Goal: Task Accomplishment & Management: Manage account settings

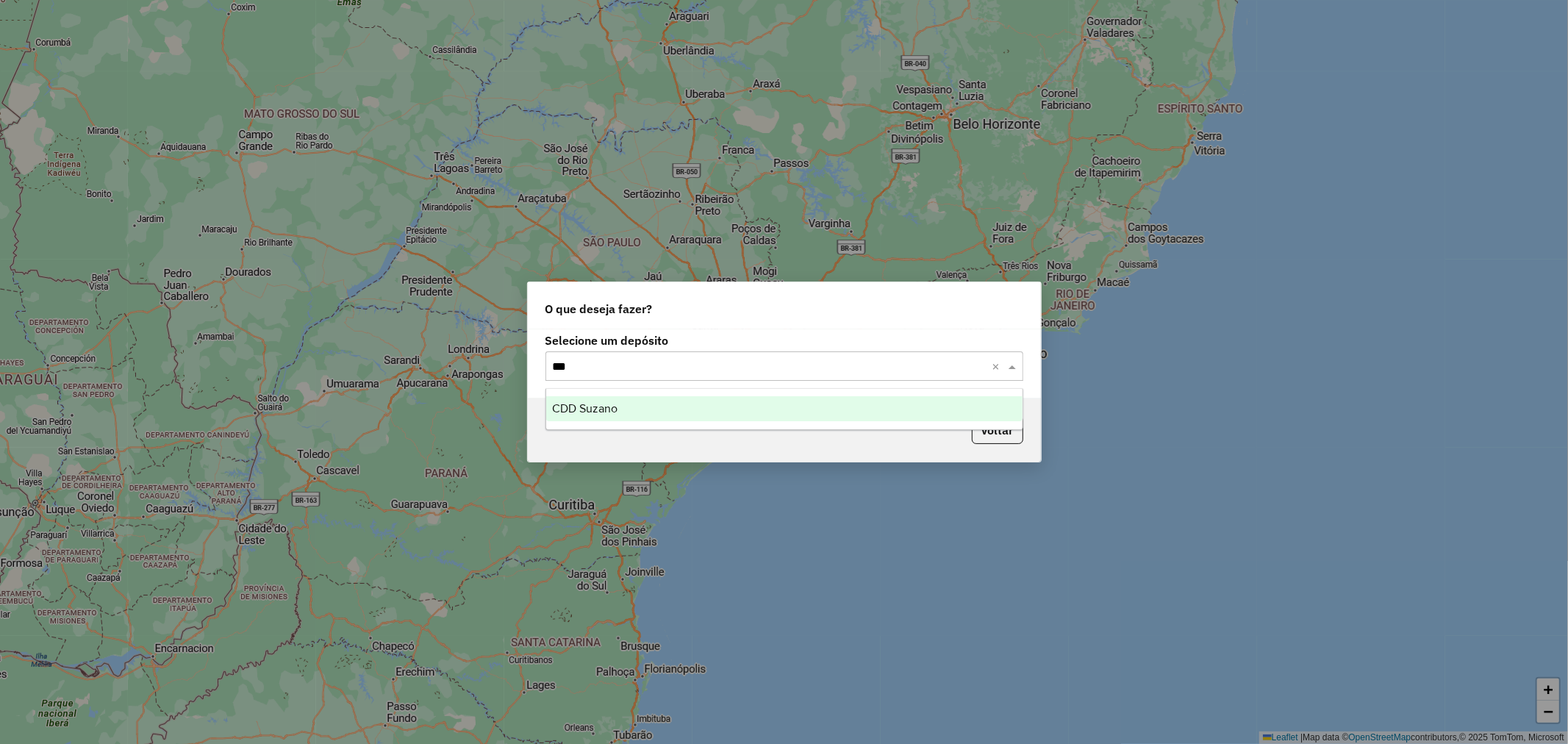
type input "****"
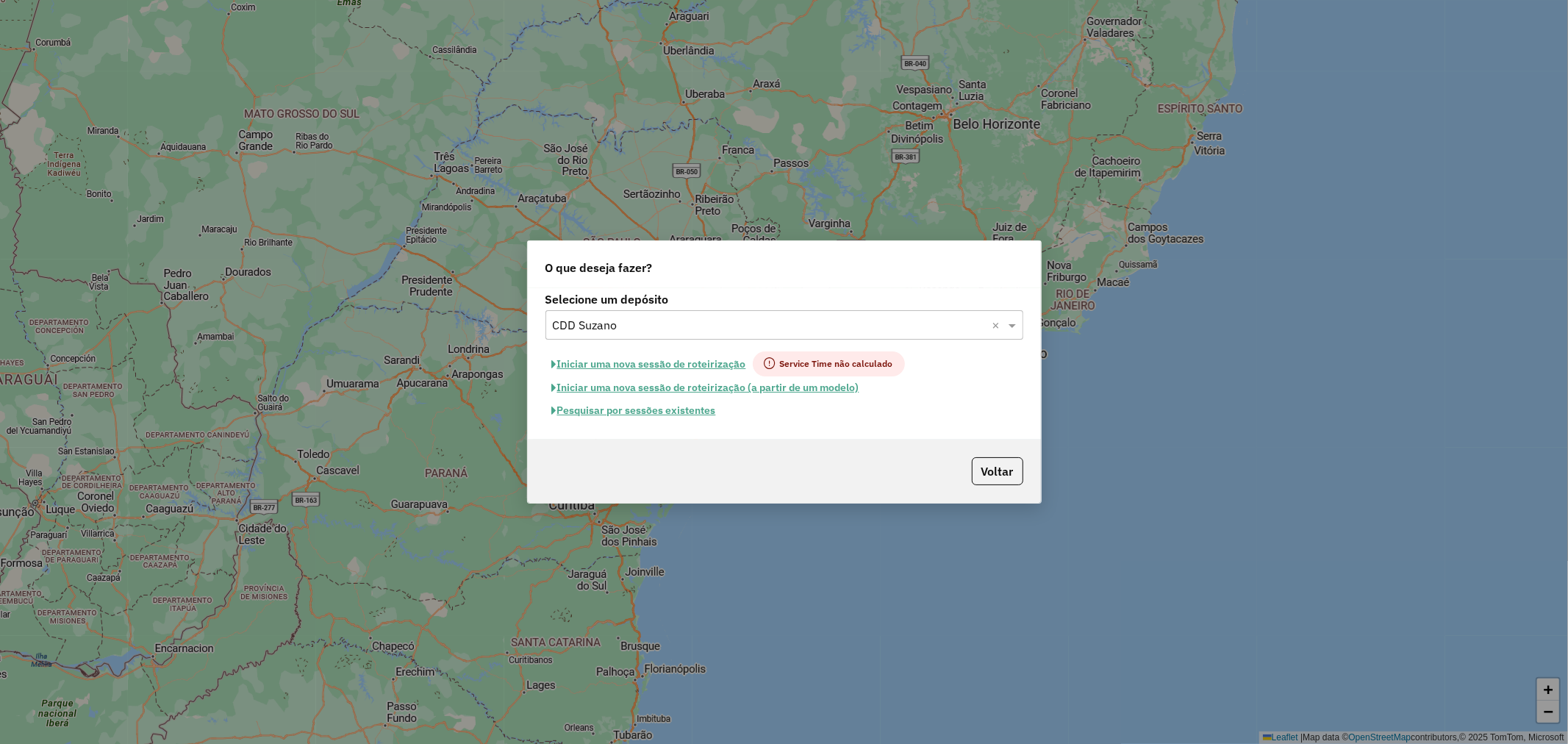
click at [646, 409] on button "Pesquisar por sessões existentes" at bounding box center [634, 410] width 177 height 23
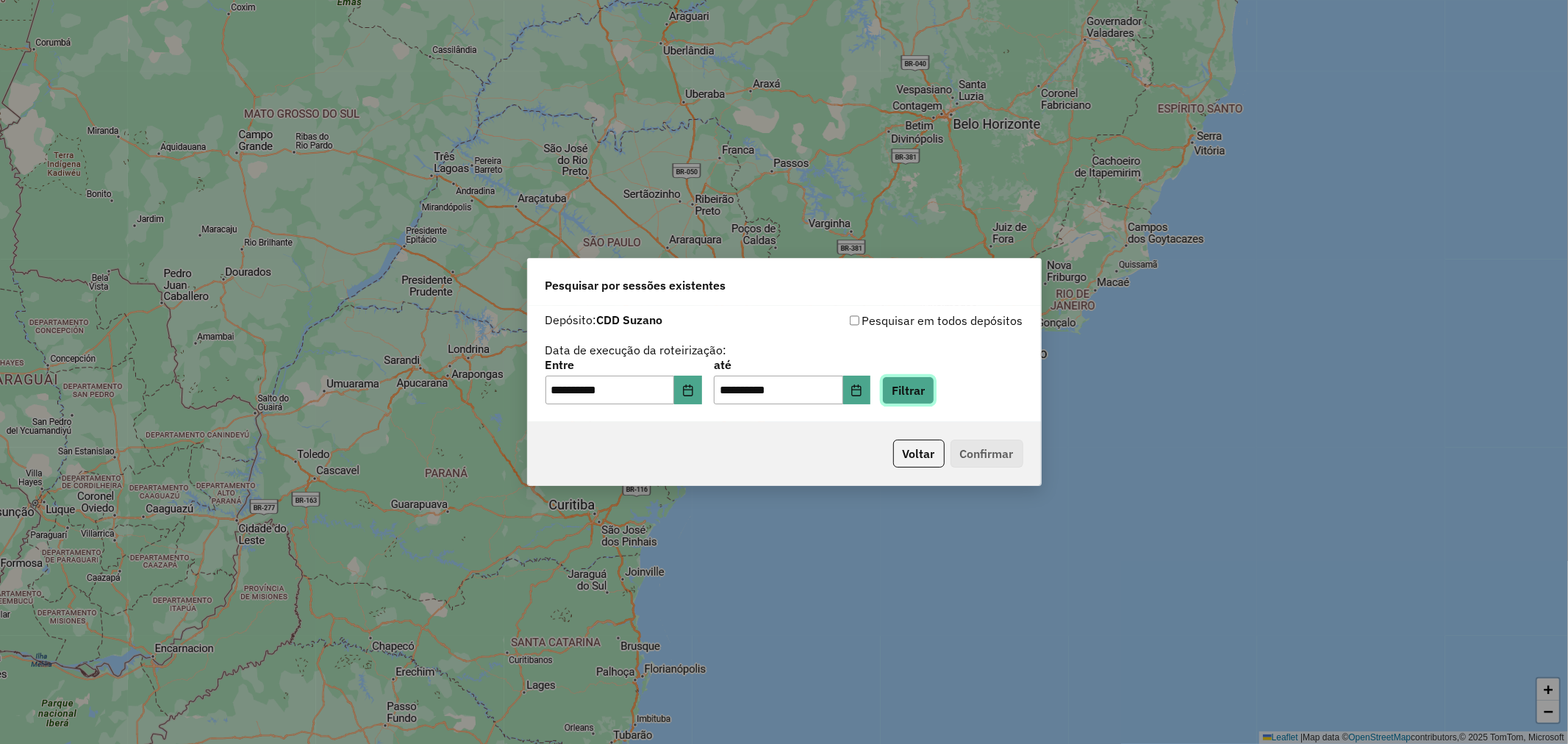
click at [934, 382] on button "Filtrar" at bounding box center [908, 390] width 52 height 28
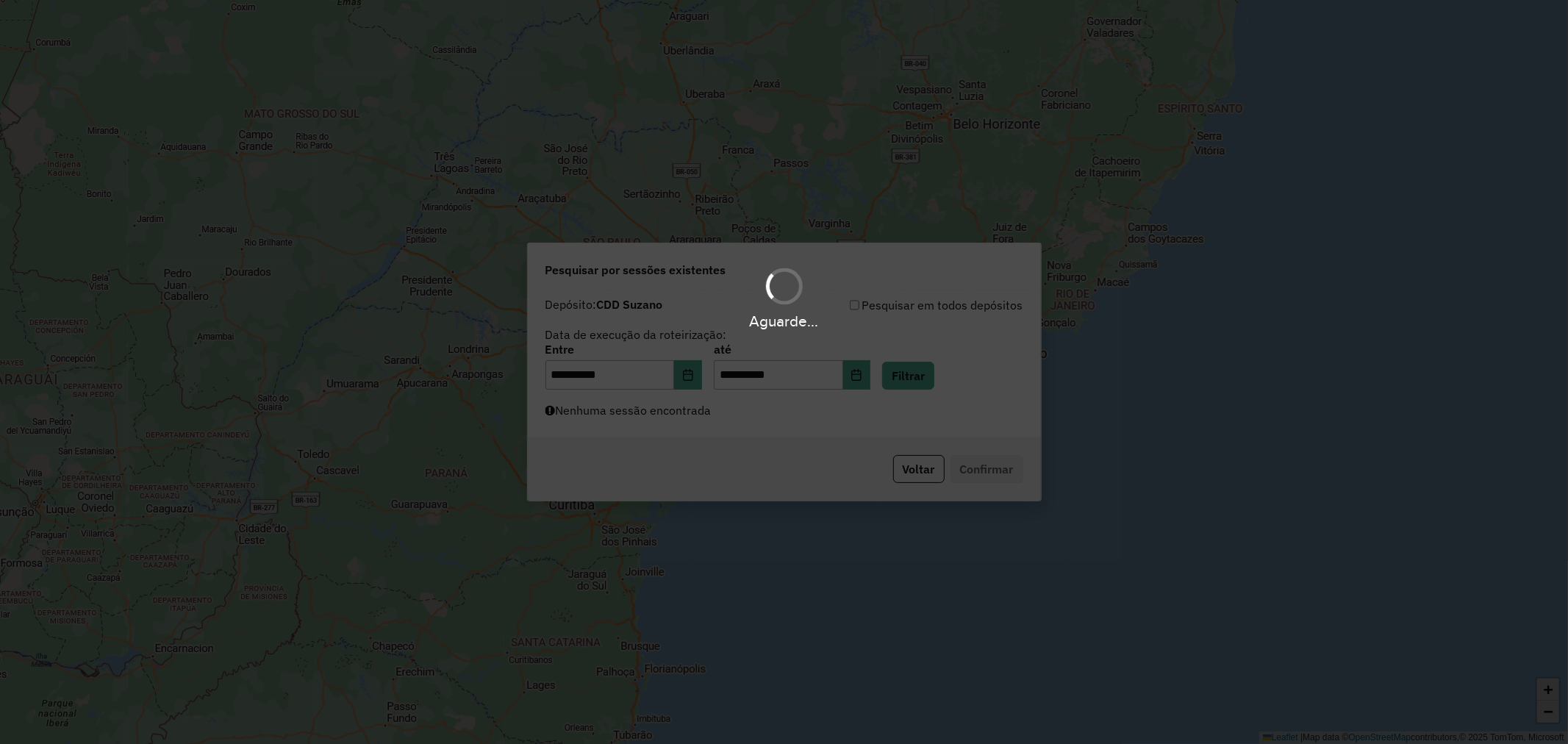
click at [760, 415] on div "Aguarde..." at bounding box center [784, 372] width 1568 height 744
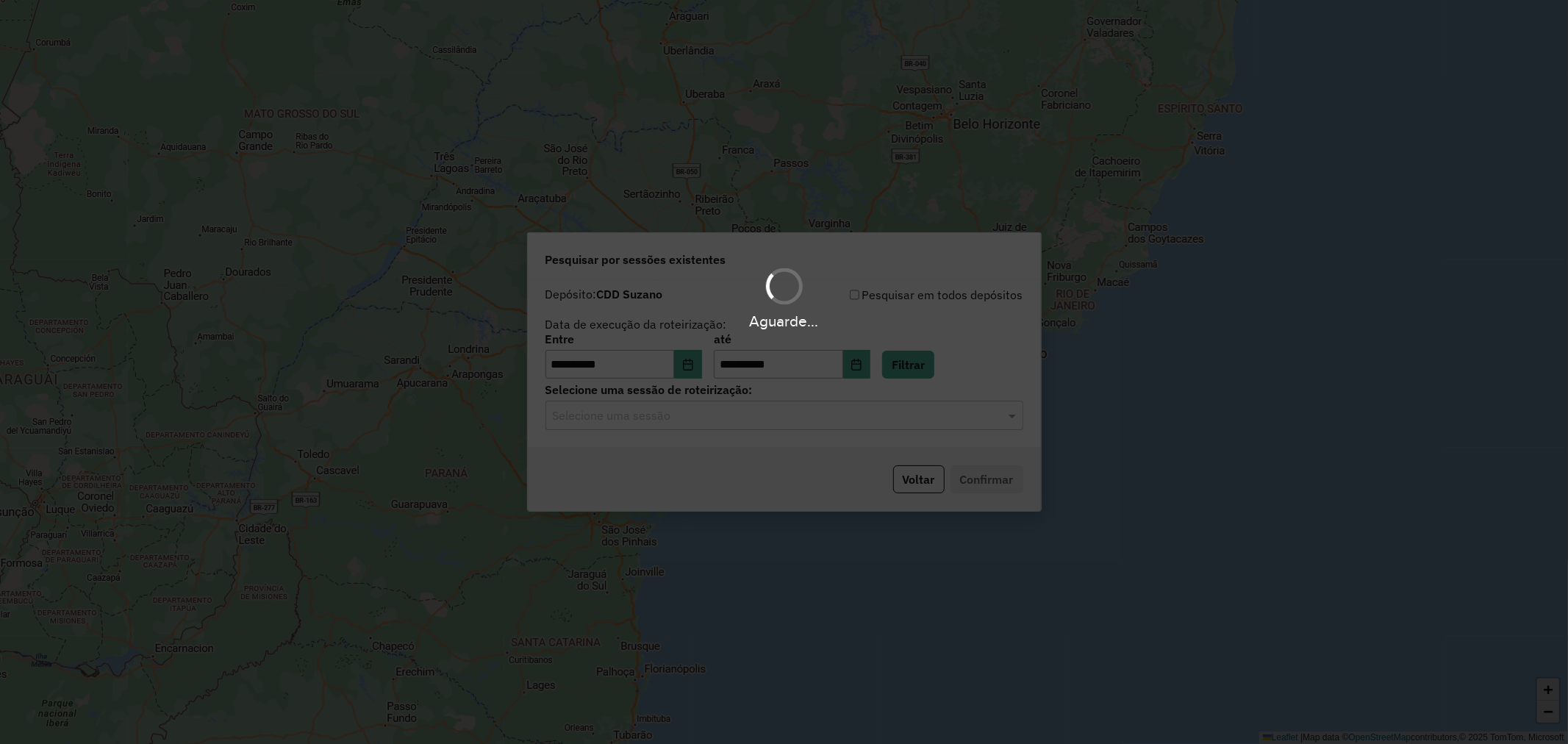
click at [717, 410] on hb-app "**********" at bounding box center [784, 372] width 1568 height 744
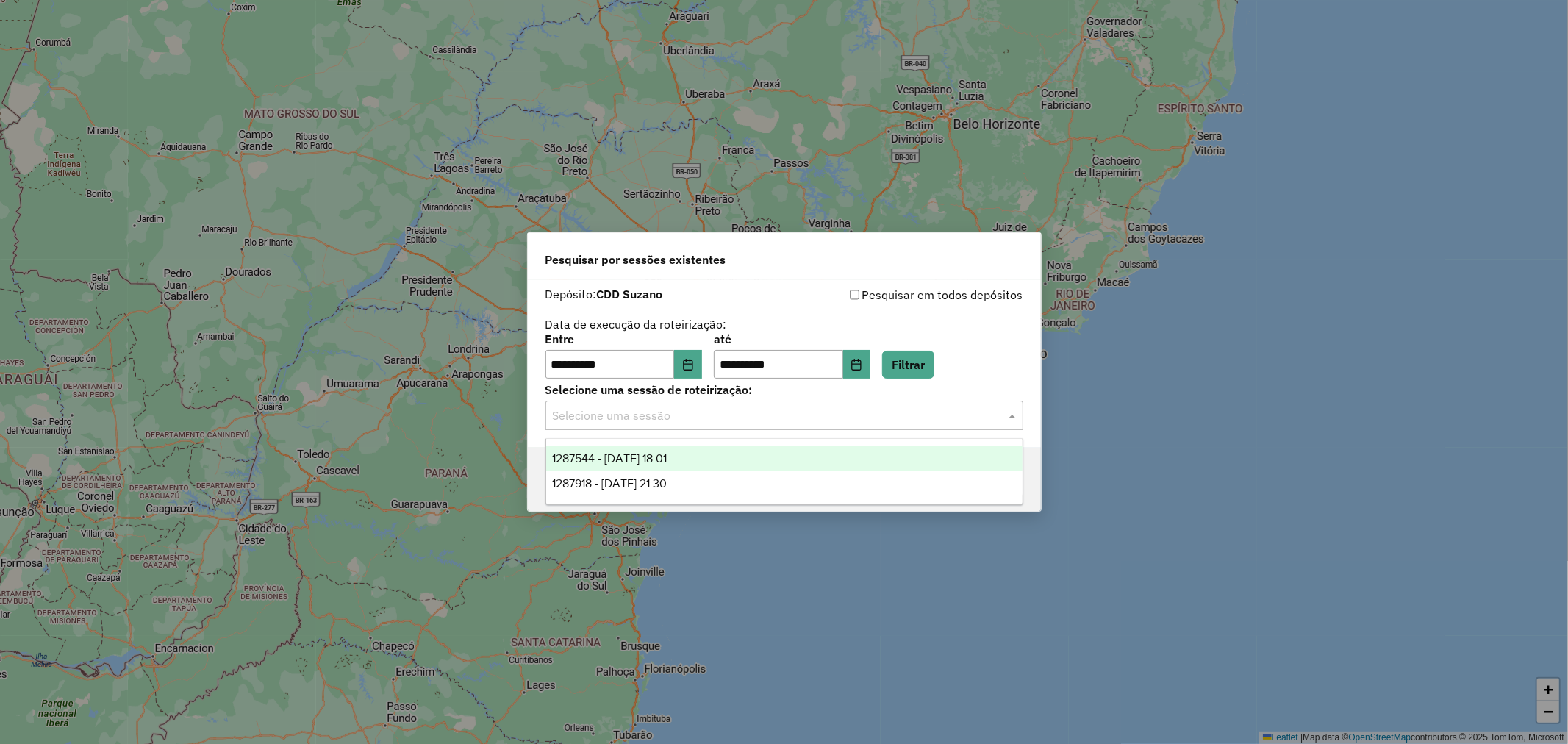
click at [714, 425] on div "Selecione uma sessão" at bounding box center [785, 415] width 478 height 29
click at [696, 457] on div "1287544 - 03/10/2025 18:01" at bounding box center [784, 458] width 477 height 25
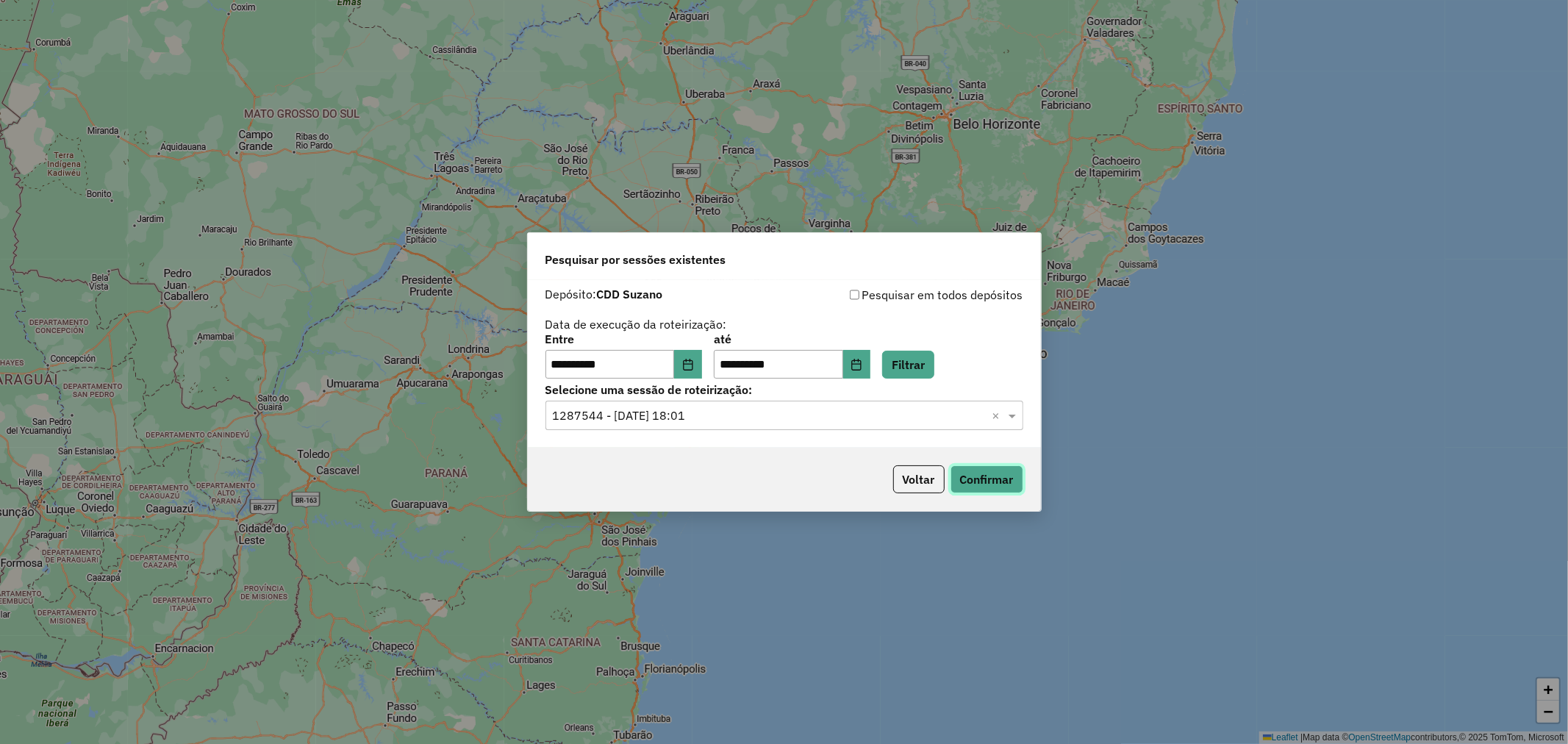
click at [1005, 479] on button "Confirmar" at bounding box center [986, 479] width 73 height 28
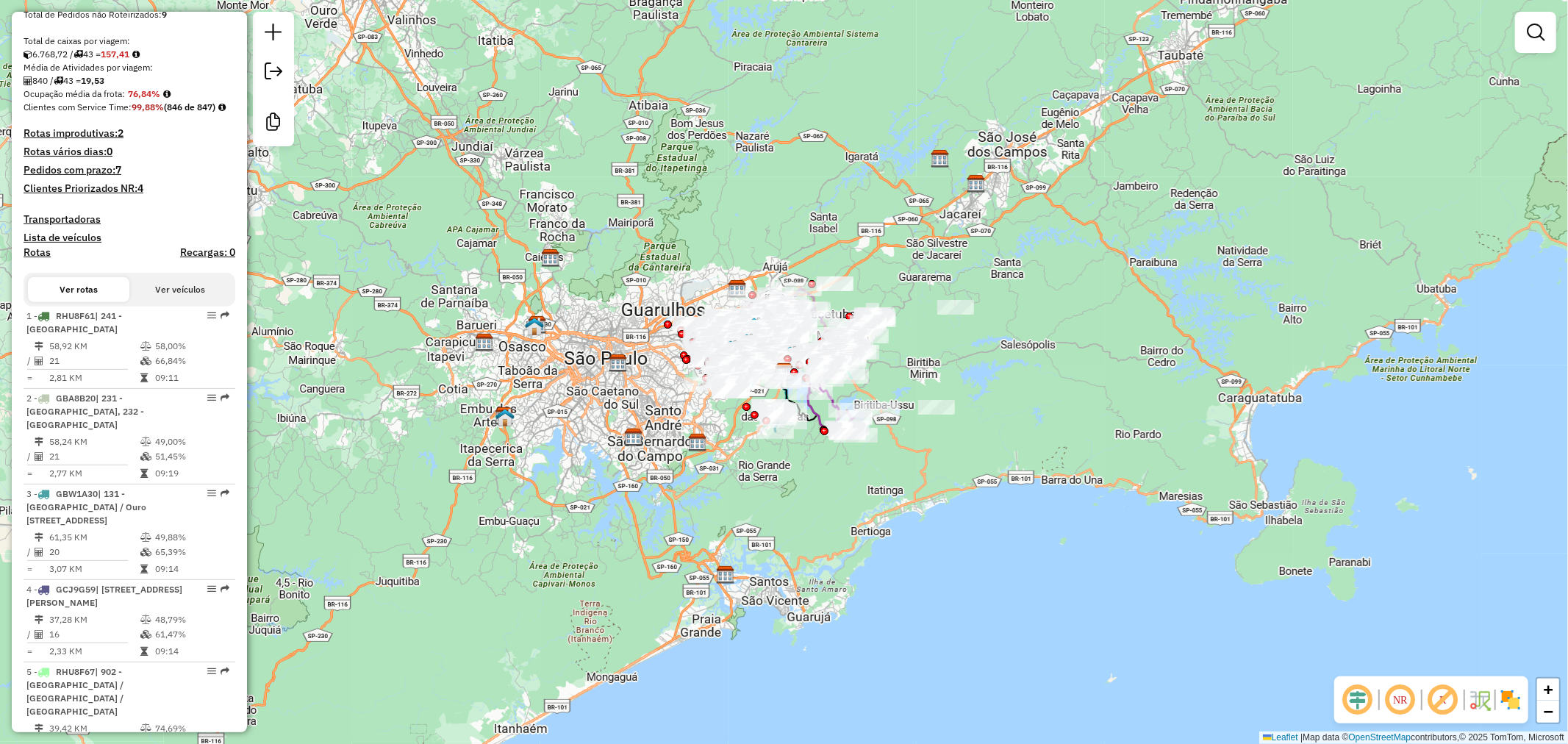
scroll to position [653, 0]
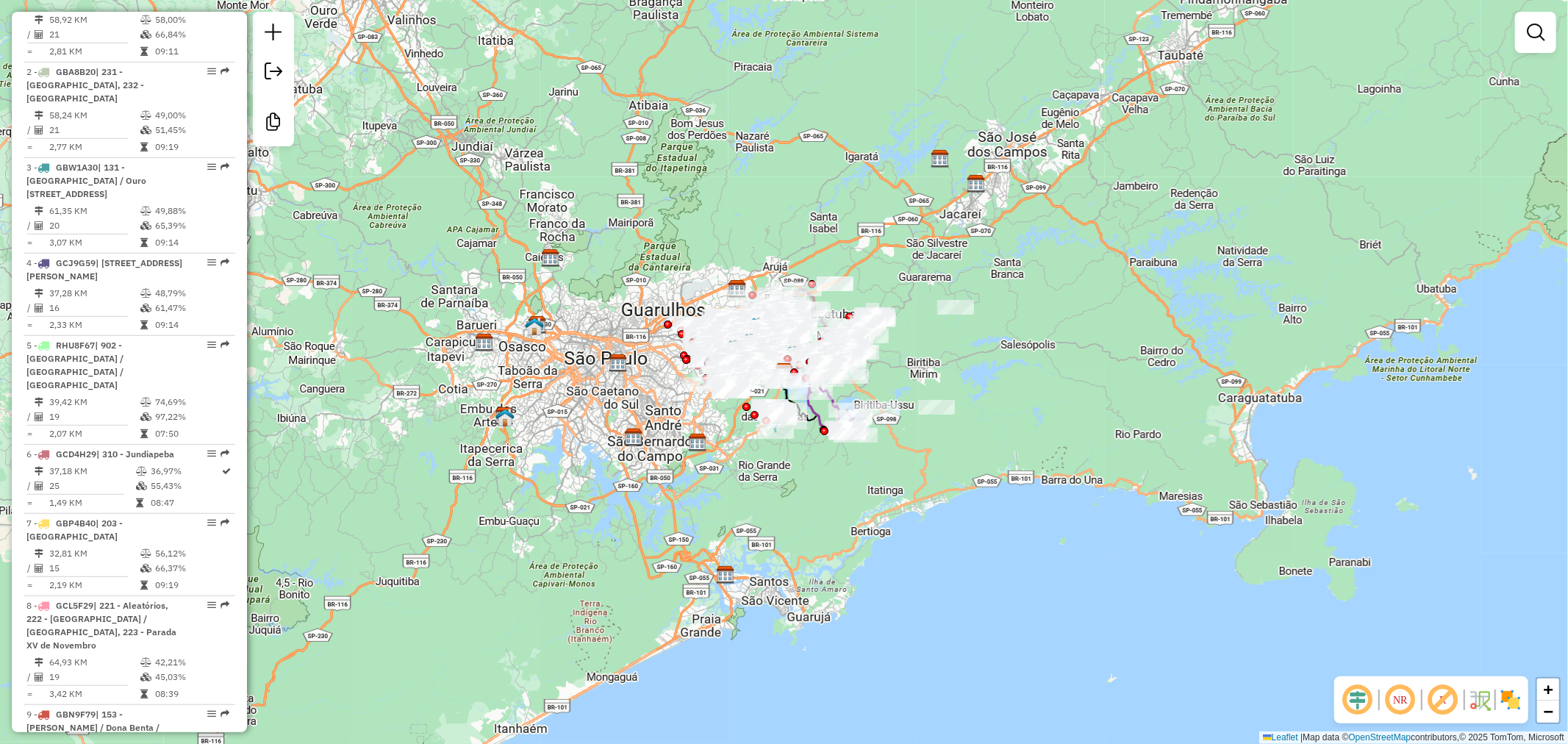
drag, startPoint x: 92, startPoint y: 343, endPoint x: 0, endPoint y: 385, distance: 101.1
click at [91, 343] on span "RHU8F67" at bounding box center [75, 345] width 39 height 11
select select "**********"
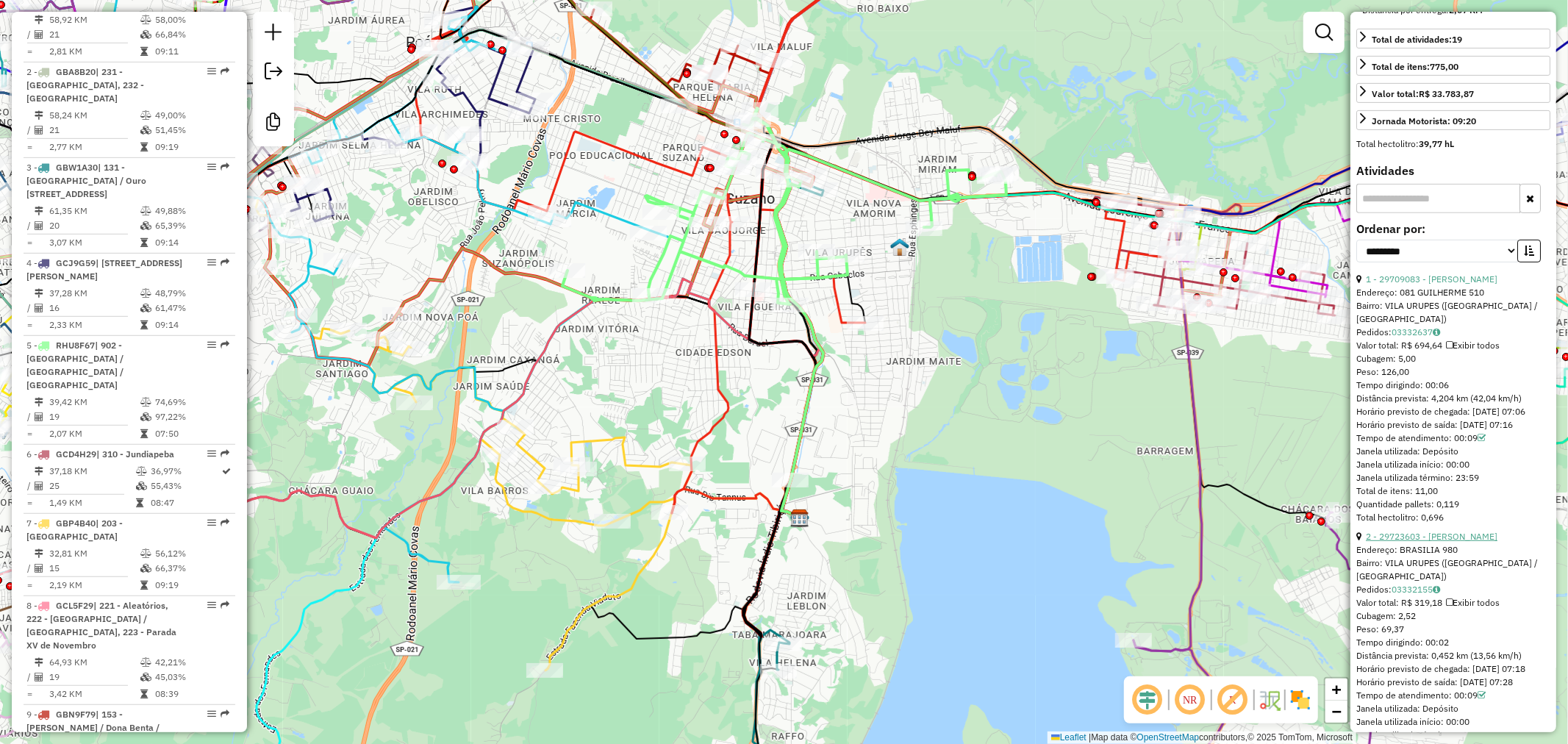
scroll to position [490, 0]
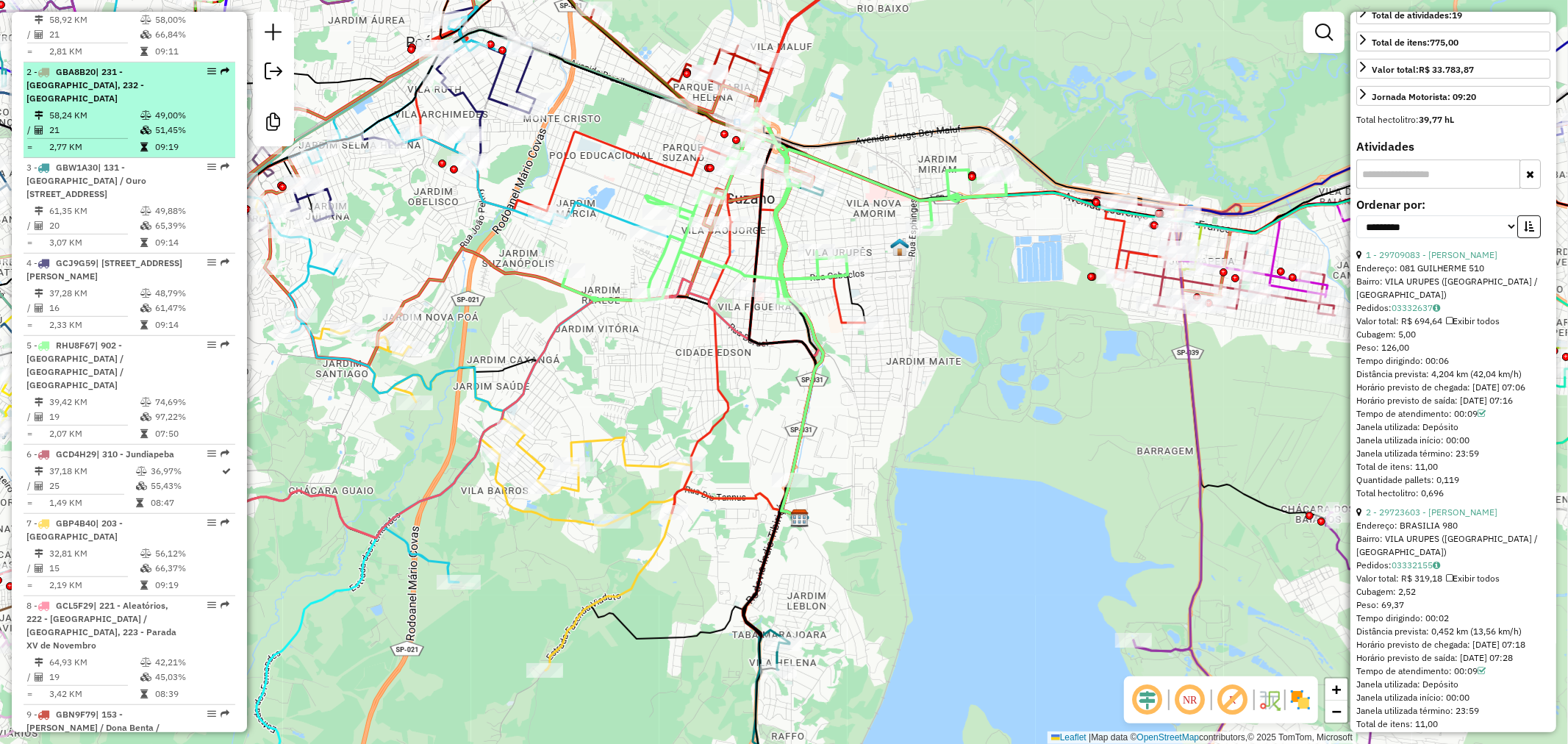
click at [143, 87] on span "| 231 - Jardim Etelvina, 232 - Lajeado" at bounding box center [85, 85] width 118 height 38
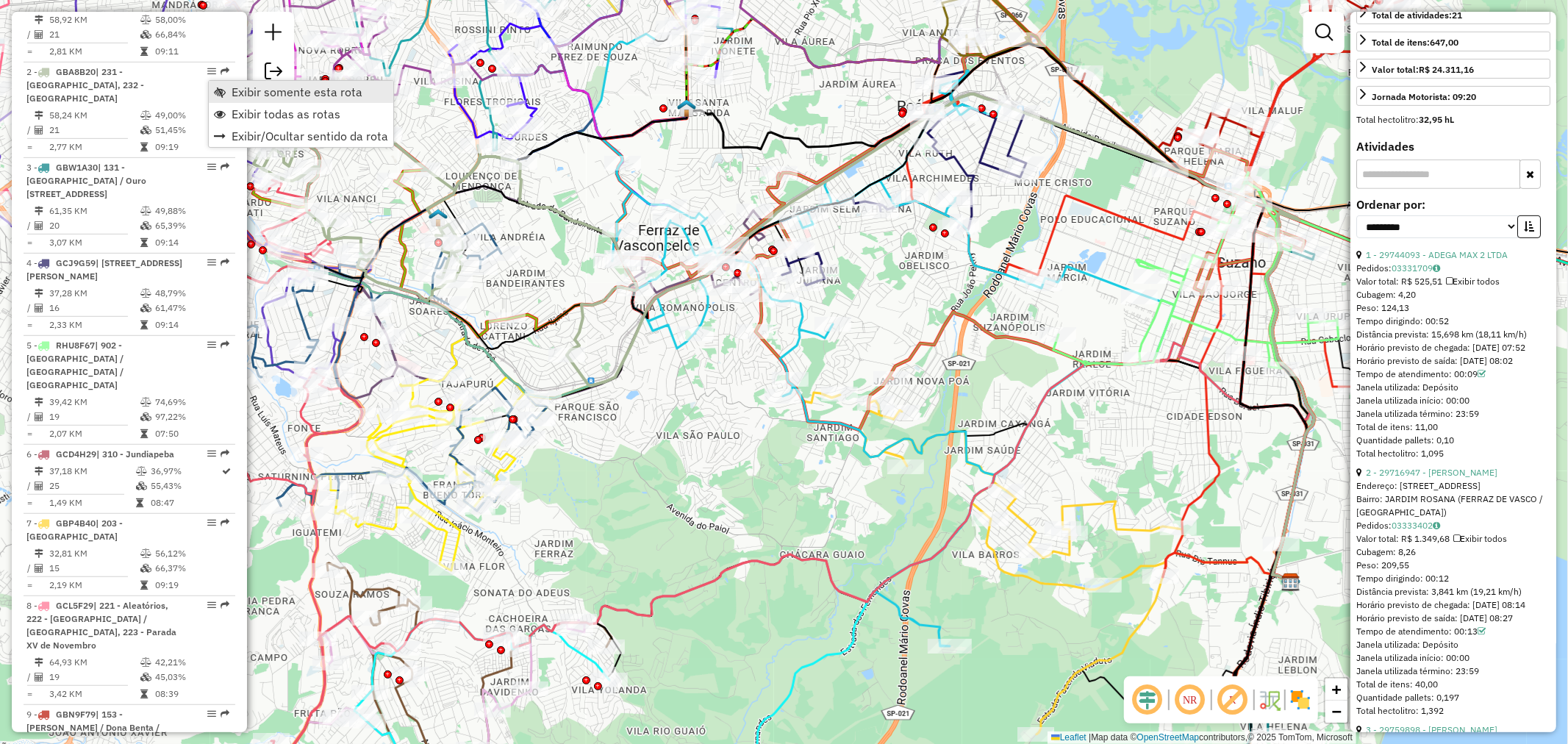
click at [246, 90] on span "Exibir somente esta rota" at bounding box center [297, 91] width 131 height 12
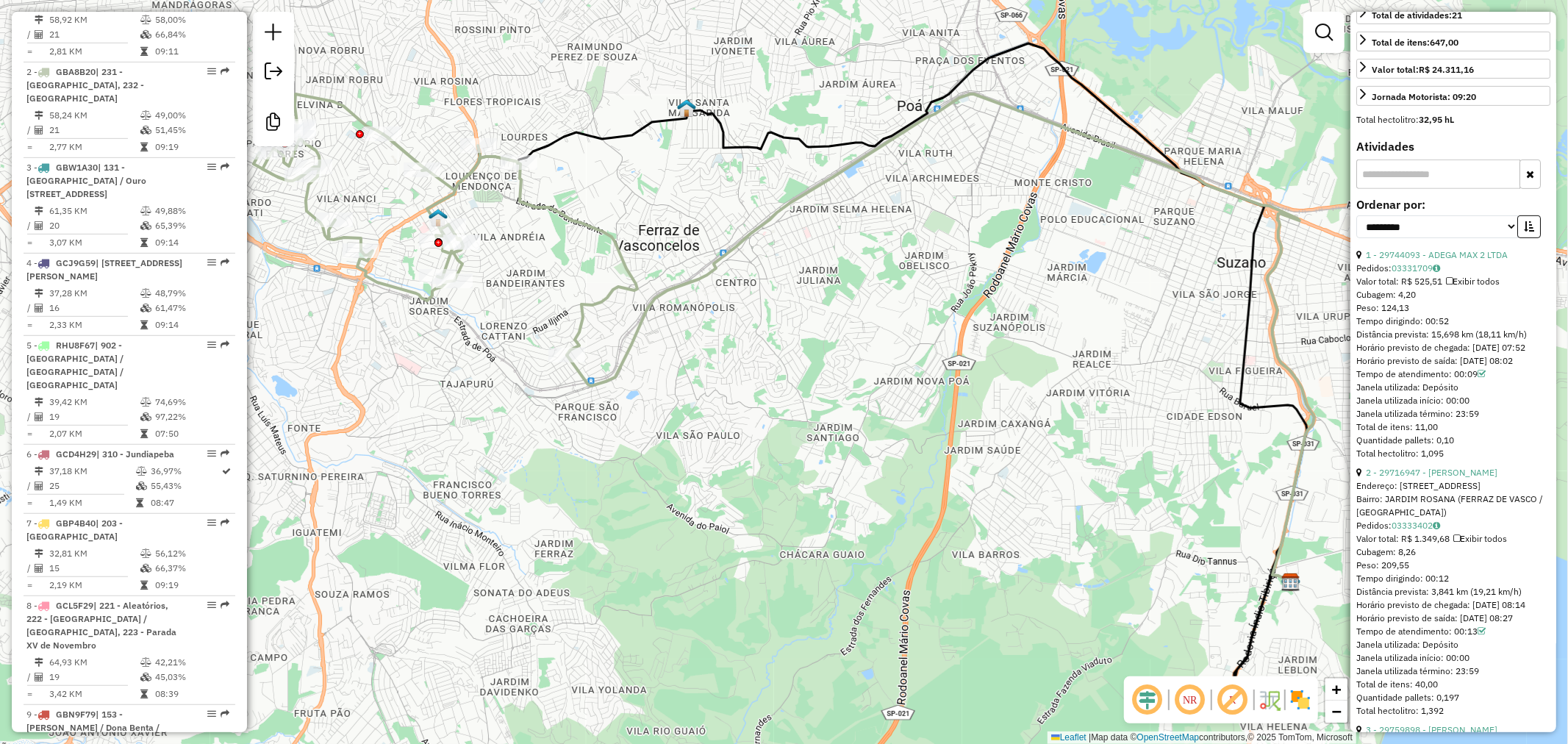
click at [1433, 327] on div "Tempo dirigindo: 00:52" at bounding box center [1453, 321] width 194 height 13
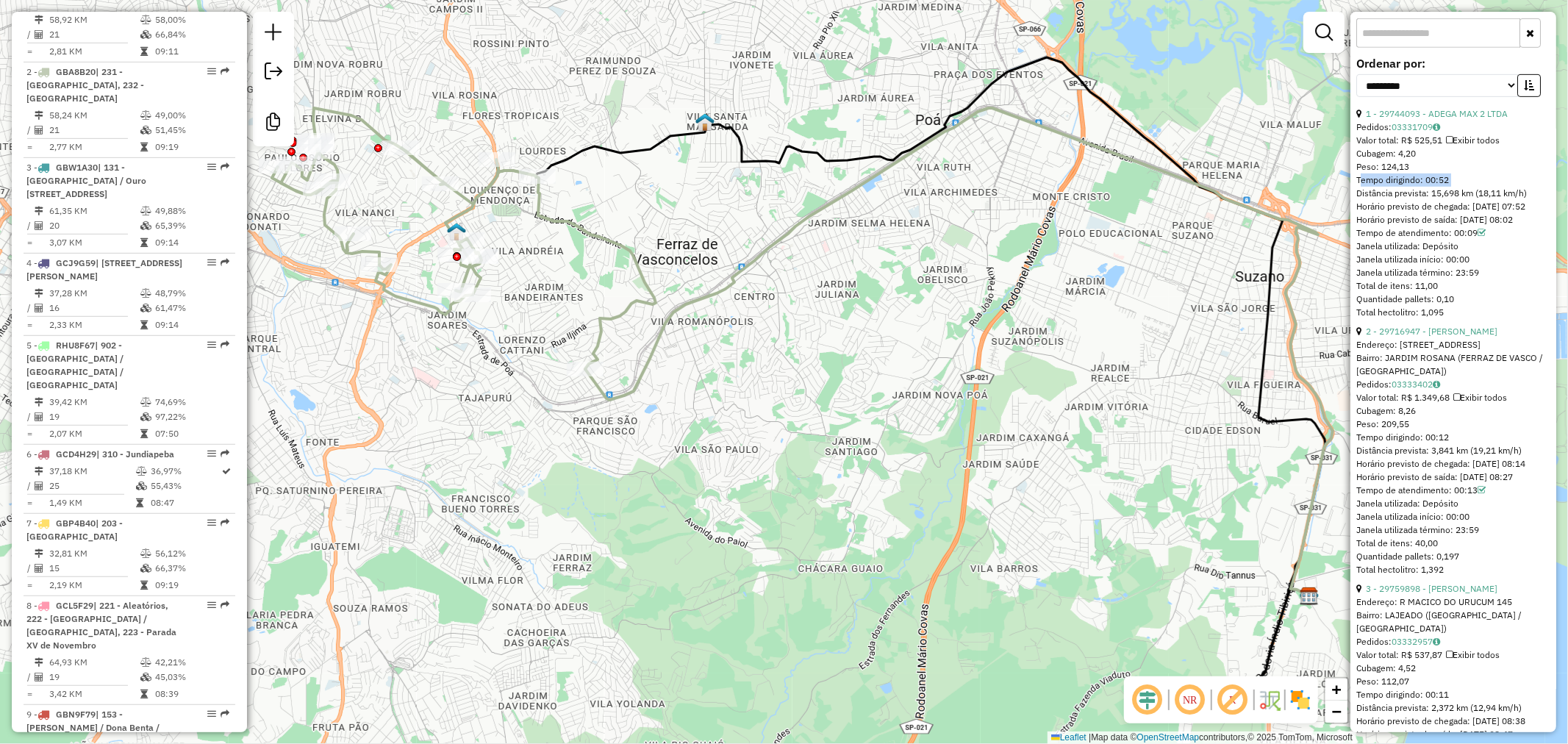
scroll to position [653, 0]
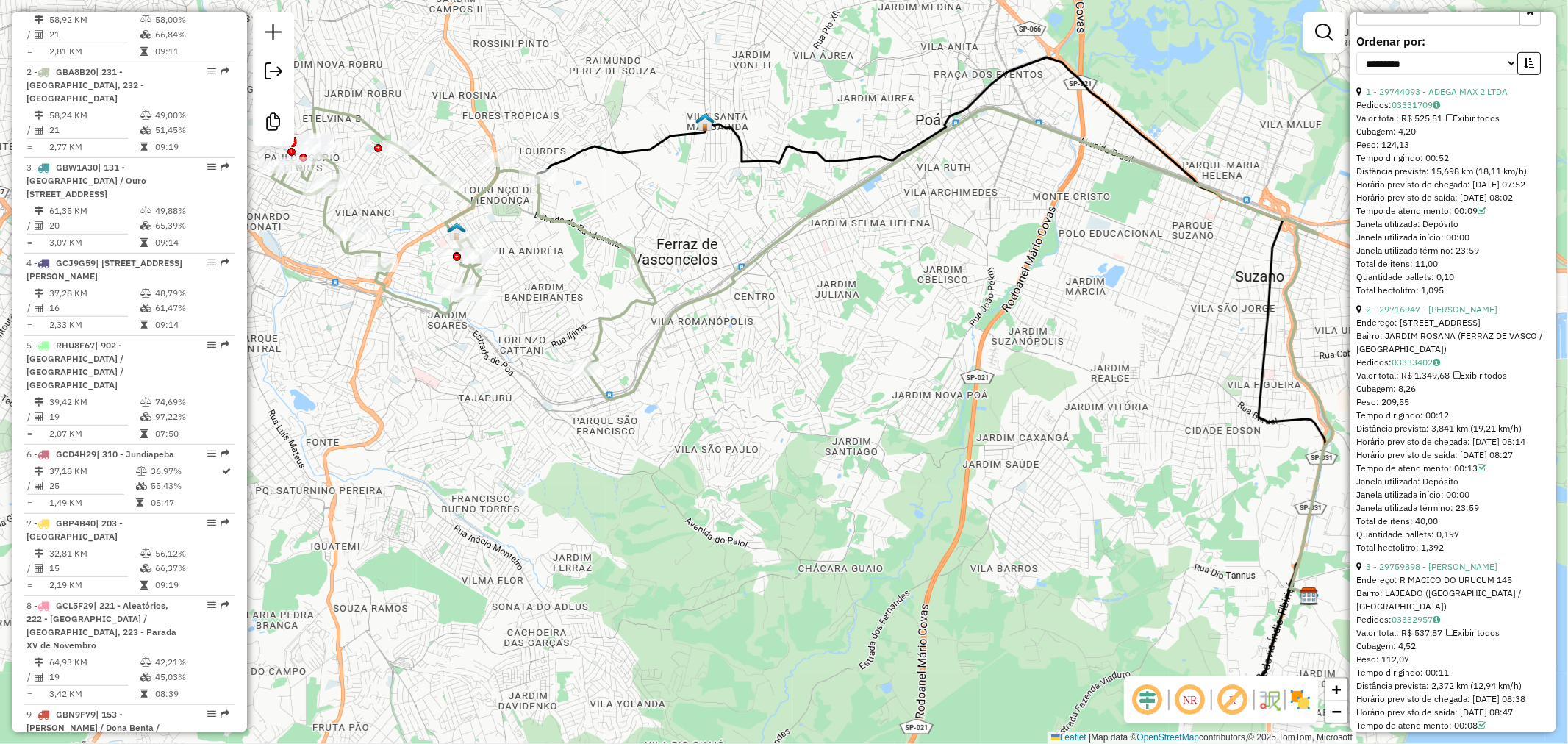
click at [1490, 435] on div "Distância prevista: 3,841 km (19,21 km/h)" at bounding box center [1453, 428] width 194 height 13
click at [1470, 435] on div "Distância prevista: 3,841 km (19,21 km/h)" at bounding box center [1453, 428] width 194 height 13
click at [1490, 435] on div "Distância prevista: 3,841 km (19,21 km/h)" at bounding box center [1453, 428] width 194 height 13
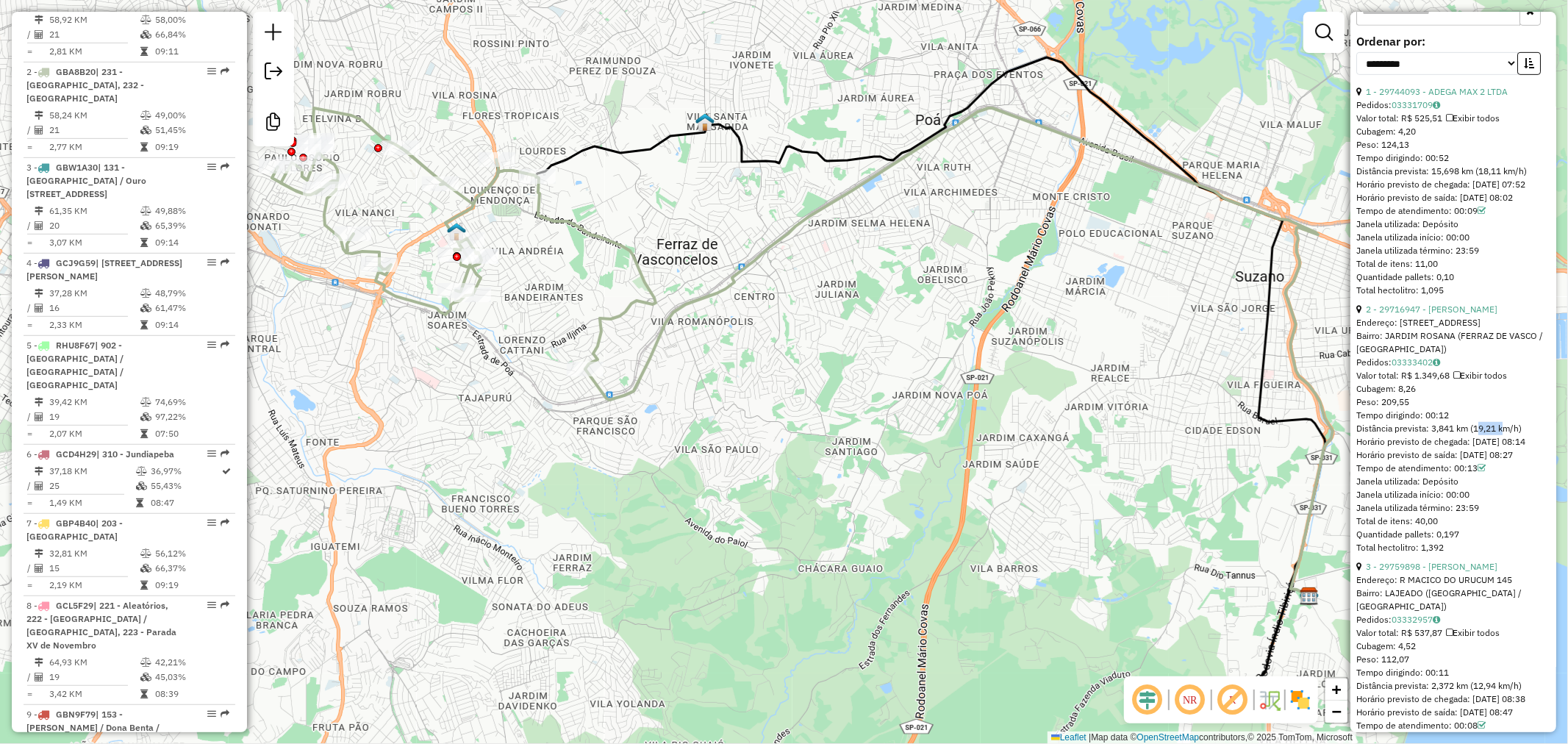
click at [1490, 435] on div "Distância prevista: 3,841 km (19,21 km/h)" at bounding box center [1453, 428] width 194 height 13
click at [1478, 435] on div "Distância prevista: 3,841 km (19,21 km/h)" at bounding box center [1453, 428] width 194 height 13
click at [1489, 435] on div "Distância prevista: 3,841 km (19,21 km/h)" at bounding box center [1453, 428] width 194 height 13
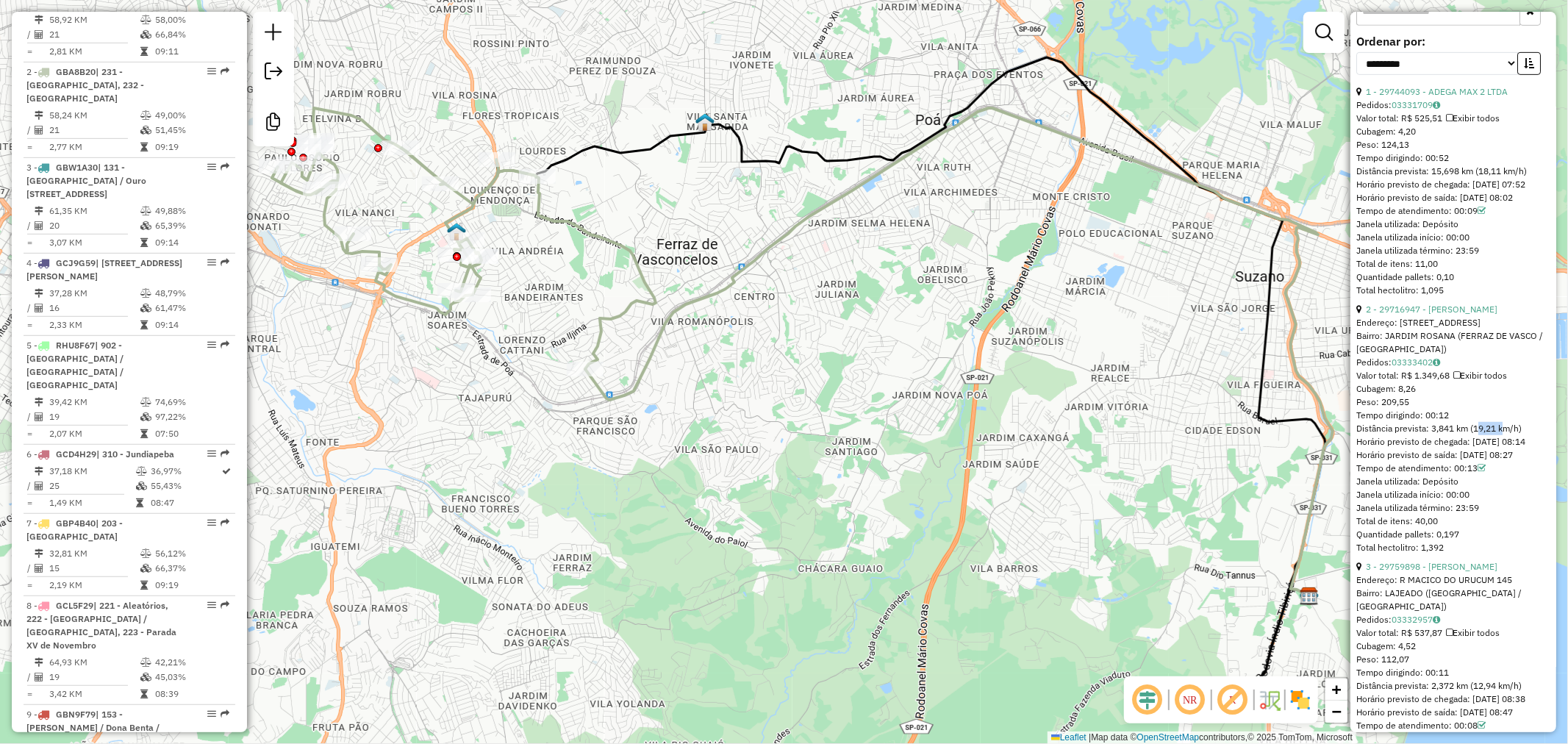
click at [1489, 435] on div "Distância prevista: 3,841 km (19,21 km/h)" at bounding box center [1453, 428] width 194 height 13
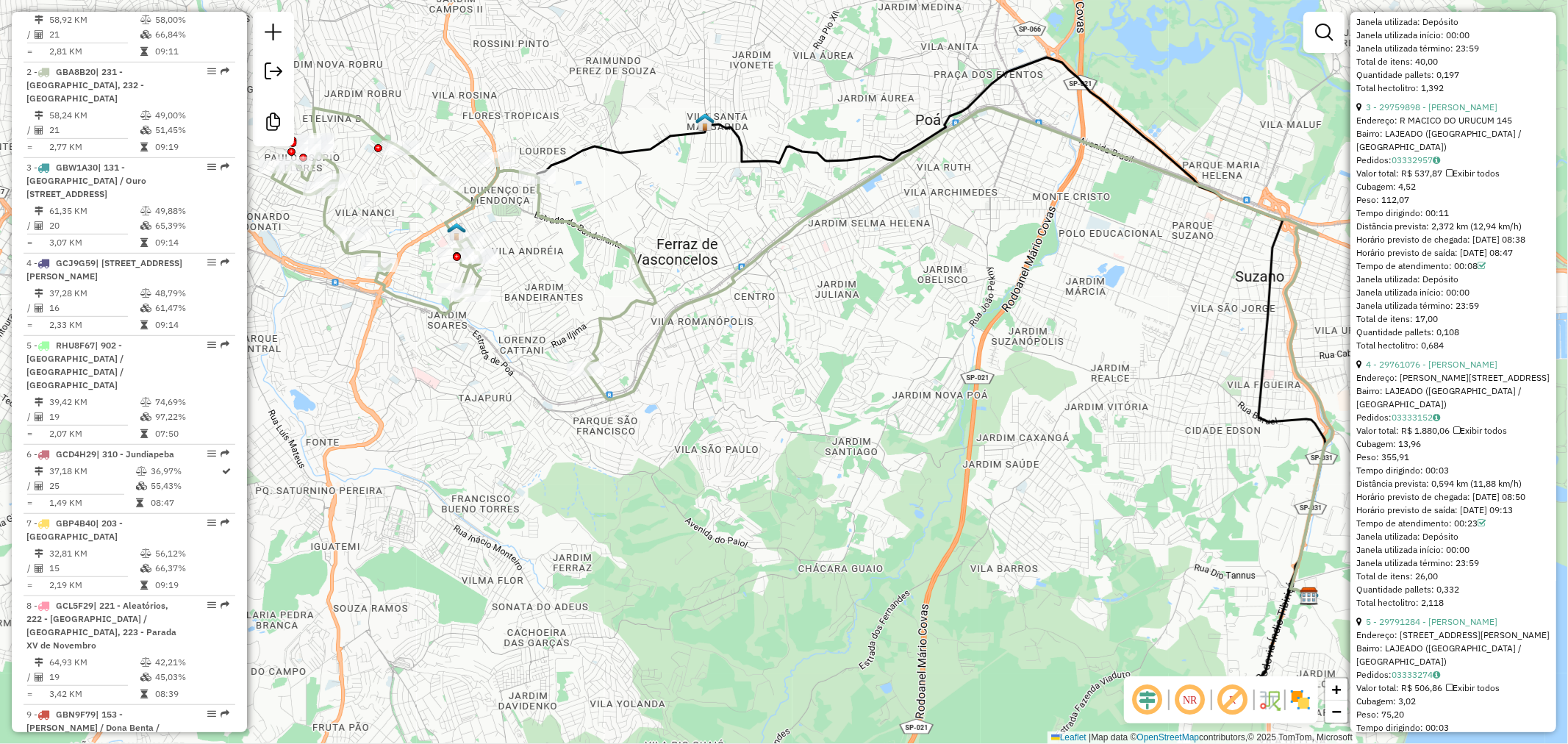
scroll to position [1143, 0]
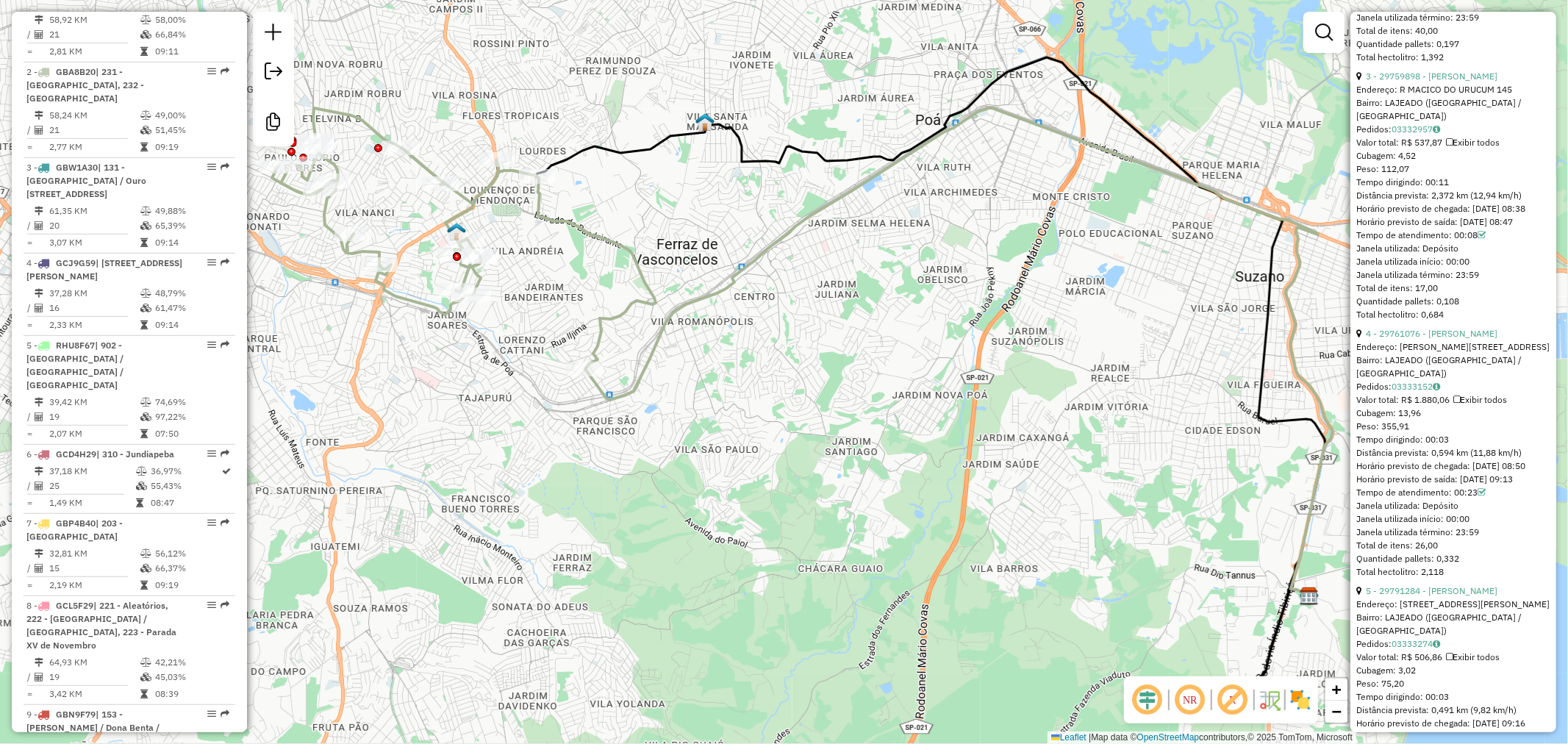
click at [1483, 460] on div "Distância prevista: 0,594 km (11,88 km/h)" at bounding box center [1453, 452] width 194 height 13
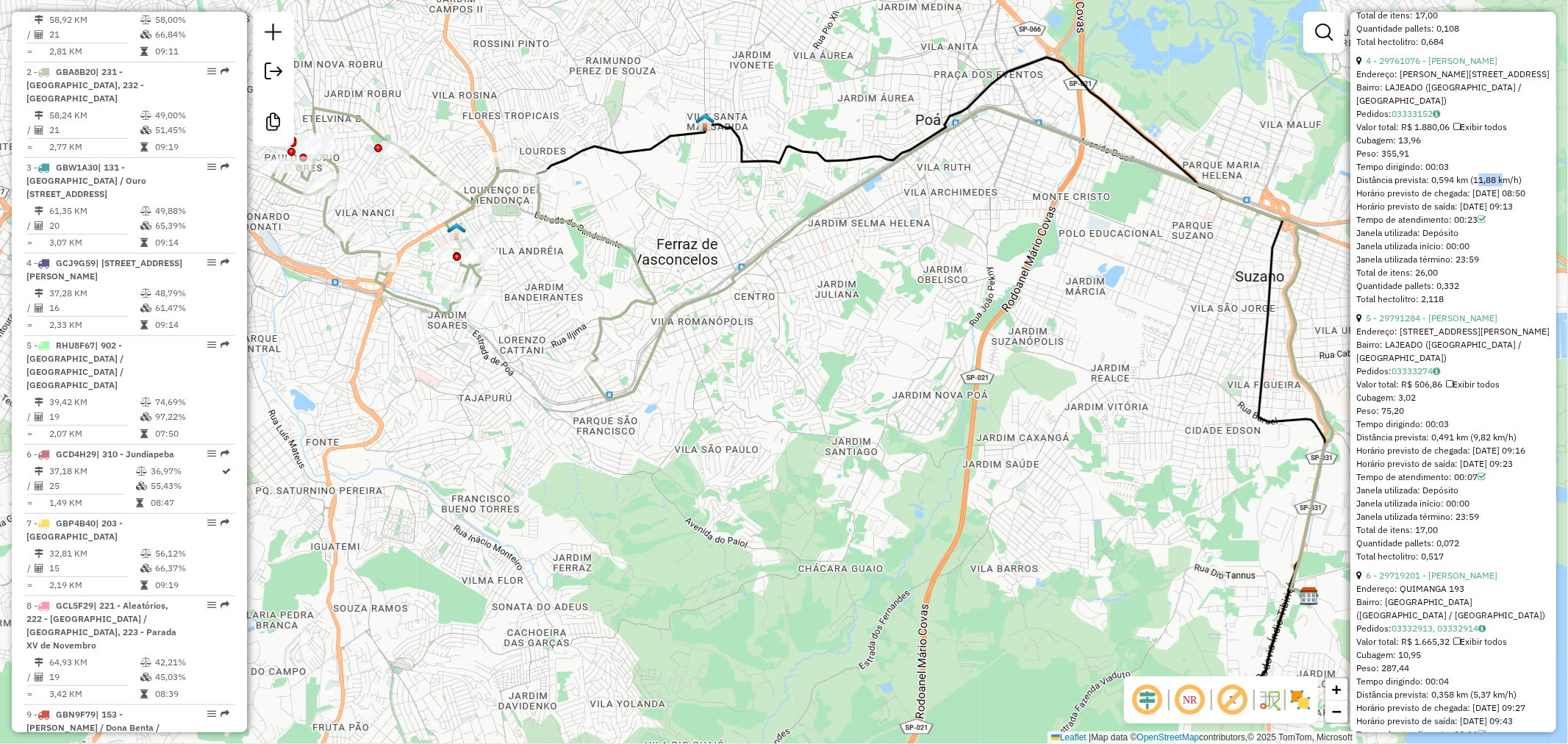
scroll to position [1470, 0]
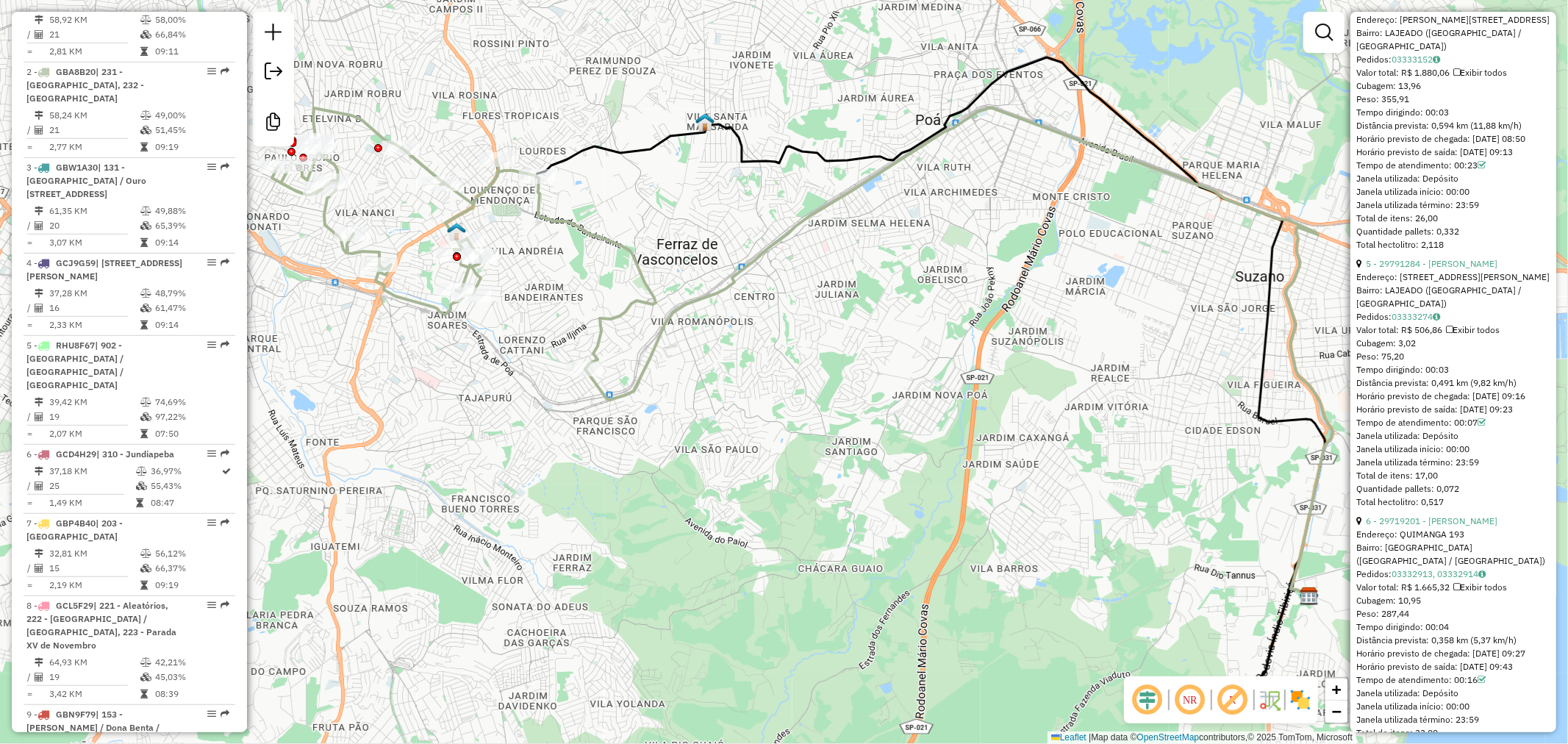
click at [1485, 390] on div "Distância prevista: 0,491 km (9,82 km/h)" at bounding box center [1453, 383] width 194 height 13
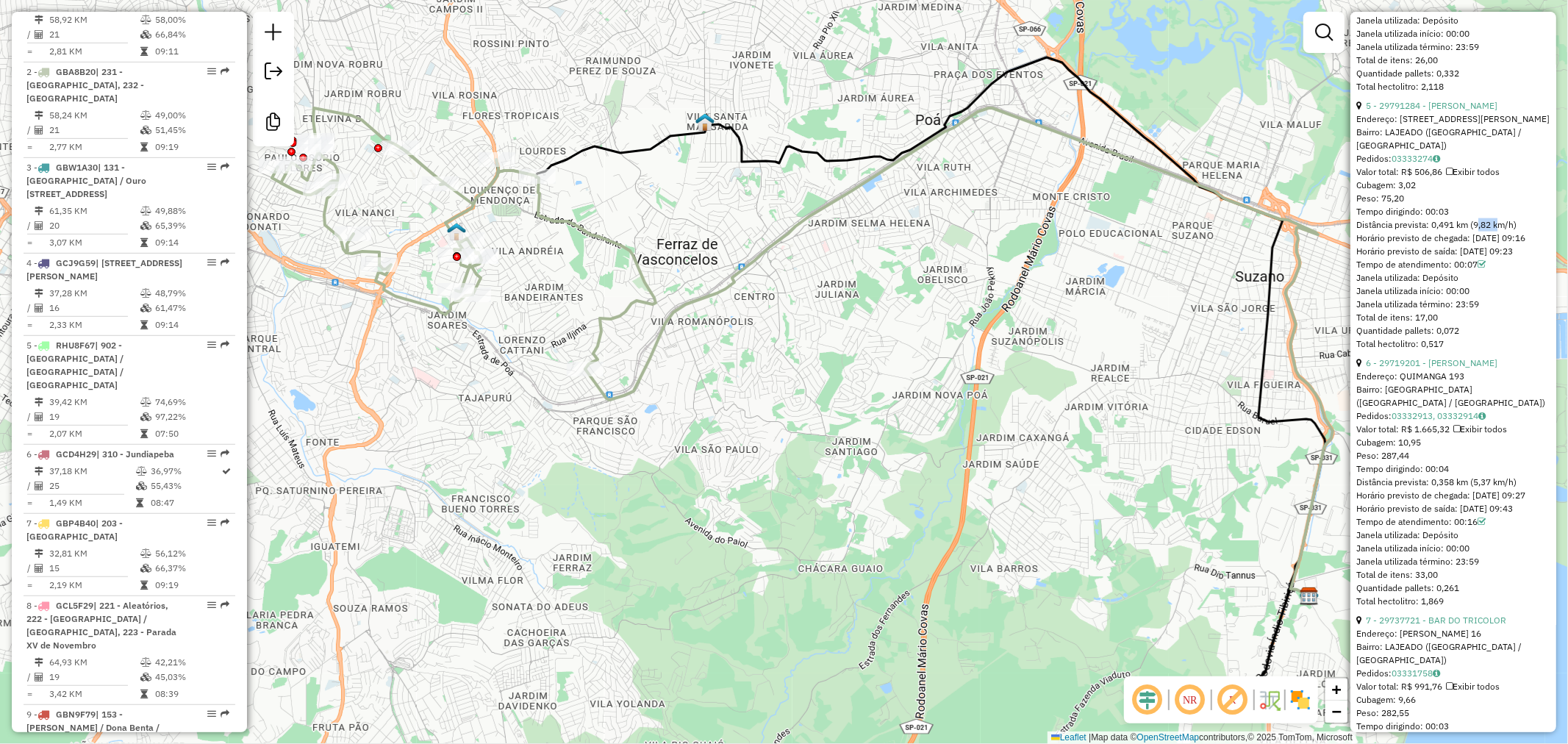
scroll to position [1633, 0]
click at [1486, 483] on div "Distância prevista: 0,358 km (5,37 km/h)" at bounding box center [1453, 477] width 194 height 13
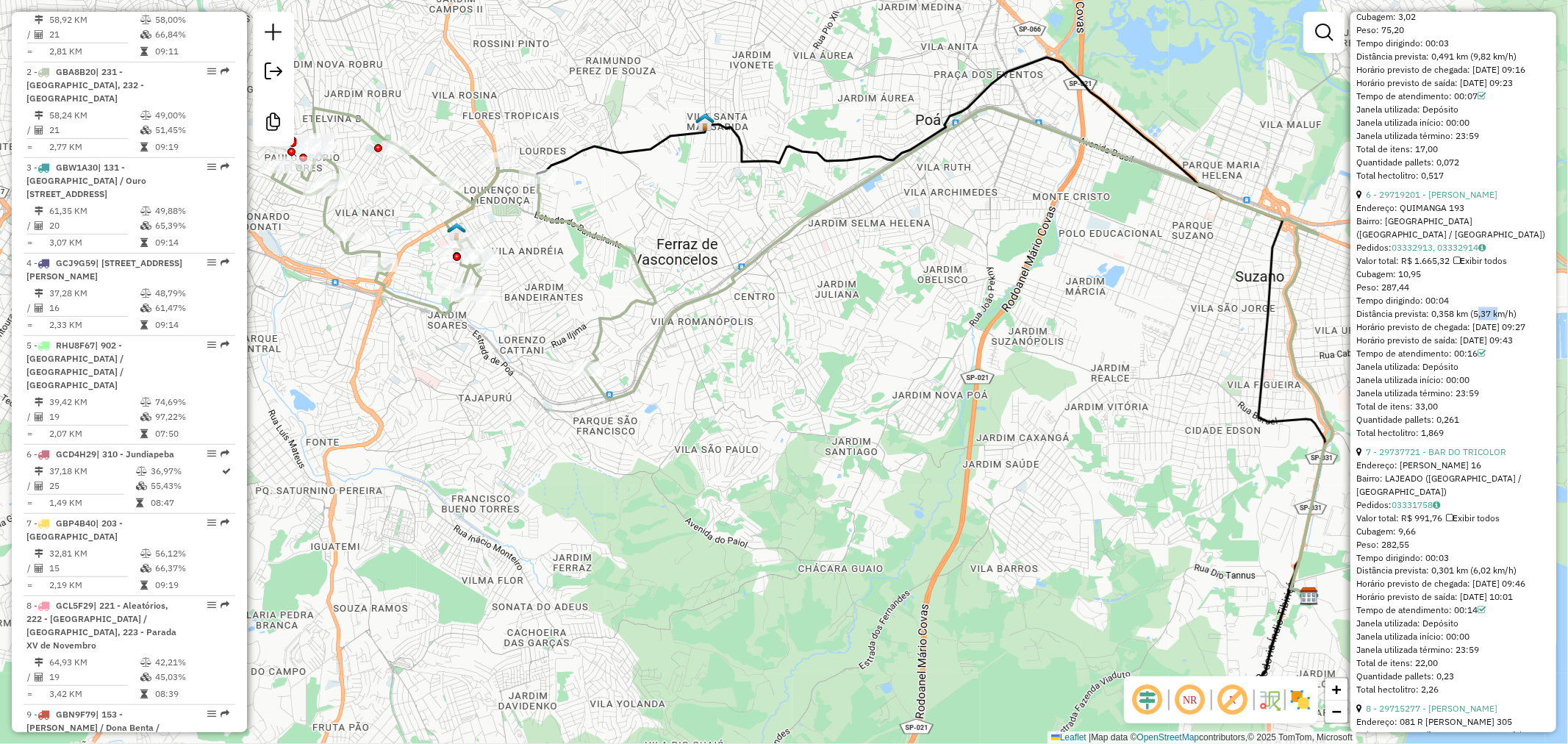
scroll to position [1878, 0]
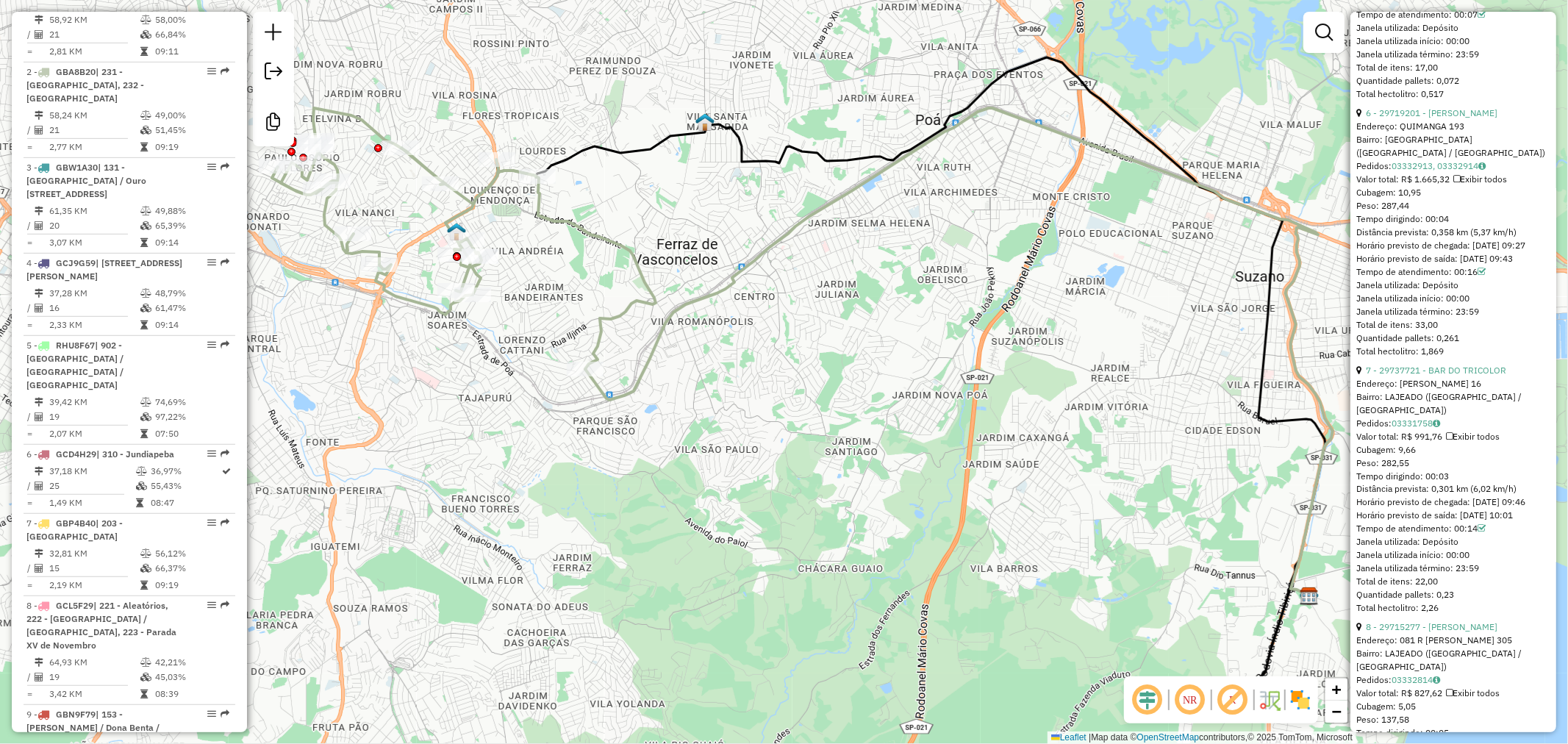
click at [1490, 496] on div "Distância prevista: 0,301 km (6,02 km/h)" at bounding box center [1453, 489] width 194 height 13
click at [1486, 496] on div "Distância prevista: 0,301 km (6,02 km/h)" at bounding box center [1453, 489] width 194 height 13
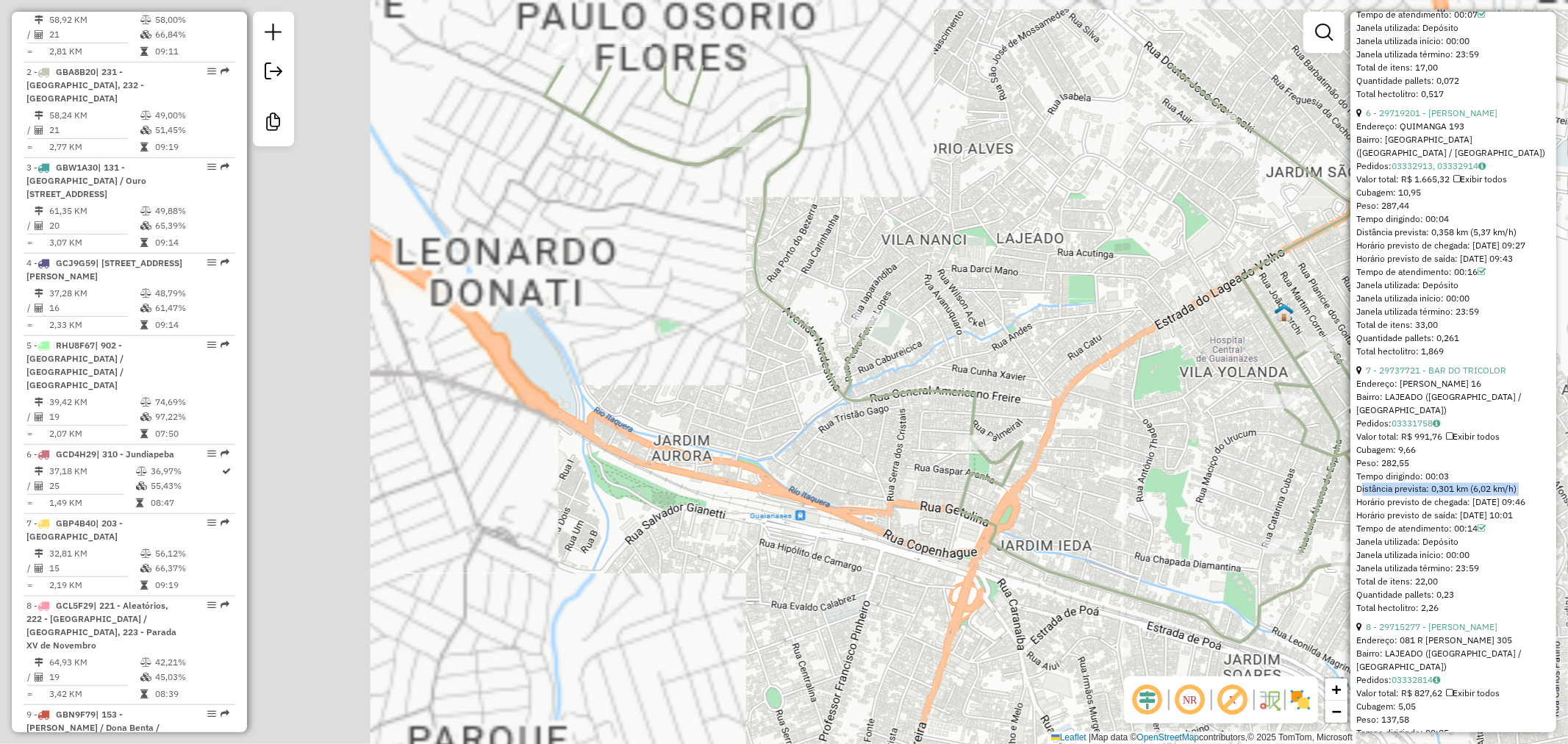
drag, startPoint x: 530, startPoint y: 321, endPoint x: 1287, endPoint y: 487, distance: 775.0
click at [1287, 487] on div "Janela de atendimento Grade de atendimento Capacidade Transportadoras Veículos …" at bounding box center [784, 372] width 1568 height 744
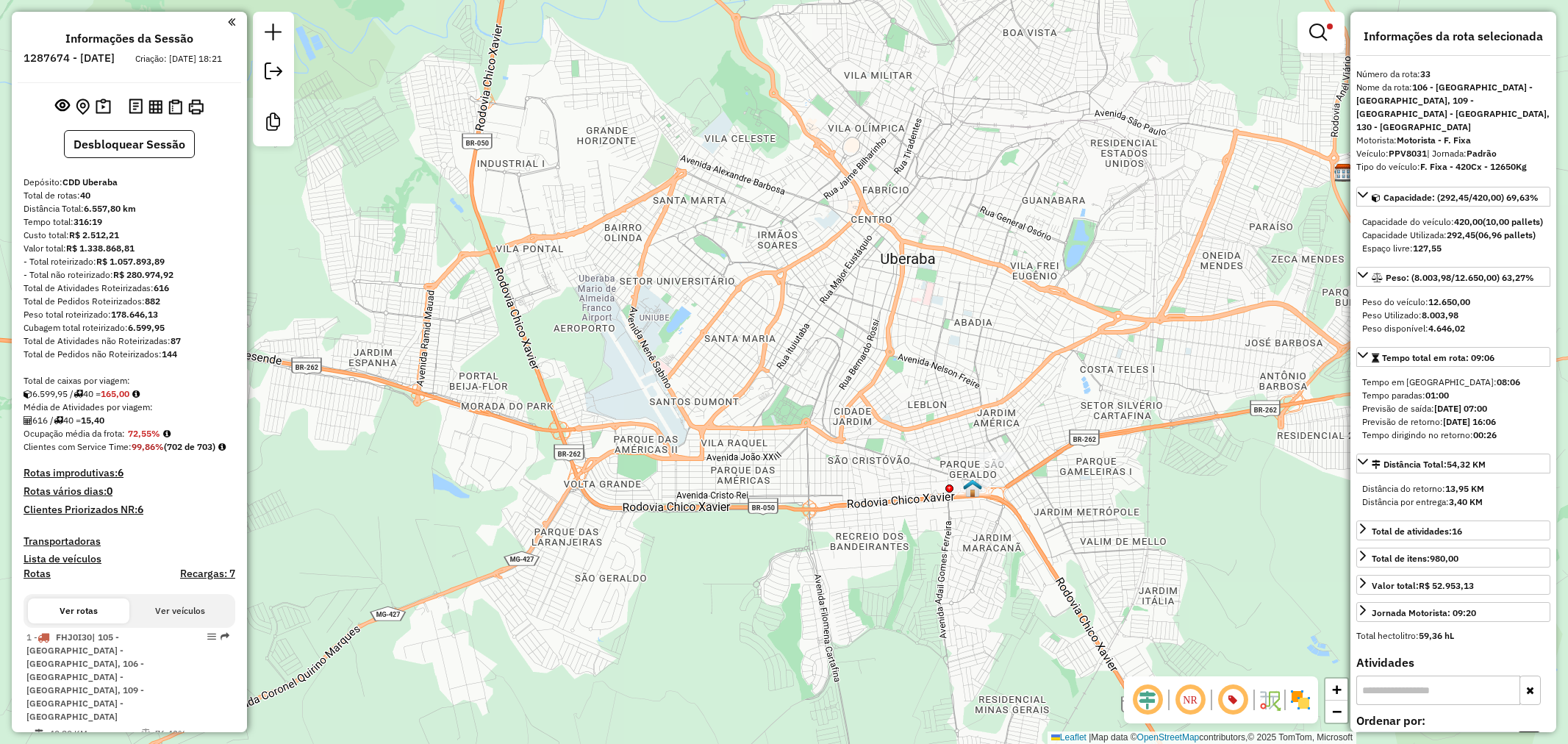
select select "**********"
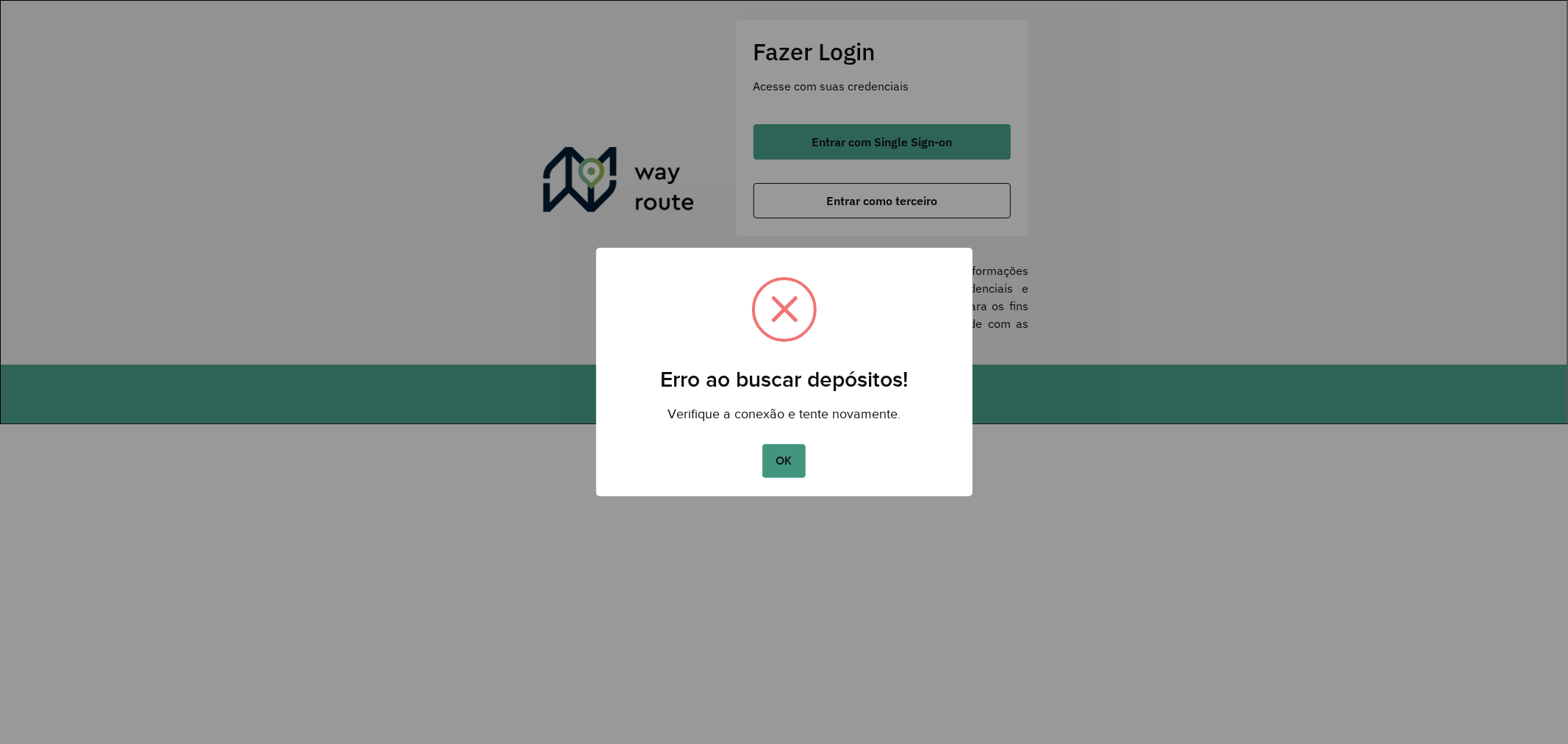
click at [763, 450] on button "OK" at bounding box center [784, 461] width 43 height 34
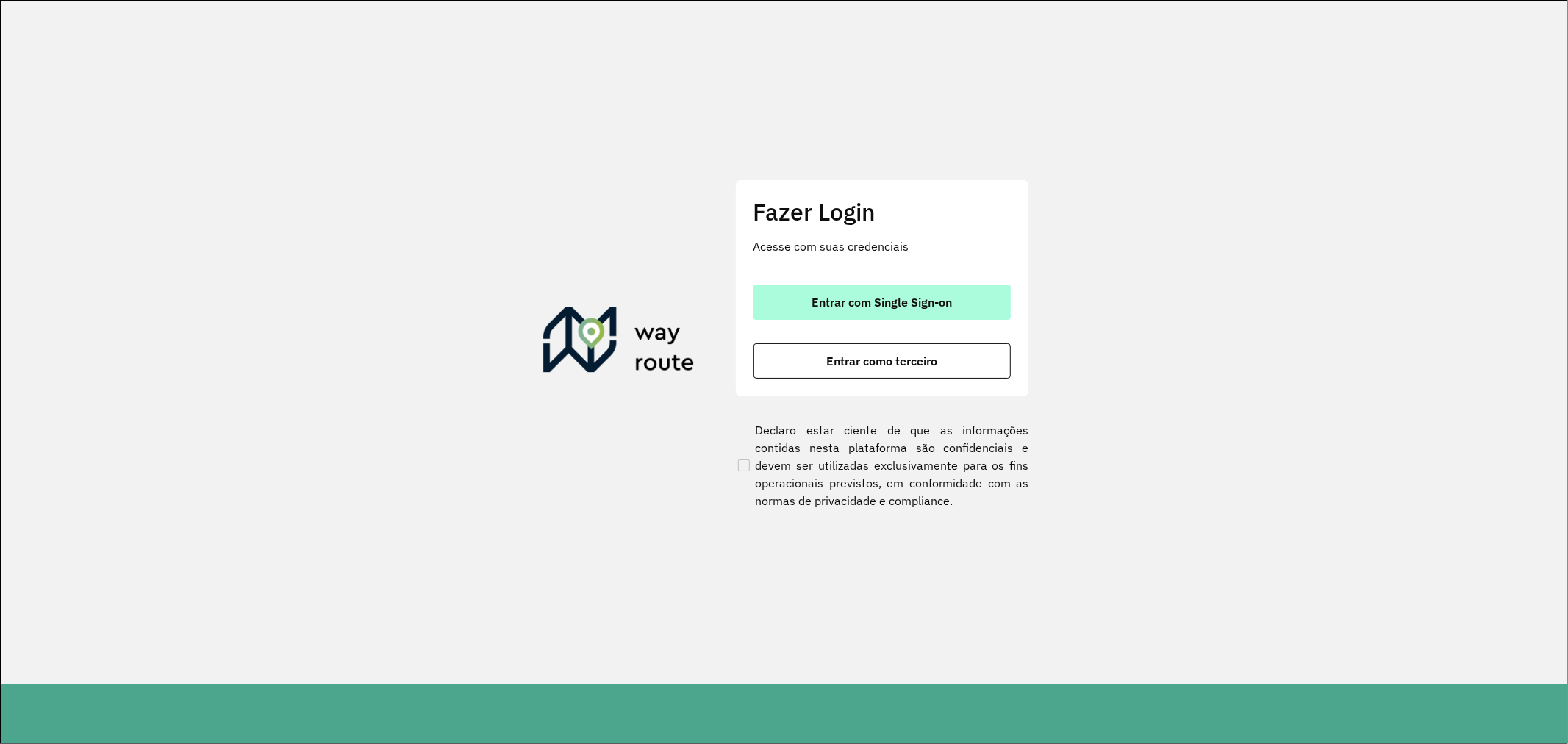
click at [908, 297] on span "Entrar com Single Sign-on" at bounding box center [882, 301] width 141 height 12
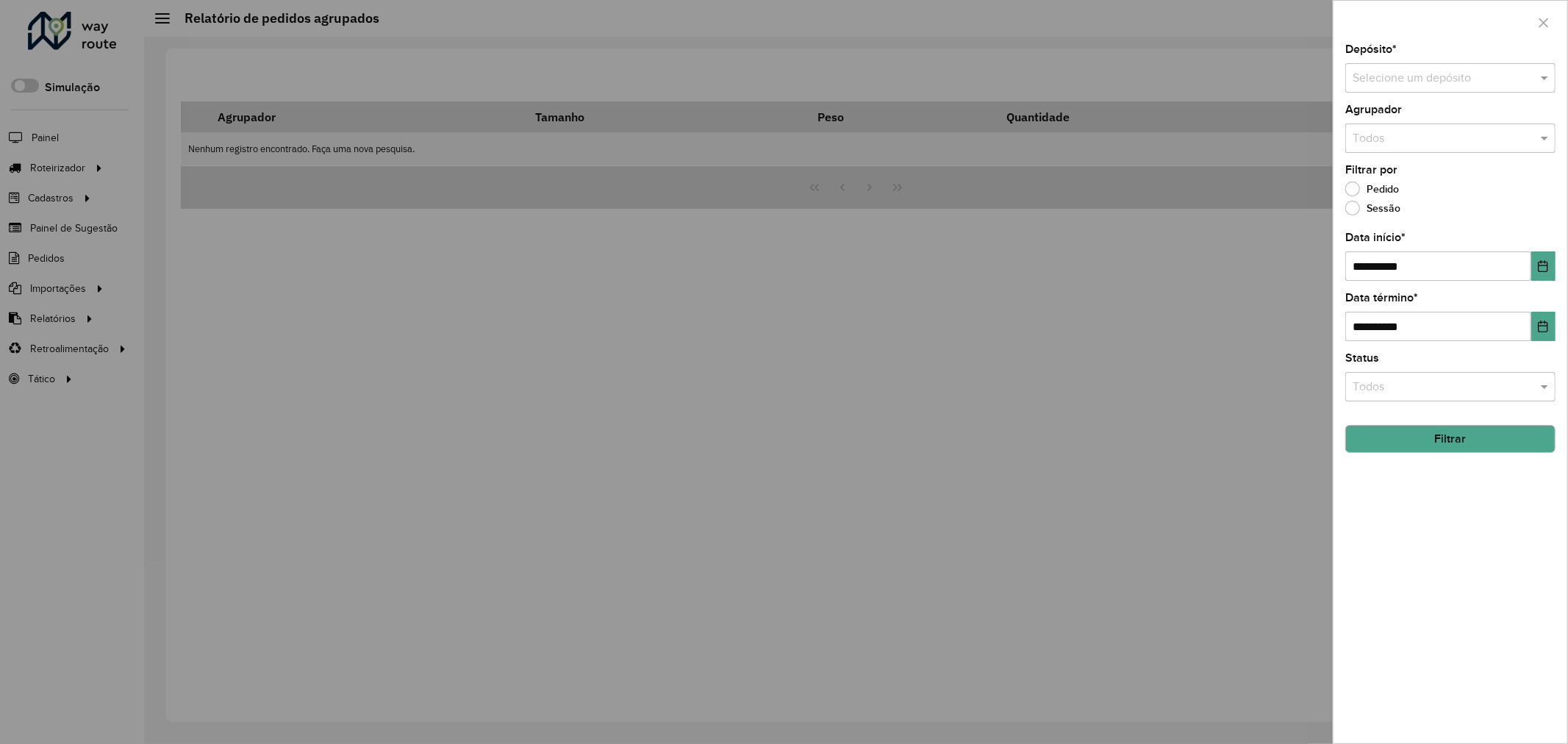
click at [185, 112] on div at bounding box center [784, 372] width 1568 height 744
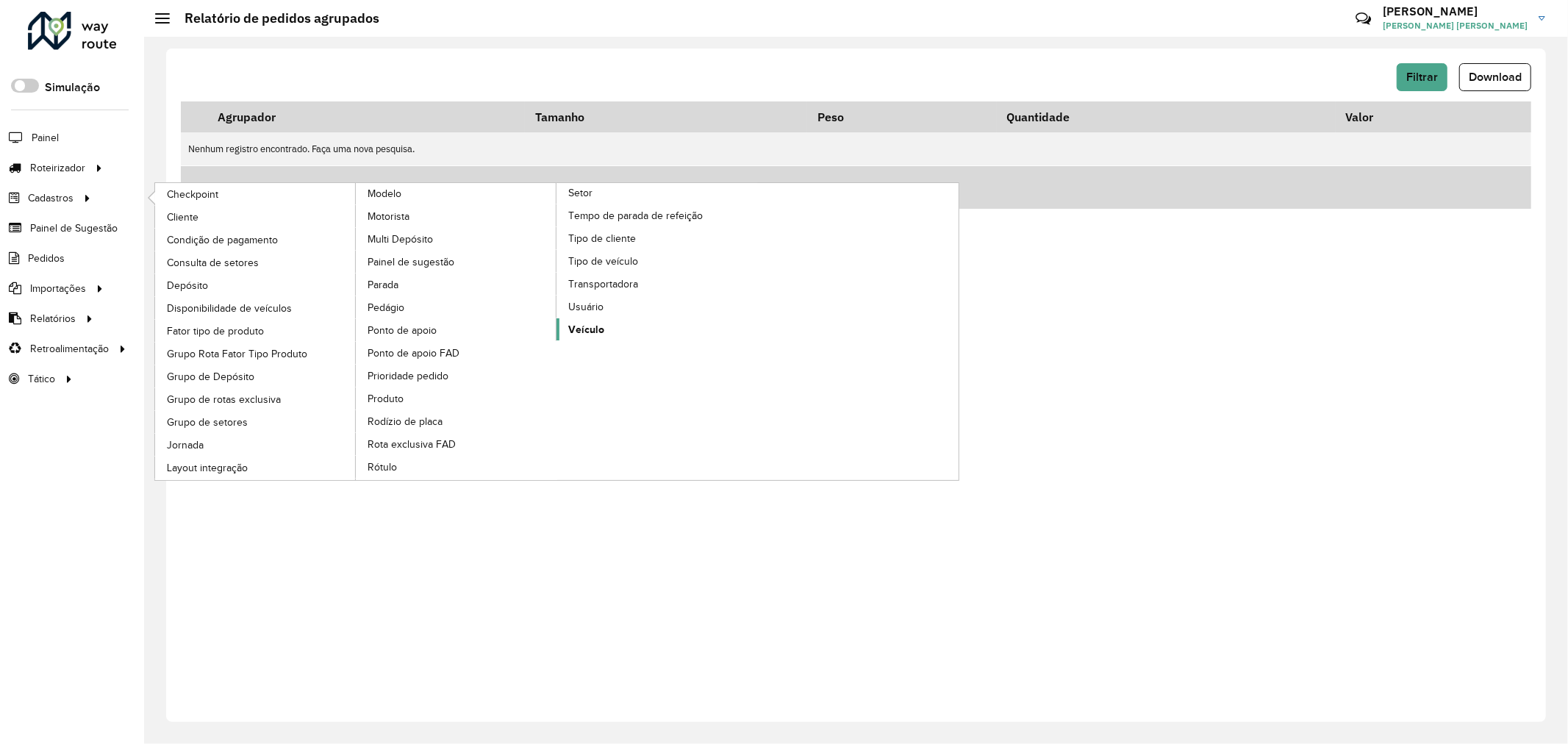
click at [614, 340] on link "Veículo" at bounding box center [657, 329] width 201 height 22
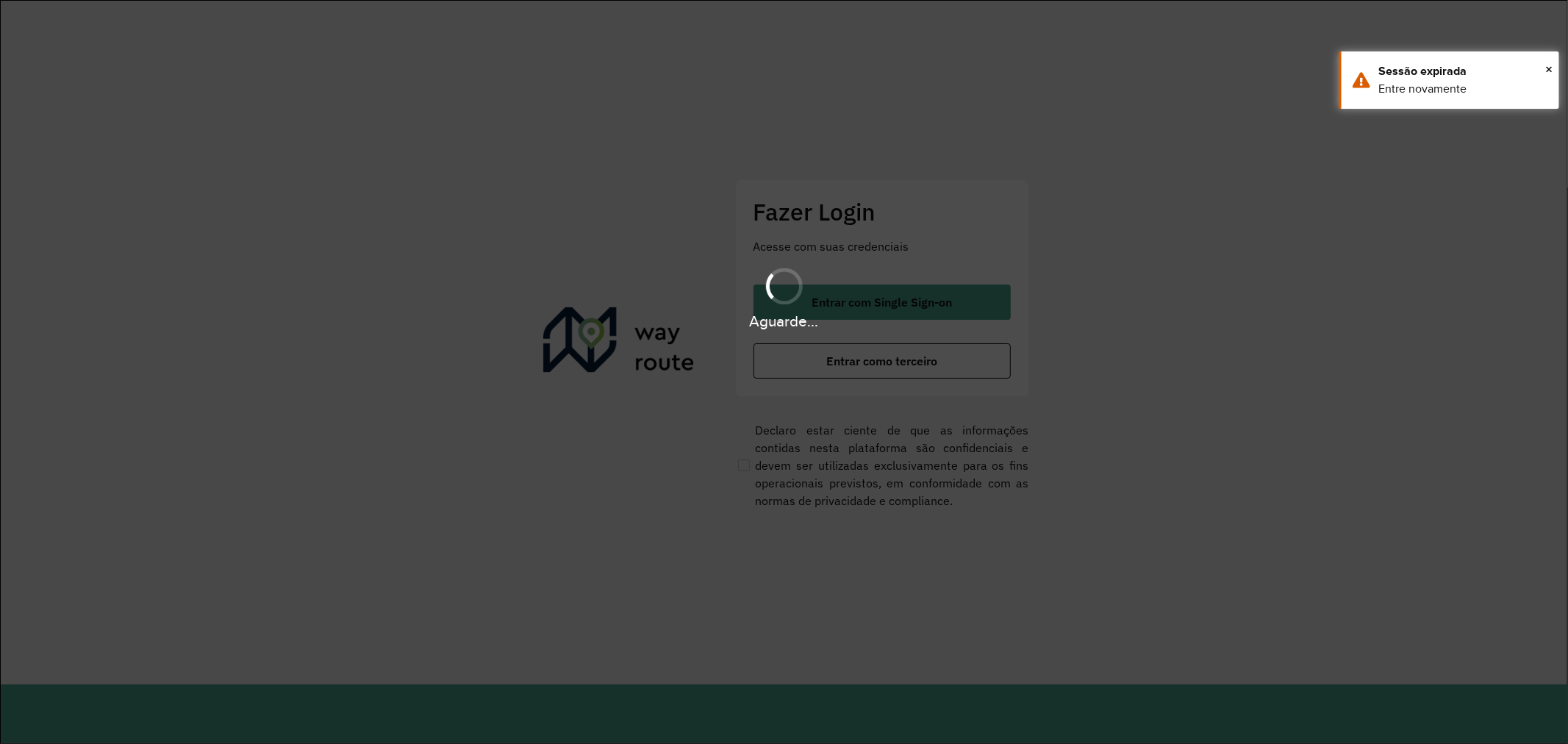
click at [920, 316] on hb-app "Aguarde... Pop-up bloqueado! Seu navegador bloqueou automáticamente a abertura …" at bounding box center [784, 372] width 1568 height 744
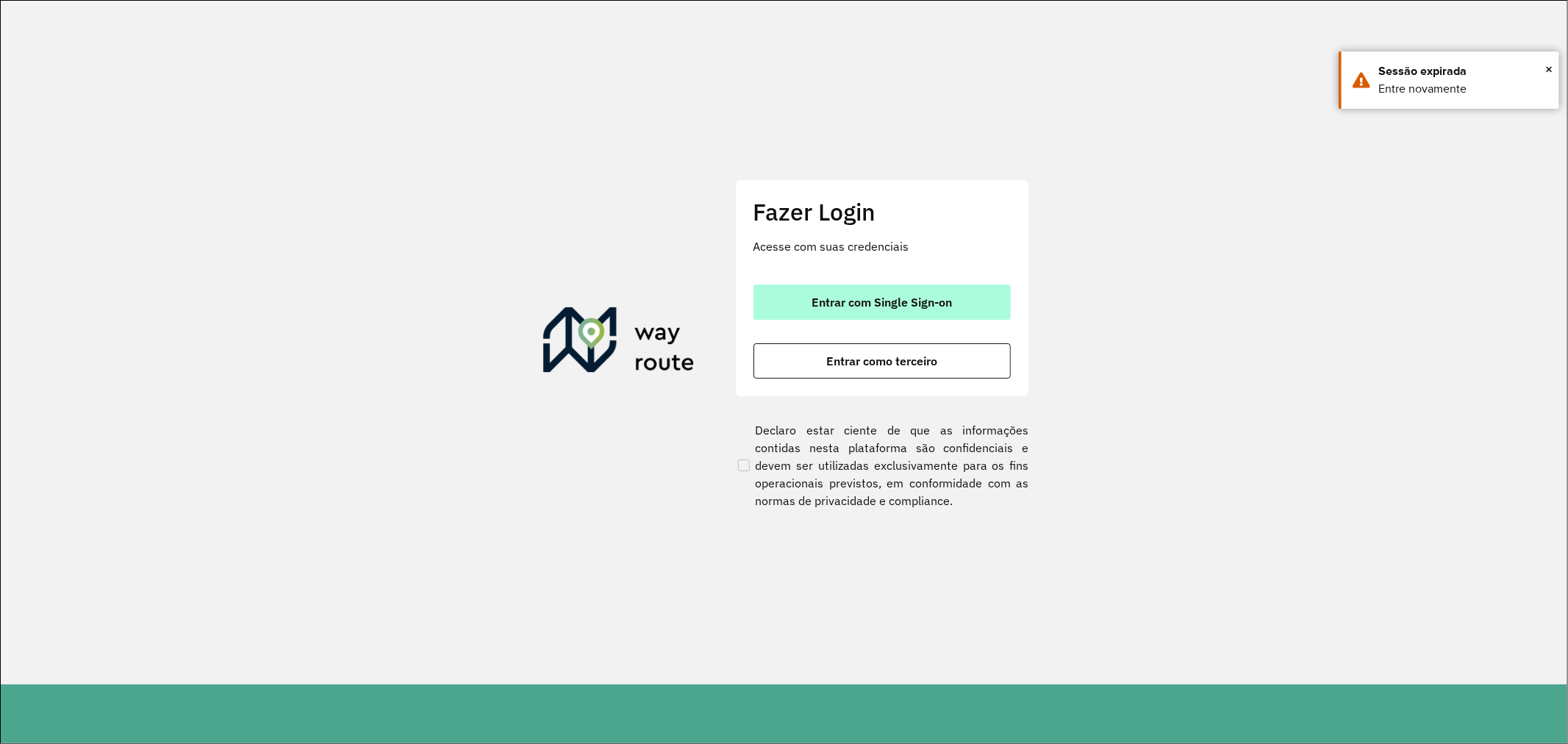
click at [923, 308] on span "Entrar com Single Sign-on" at bounding box center [882, 301] width 141 height 12
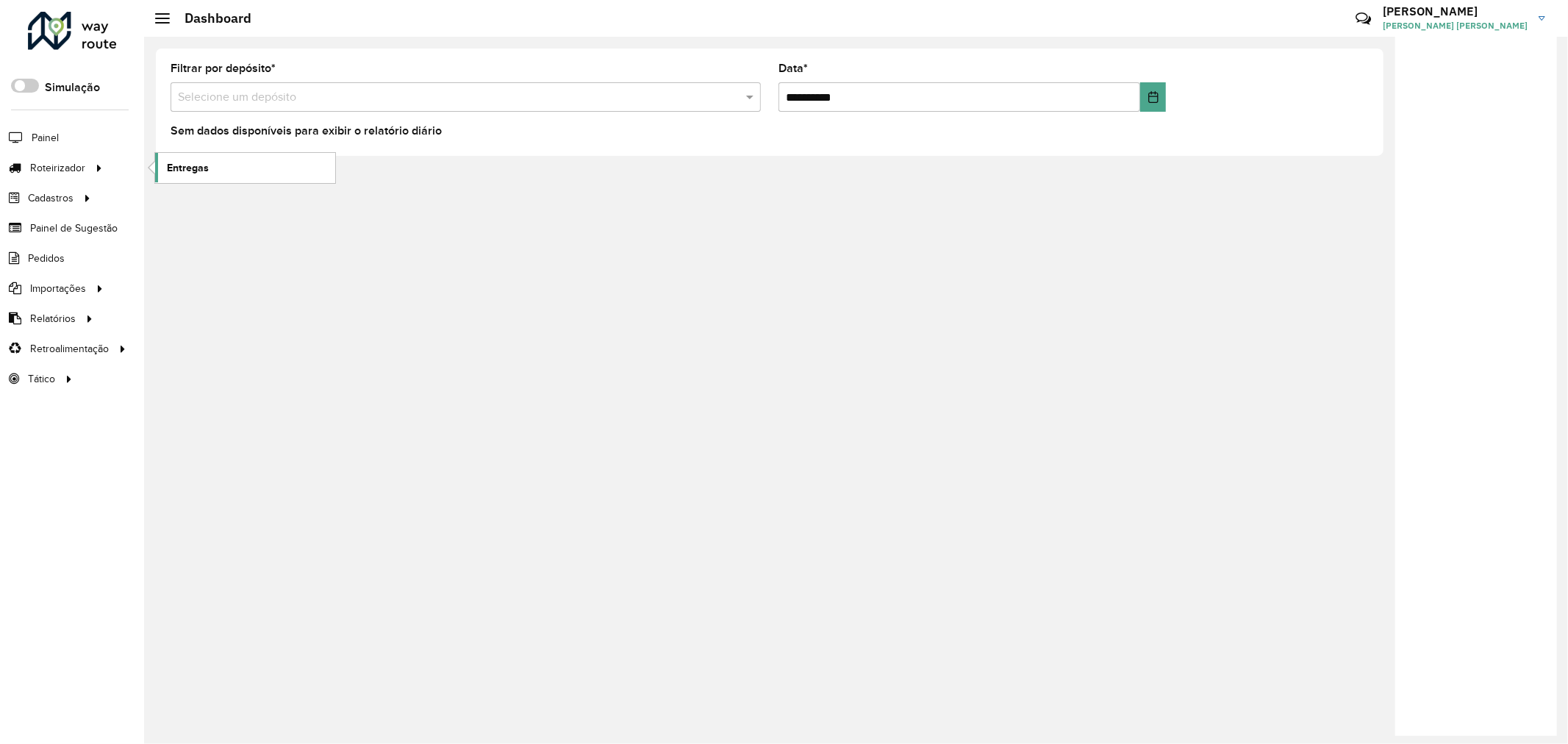
click at [184, 174] on span "Entregas" at bounding box center [188, 168] width 42 height 15
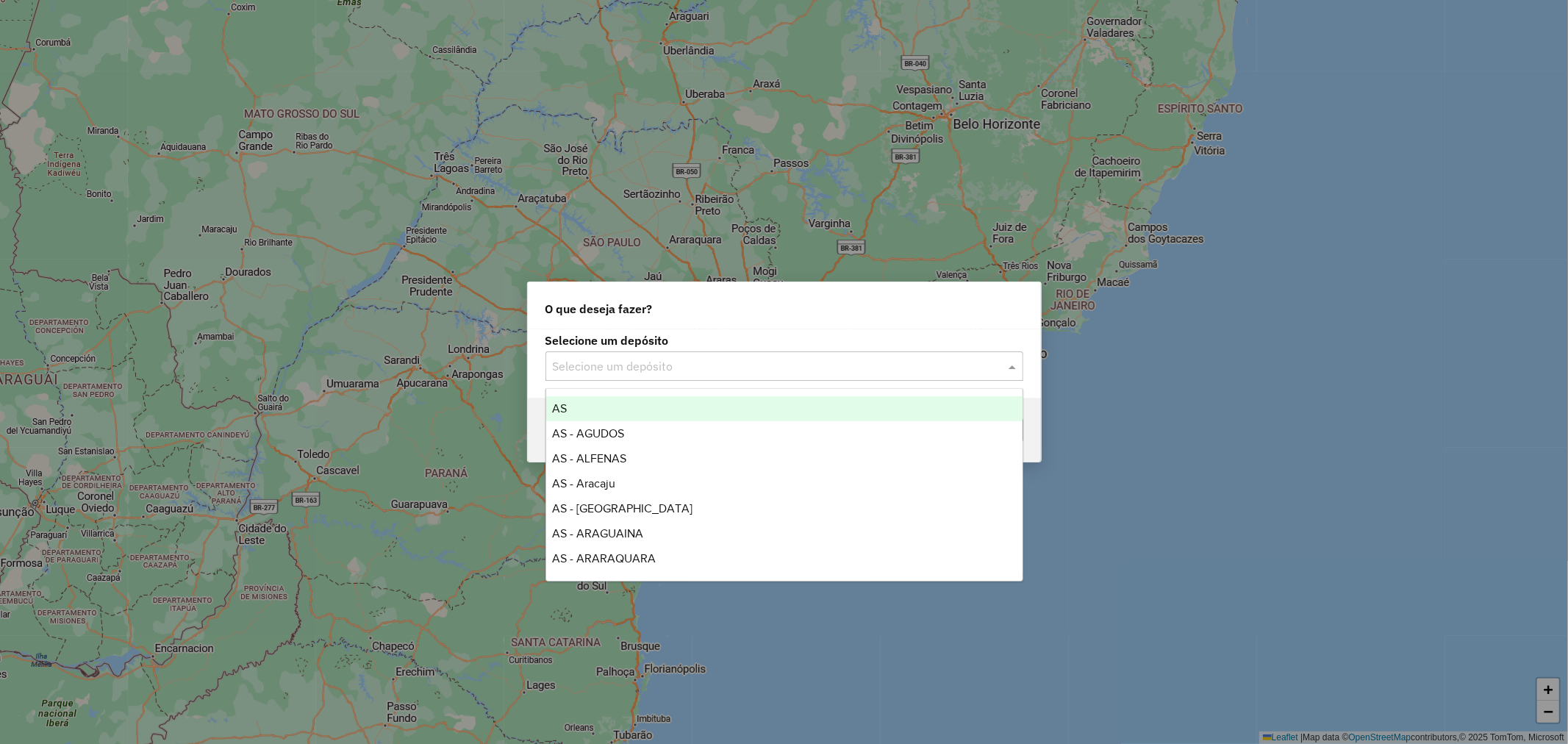
click at [739, 364] on input "text" at bounding box center [769, 367] width 434 height 18
type input "*******"
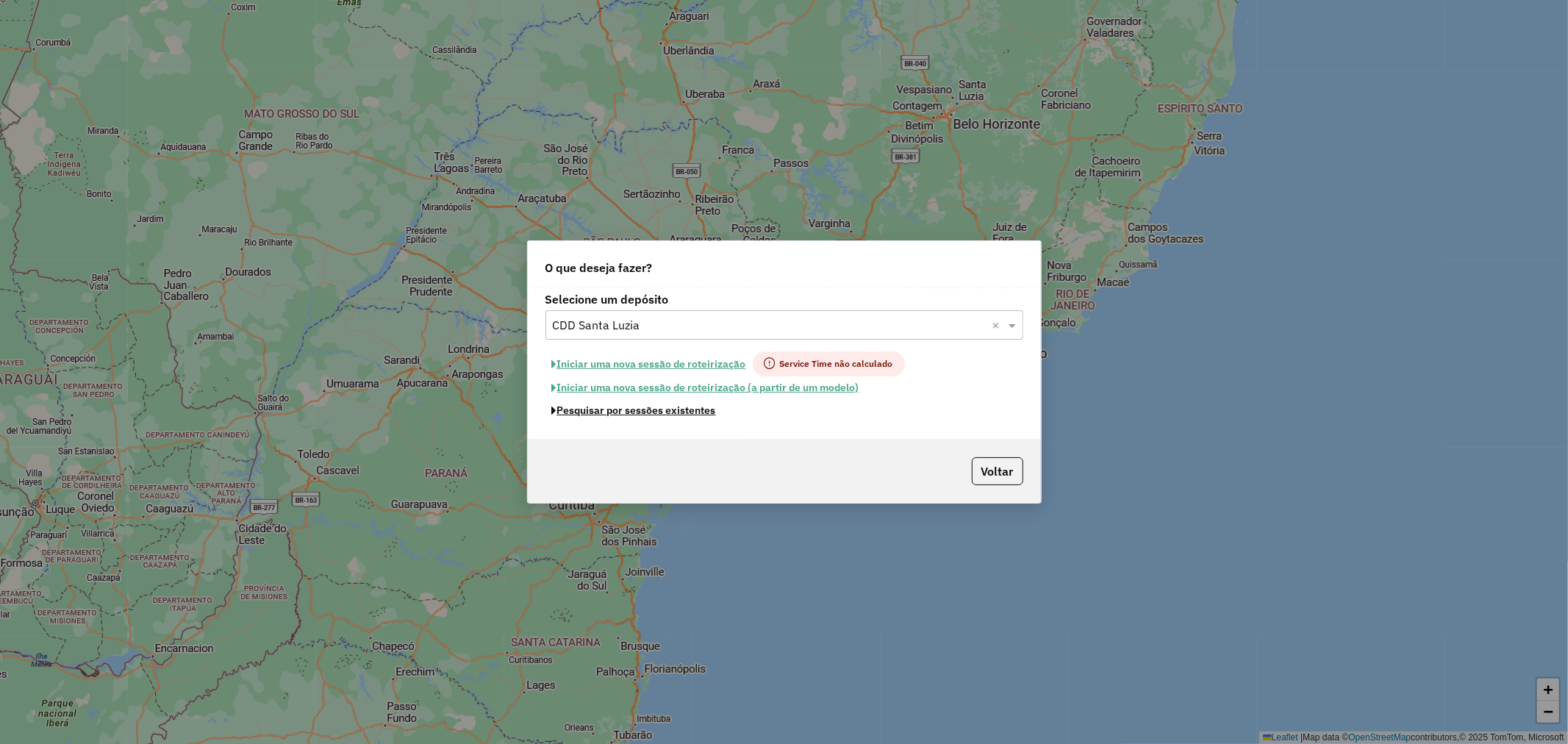
click at [674, 410] on button "Pesquisar por sessões existentes" at bounding box center [634, 410] width 177 height 23
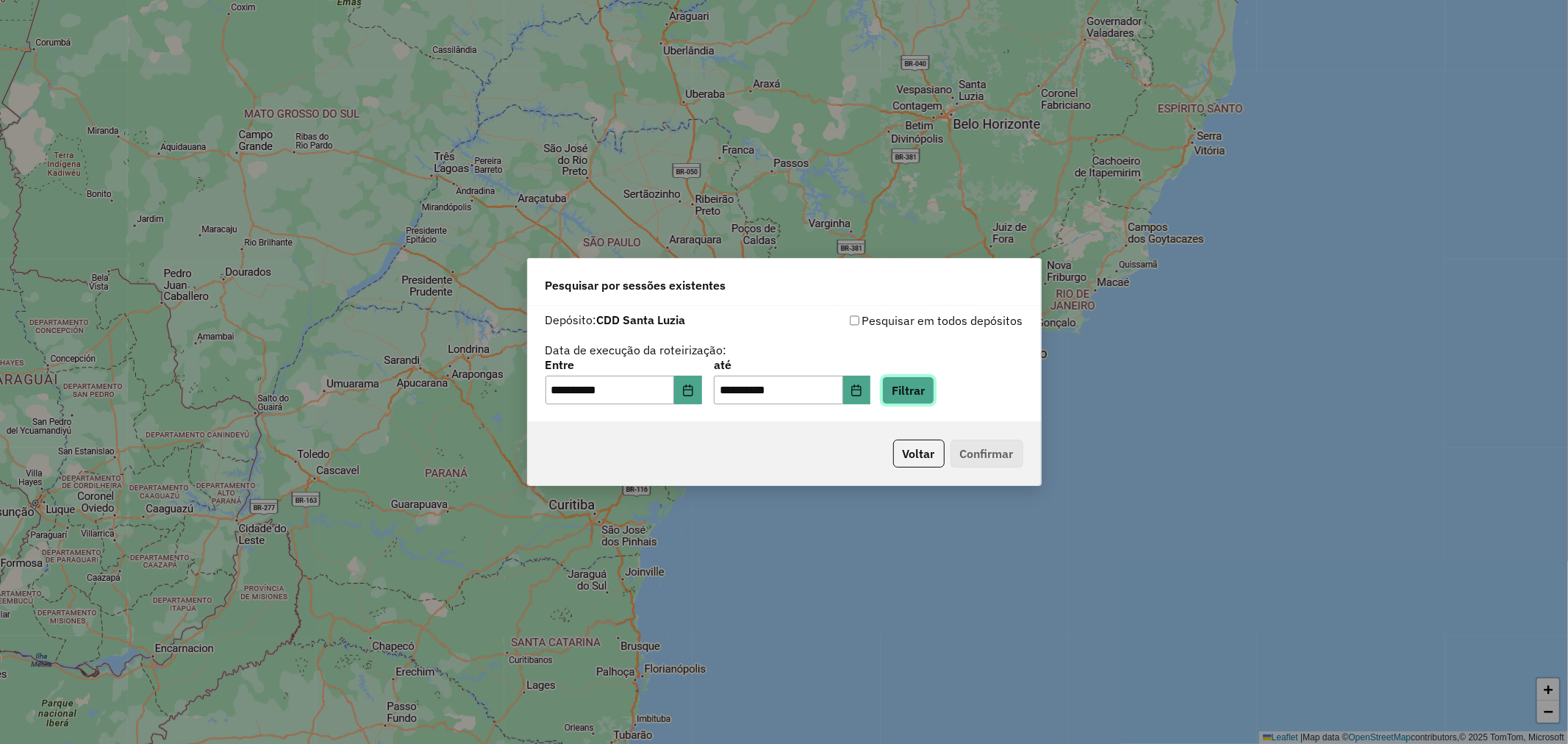
click at [923, 385] on button "Filtrar" at bounding box center [908, 390] width 52 height 28
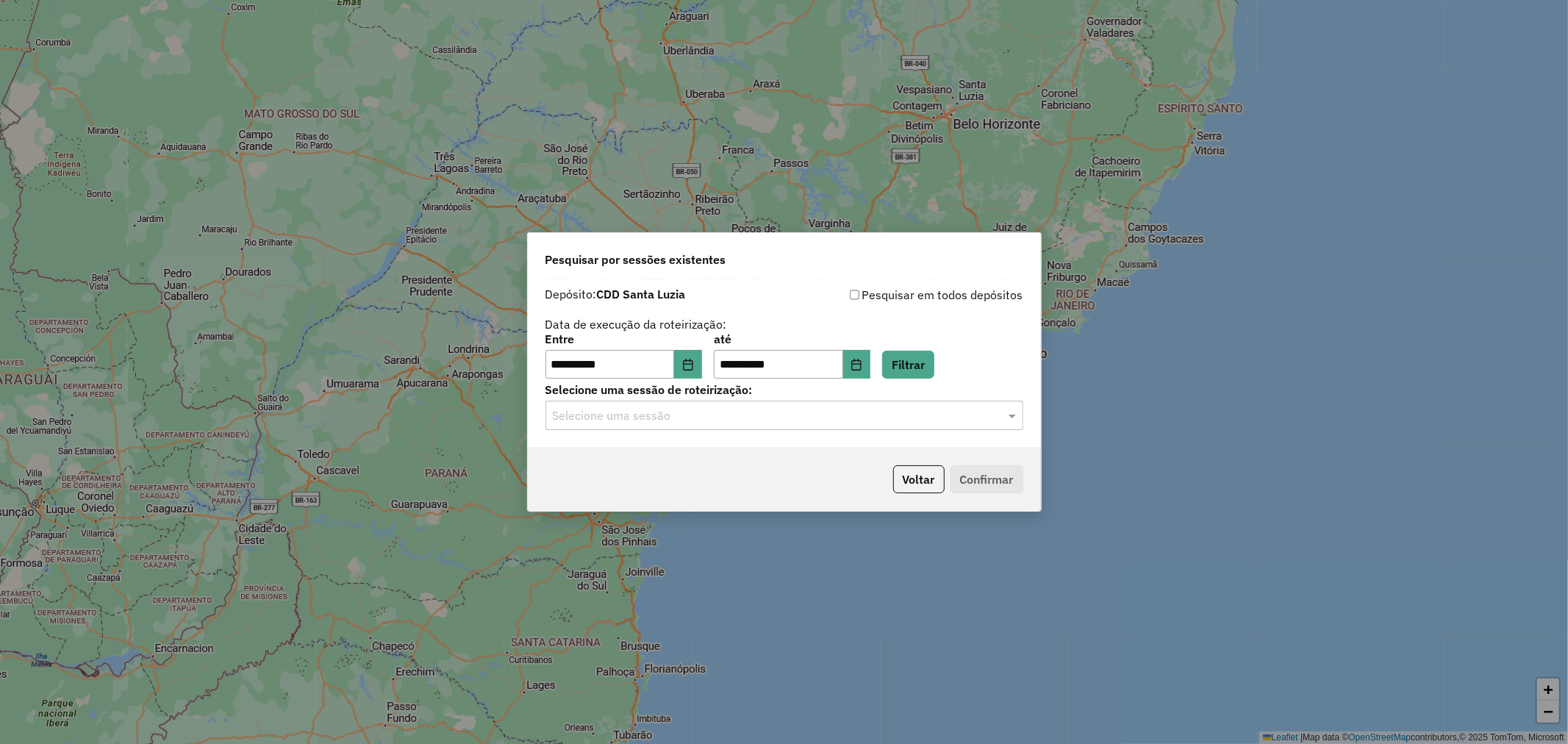
click at [804, 413] on input "text" at bounding box center [769, 416] width 434 height 18
click at [799, 453] on div "1287750 - 03/10/2025 18:28" at bounding box center [784, 458] width 477 height 25
click at [967, 462] on div "Voltar Confirmar" at bounding box center [784, 479] width 513 height 63
click at [978, 473] on button "Confirmar" at bounding box center [986, 479] width 73 height 28
click at [862, 363] on icon "Choose Date" at bounding box center [856, 364] width 9 height 12
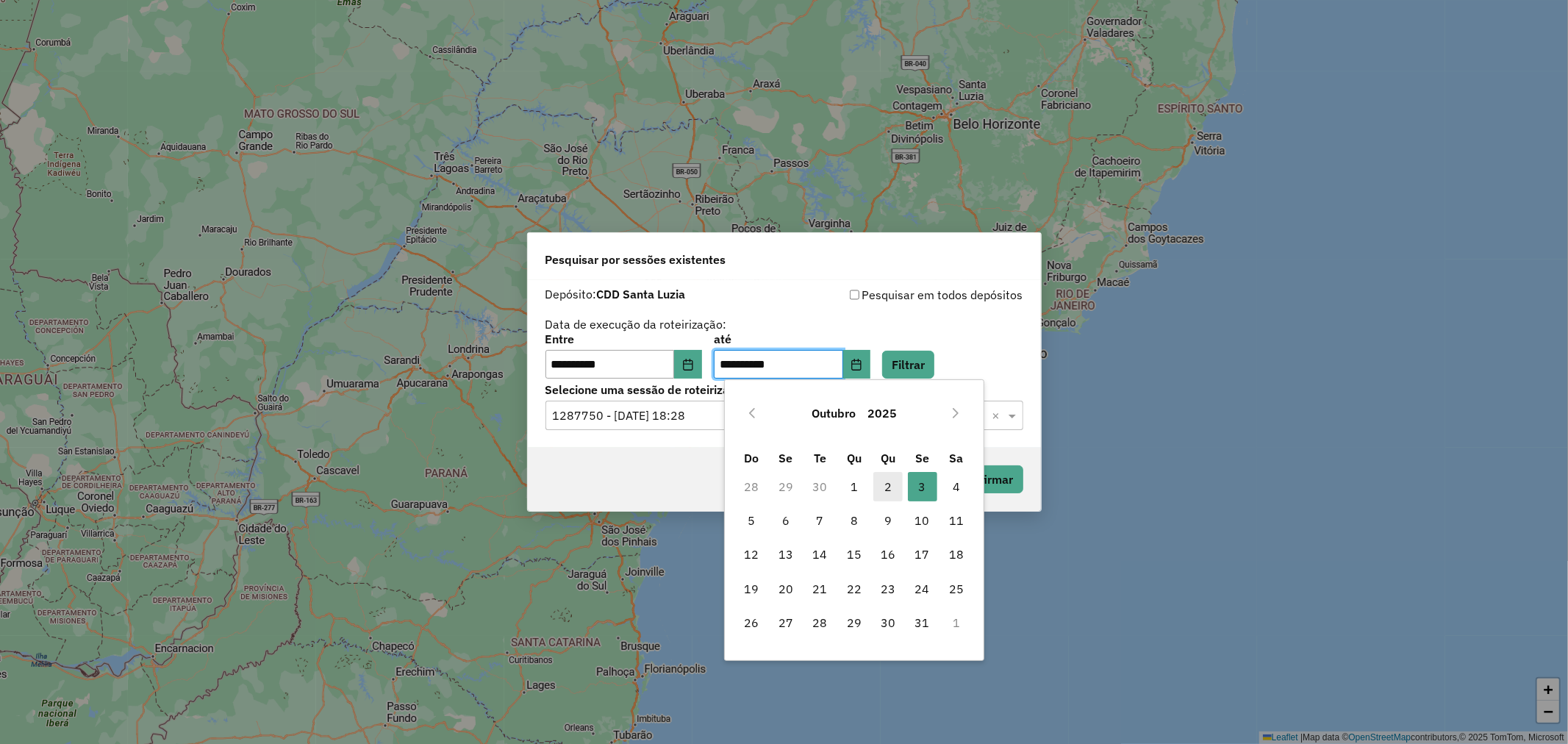
click at [890, 481] on span "2" at bounding box center [888, 487] width 29 height 29
type input "**********"
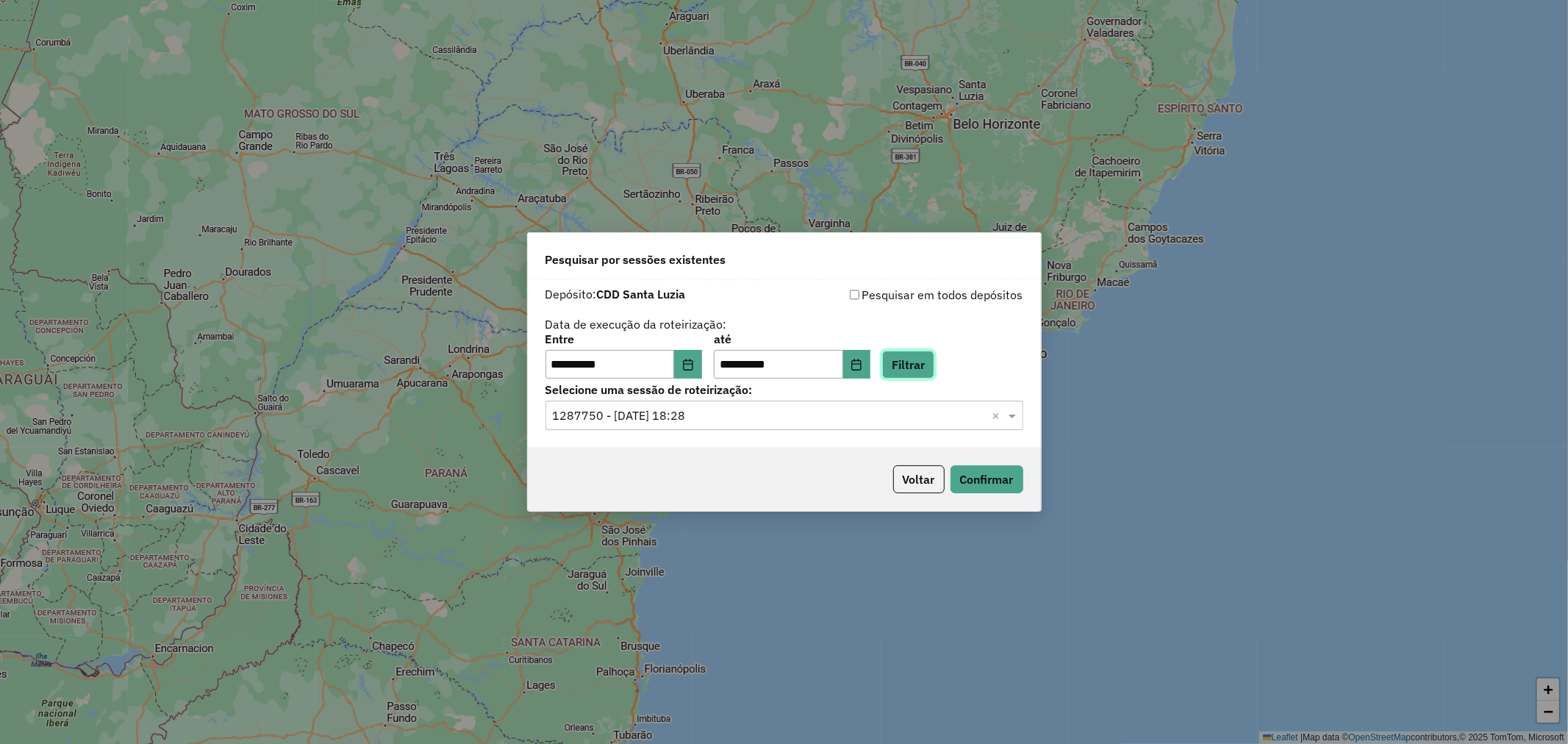
click at [919, 353] on button "Filtrar" at bounding box center [908, 364] width 52 height 28
click at [706, 417] on input "text" at bounding box center [769, 416] width 434 height 18
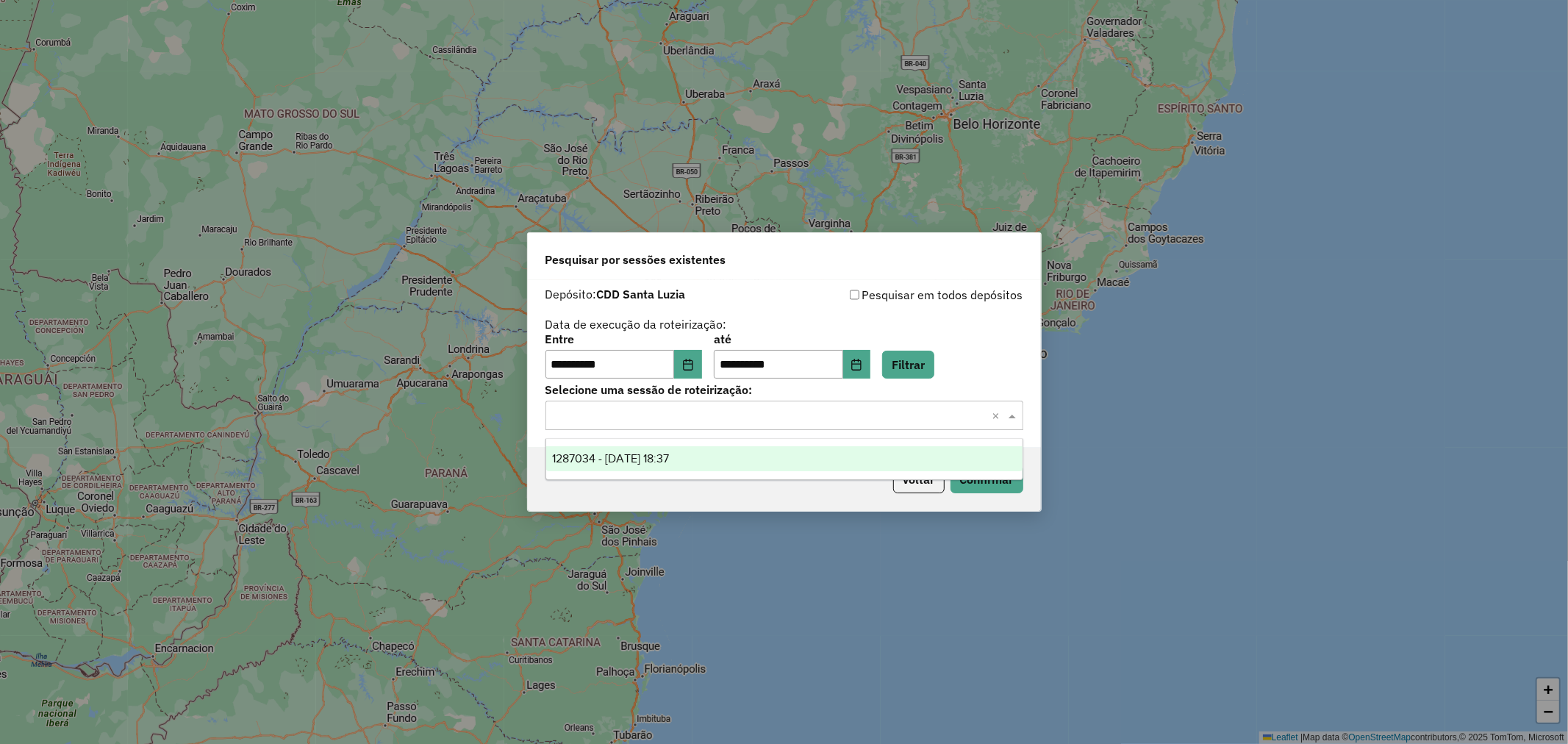
click at [708, 456] on div "1287034 - 02/10/2025 18:37" at bounding box center [784, 458] width 477 height 25
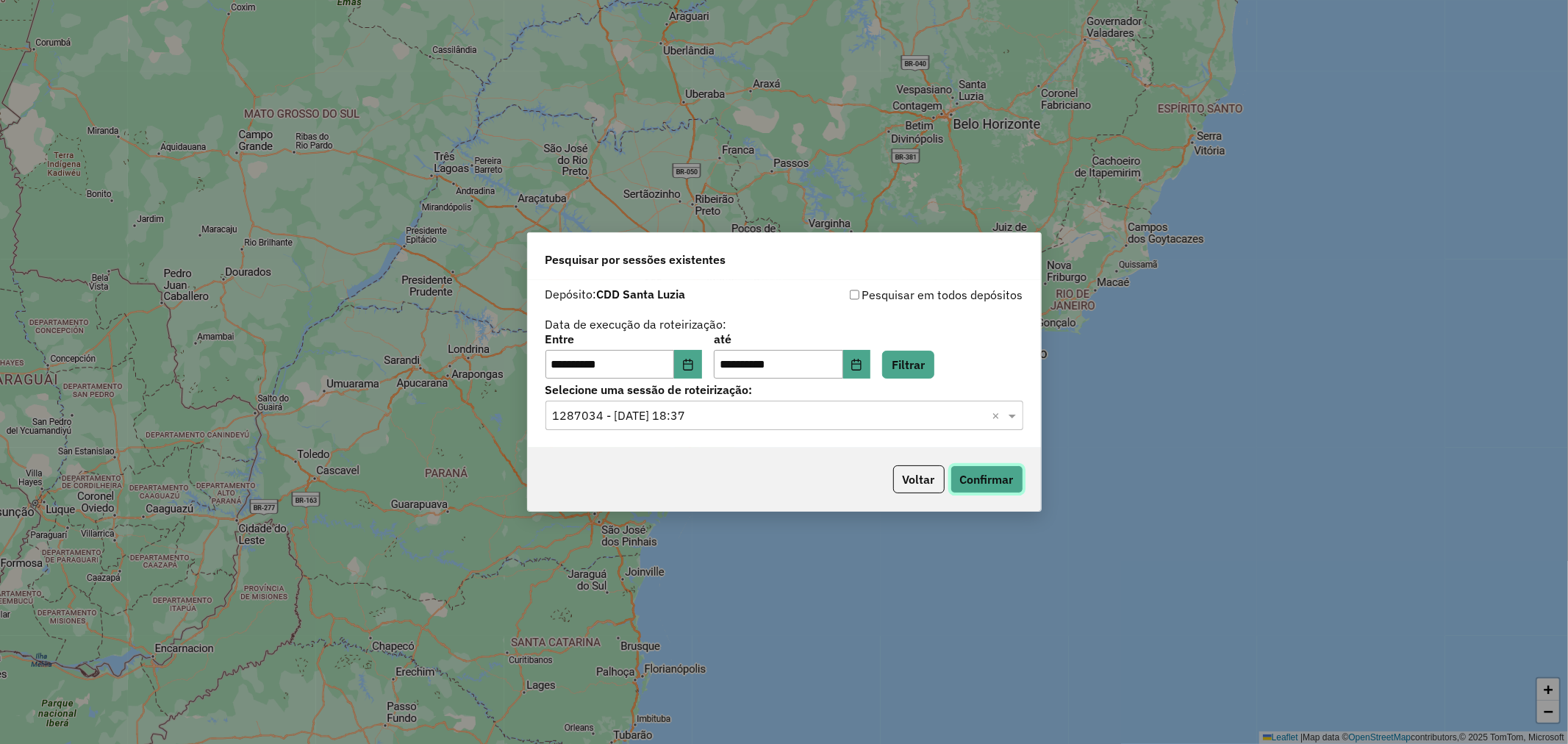
click at [974, 480] on button "Confirmar" at bounding box center [986, 479] width 73 height 28
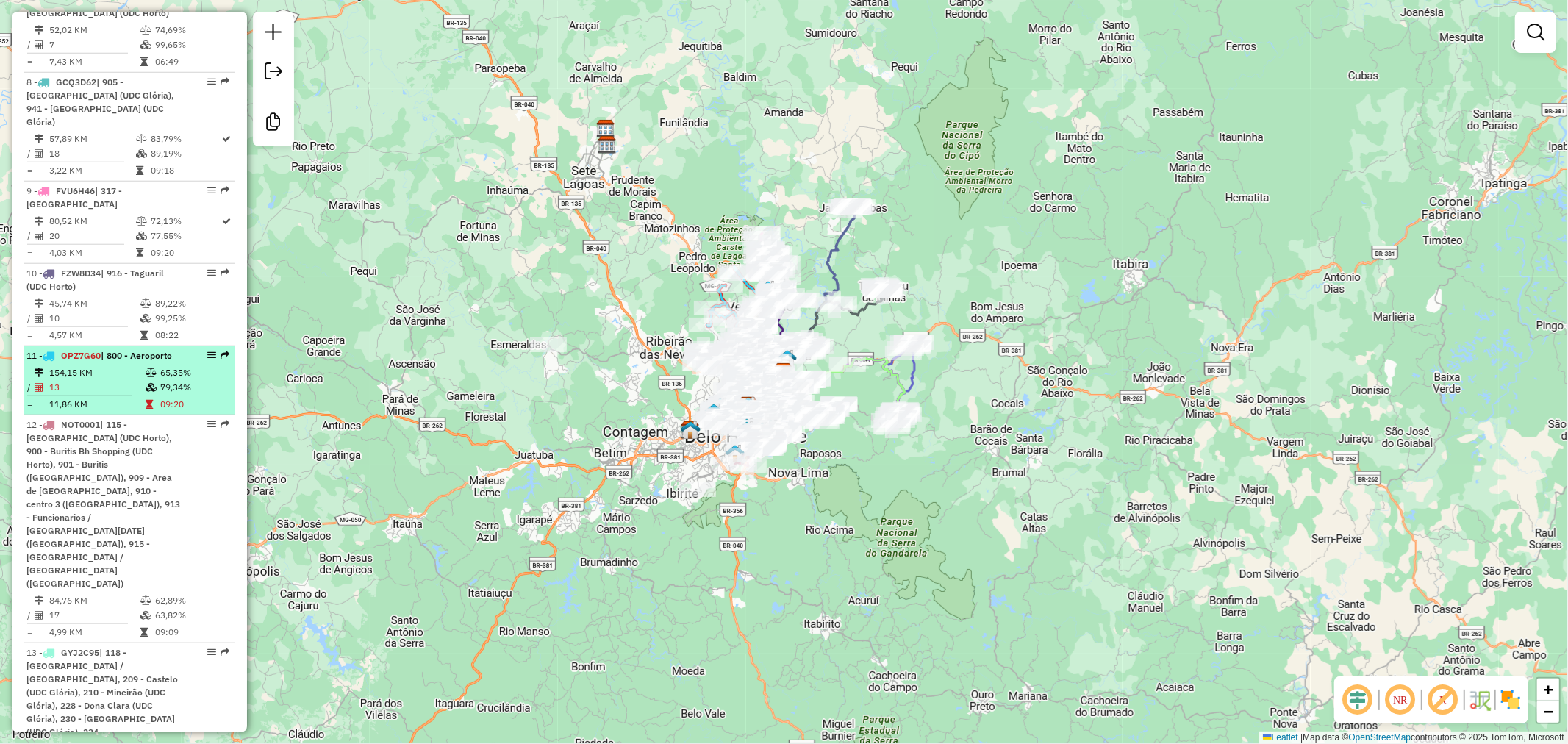
scroll to position [1061, 0]
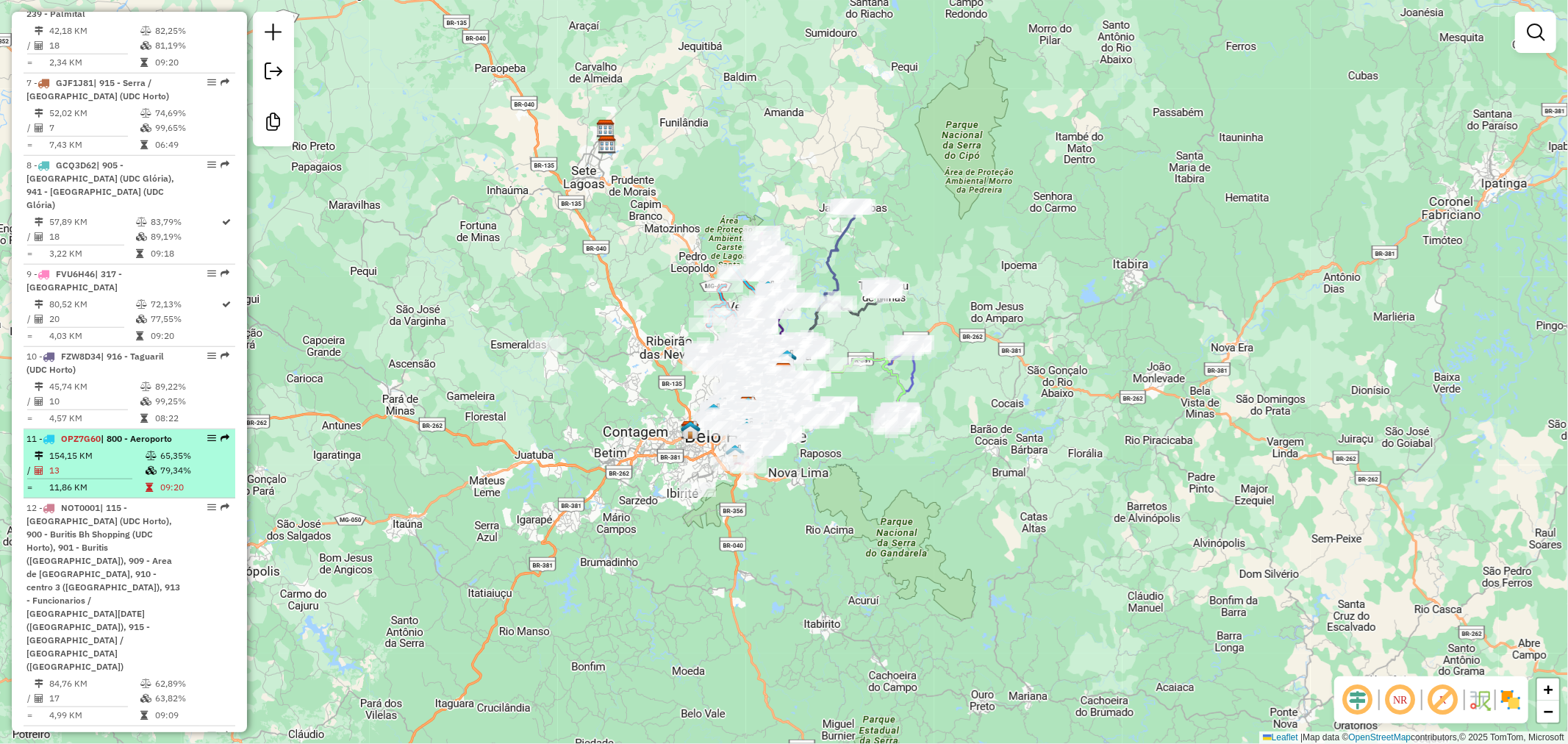
click at [130, 456] on td "154,15 KM" at bounding box center [96, 455] width 96 height 15
select select "**********"
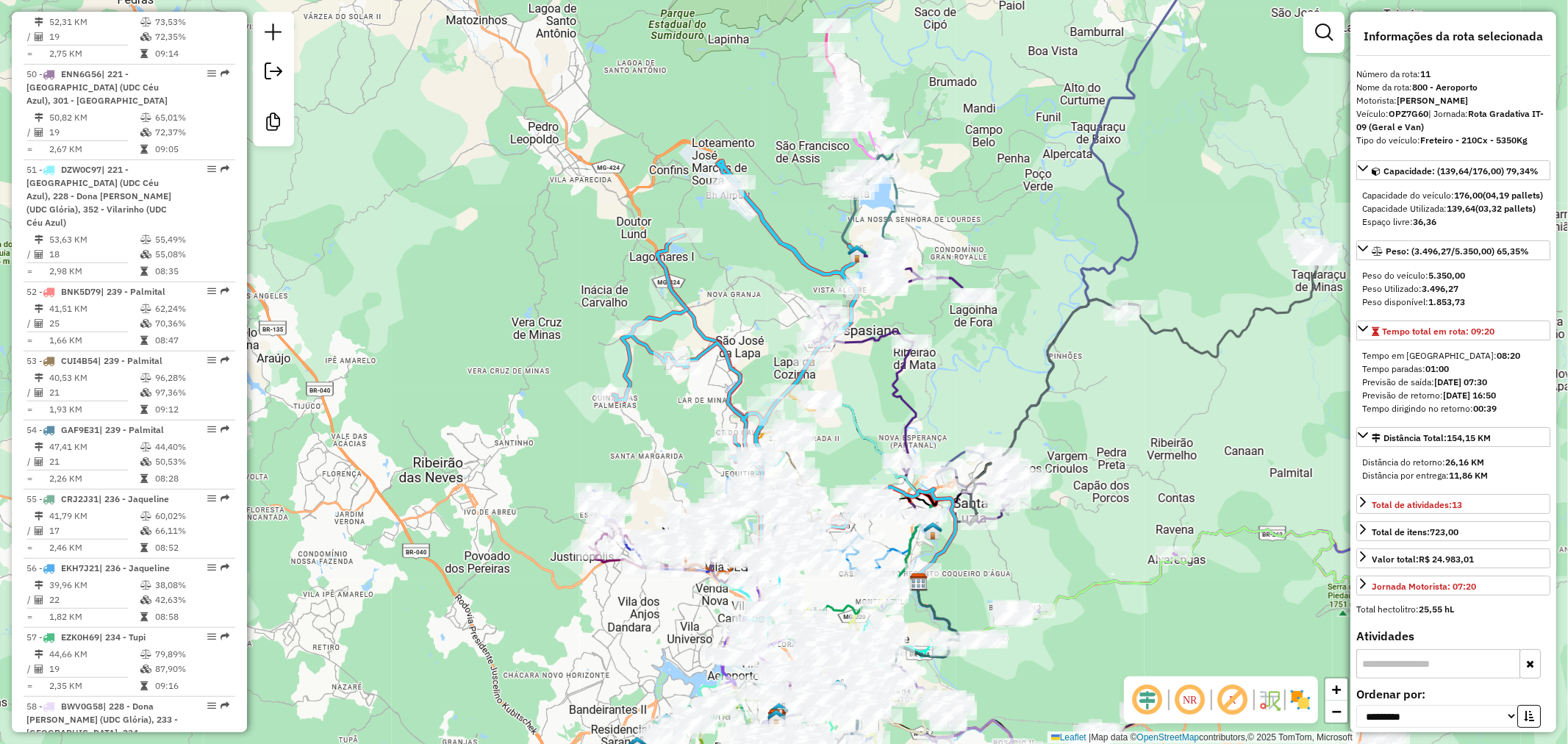
scroll to position [5471, 0]
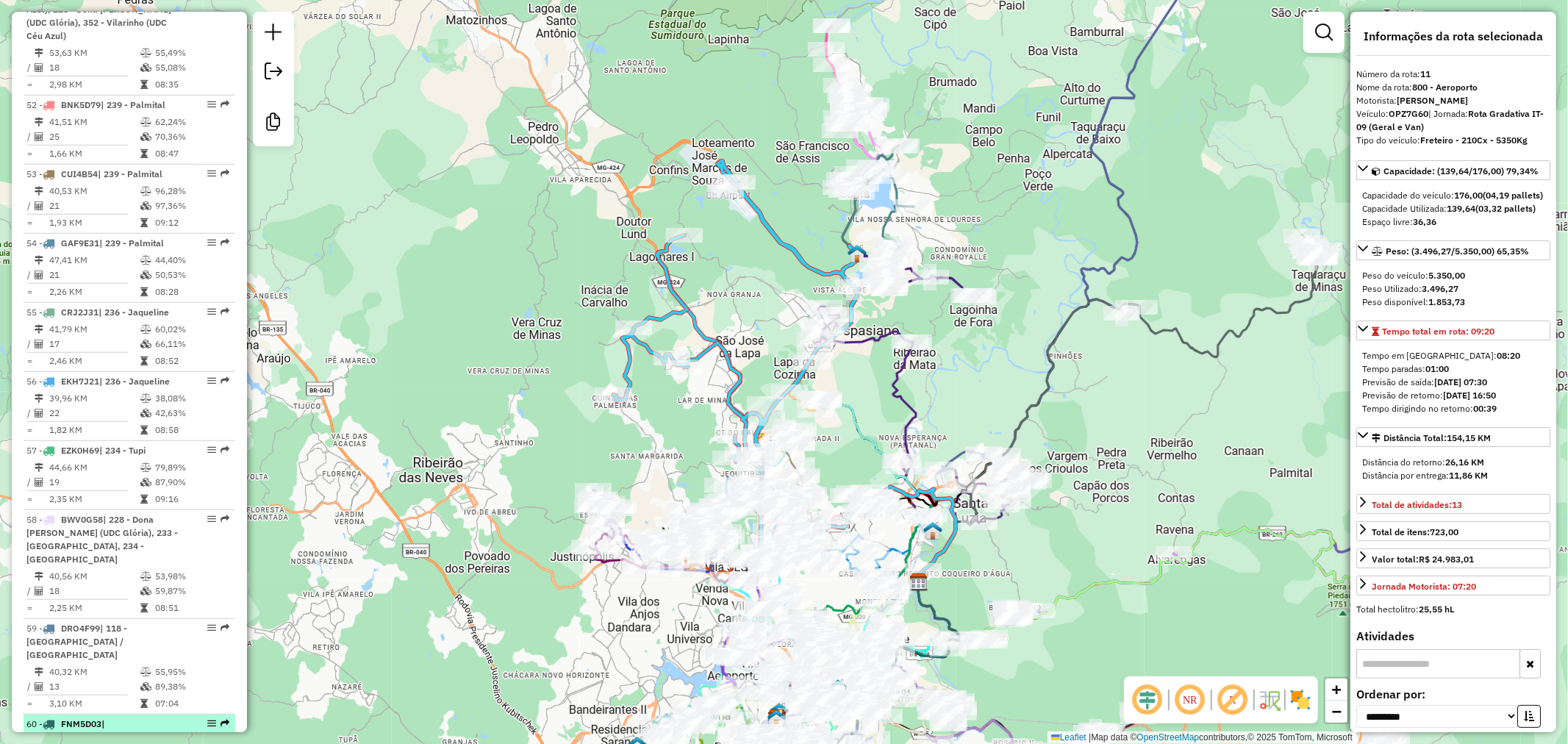
click at [108, 718] on span "| [STREET_ADDRESS]" at bounding box center [66, 730] width 81 height 25
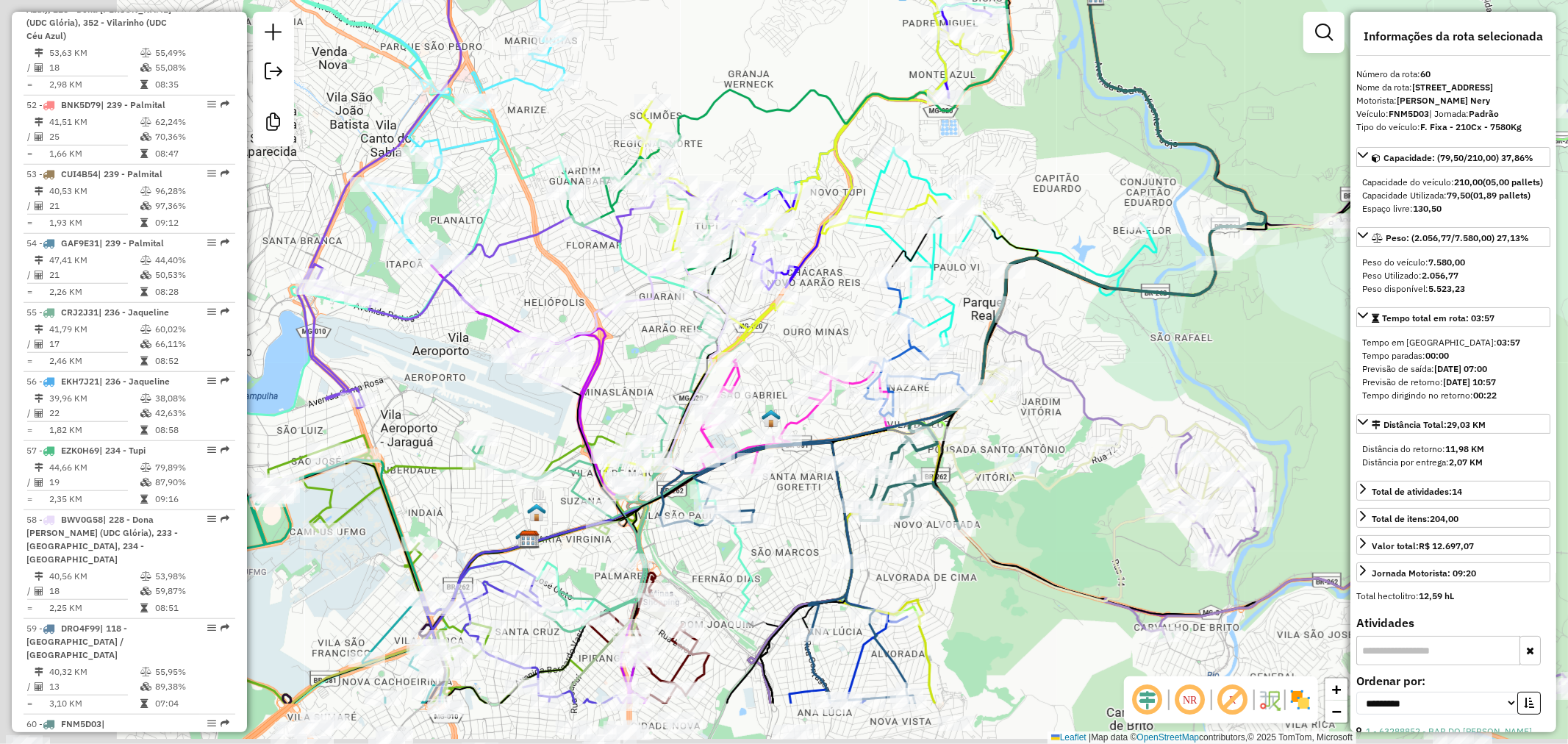
drag, startPoint x: 340, startPoint y: 486, endPoint x: 691, endPoint y: 342, distance: 379.4
click at [691, 342] on div "Janela de atendimento Grade de atendimento Capacidade Transportadoras Veículos …" at bounding box center [784, 372] width 1568 height 744
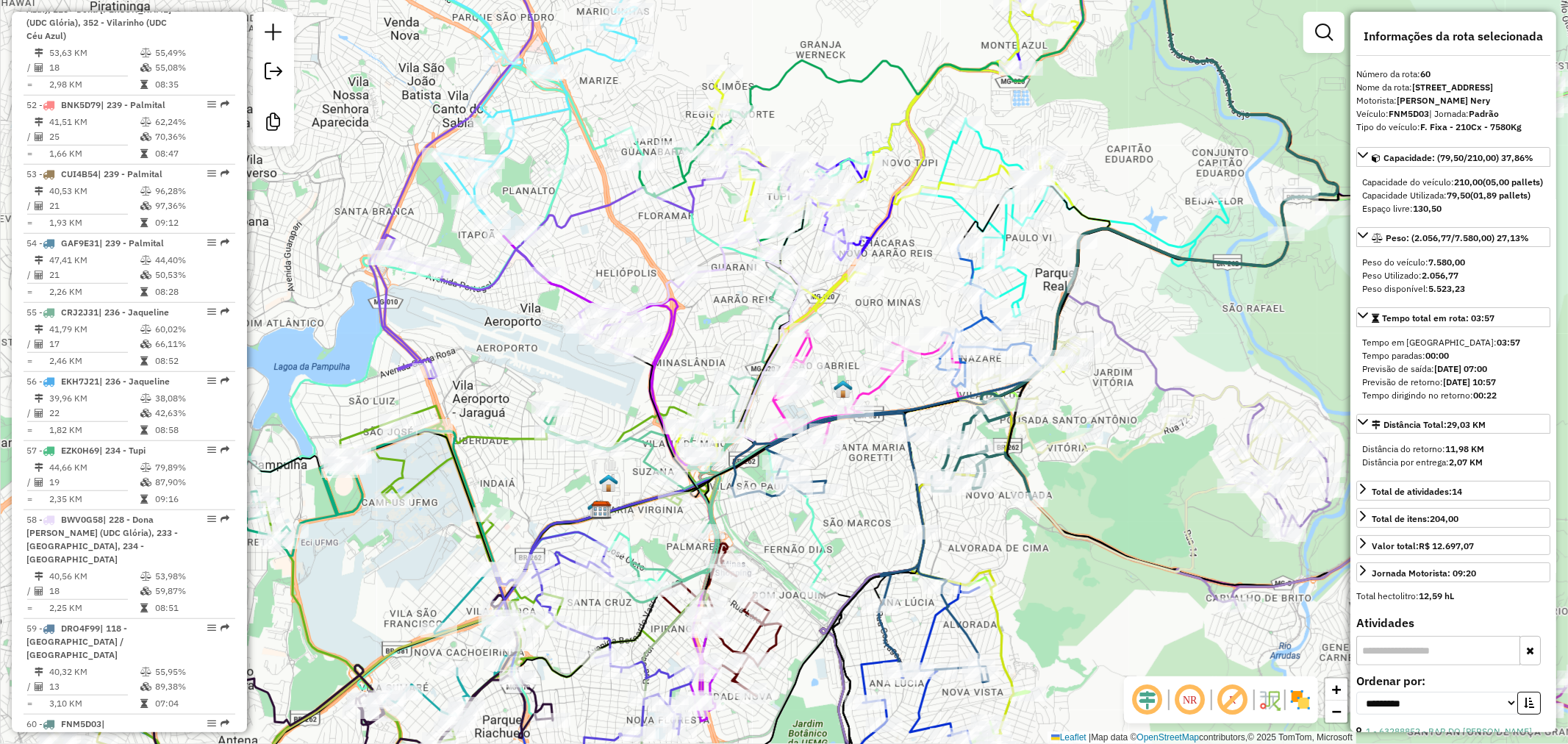
click at [809, 539] on icon at bounding box center [615, 331] width 968 height 812
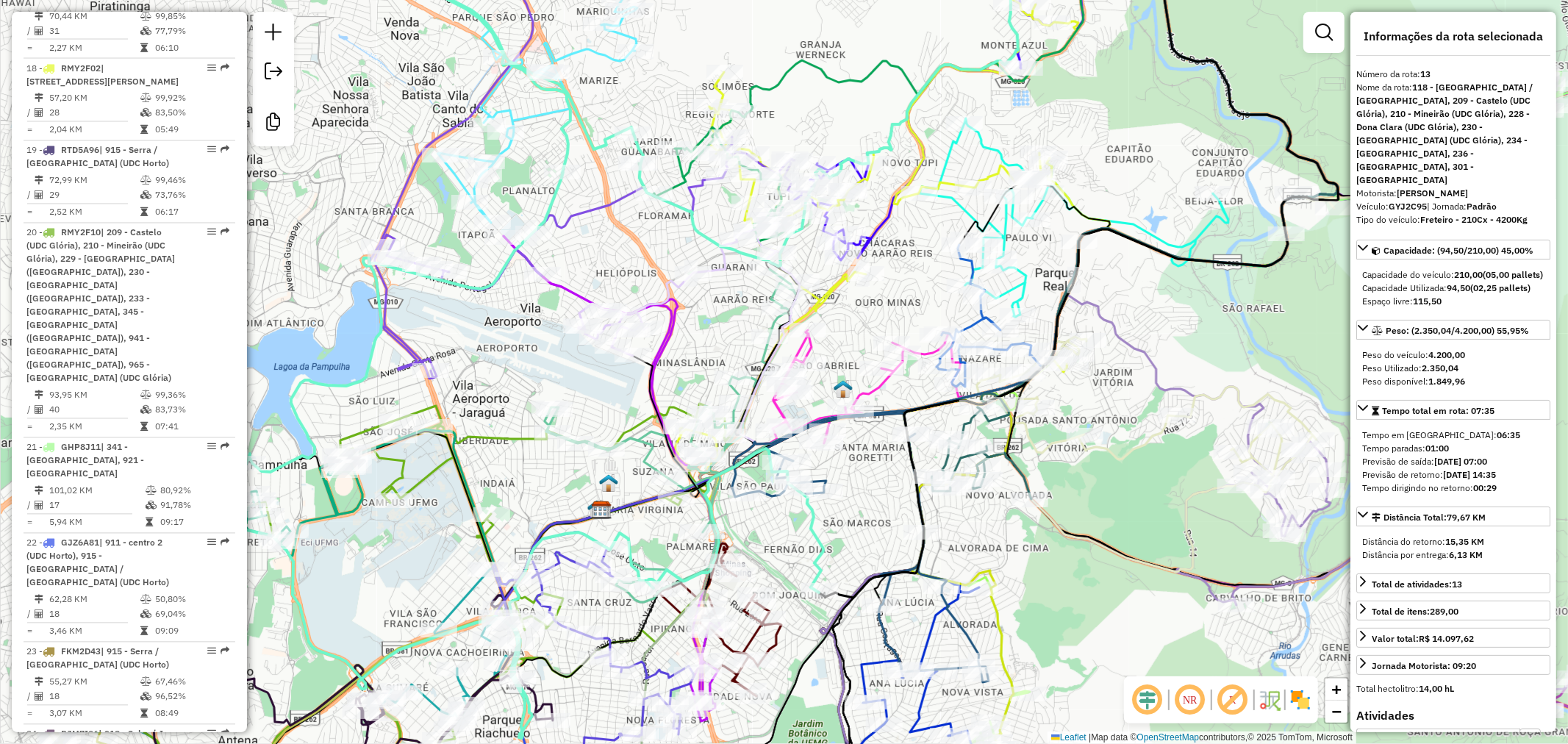
scroll to position [1708, 0]
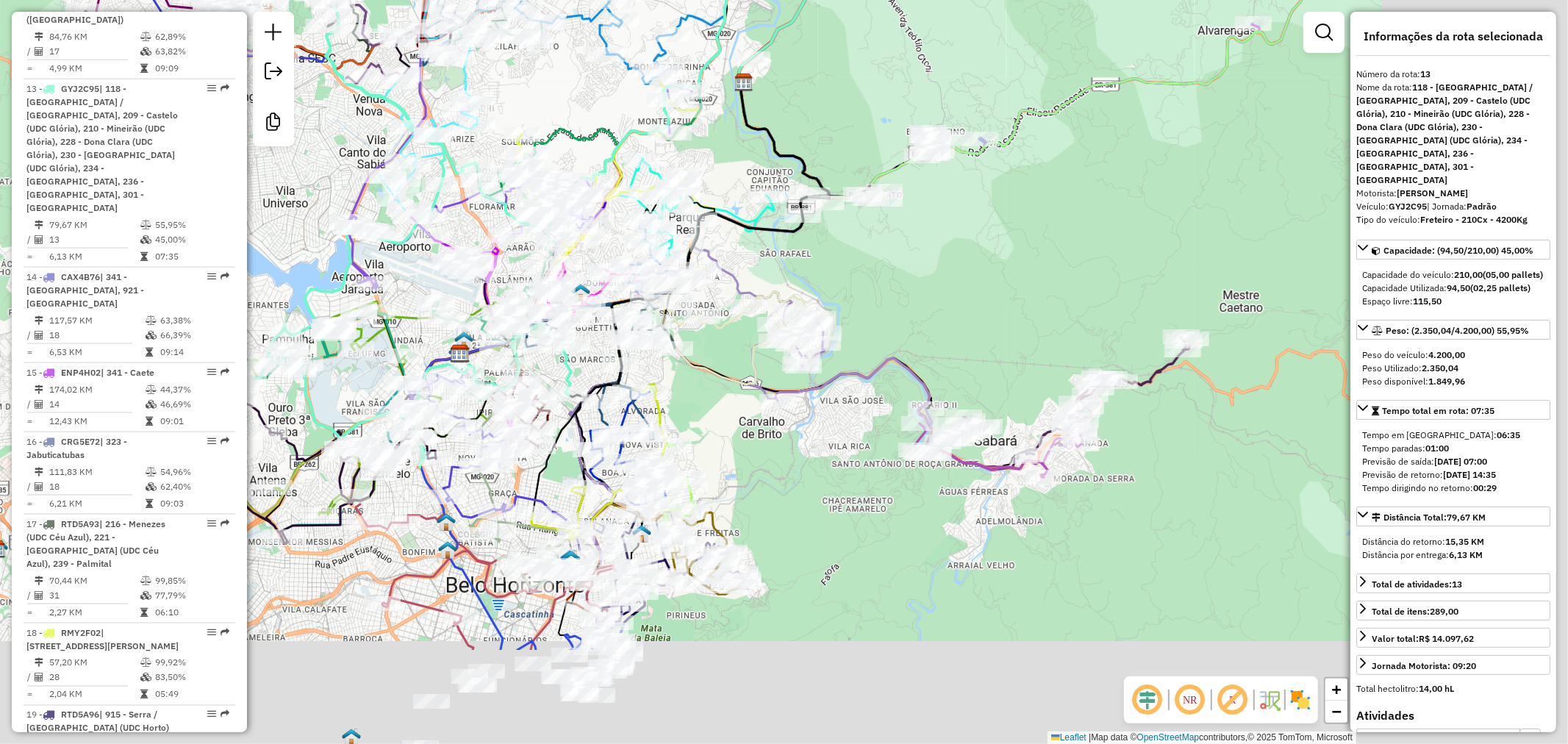
drag, startPoint x: 1056, startPoint y: 635, endPoint x: 772, endPoint y: 361, distance: 394.6
click at [784, 338] on div "Janela de atendimento Grade de atendimento Capacidade Transportadoras Veículos …" at bounding box center [784, 372] width 1568 height 744
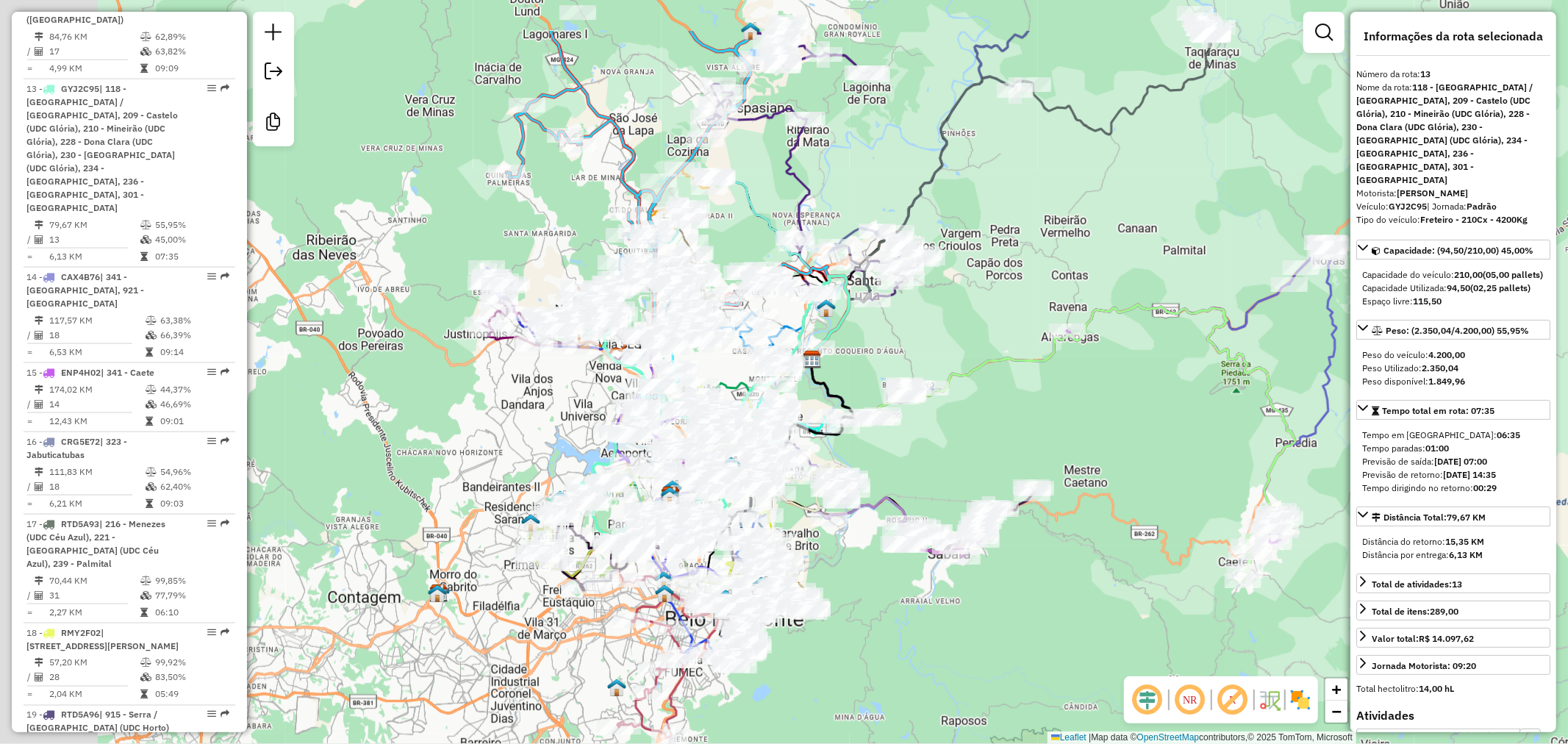
drag, startPoint x: 581, startPoint y: 261, endPoint x: 789, endPoint y: 430, distance: 268.0
click at [789, 429] on div "Janela de atendimento Grade de atendimento Capacidade Transportadoras Veículos …" at bounding box center [784, 372] width 1568 height 744
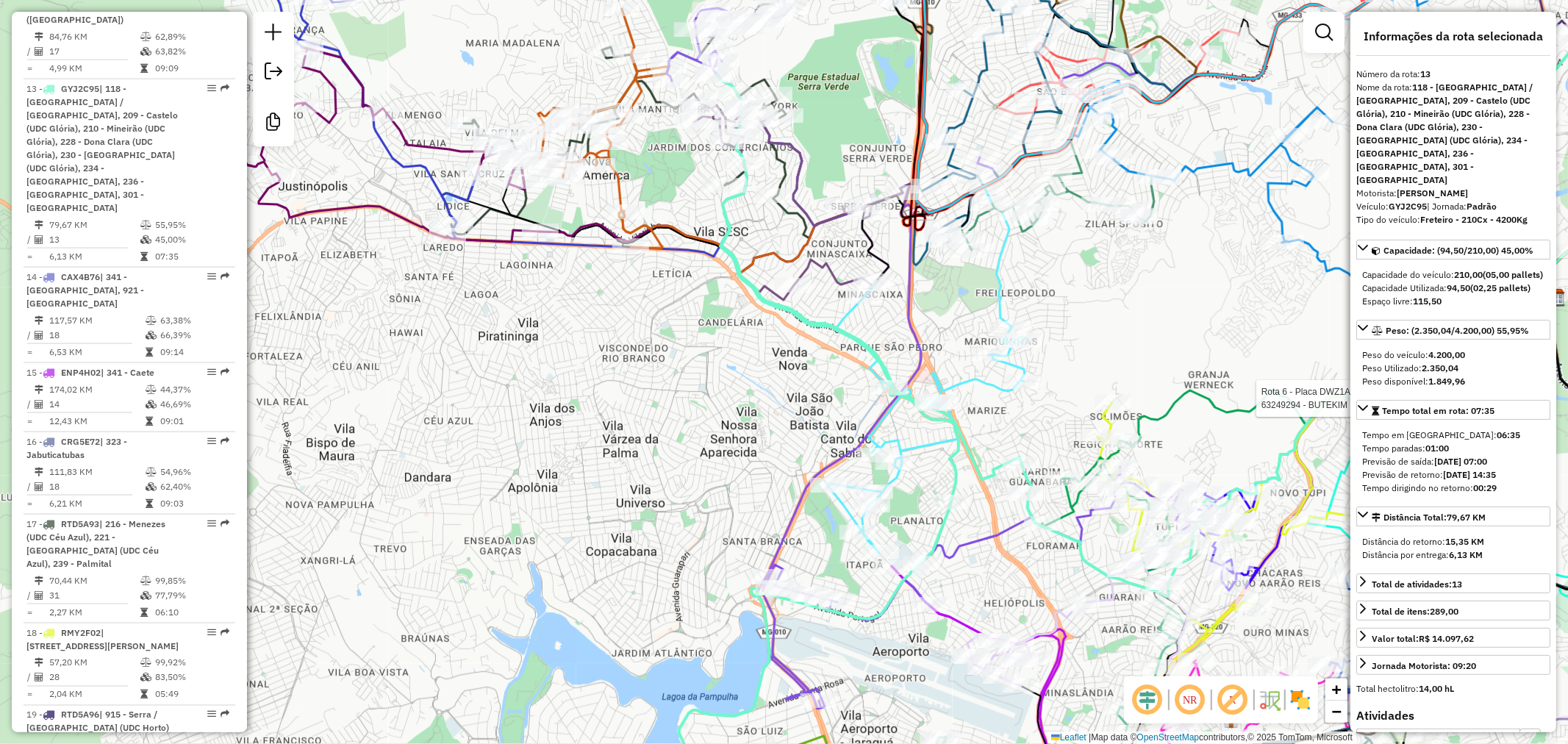
scroll to position [3681, 0]
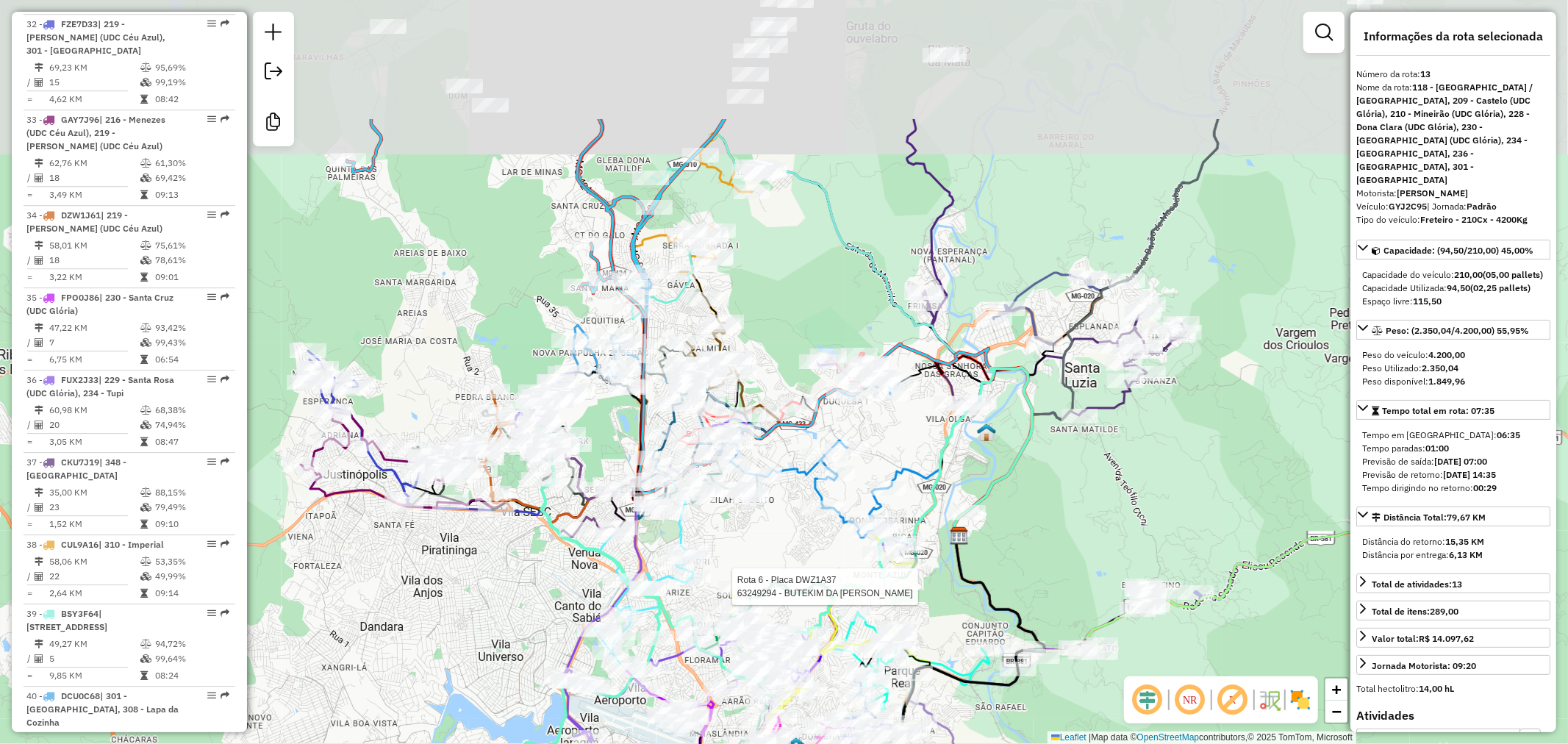
drag, startPoint x: 685, startPoint y: 373, endPoint x: 620, endPoint y: 408, distance: 73.8
click at [513, 556] on div "Rota 6 - Placa DWZ1A37 63249294 - BUTEKIM DA MONICA Janela de atendimento Grade…" at bounding box center [784, 372] width 1568 height 744
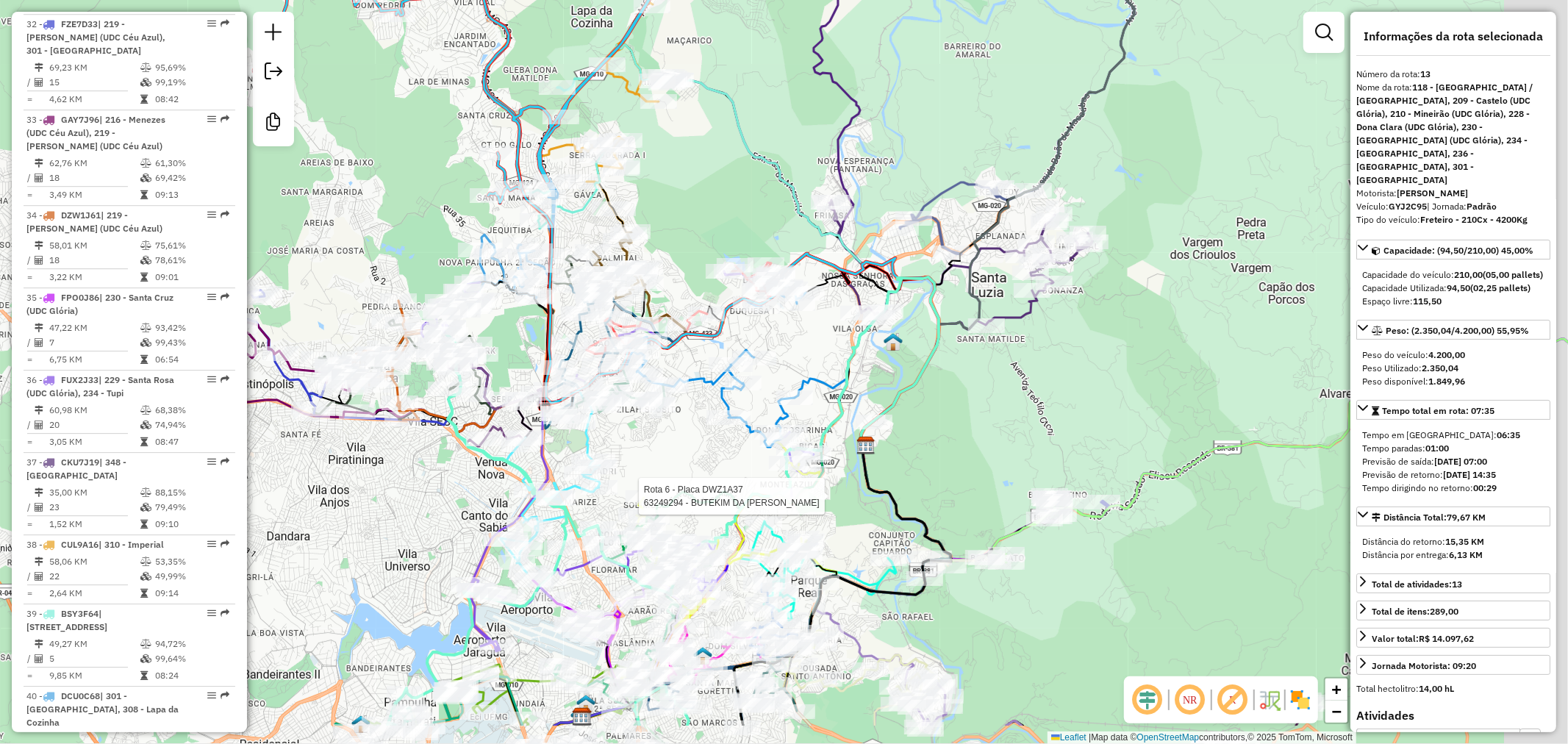
drag, startPoint x: 877, startPoint y: 258, endPoint x: 769, endPoint y: 155, distance: 149.2
click at [762, 136] on icon at bounding box center [748, 244] width 381 height 400
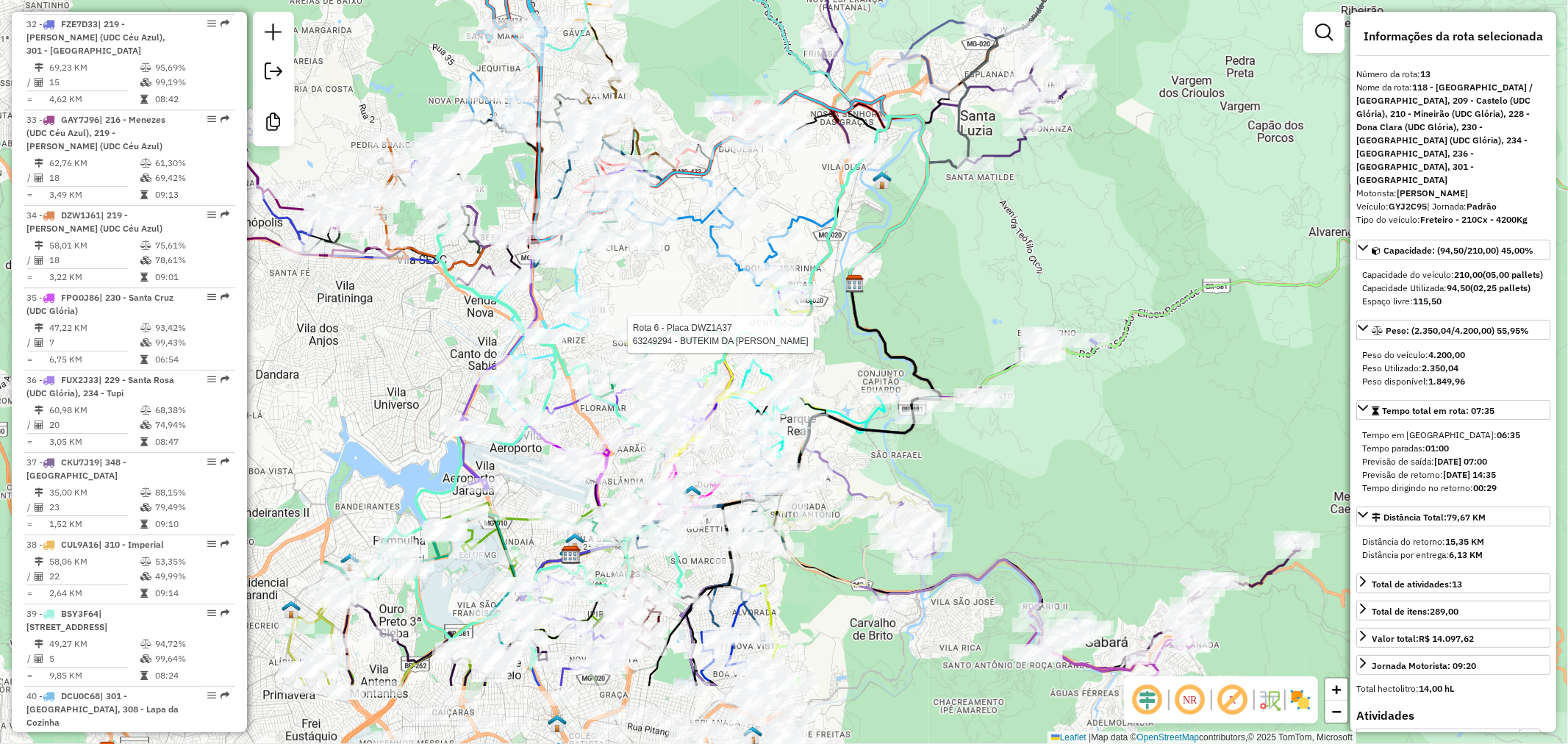
drag, startPoint x: 693, startPoint y: 427, endPoint x: 706, endPoint y: 295, distance: 132.6
click at [706, 295] on div "Rota 6 - Placa DWZ1A37 63249294 - BUTEKIM DA MONICA Janela de atendimento Grade…" at bounding box center [784, 372] width 1568 height 744
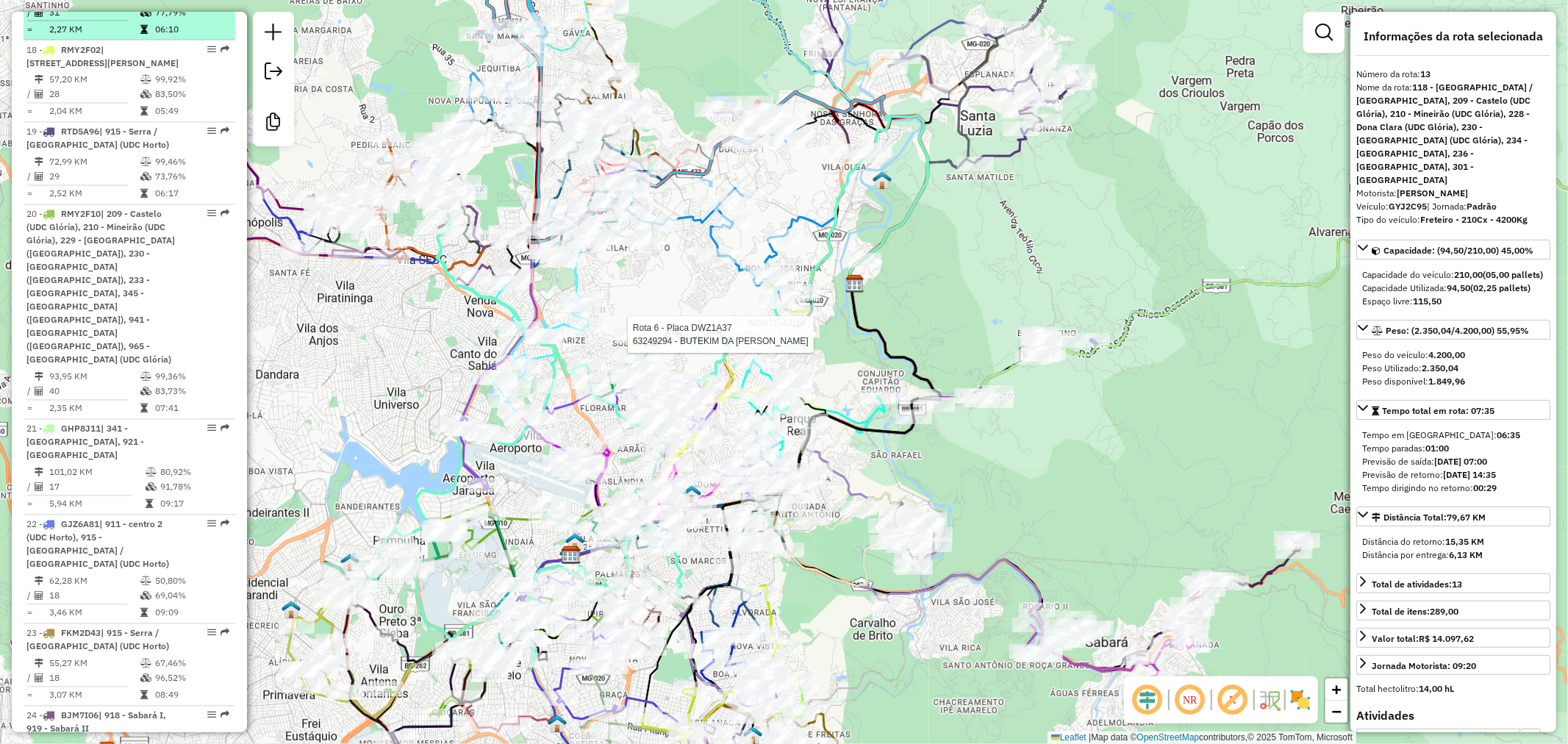
scroll to position [2293, 0]
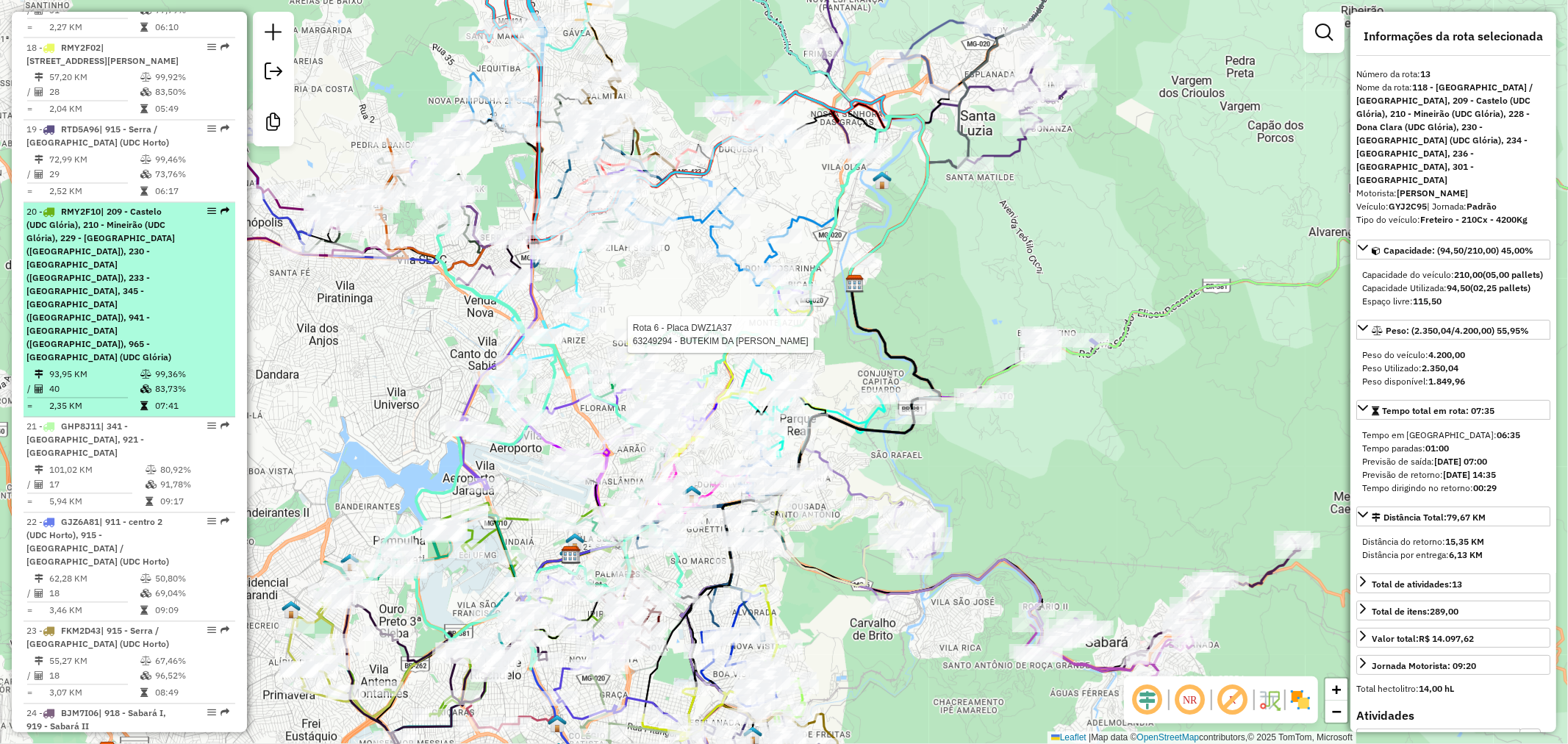
click at [137, 207] on span "| 209 - Castelo (UDC Glória), 210 - Mineirão (UDC Glória), 229 - [GEOGRAPHIC_DA…" at bounding box center [100, 285] width 148 height 157
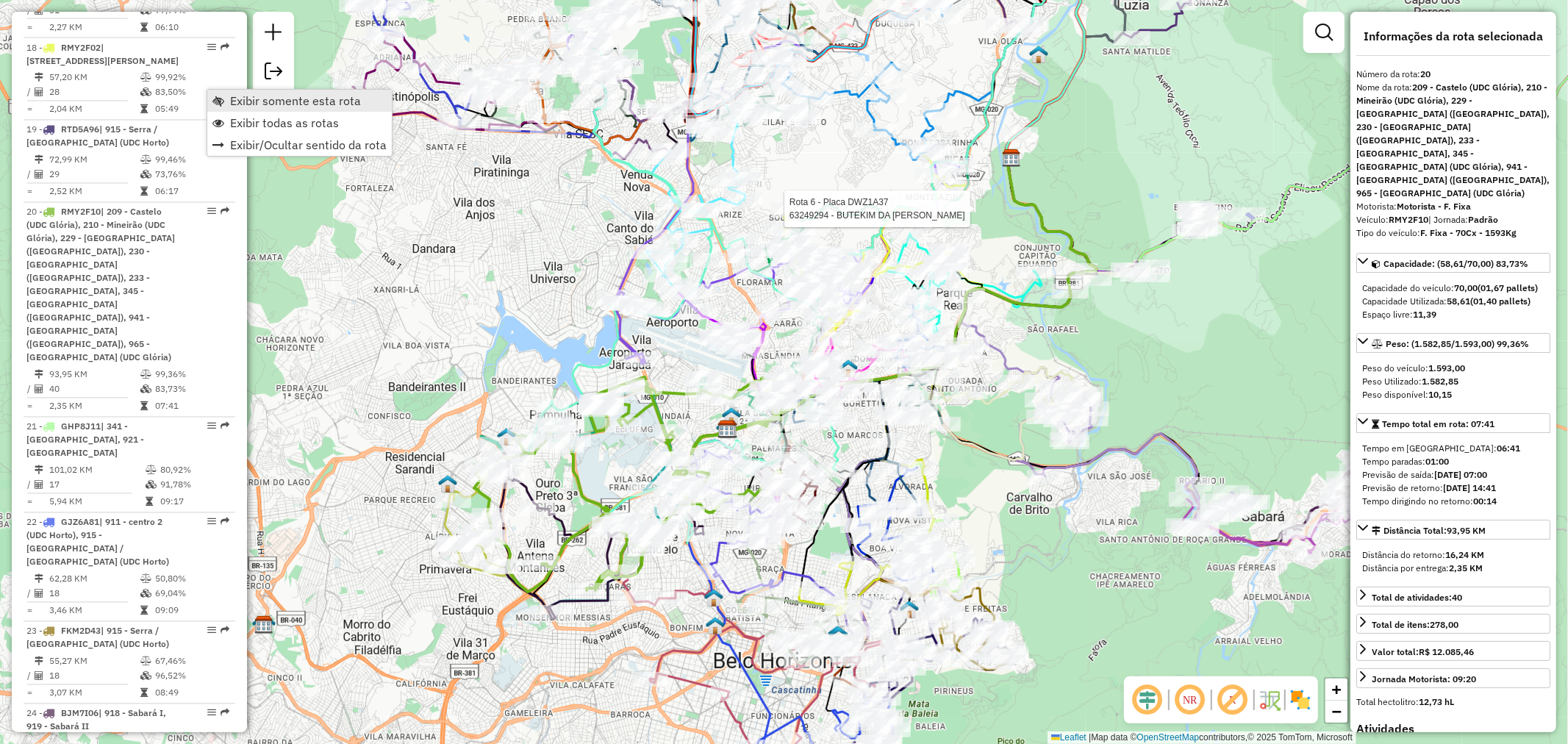
click at [221, 98] on span "Exibir somente esta rota" at bounding box center [218, 100] width 12 height 12
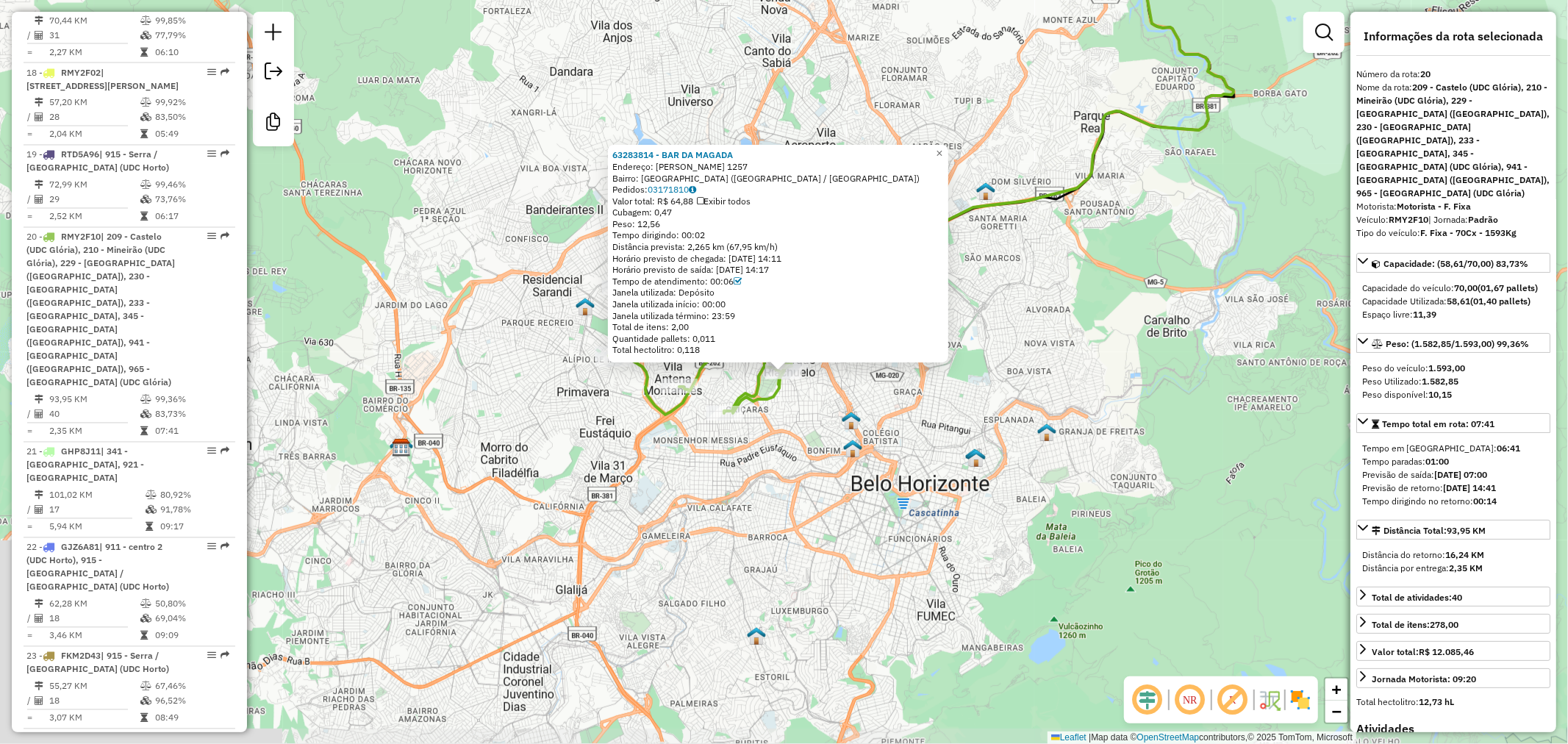
scroll to position [2363, 0]
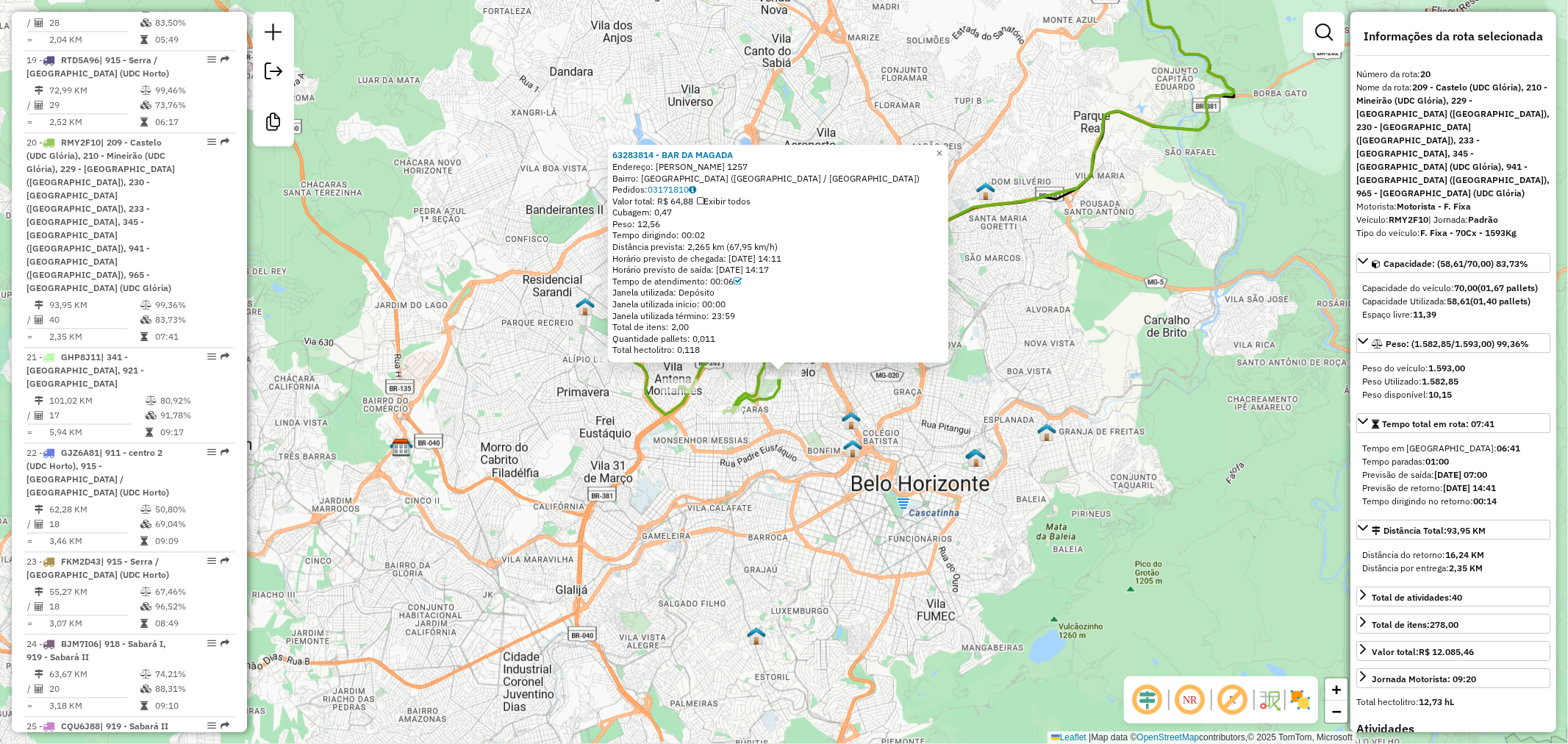
click at [772, 432] on div "63283814 - BAR DA MAGADA Endereço: AMERICO VESPUCIO 1257 Bairro: PARQUE RIACHUE…" at bounding box center [784, 372] width 1568 height 744
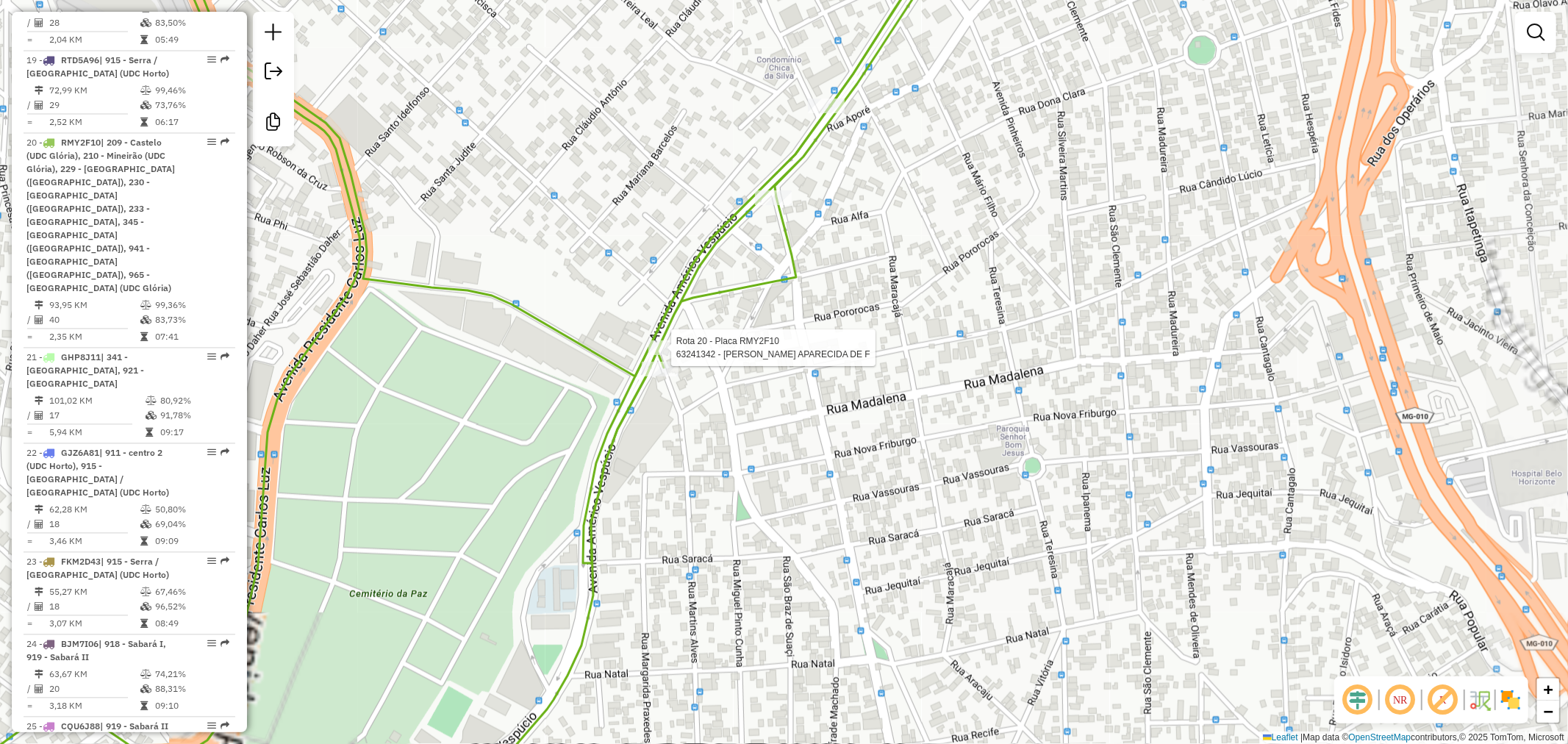
select select "**********"
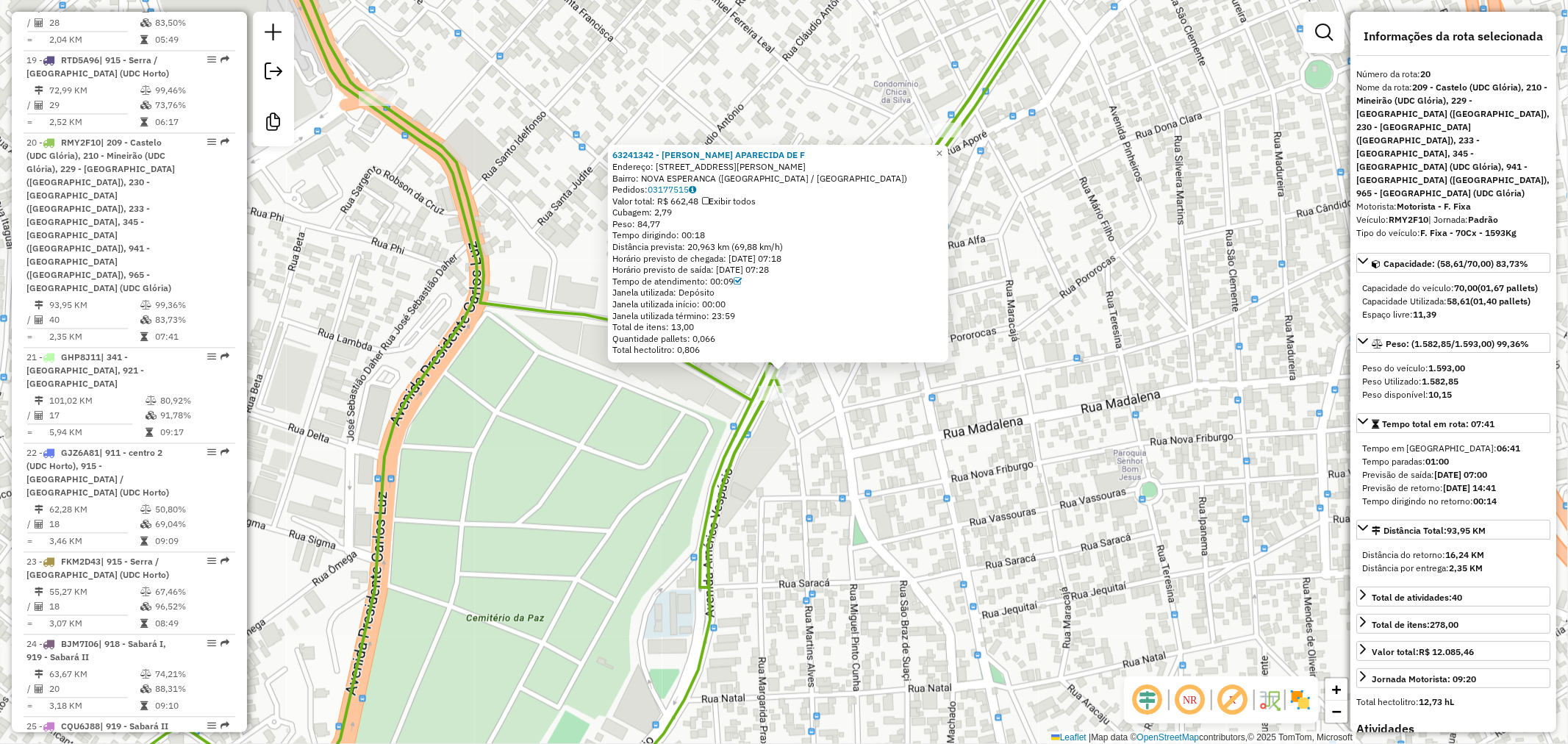
click at [868, 493] on div "63241342 - [PERSON_NAME] APARECIDA DE F Endereço: R SOLDADO JOAO DOS REIS 1290 …" at bounding box center [784, 372] width 1568 height 744
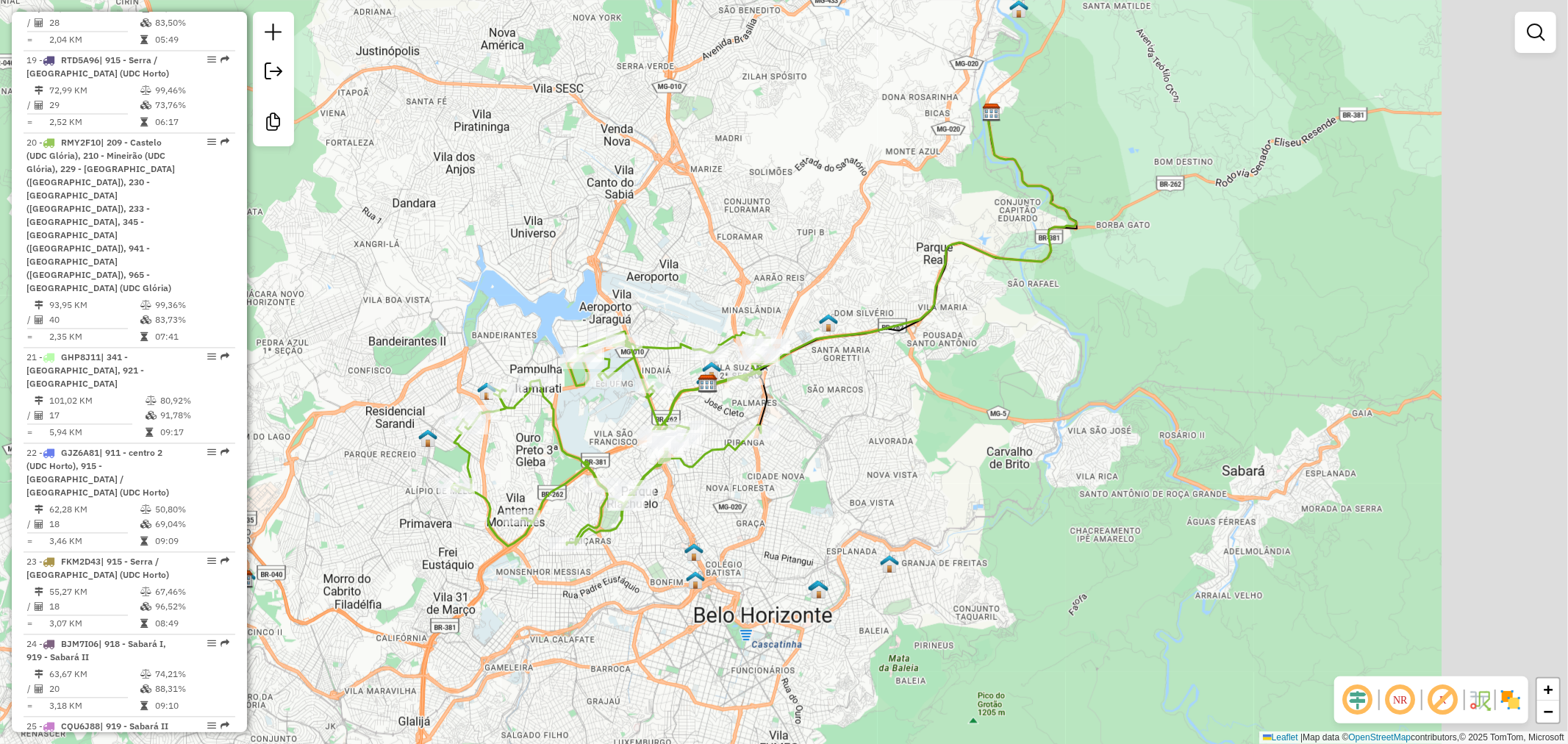
drag, startPoint x: 1141, startPoint y: 326, endPoint x: 660, endPoint y: 427, distance: 491.5
click at [633, 419] on div "Janela de atendimento Grade de atendimento Capacidade Transportadoras Veículos …" at bounding box center [784, 372] width 1568 height 744
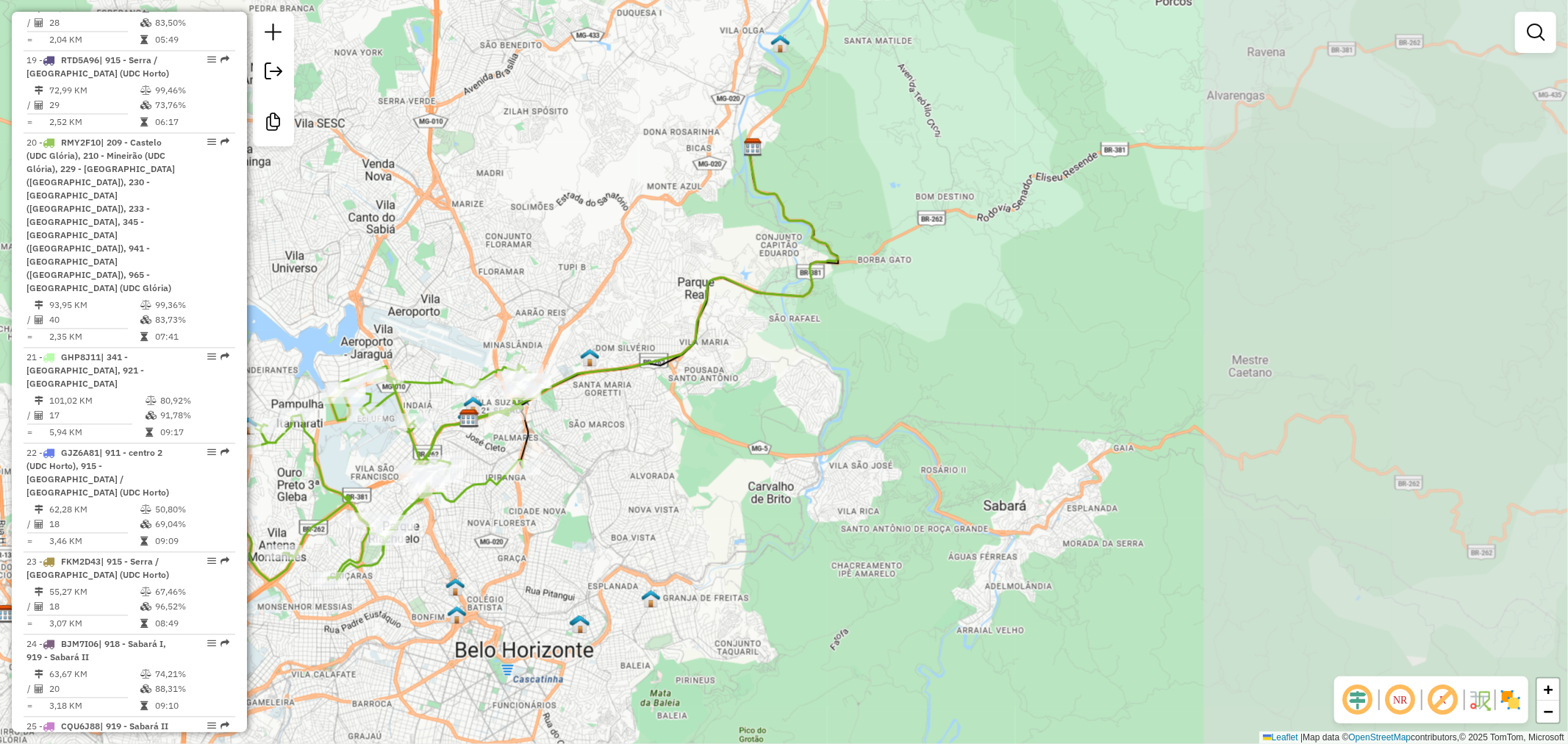
click at [736, 442] on div "Janela de atendimento Grade de atendimento Capacidade Transportadoras Veículos …" at bounding box center [784, 372] width 1568 height 744
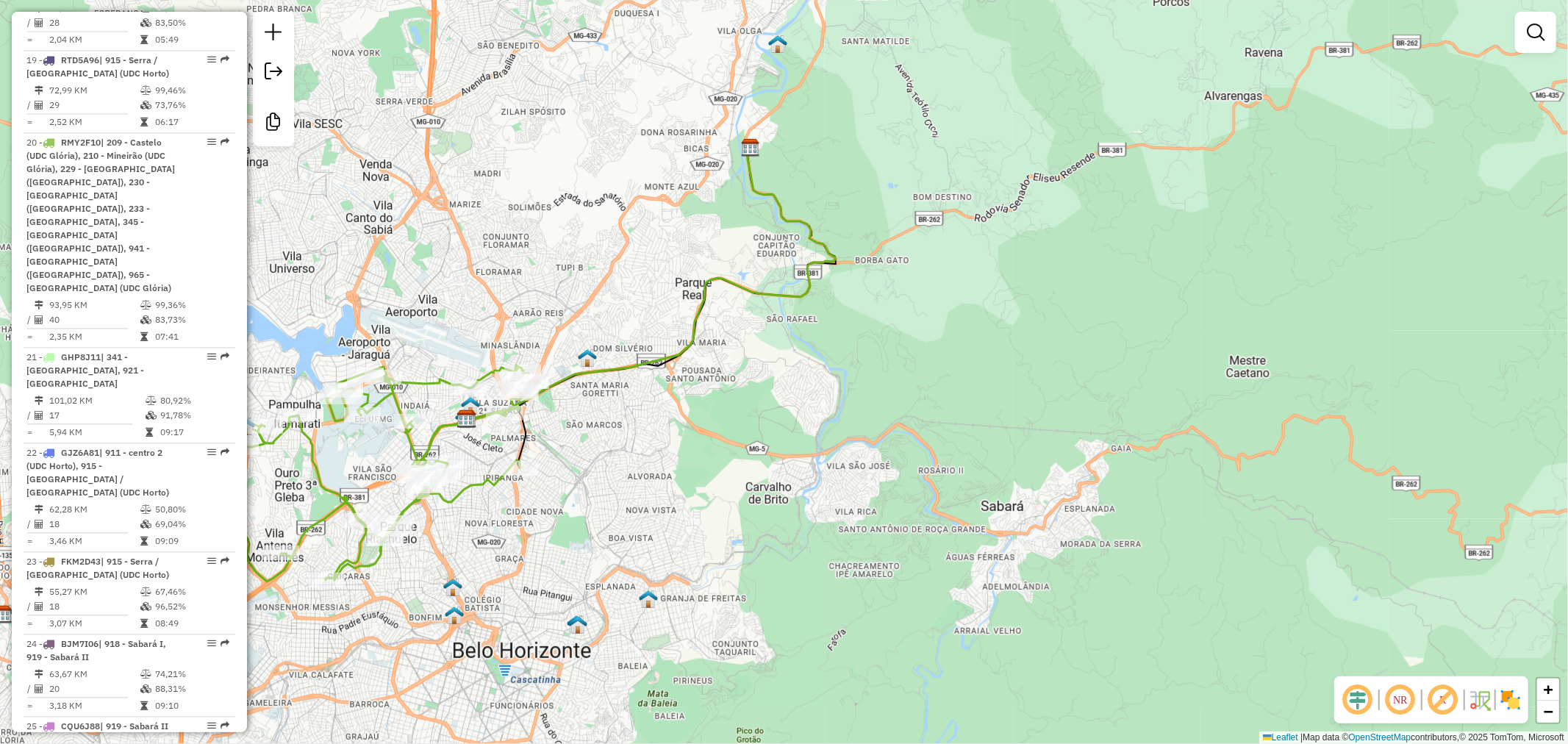
click at [785, 639] on div "Janela de atendimento Grade de atendimento Capacidade Transportadoras Veículos …" at bounding box center [784, 372] width 1568 height 744
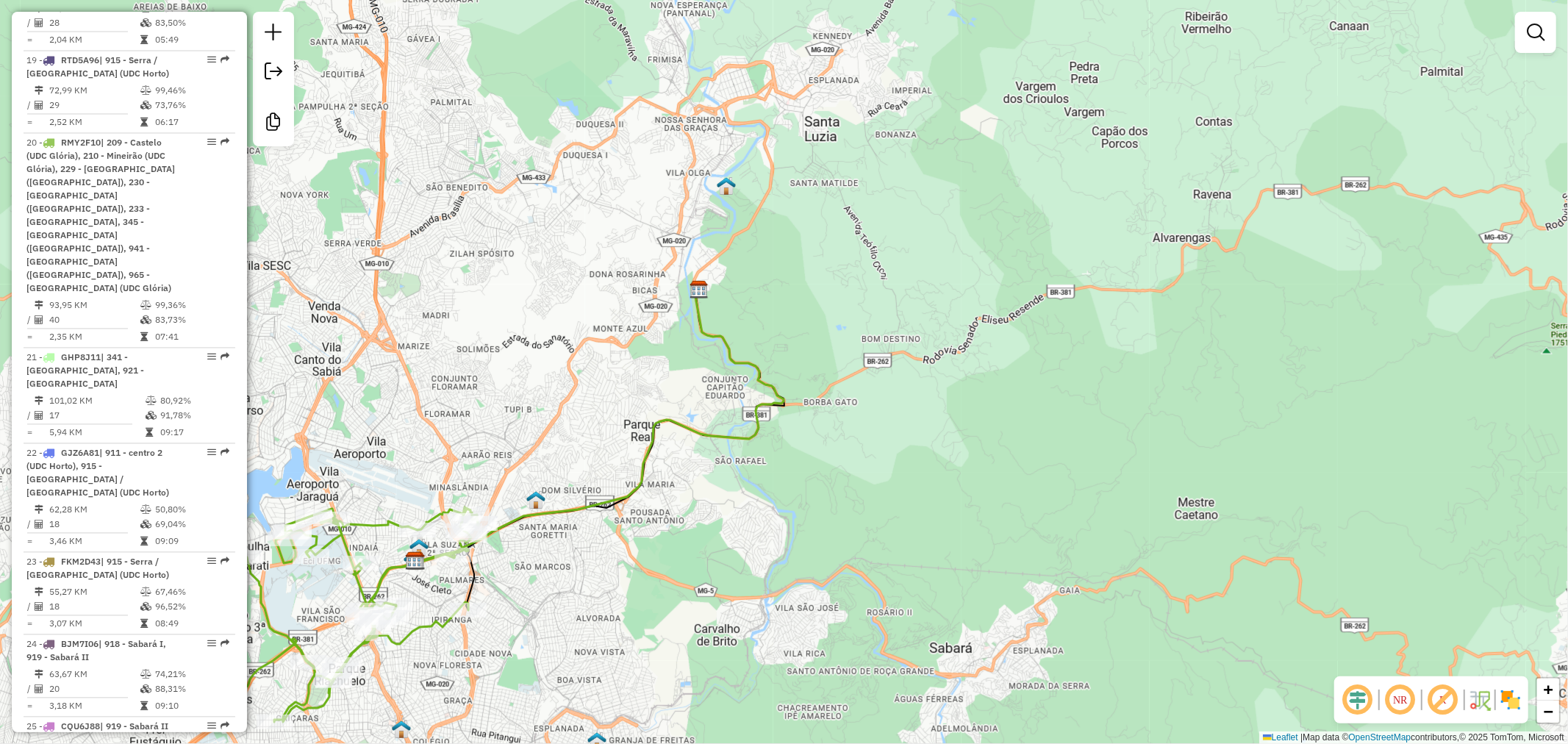
click at [673, 361] on div "Janela de atendimento Grade de atendimento Capacidade Transportadoras Veículos …" at bounding box center [784, 372] width 1568 height 744
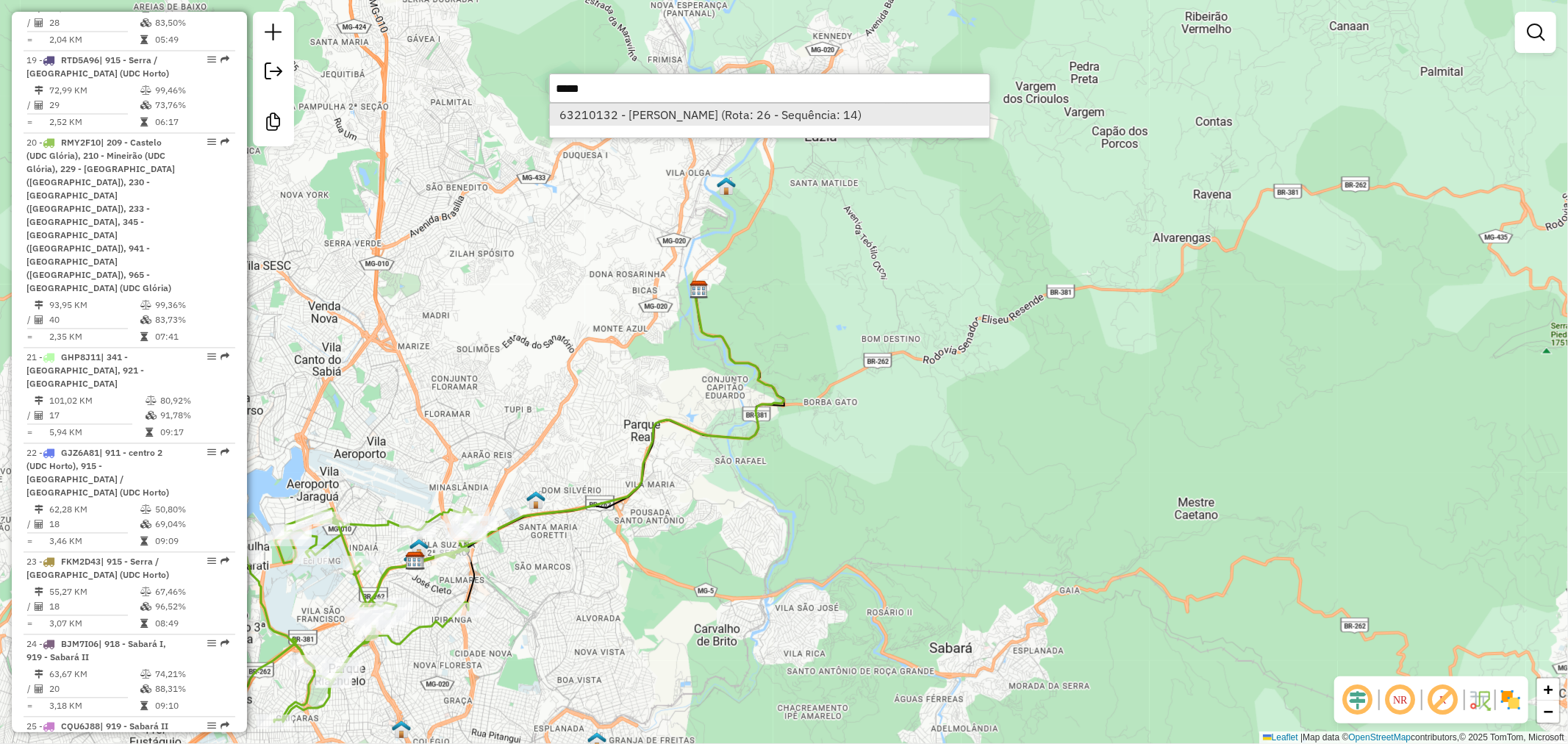
type input "*****"
click at [789, 119] on li "63210132 - ELIAS ISAIAS DOS SANTOS SOARES (Rota: 26 - Sequência: 14)" at bounding box center [769, 115] width 440 height 22
select select "**********"
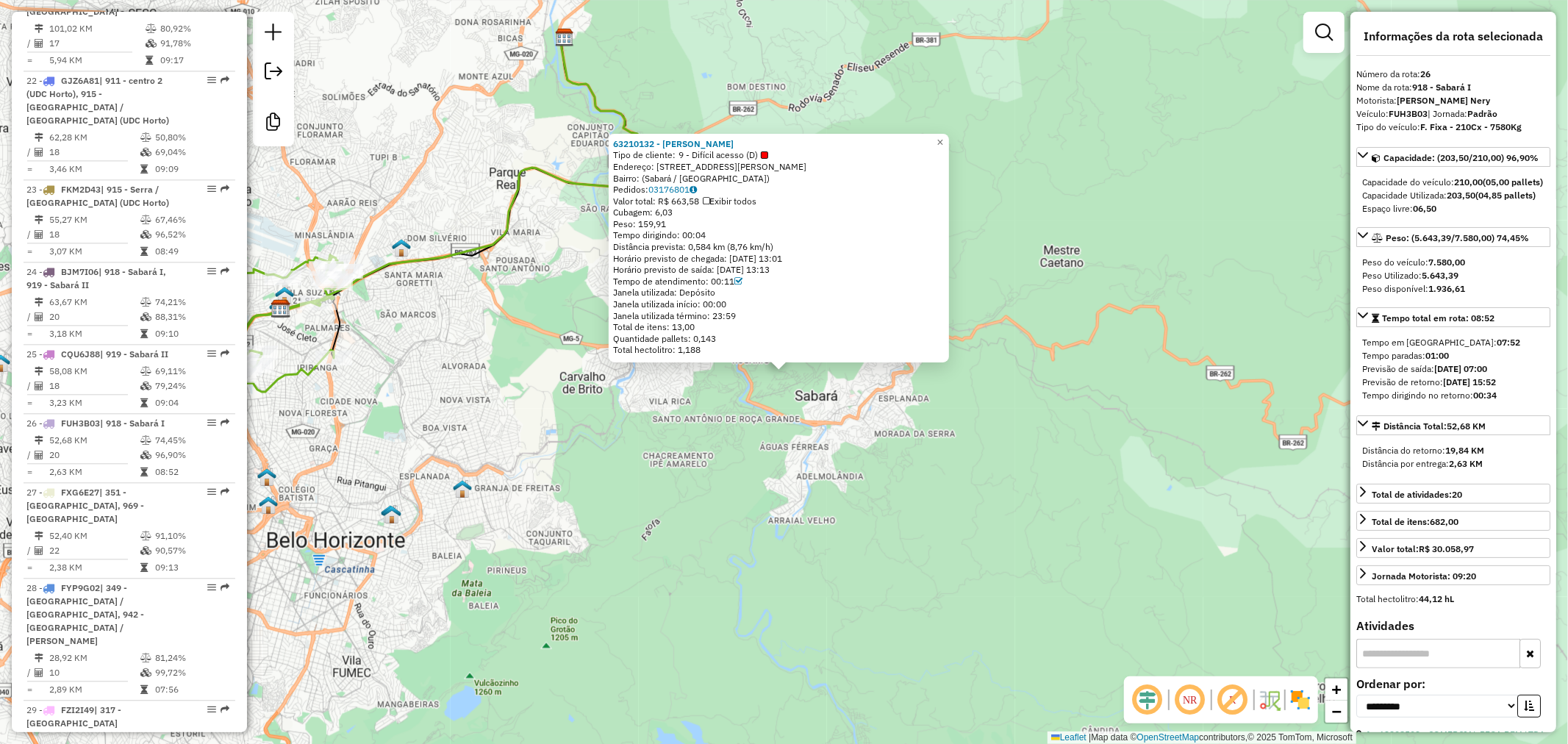
scroll to position [2936, 0]
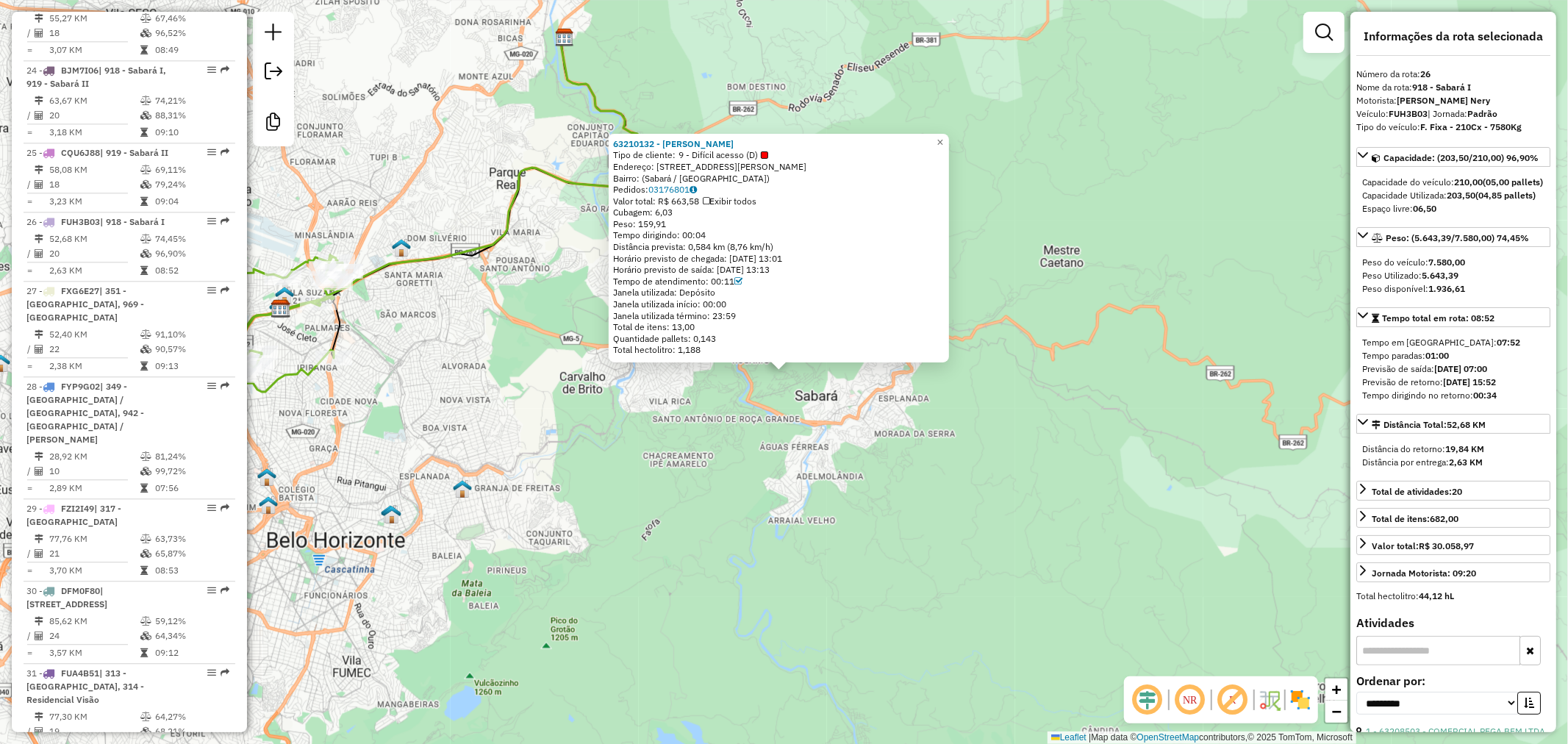
click at [743, 86] on div "63210132 - ELIAS ISAIAS DOS SANTOS SOARES Tipo de cliente: 9 - Difícil acesso (…" at bounding box center [784, 372] width 1568 height 744
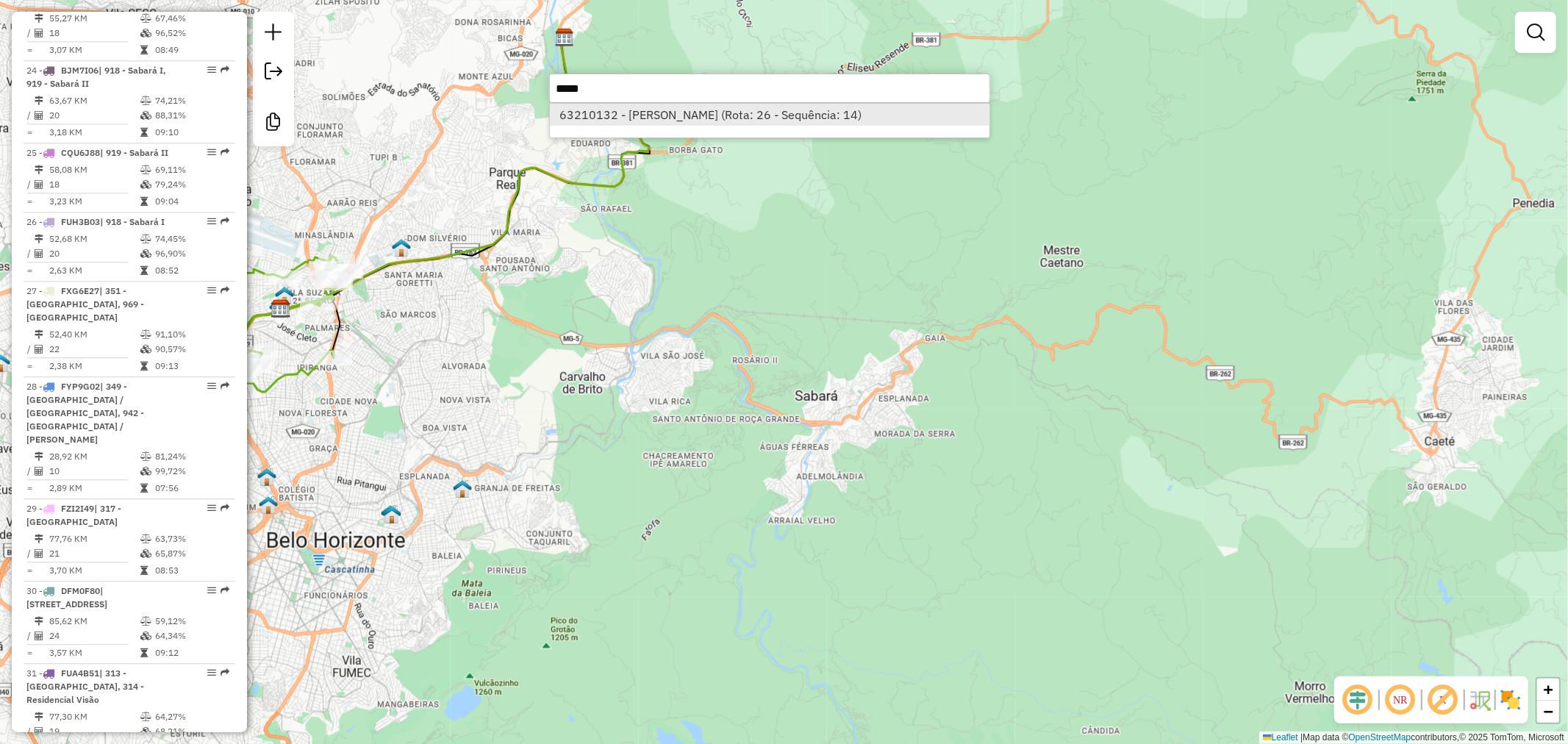
type input "*****"
click at [751, 116] on li "63210132 - ELIAS ISAIAS DOS SANTOS SOARES (Rota: 26 - Sequência: 14)" at bounding box center [769, 115] width 440 height 22
select select "**********"
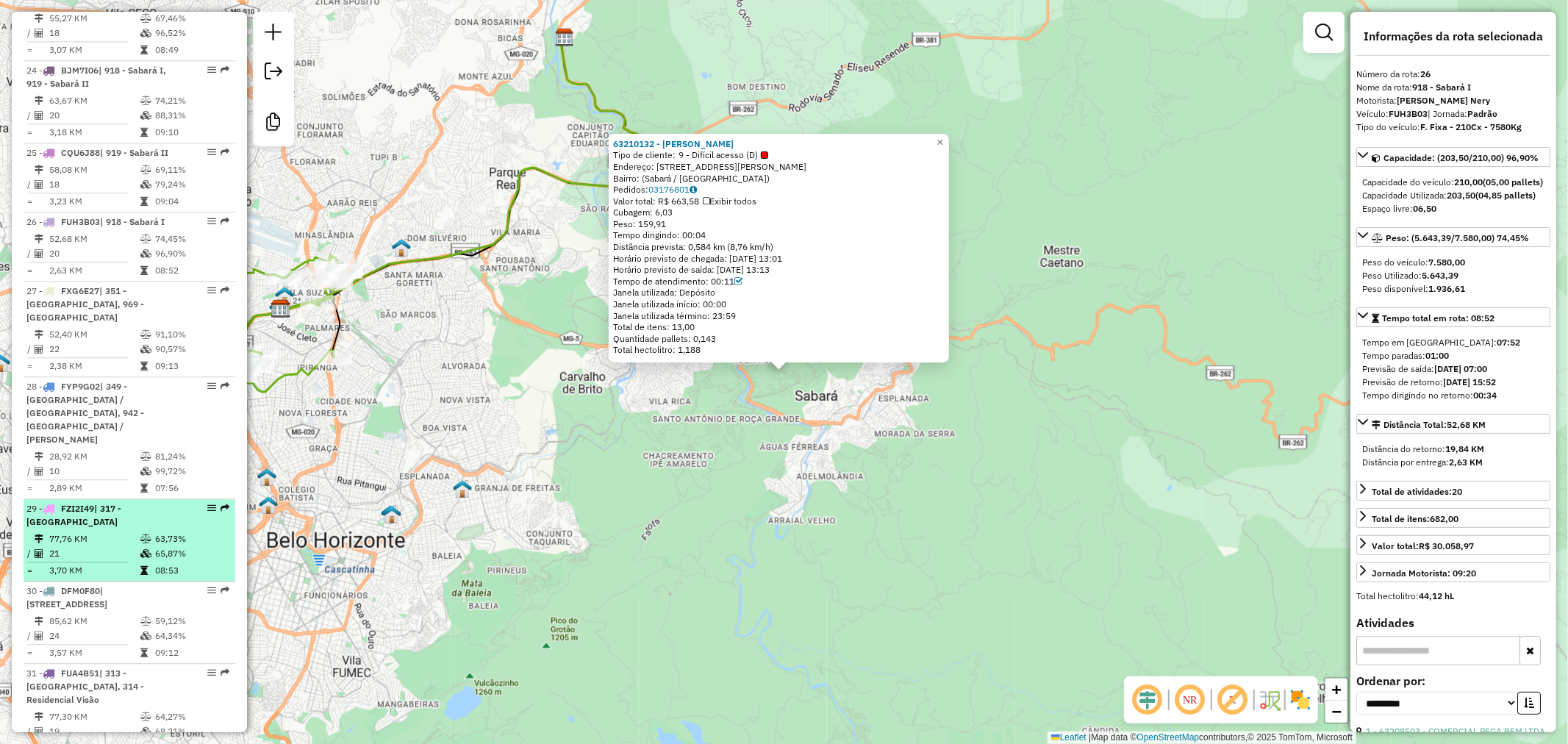
click at [136, 502] on div "29 - FZI2I49 | 317 - Moradas Do Lago" at bounding box center [104, 515] width 156 height 26
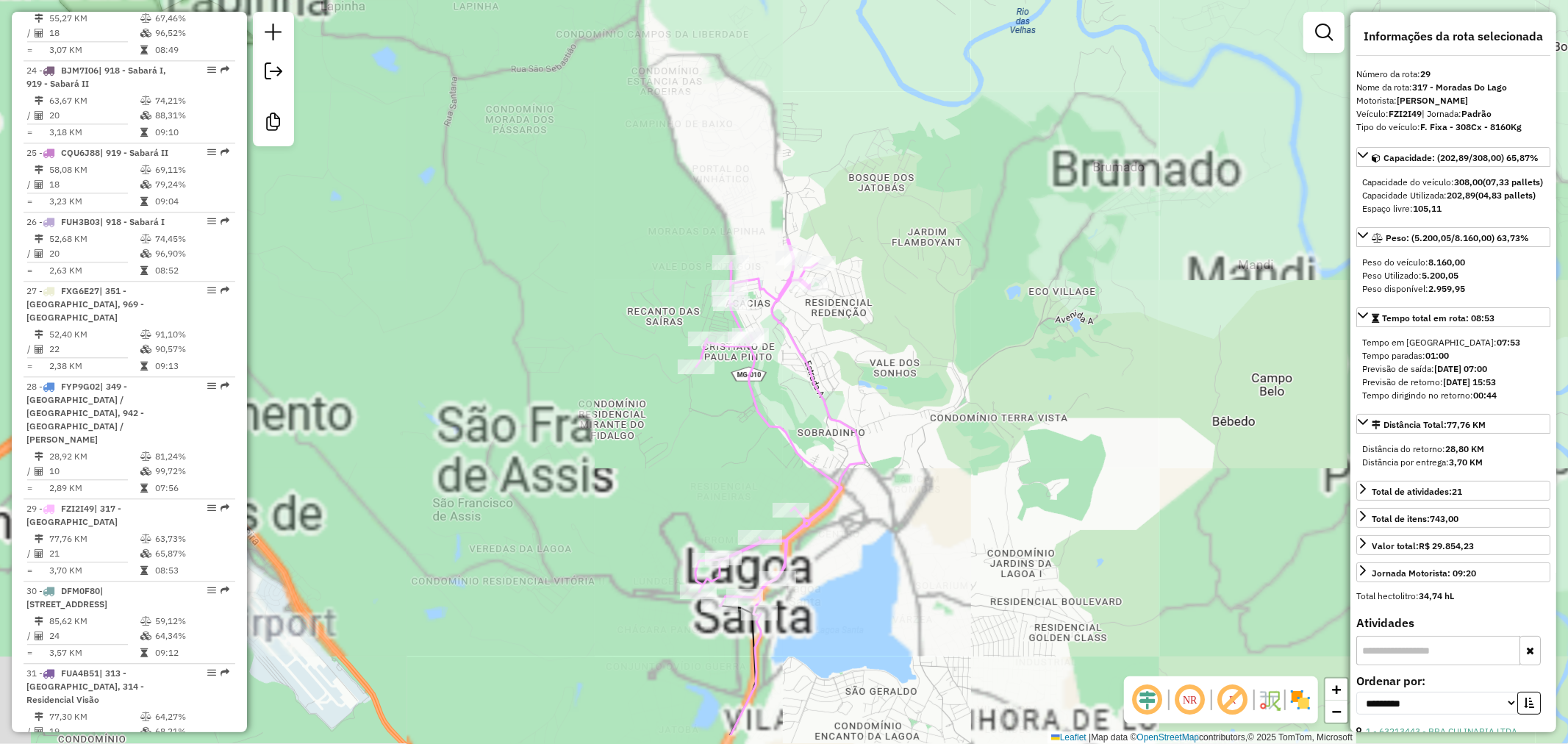
drag, startPoint x: 744, startPoint y: 452, endPoint x: 821, endPoint y: 299, distance: 171.3
click at [819, 301] on div "Janela de atendimento Grade de atendimento Capacidade Transportadoras Veículos …" at bounding box center [784, 372] width 1568 height 744
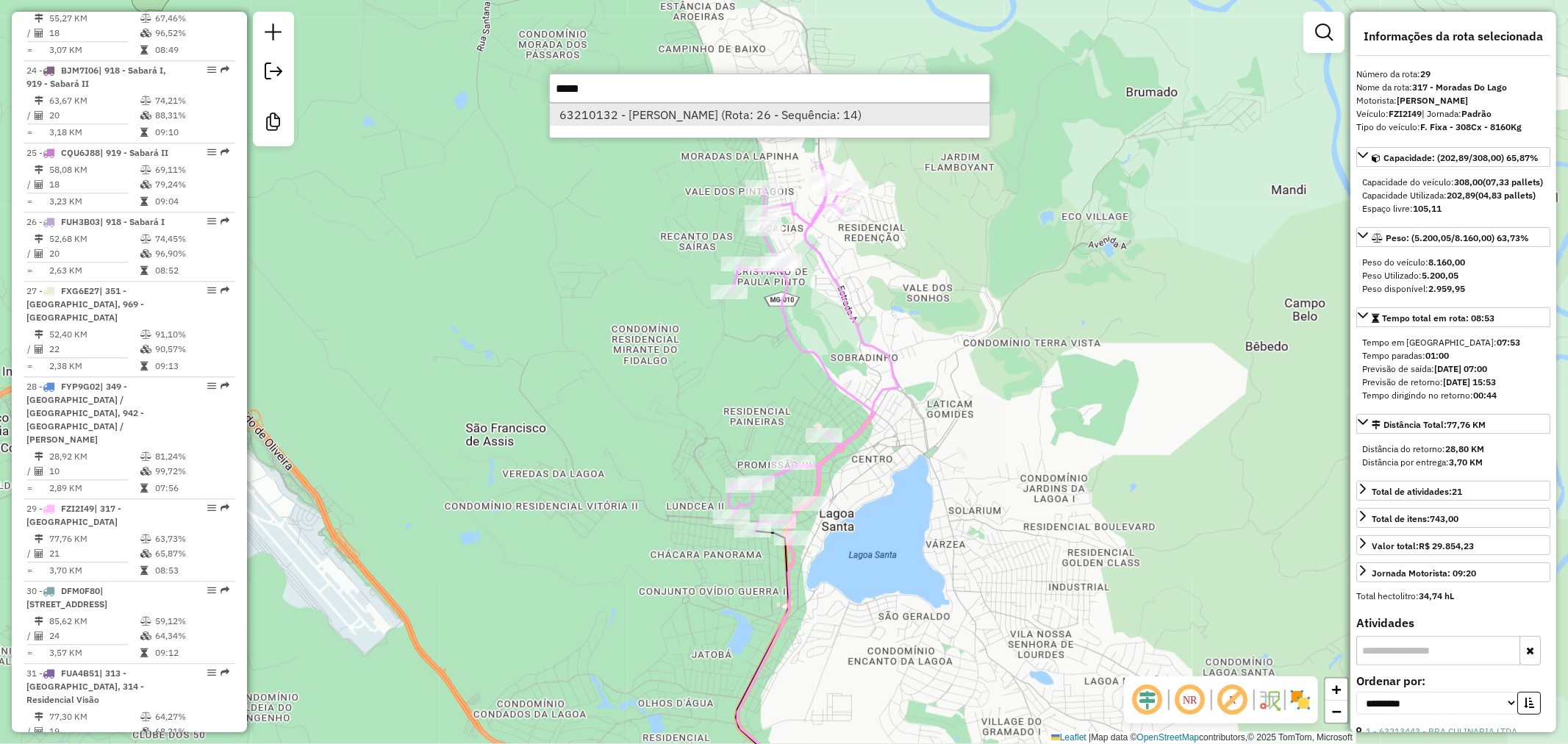
type input "*****"
click at [900, 108] on li "63210132 - ELIAS ISAIAS DOS SANTOS SOARES (Rota: 26 - Sequência: 14)" at bounding box center [769, 115] width 440 height 22
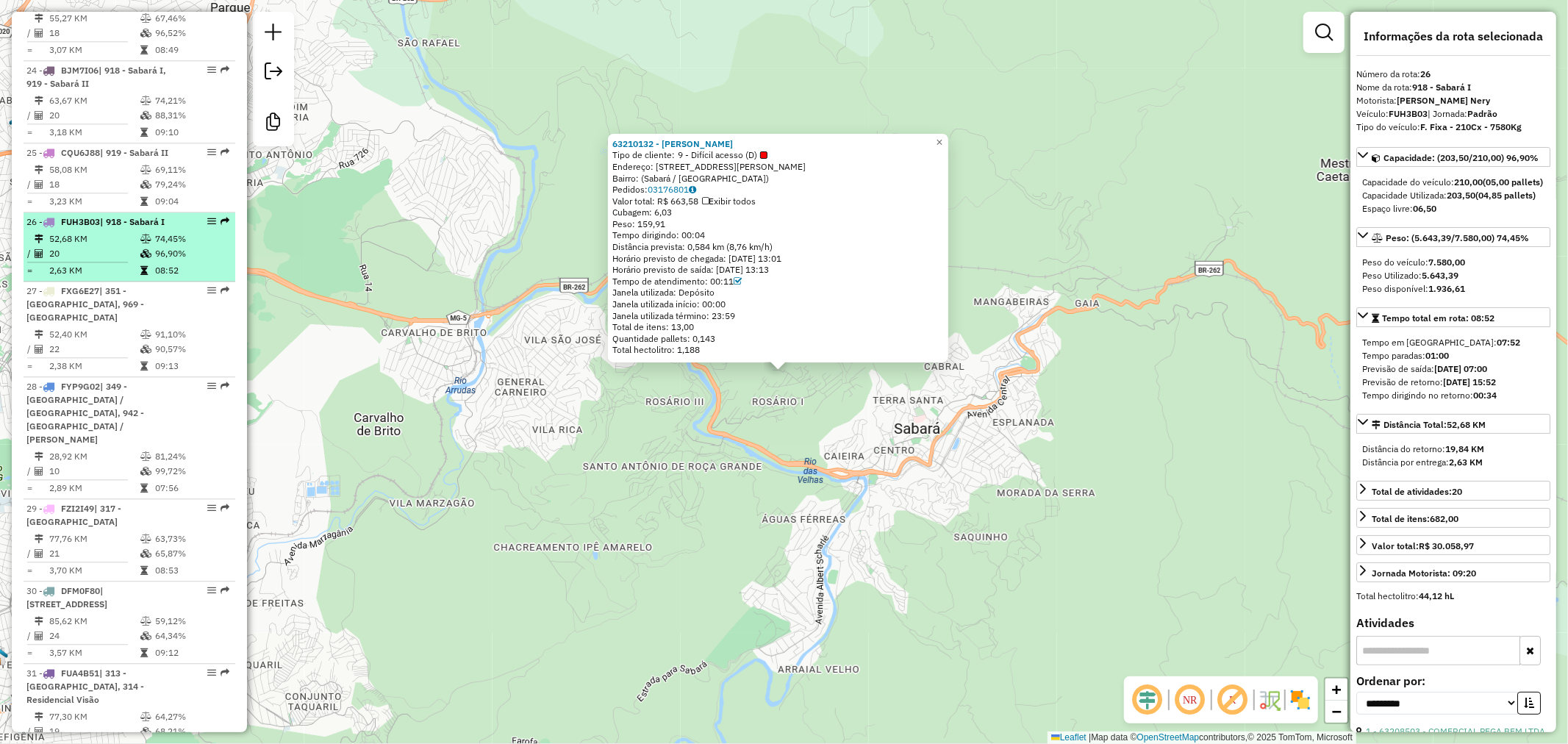
scroll to position [2855, 0]
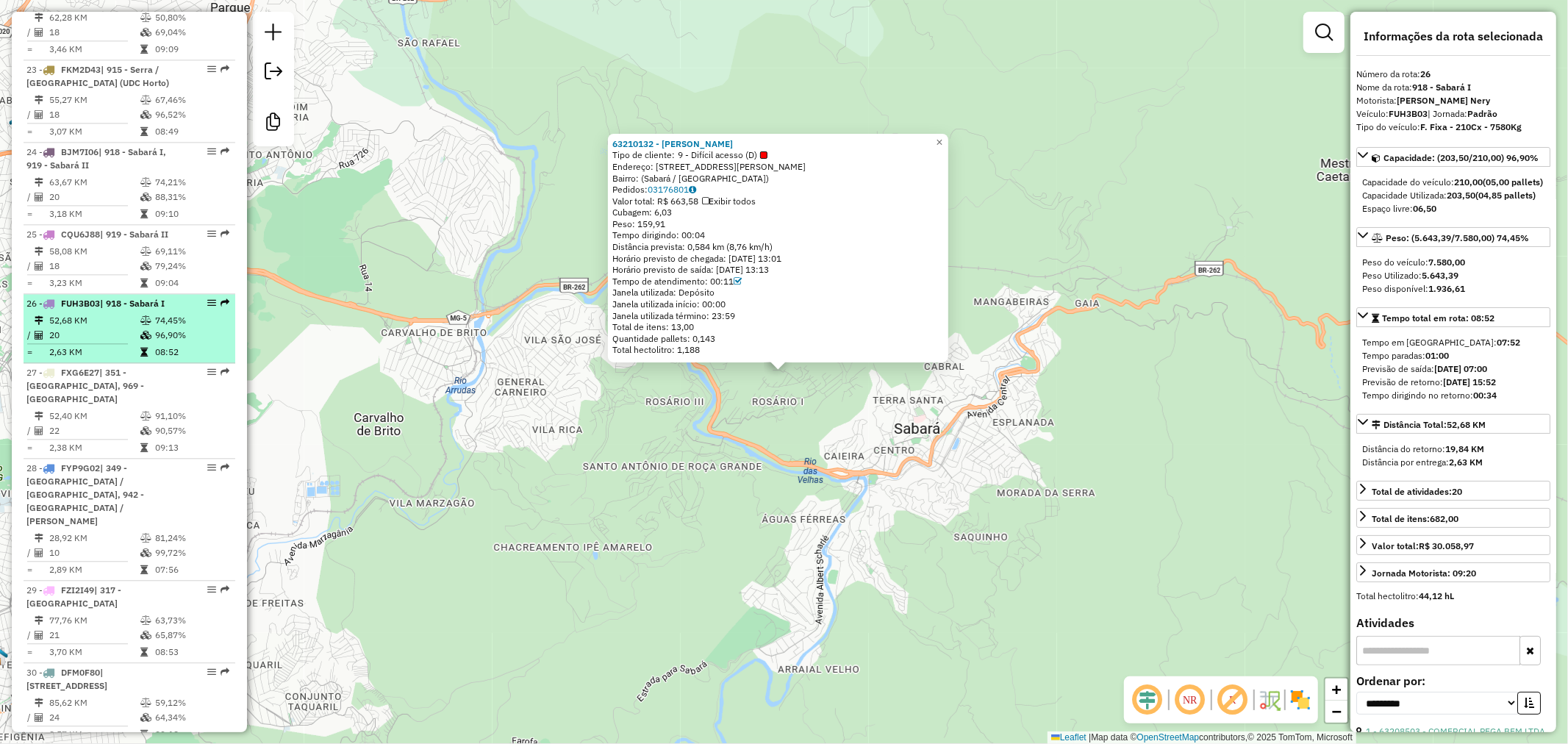
click at [108, 327] on td "20" at bounding box center [94, 334] width 91 height 15
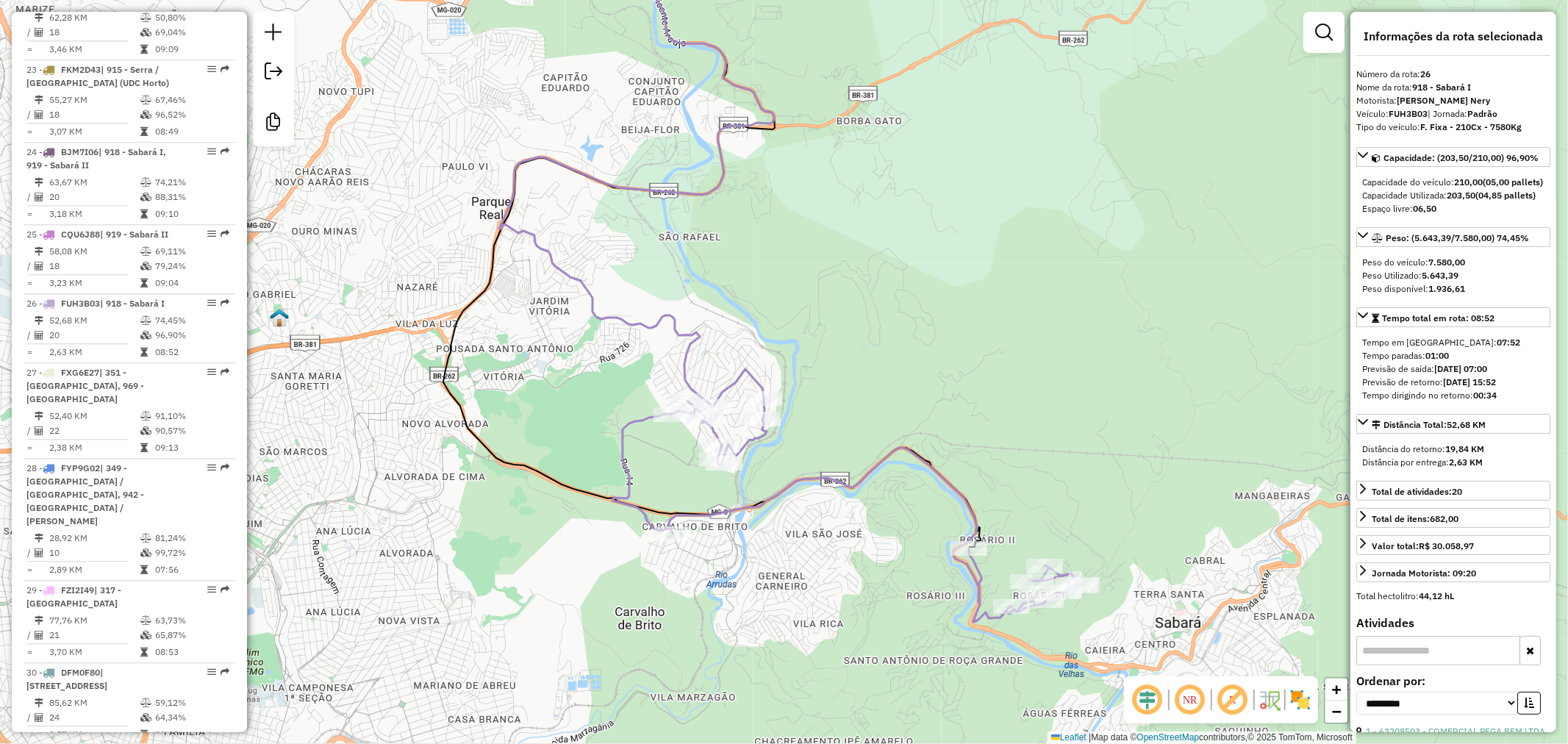
drag, startPoint x: 944, startPoint y: 377, endPoint x: 848, endPoint y: 194, distance: 206.7
click at [848, 194] on div "Janela de atendimento Grade de atendimento Capacidade Transportadoras Veículos …" at bounding box center [784, 372] width 1568 height 744
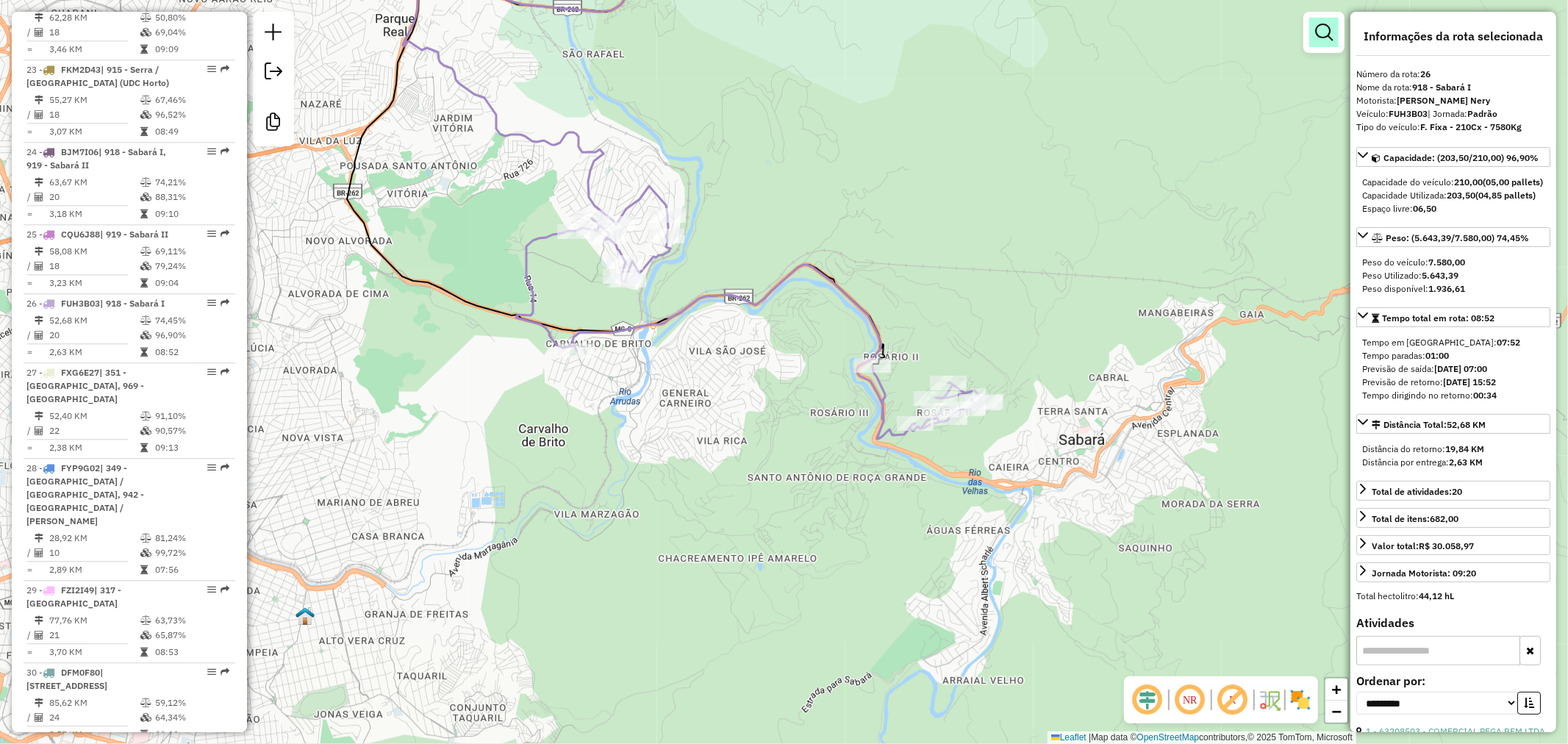
click at [1324, 34] on em at bounding box center [1324, 32] width 18 height 18
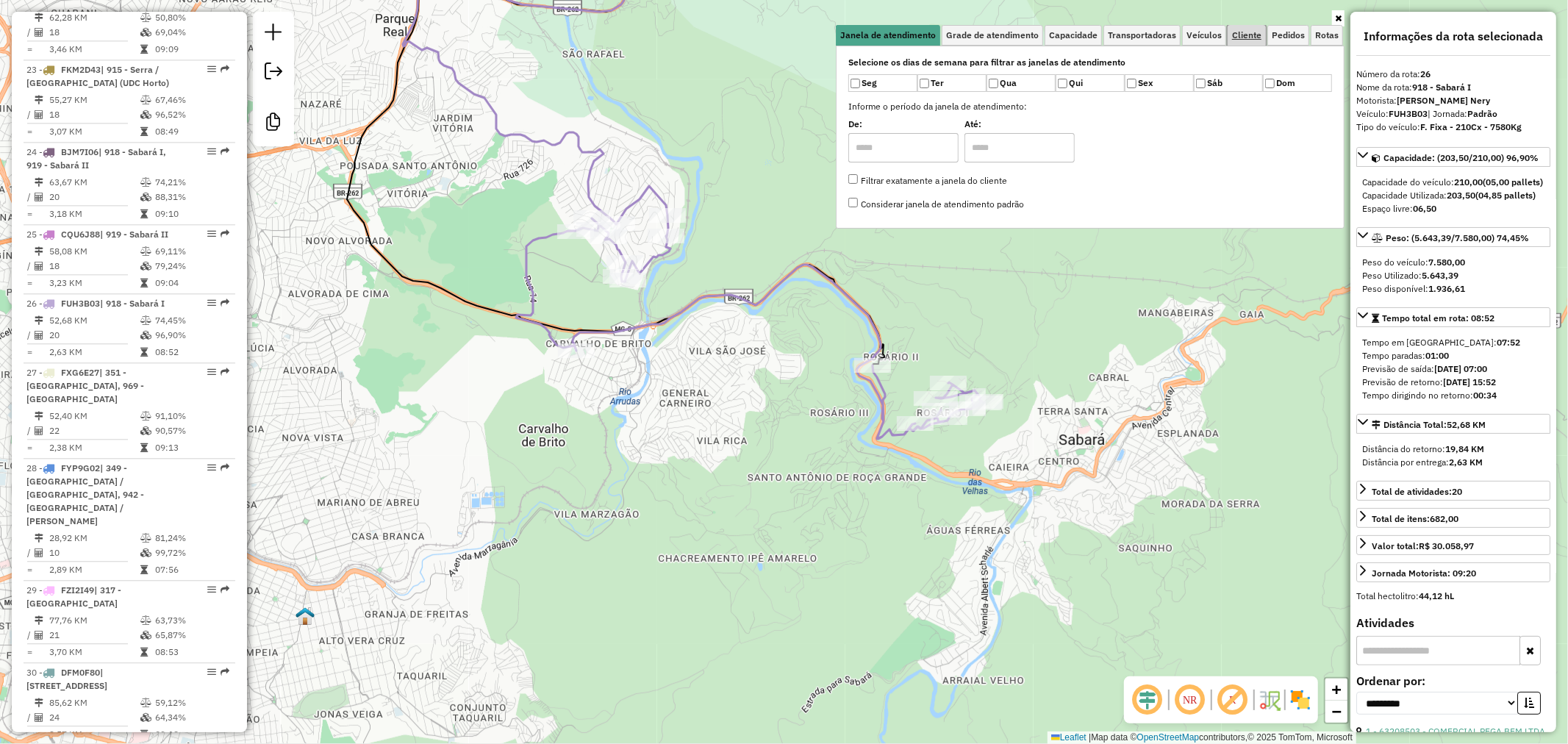
click at [1247, 35] on span "Cliente" at bounding box center [1247, 35] width 29 height 8
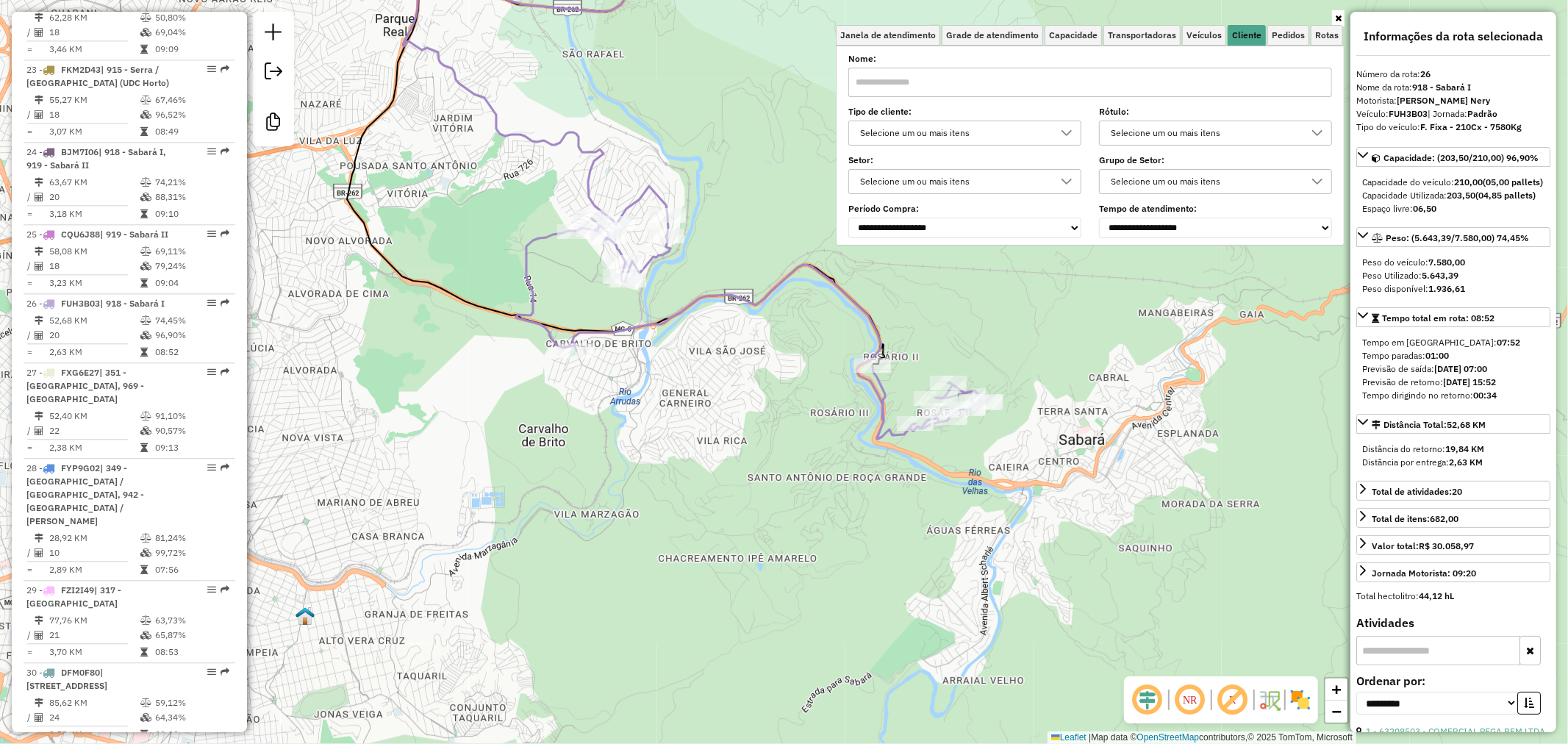
click at [950, 133] on div "Selecione um ou mais itens" at bounding box center [953, 133] width 198 height 24
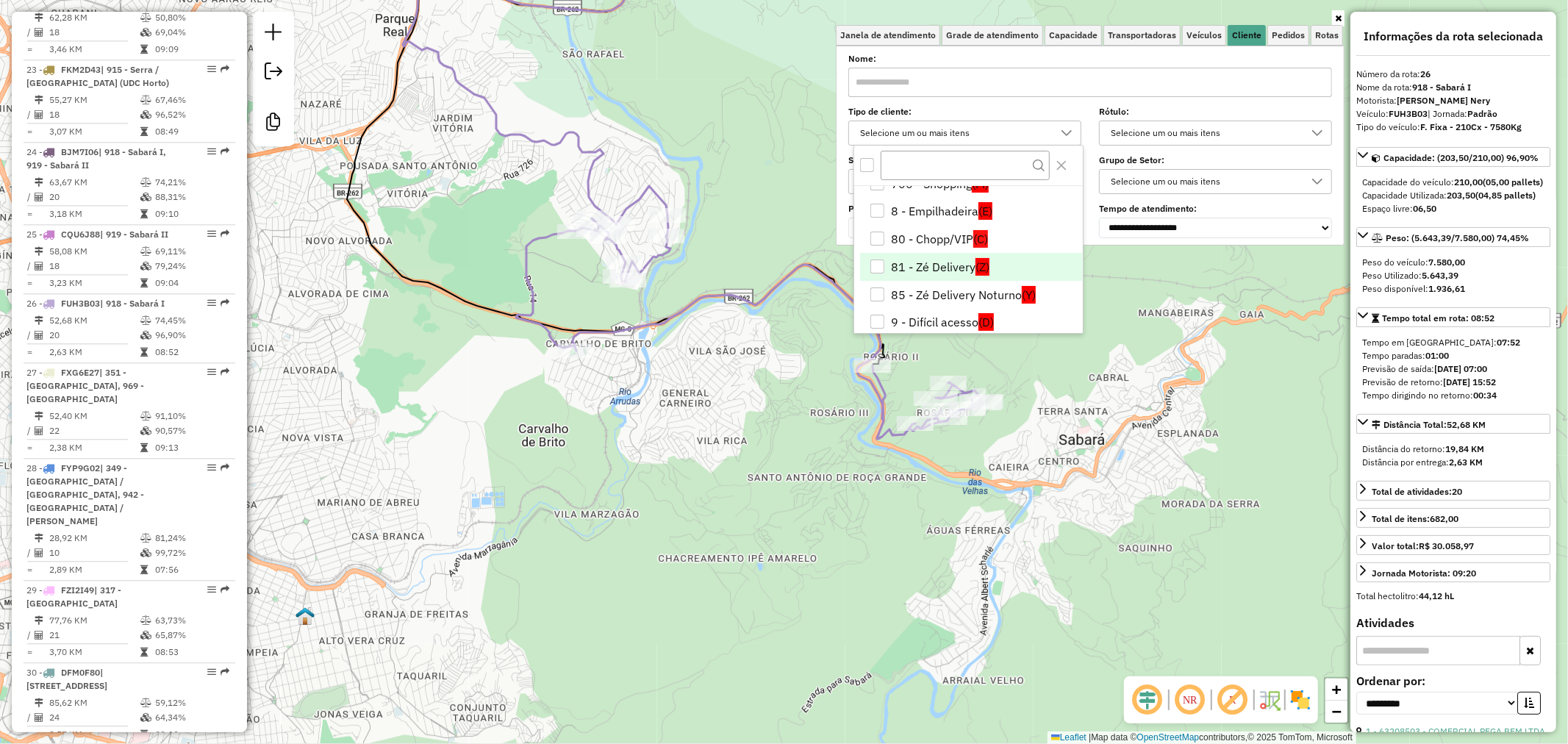
scroll to position [225, 0]
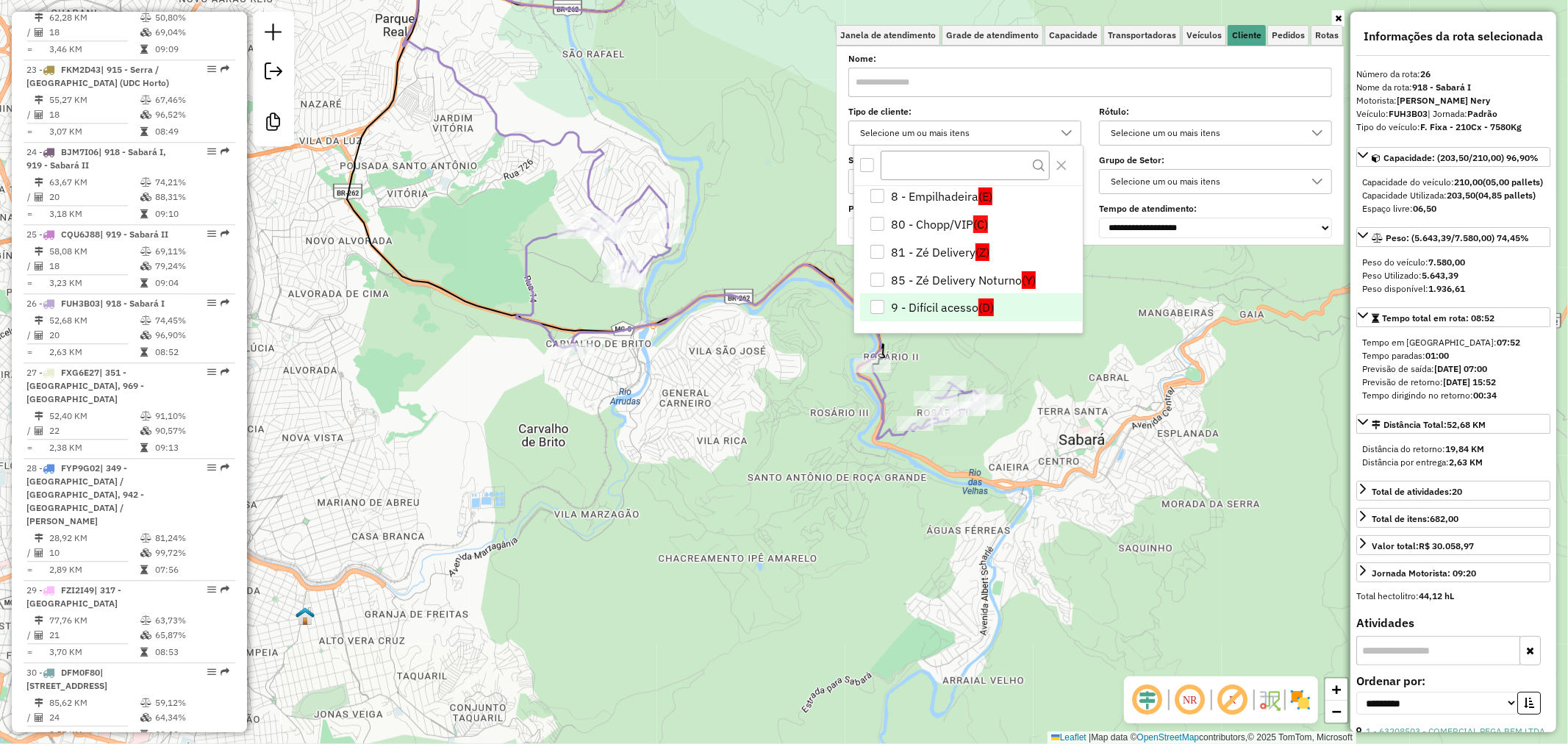
click at [968, 304] on li "9 - Difícil acesso (D)" at bounding box center [972, 307] width 223 height 28
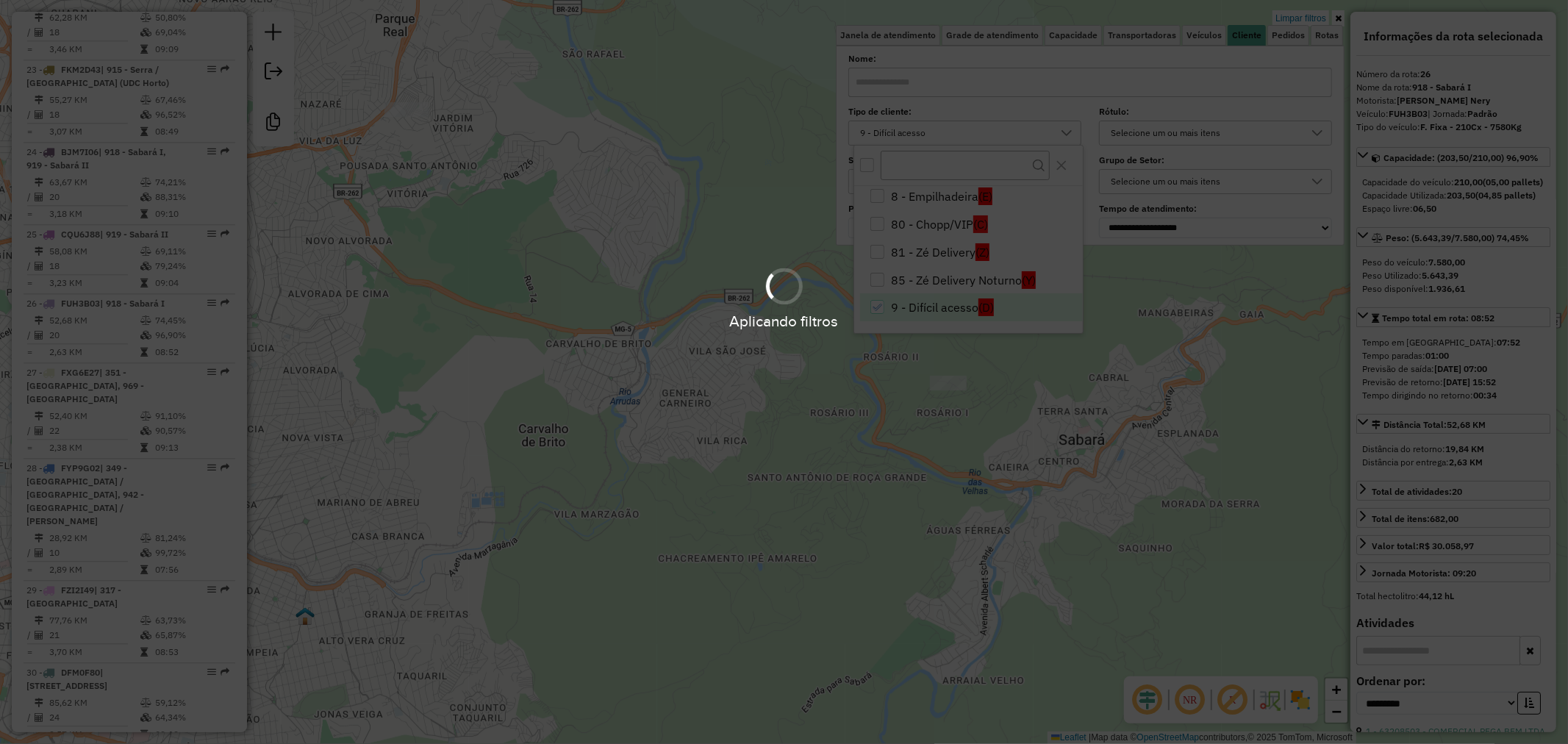
click at [994, 526] on hb-app "Aplicando filtros Pop-up bloqueado! Seu navegador bloqueou automáticamente a ab…" at bounding box center [784, 372] width 1568 height 744
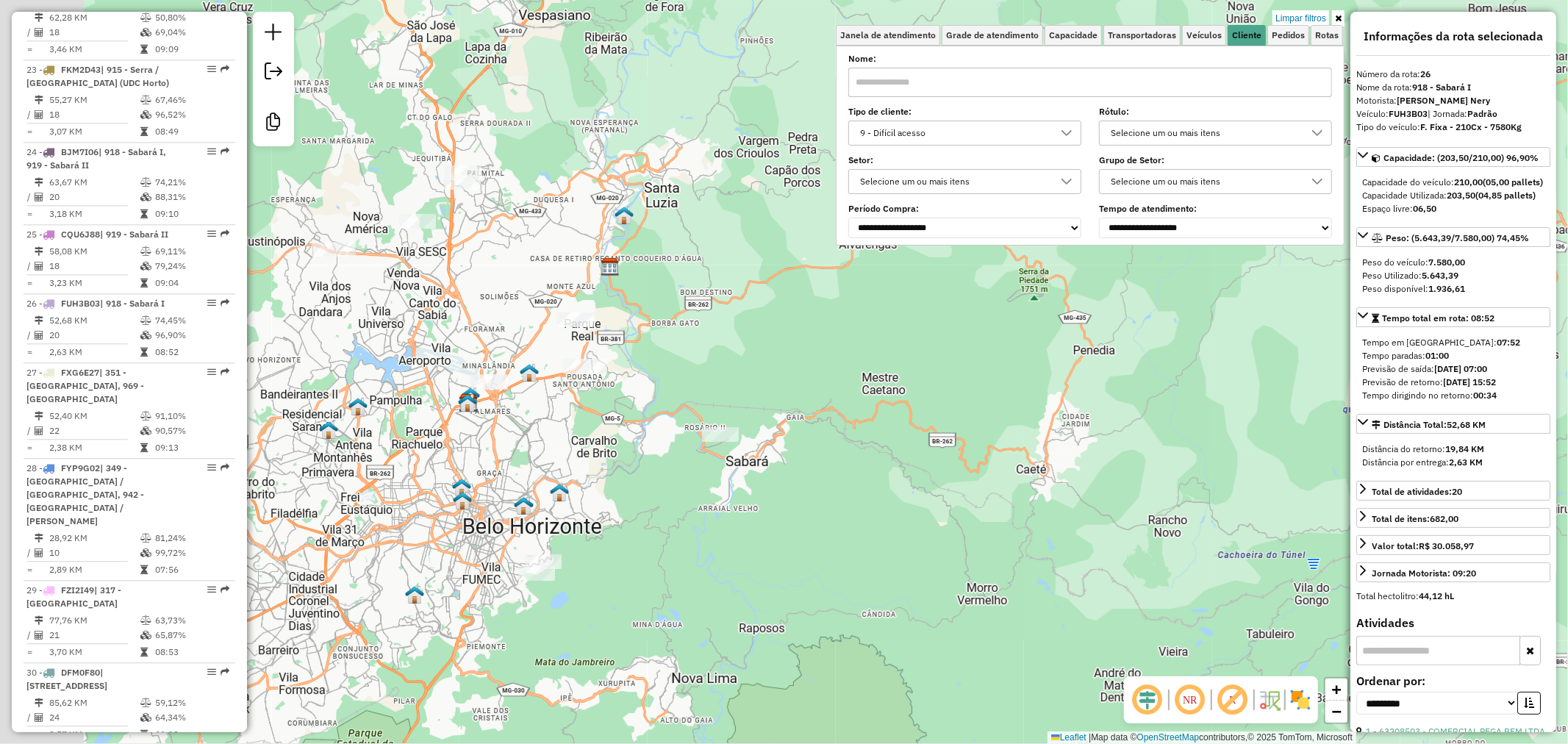
drag, startPoint x: 615, startPoint y: 482, endPoint x: 849, endPoint y: 496, distance: 234.4
click at [849, 496] on div "Limpar filtros Janela de atendimento Grade de atendimento Capacidade Transporta…" at bounding box center [784, 372] width 1568 height 744
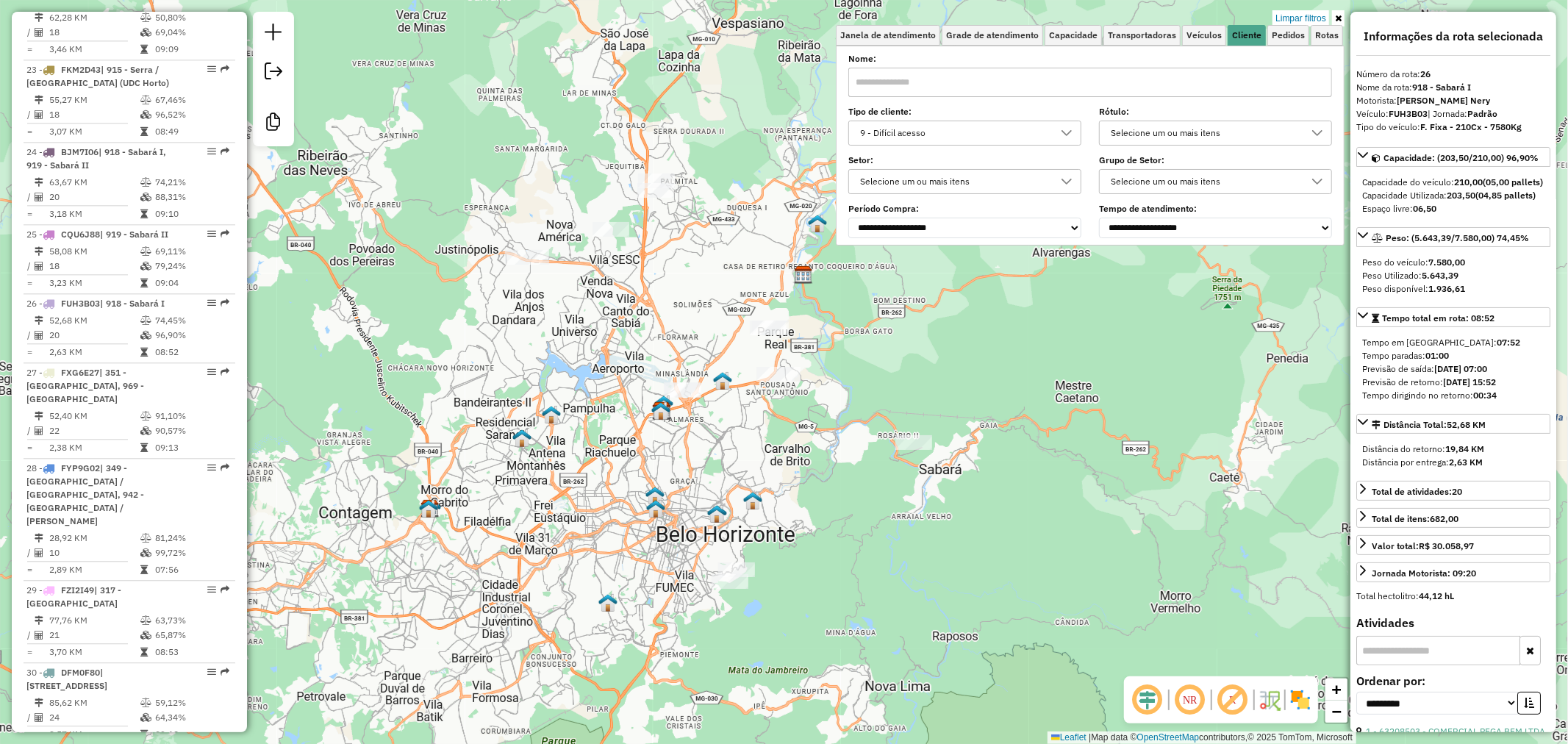
click at [1337, 12] on link at bounding box center [1338, 18] width 12 height 16
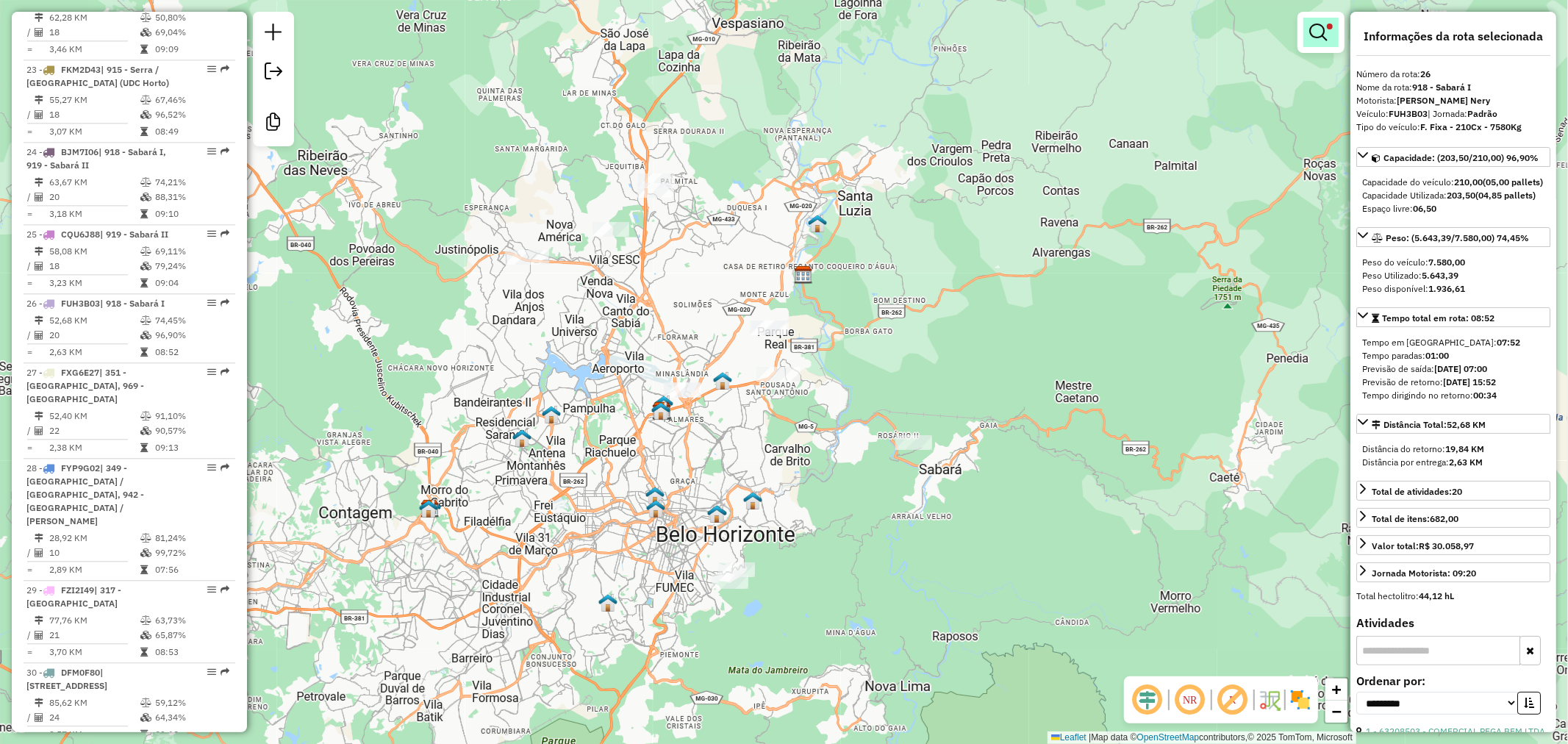
click at [1321, 32] on em at bounding box center [1317, 32] width 18 height 18
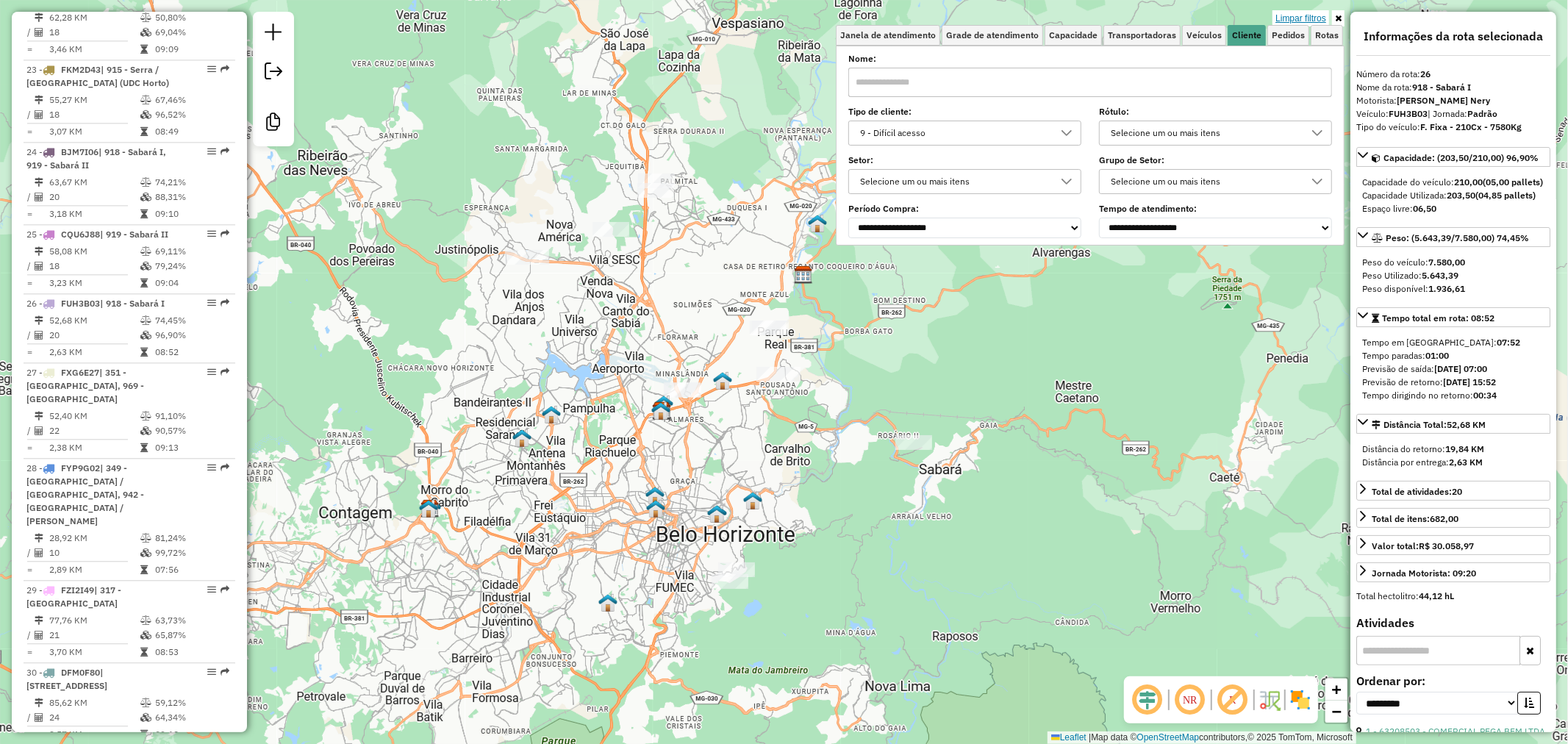
click at [1302, 17] on link "Limpar filtros" at bounding box center [1301, 18] width 57 height 16
click at [1339, 17] on div "Limpar filtros Janela de atendimento Grade de atendimento Capacidade Transporta…" at bounding box center [784, 372] width 1568 height 744
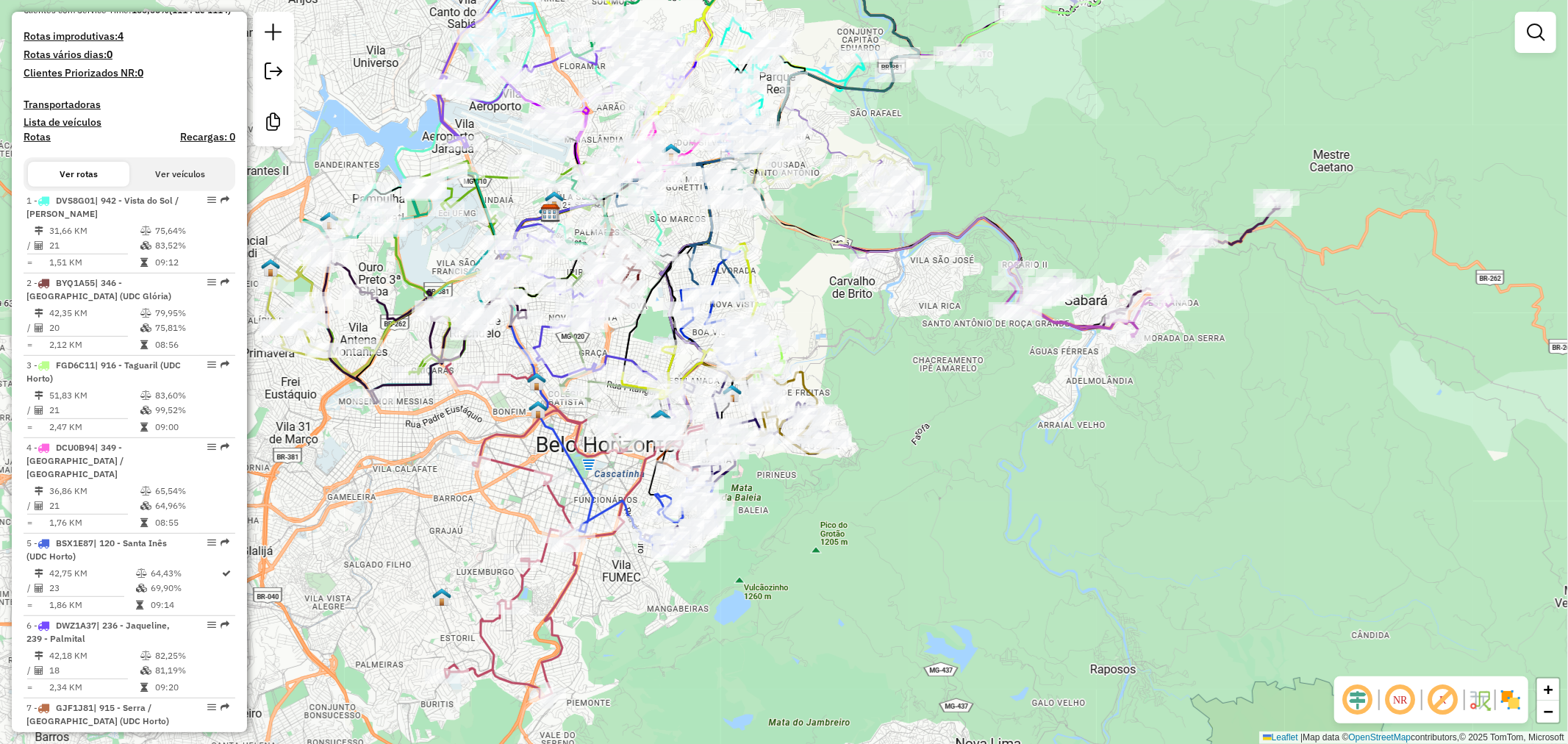
scroll to position [324, 0]
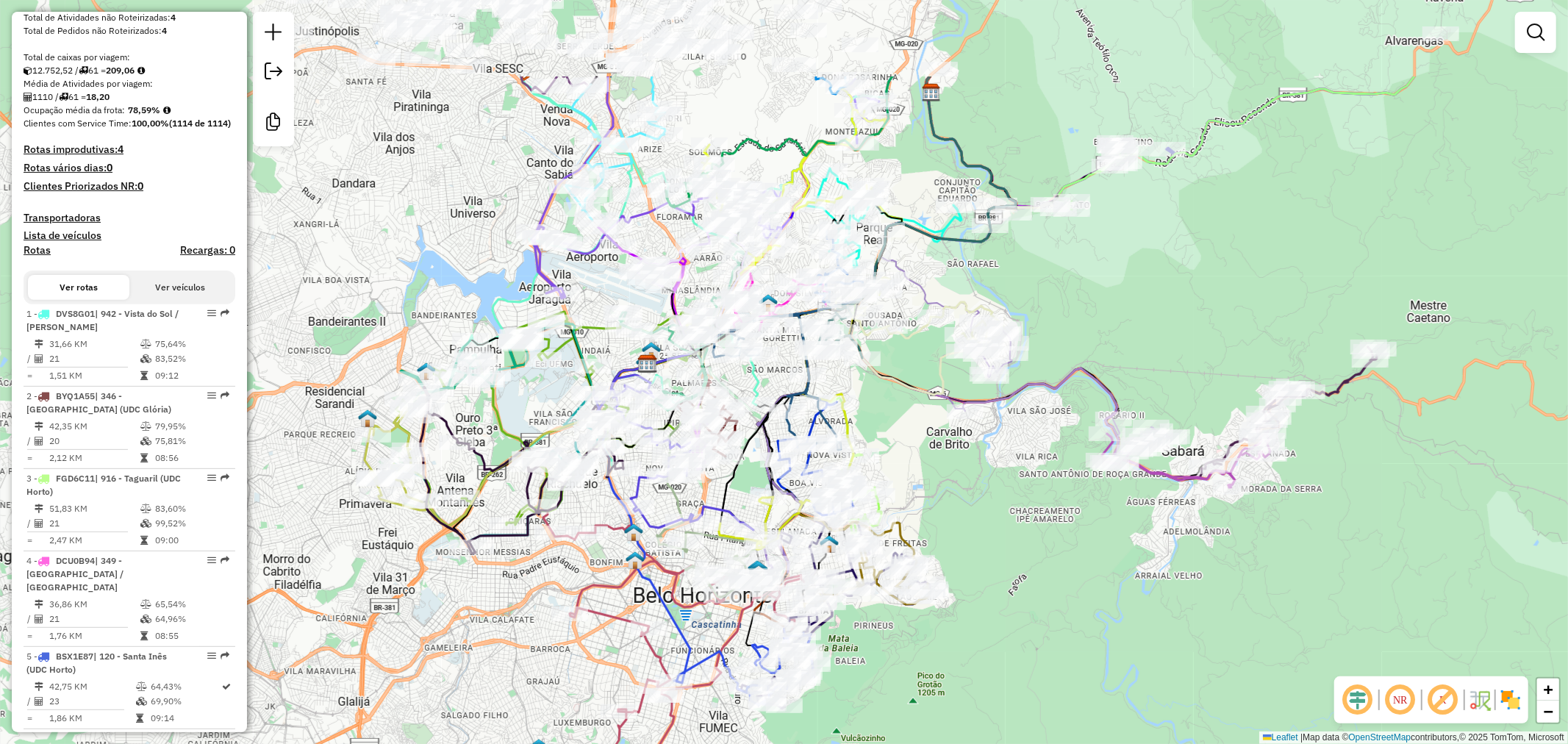
drag, startPoint x: 462, startPoint y: 544, endPoint x: 498, endPoint y: 669, distance: 130.1
click at [498, 669] on div "Janela de atendimento Grade de atendimento Capacidade Transportadoras Veículos …" at bounding box center [784, 372] width 1568 height 744
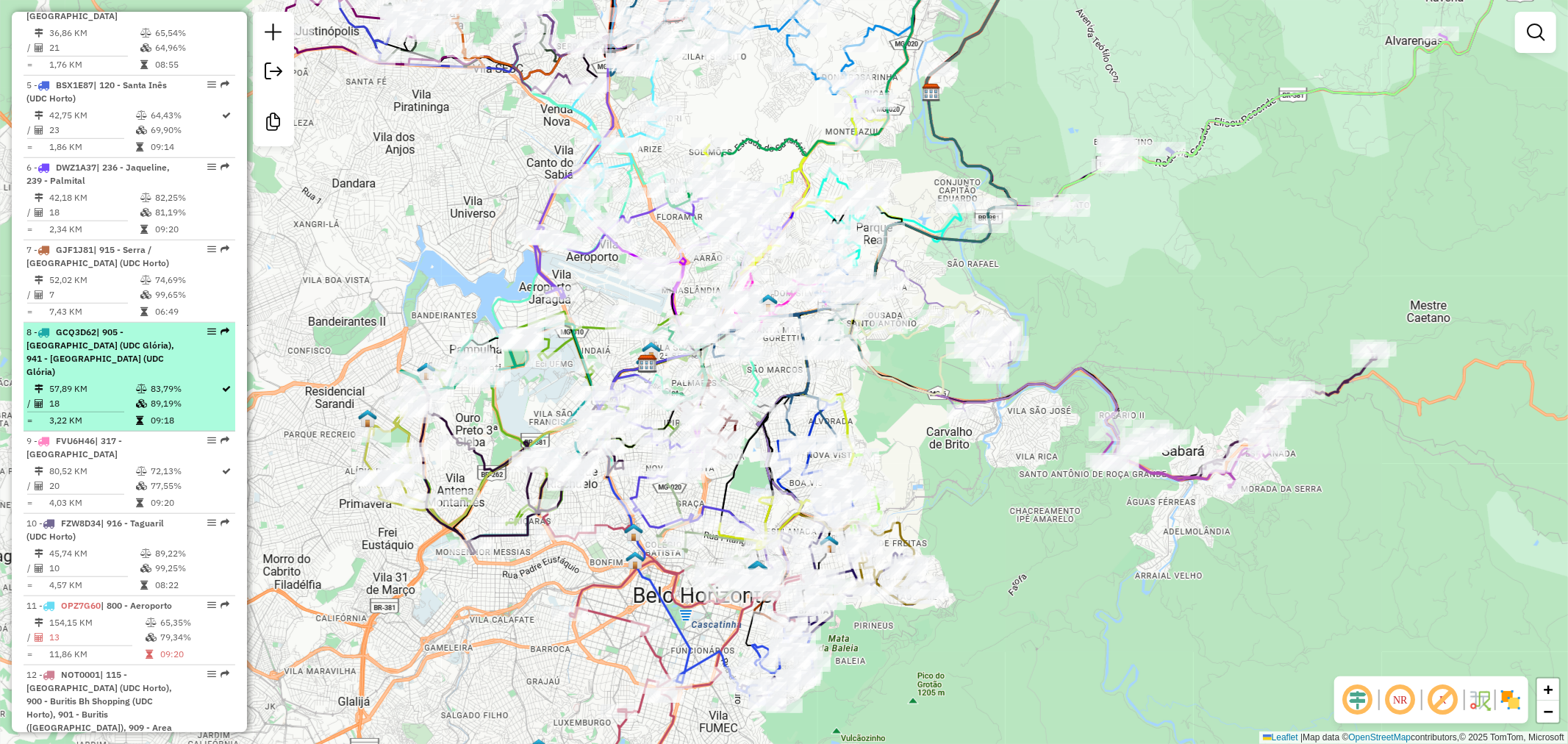
scroll to position [976, 0]
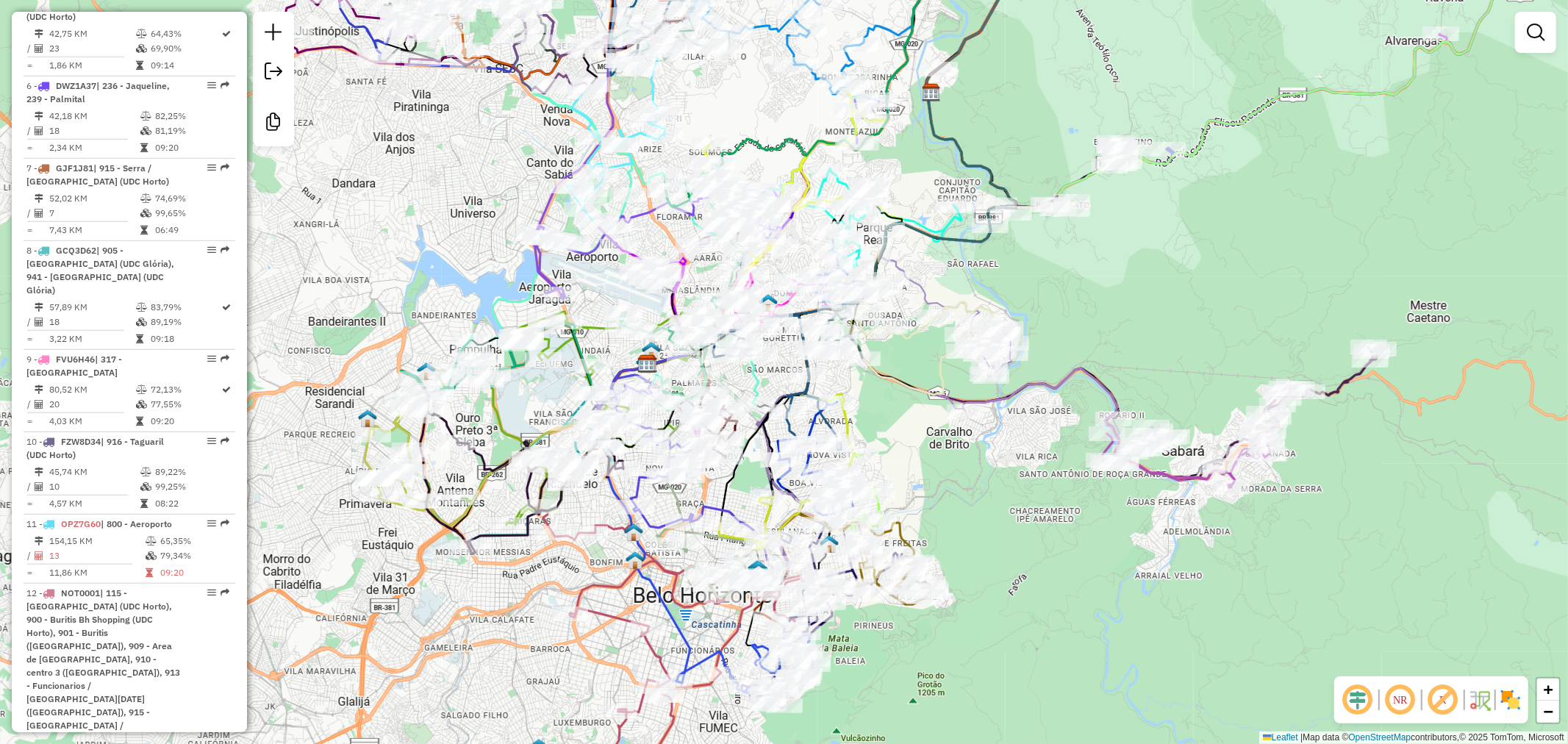
drag, startPoint x: 120, startPoint y: 415, endPoint x: 288, endPoint y: 519, distance: 197.6
click at [288, 519] on div "Janela de atendimento Grade de atendimento Capacidade Transportadoras Veículos …" at bounding box center [784, 372] width 1568 height 744
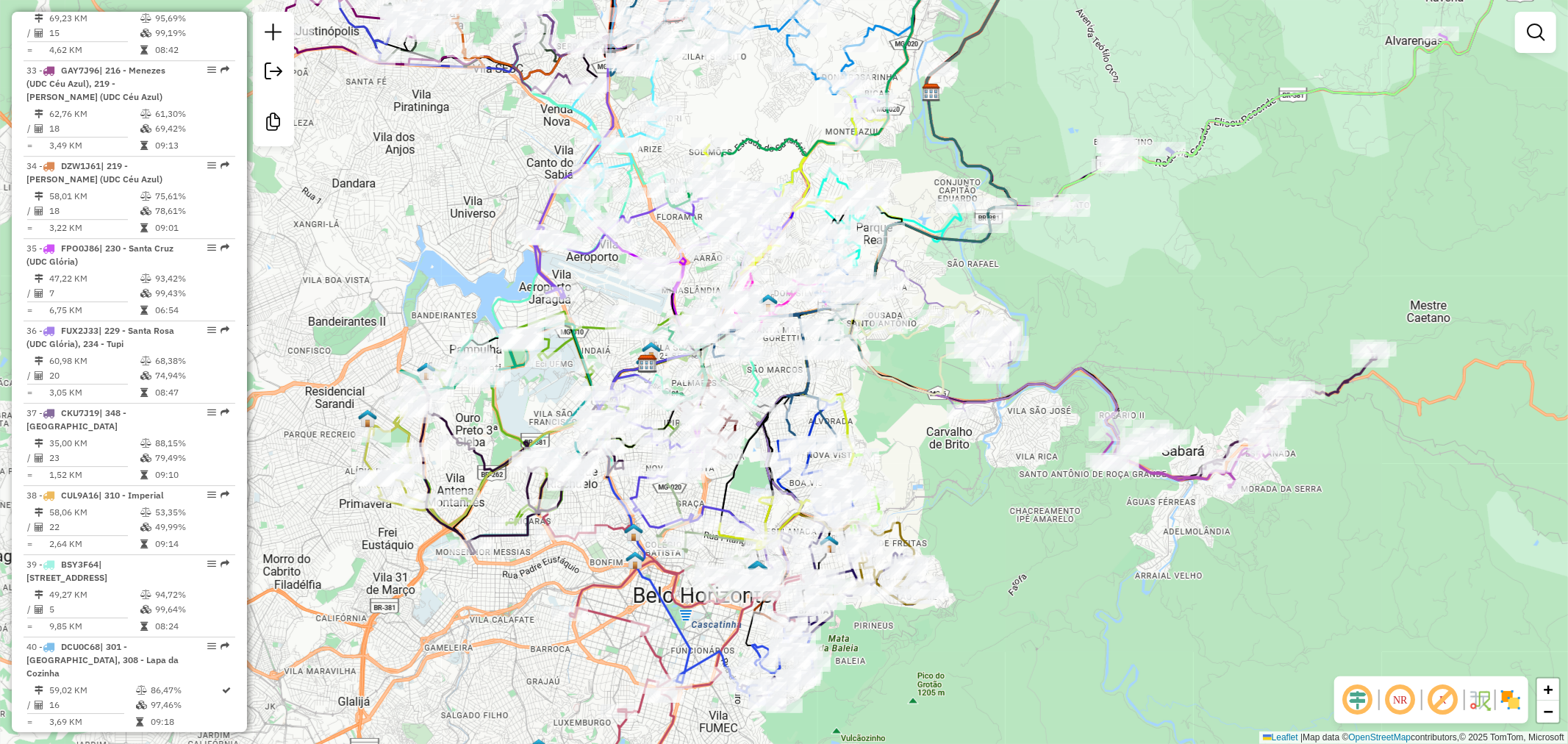
scroll to position [3753, 0]
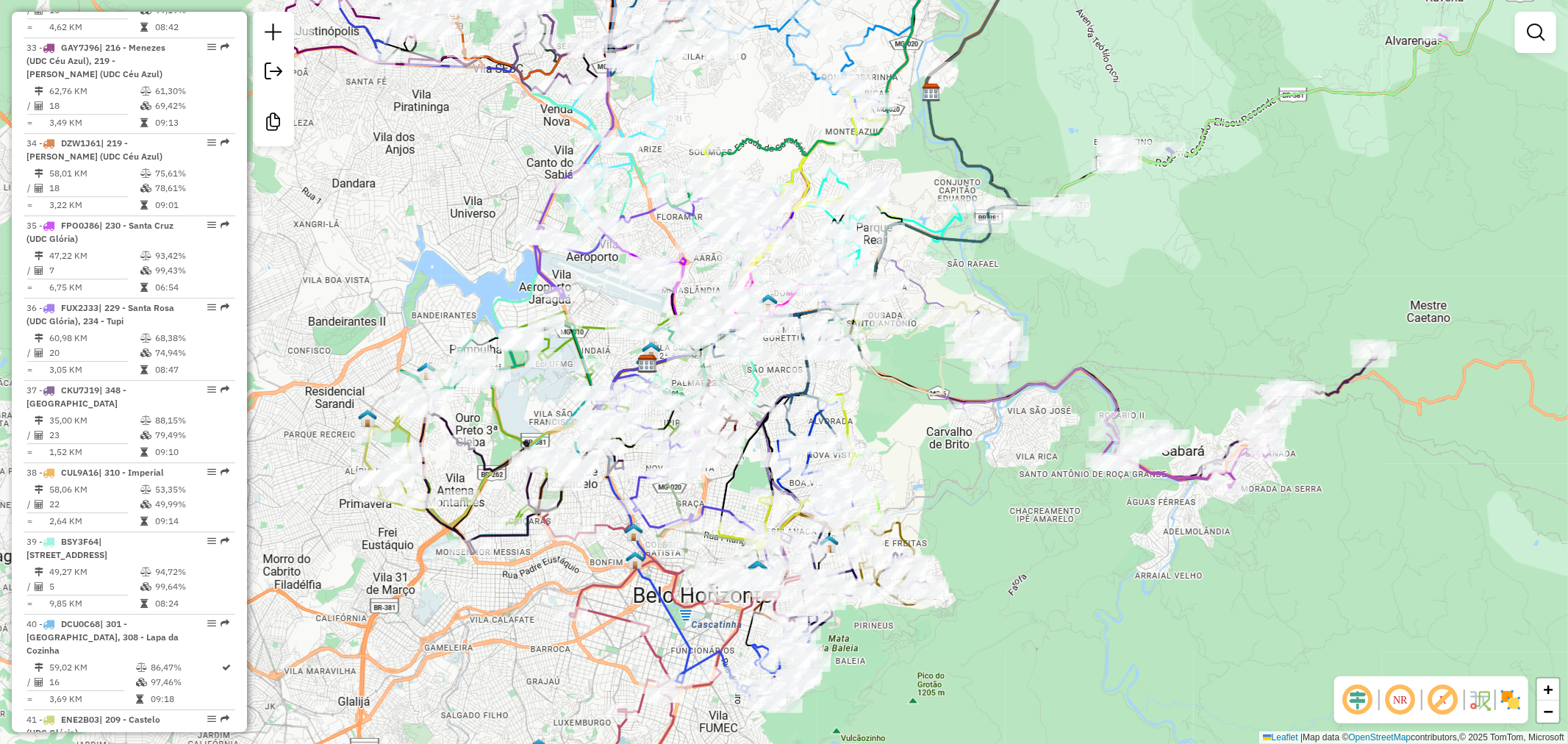
drag, startPoint x: 120, startPoint y: 329, endPoint x: 334, endPoint y: 254, distance: 226.8
click at [334, 254] on div "Janela de atendimento Grade de atendimento Capacidade Transportadoras Veículos …" at bounding box center [784, 372] width 1568 height 744
click at [1519, 702] on img at bounding box center [1510, 699] width 24 height 24
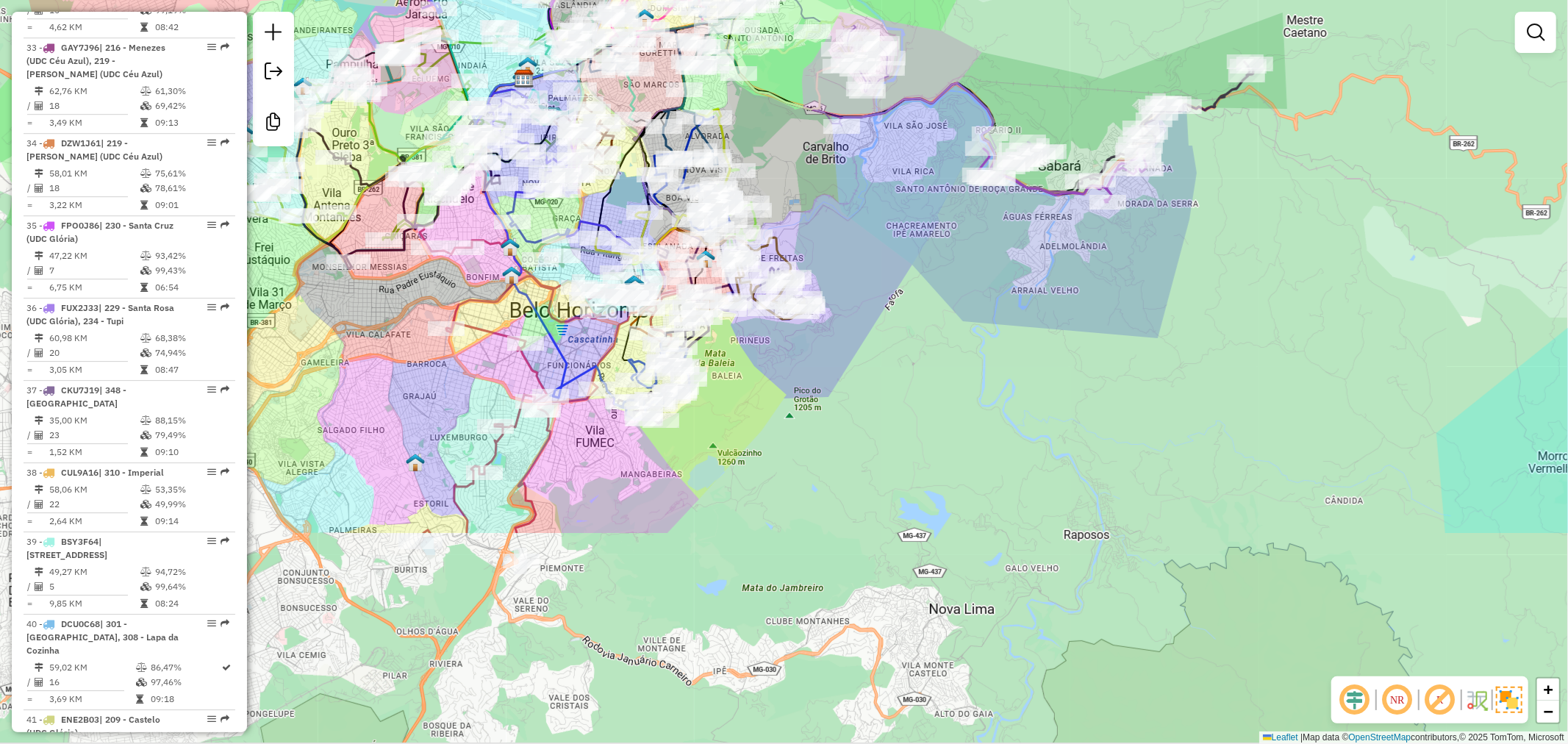
drag, startPoint x: 1185, startPoint y: 620, endPoint x: 1060, endPoint y: 374, distance: 275.9
click at [1060, 374] on div "Janela de atendimento Grade de atendimento Capacidade Transportadoras Veículos …" at bounding box center [784, 372] width 1568 height 744
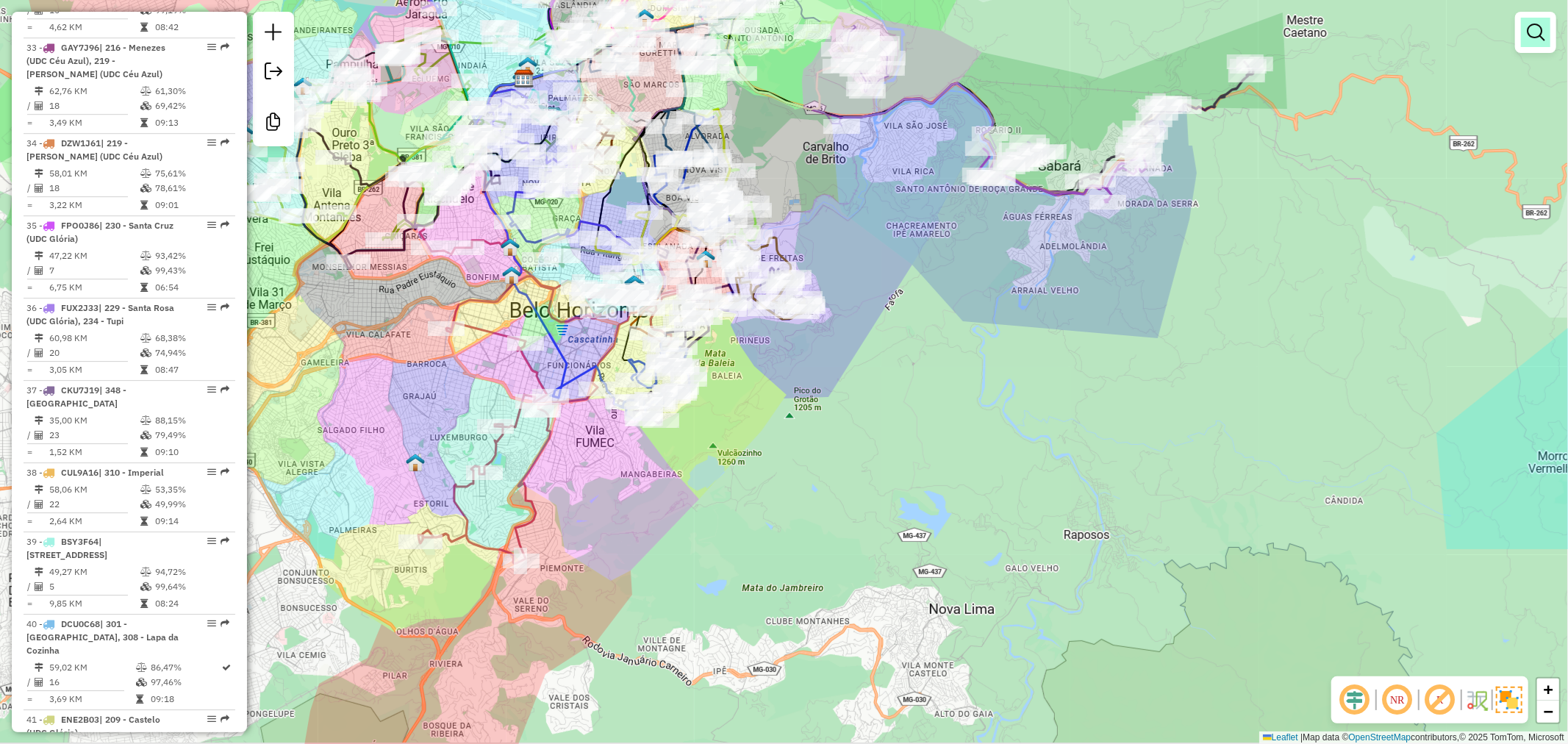
click at [1549, 39] on link at bounding box center [1535, 32] width 29 height 29
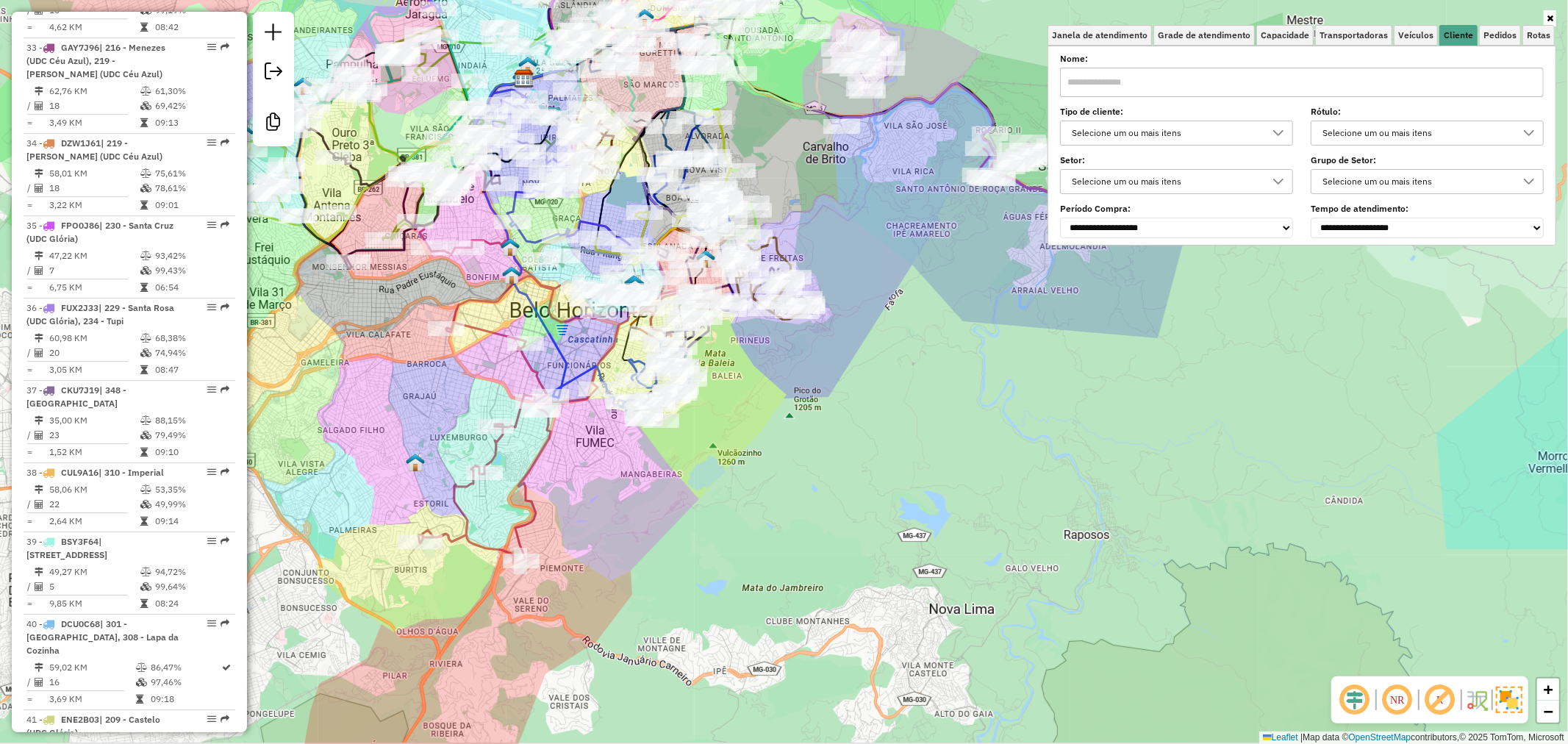
drag, startPoint x: 1244, startPoint y: 127, endPoint x: 1223, endPoint y: 137, distance: 23.3
click at [1243, 128] on div "Selecione um ou mais itens" at bounding box center [1165, 133] width 198 height 24
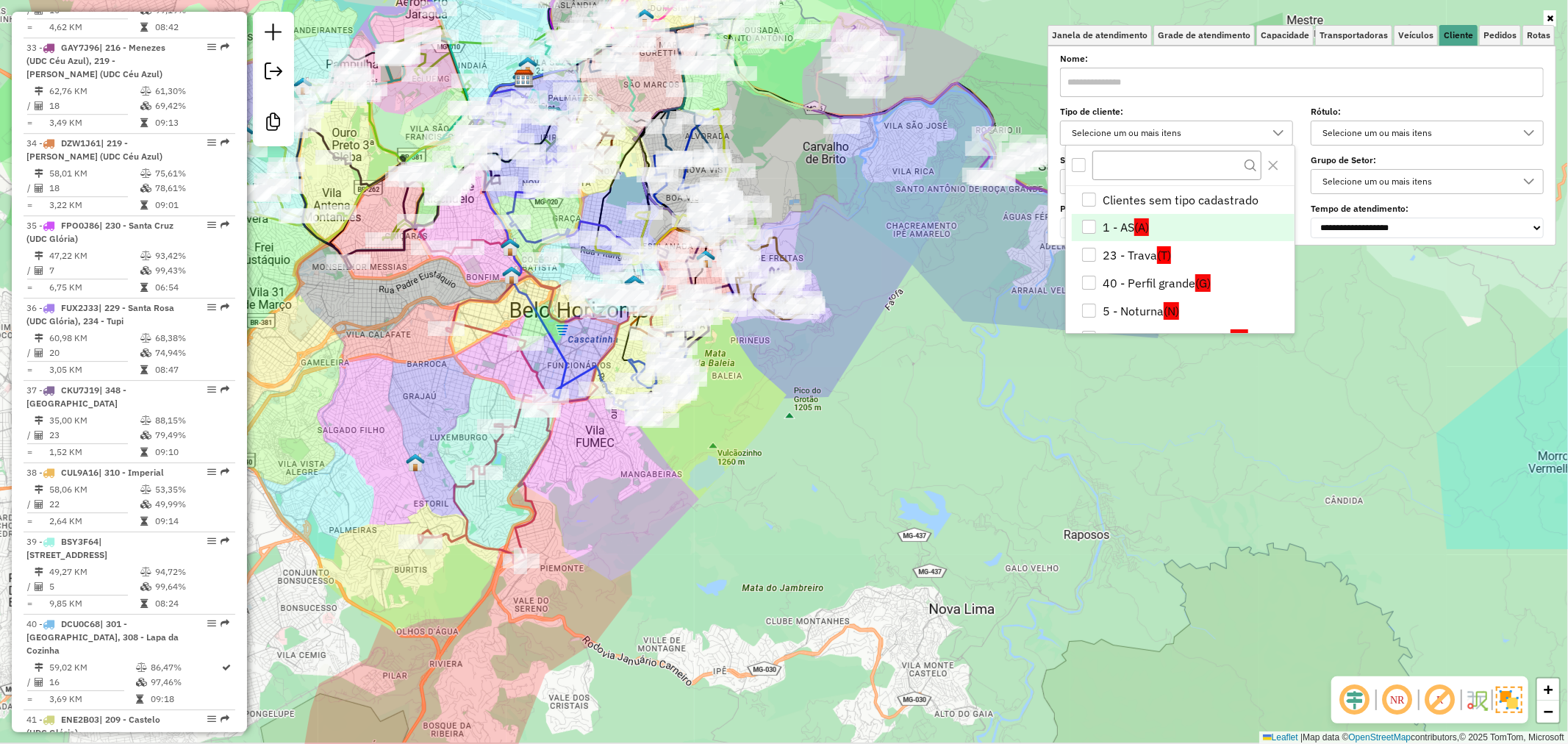
click at [1145, 223] on span "(A)" at bounding box center [1141, 227] width 15 height 18
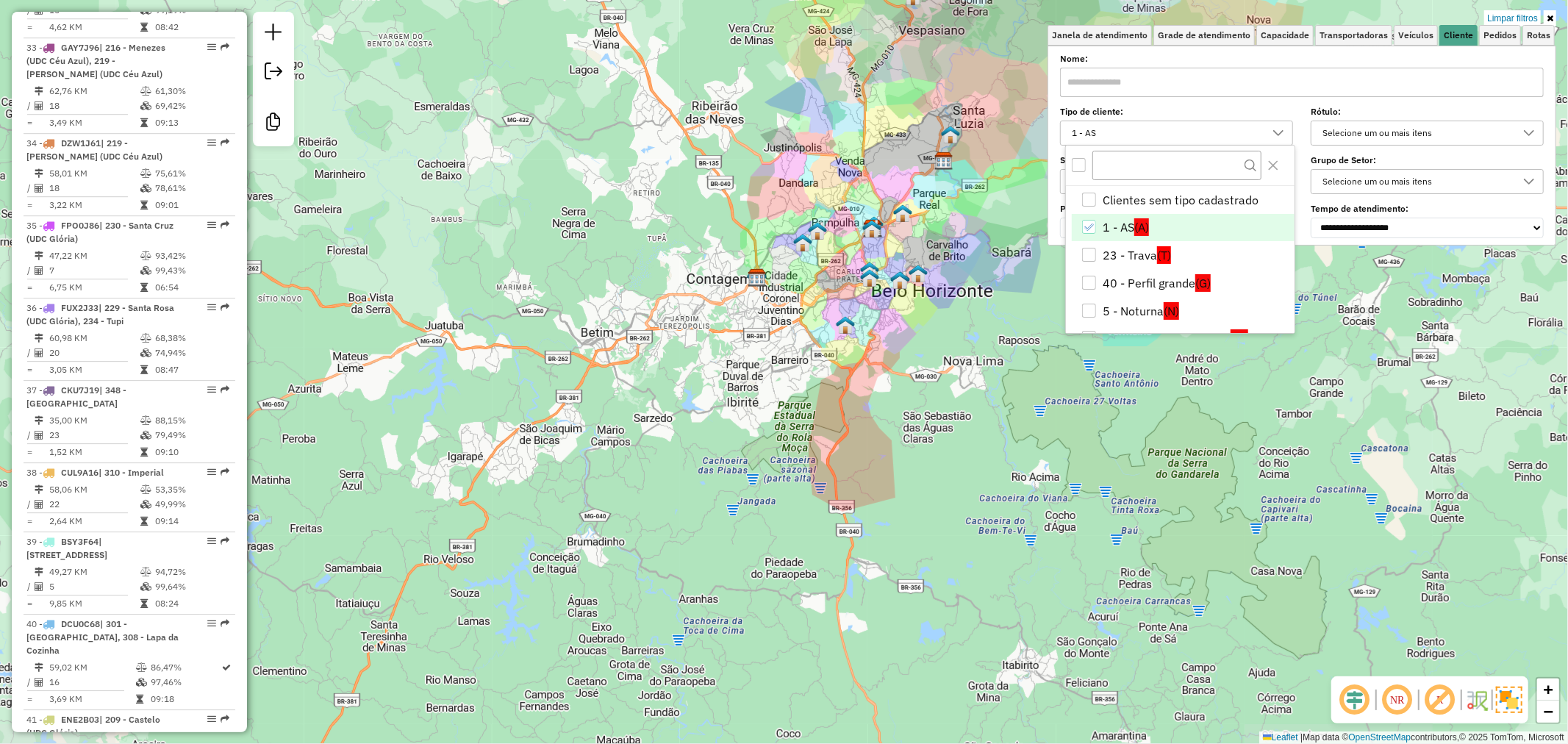
drag, startPoint x: 972, startPoint y: 284, endPoint x: 861, endPoint y: 321, distance: 117.0
click at [861, 321] on div "Limpar filtros Janela de atendimento Grade de atendimento Capacidade Transporta…" at bounding box center [784, 372] width 1568 height 744
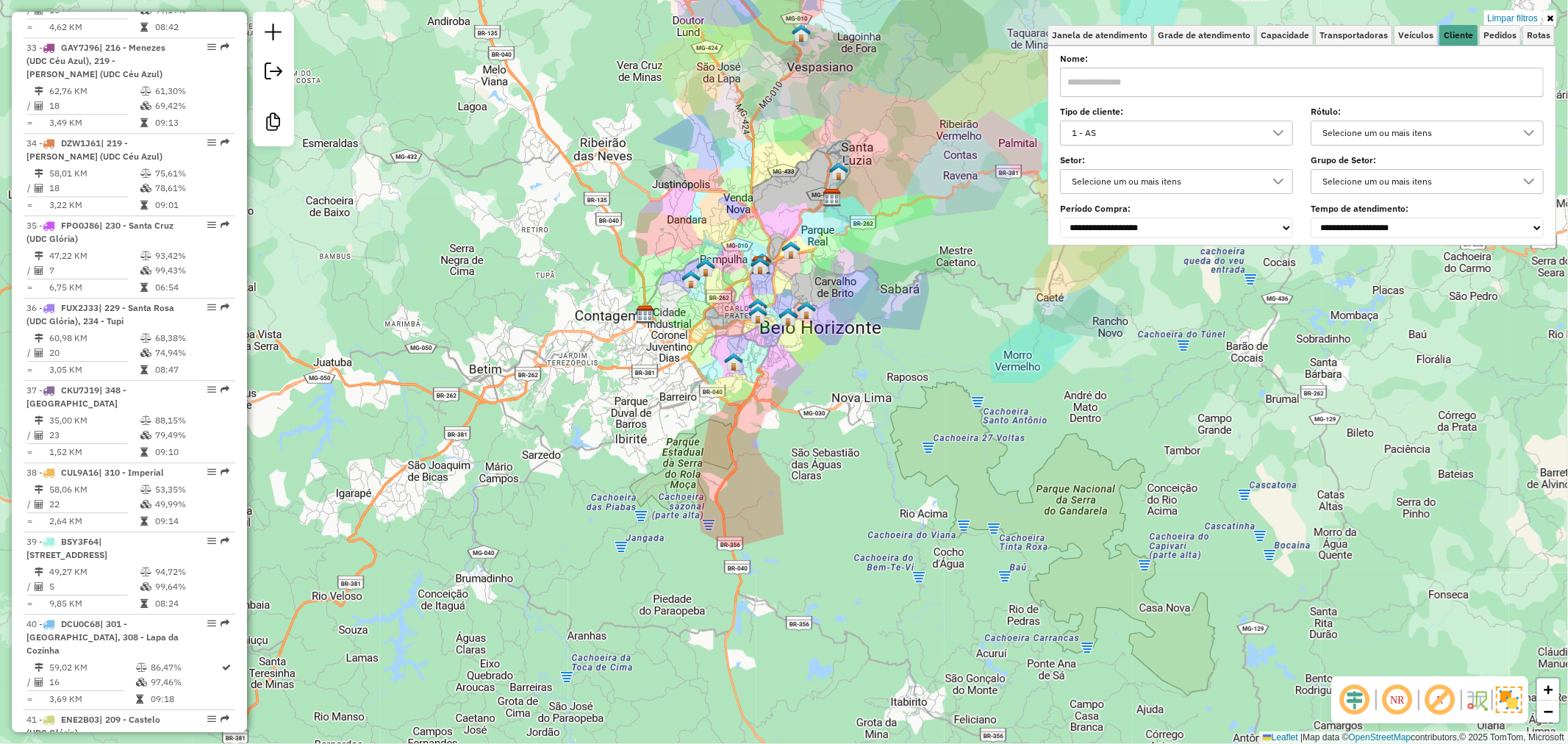
click at [1107, 141] on div "1 - AS" at bounding box center [1165, 133] width 198 height 24
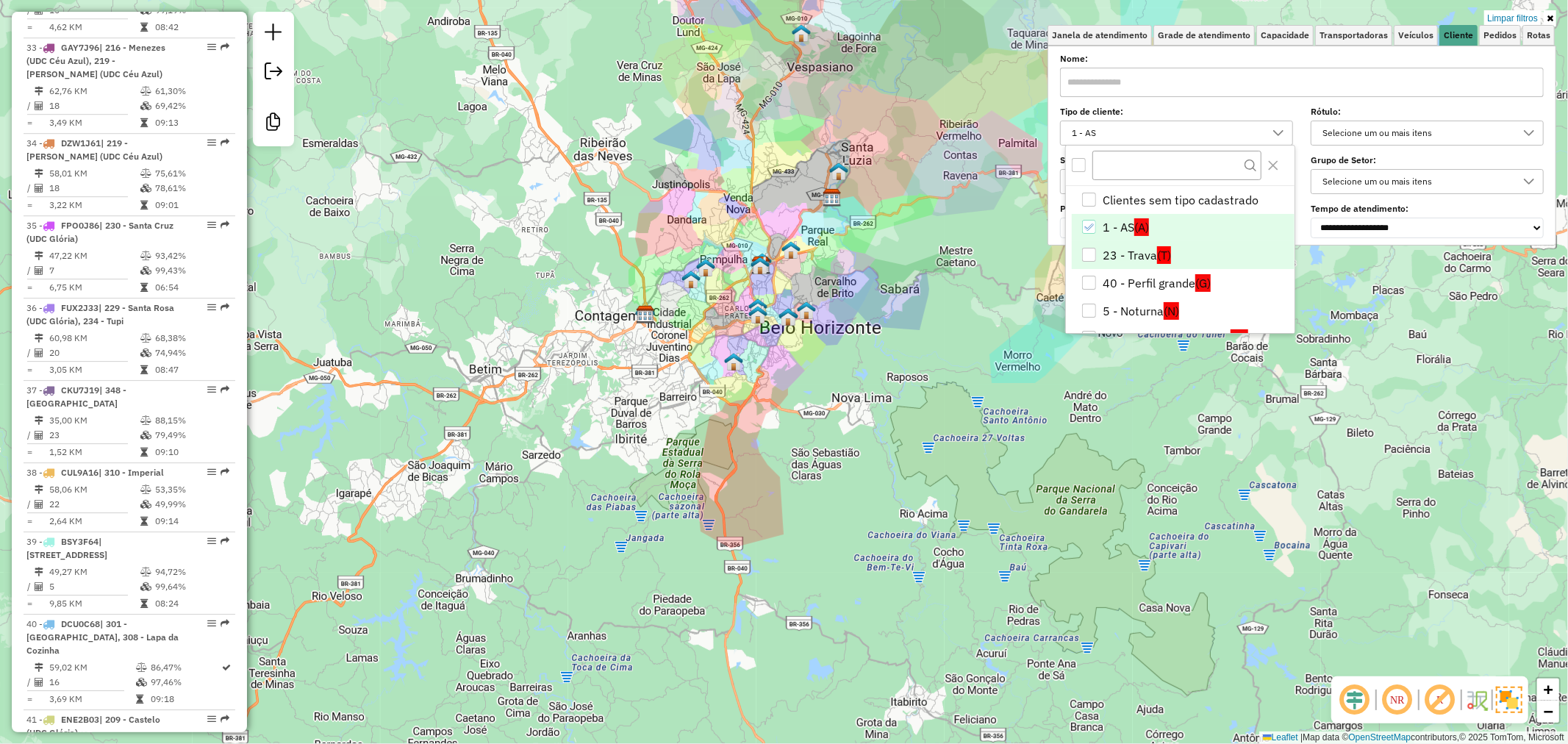
scroll to position [81, 0]
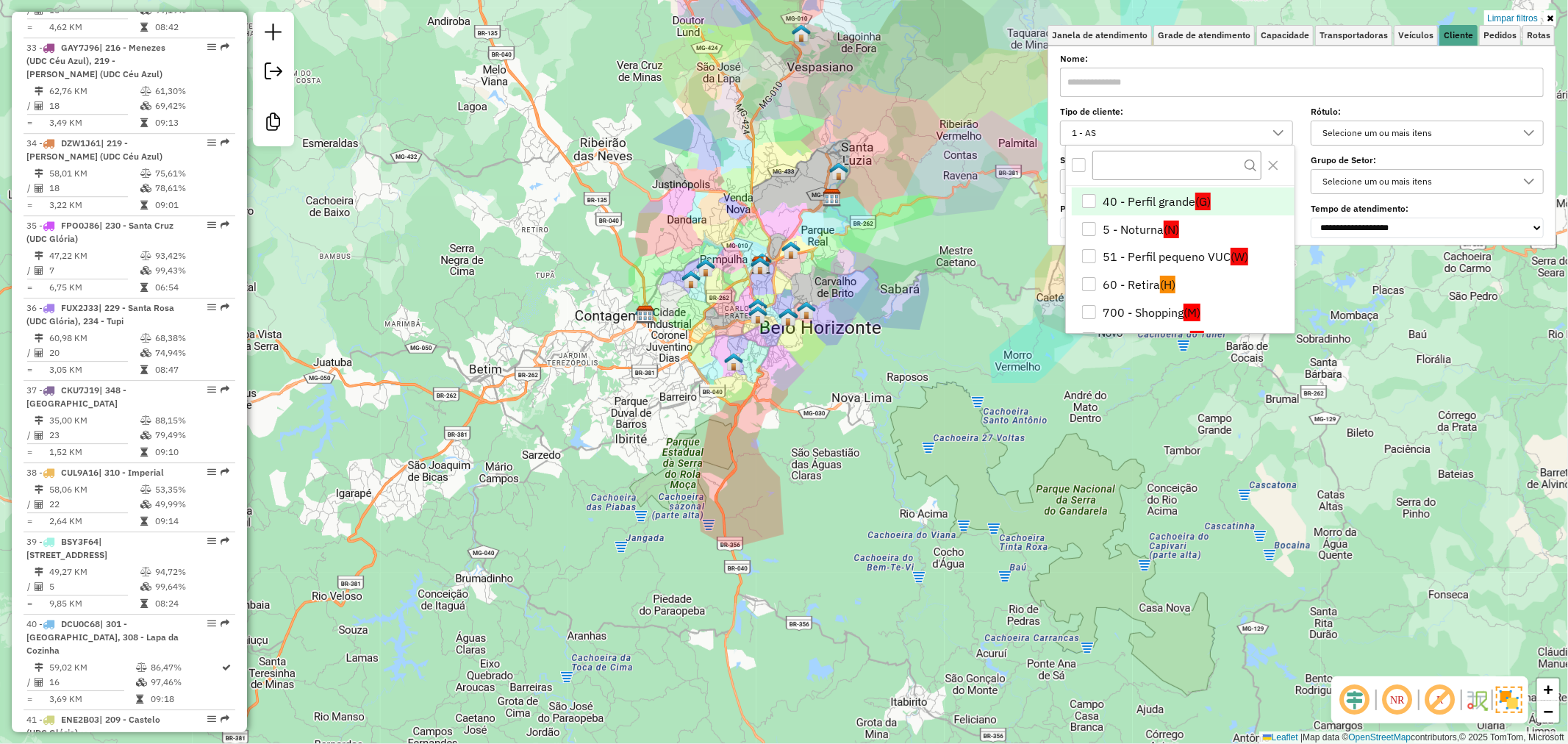
click at [1184, 210] on li "40 - Perfil grande (G)" at bounding box center [1183, 201] width 223 height 28
click at [1191, 255] on li "51 - Perfil pequeno VUC (W)" at bounding box center [1183, 257] width 223 height 28
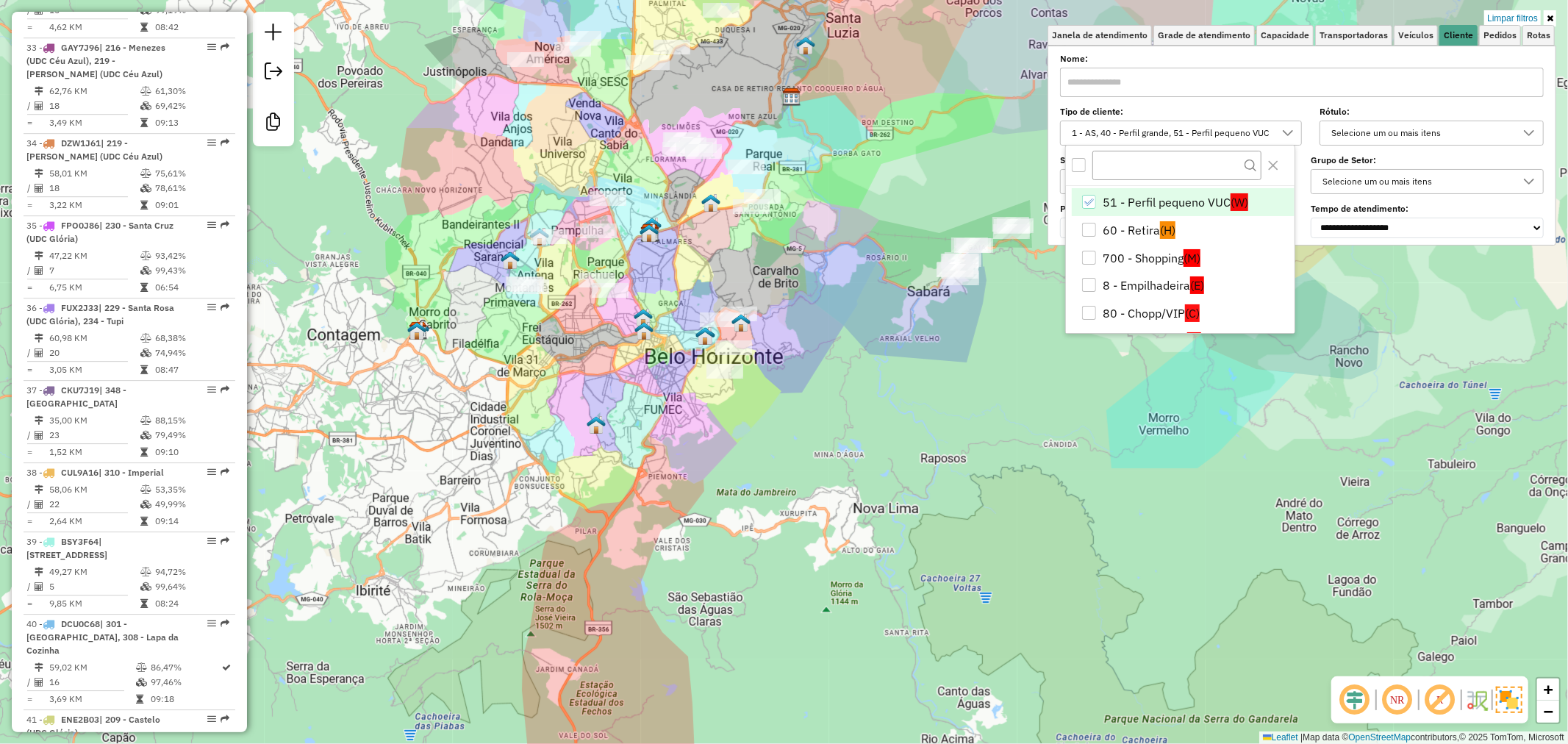
scroll to position [163, 0]
click at [1189, 232] on span "(M)" at bounding box center [1192, 231] width 17 height 18
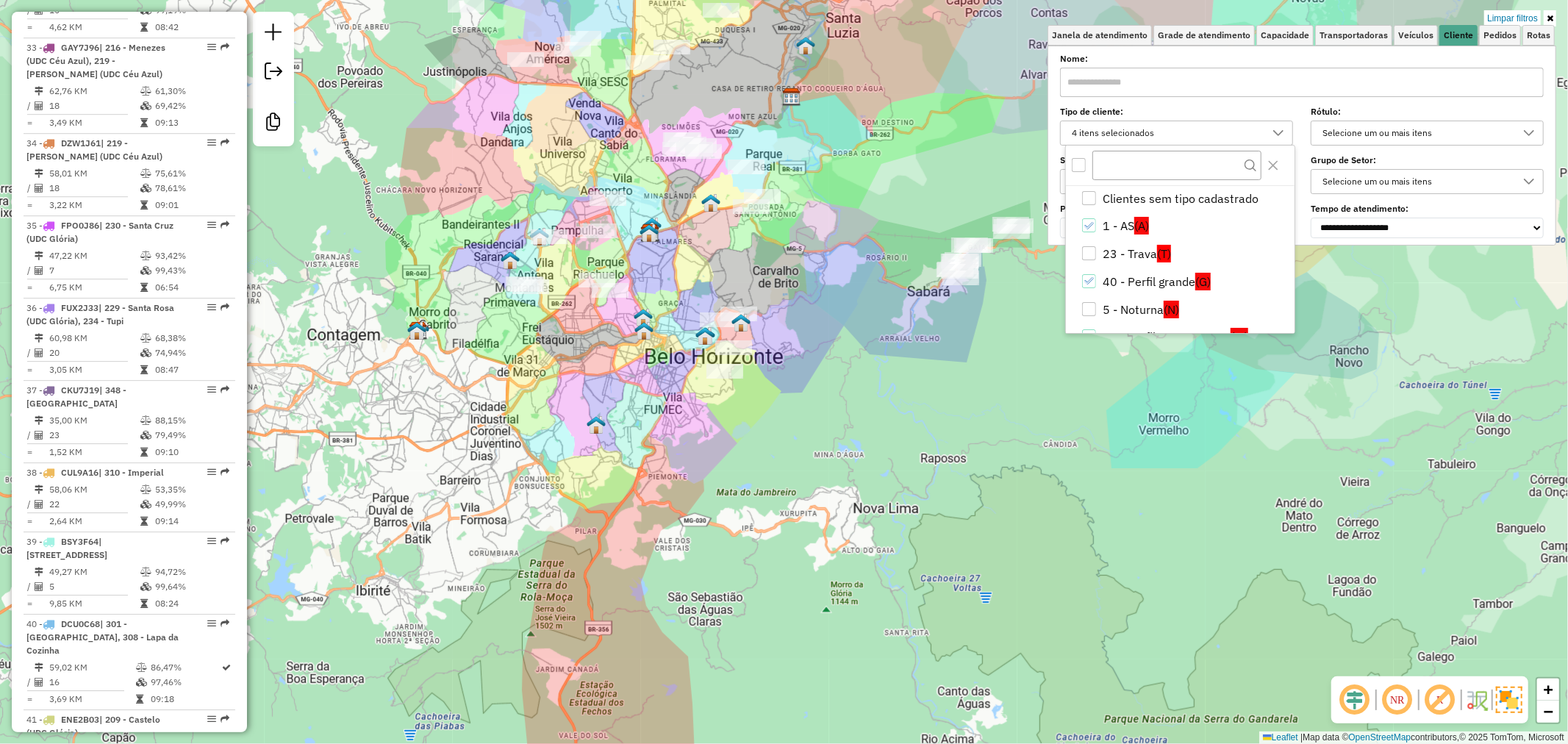
scroll to position [0, 0]
click at [1138, 276] on li "40 - Perfil grande (G)" at bounding box center [1183, 283] width 223 height 28
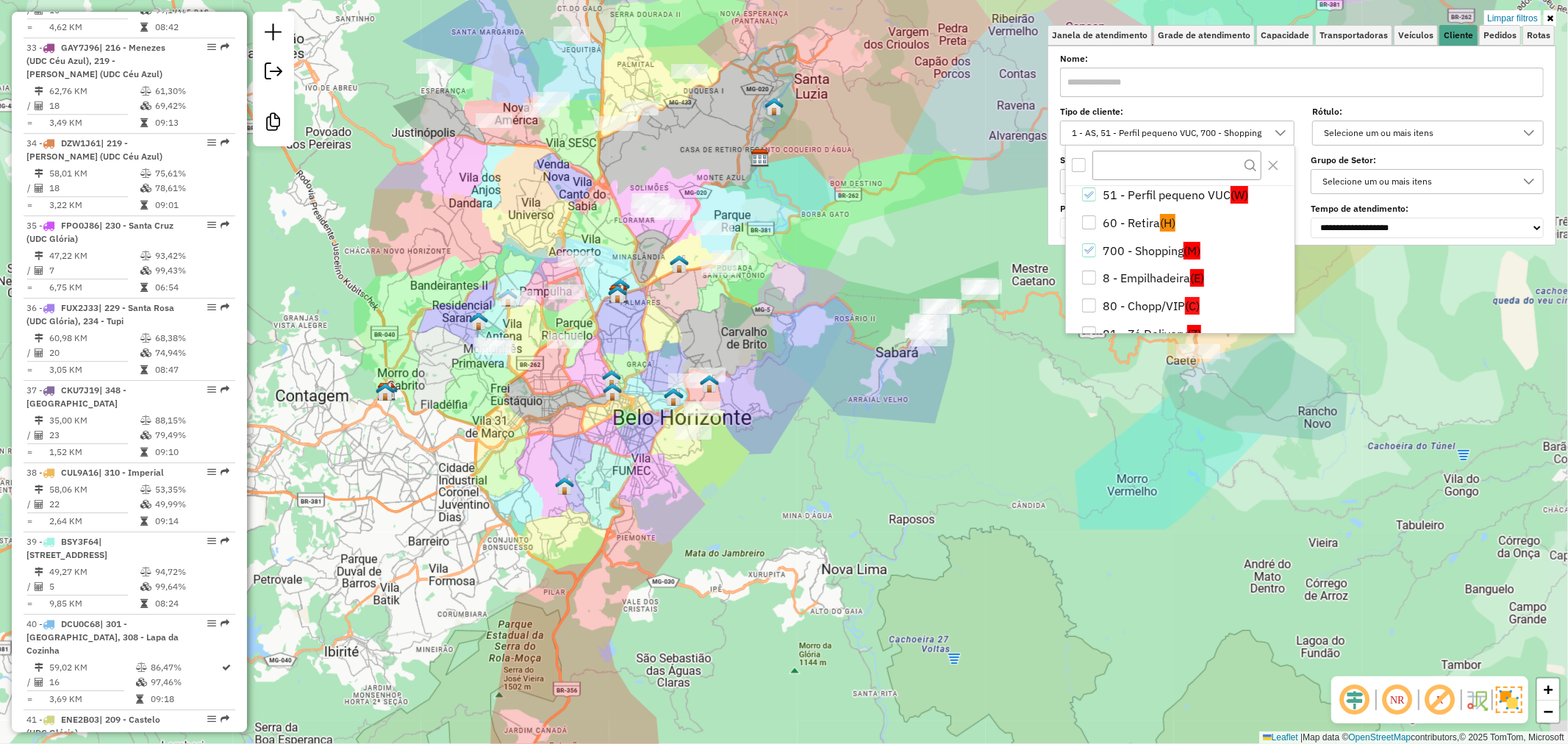
drag, startPoint x: 1012, startPoint y: 324, endPoint x: 994, endPoint y: 392, distance: 70.3
click at [994, 392] on div "Limpar filtros Janela de atendimento Grade de atendimento Capacidade Transporta…" at bounding box center [784, 372] width 1568 height 744
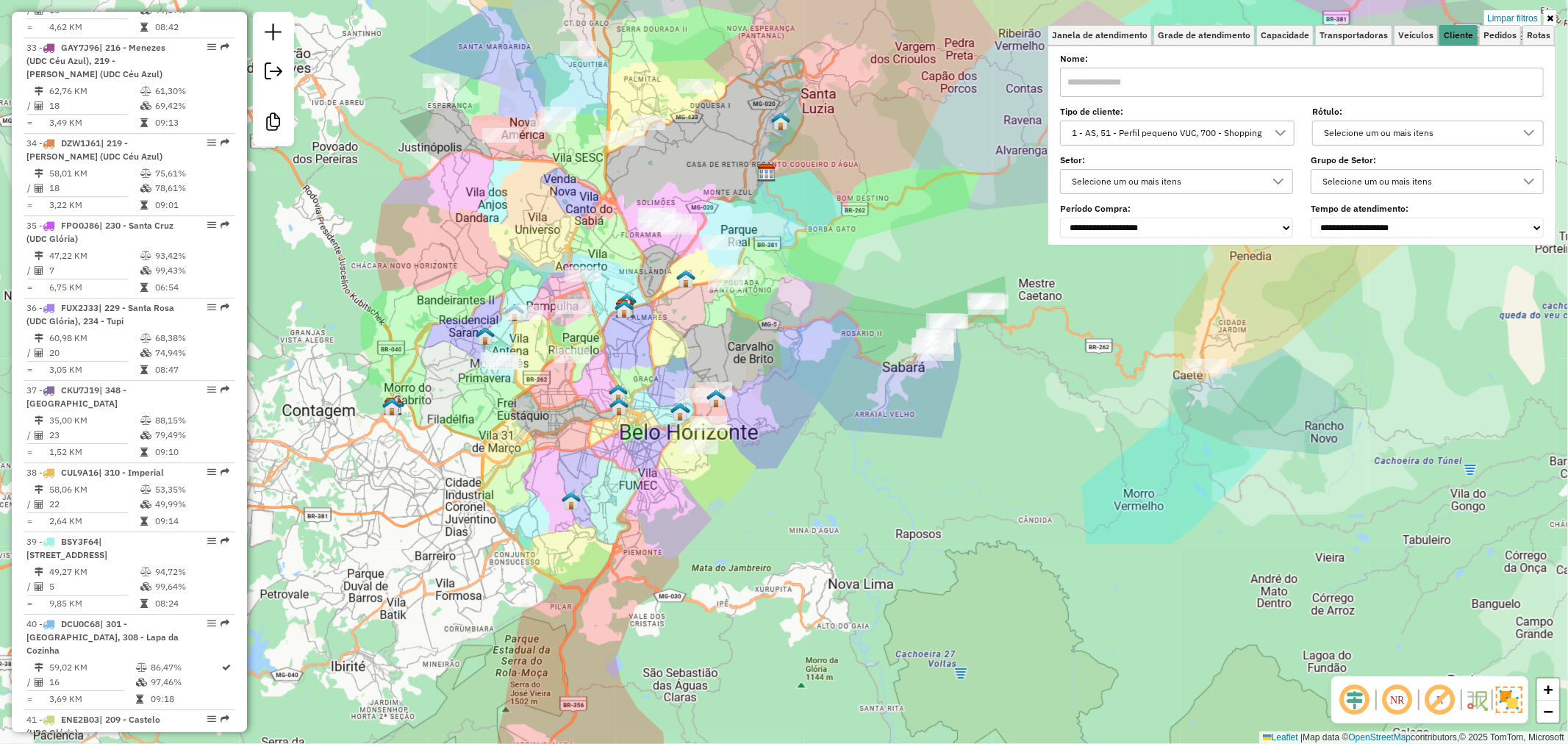
click at [1103, 144] on div "**********" at bounding box center [1301, 147] width 483 height 181
click at [1111, 136] on div "1 - AS, 51 - Perfil pequeno VUC, 700 - Shopping" at bounding box center [1167, 133] width 200 height 24
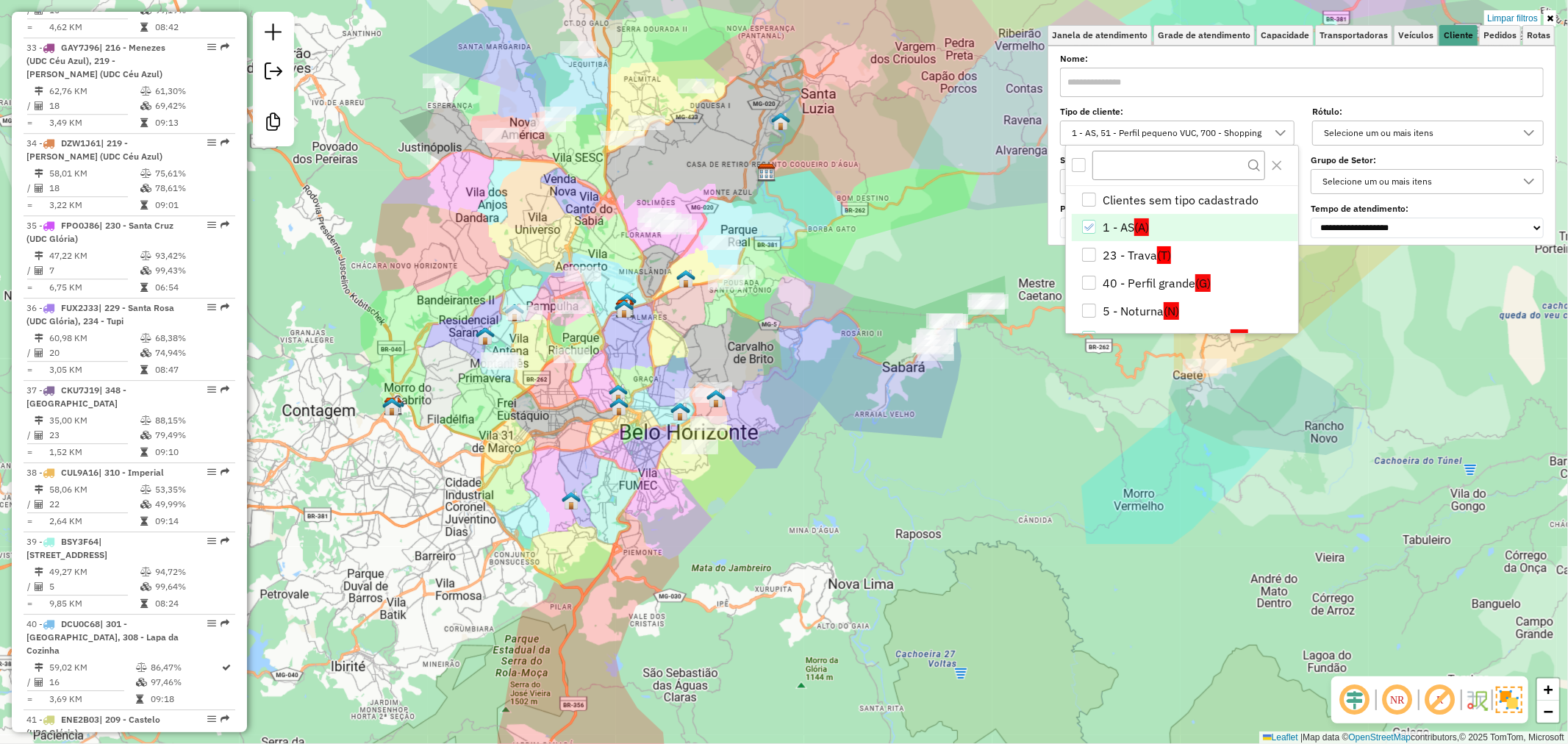
click at [1140, 215] on li "1 - AS (A)" at bounding box center [1184, 228] width 227 height 28
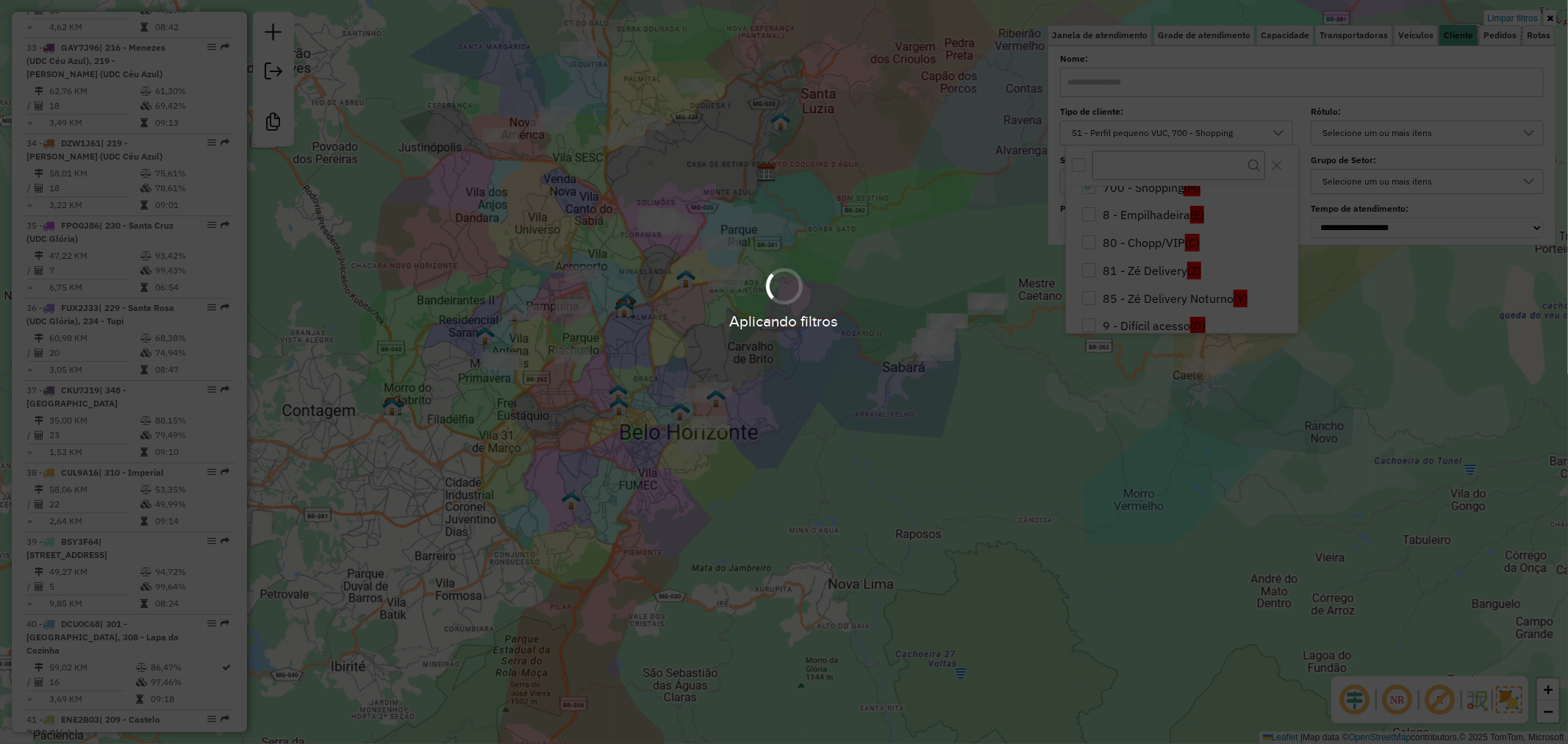
scroll to position [225, 0]
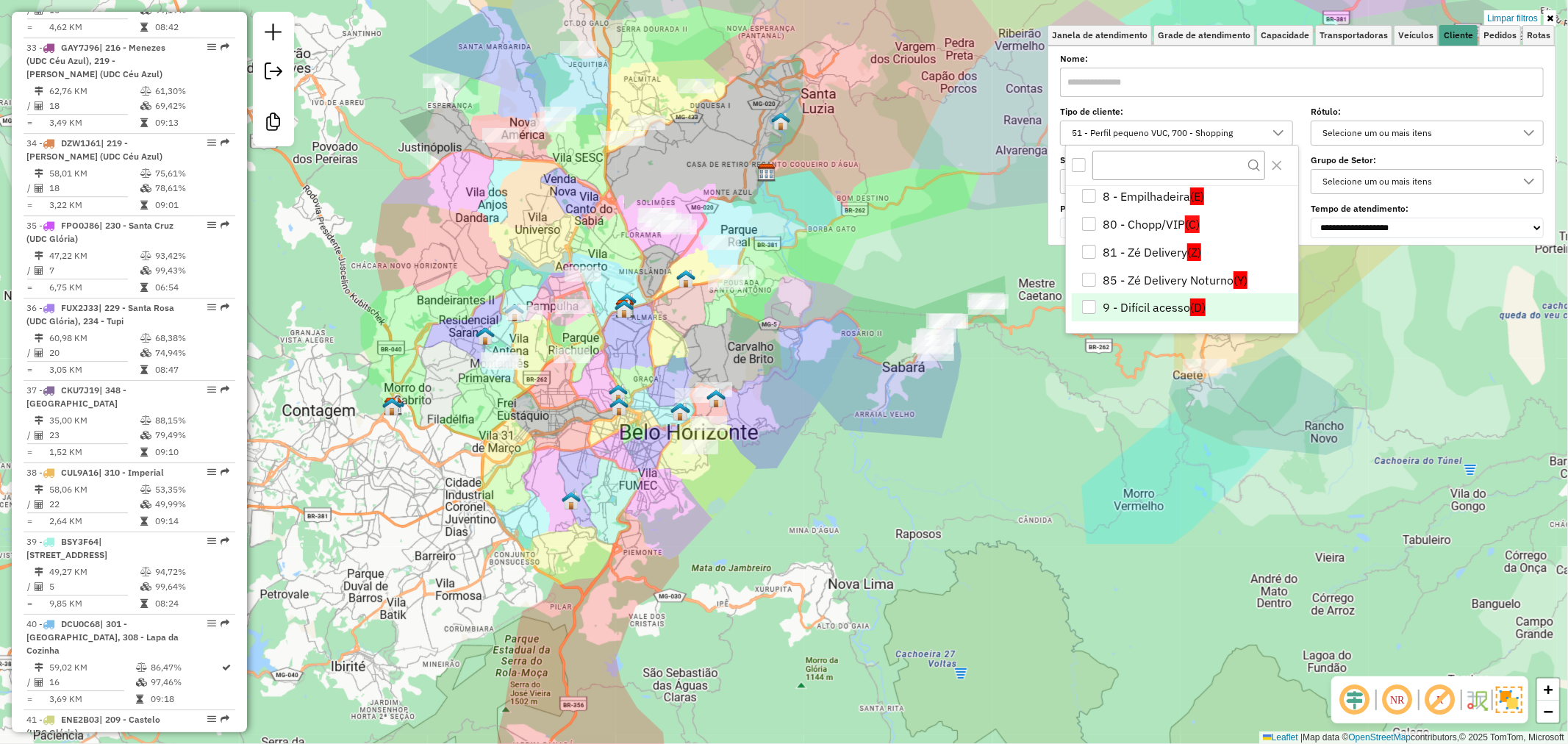
click at [1181, 298] on li "9 - Difícil acesso (D)" at bounding box center [1184, 307] width 227 height 28
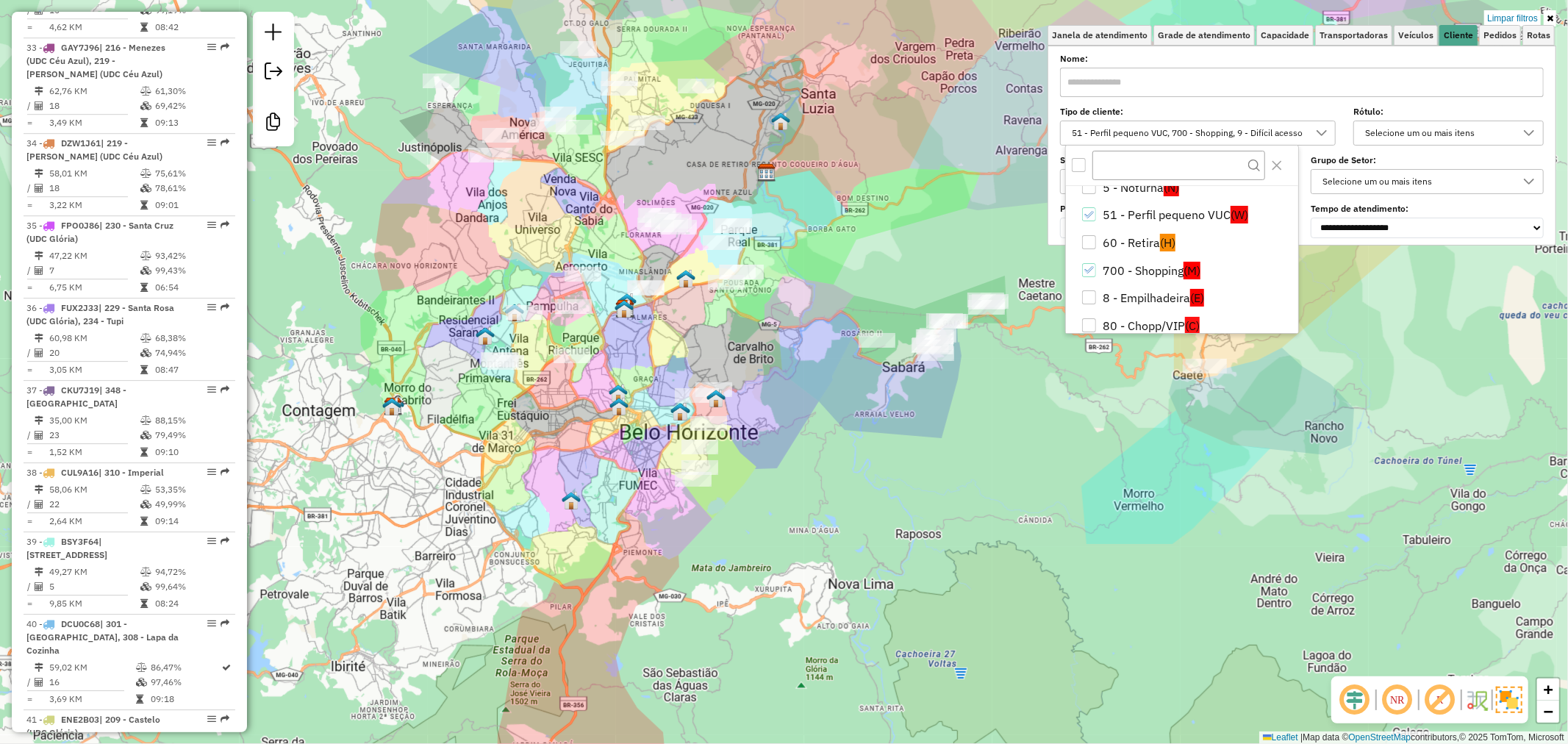
scroll to position [61, 0]
click at [1145, 281] on li "51 - Perfil pequeno VUC (W)" at bounding box center [1184, 276] width 227 height 28
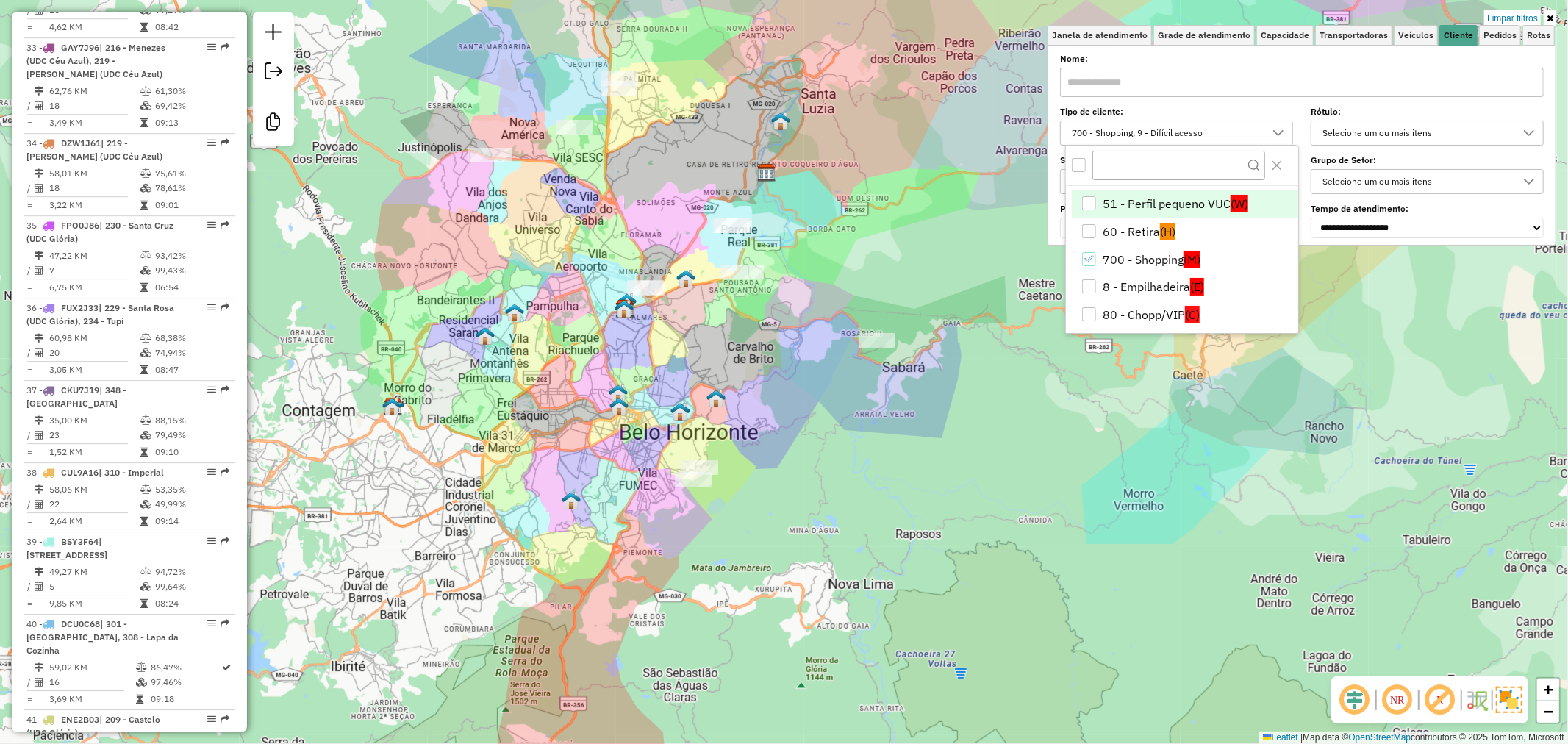
scroll to position [225, 0]
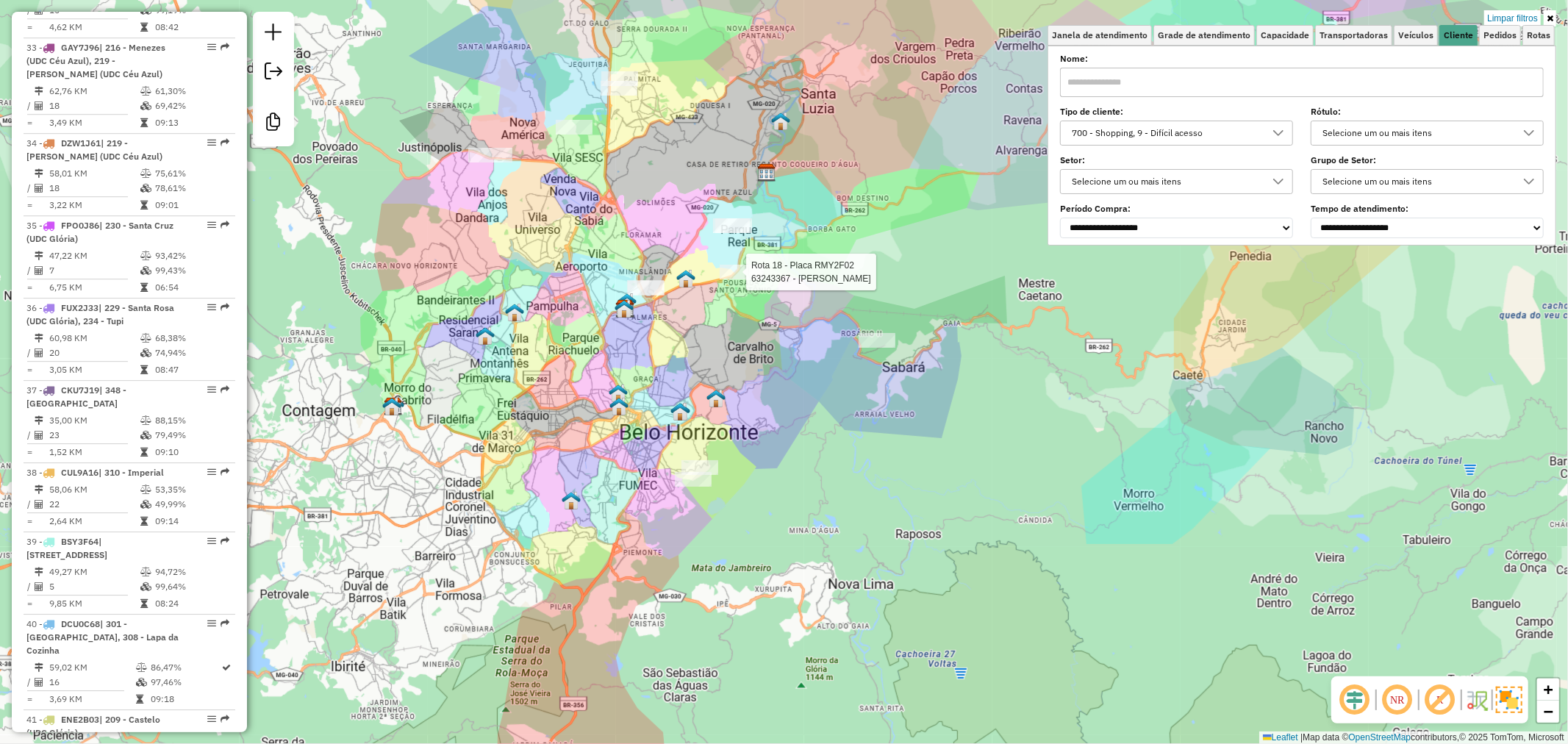
select select "**********"
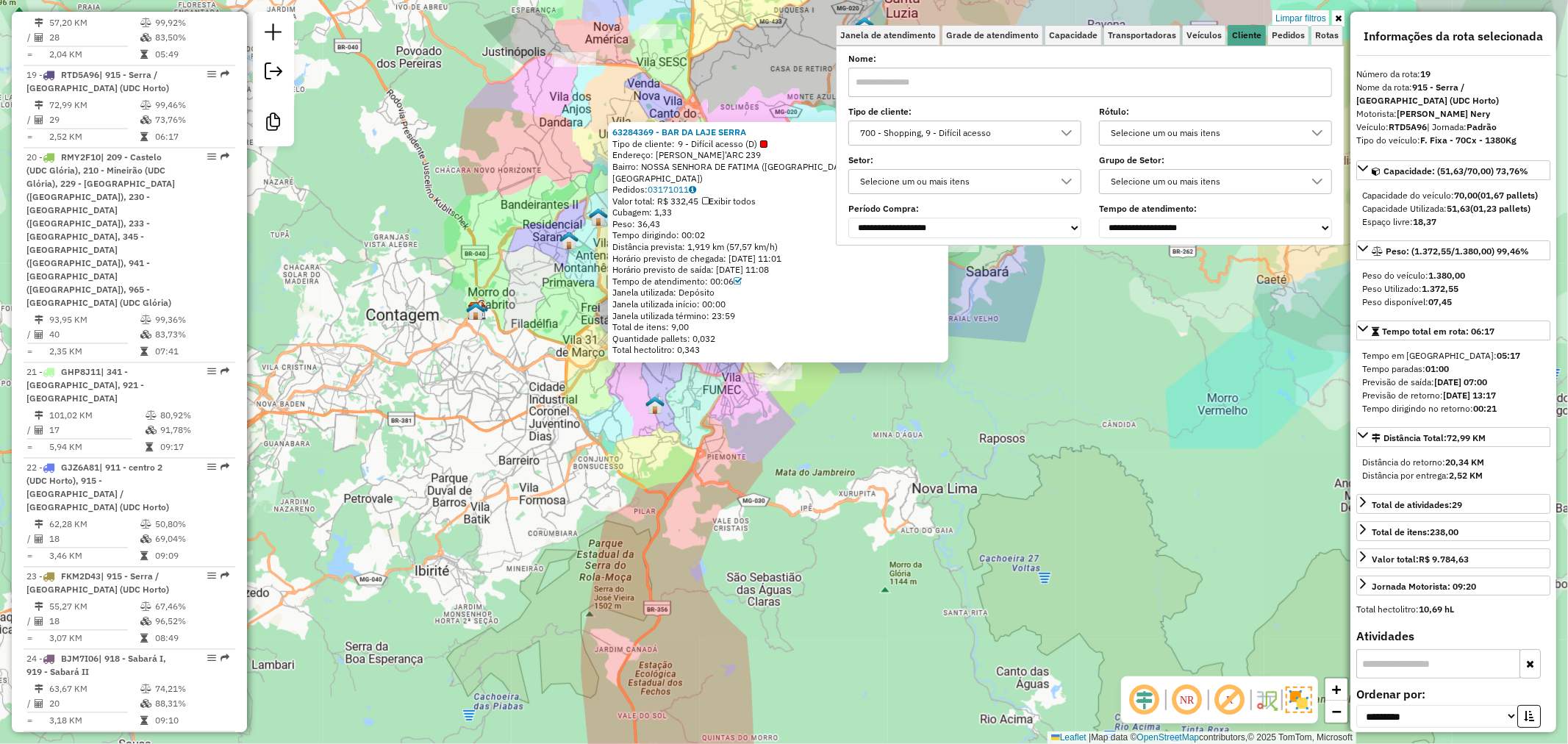
scroll to position [2281, 0]
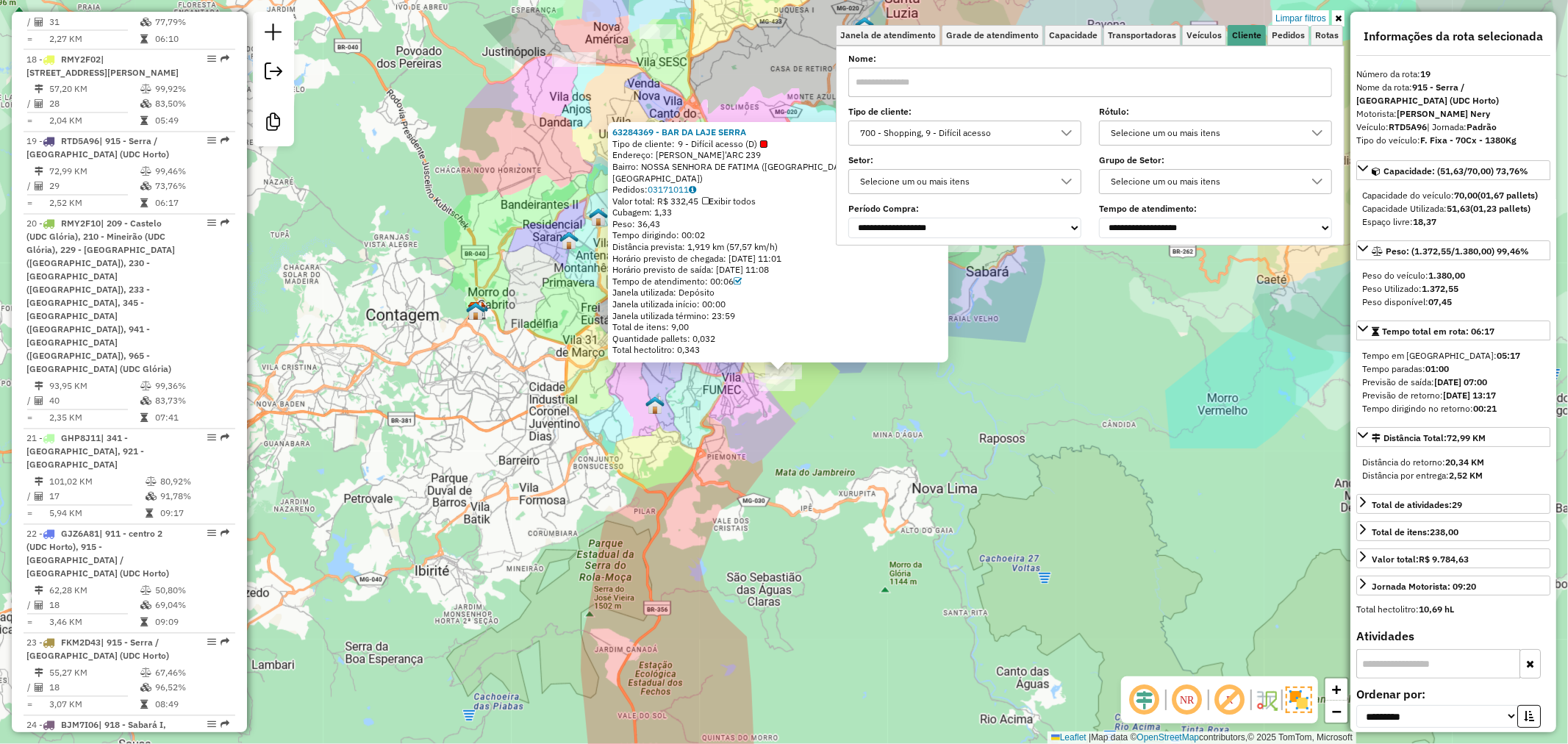
click at [511, 406] on div "63284369 - BAR DA LAJE SERRA Tipo de cliente: 9 - Difícil acesso (D) Endereço: …" at bounding box center [784, 372] width 1568 height 744
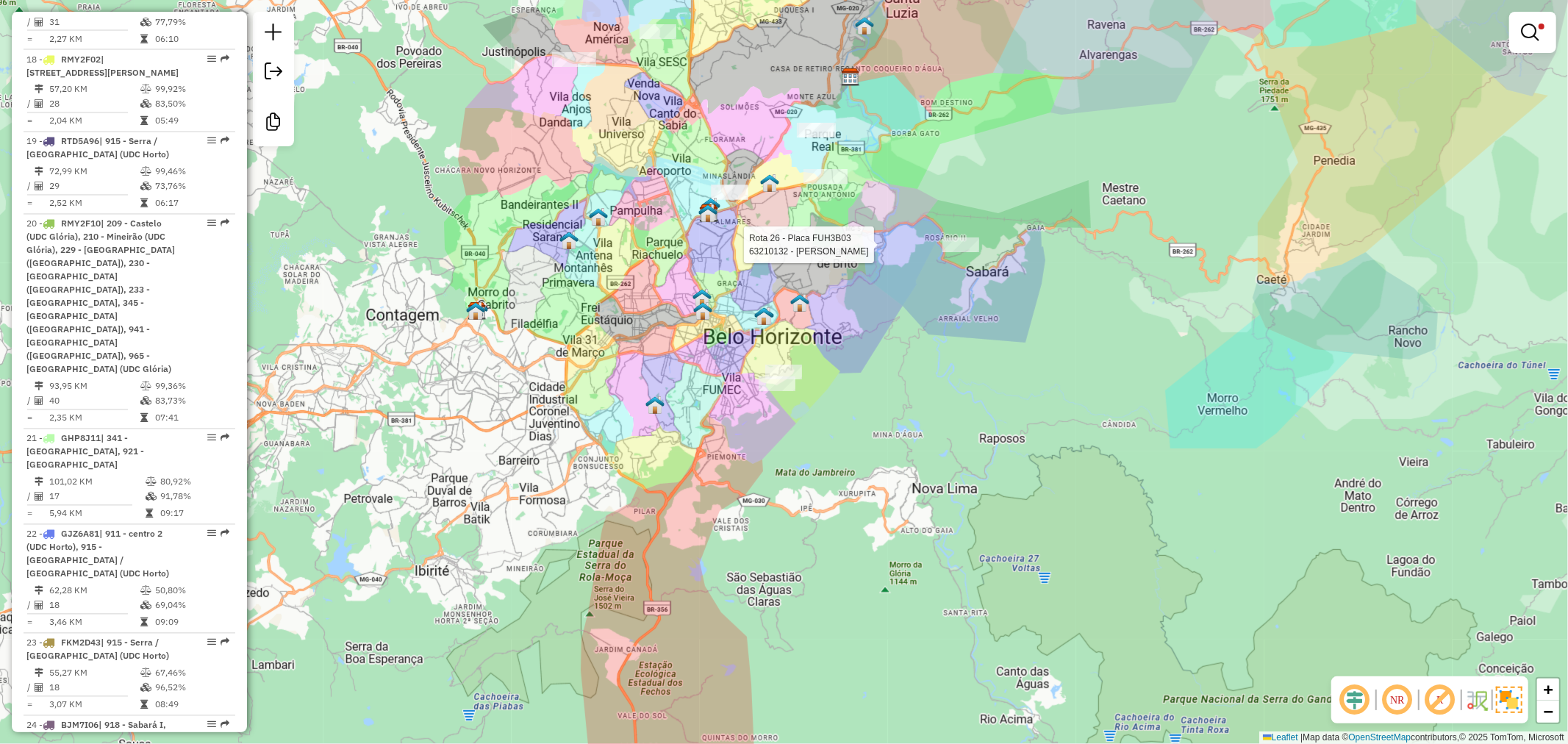
select select "**********"
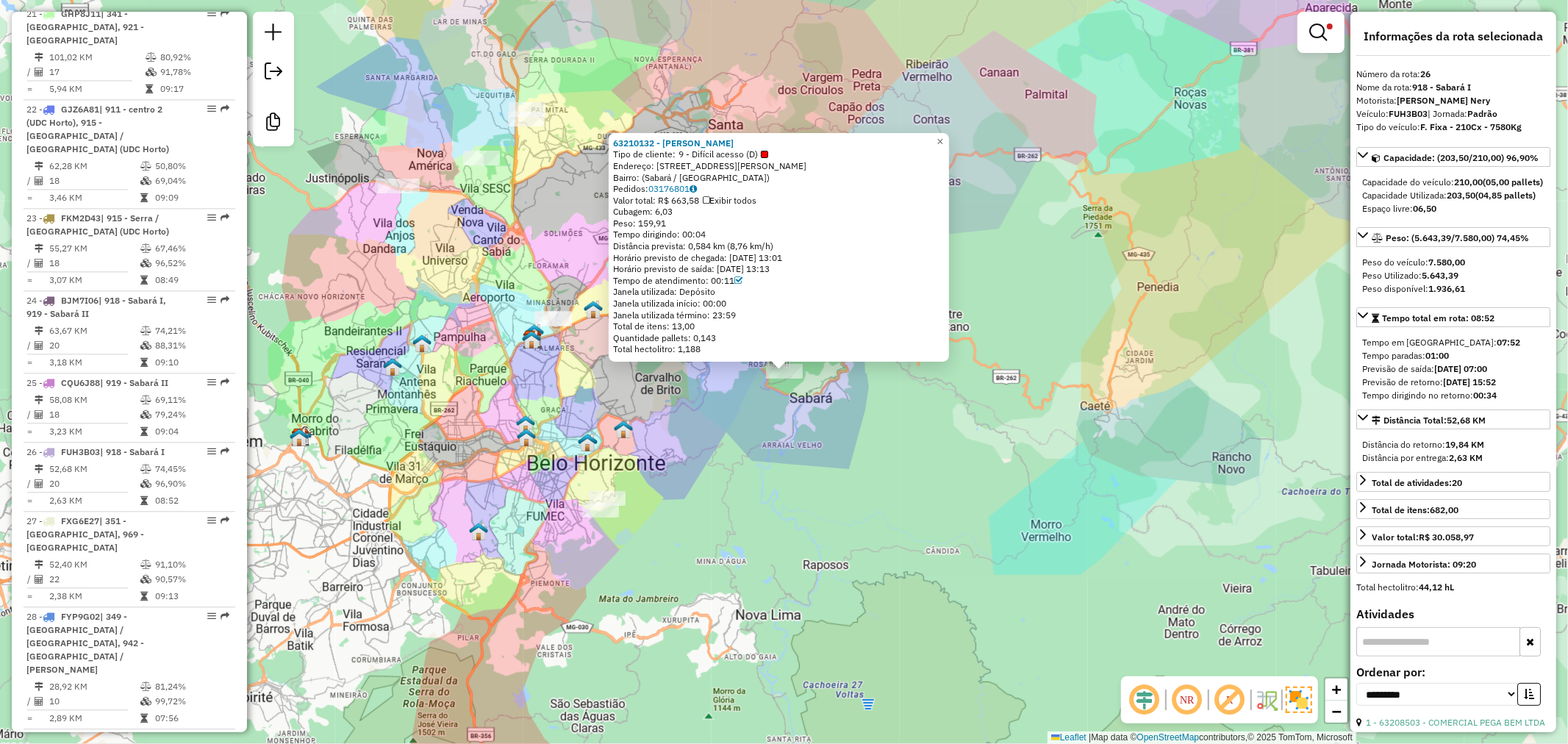
scroll to position [2936, 0]
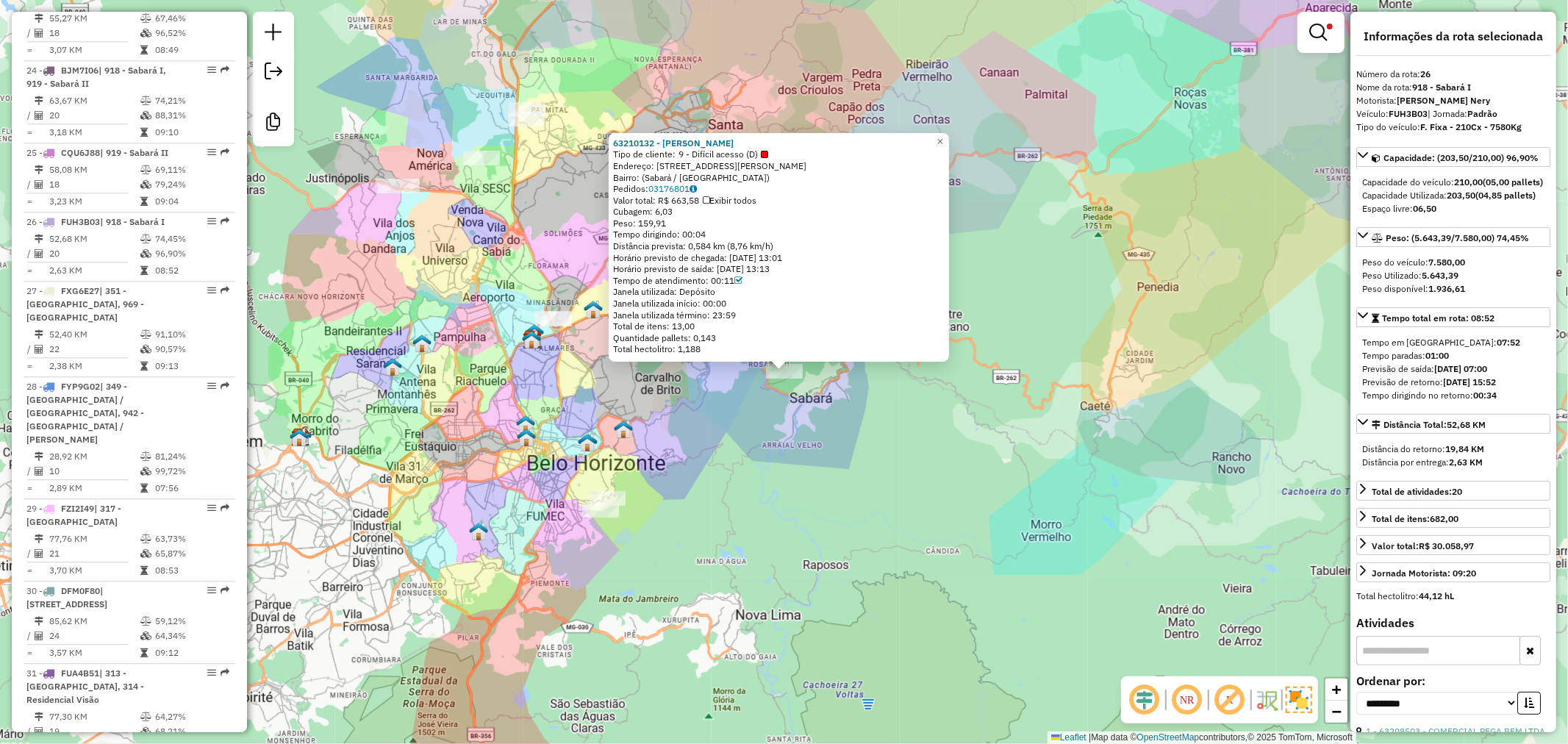
click at [606, 480] on div "63210132 - ELIAS ISAIAS DOS SANTOS SOARES Tipo de cliente: 9 - Difícil acesso (…" at bounding box center [784, 372] width 1568 height 744
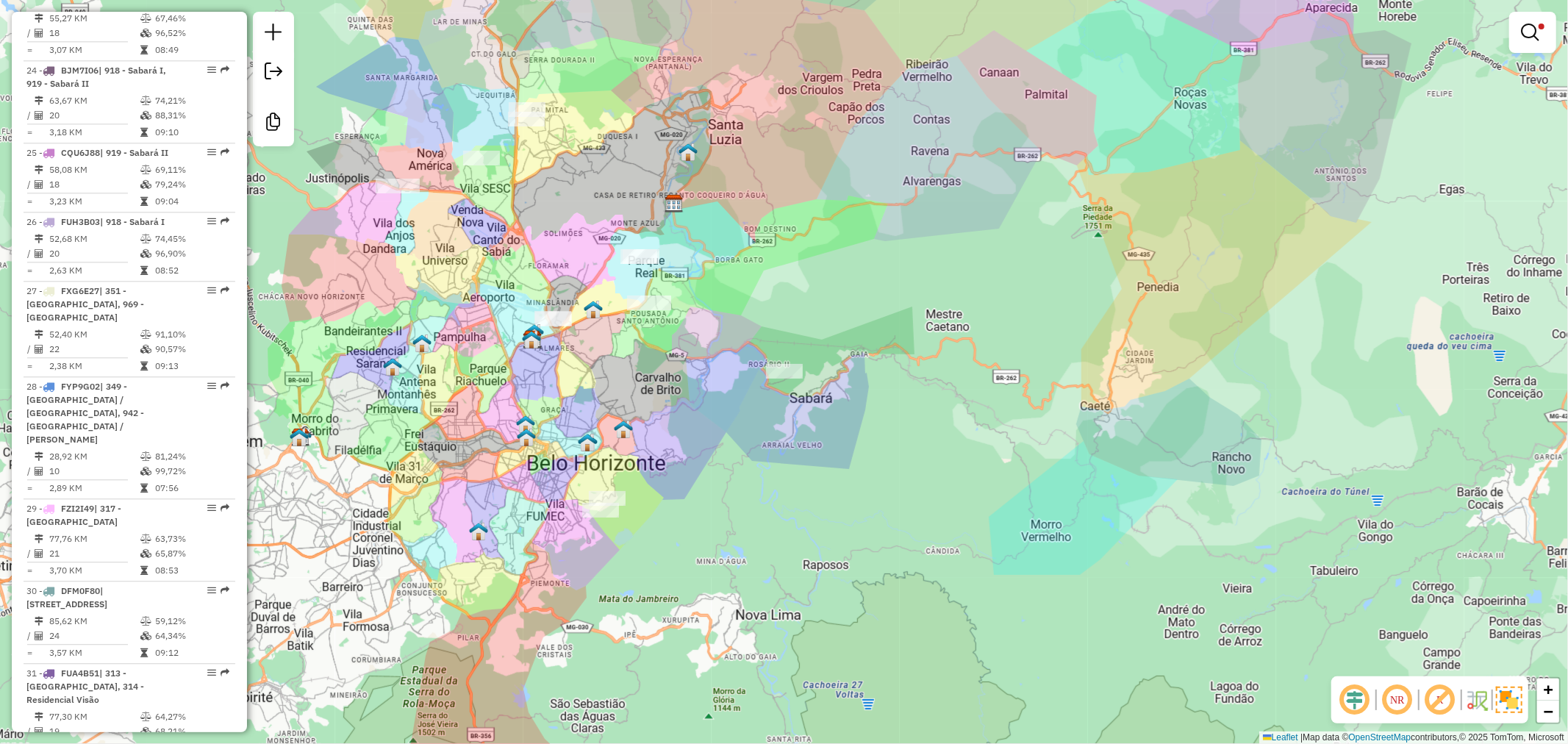
click at [1195, 404] on div "Limpar filtros Janela de atendimento Grade de atendimento Capacidade Transporta…" at bounding box center [784, 372] width 1568 height 744
click at [1530, 25] on em at bounding box center [1529, 32] width 18 height 18
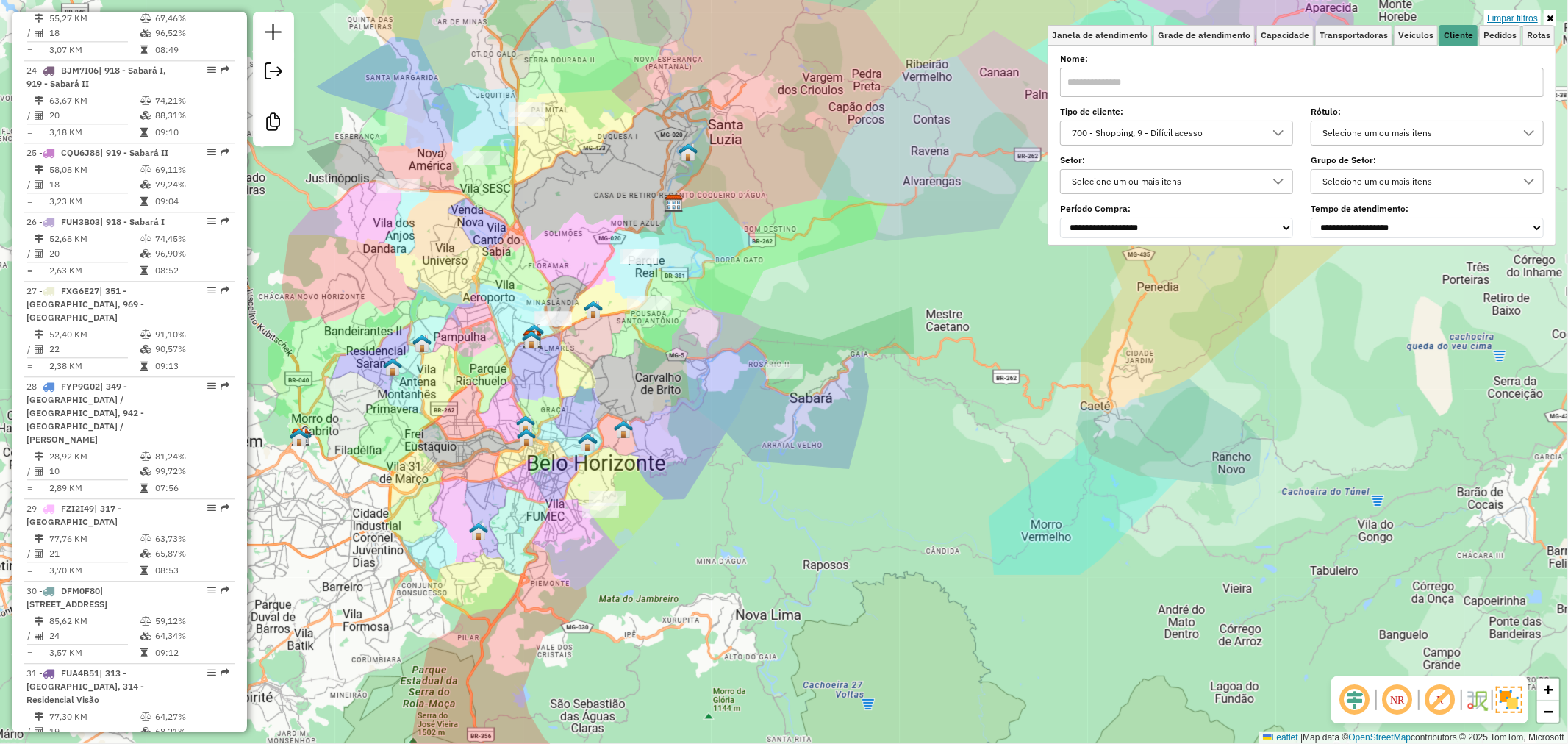
click at [1494, 18] on link "Limpar filtros" at bounding box center [1513, 18] width 57 height 16
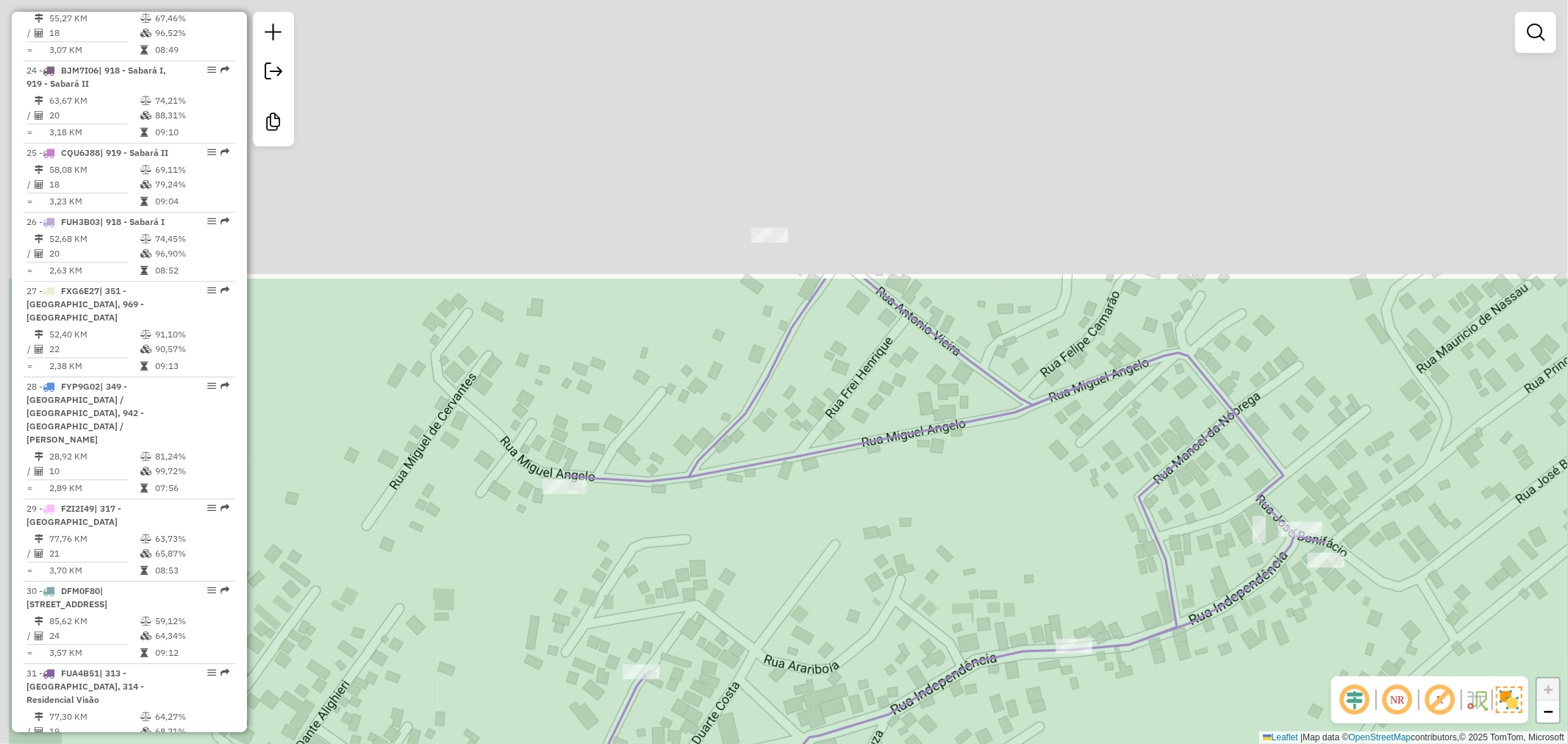
drag, startPoint x: 708, startPoint y: 172, endPoint x: 931, endPoint y: 656, distance: 532.9
click at [931, 656] on div "Janela de atendimento Grade de atendimento Capacidade Transportadoras Veículos …" at bounding box center [784, 372] width 1568 height 744
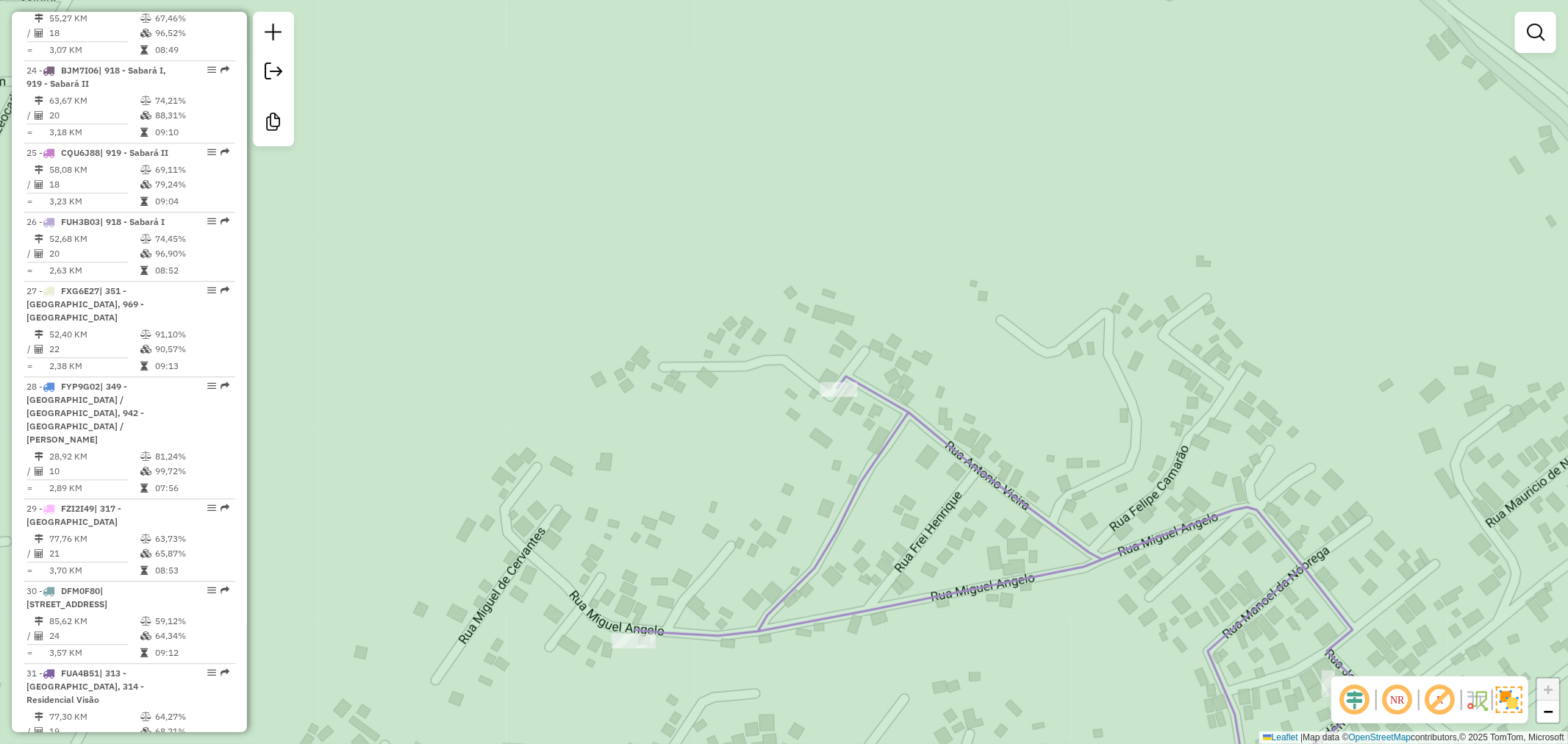
drag, startPoint x: 843, startPoint y: 406, endPoint x: 855, endPoint y: 428, distance: 25.1
click at [855, 428] on div "Janela de atendimento Grade de atendimento Capacidade Transportadoras Veículos …" at bounding box center [784, 372] width 1568 height 744
select select "**********"
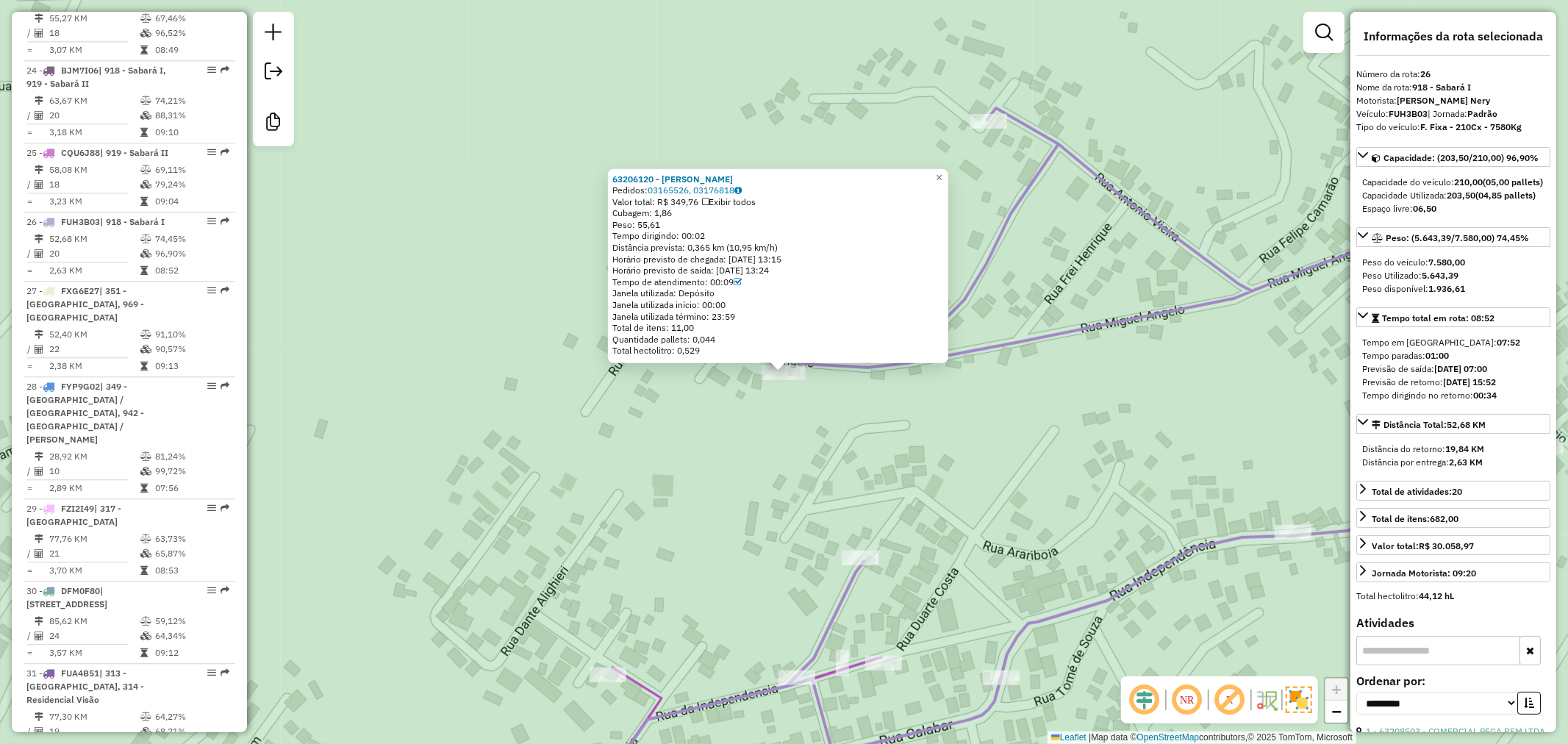
click at [927, 524] on div "63206120 - LINDALVA TEIXEIRA Pedidos: 03165526, 03176818 Valor total: R$ 349,76…" at bounding box center [784, 372] width 1568 height 744
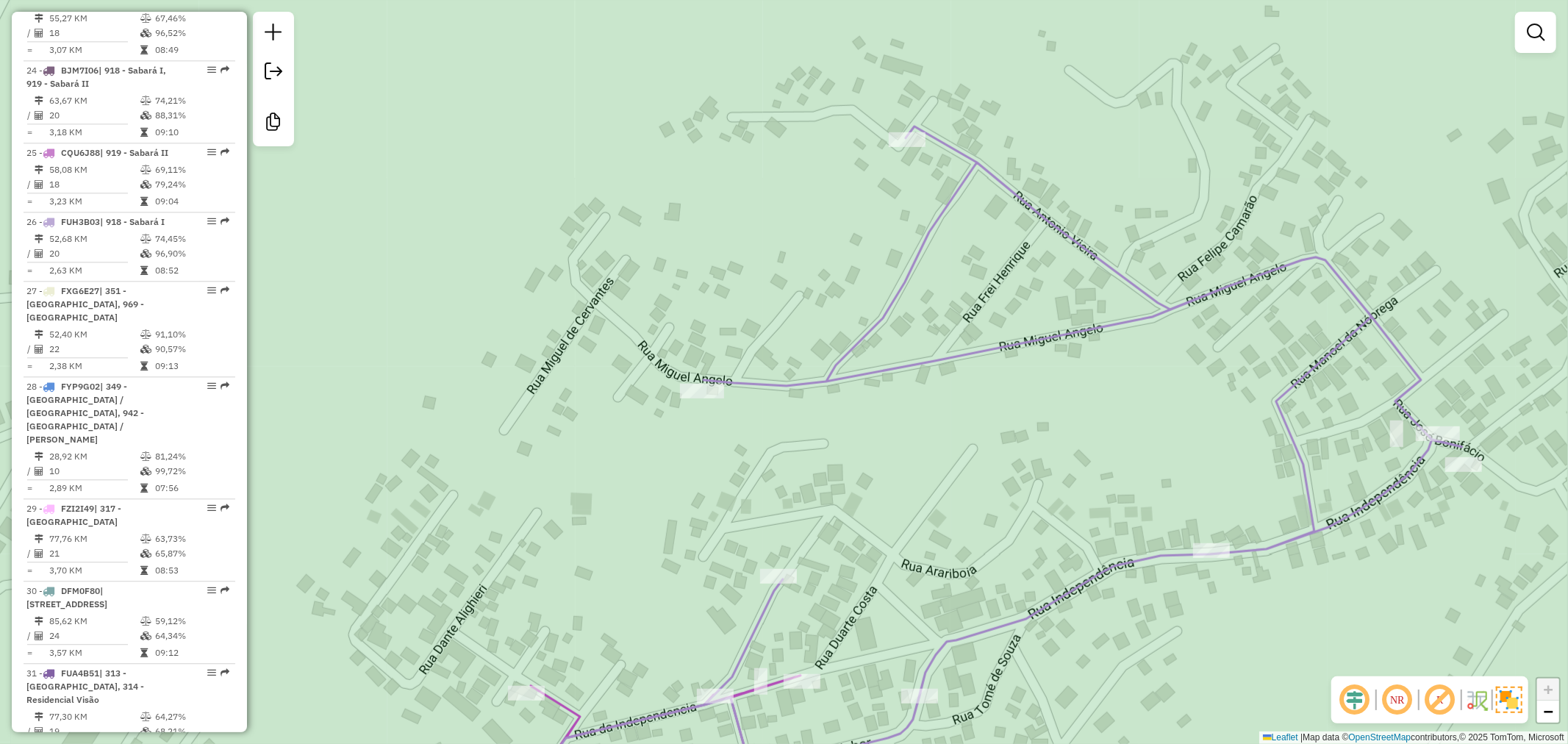
drag, startPoint x: 1041, startPoint y: 383, endPoint x: 832, endPoint y: 463, distance: 223.8
click at [832, 463] on div "Janela de atendimento Grade de atendimento Capacidade Transportadoras Veículos …" at bounding box center [784, 372] width 1568 height 744
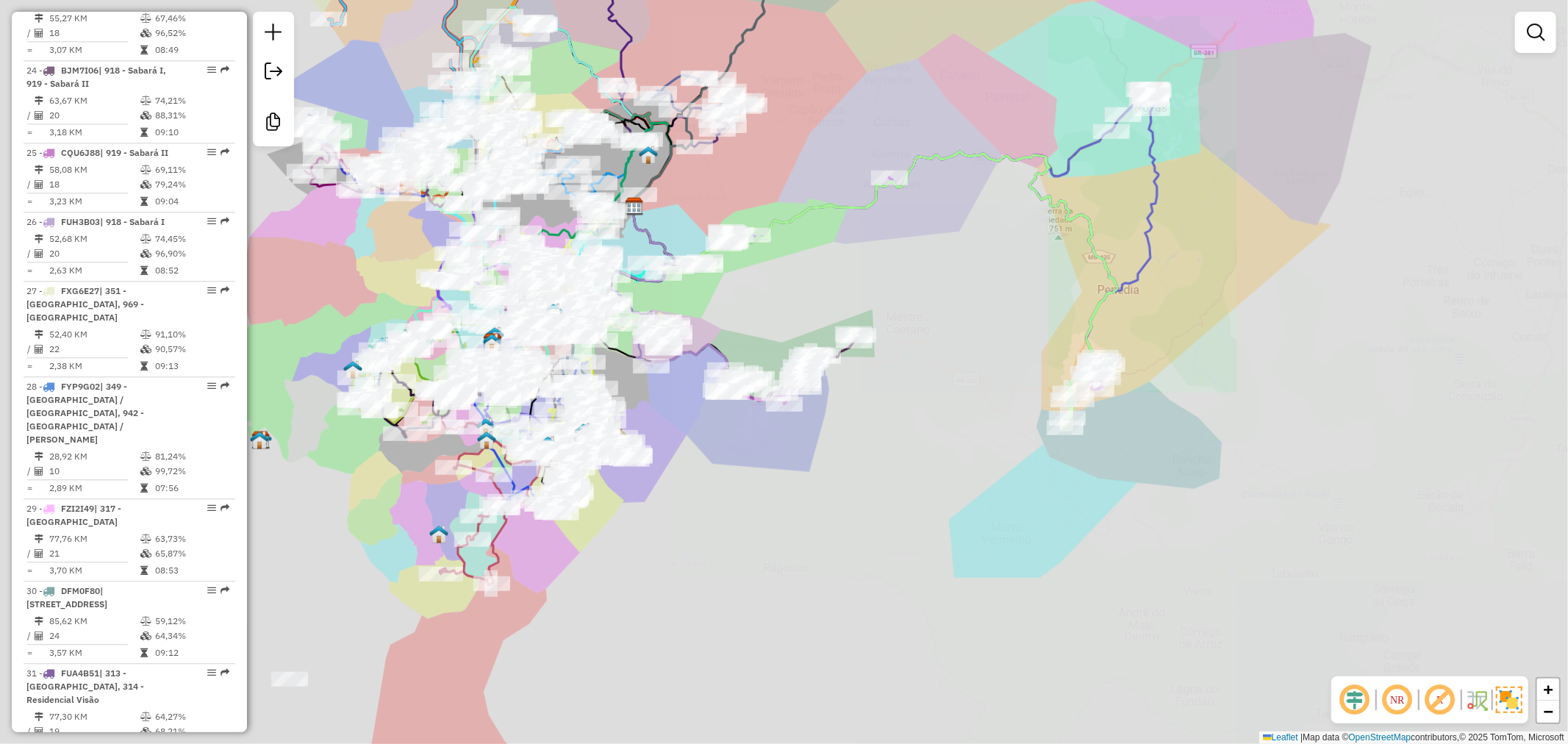
drag, startPoint x: 723, startPoint y: 510, endPoint x: 736, endPoint y: 501, distance: 15.8
click at [751, 506] on div "Janela de atendimento Grade de atendimento Capacidade Transportadoras Veículos …" at bounding box center [784, 372] width 1568 height 744
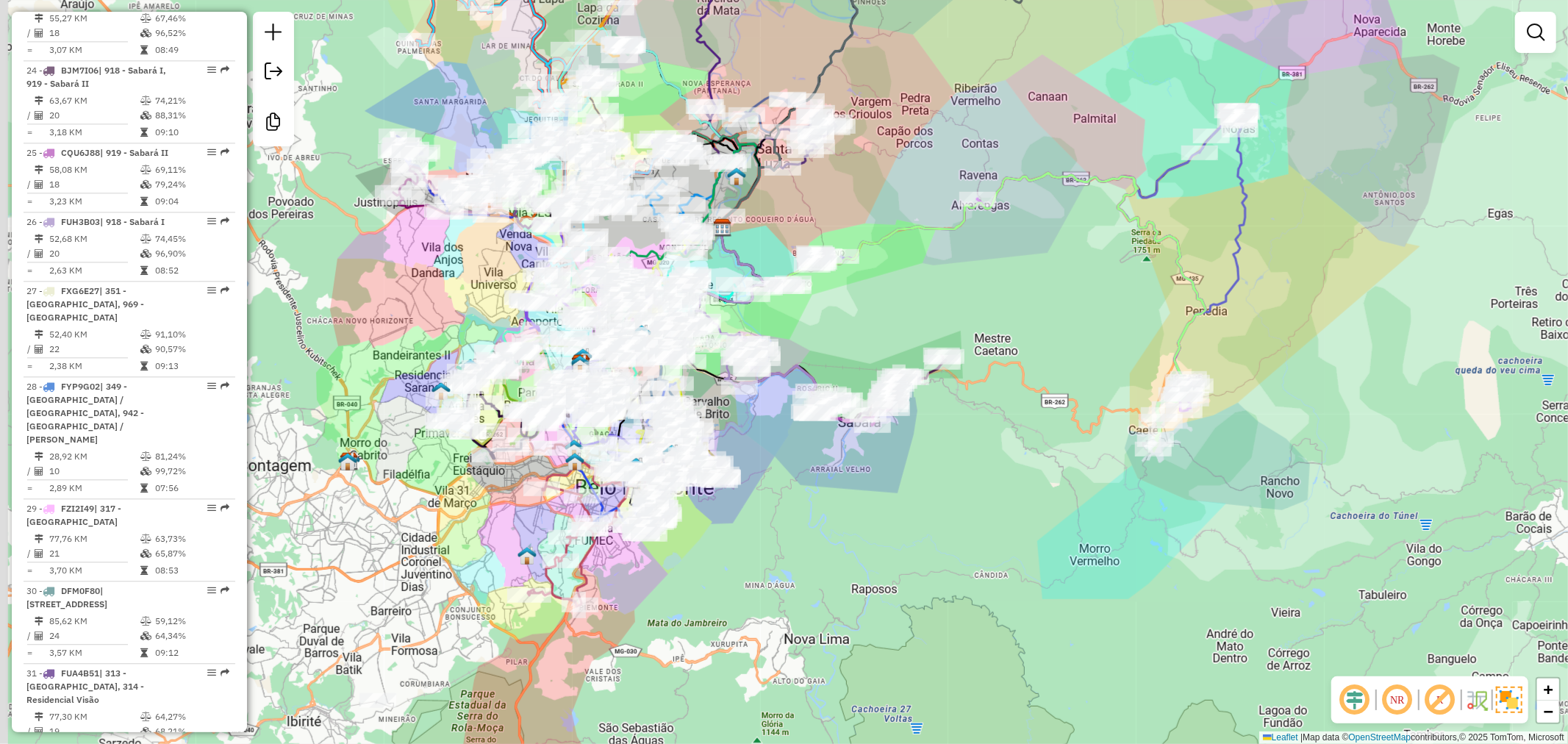
drag, startPoint x: 806, startPoint y: 522, endPoint x: 774, endPoint y: 457, distance: 72.4
click at [810, 530] on div "Janela de atendimento Grade de atendimento Capacidade Transportadoras Veículos …" at bounding box center [784, 372] width 1568 height 744
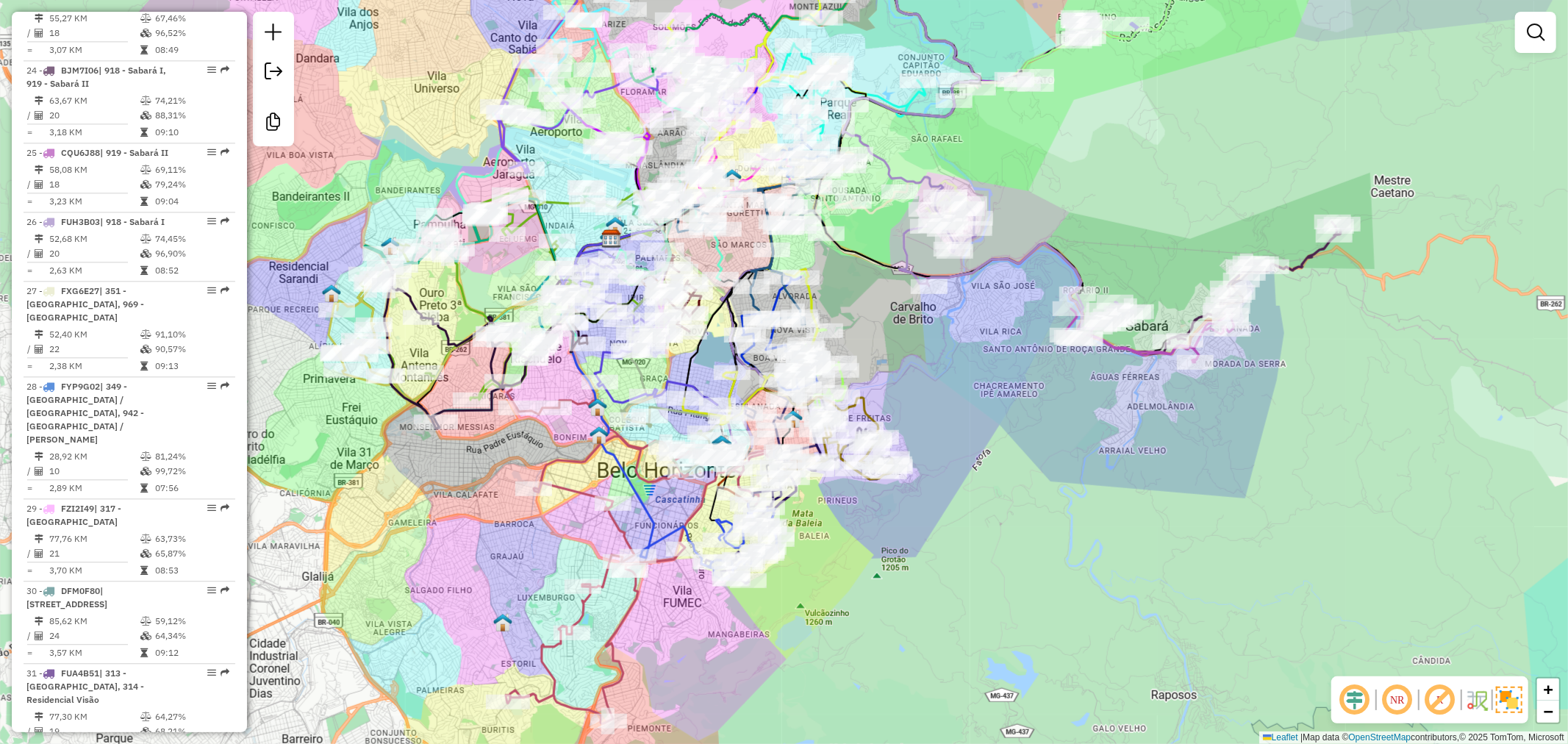
drag, startPoint x: 835, startPoint y: 512, endPoint x: 872, endPoint y: 542, distance: 47.6
click at [872, 542] on div "Janela de atendimento Grade de atendimento Capacidade Transportadoras Veículos …" at bounding box center [784, 372] width 1568 height 744
click at [1448, 699] on em at bounding box center [1440, 699] width 35 height 35
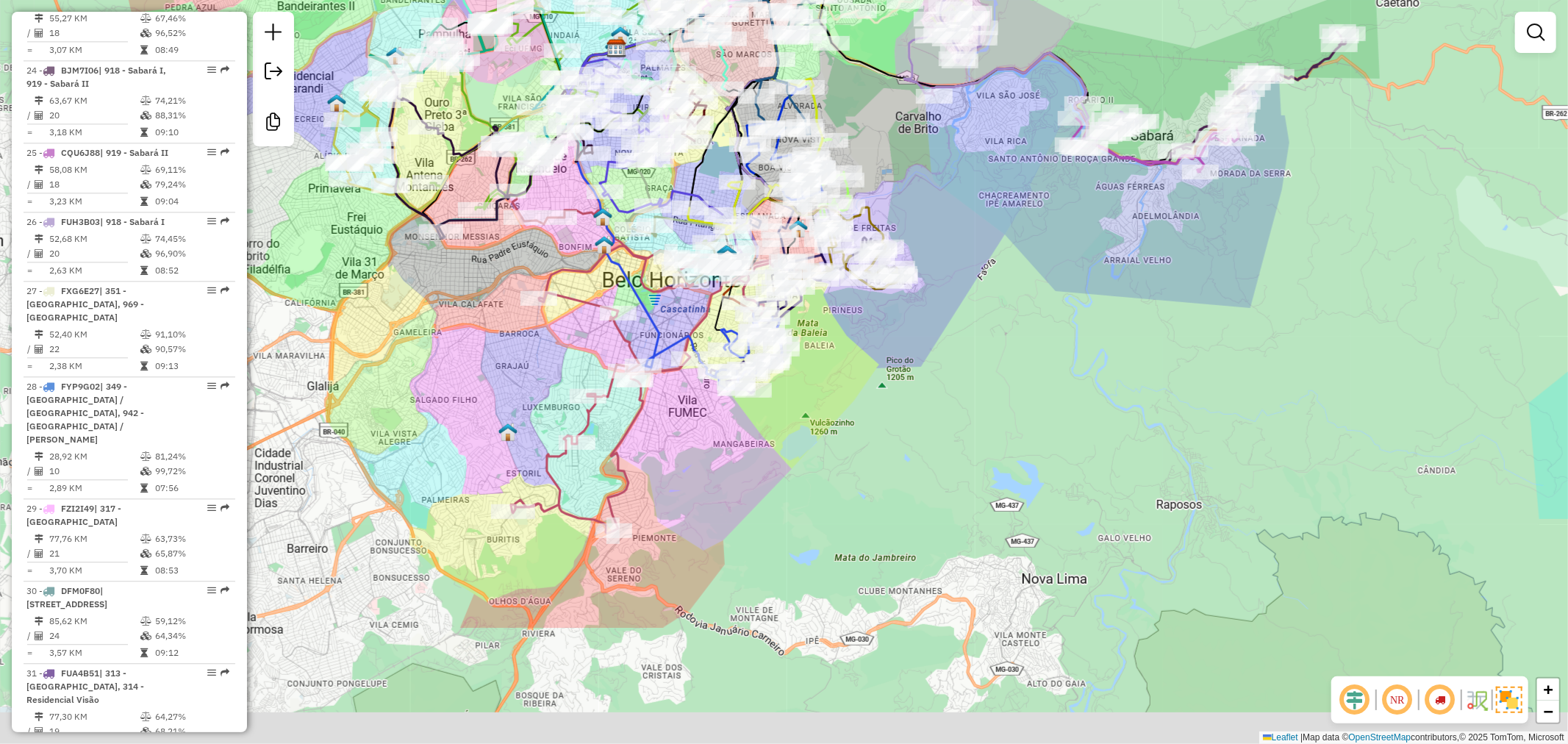
drag, startPoint x: 1188, startPoint y: 582, endPoint x: 1193, endPoint y: 392, distance: 190.1
click at [1193, 392] on div "Janela de atendimento Grade de atendimento Capacidade Transportadoras Veículos …" at bounding box center [784, 372] width 1568 height 744
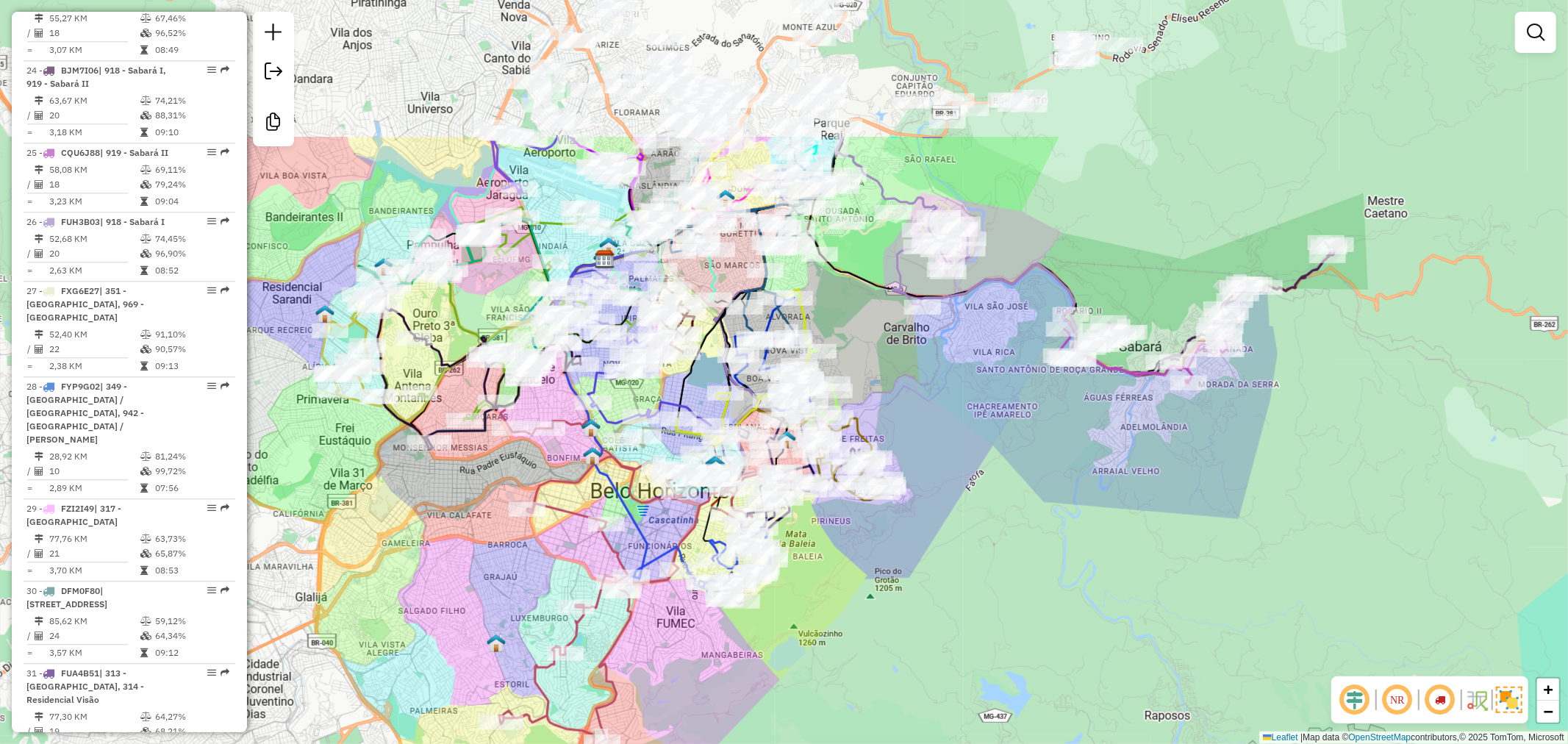
drag, startPoint x: 995, startPoint y: 394, endPoint x: 983, endPoint y: 604, distance: 210.3
click at [983, 604] on div "Janela de atendimento Grade de atendimento Capacidade Transportadoras Veículos …" at bounding box center [784, 372] width 1568 height 744
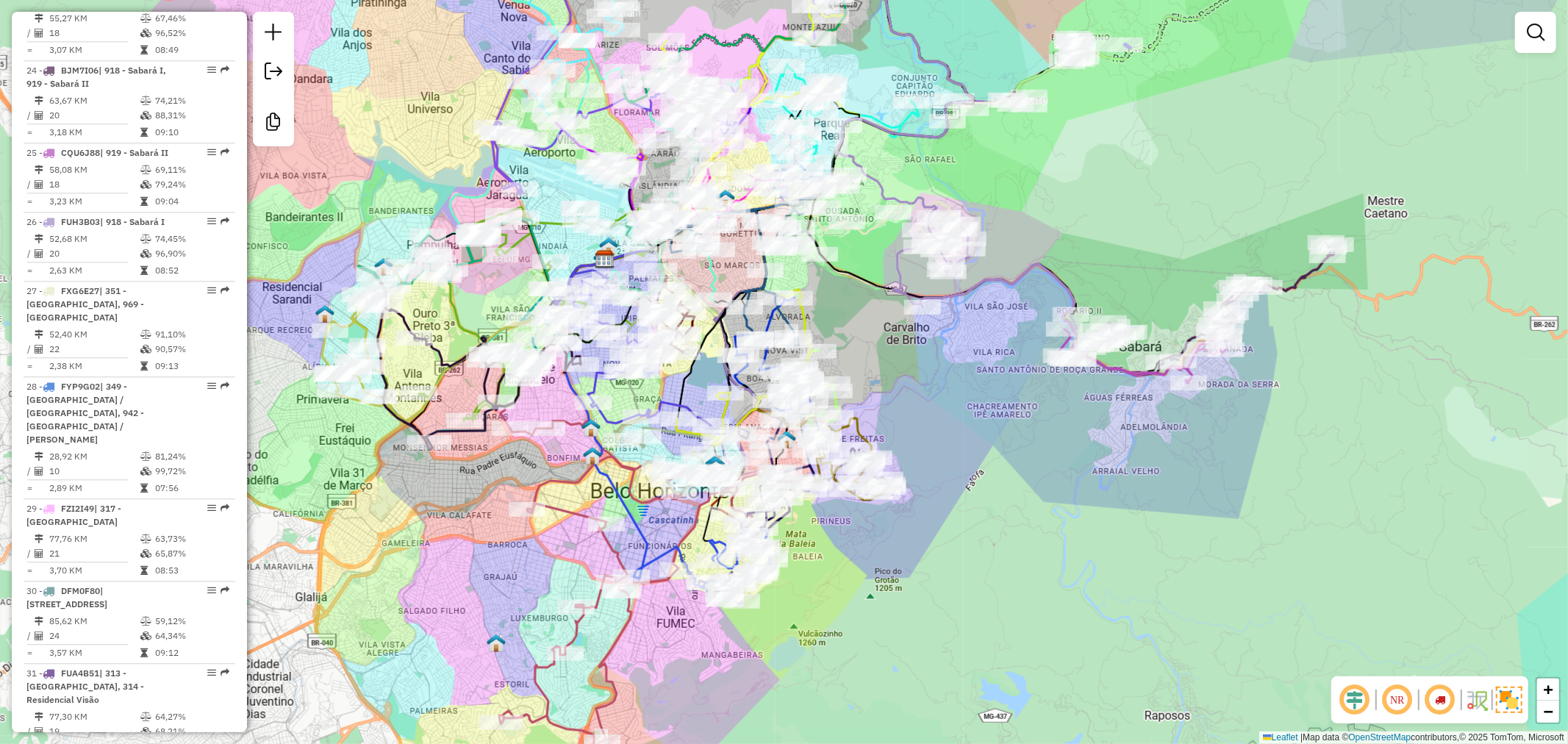
drag, startPoint x: 1532, startPoint y: 34, endPoint x: 1399, endPoint y: 76, distance: 139.5
click at [1533, 34] on em at bounding box center [1535, 32] width 18 height 18
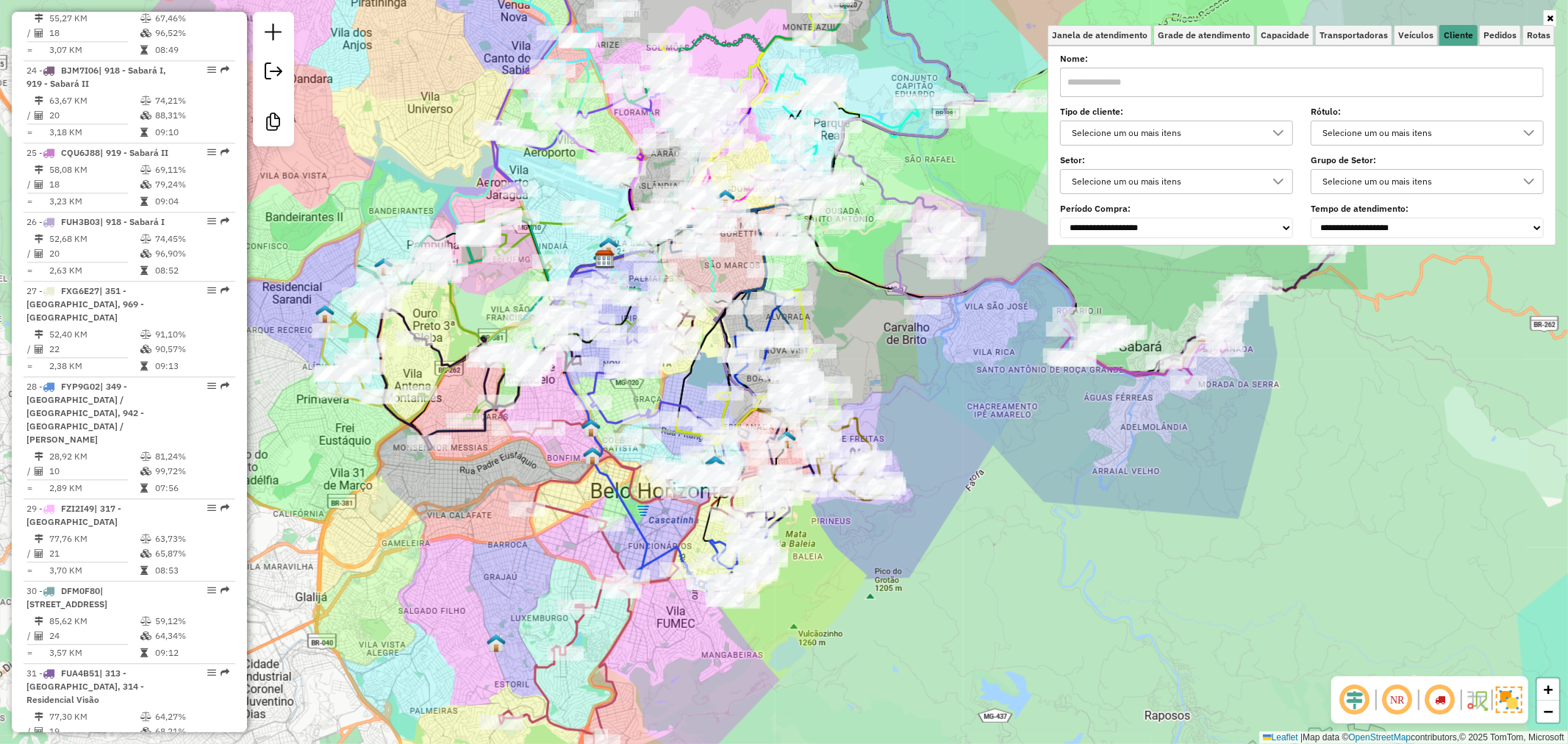
click at [1336, 85] on input "text" at bounding box center [1301, 82] width 483 height 29
click at [1243, 131] on div "Selecione um ou mais itens" at bounding box center [1165, 133] width 198 height 24
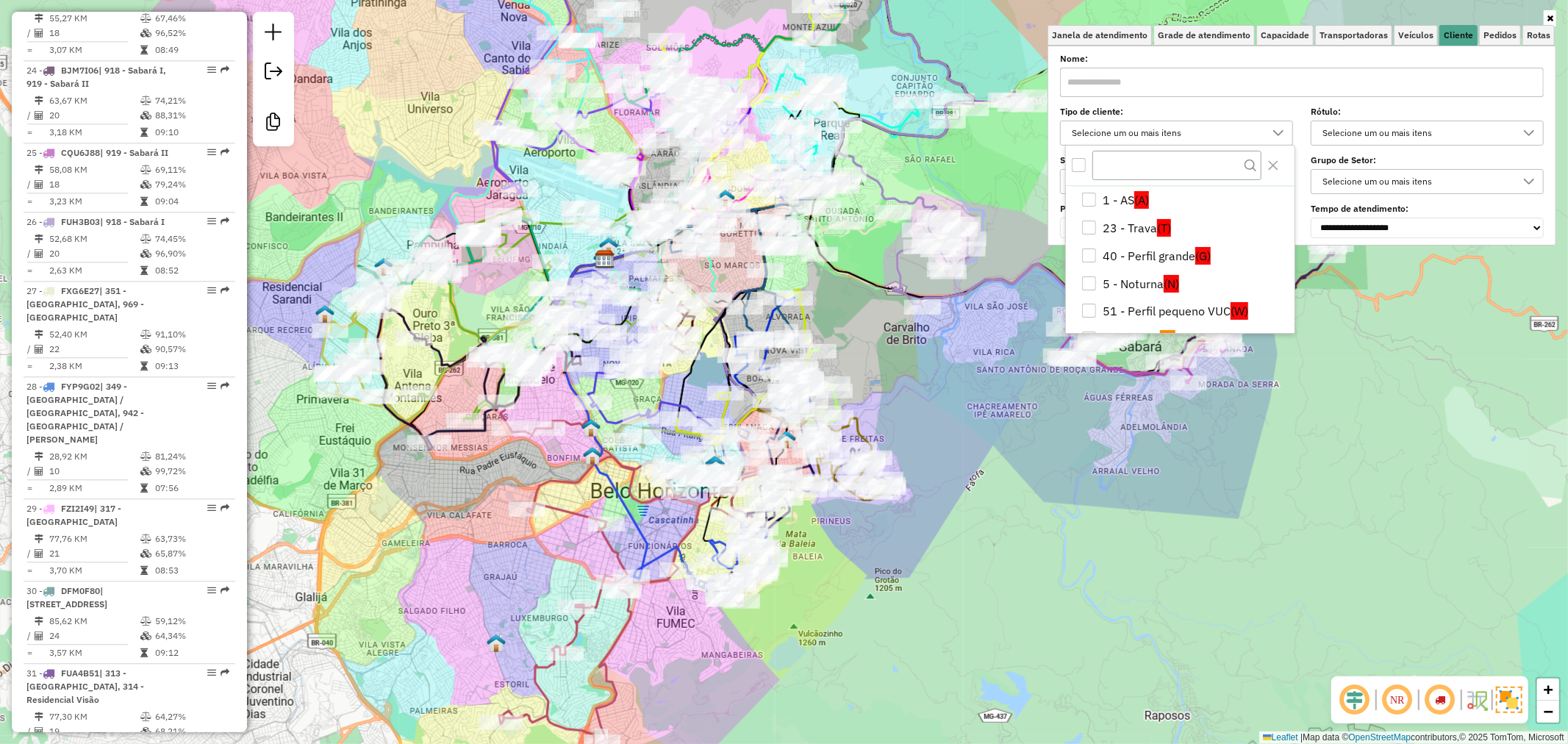
scroll to position [0, 0]
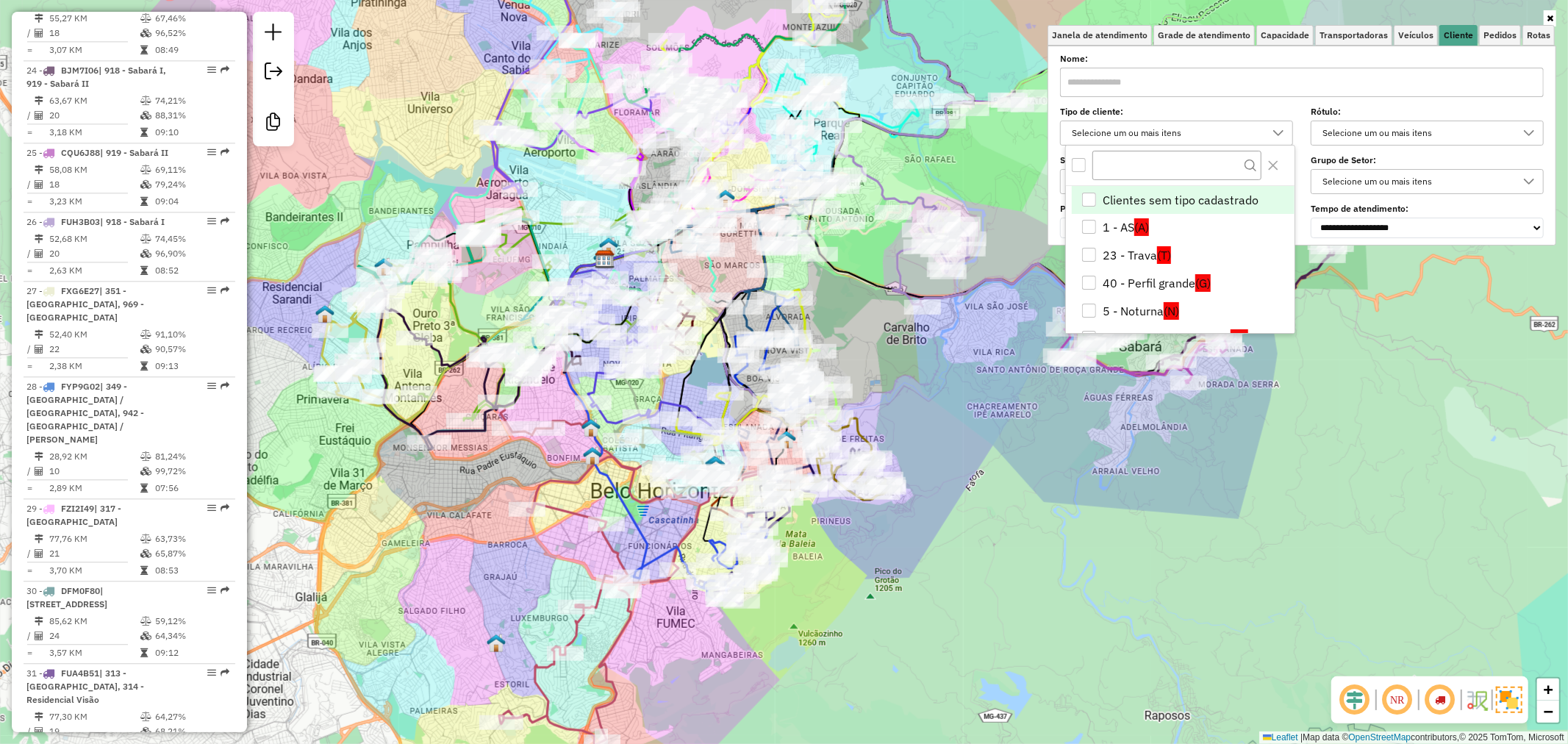
click at [1091, 208] on li "Clientes sem tipo cadastrado" at bounding box center [1183, 200] width 223 height 28
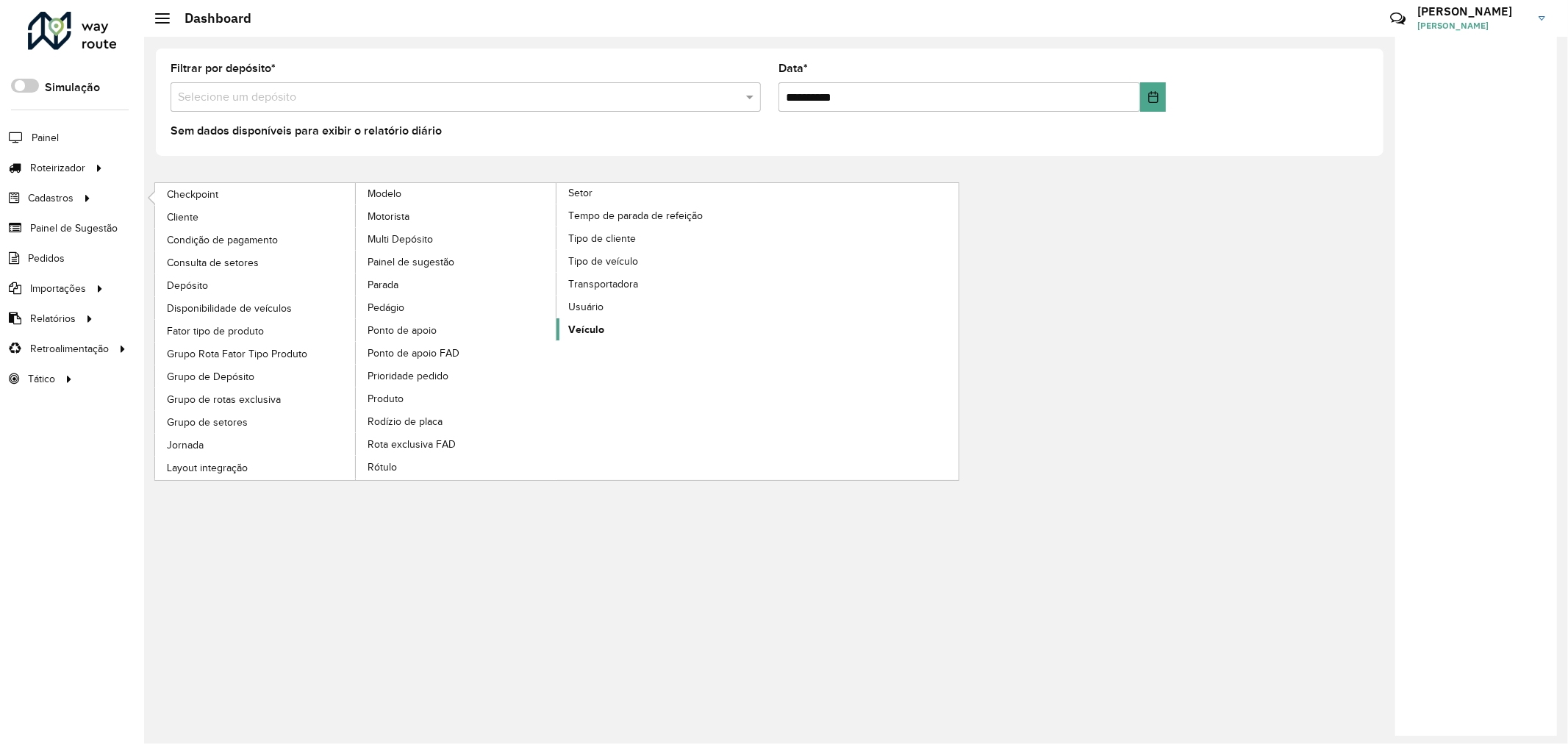
click at [613, 340] on link "Veículo" at bounding box center [657, 329] width 201 height 22
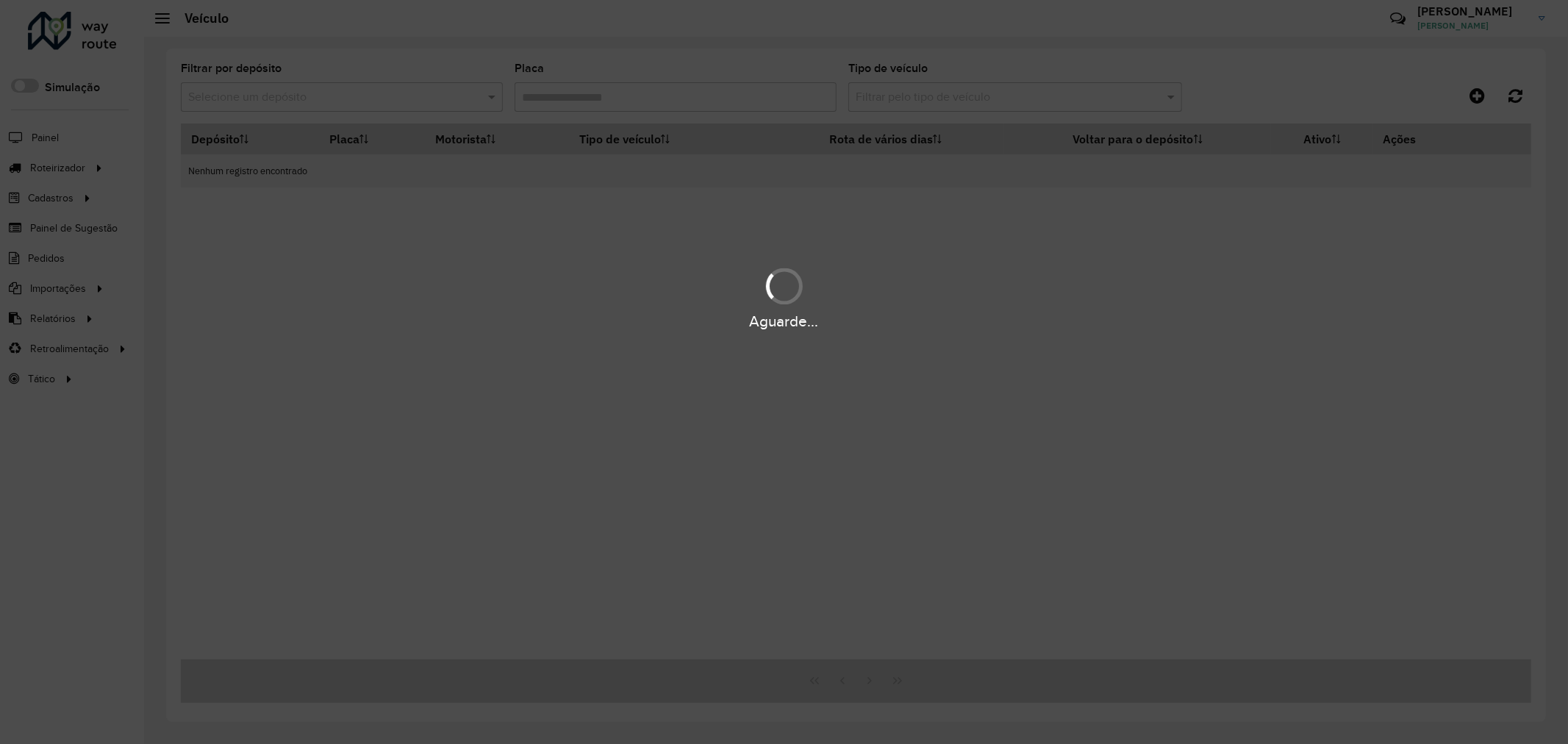
click at [300, 92] on div "Aguarde..." at bounding box center [784, 372] width 1568 height 744
click at [305, 96] on div "Aguarde..." at bounding box center [784, 372] width 1568 height 744
click at [316, 95] on div "Aguarde..." at bounding box center [784, 372] width 1568 height 744
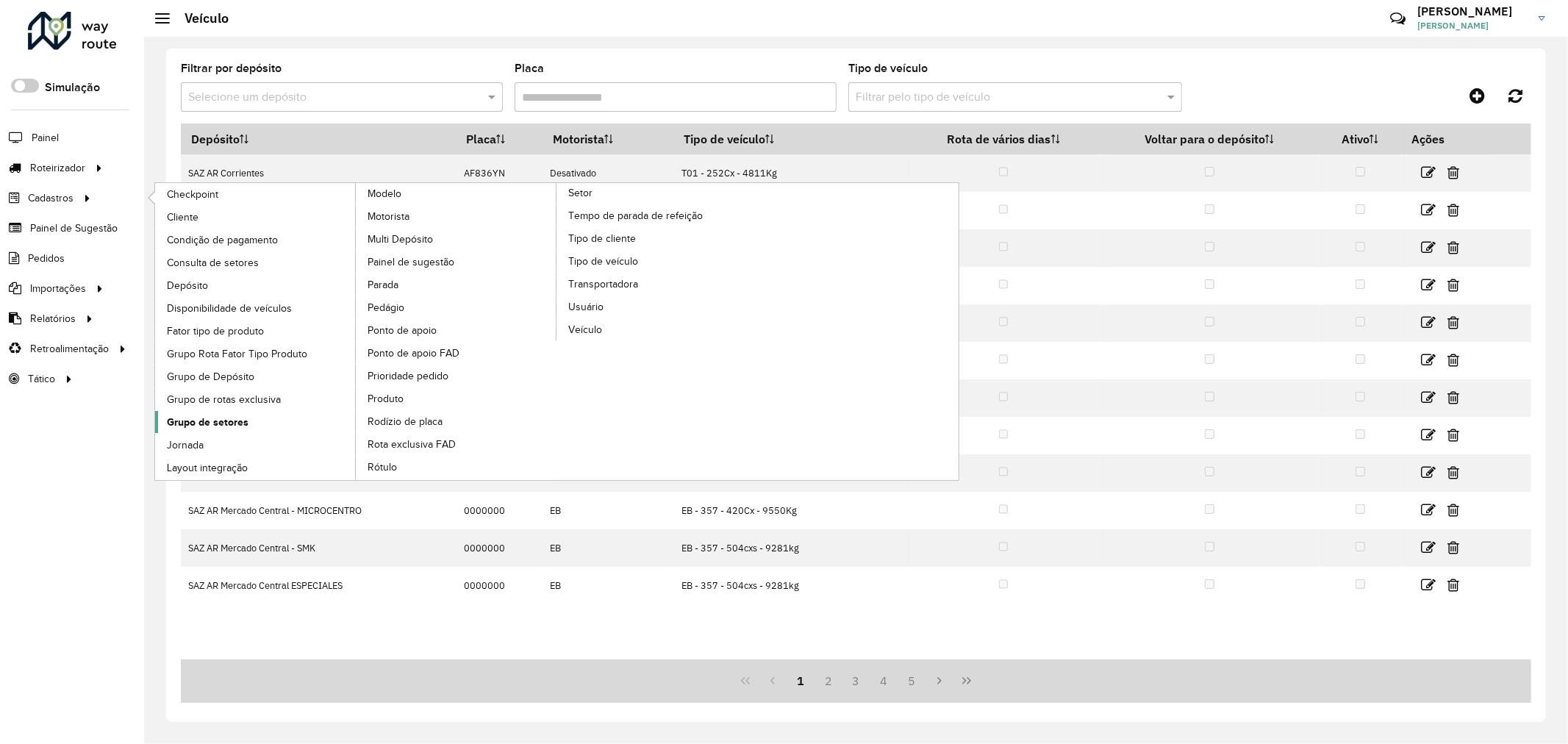
click at [213, 427] on span "Grupo de setores" at bounding box center [208, 422] width 81 height 15
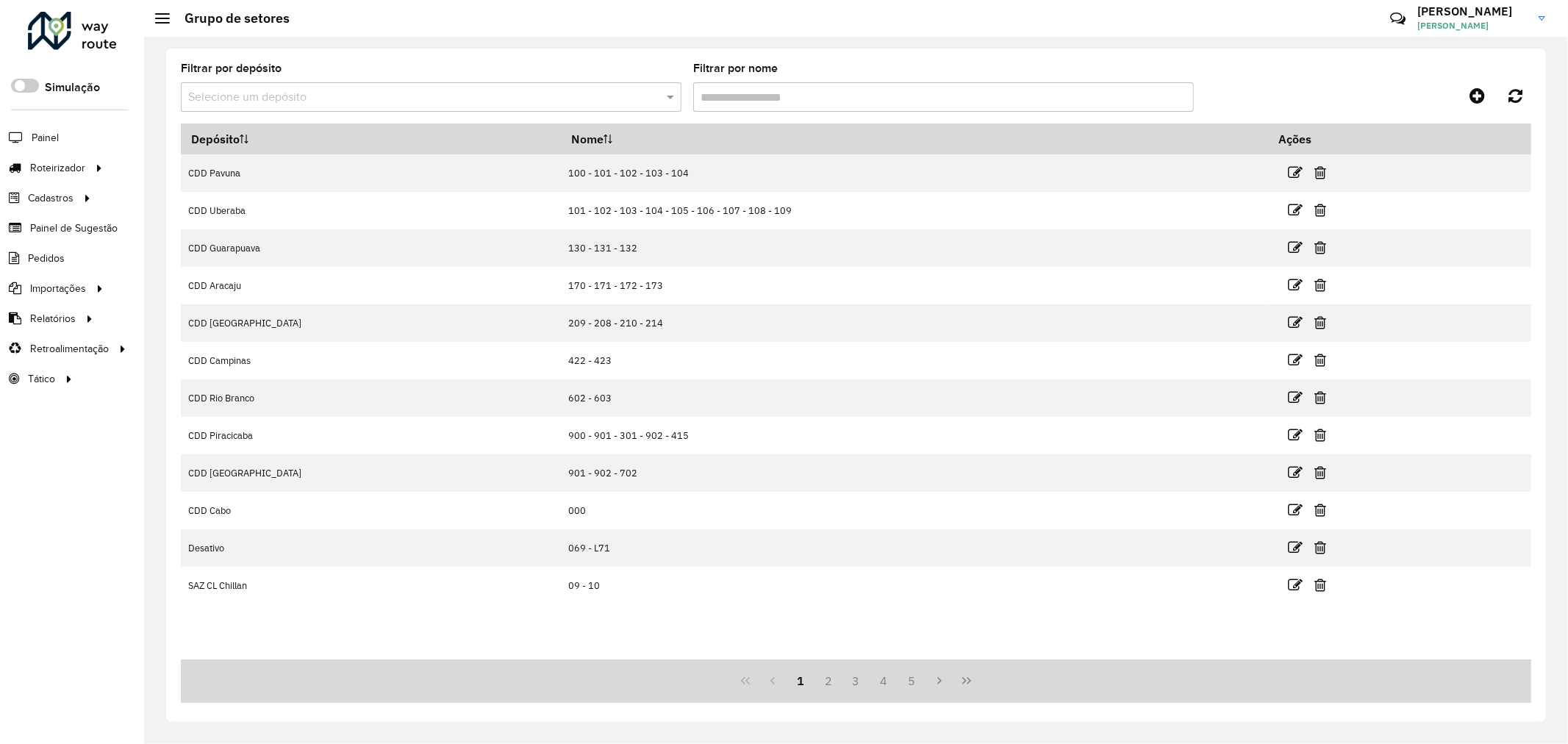
click at [324, 89] on input "text" at bounding box center [417, 98] width 457 height 18
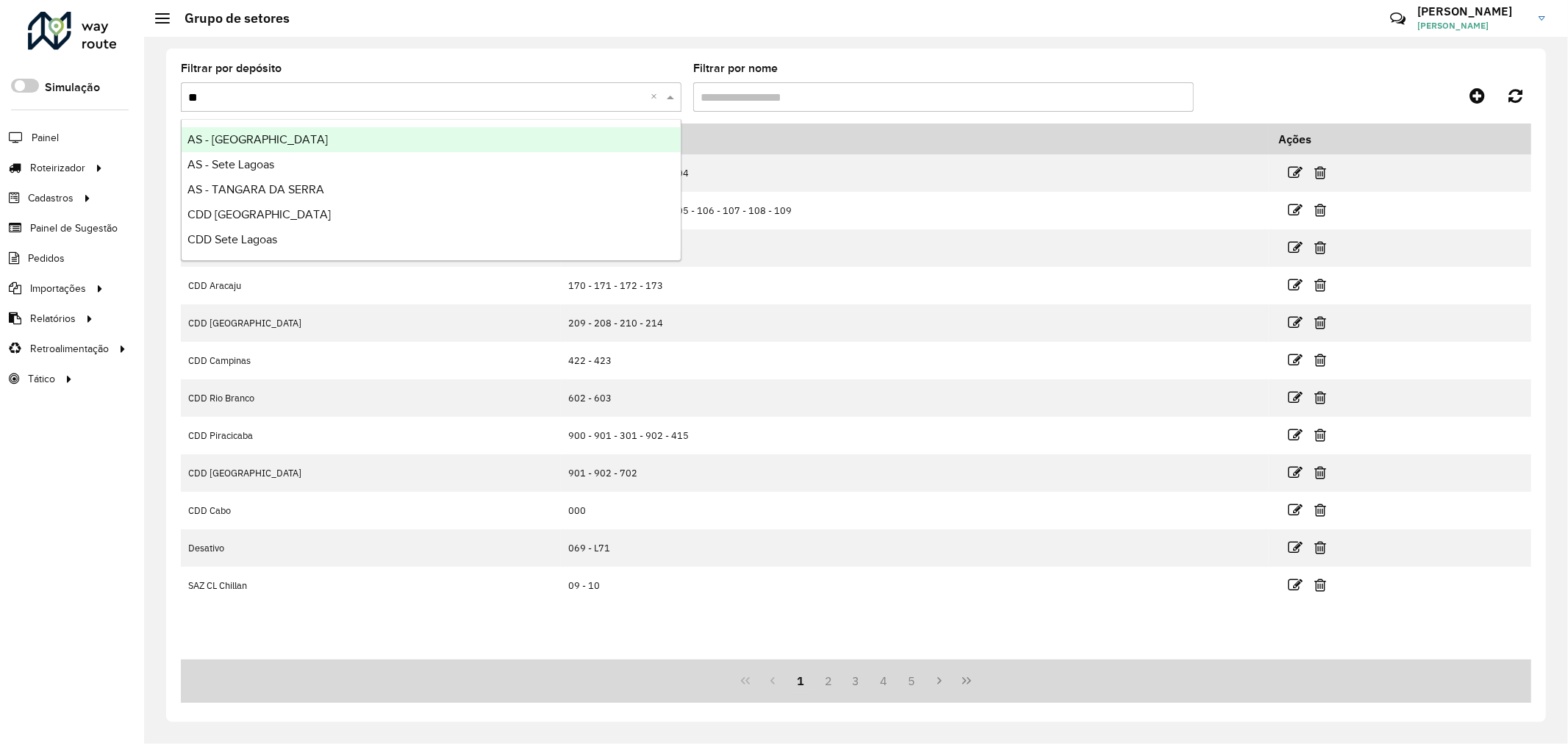
type input "*"
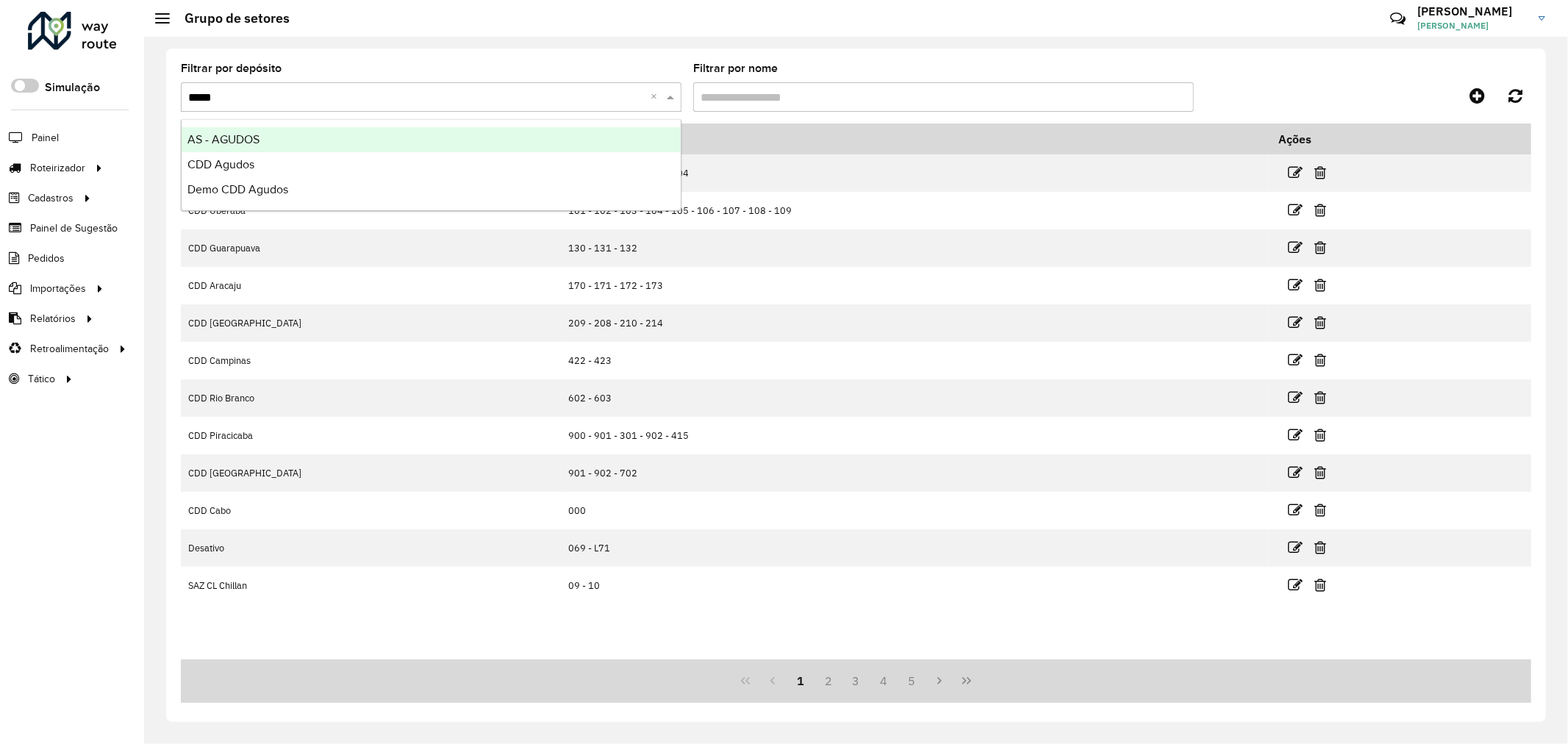
type input "******"
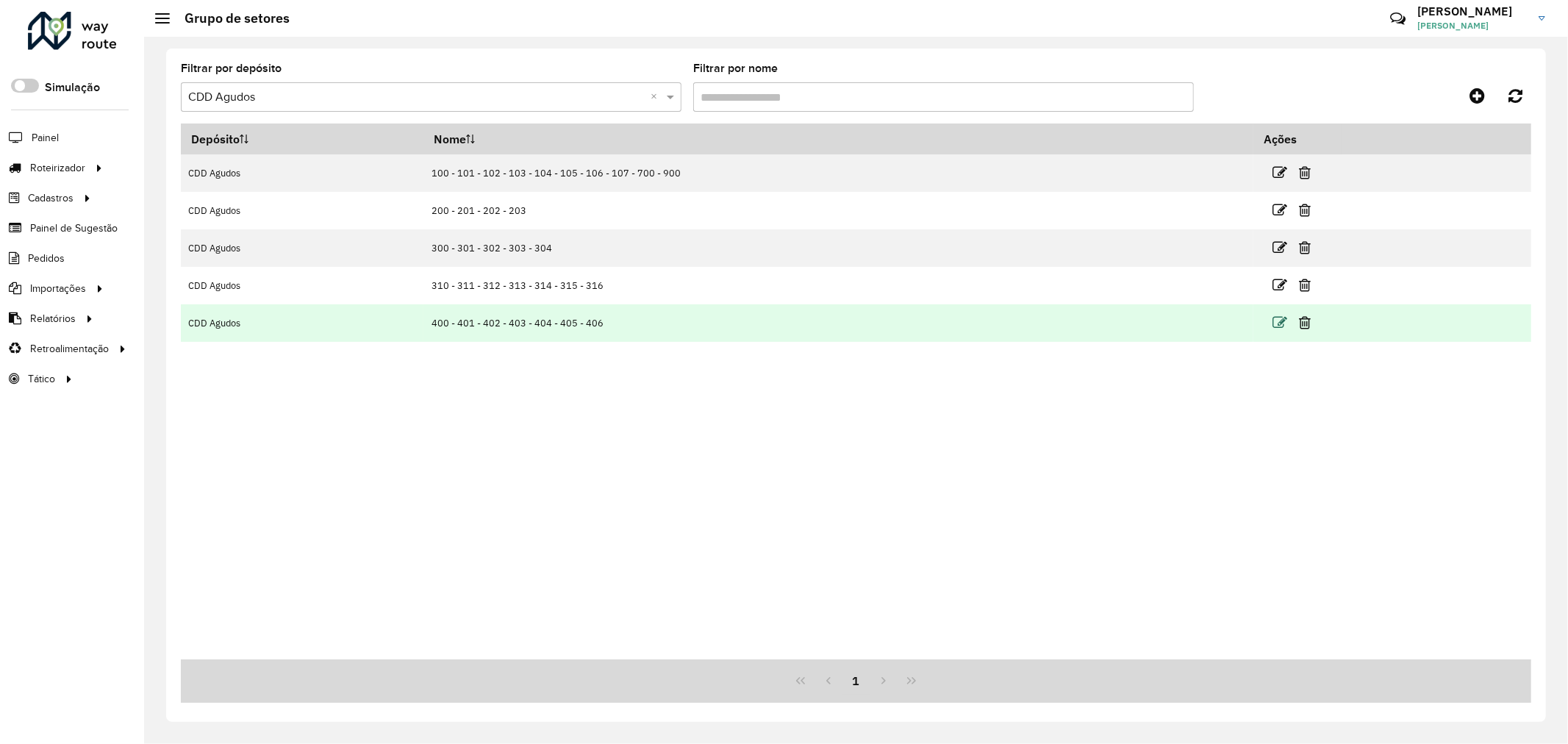
click at [1272, 322] on icon at bounding box center [1279, 322] width 15 height 15
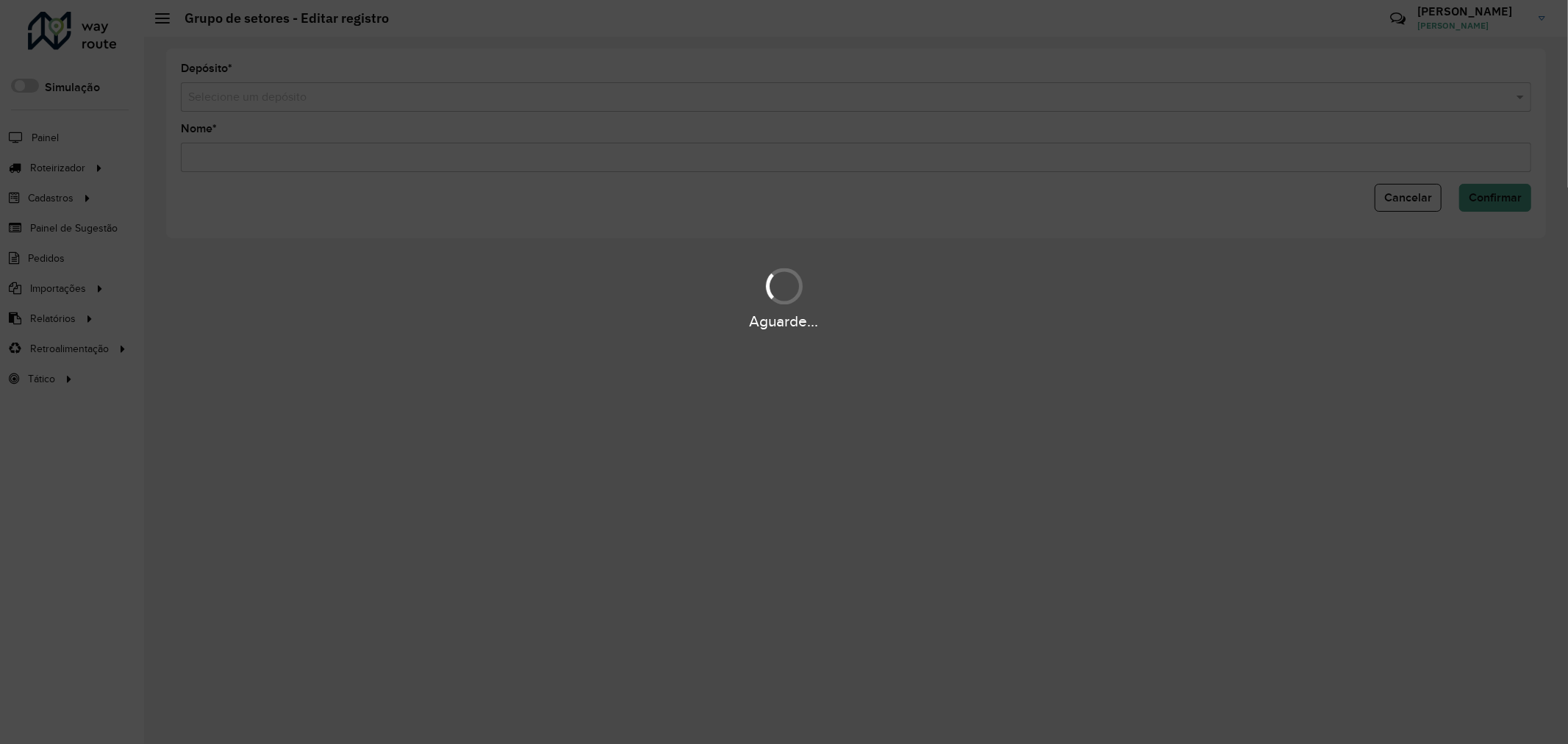
type input "**********"
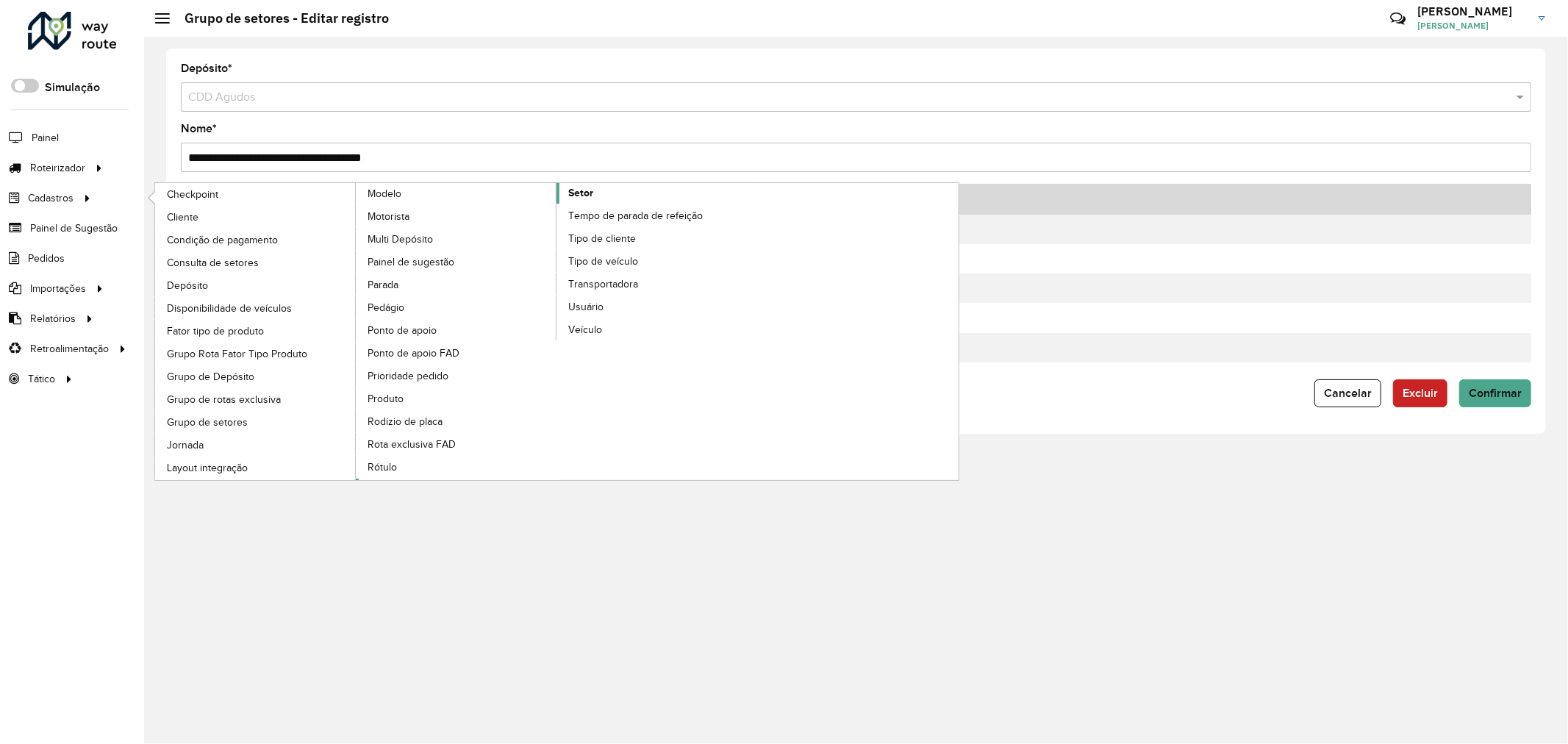
click at [585, 201] on span "Setor" at bounding box center [580, 193] width 25 height 15
click at [231, 261] on span "Consulta de setores" at bounding box center [214, 263] width 95 height 15
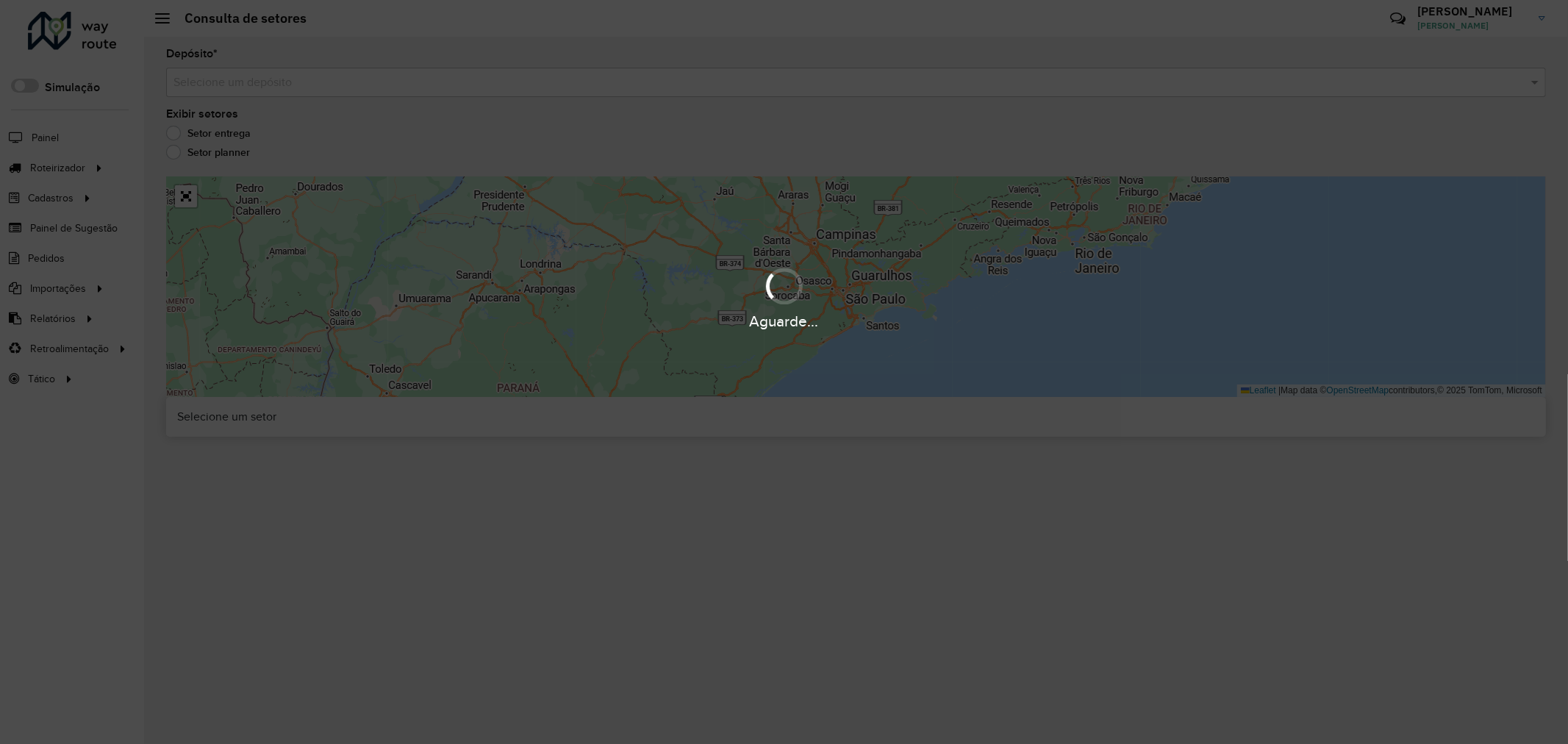
click at [292, 90] on hb-app "Aguarde... Pop-up bloqueado! Seu navegador bloqueou automáticamente a abertura …" at bounding box center [784, 372] width 1568 height 744
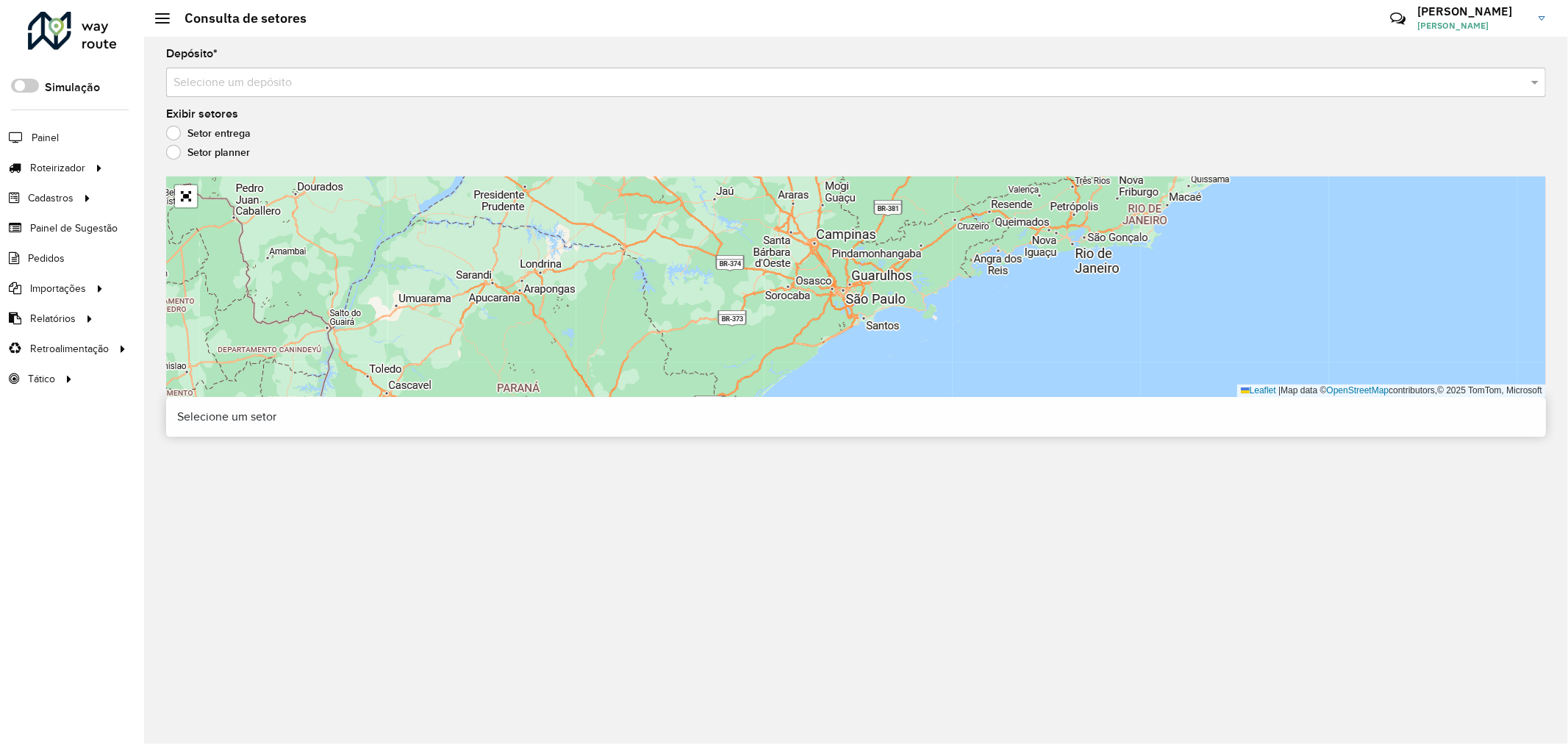
click at [293, 78] on input "text" at bounding box center [842, 83] width 1336 height 18
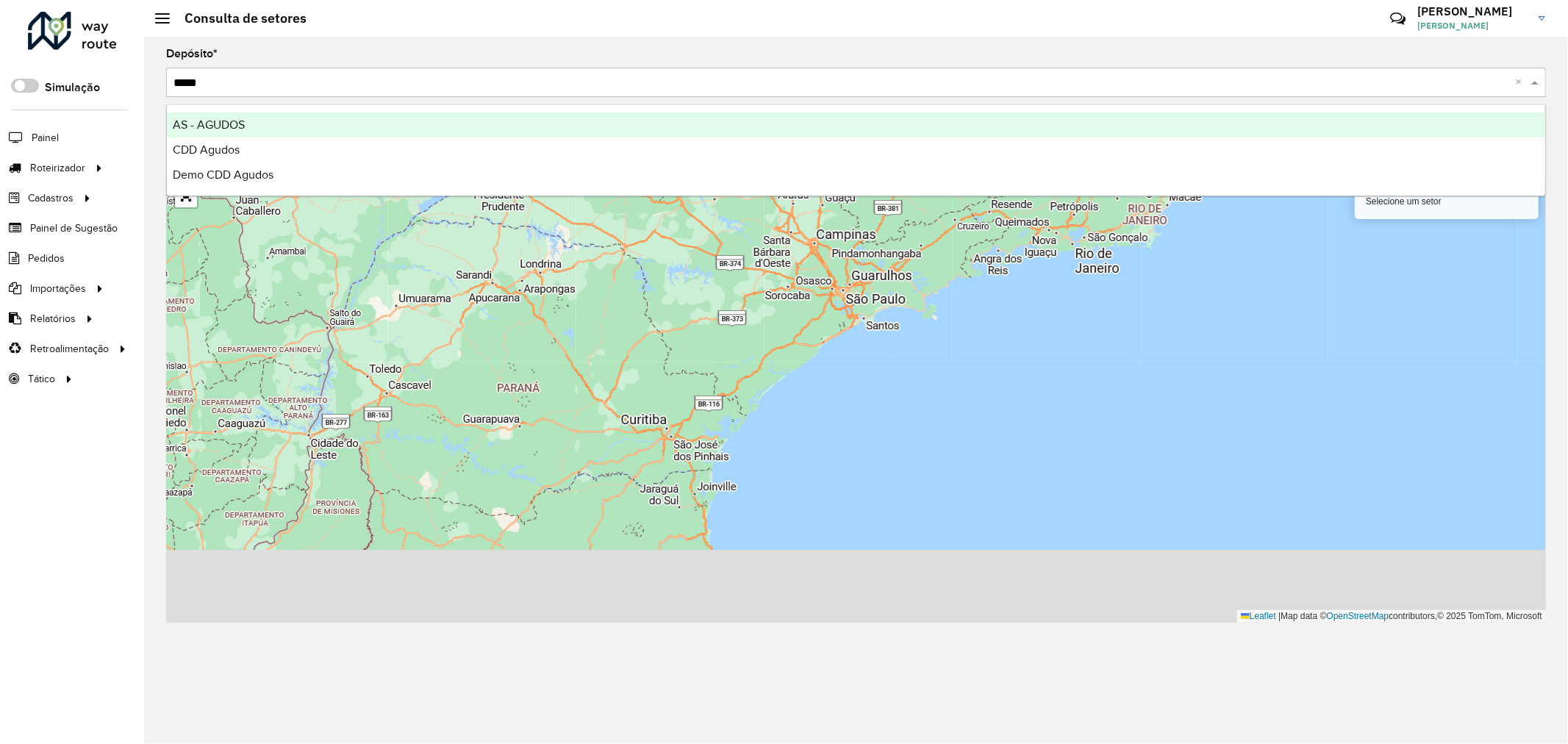
type input "******"
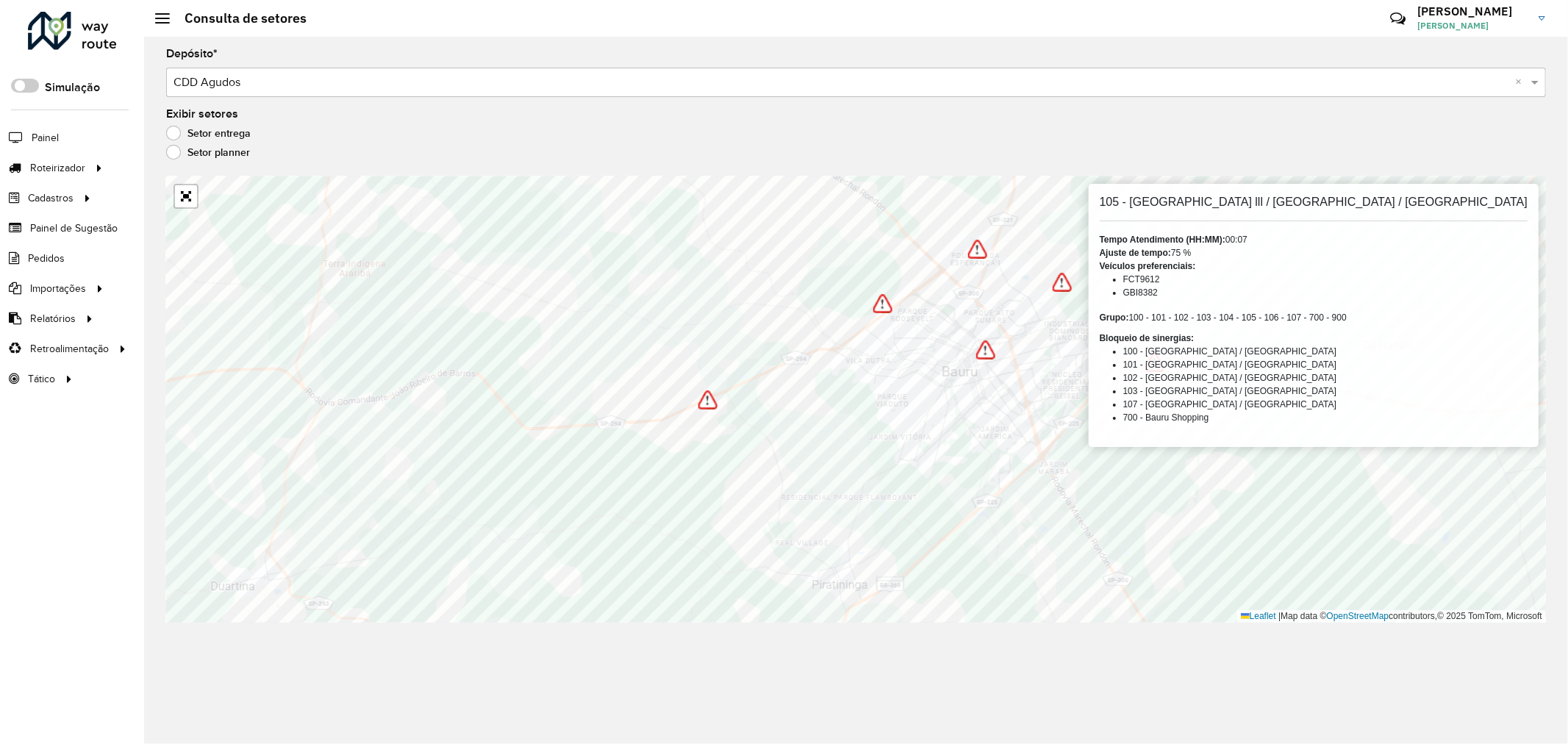
click at [962, 109] on div "Exibir setores Setor entrega Setor planner" at bounding box center [855, 137] width 1380 height 56
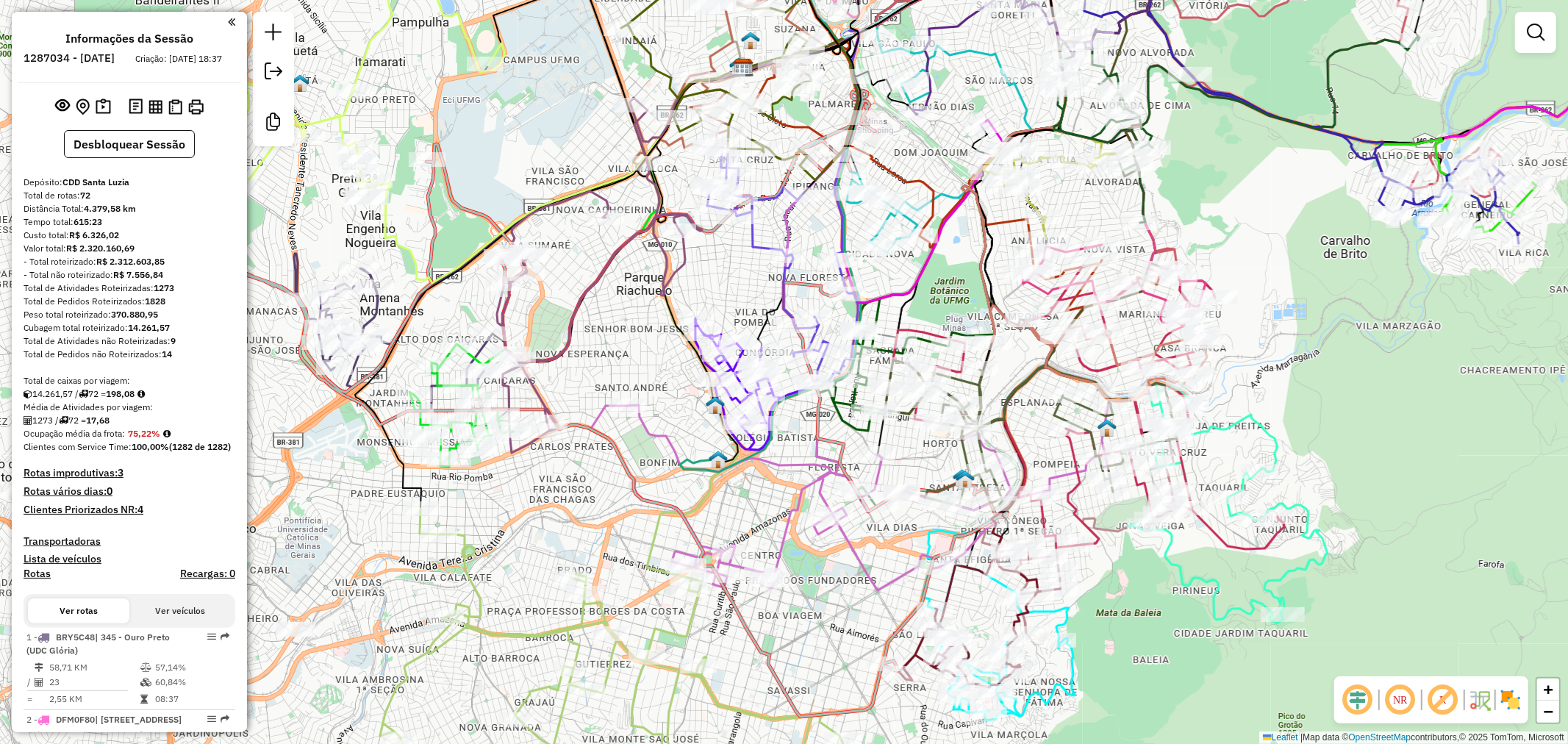
drag, startPoint x: 726, startPoint y: 204, endPoint x: 729, endPoint y: 258, distance: 54.1
click at [729, 258] on div "Janela de atendimento Grade de atendimento Capacidade Transportadoras Veículos …" at bounding box center [784, 372] width 1568 height 744
select select "**********"
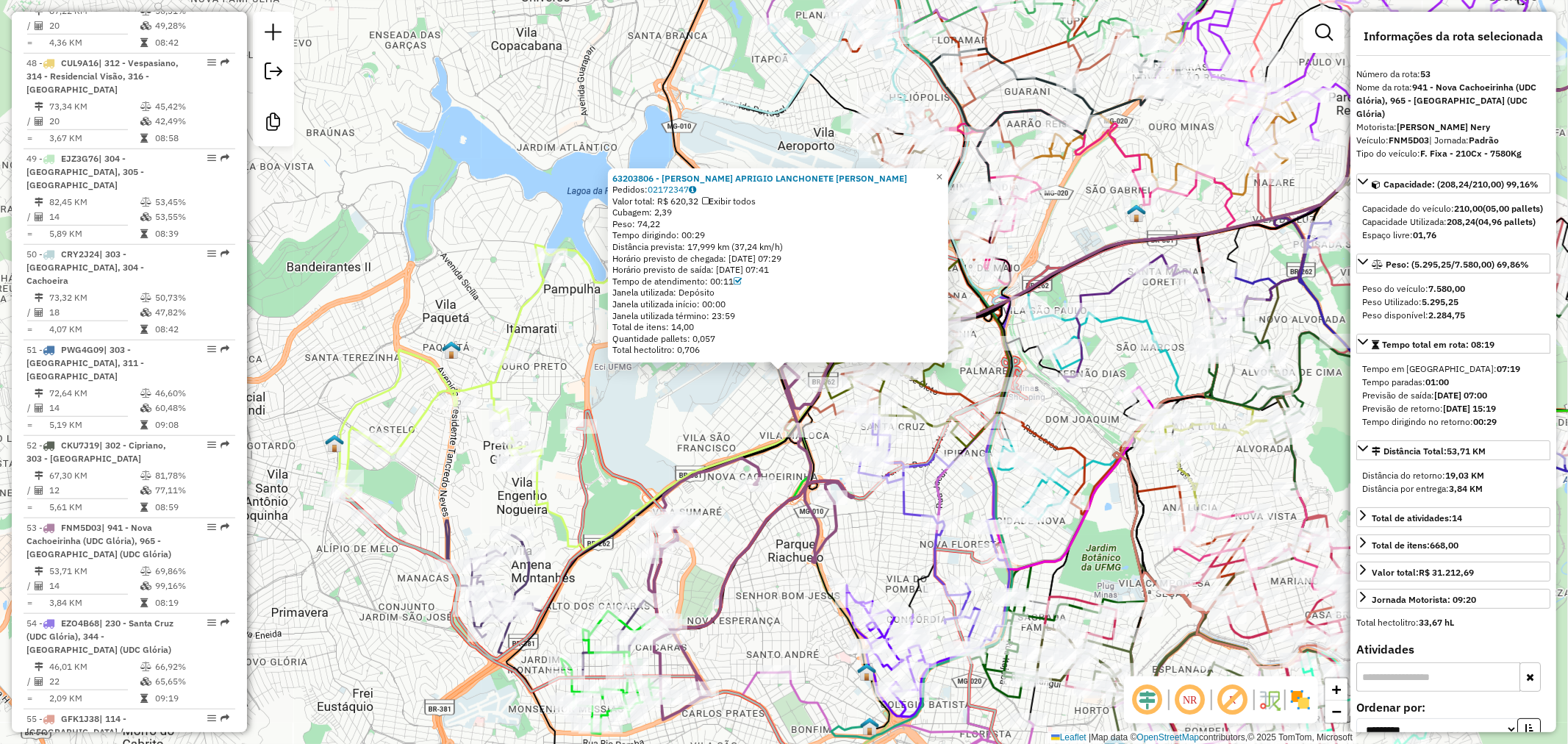
scroll to position [5528, 0]
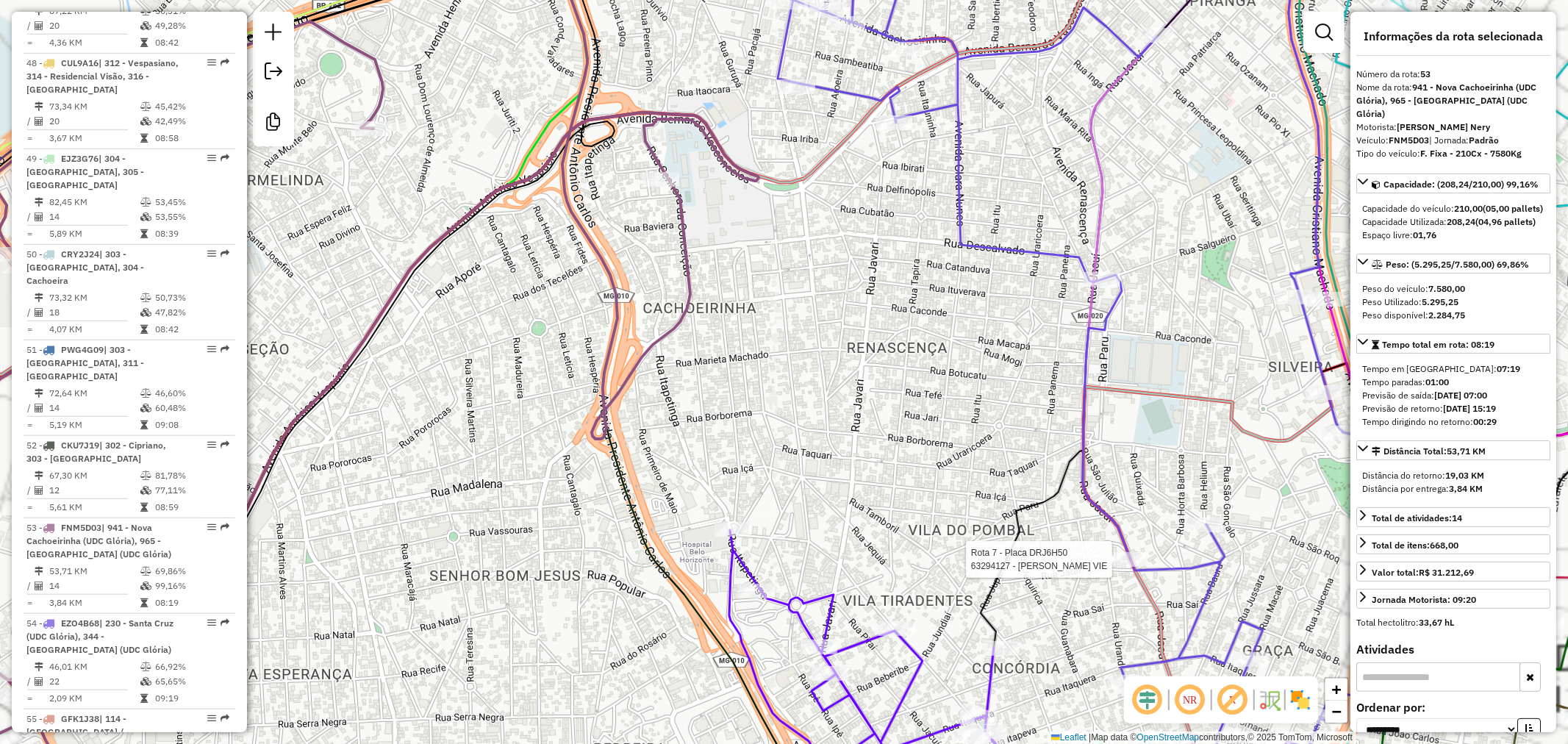
click at [1113, 566] on div at bounding box center [1123, 559] width 44 height 15
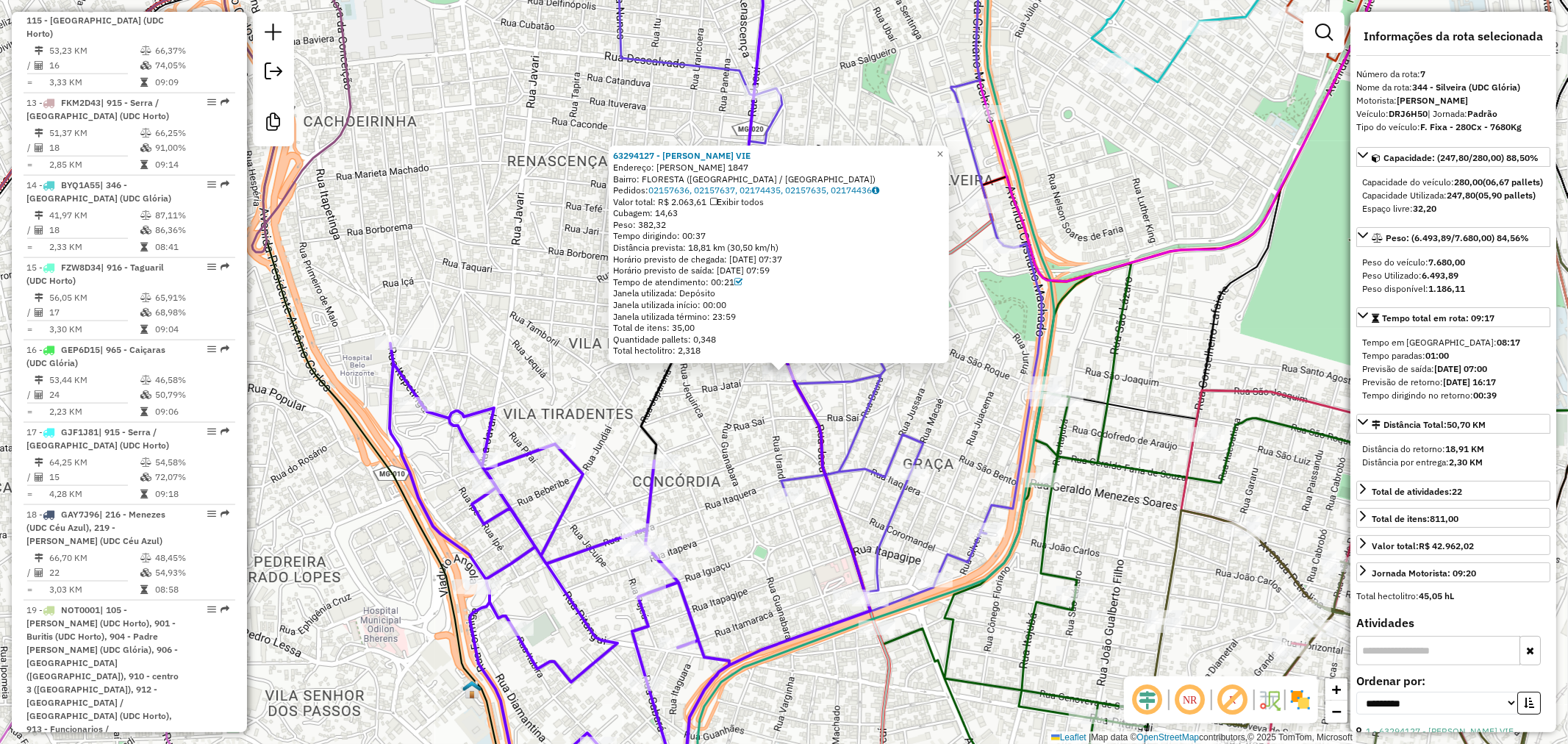
scroll to position [1121, 0]
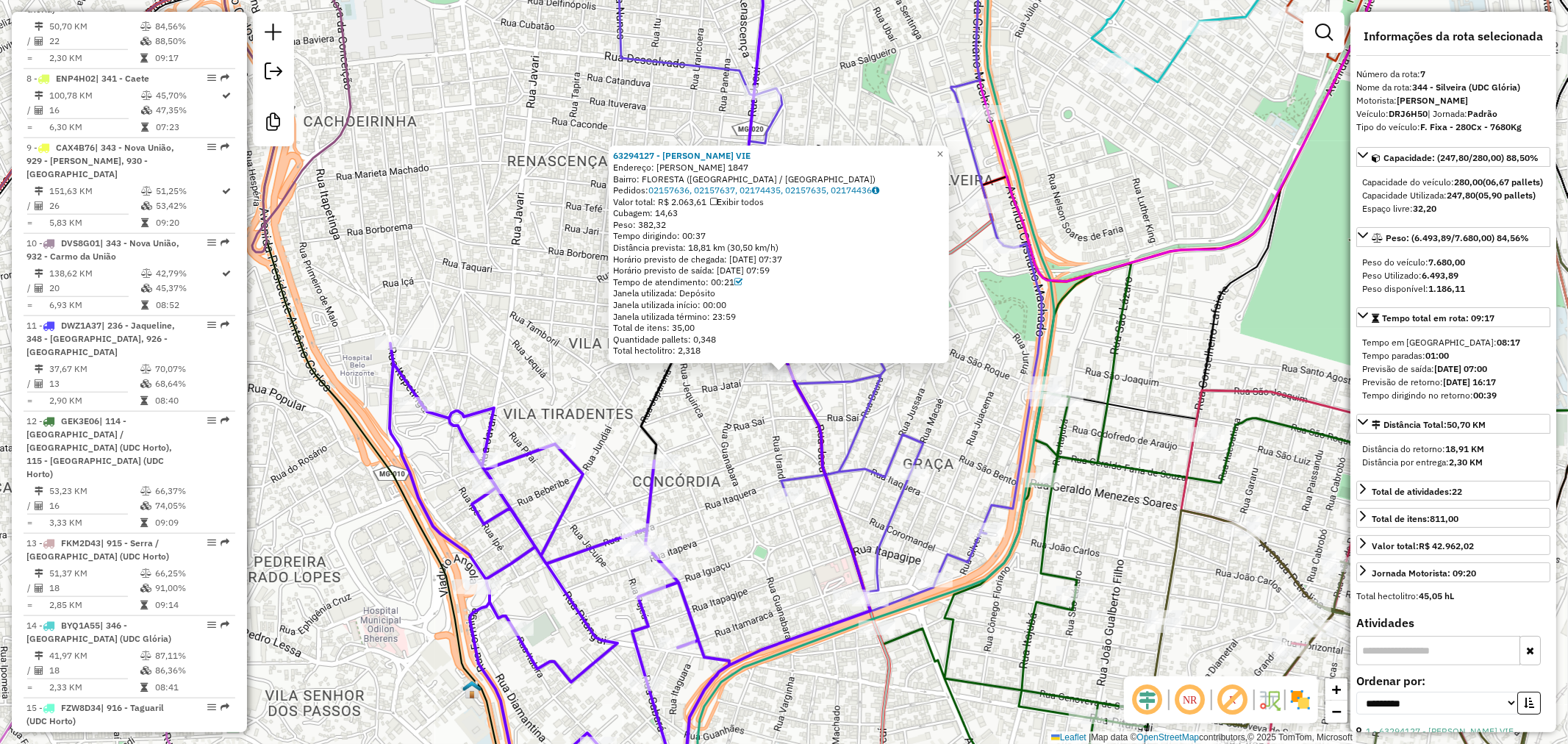
click at [540, 357] on div "63294127 - SILVINA DE SOUZA VIE Endereço: R Jacuí 1847 Bairro: FLORESTA (BELO H…" at bounding box center [784, 372] width 1568 height 744
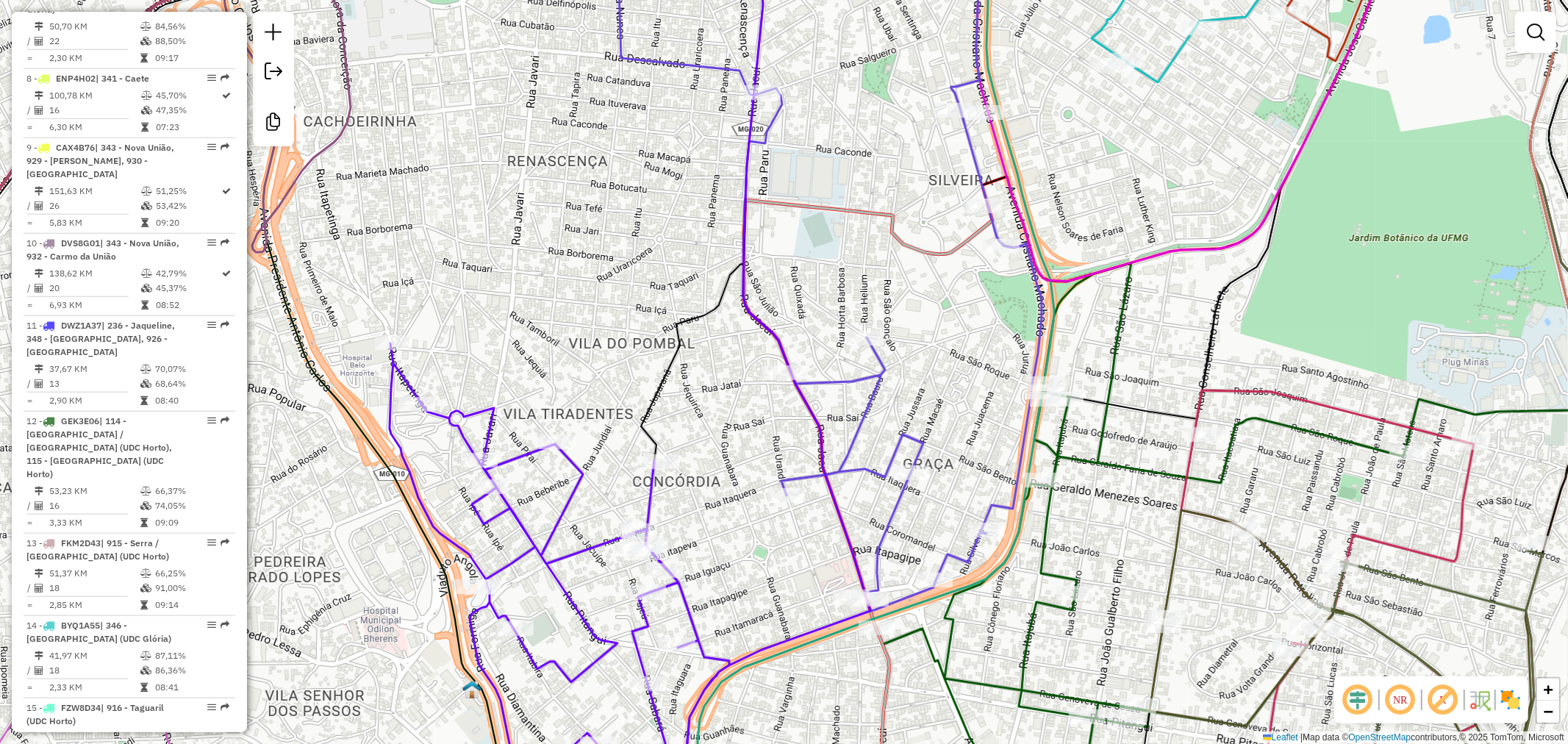
click at [610, 371] on div "Janela de atendimento Grade de atendimento Capacidade Transportadoras Veículos …" at bounding box center [784, 372] width 1568 height 744
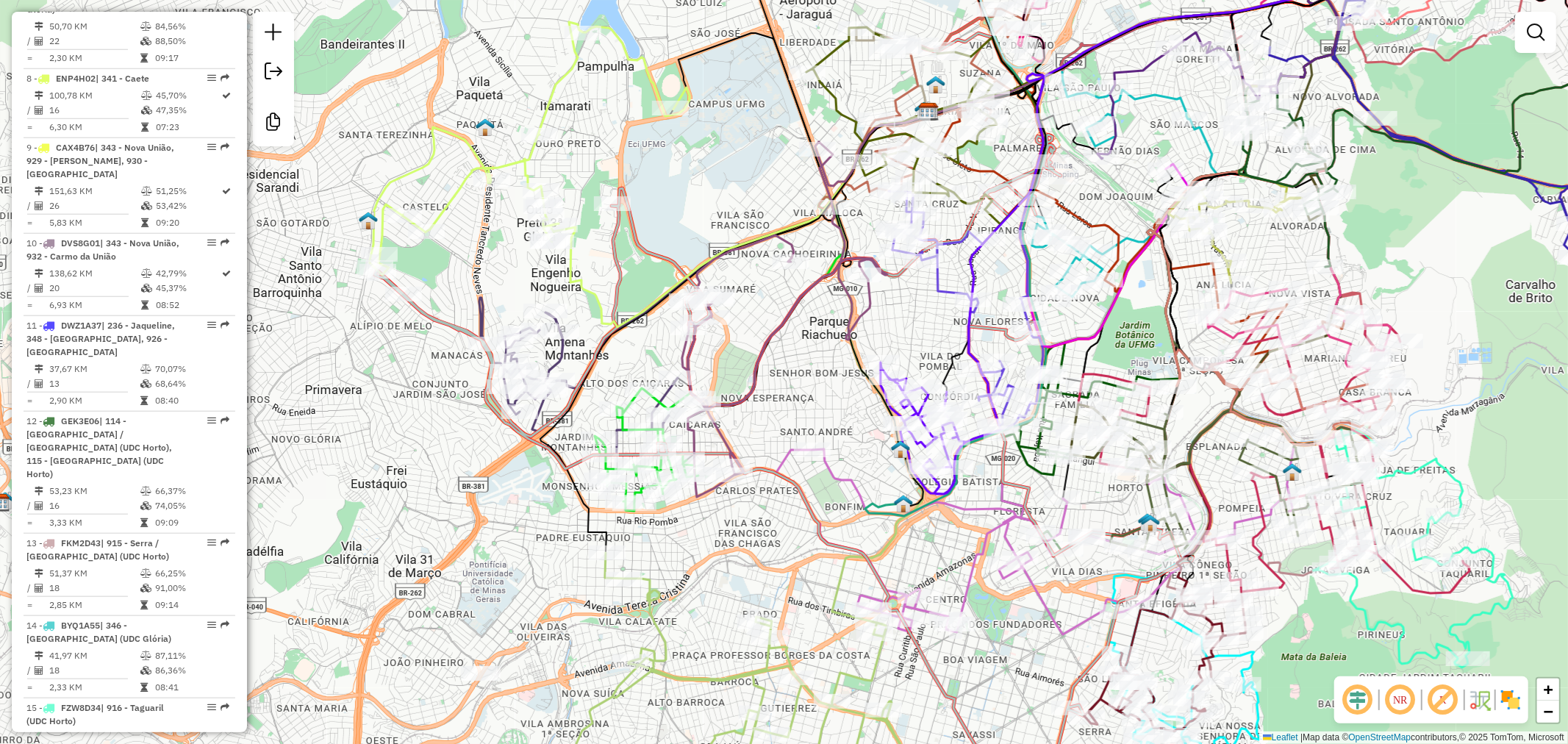
drag, startPoint x: 567, startPoint y: 401, endPoint x: 819, endPoint y: 406, distance: 252.0
click at [819, 406] on div "Janela de atendimento Grade de atendimento Capacidade Transportadoras Veículos …" at bounding box center [784, 372] width 1568 height 744
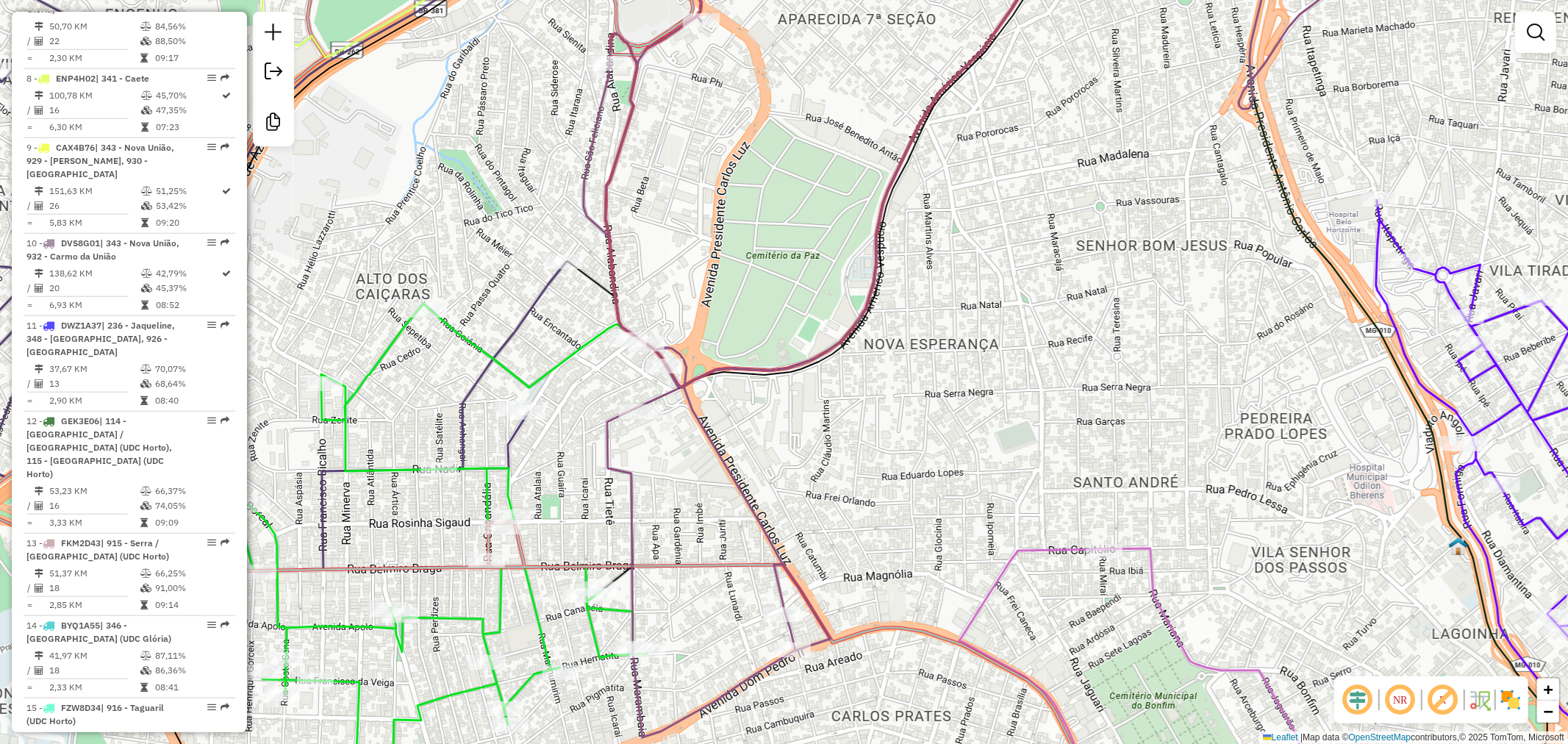
drag, startPoint x: 596, startPoint y: 414, endPoint x: 699, endPoint y: 436, distance: 105.3
click at [699, 436] on div "Janela de atendimento Grade de atendimento Capacidade Transportadoras Veículos …" at bounding box center [784, 372] width 1568 height 744
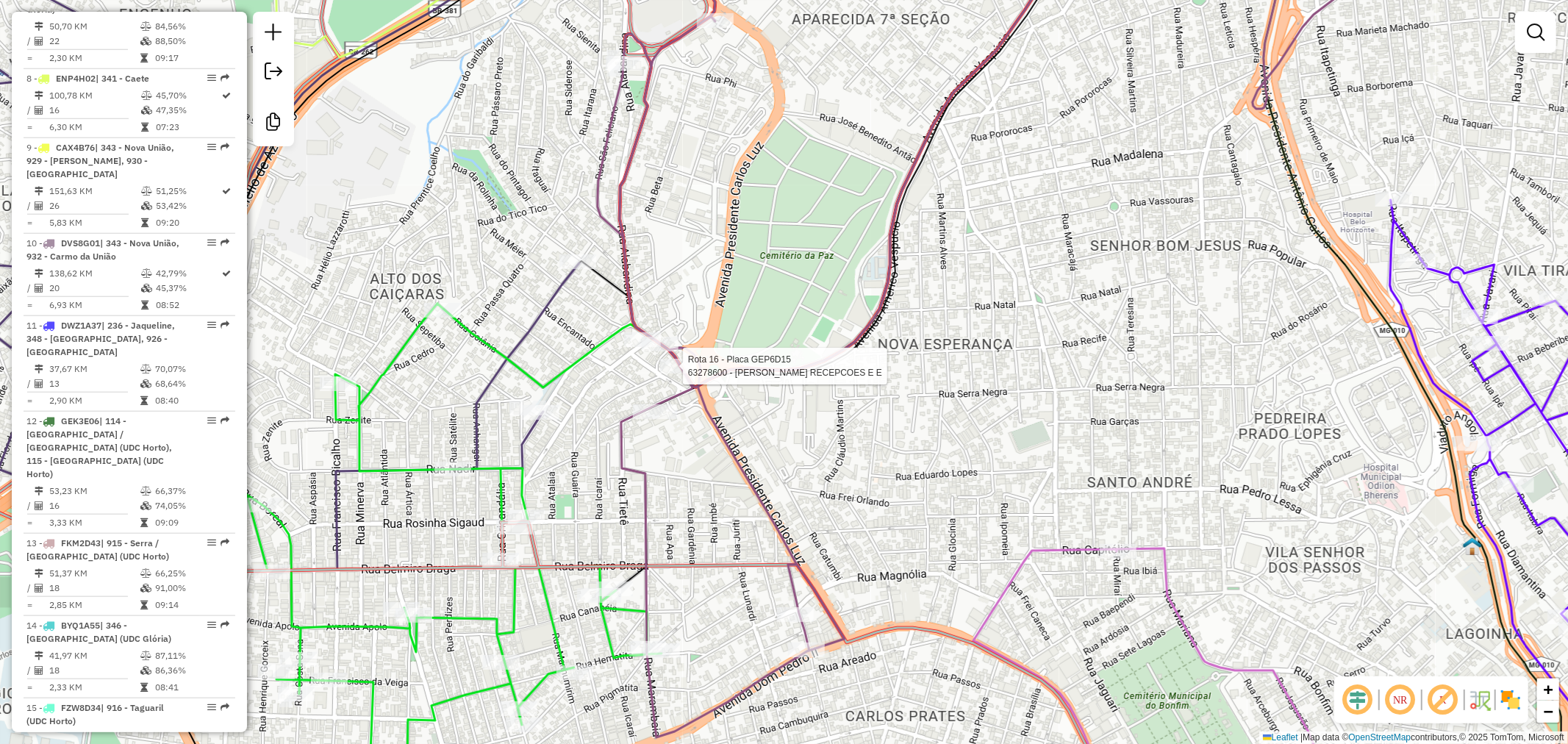
select select "**********"
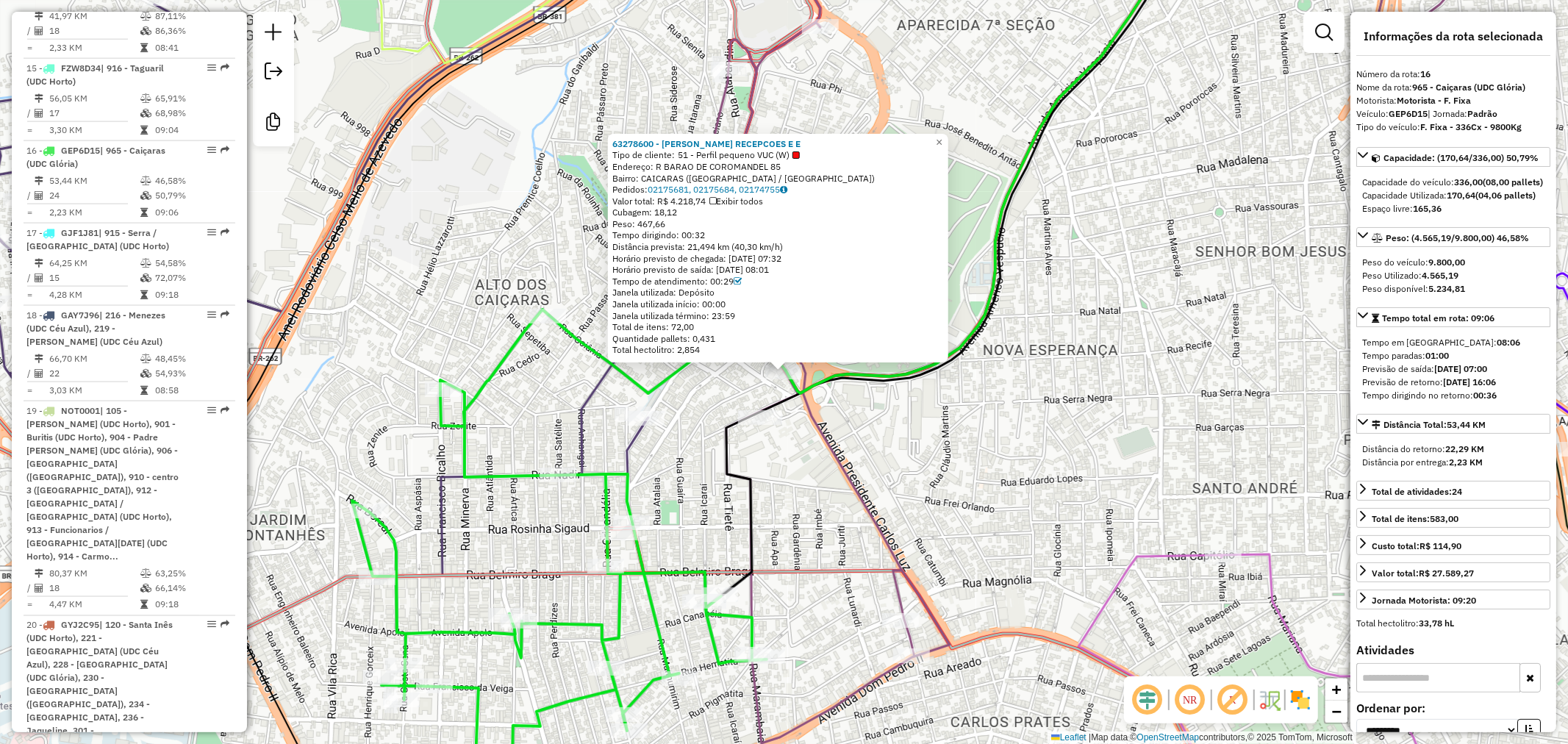
scroll to position [1875, 0]
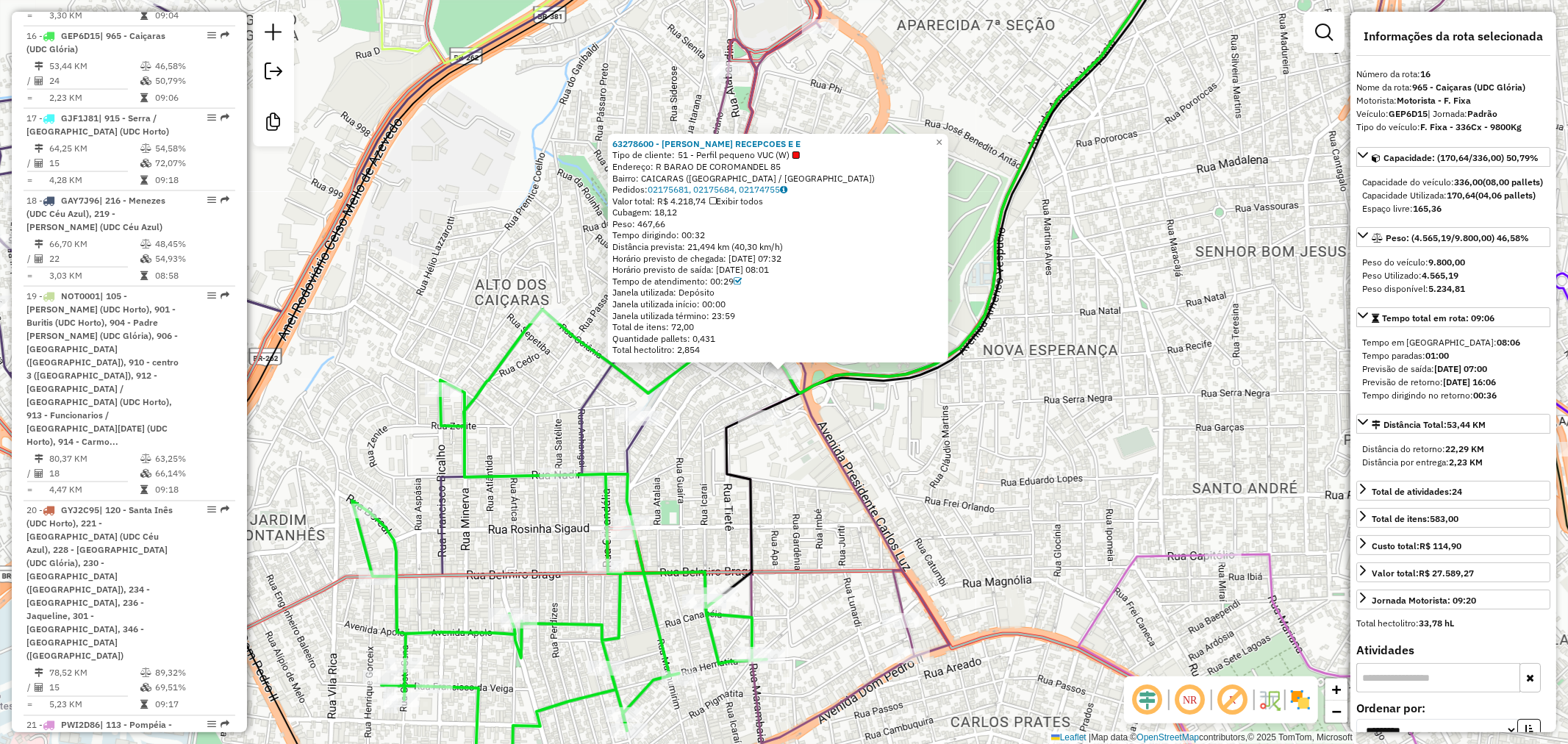
click at [702, 239] on div "Tempo dirigindo: 00:32" at bounding box center [778, 234] width 331 height 12
click at [697, 238] on div "Tempo dirigindo: 00:32" at bounding box center [778, 234] width 331 height 12
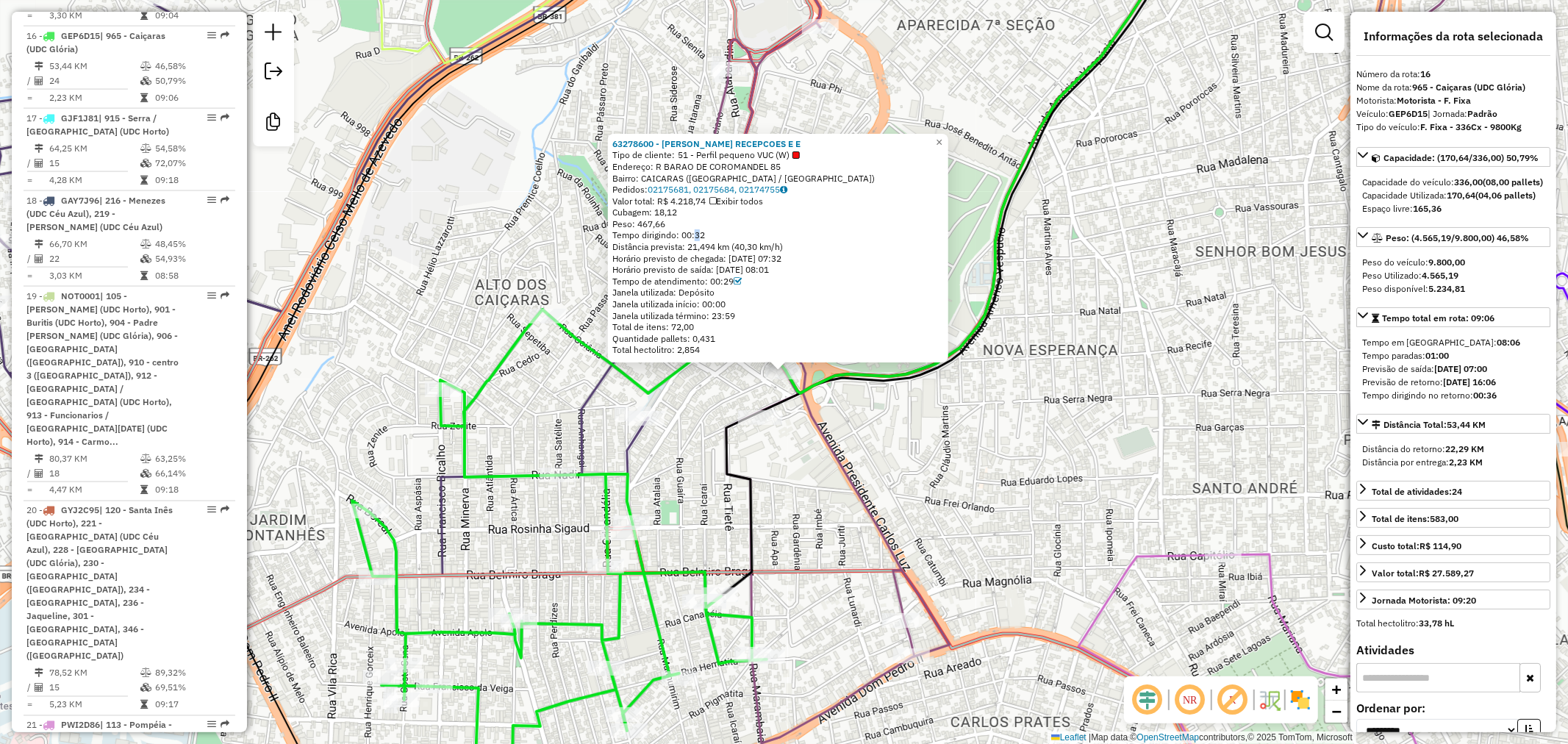
click at [697, 238] on div "Tempo dirigindo: 00:32" at bounding box center [778, 234] width 331 height 12
click at [709, 233] on div "Tempo dirigindo: 00:32" at bounding box center [778, 234] width 331 height 12
click at [978, 529] on div "Rota 16 - Placa GEP6D15 63241004 - PETISQUEIRA SANTA Fe 63278600 - ALDINI RECEP…" at bounding box center [784, 372] width 1568 height 744
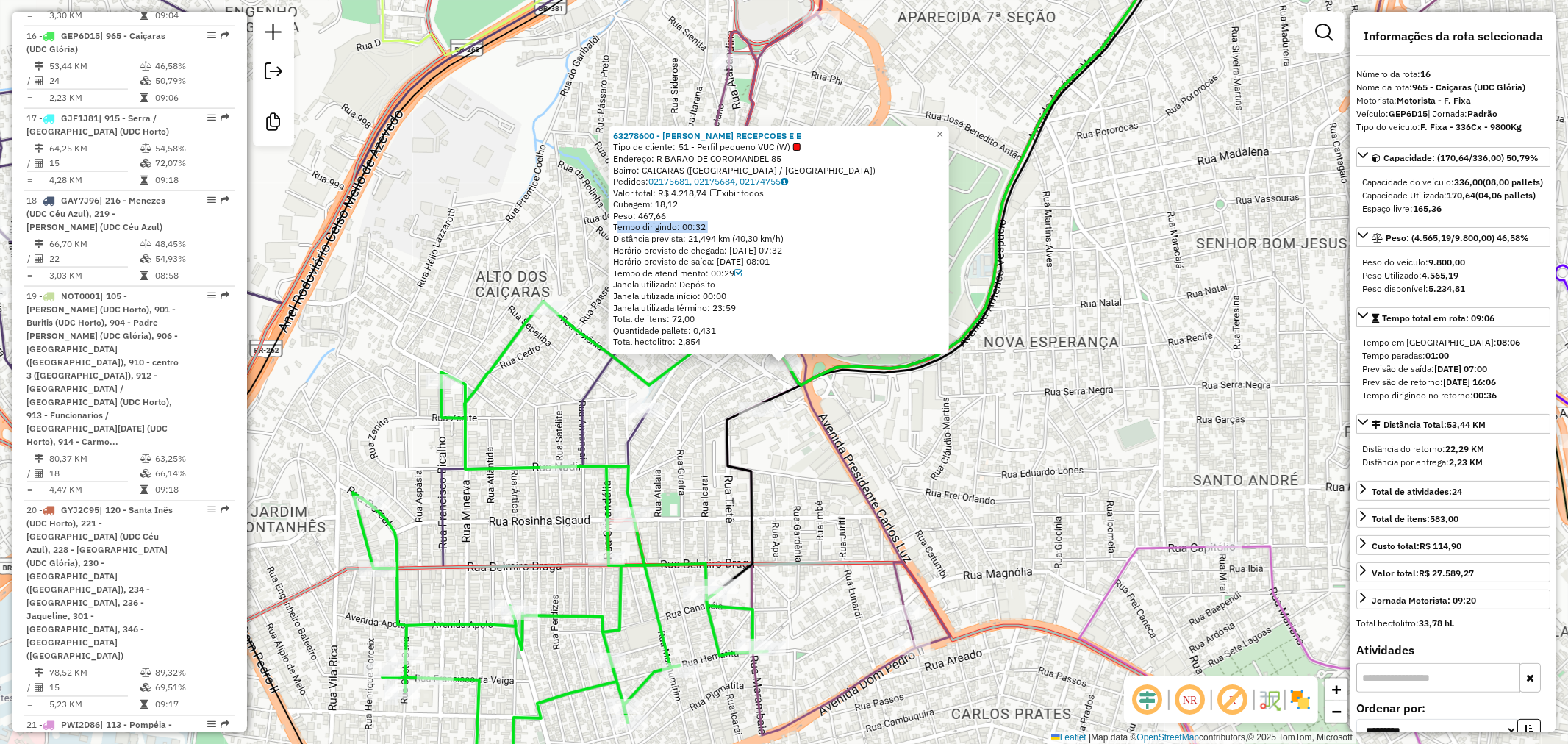
click at [1042, 394] on div "63278600 - ALDINI RECEPCOES E E Tipo de cliente: 51 - Perfil pequeno VUC (W) En…" at bounding box center [784, 372] width 1568 height 744
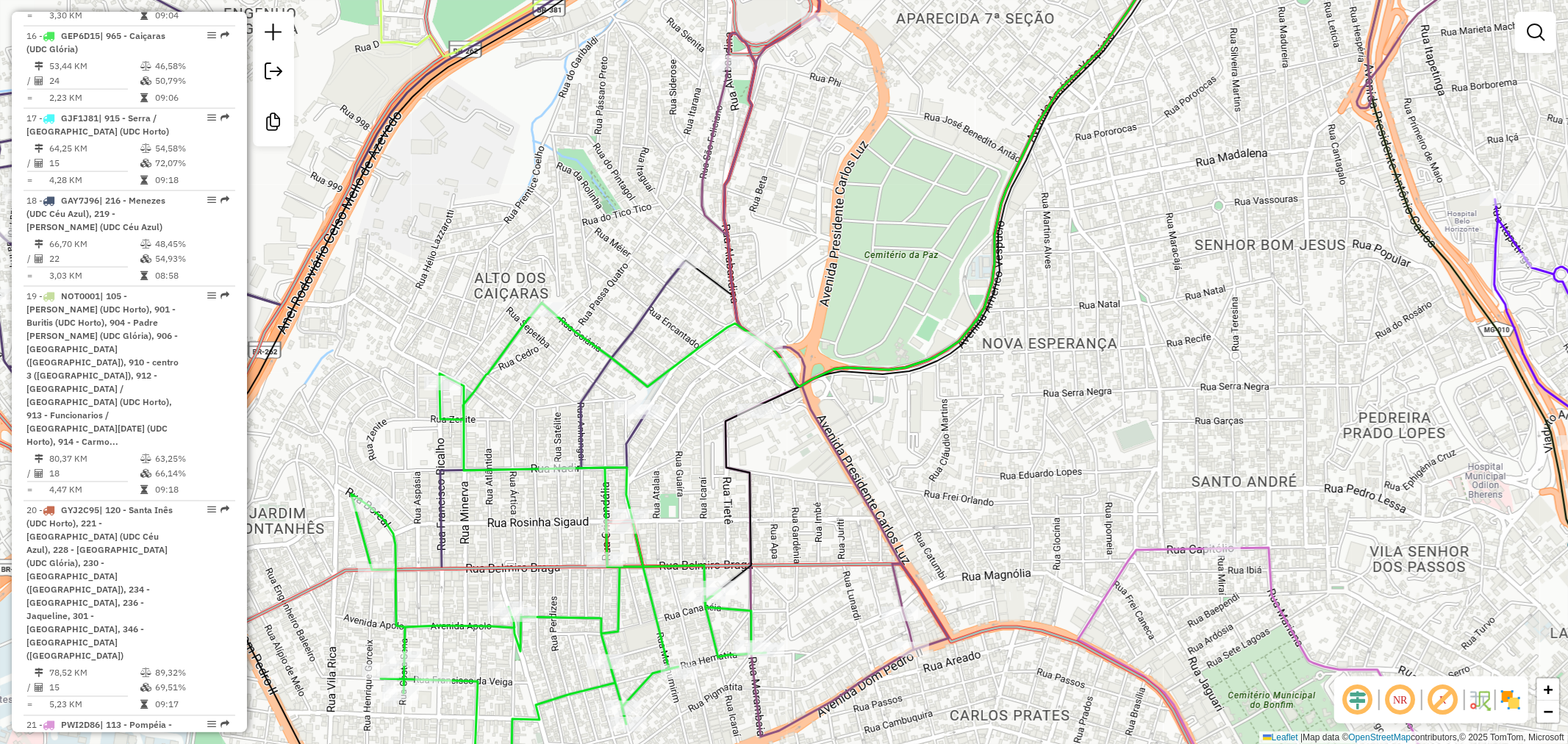
click at [1036, 378] on div "Janela de atendimento Grade de atendimento Capacidade Transportadoras Veículos …" at bounding box center [784, 372] width 1568 height 744
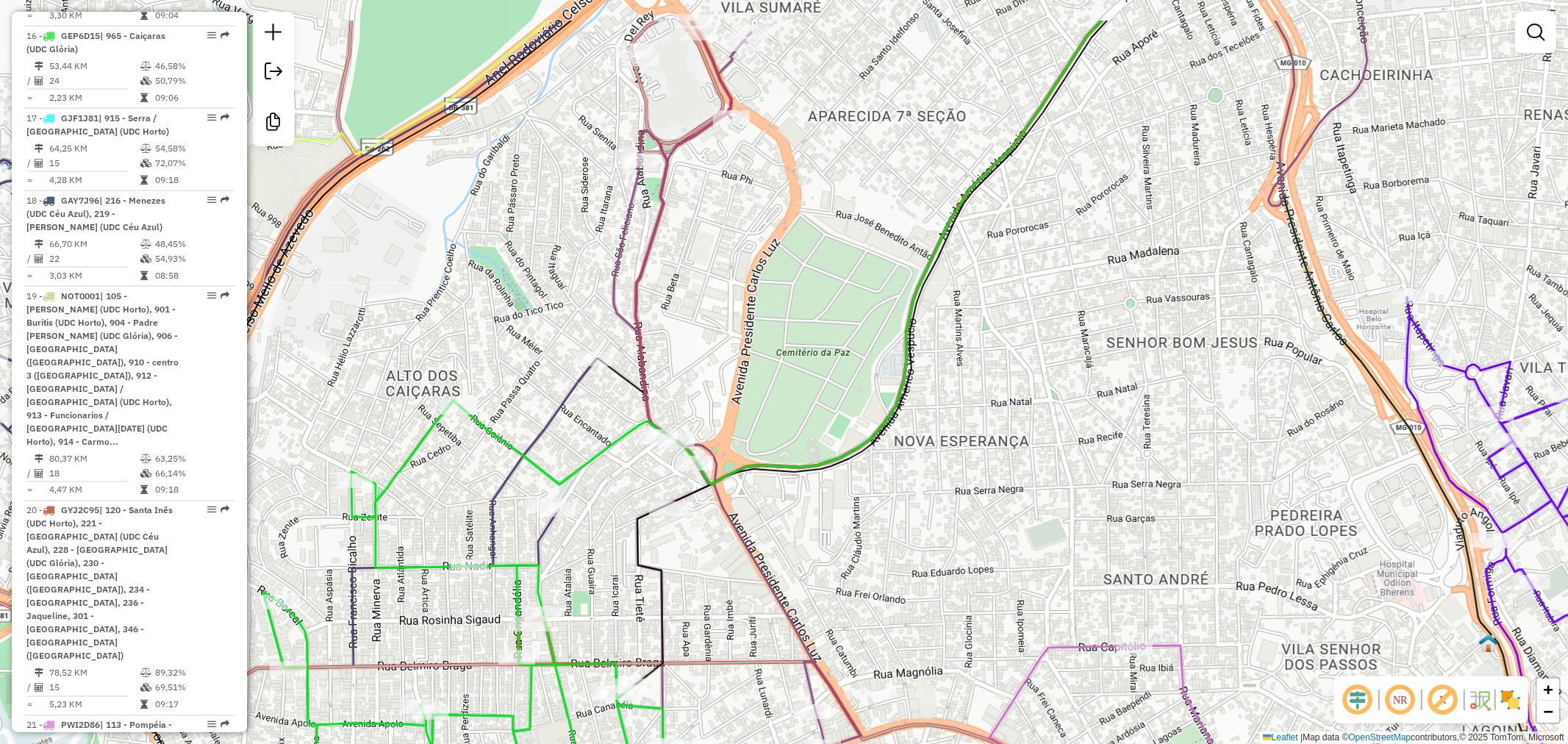
drag, startPoint x: 932, startPoint y: 493, endPoint x: 870, endPoint y: 591, distance: 116.0
click at [870, 591] on div "Janela de atendimento Grade de atendimento Capacidade Transportadoras Veículos …" at bounding box center [784, 372] width 1568 height 744
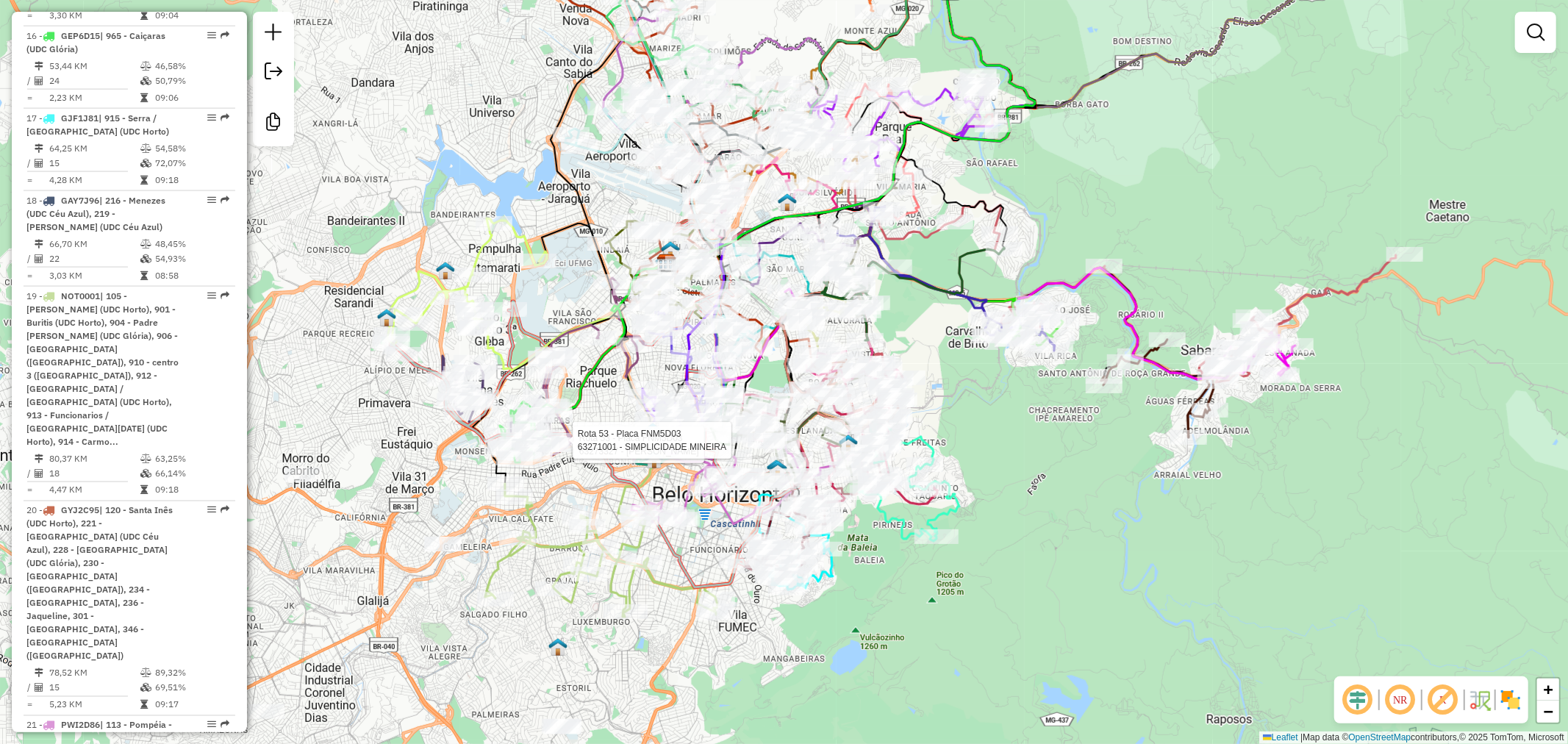
drag, startPoint x: 986, startPoint y: 437, endPoint x: 1002, endPoint y: 514, distance: 78.6
click at [1004, 526] on div "Rota 53 - Placa FNM5D03 63273327 - EDER GERALDO MOREIRA Rota 53 - Placa FNM5D03…" at bounding box center [784, 372] width 1568 height 744
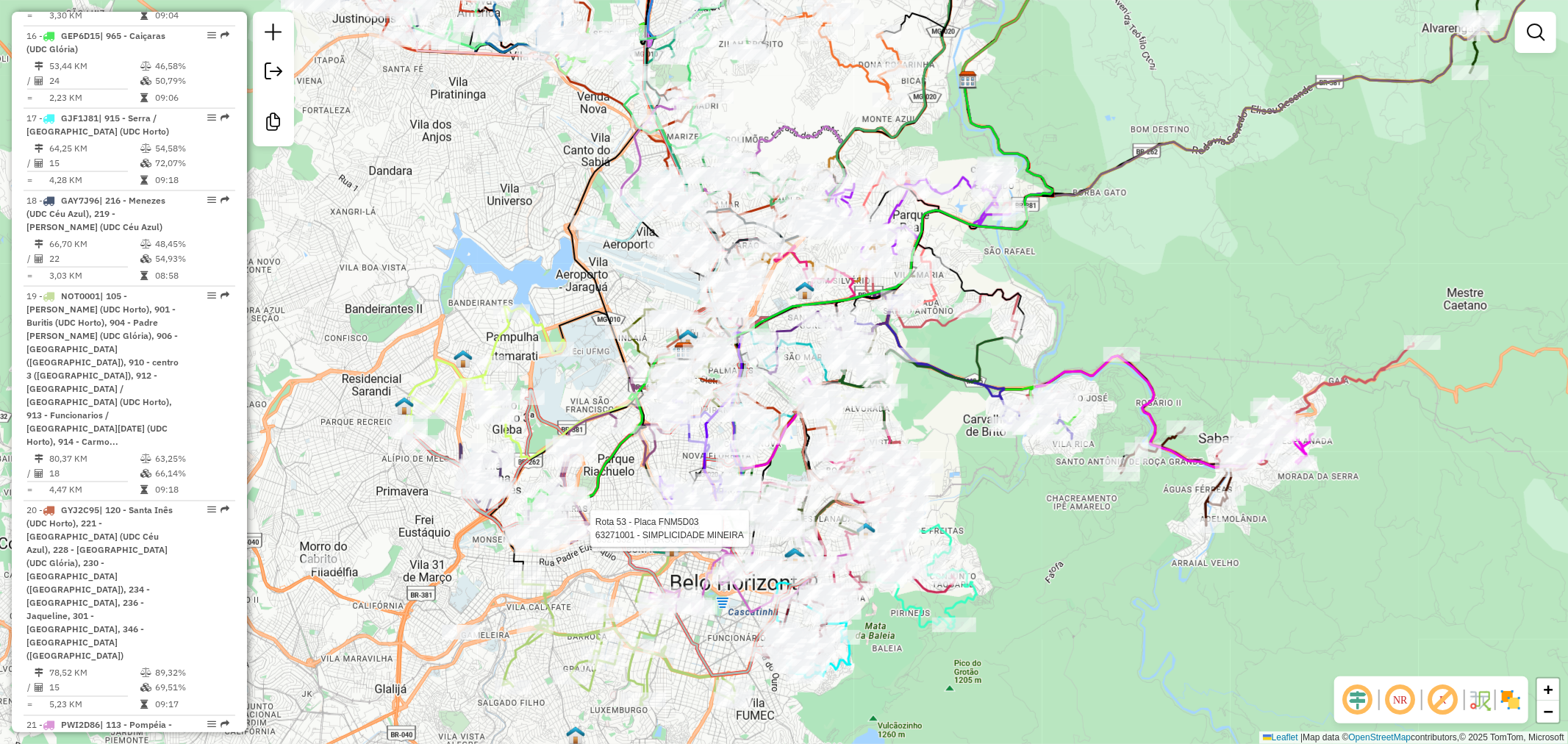
click at [1498, 686] on div "NR R" at bounding box center [1431, 699] width 194 height 47
click at [1453, 702] on em at bounding box center [1443, 699] width 35 height 35
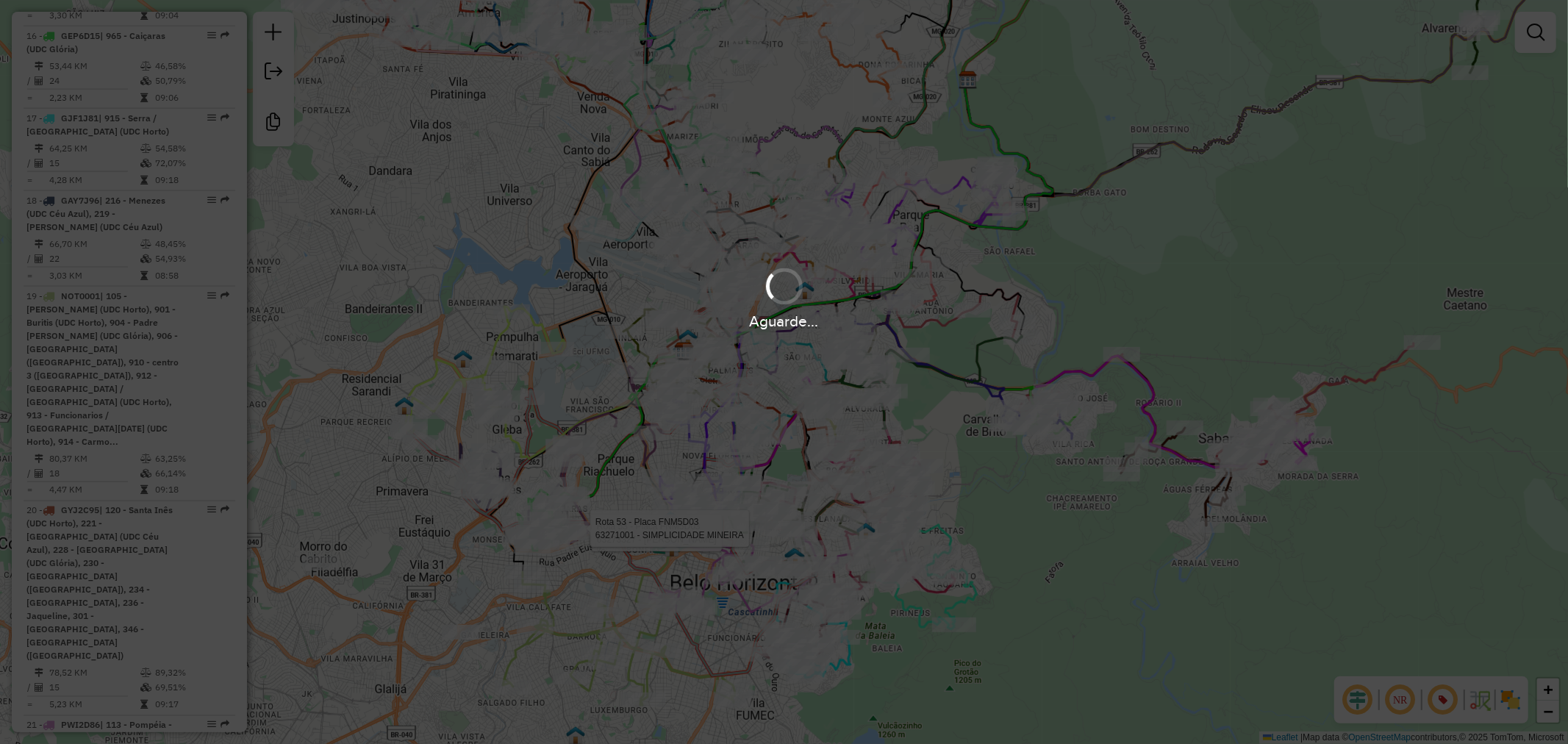
click at [1450, 708] on hb-app "Aguarde... Pop-up bloqueado! Seu navegador bloqueou automáticamente a abertura …" at bounding box center [784, 372] width 1568 height 744
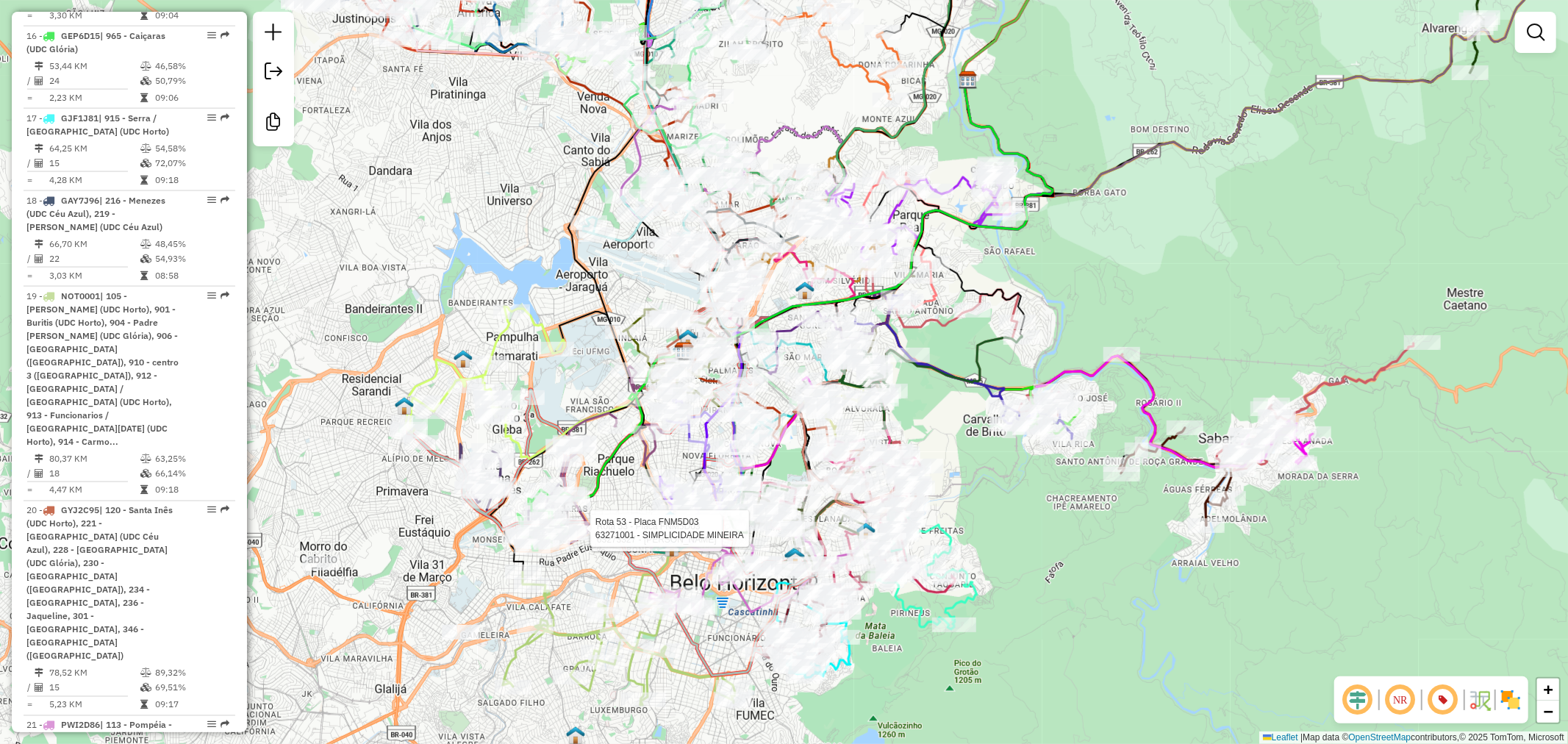
click at [1450, 708] on em at bounding box center [1443, 699] width 35 height 35
click at [1507, 699] on img at bounding box center [1510, 699] width 24 height 24
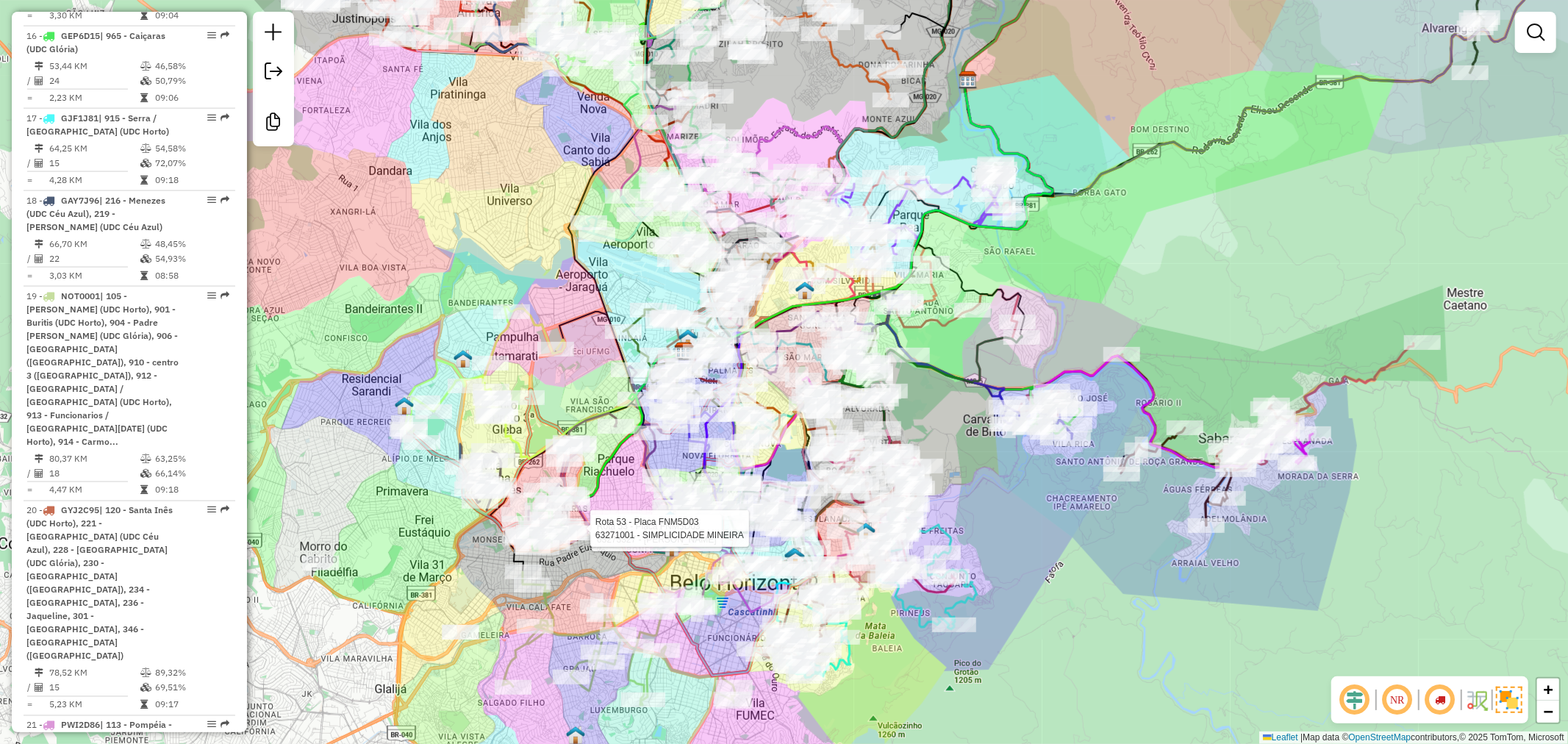
drag, startPoint x: 1547, startPoint y: 32, endPoint x: 1480, endPoint y: 58, distance: 71.9
click at [1547, 31] on link at bounding box center [1535, 32] width 29 height 29
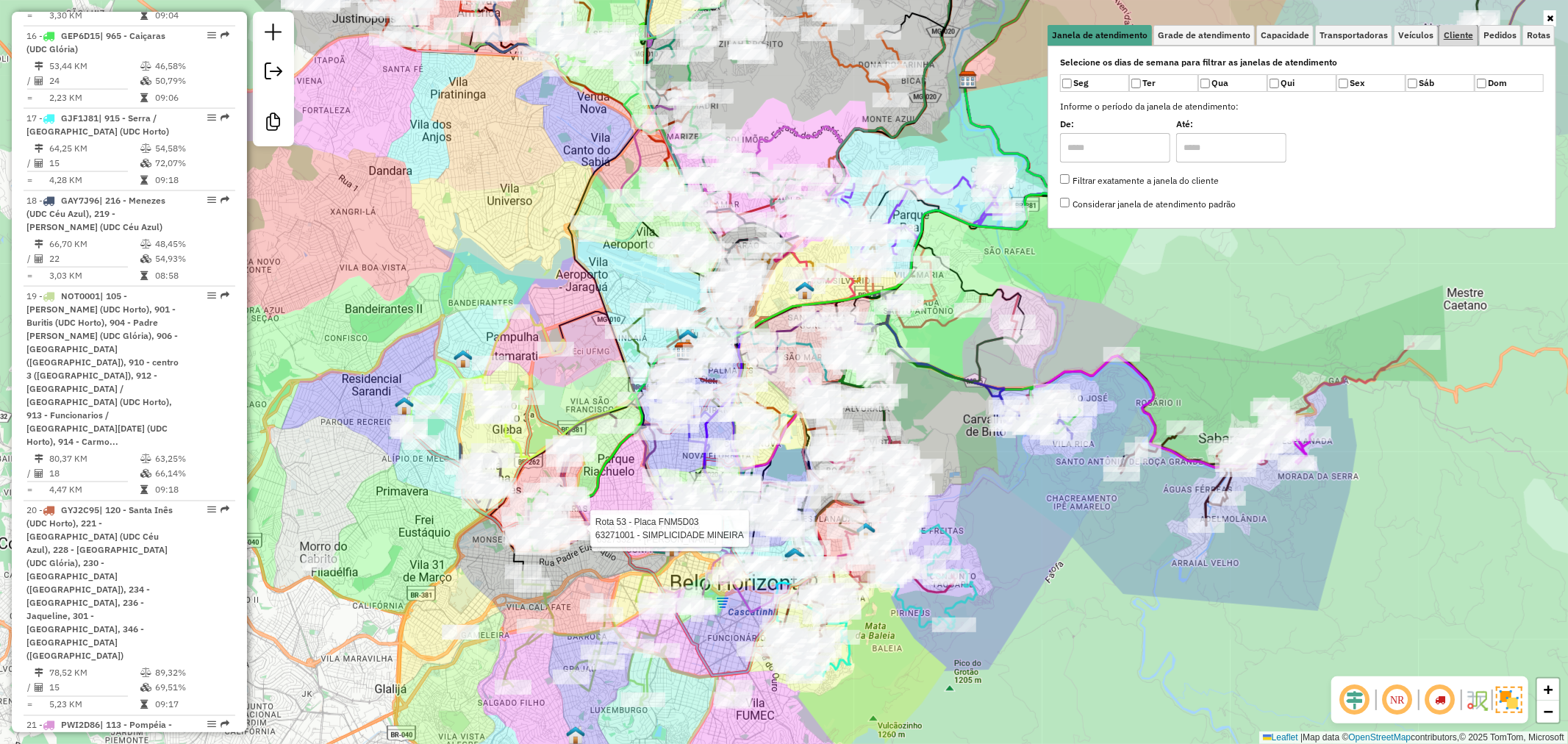
click at [1450, 35] on span "Cliente" at bounding box center [1458, 35] width 29 height 8
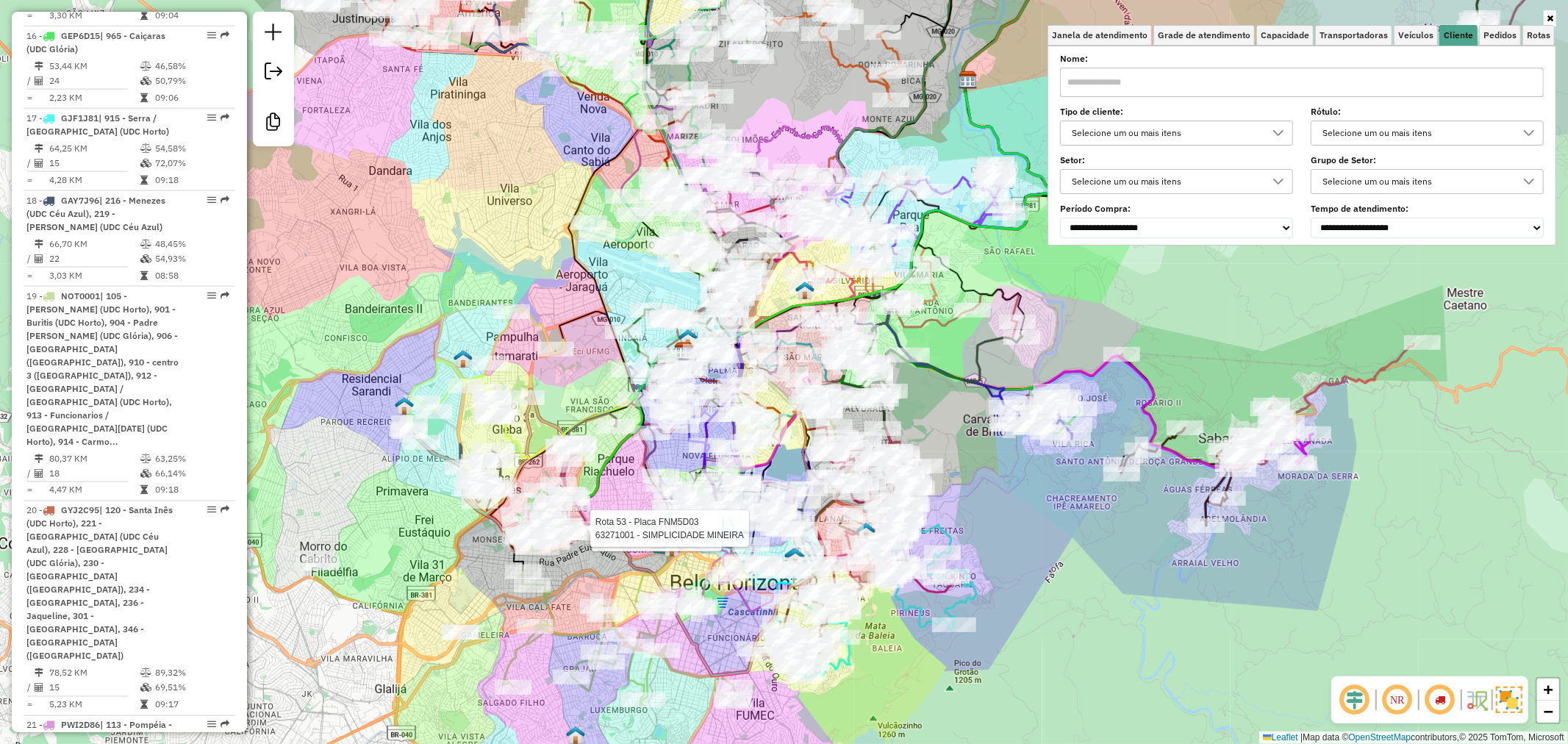
click at [1151, 135] on div "Selecione um ou mais itens" at bounding box center [1165, 133] width 198 height 24
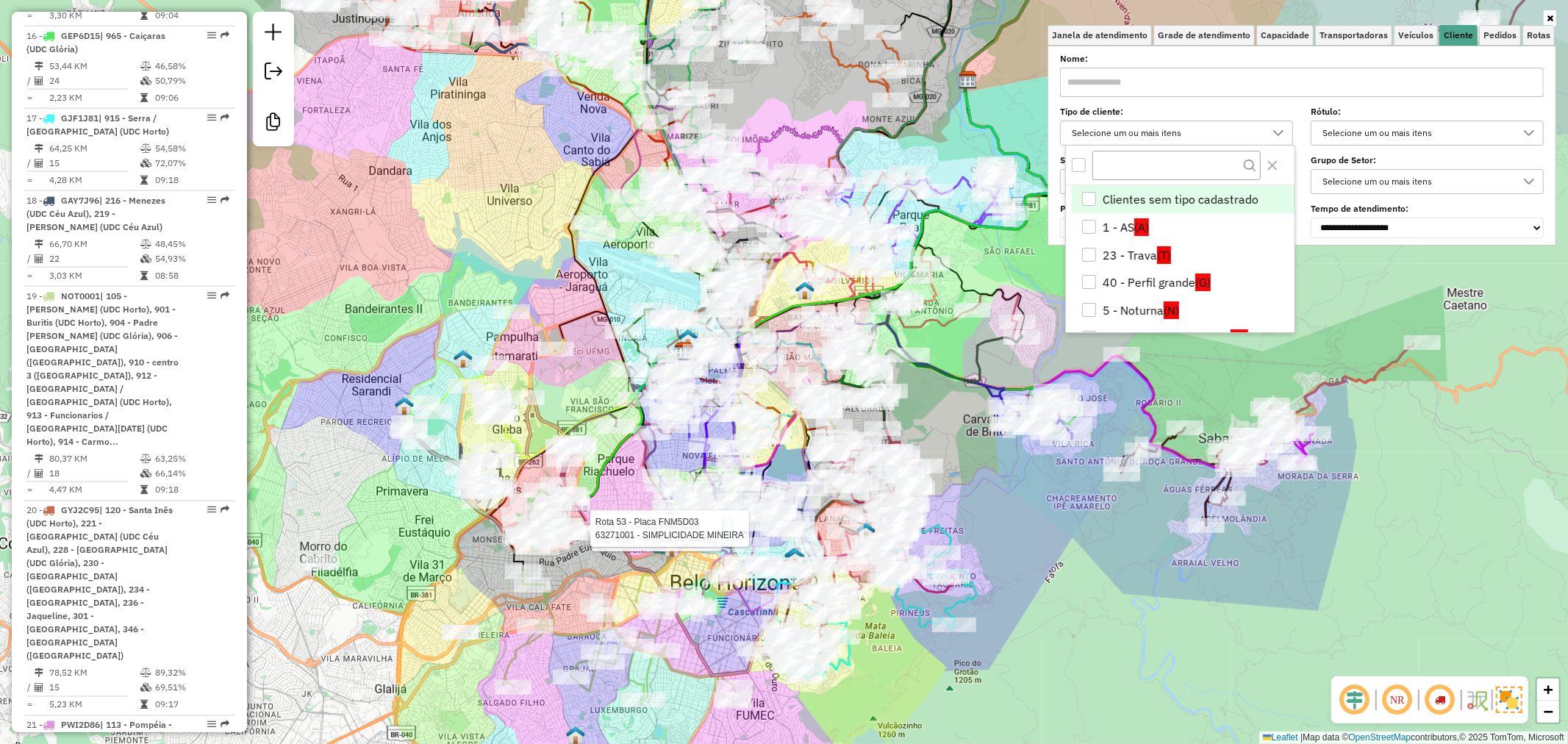
scroll to position [8, 49]
click at [1082, 166] on div "All items unselected" at bounding box center [1078, 165] width 14 height 14
click at [1133, 305] on li "5 - Noturna (N)" at bounding box center [1183, 311] width 223 height 28
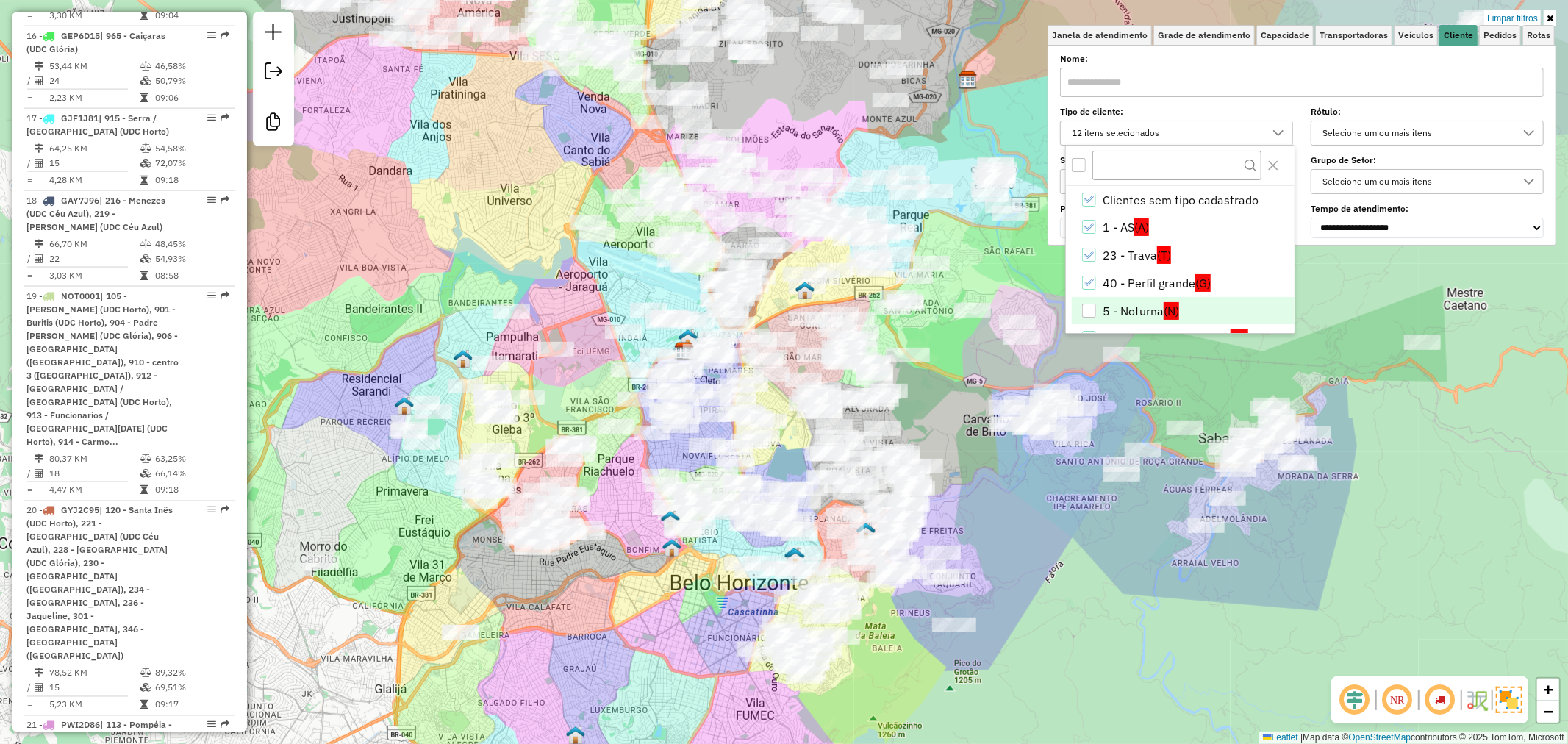
click at [1147, 583] on div "Limpar filtros Janela de atendimento Grade de atendimento Capacidade Transporta…" at bounding box center [784, 372] width 1568 height 744
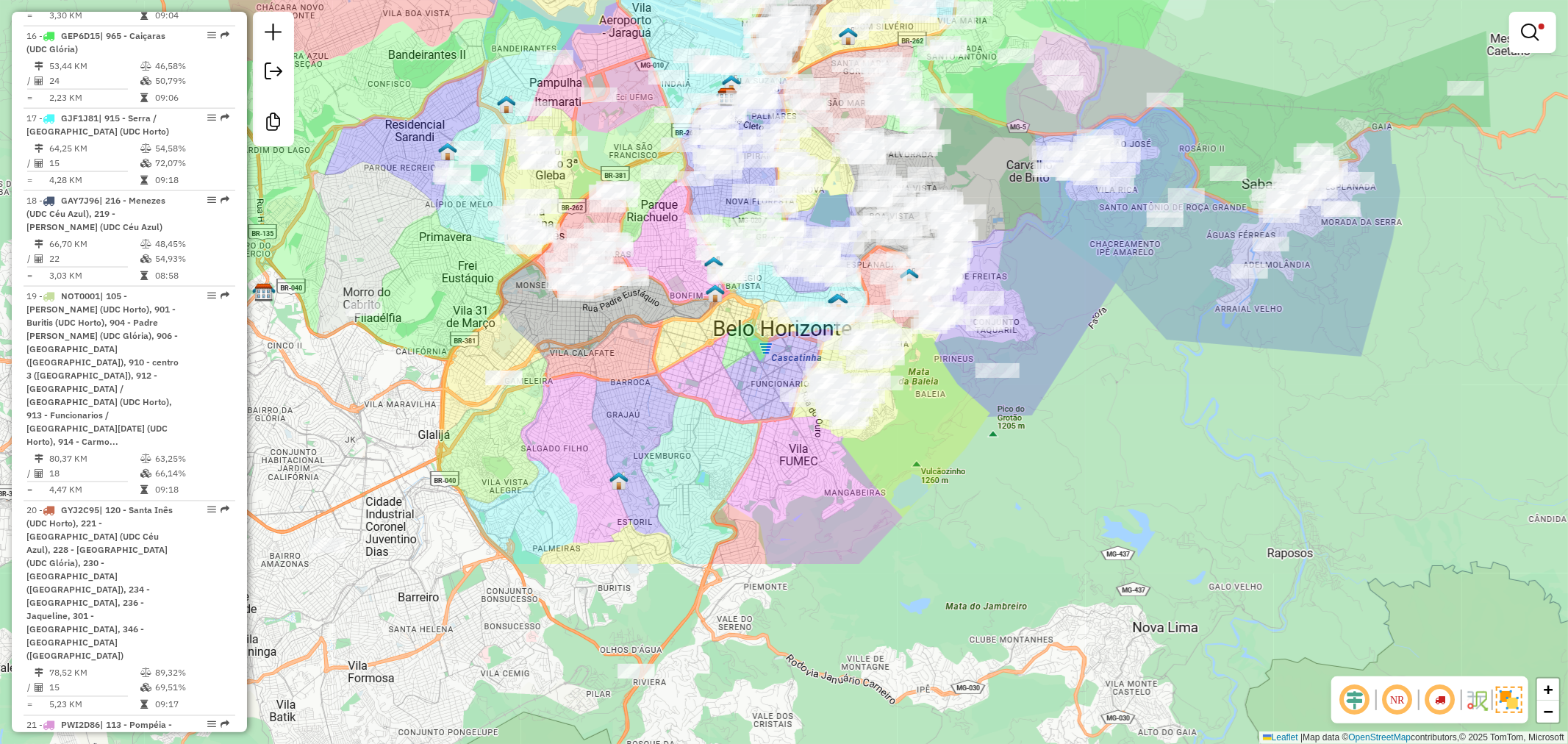
drag, startPoint x: 1075, startPoint y: 646, endPoint x: 1118, endPoint y: 391, distance: 258.6
click at [1118, 391] on div "Limpar filtros Janela de atendimento Grade de atendimento Capacidade Transporta…" at bounding box center [784, 372] width 1568 height 744
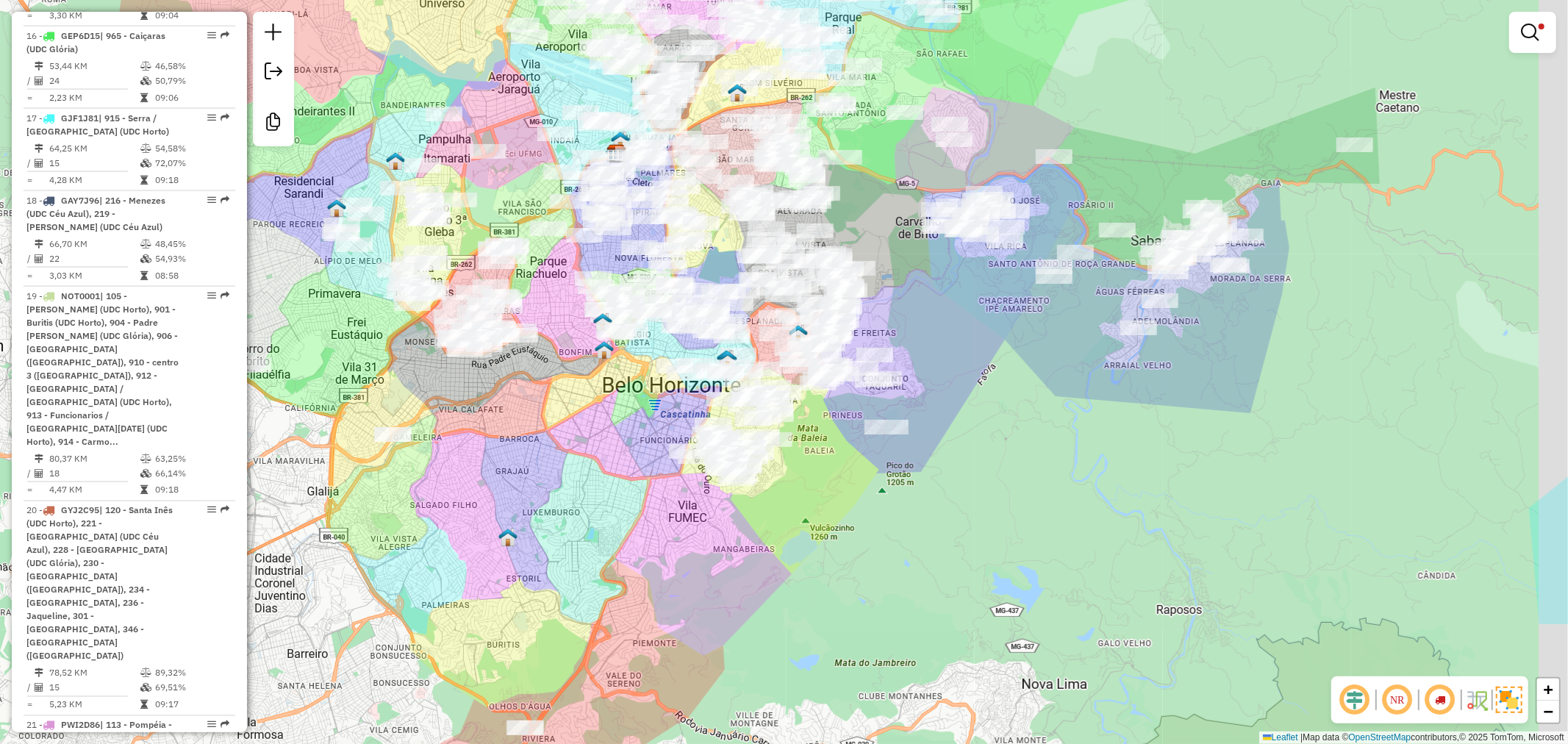
drag, startPoint x: 965, startPoint y: 454, endPoint x: 862, endPoint y: 512, distance: 118.2
click at [862, 512] on div "Limpar filtros Janela de atendimento Grade de atendimento Capacidade Transporta…" at bounding box center [784, 372] width 1568 height 744
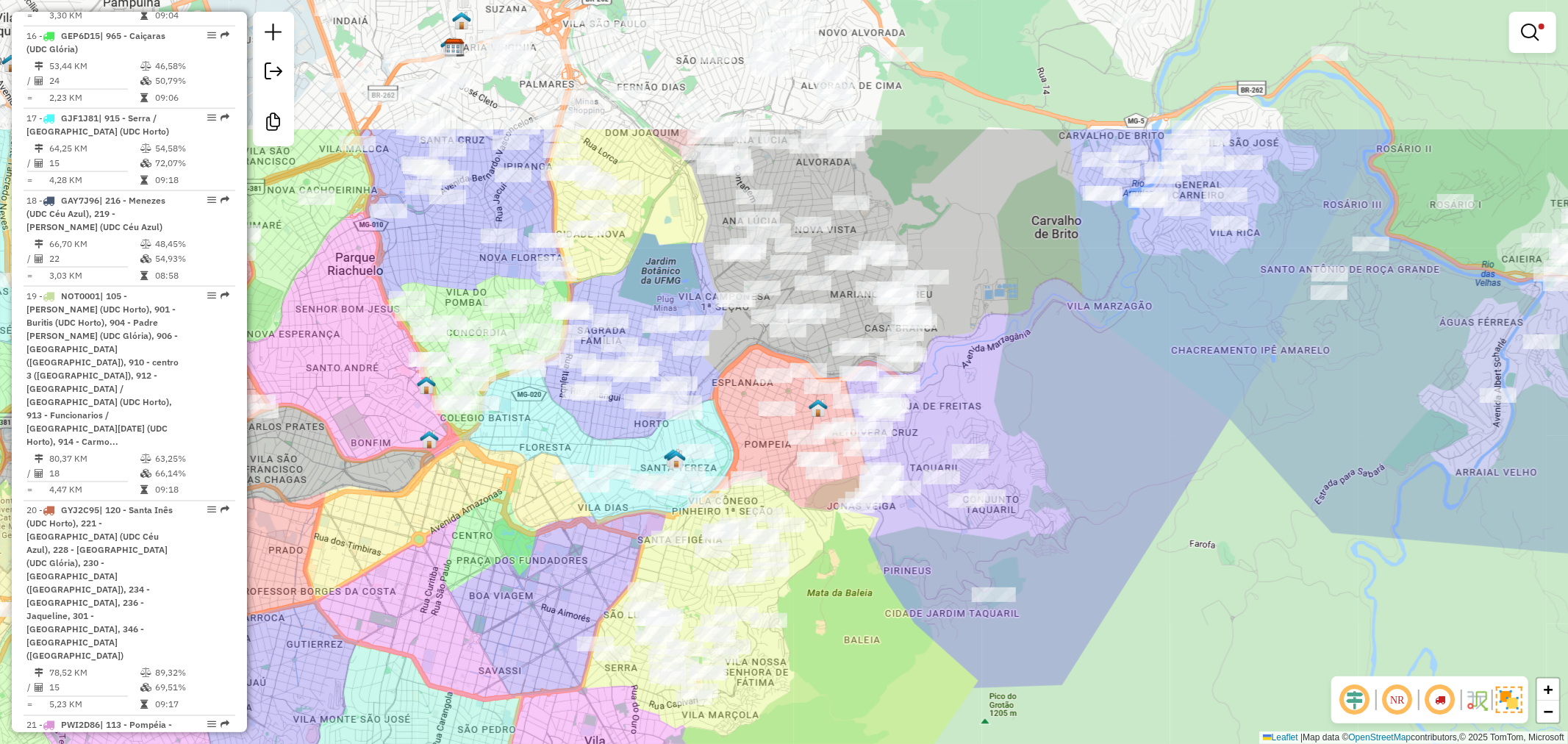
drag, startPoint x: 833, startPoint y: 441, endPoint x: 865, endPoint y: 630, distance: 191.7
click at [865, 630] on div "Limpar filtros Janela de atendimento Grade de atendimento Capacidade Transporta…" at bounding box center [784, 372] width 1568 height 744
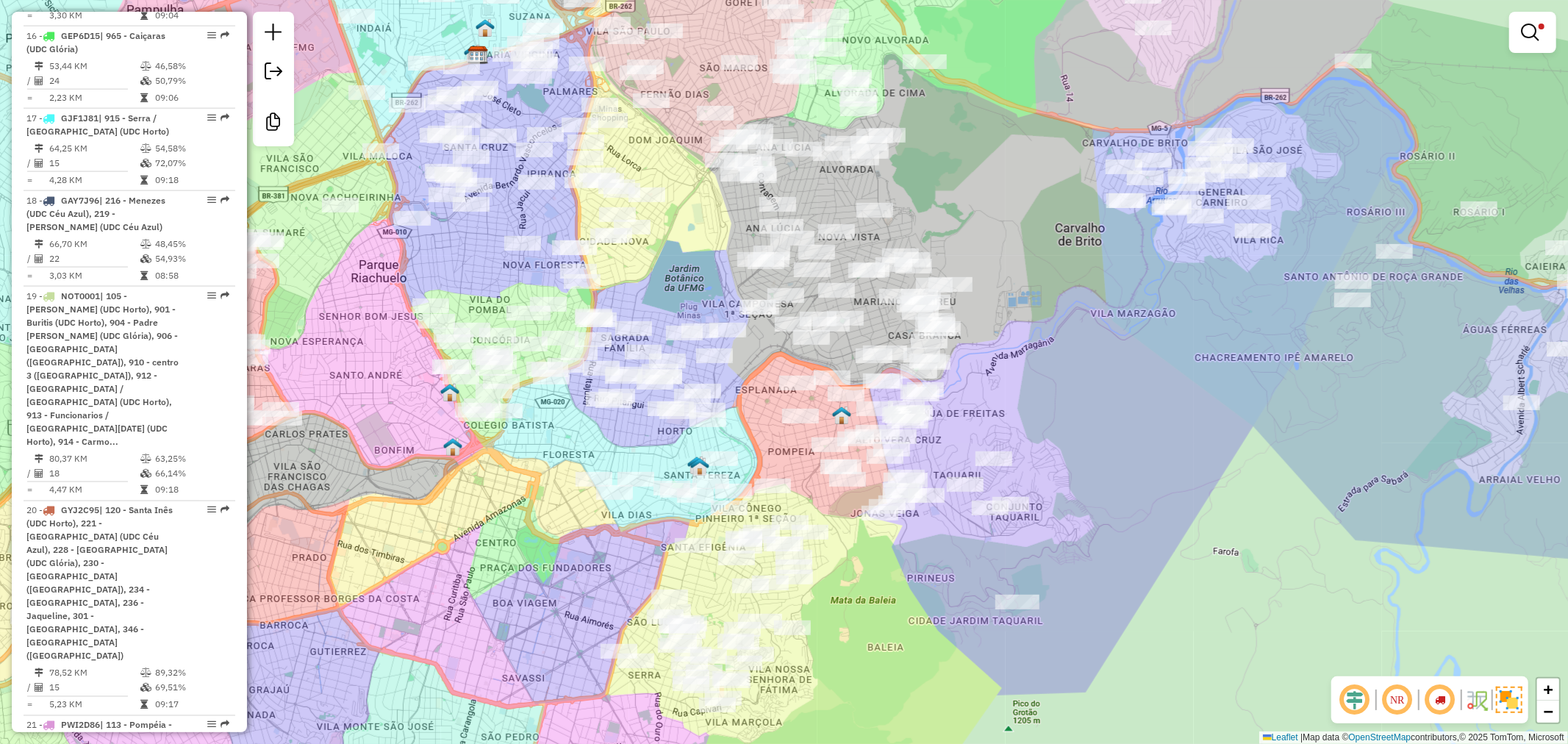
drag, startPoint x: 739, startPoint y: 453, endPoint x: 719, endPoint y: 430, distance: 30.5
click at [777, 463] on div "Limpar filtros Janela de atendimento Grade de atendimento Capacidade Transporta…" at bounding box center [784, 372] width 1568 height 744
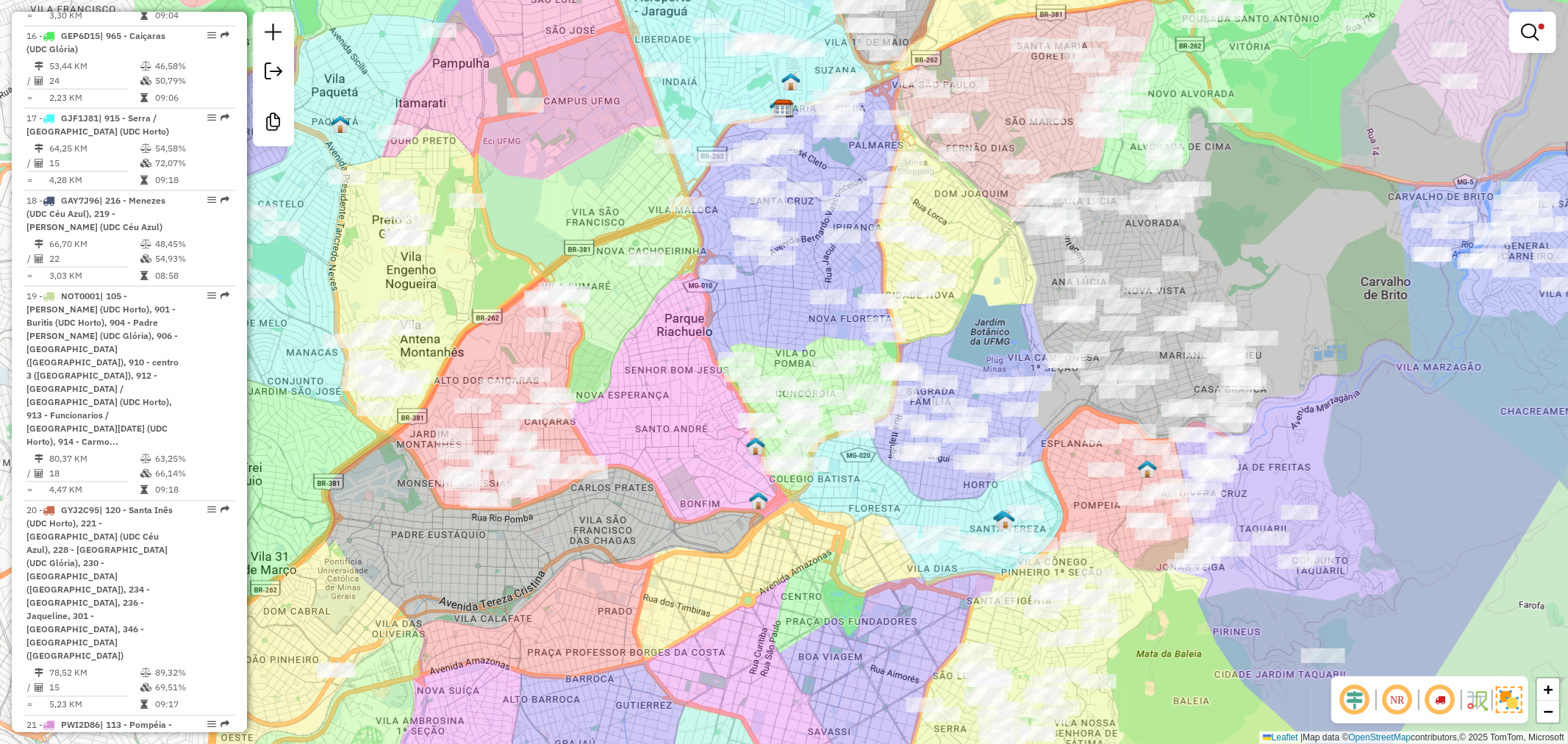
drag, startPoint x: 687, startPoint y: 294, endPoint x: 963, endPoint y: 275, distance: 276.7
click at [958, 328] on div "Limpar filtros Janela de atendimento Grade de atendimento Capacidade Transporta…" at bounding box center [784, 372] width 1568 height 744
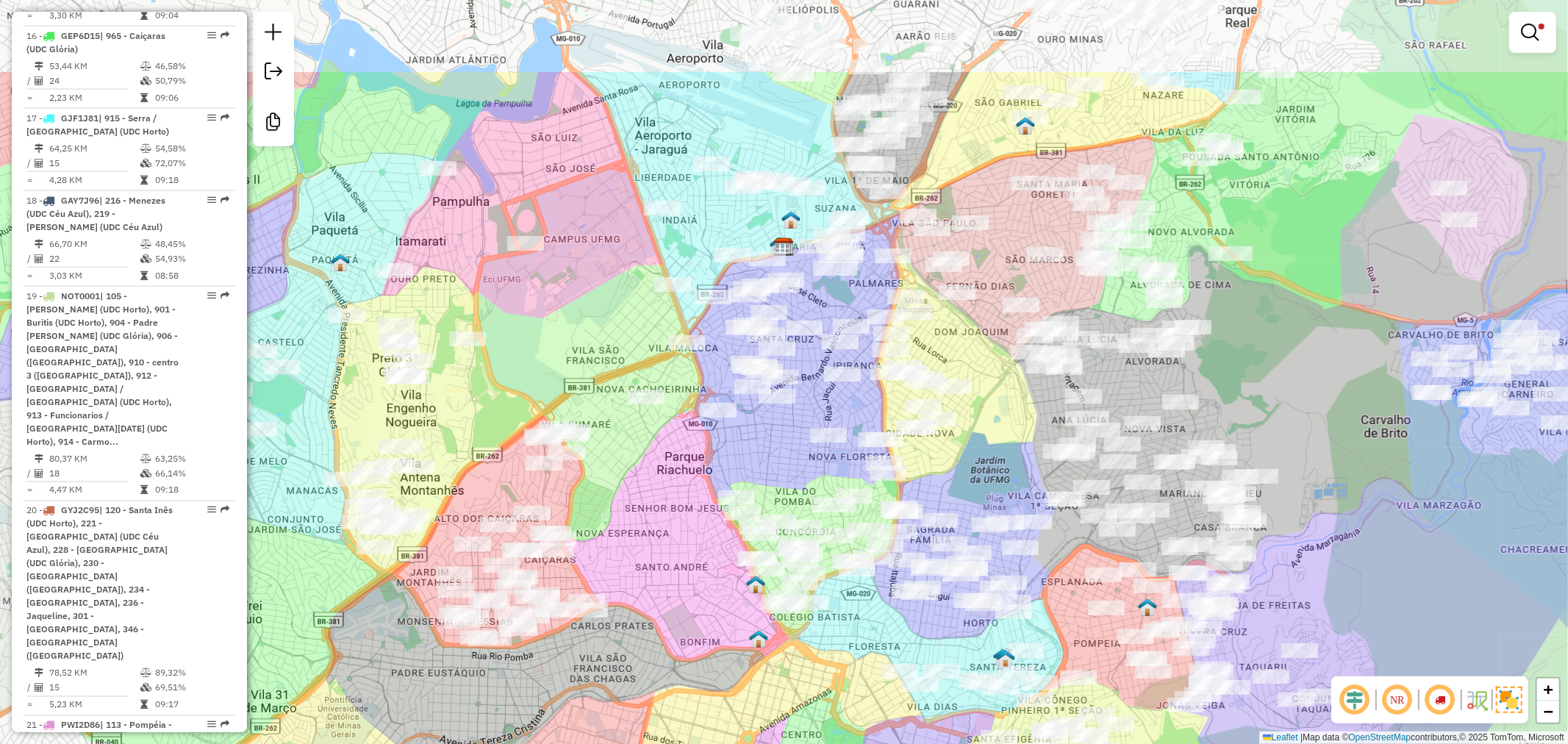
drag, startPoint x: 1005, startPoint y: 272, endPoint x: 1001, endPoint y: 416, distance: 144.1
click at [1001, 416] on div "Limpar filtros Janela de atendimento Grade de atendimento Capacidade Transporta…" at bounding box center [784, 372] width 1568 height 744
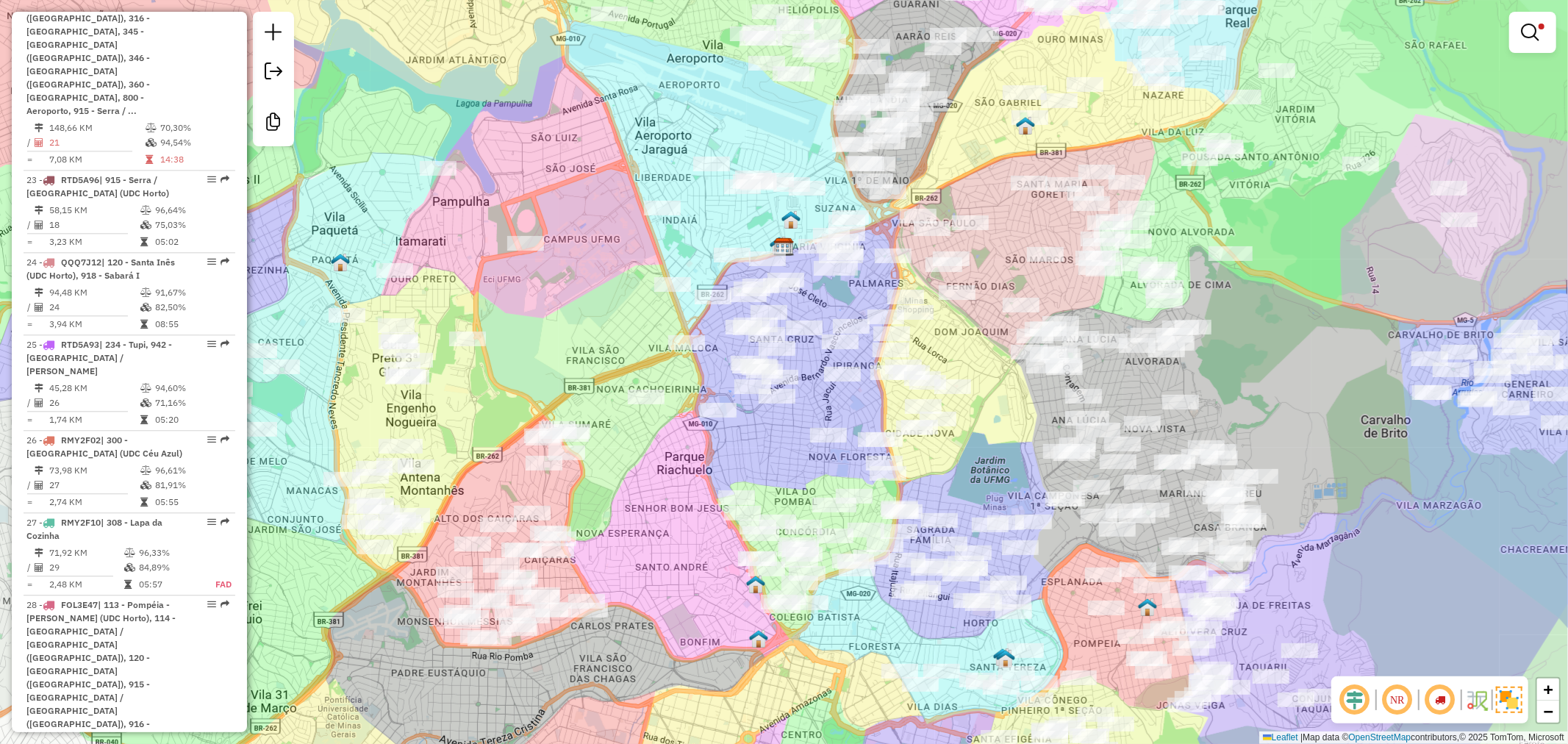
scroll to position [3100, 0]
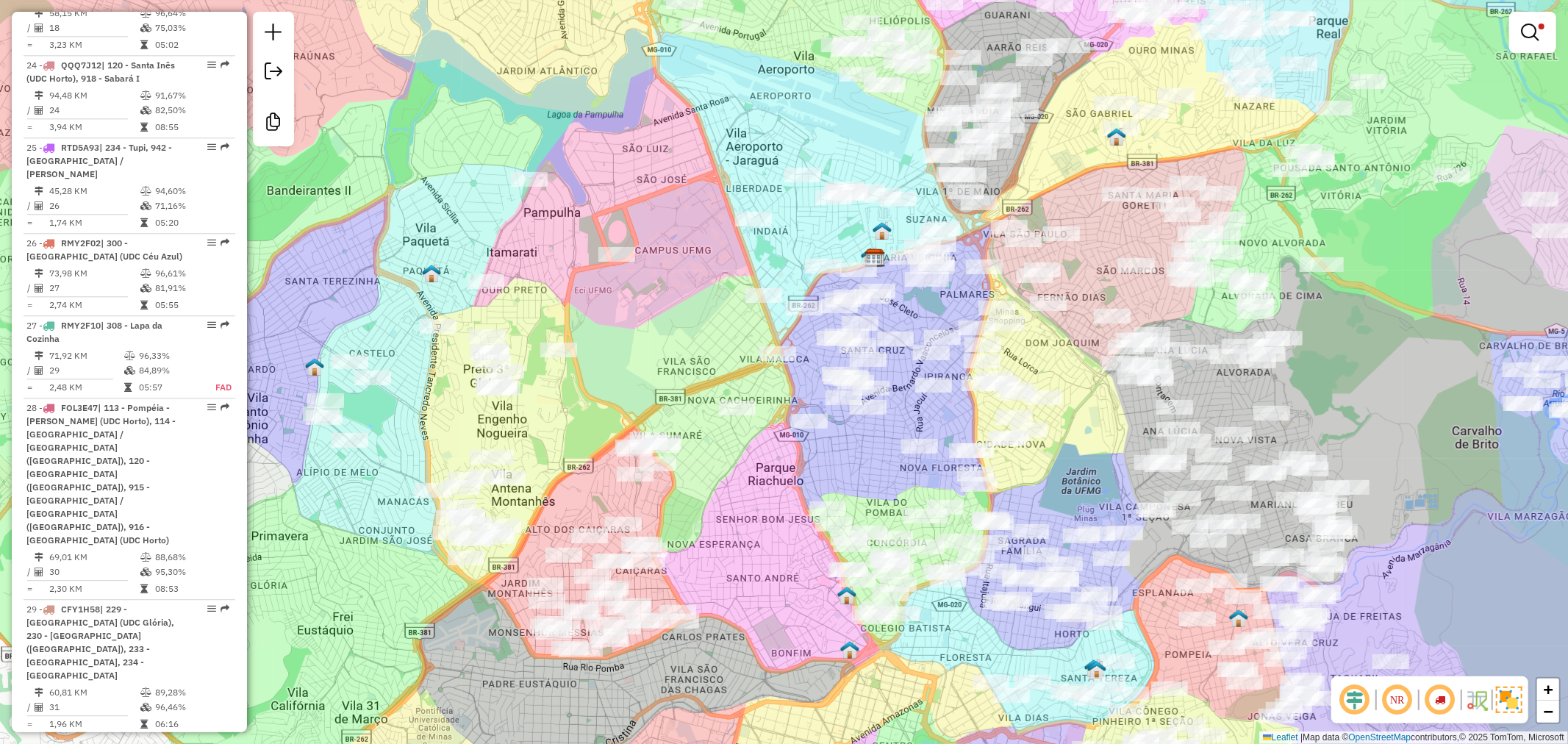
drag, startPoint x: 685, startPoint y: 522, endPoint x: 720, endPoint y: 450, distance: 80.1
click at [778, 533] on div "Limpar filtros Janela de atendimento Grade de atendimento Capacidade Transporta…" at bounding box center [784, 372] width 1568 height 744
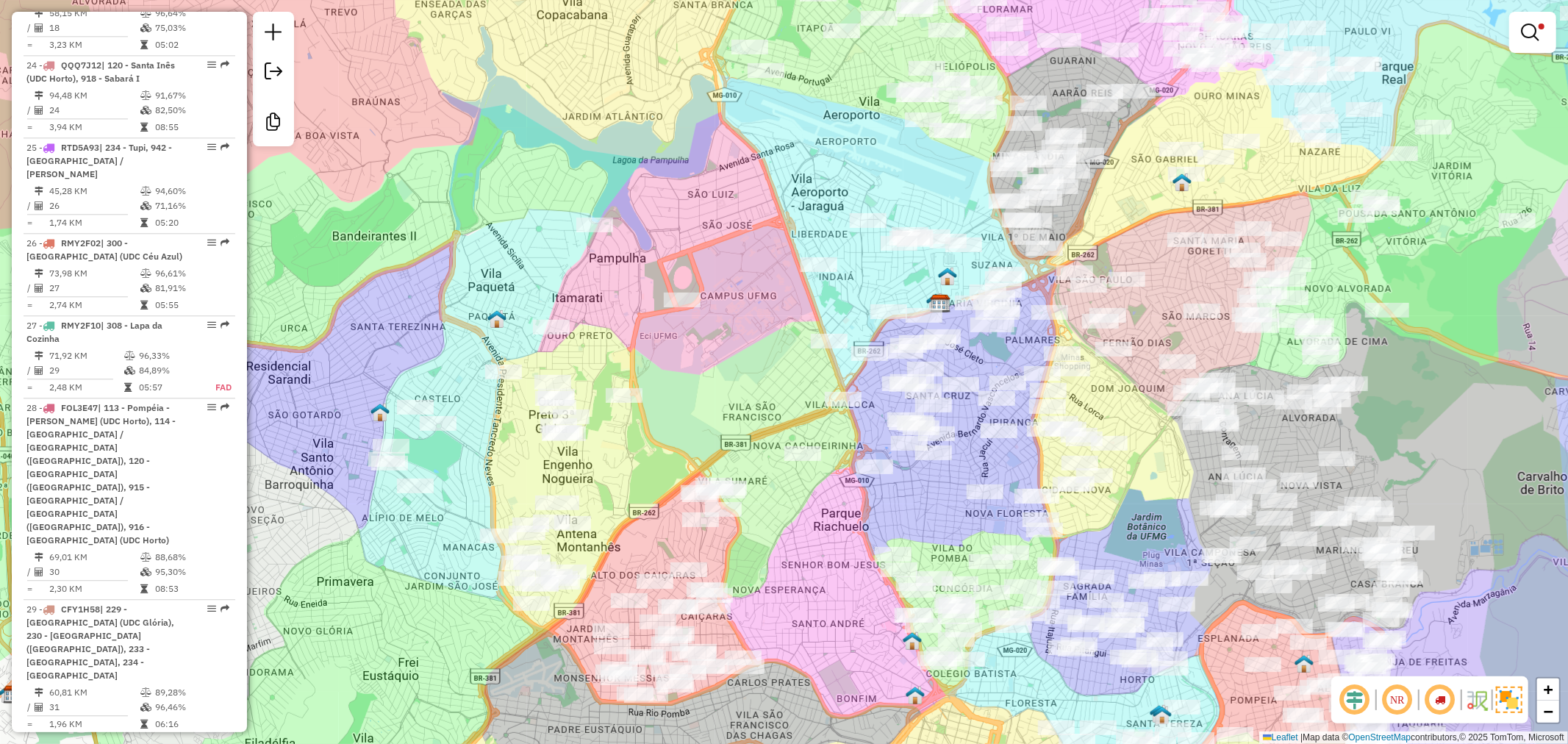
drag, startPoint x: 722, startPoint y: 482, endPoint x: 785, endPoint y: 526, distance: 76.8
click at [785, 526] on div "Limpar filtros Janela de atendimento Grade de atendimento Capacidade Transporta…" at bounding box center [784, 372] width 1568 height 744
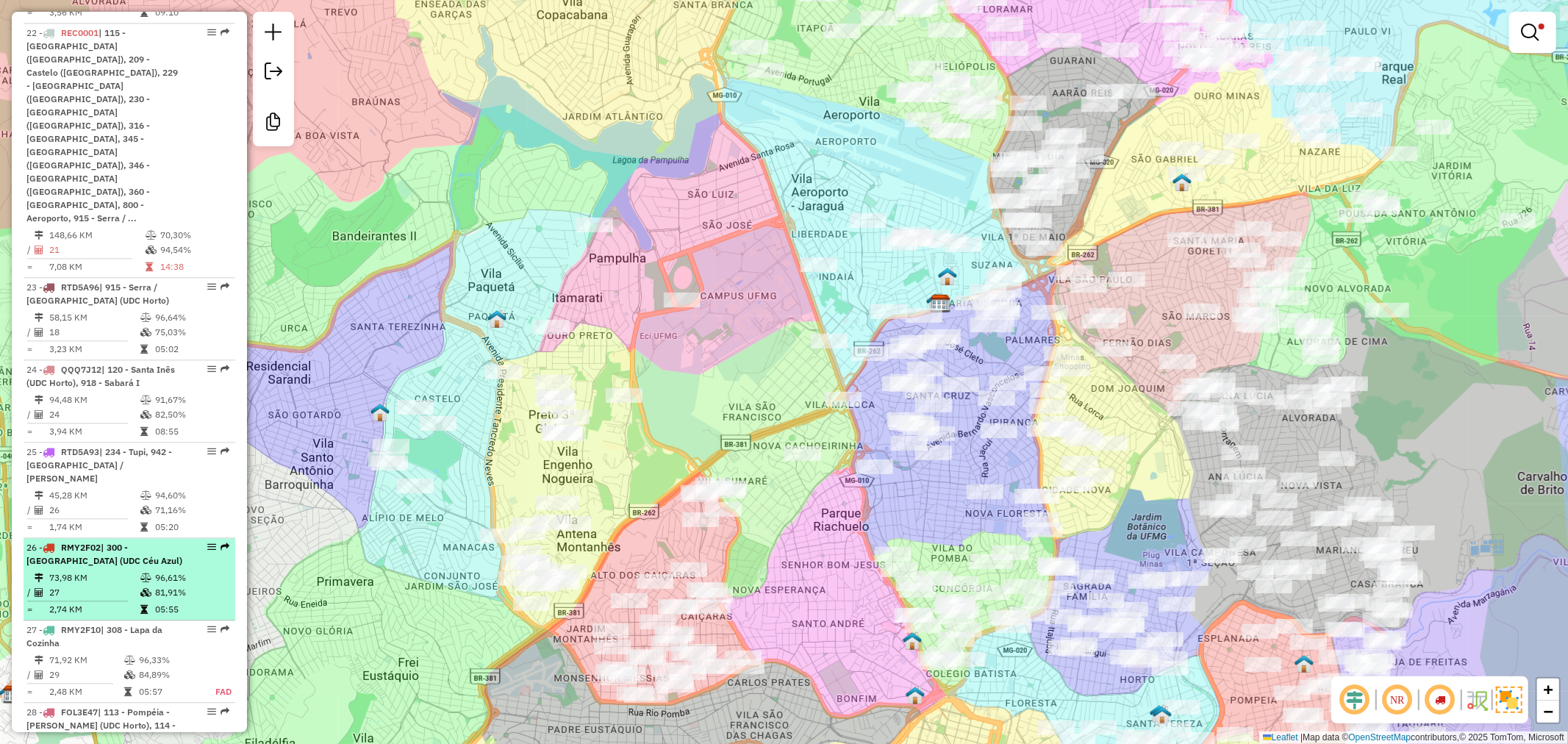
scroll to position [2365, 0]
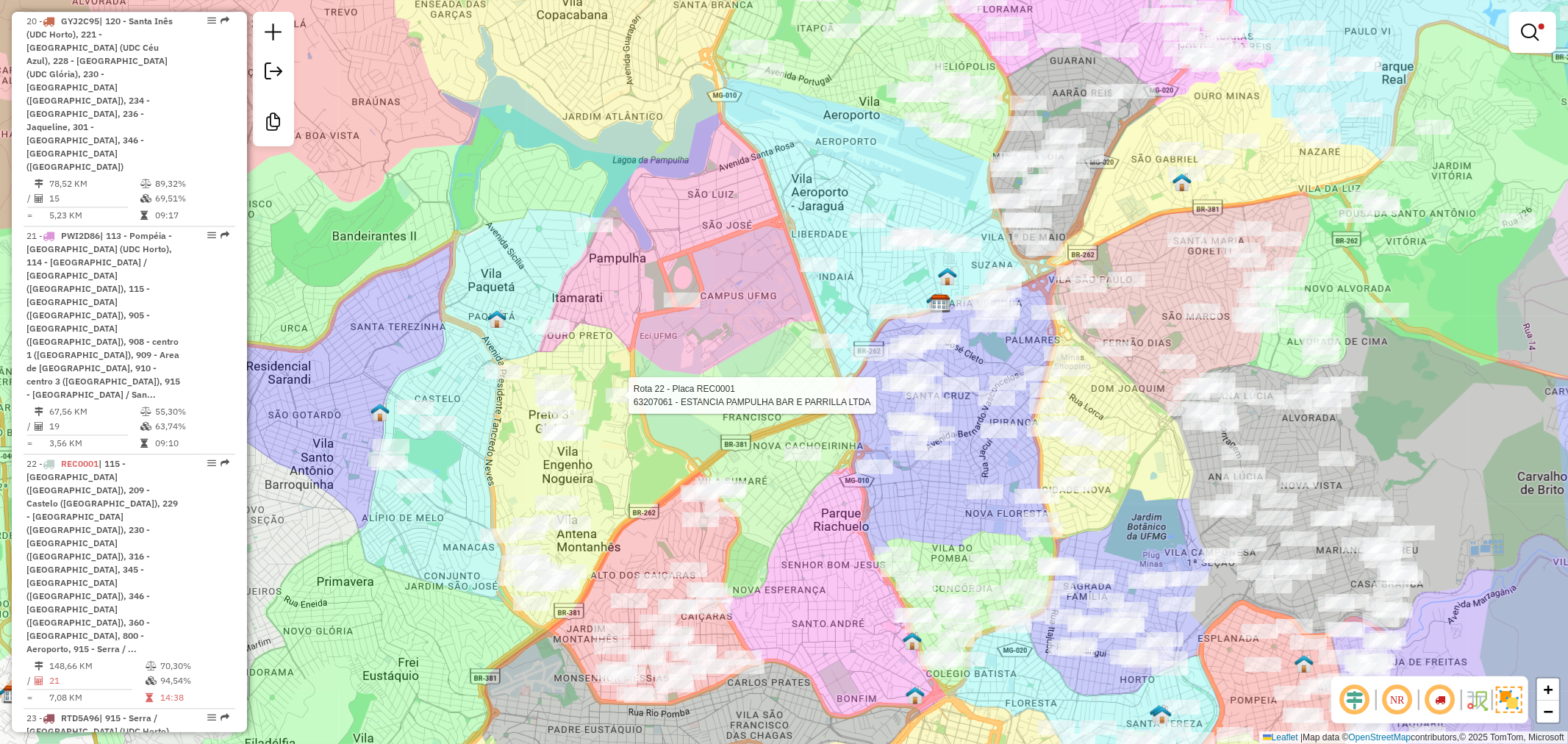
select select "**********"
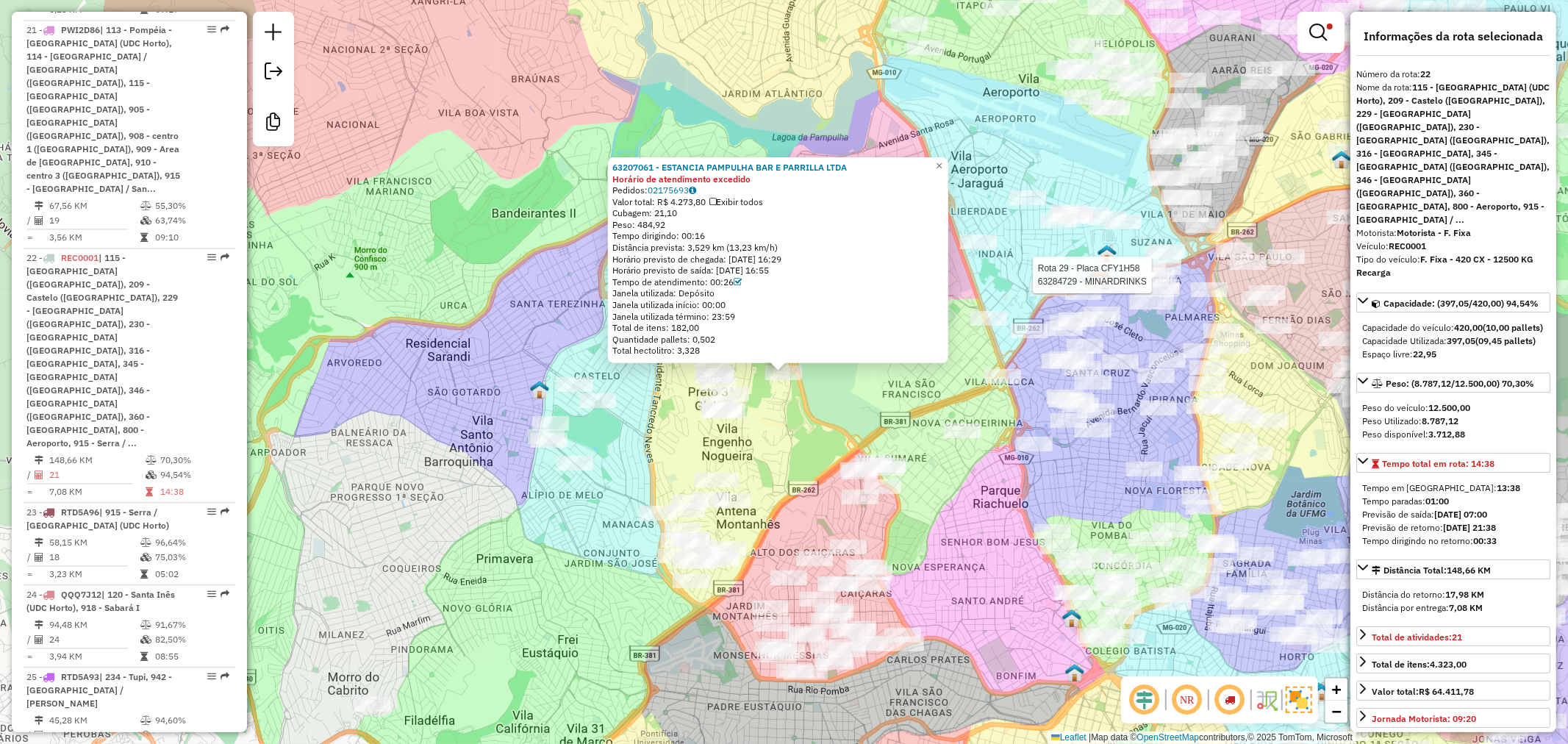
scroll to position [2606, 0]
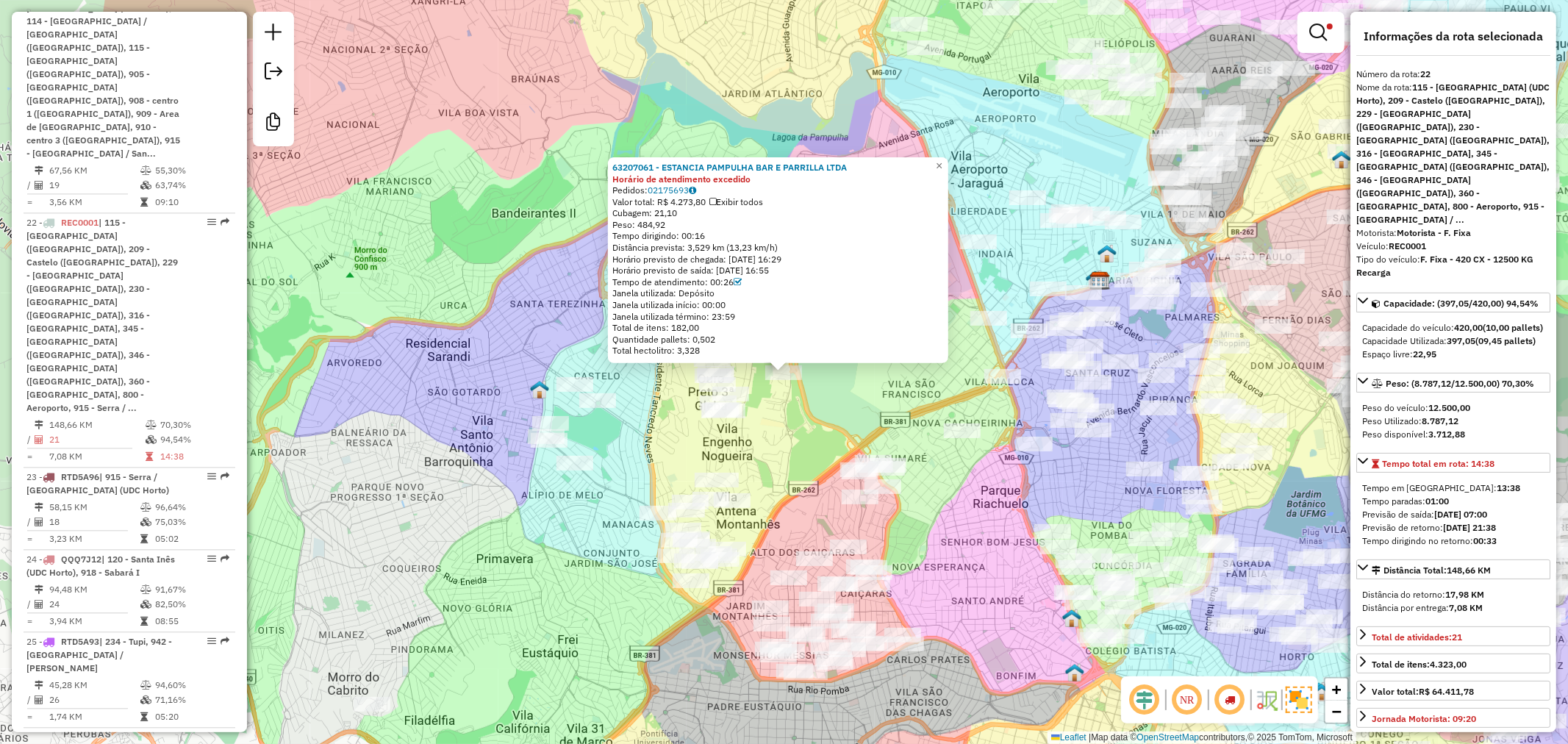
click at [816, 394] on div "Rota 22 - Placa REC0001 63207061 - ESTANCIA PAMPULHA BAR E PARRILLA LTDA 632070…" at bounding box center [784, 372] width 1568 height 744
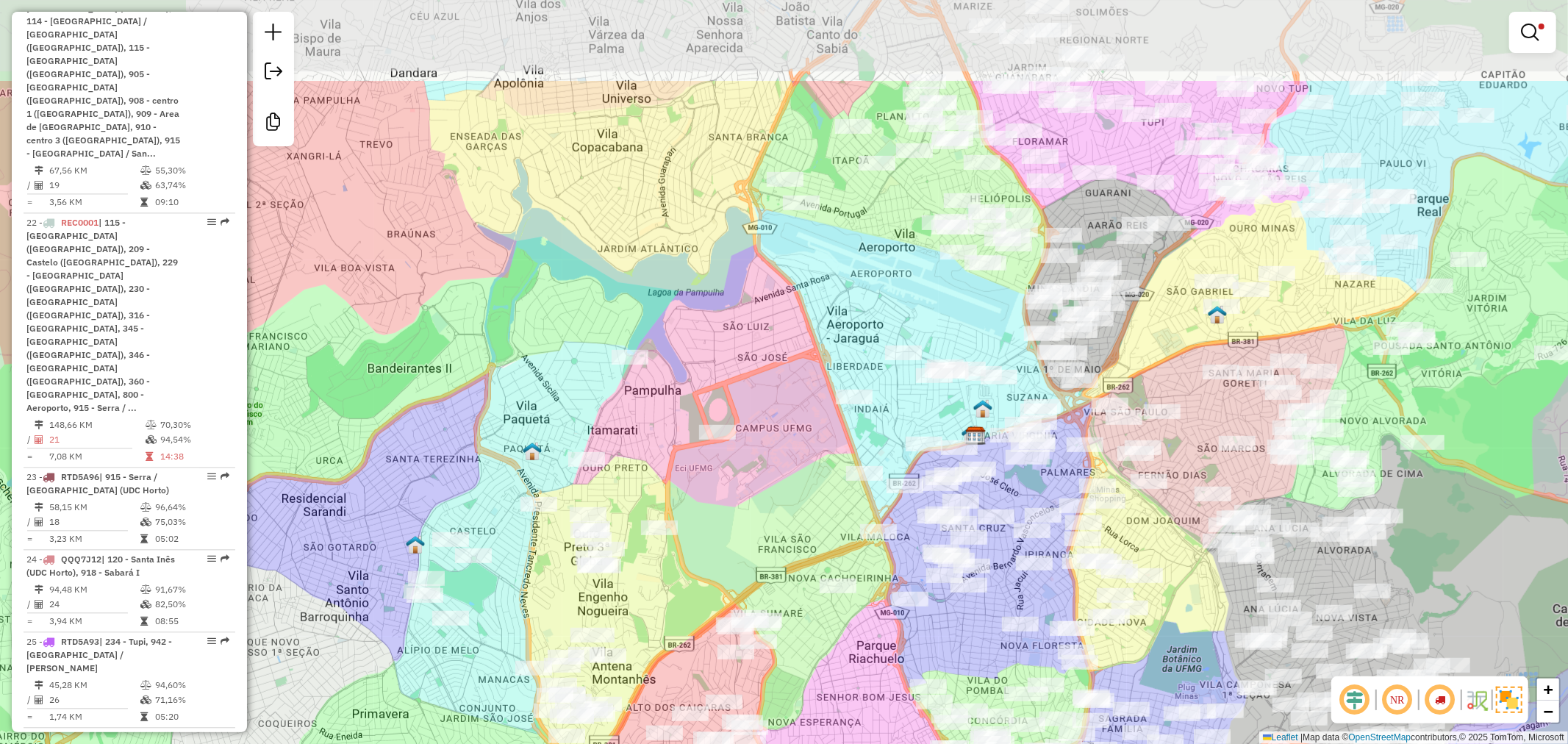
drag, startPoint x: 942, startPoint y: 395, endPoint x: 850, endPoint y: 516, distance: 152.0
click at [850, 516] on div "Limpar filtros Janela de atendimento Grade de atendimento Capacidade Transporta…" at bounding box center [784, 372] width 1568 height 744
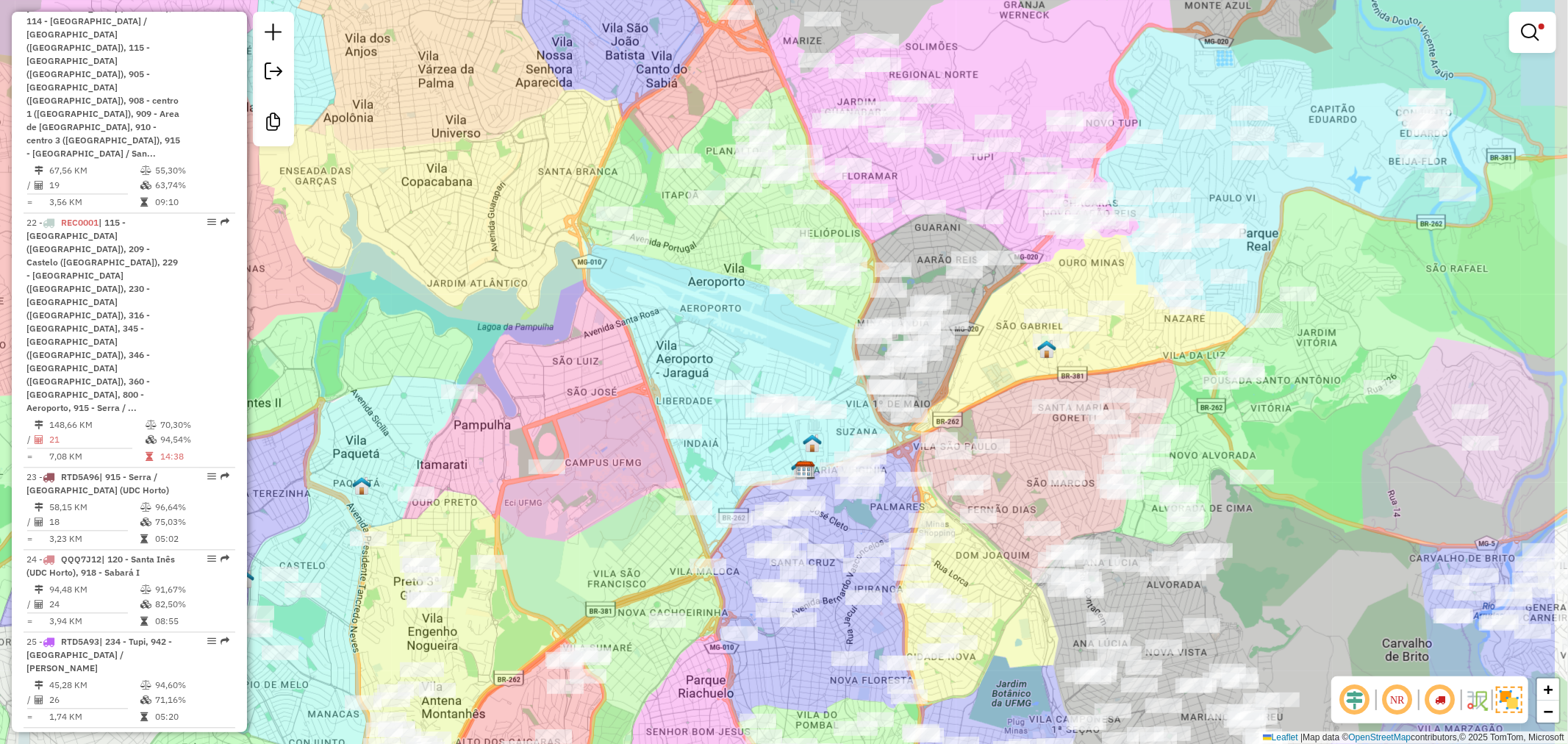
drag, startPoint x: 754, startPoint y: 429, endPoint x: 559, endPoint y: 482, distance: 202.1
click at [557, 482] on div "Limpar filtros Janela de atendimento Grade de atendimento Capacidade Transporta…" at bounding box center [784, 372] width 1568 height 744
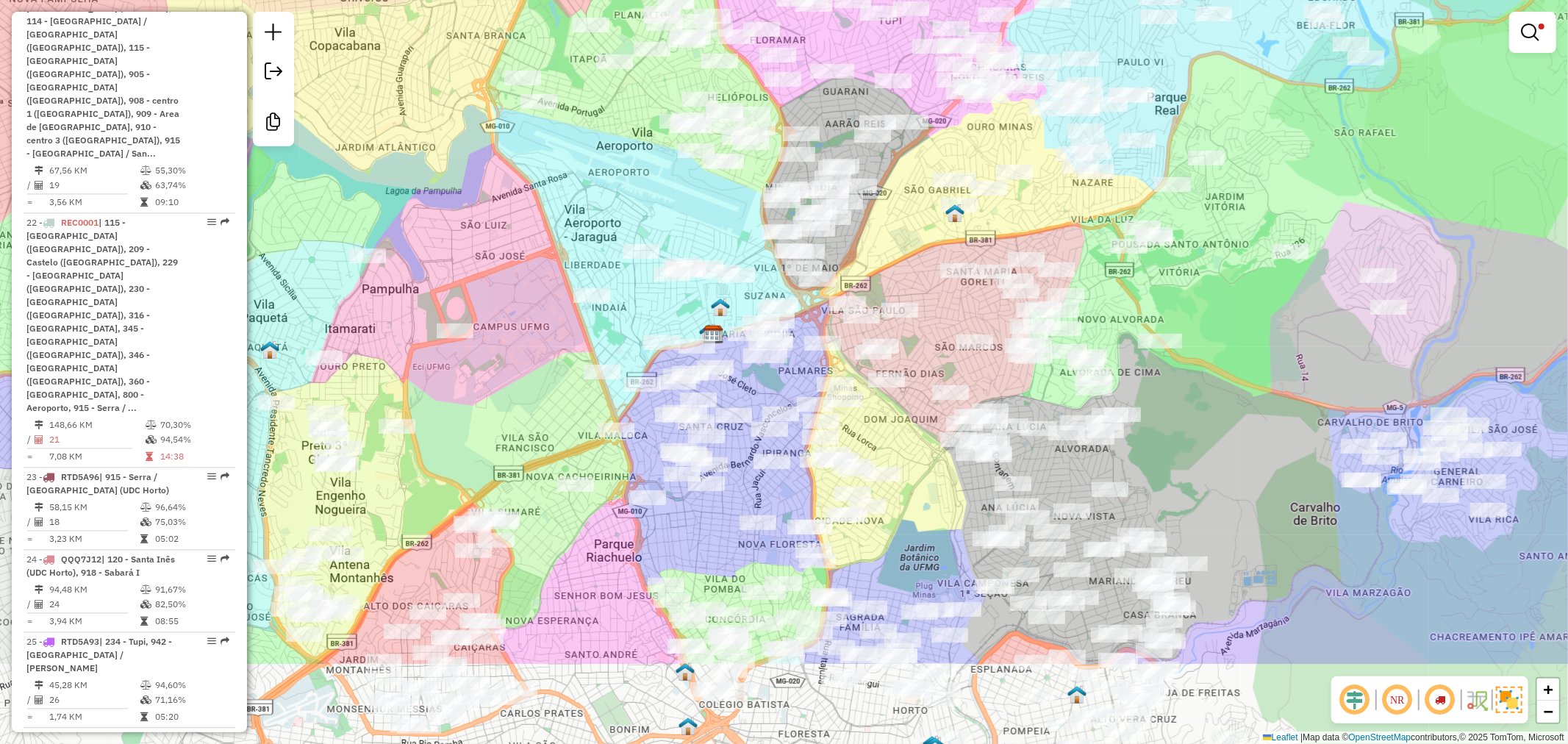
drag, startPoint x: 580, startPoint y: 219, endPoint x: 600, endPoint y: 281, distance: 65.1
click at [578, 211] on div "Limpar filtros Janela de atendimento Grade de atendimento Capacidade Transporta…" at bounding box center [784, 372] width 1568 height 744
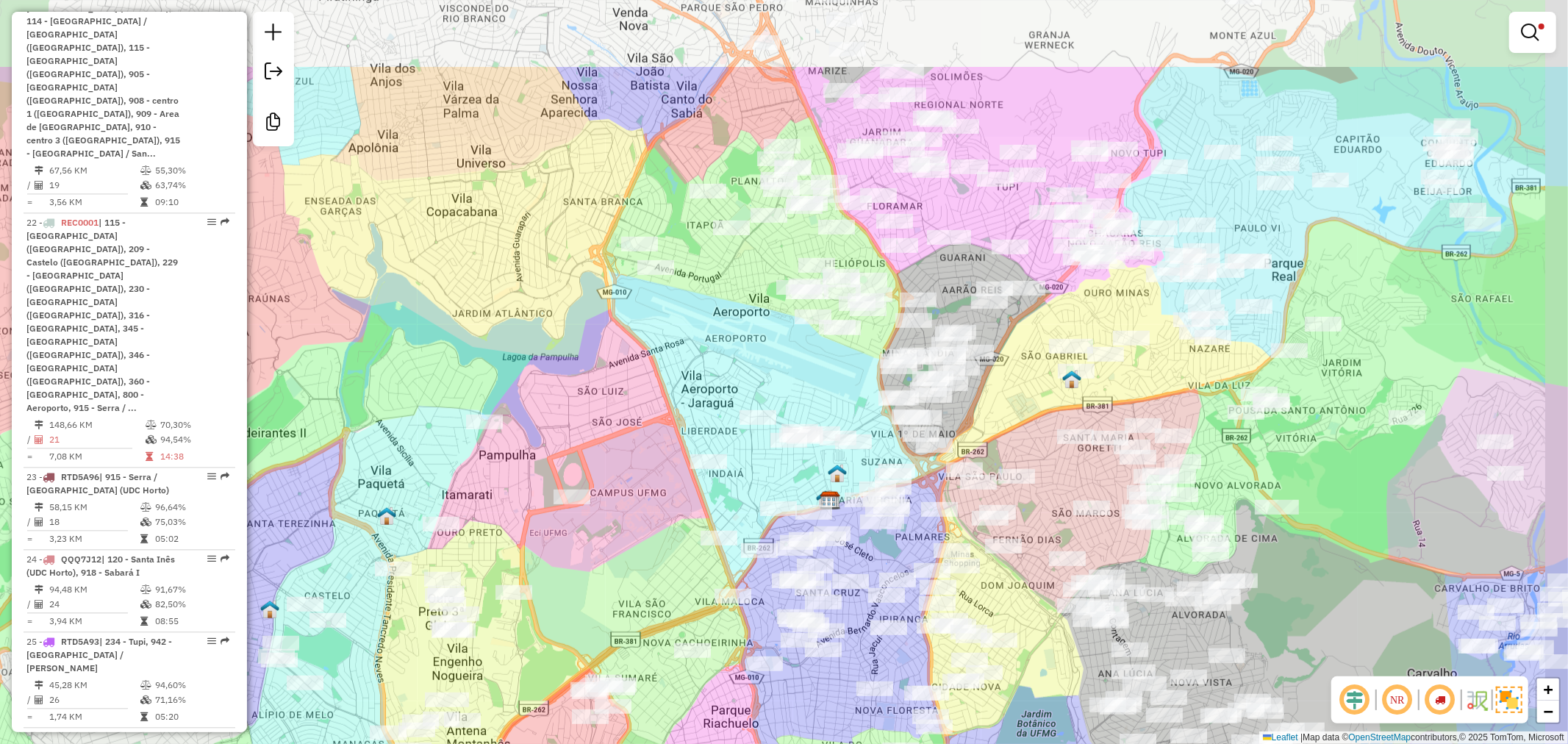
drag, startPoint x: 945, startPoint y: 341, endPoint x: 802, endPoint y: 481, distance: 200.1
click at [802, 481] on div "Limpar filtros Janela de atendimento Grade de atendimento Capacidade Transporta…" at bounding box center [784, 372] width 1568 height 744
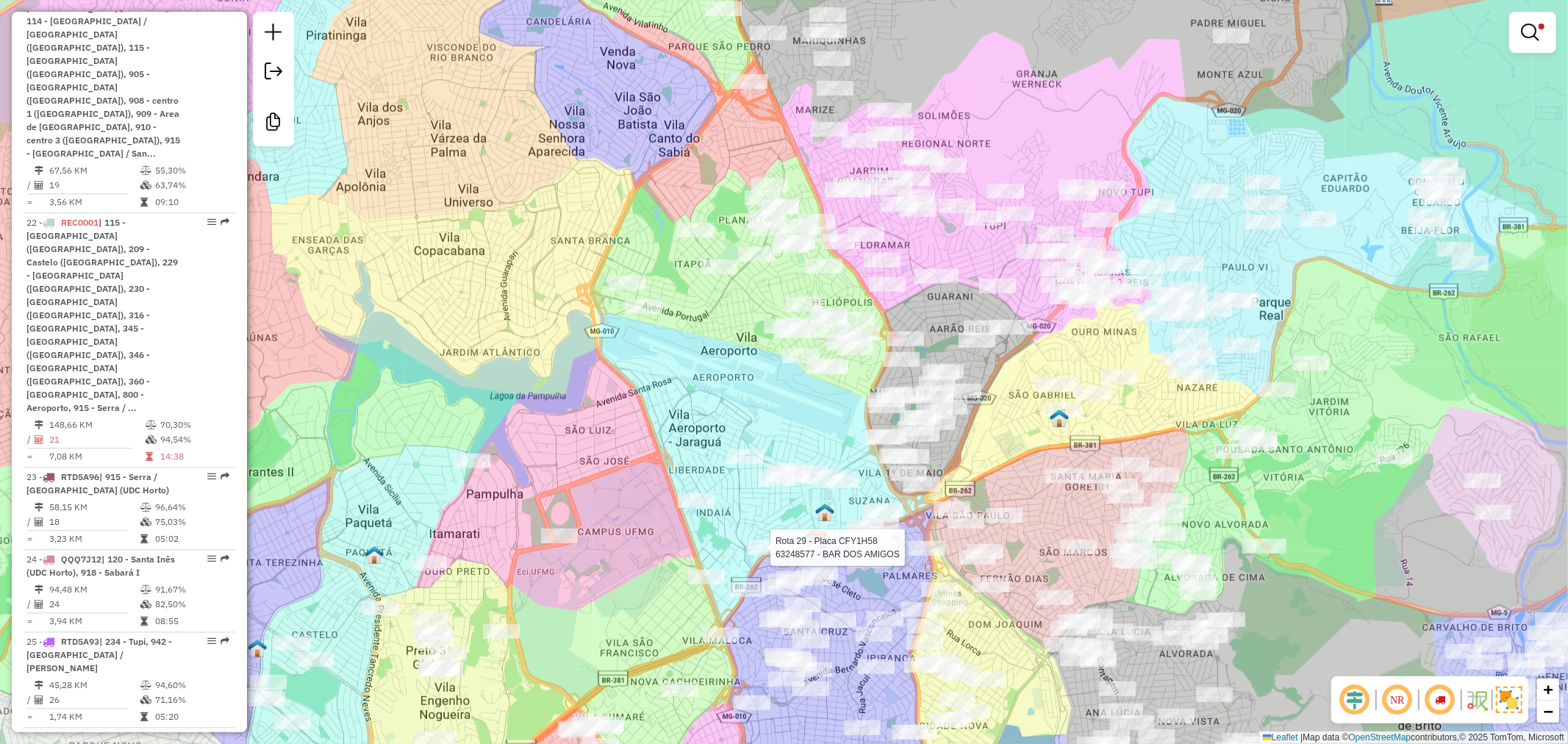
click at [708, 320] on div "Rota 29 - Placa CFY1H58 63248577 - BAR DOS AMIGOS Limpar filtros Janela de aten…" at bounding box center [784, 372] width 1568 height 744
select select "**********"
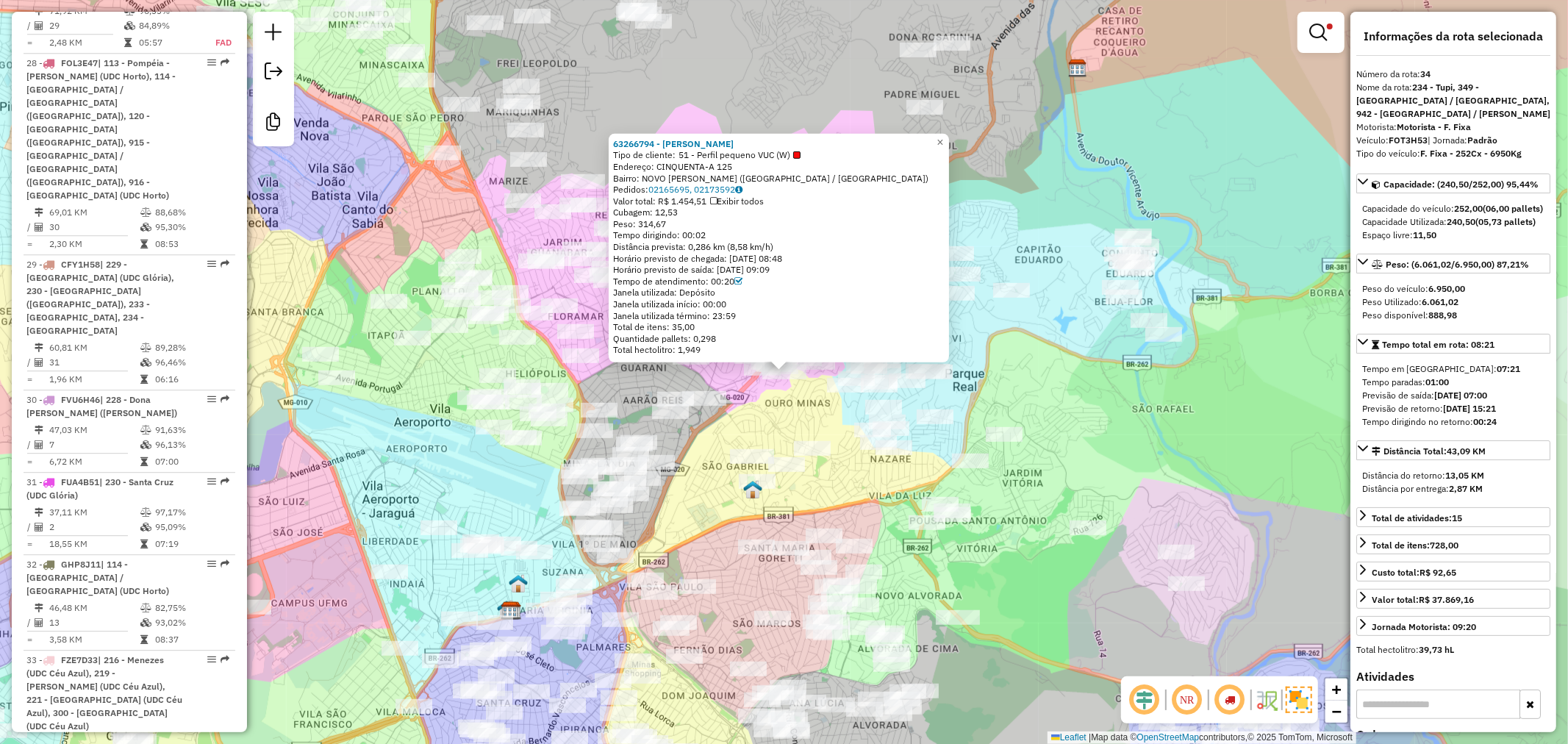
scroll to position [3805, 0]
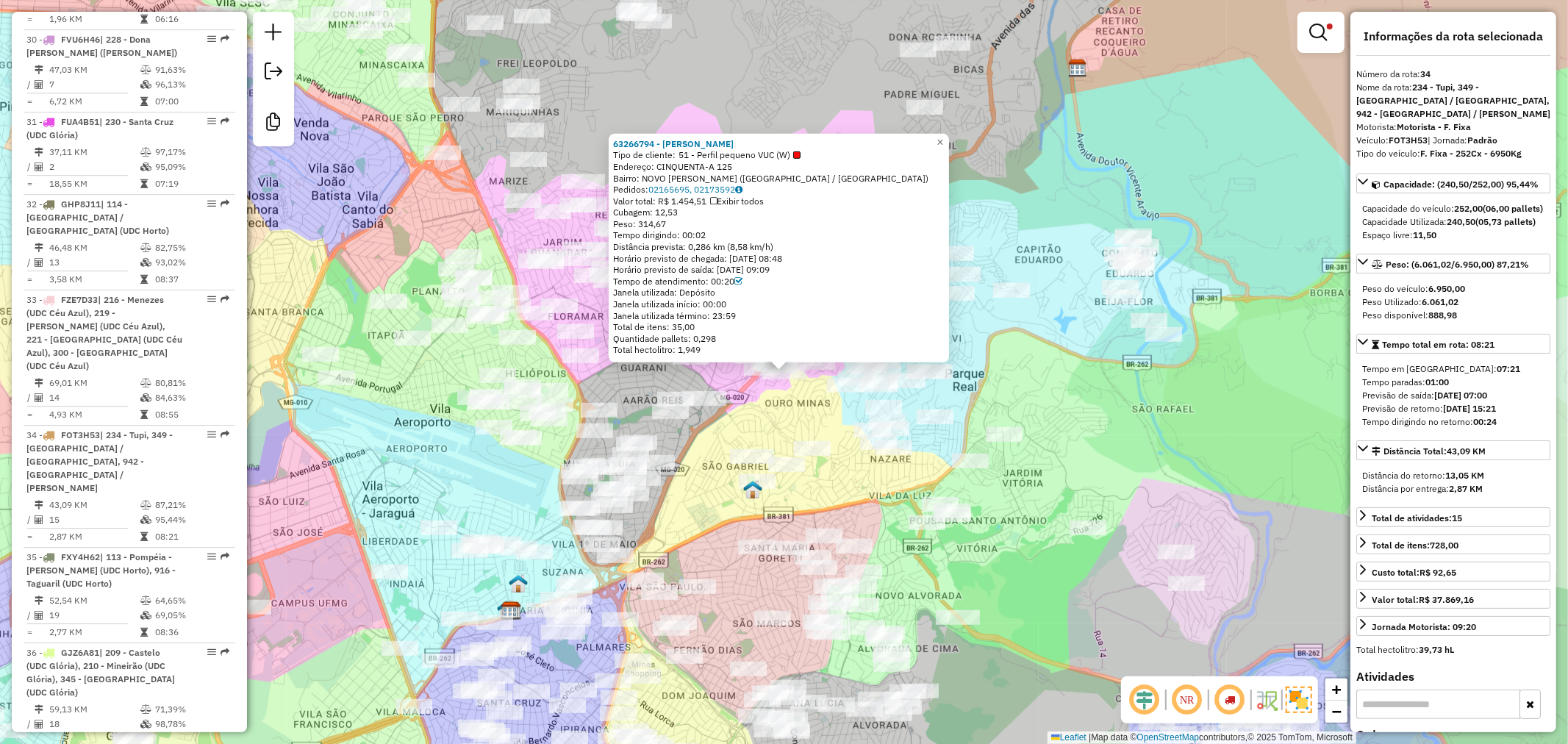
drag, startPoint x: 1140, startPoint y: 382, endPoint x: 1120, endPoint y: 378, distance: 20.4
click at [1140, 383] on div "Rota 25 - Placa RTD5A93 63279222 - RODRIGO NEPOMUCENO 0 63266794 - LEONARDO RAB…" at bounding box center [784, 372] width 1568 height 744
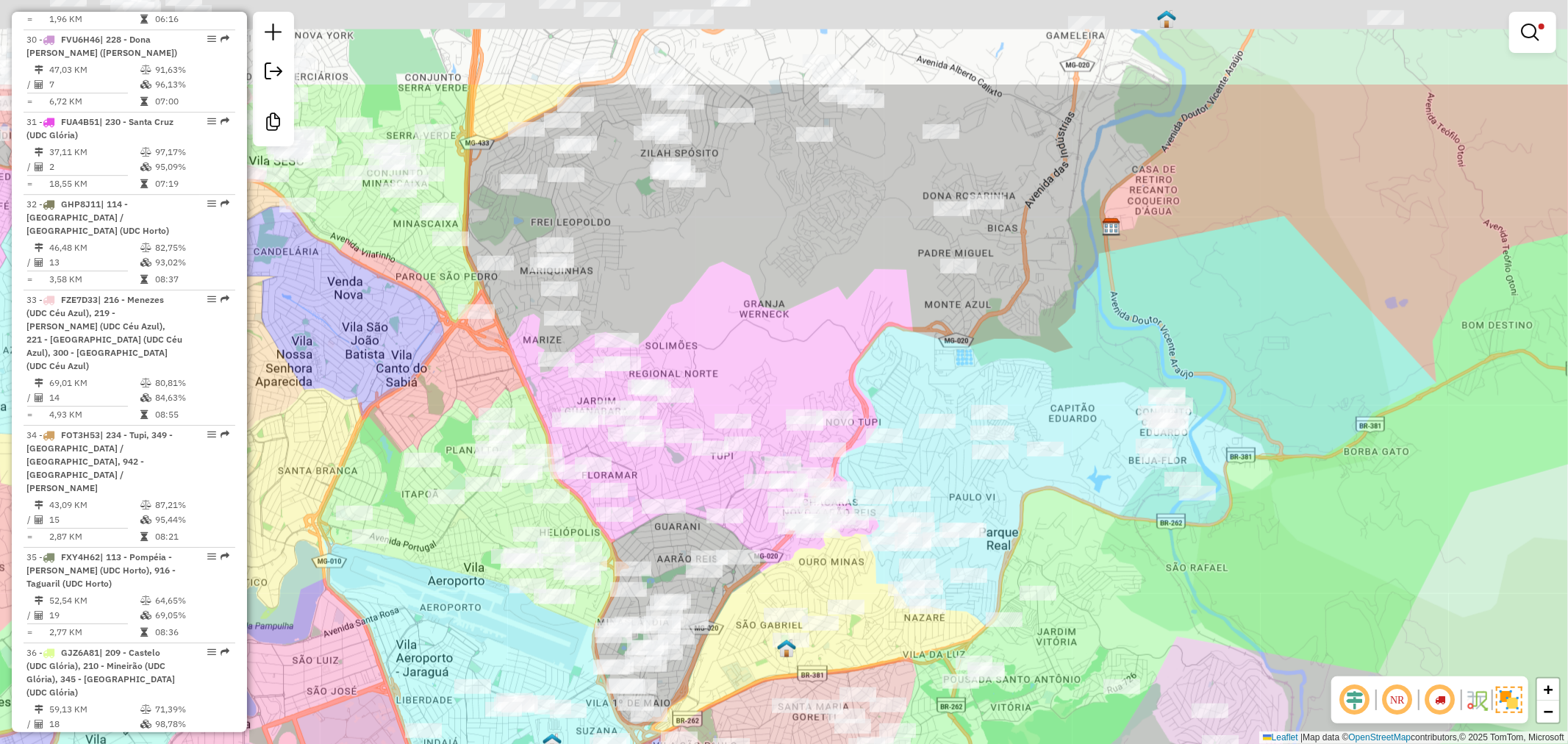
drag, startPoint x: 1061, startPoint y: 371, endPoint x: 1116, endPoint y: 566, distance: 202.6
click at [1116, 566] on div "Limpar filtros Janela de atendimento Grade de atendimento Capacidade Transporta…" at bounding box center [784, 372] width 1568 height 744
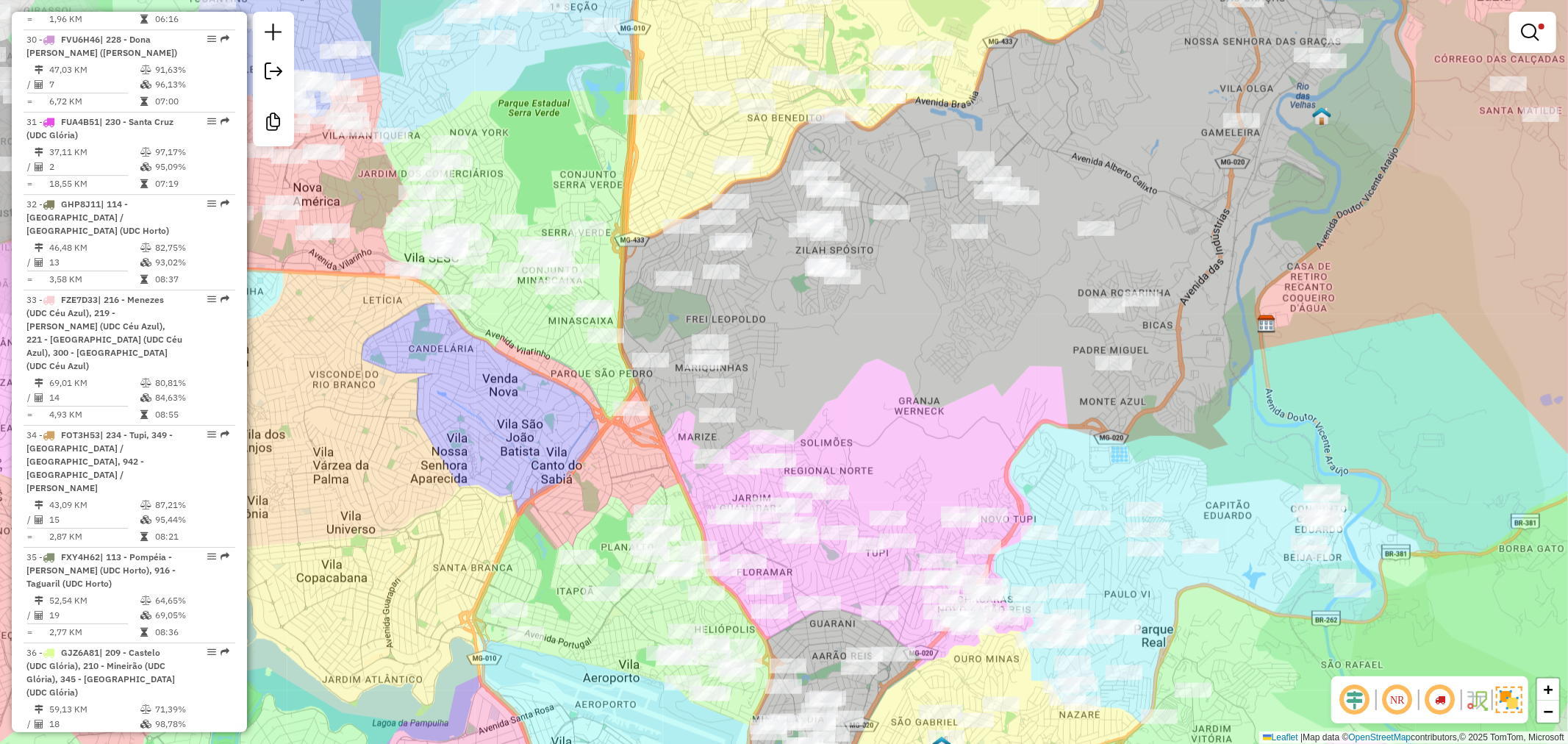
drag, startPoint x: 882, startPoint y: 387, endPoint x: 998, endPoint y: 409, distance: 118.1
click at [998, 409] on div "Limpar filtros Janela de atendimento Grade de atendimento Capacidade Transporta…" at bounding box center [784, 372] width 1568 height 744
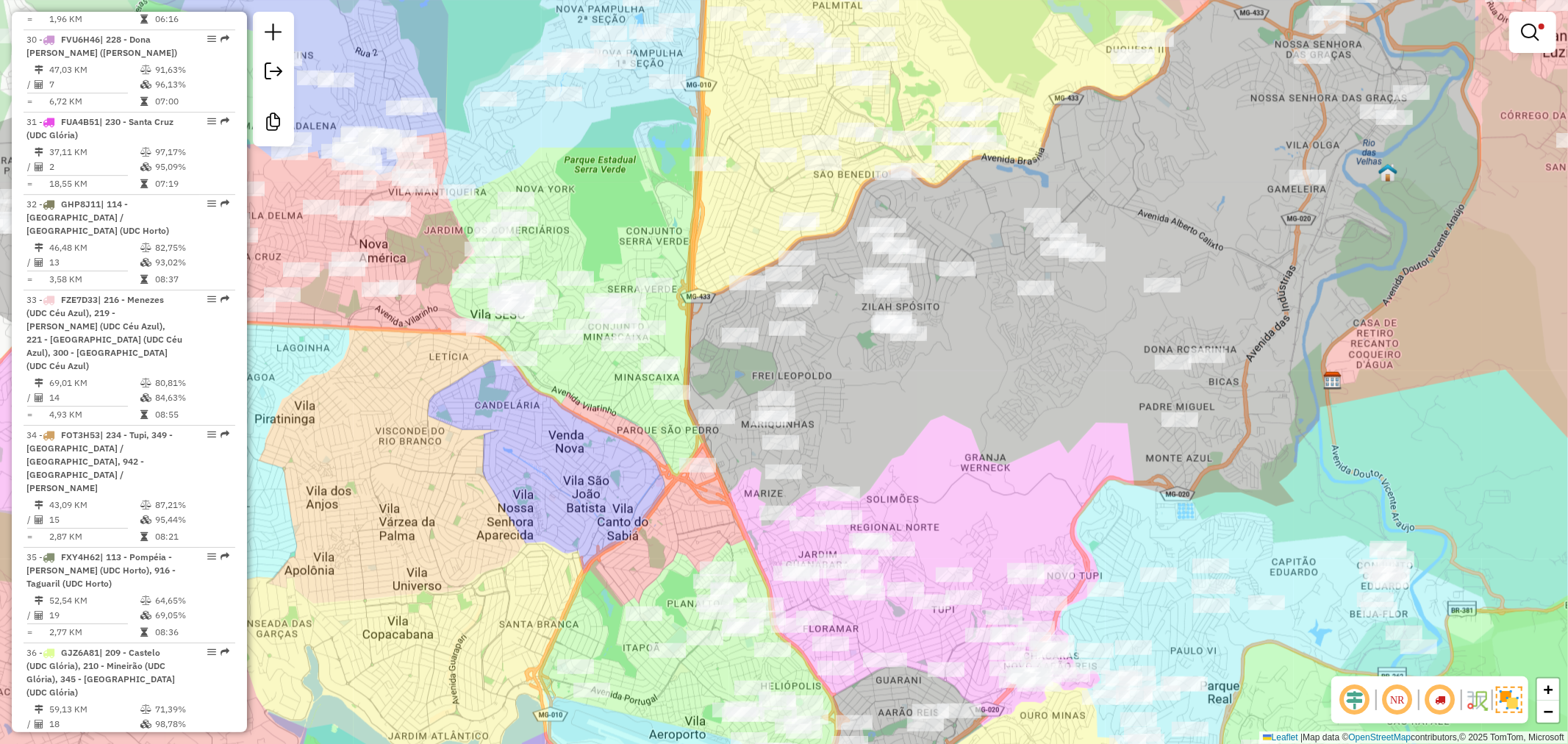
drag, startPoint x: 979, startPoint y: 383, endPoint x: 1148, endPoint y: 493, distance: 201.6
click at [1148, 493] on div "Limpar filtros Janela de atendimento Grade de atendimento Capacidade Transporta…" at bounding box center [784, 372] width 1568 height 744
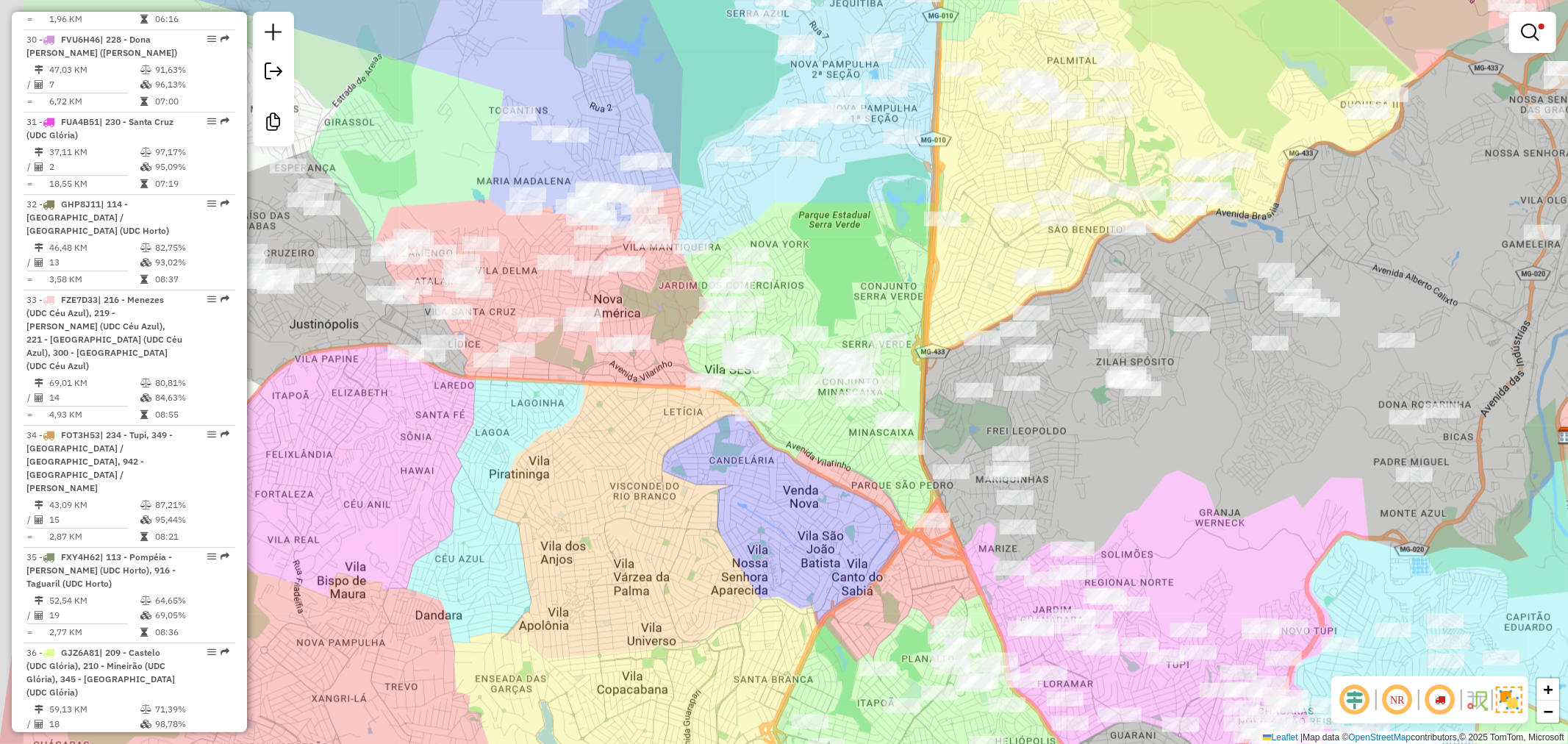
drag, startPoint x: 1112, startPoint y: 454, endPoint x: 1184, endPoint y: 390, distance: 96.3
click at [1184, 390] on div "Limpar filtros Janela de atendimento Grade de atendimento Capacidade Transporta…" at bounding box center [784, 372] width 1568 height 744
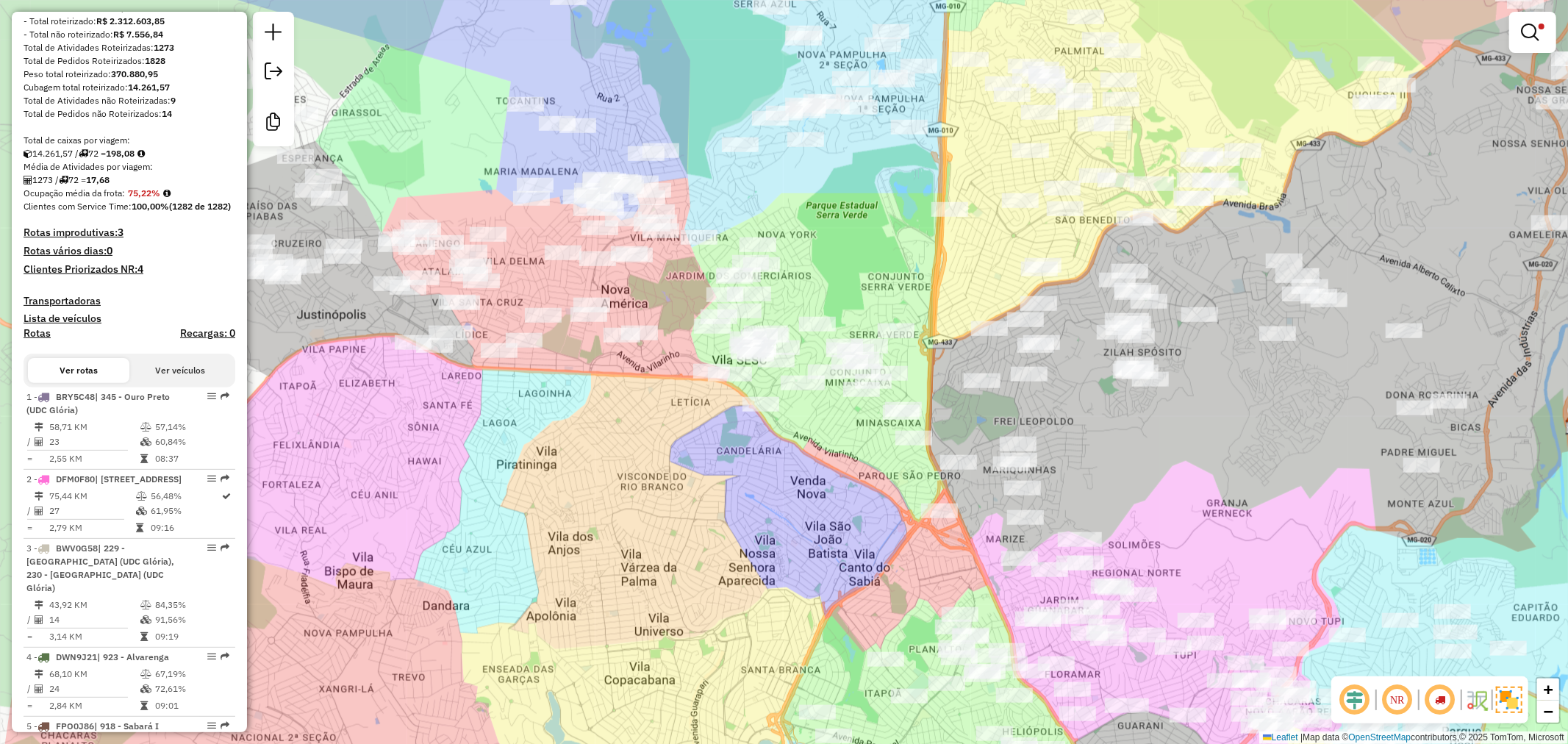
scroll to position [211, 0]
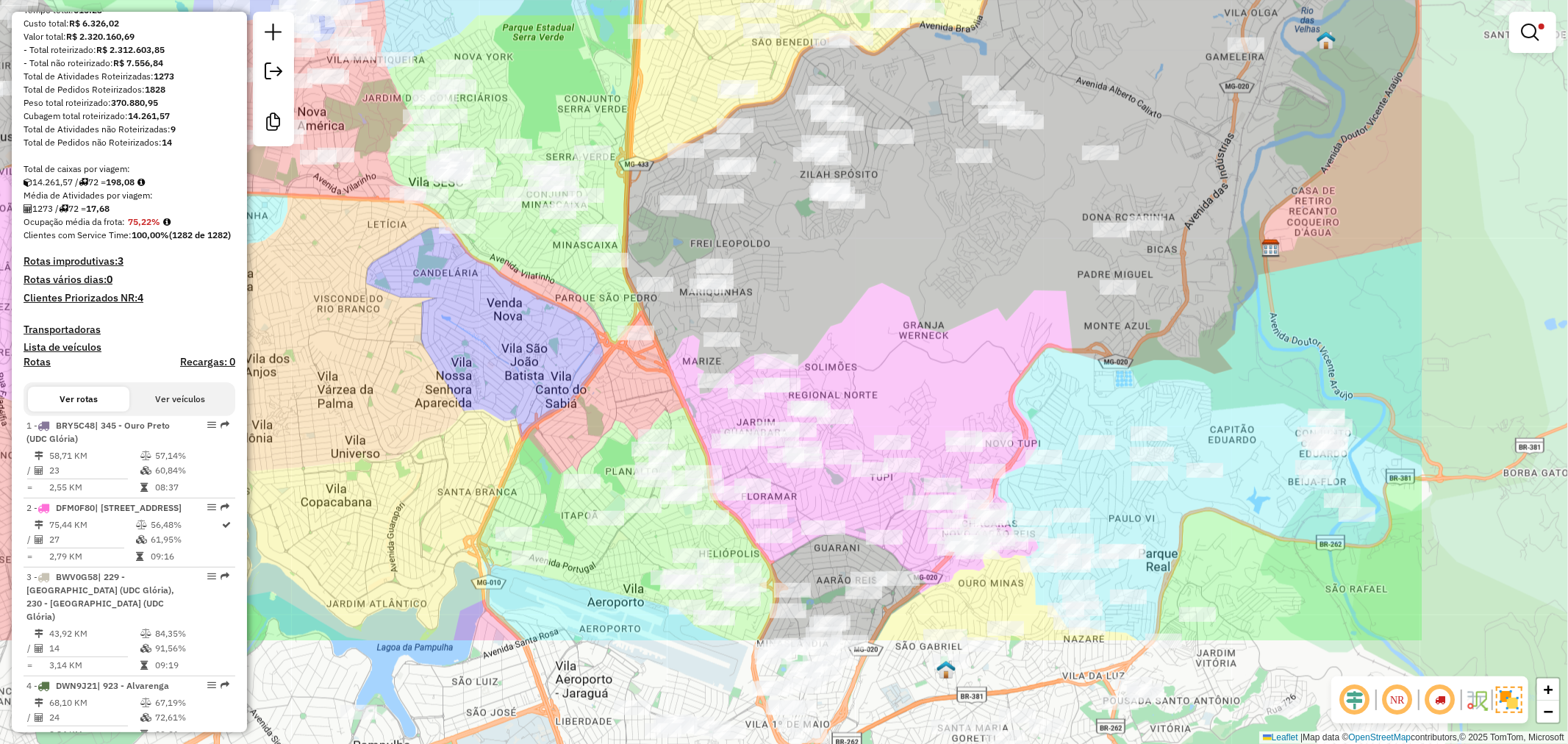
drag, startPoint x: 1174, startPoint y: 441, endPoint x: 850, endPoint y: 235, distance: 383.9
click at [862, 224] on div "Limpar filtros Janela de atendimento Grade de atendimento Capacidade Transporta…" at bounding box center [784, 372] width 1568 height 744
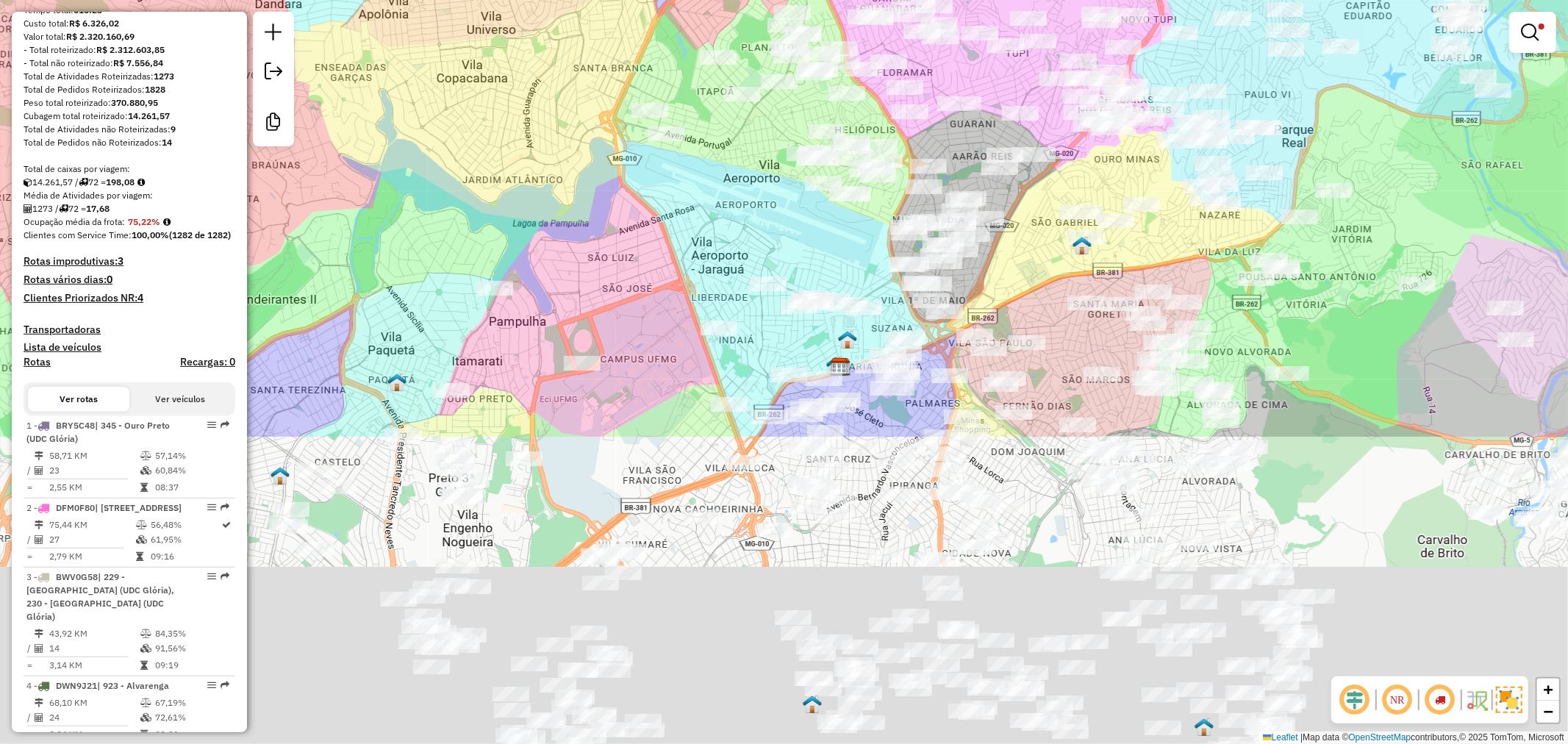
drag, startPoint x: 532, startPoint y: 649, endPoint x: 651, endPoint y: 407, distance: 269.7
click at [685, 248] on div "Limpar filtros Janela de atendimento Grade de atendimento Capacidade Transporta…" at bounding box center [784, 372] width 1568 height 744
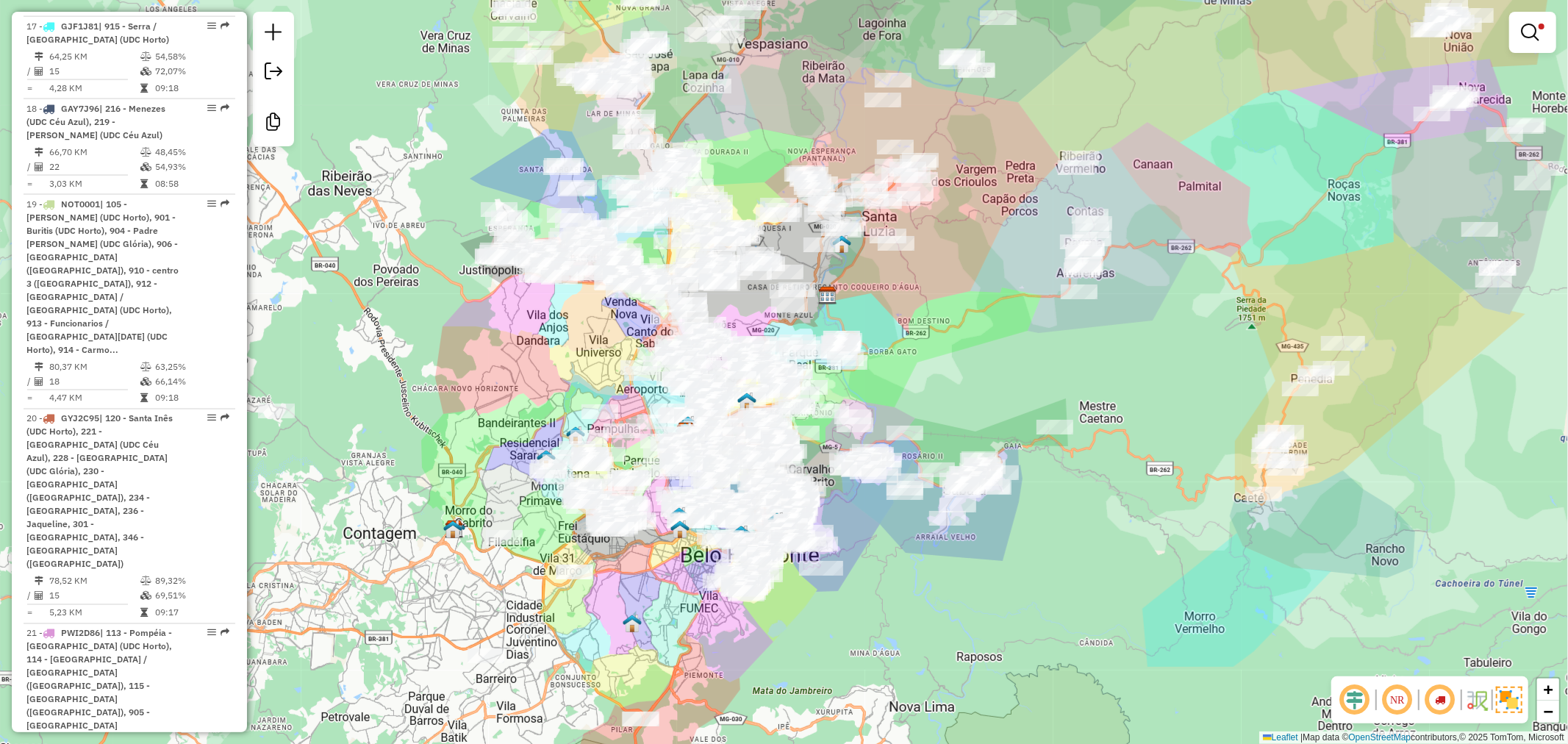
scroll to position [1878, 0]
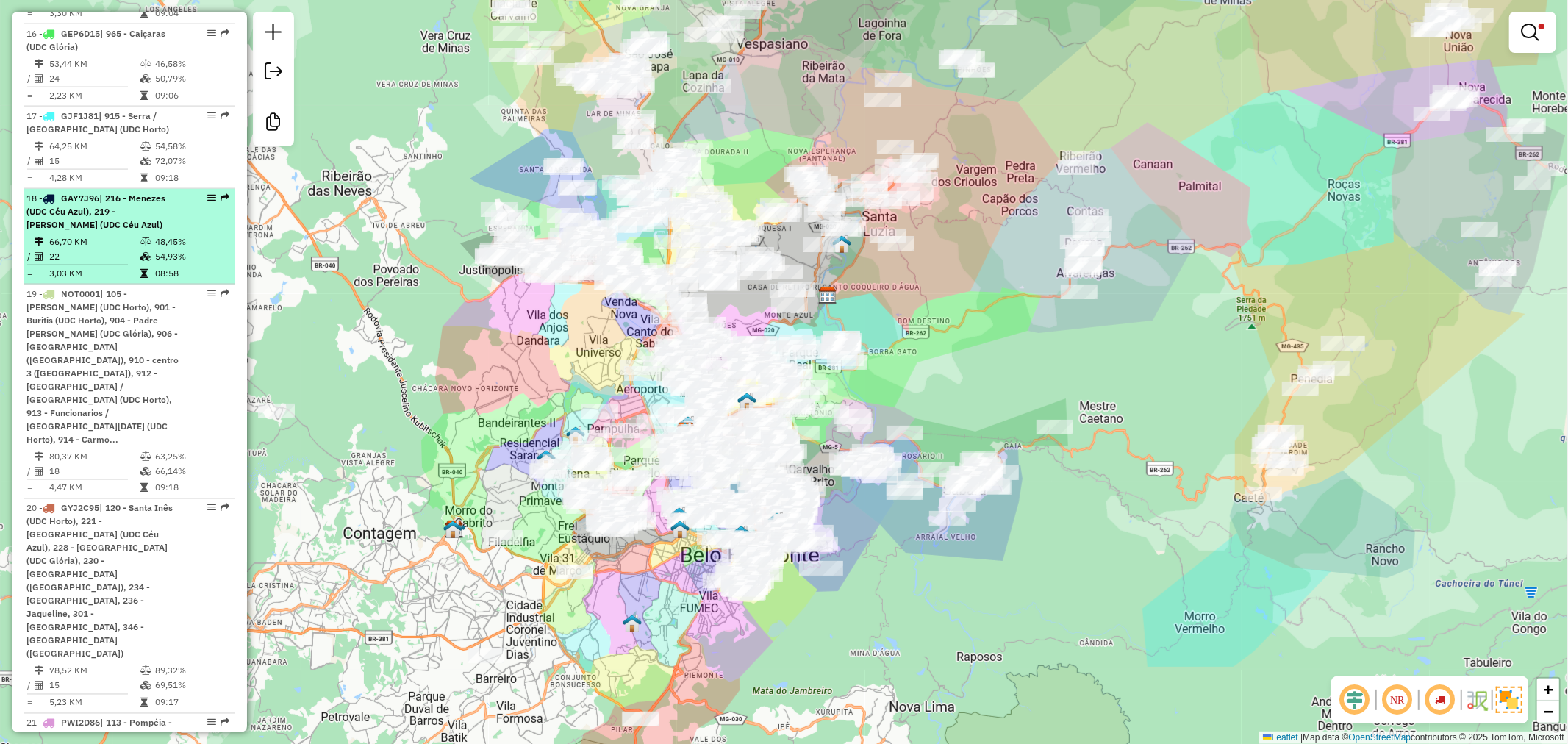
click at [156, 208] on div "18 - GAY7J96 | 216 - Menezes (UDC Céu Azul), 219 - Maria Helena (UDC Céu Azul)" at bounding box center [104, 212] width 156 height 40
select select "**********"
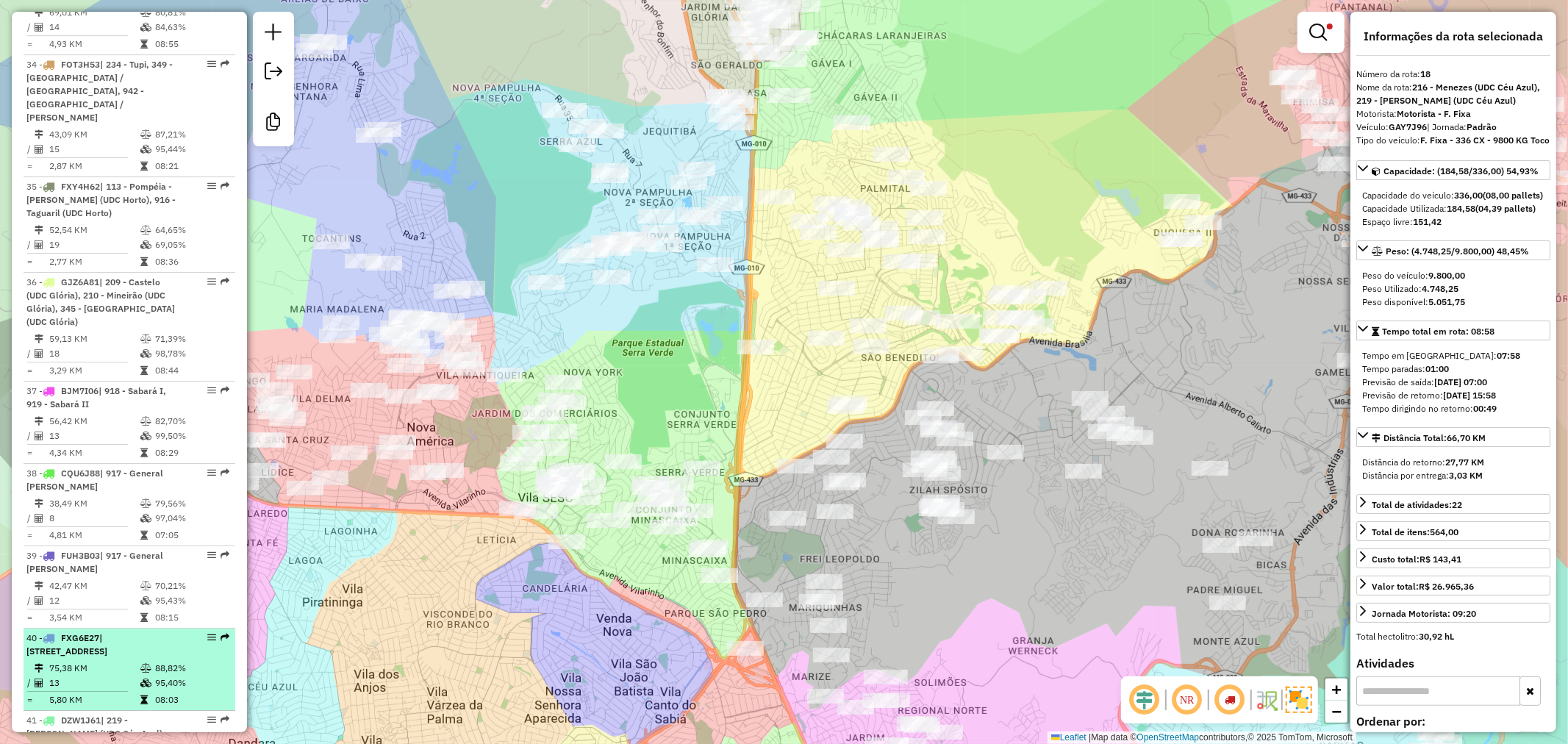
scroll to position [4736, 0]
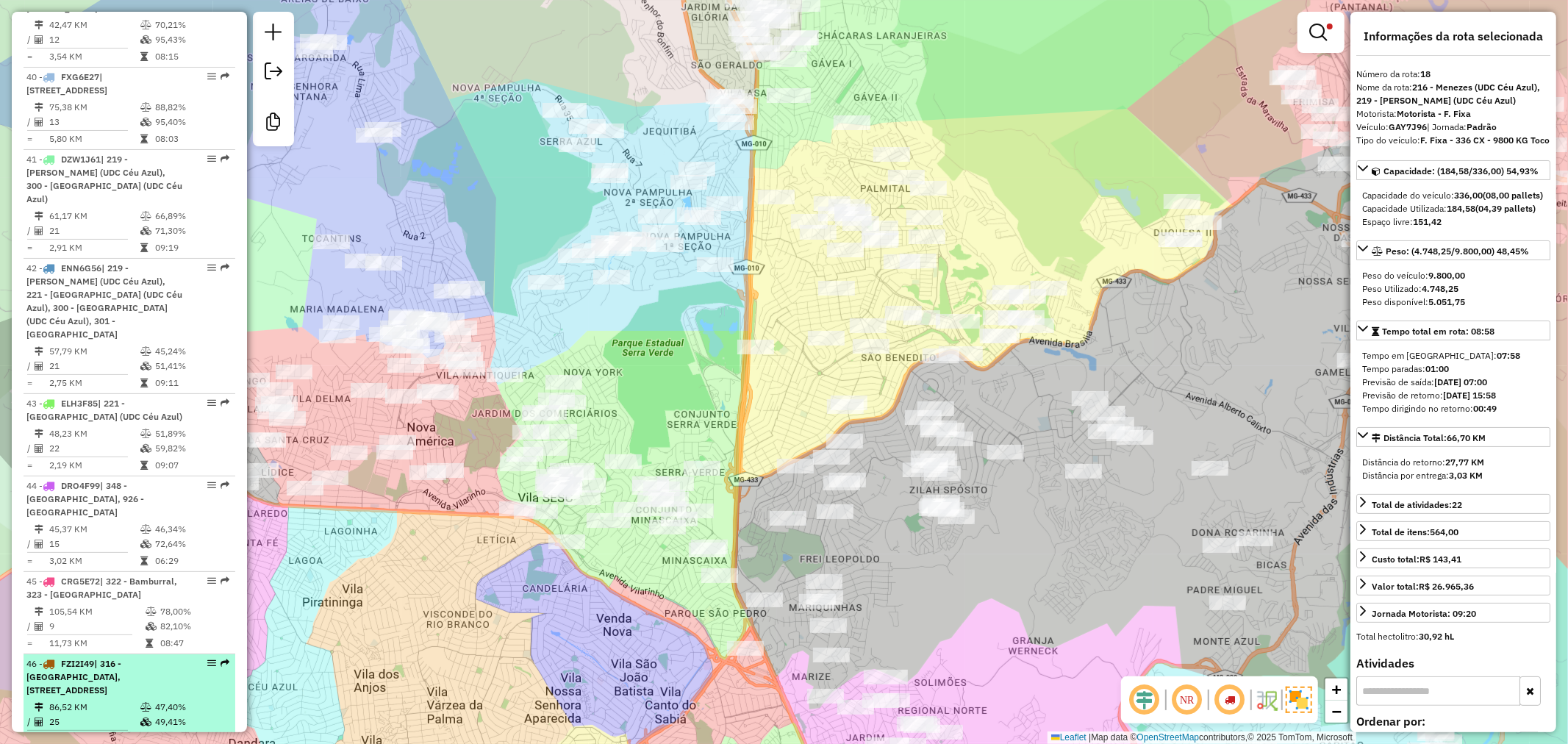
click at [145, 699] on td at bounding box center [147, 706] width 15 height 15
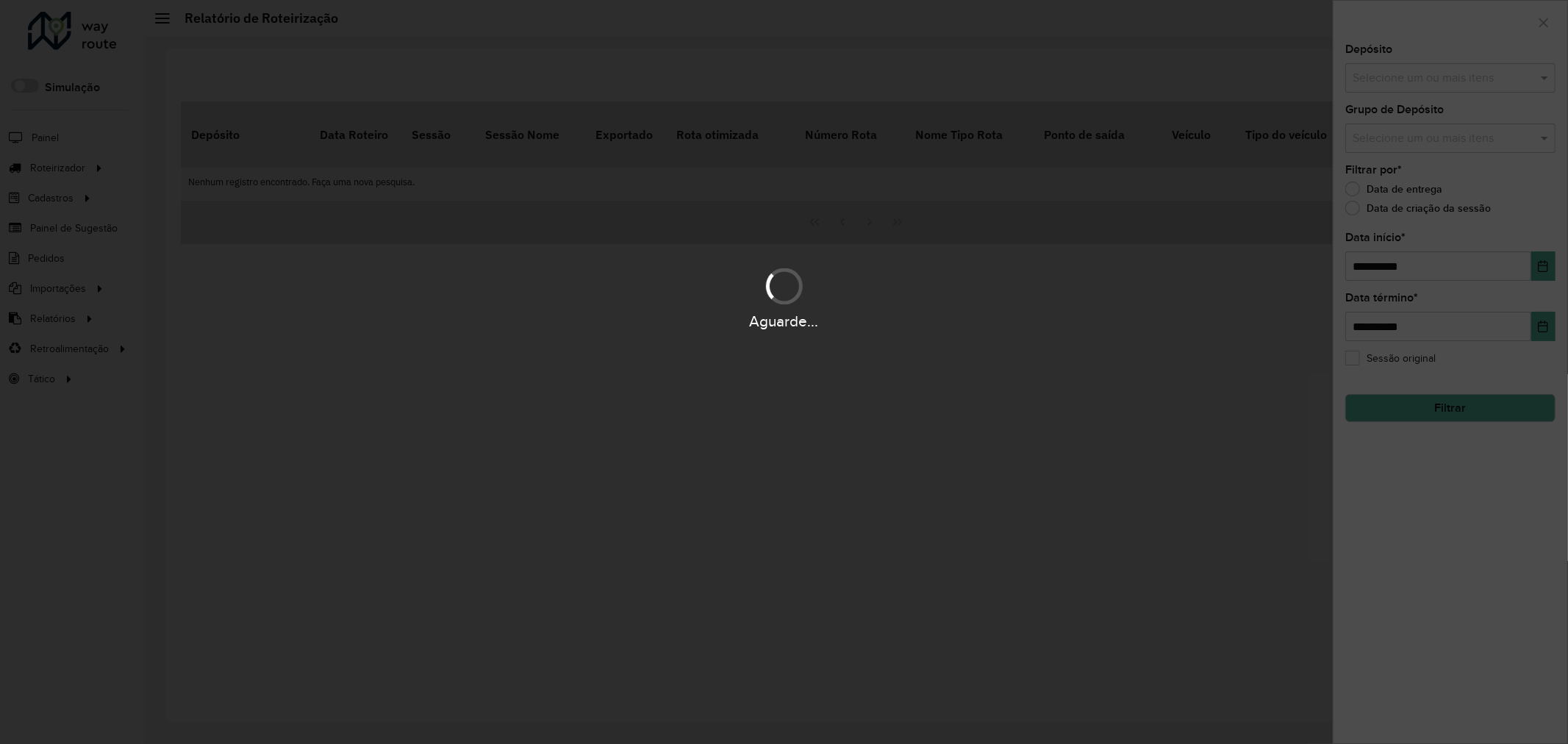
click at [397, 365] on div at bounding box center [784, 372] width 1568 height 744
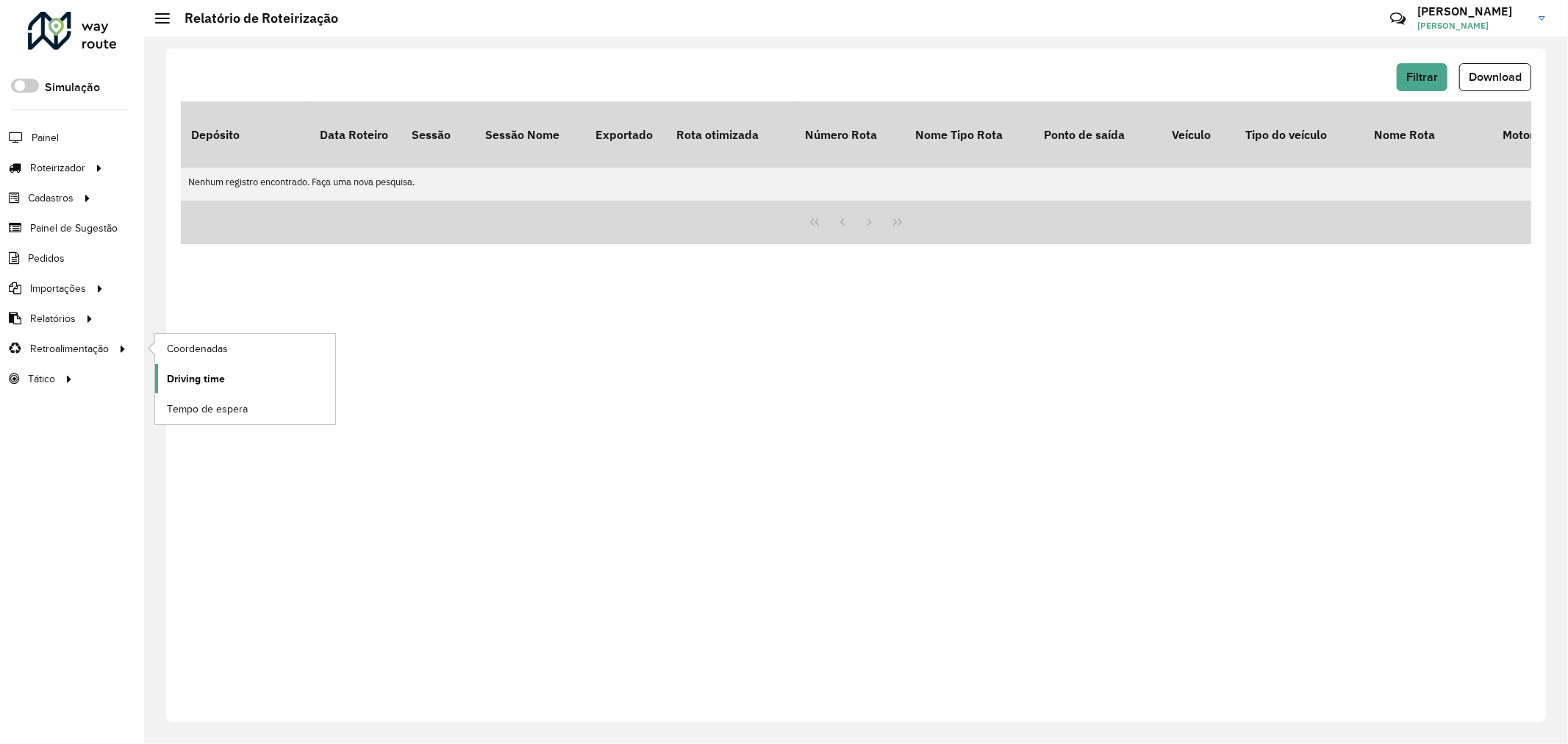
click at [218, 380] on span "Driving time" at bounding box center [196, 379] width 58 height 15
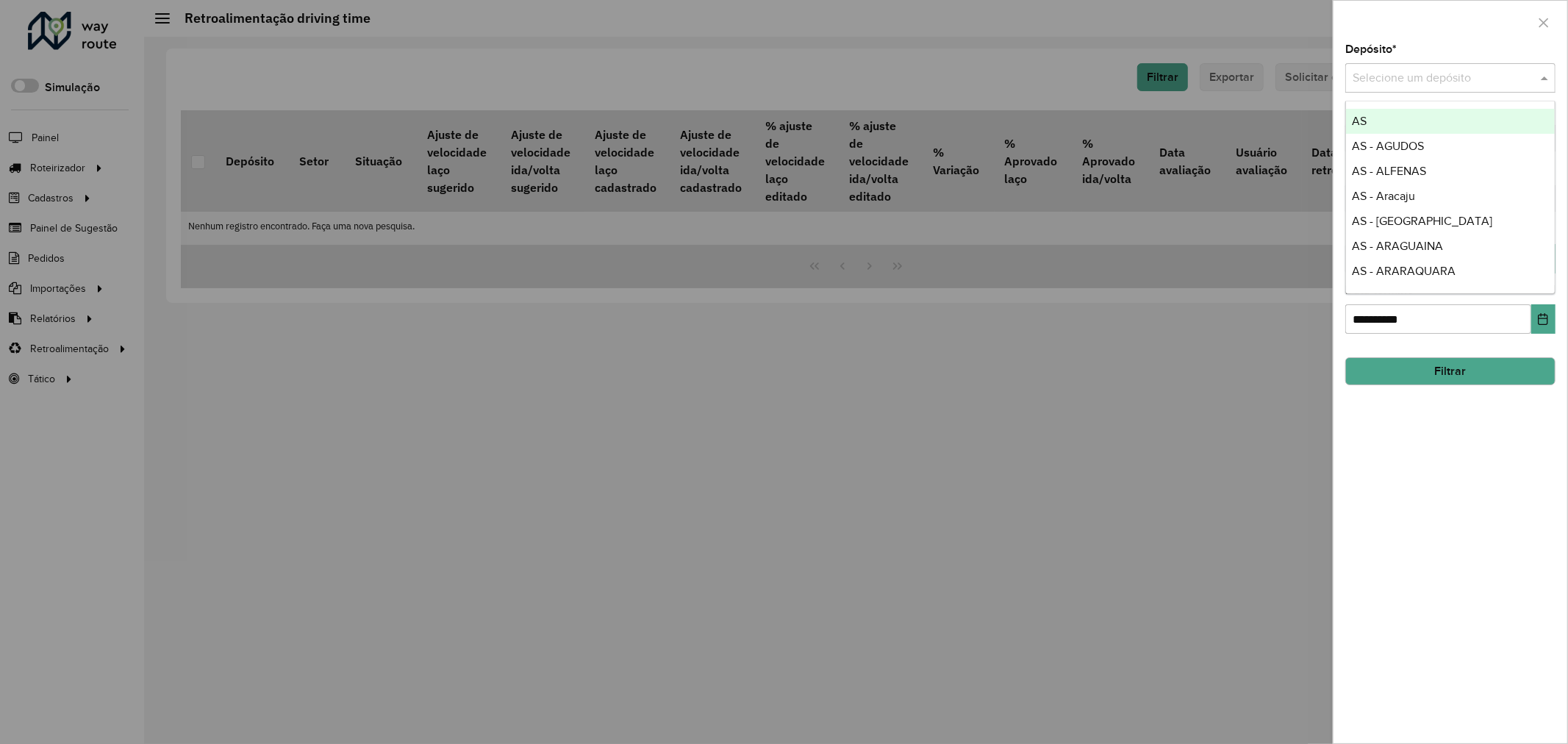
click at [1413, 70] on input "text" at bounding box center [1435, 78] width 166 height 18
type input "*******"
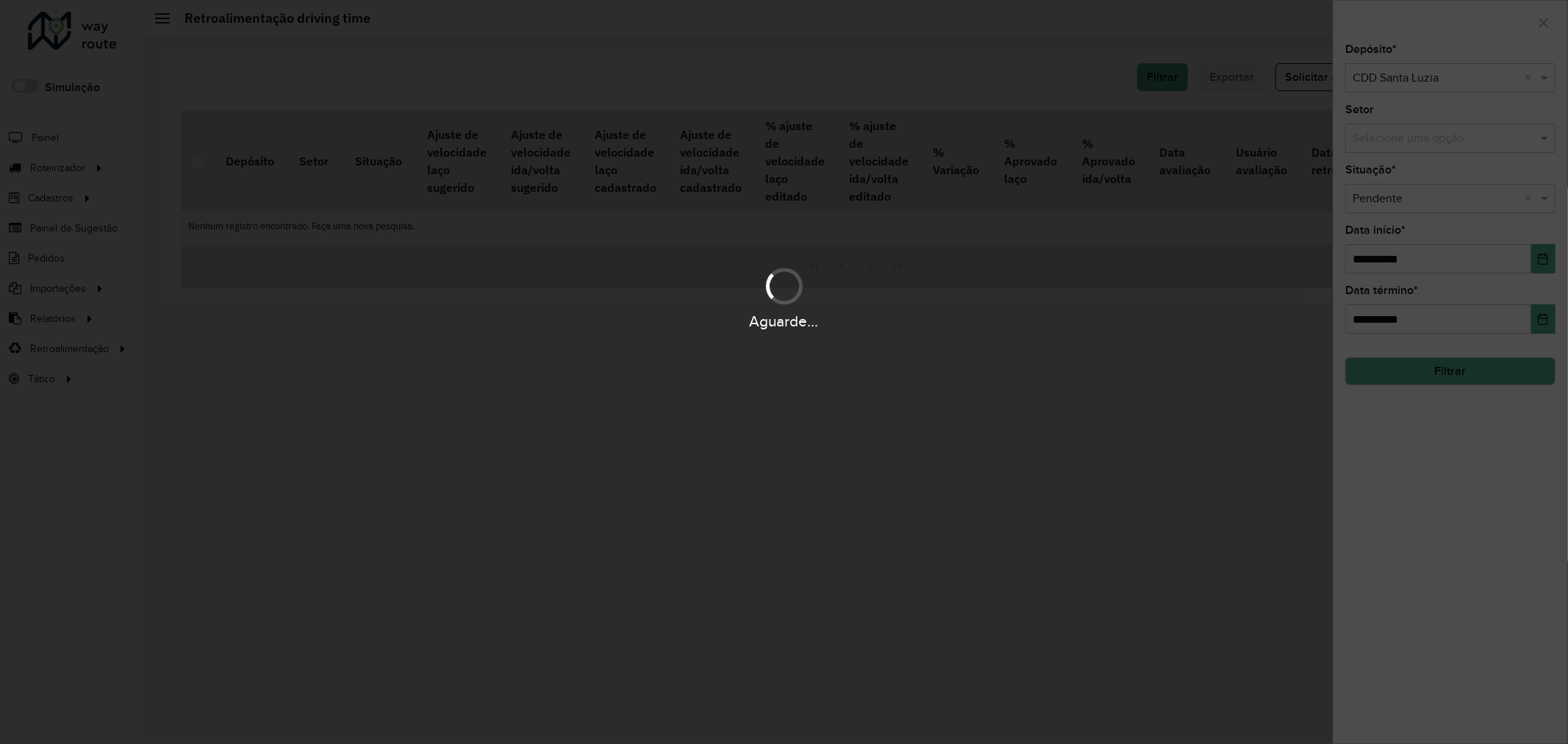
click at [1546, 262] on div "Aguarde..." at bounding box center [784, 297] width 1568 height 70
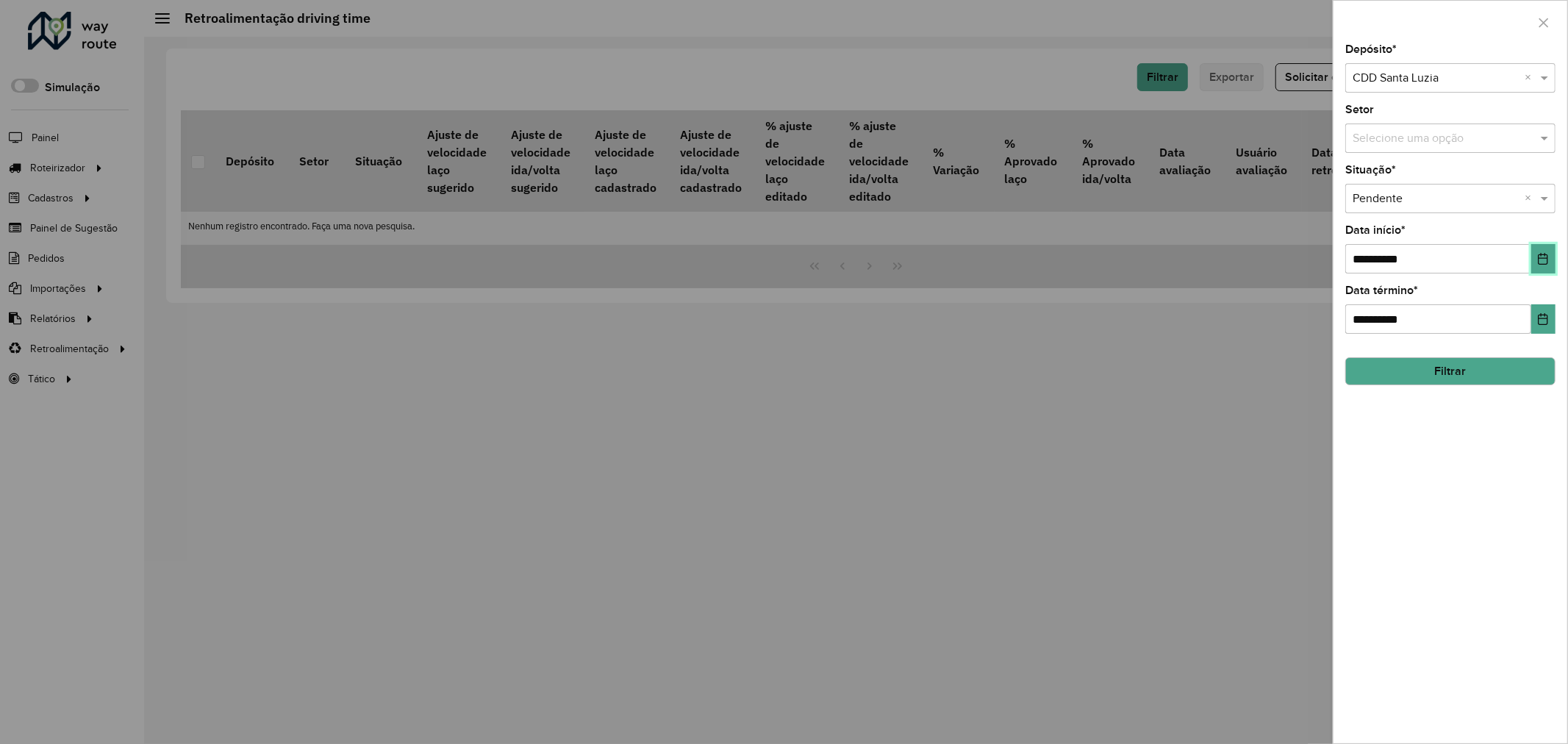
click at [1545, 262] on icon "Choose Date" at bounding box center [1543, 258] width 12 height 12
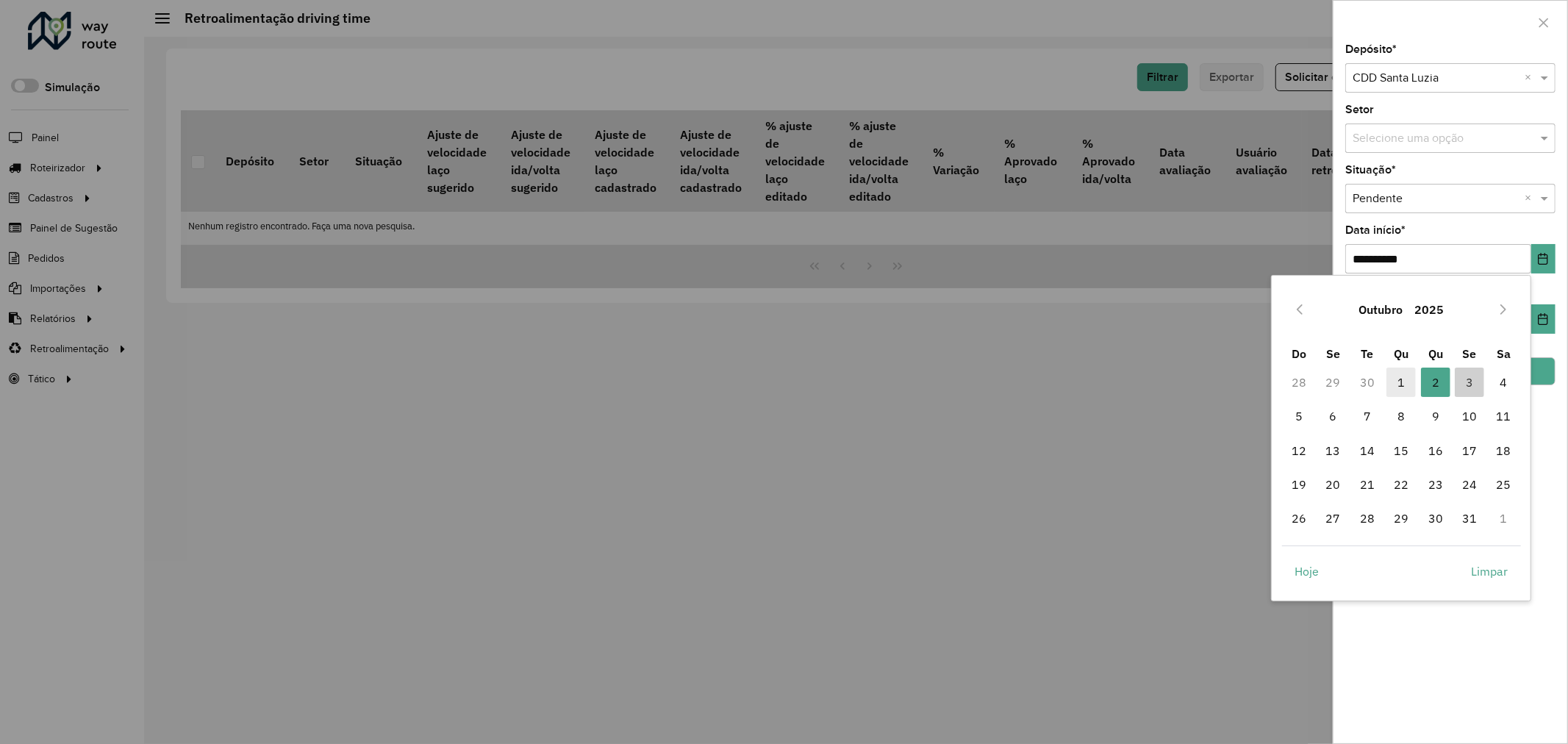
click at [1391, 378] on span "1" at bounding box center [1400, 382] width 29 height 29
type input "**********"
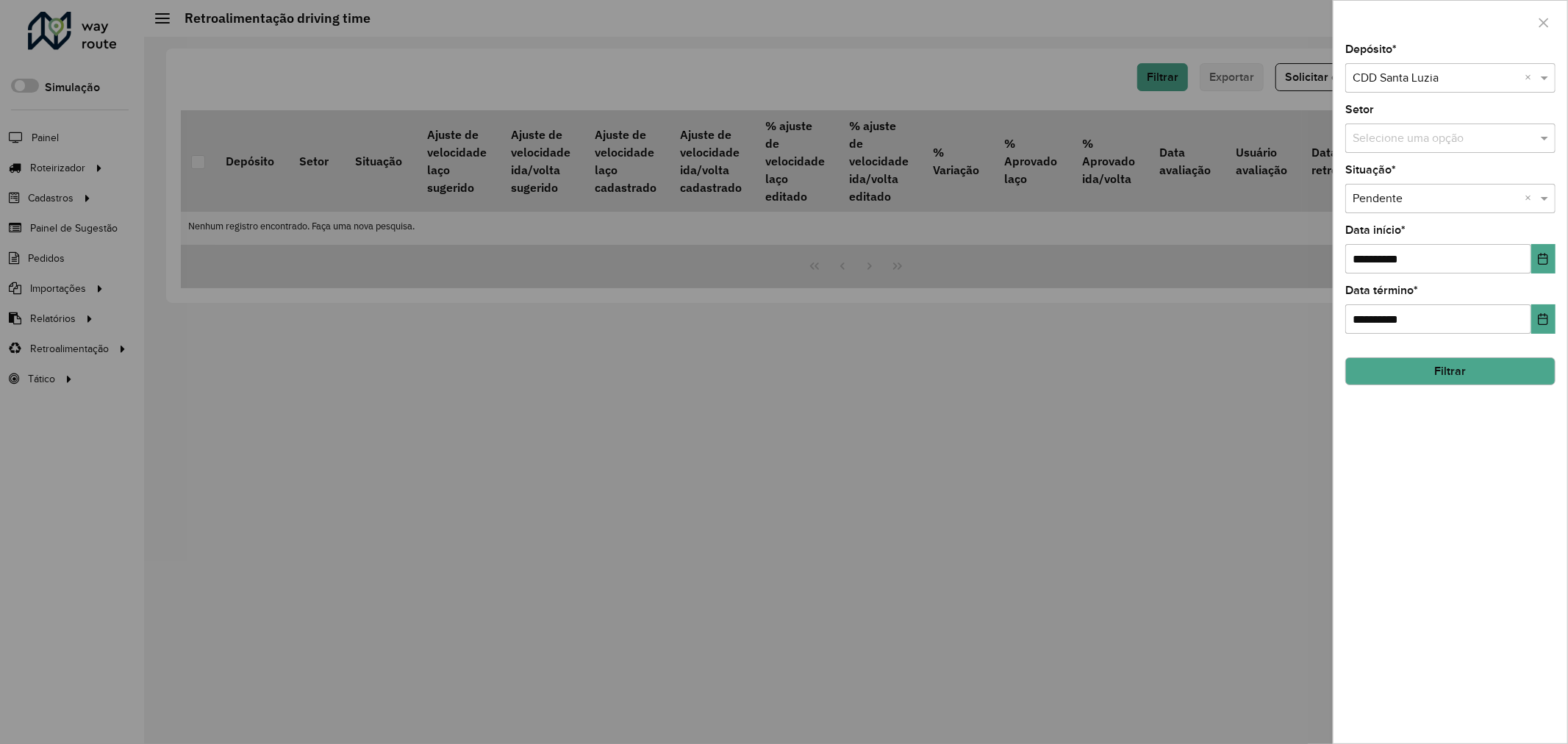
click at [1510, 367] on button "Filtrar" at bounding box center [1450, 371] width 210 height 28
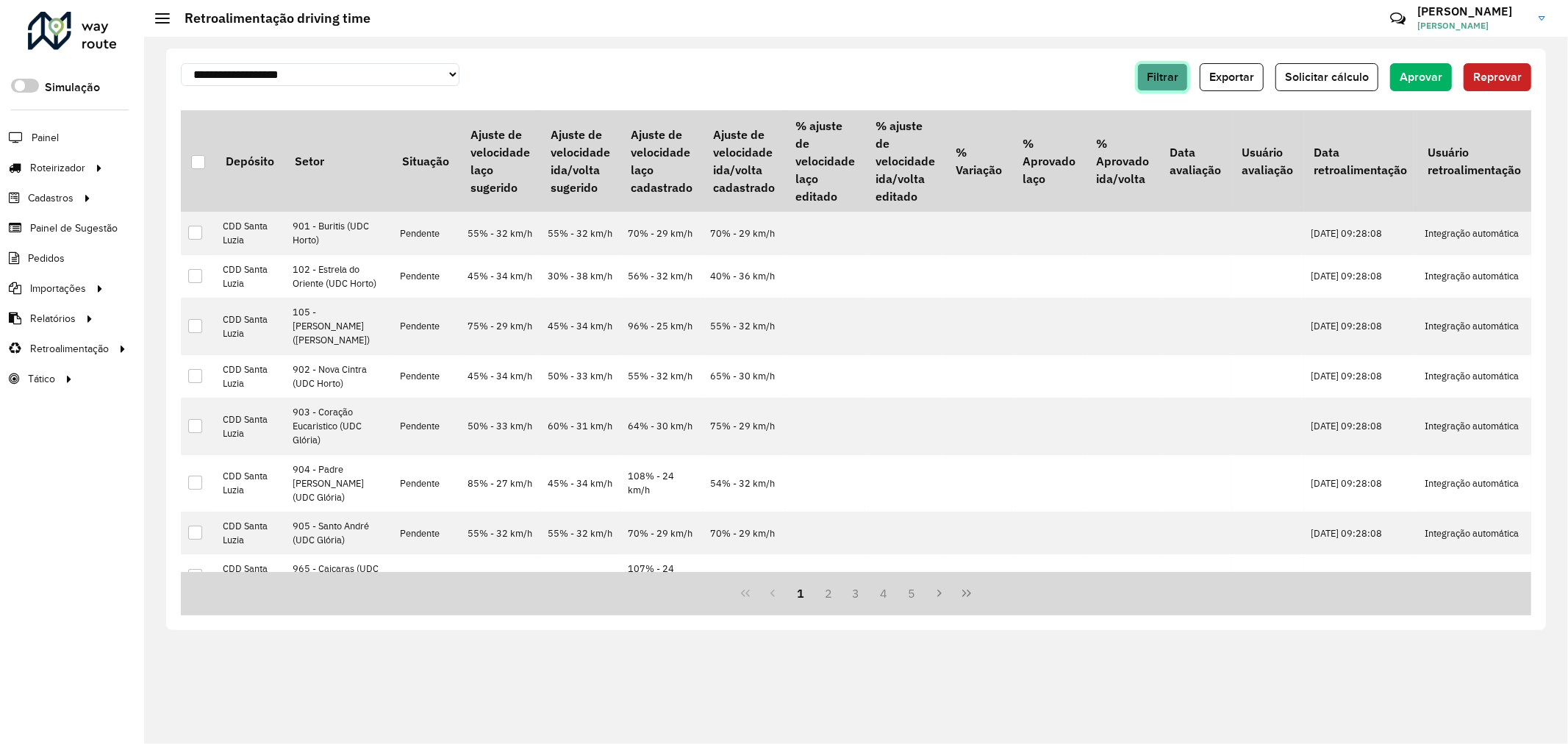
click at [1176, 72] on span "Filtrar" at bounding box center [1162, 77] width 32 height 12
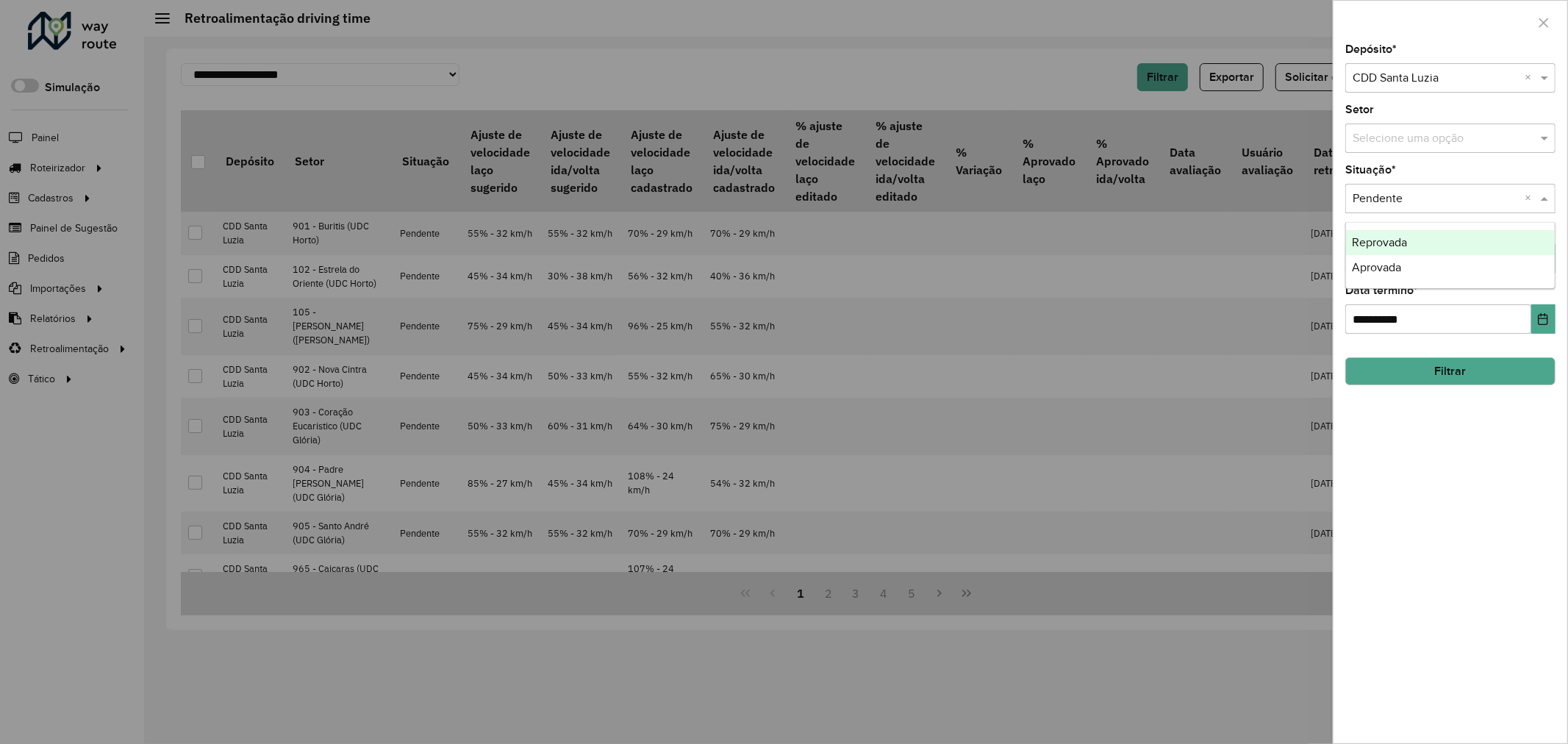
click at [1417, 196] on input "text" at bounding box center [1435, 199] width 166 height 18
click at [1404, 257] on div "Aprovada" at bounding box center [1450, 267] width 209 height 25
click at [1447, 367] on button "Filtrar" at bounding box center [1450, 371] width 210 height 28
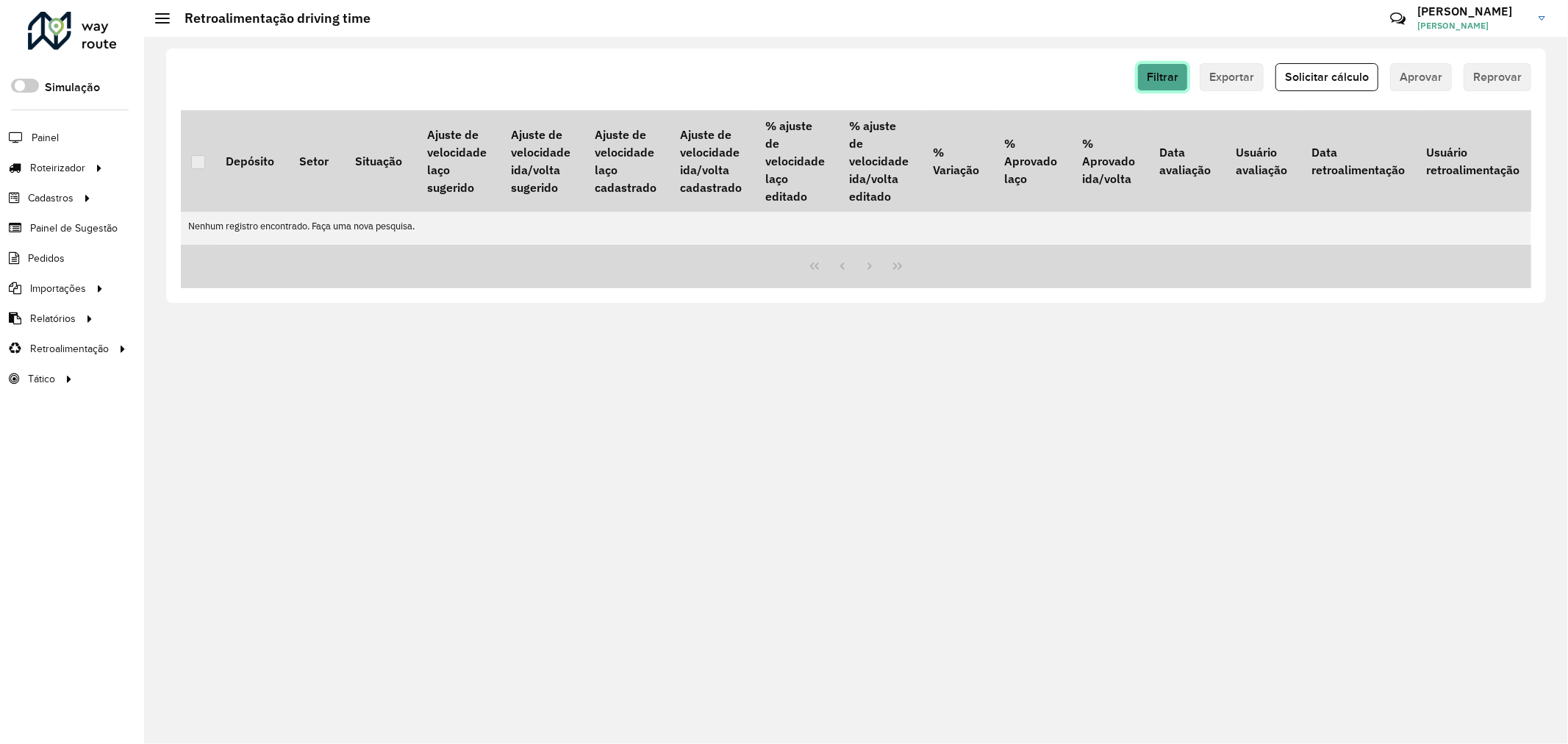
click at [1158, 75] on span "Filtrar" at bounding box center [1162, 77] width 32 height 12
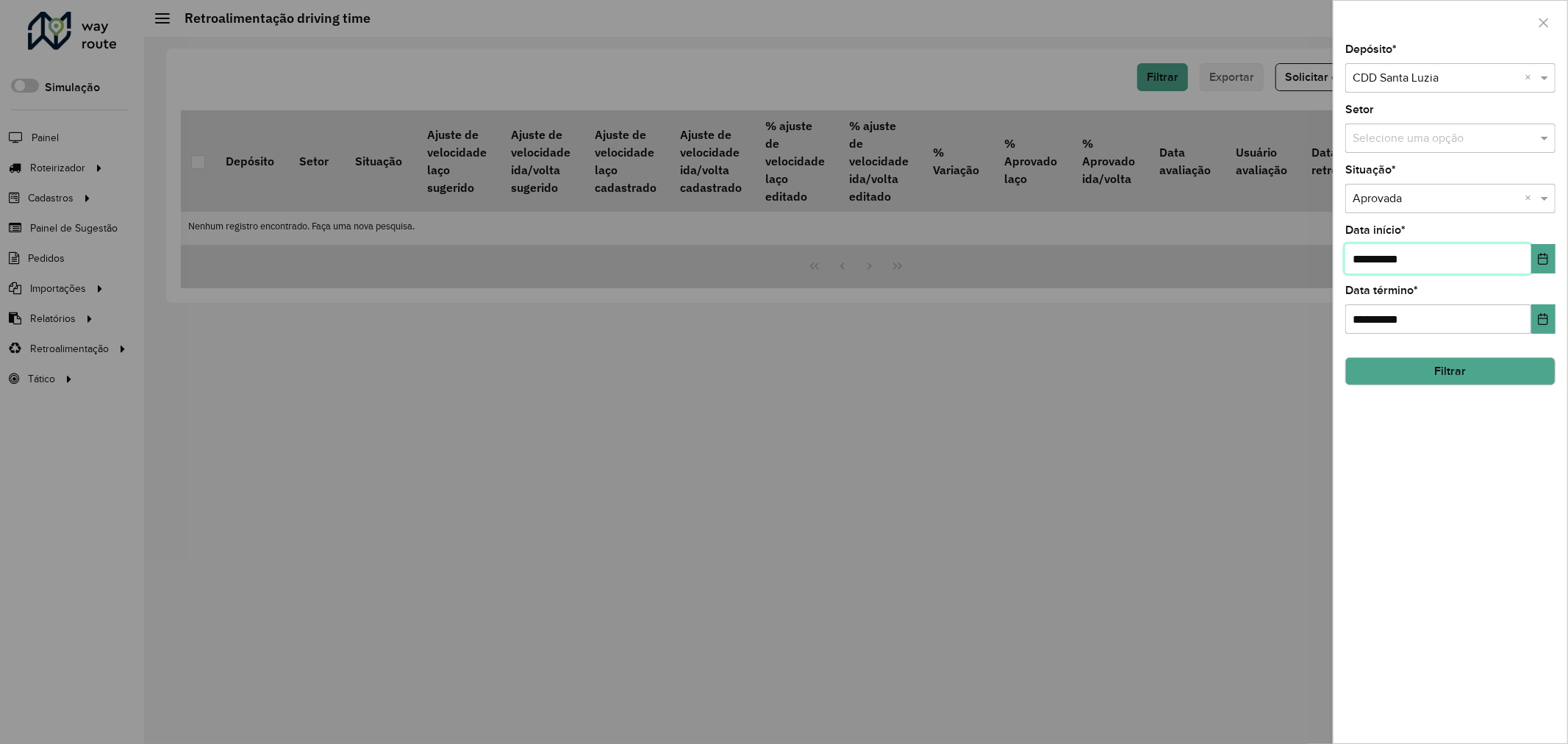
click at [1469, 261] on input "**********" at bounding box center [1438, 258] width 186 height 29
click at [1546, 262] on icon "Choose Date" at bounding box center [1543, 258] width 12 height 12
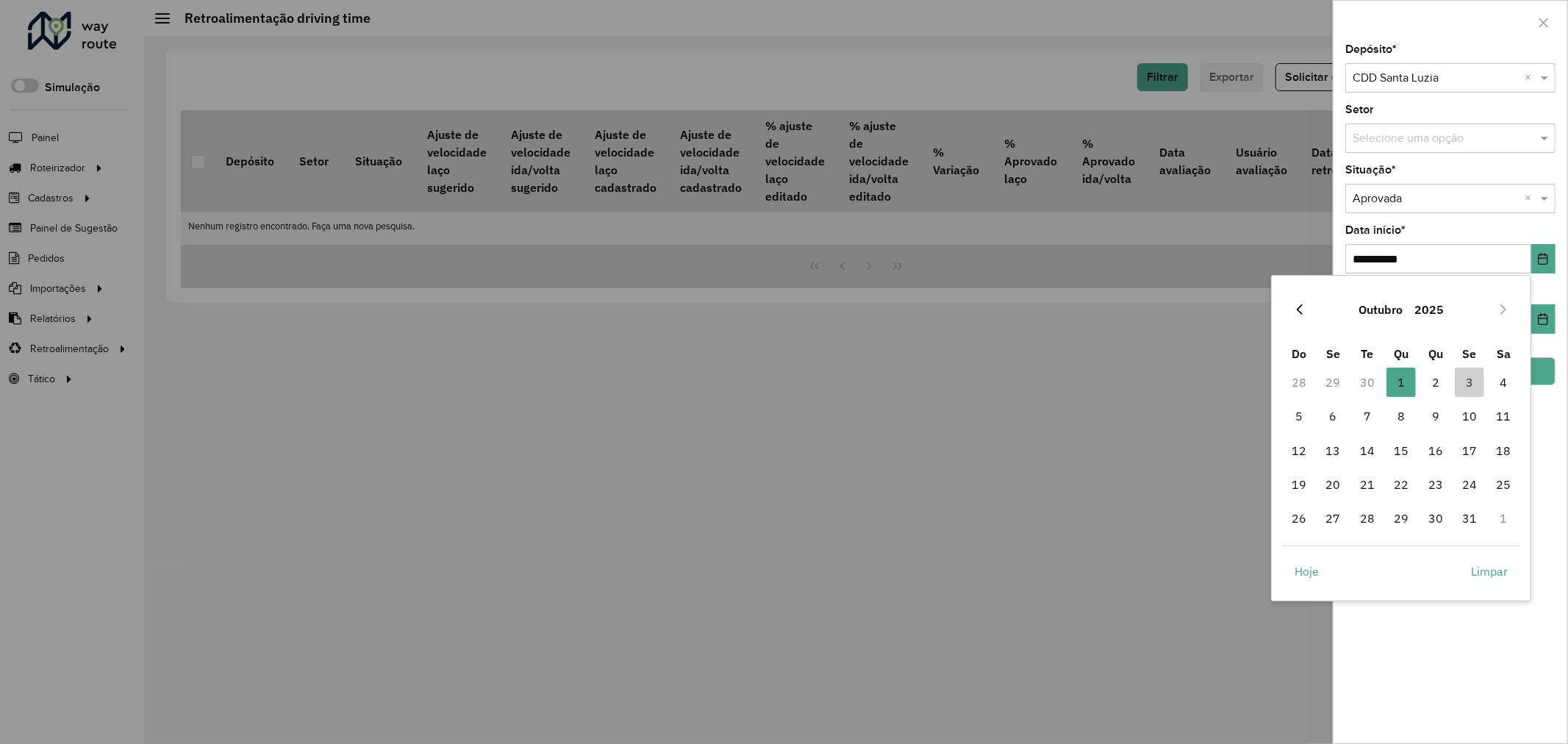
click at [1304, 310] on icon "Previous Month" at bounding box center [1299, 309] width 12 height 12
click at [1375, 519] on span "30" at bounding box center [1367, 518] width 29 height 29
type input "**********"
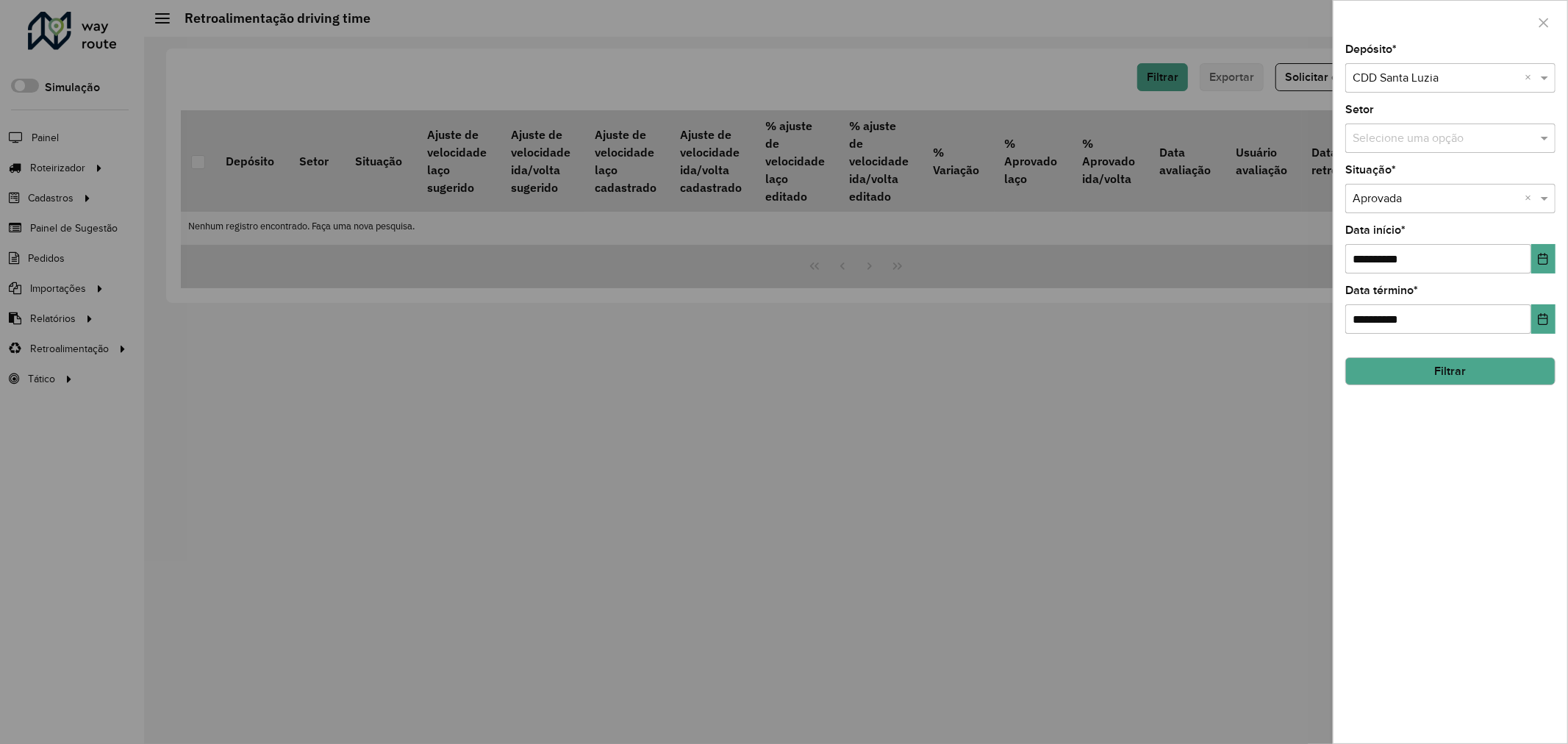
click at [1507, 378] on button "Filtrar" at bounding box center [1450, 371] width 210 height 28
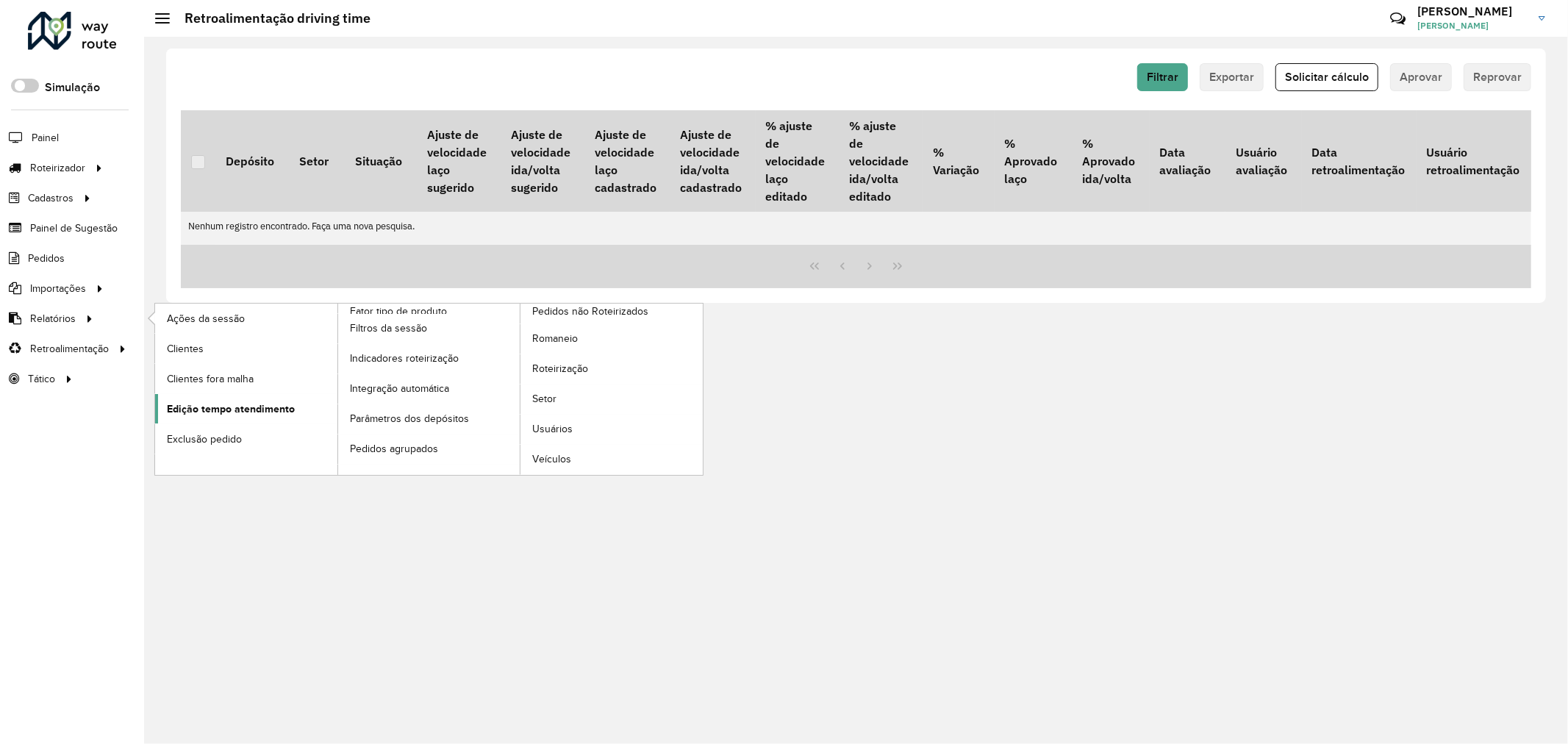
click at [274, 408] on span "Edição tempo atendimento" at bounding box center [231, 409] width 128 height 15
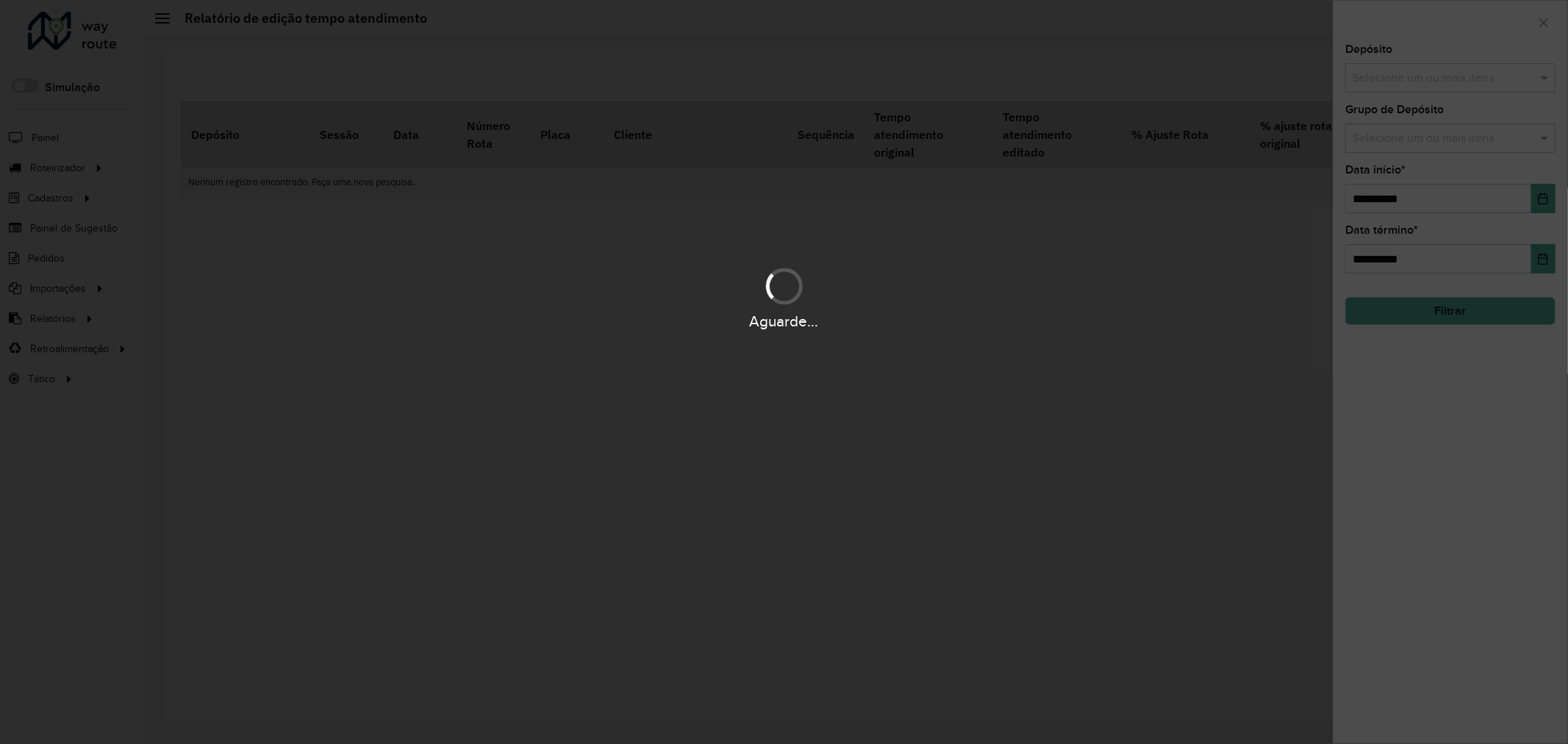
click at [1453, 78] on div "Aguarde..." at bounding box center [784, 372] width 1568 height 744
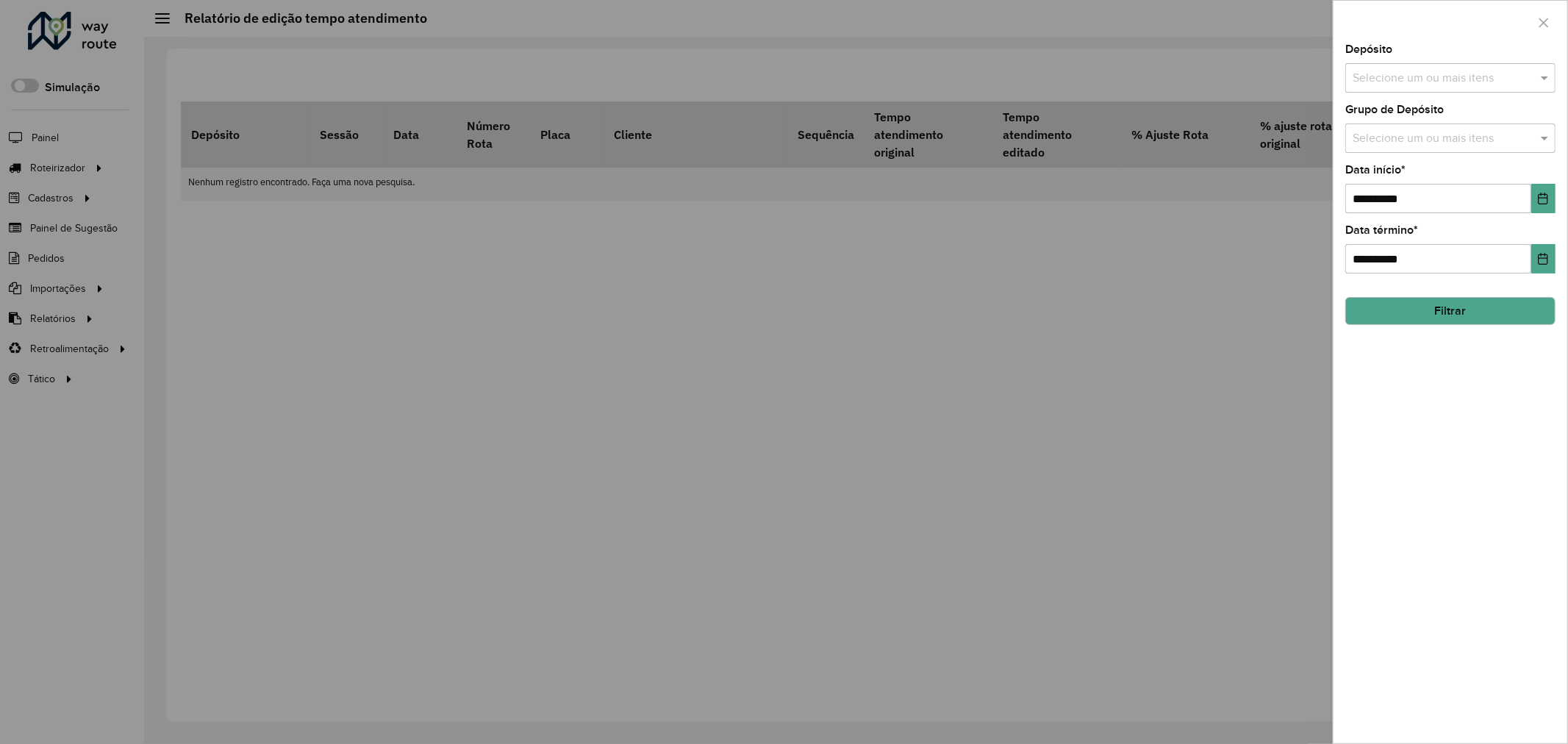
click at [1415, 79] on input "text" at bounding box center [1443, 78] width 188 height 18
type input "**********"
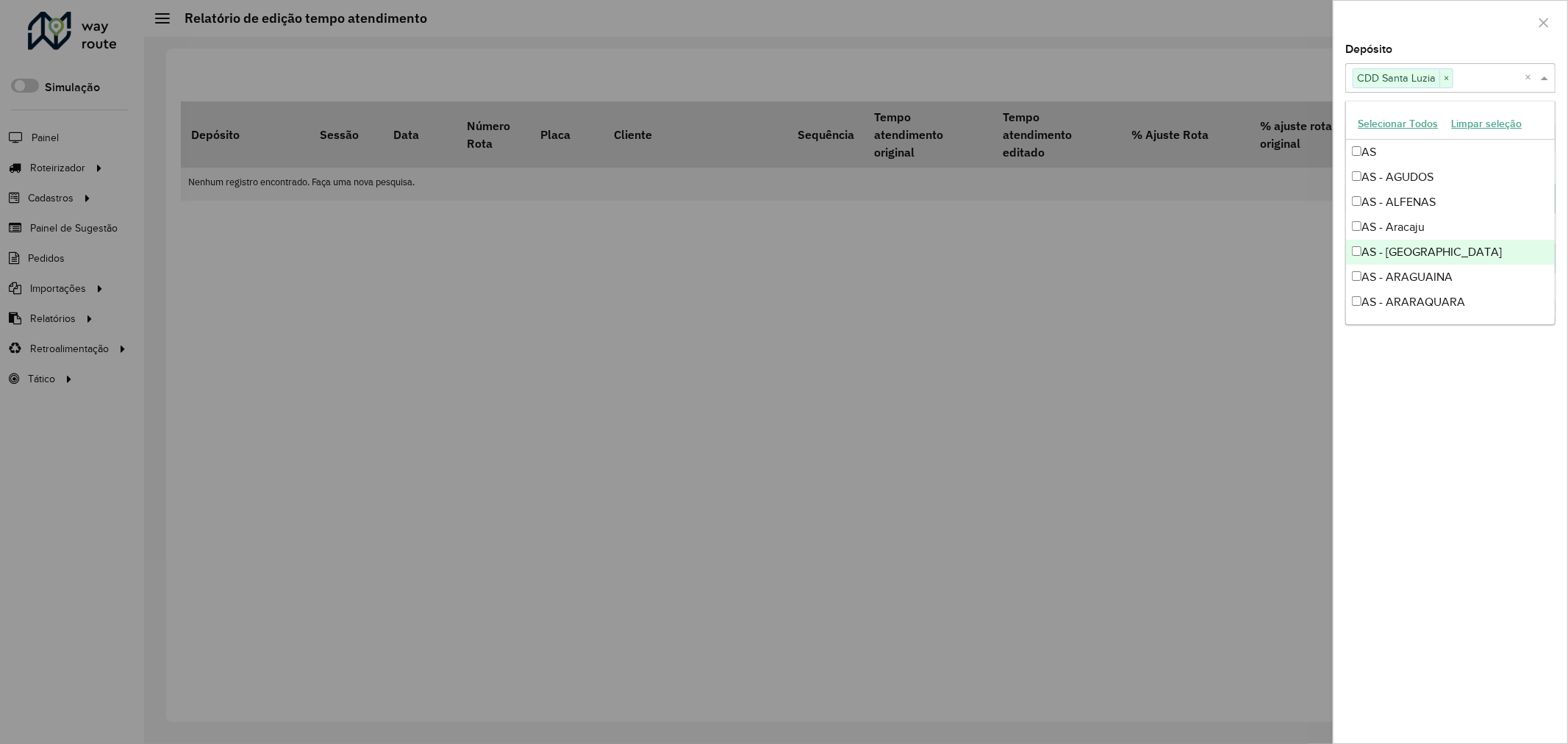
click at [1549, 475] on div "**********" at bounding box center [1450, 393] width 234 height 699
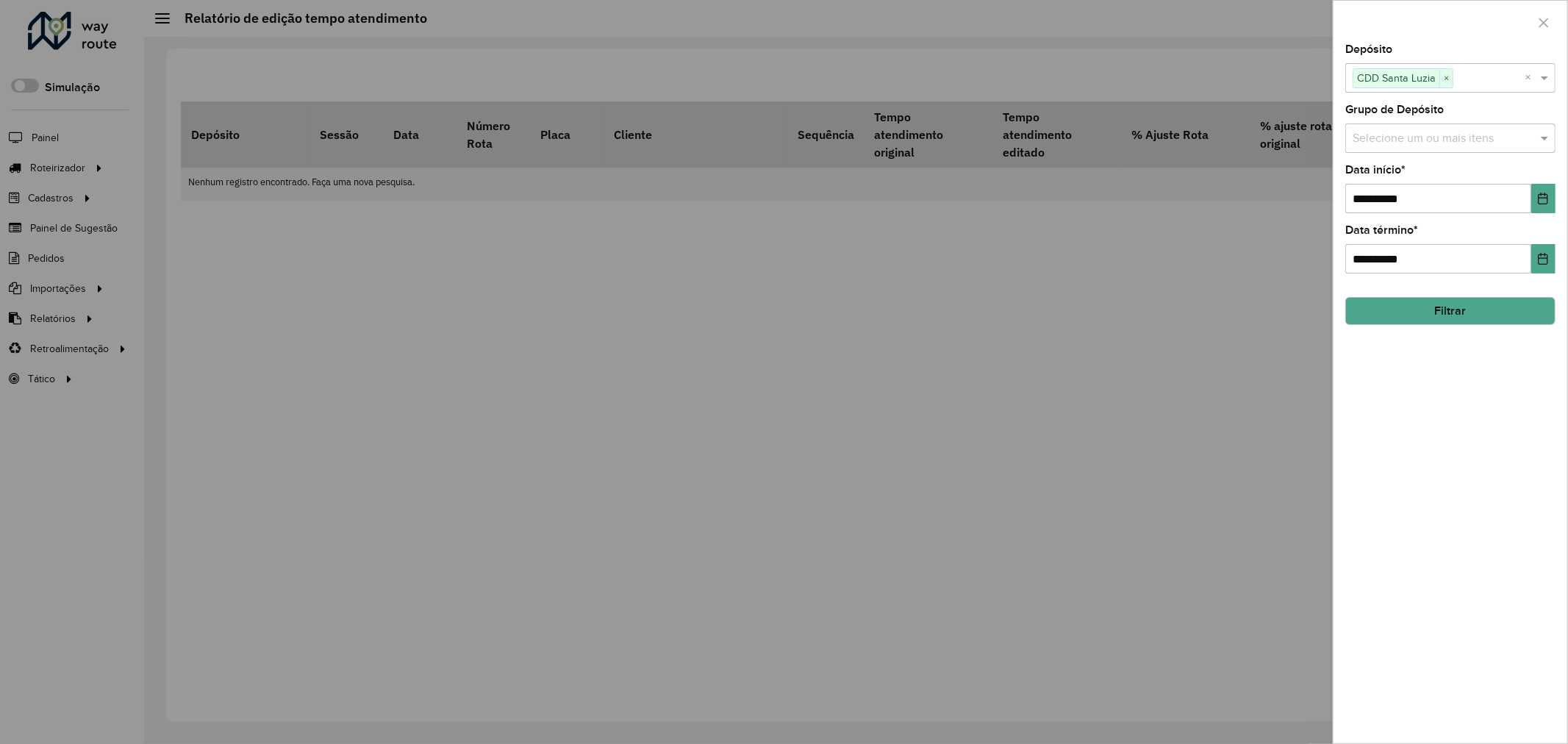
click at [1480, 299] on button "Filtrar" at bounding box center [1450, 311] width 210 height 28
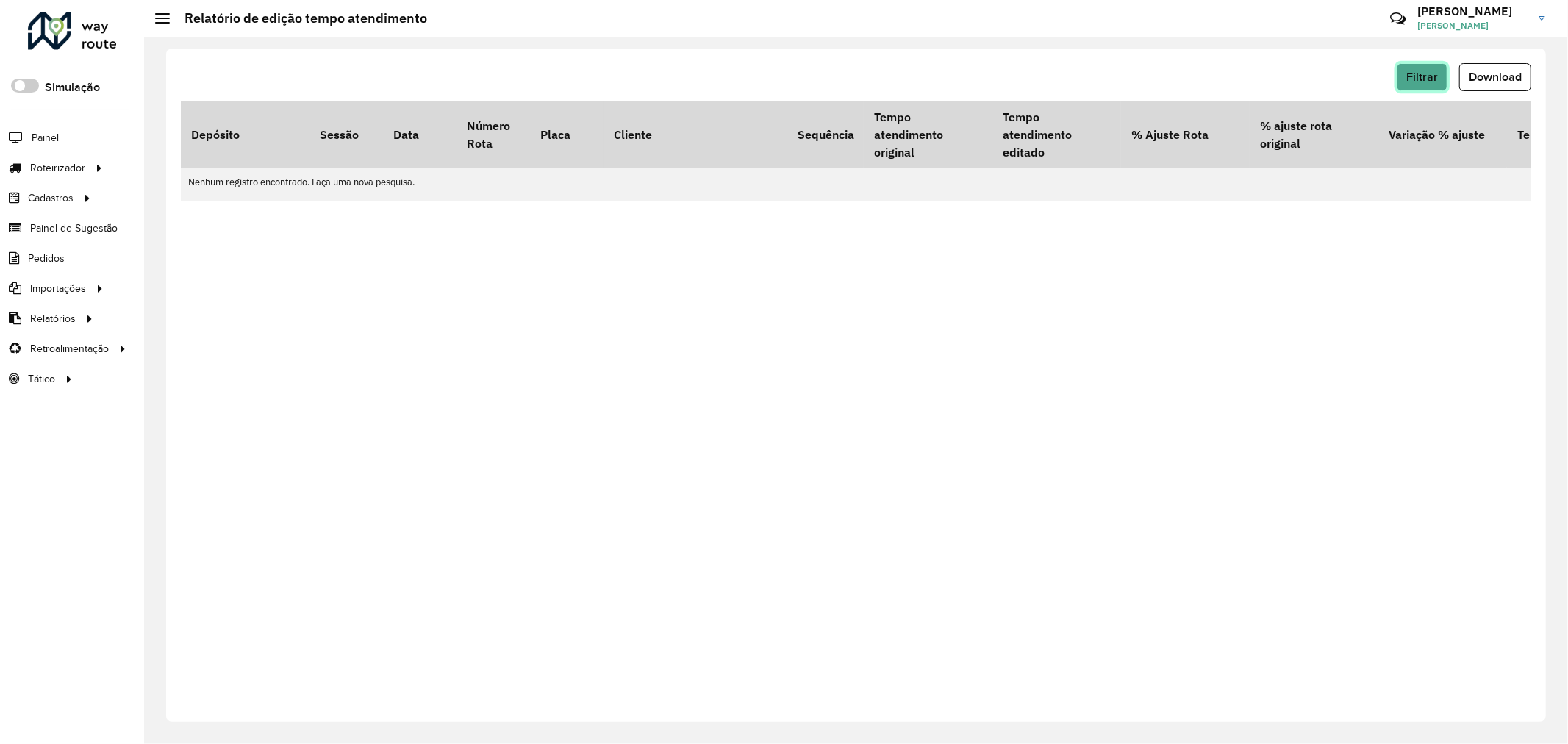
click at [1420, 78] on span "Filtrar" at bounding box center [1421, 77] width 32 height 12
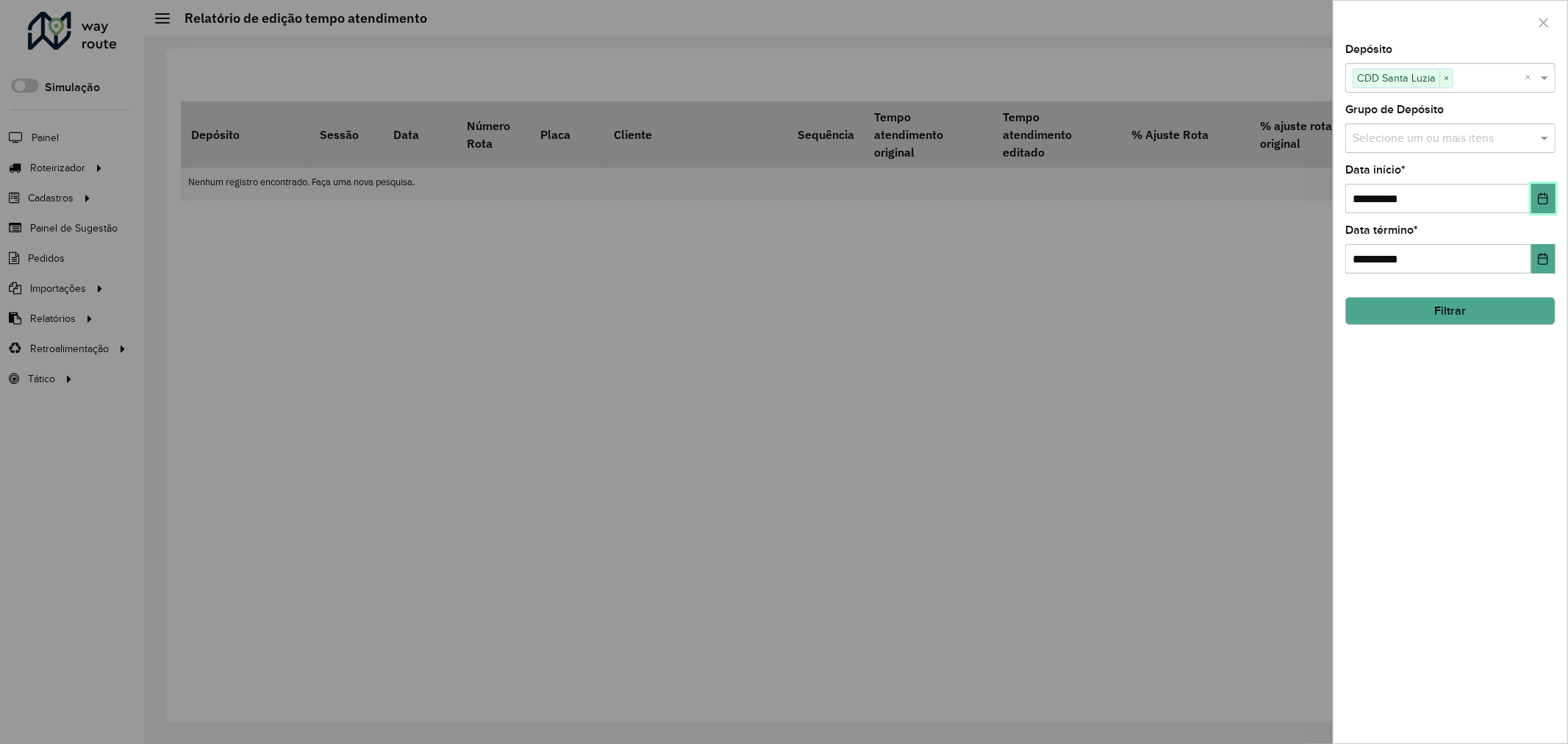
click at [1535, 196] on button "Choose Date" at bounding box center [1543, 198] width 25 height 29
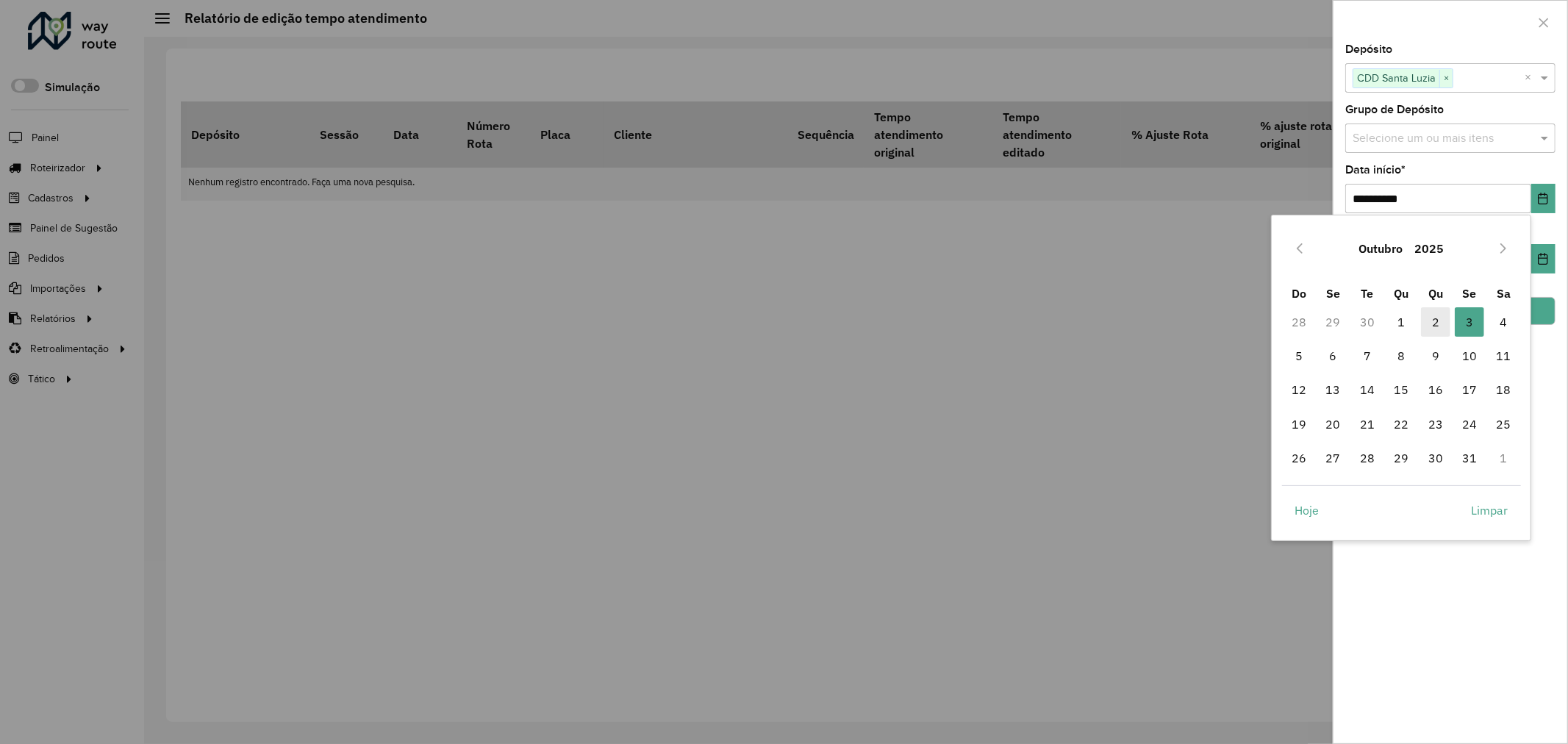
click at [1440, 318] on span "2" at bounding box center [1435, 322] width 29 height 29
type input "**********"
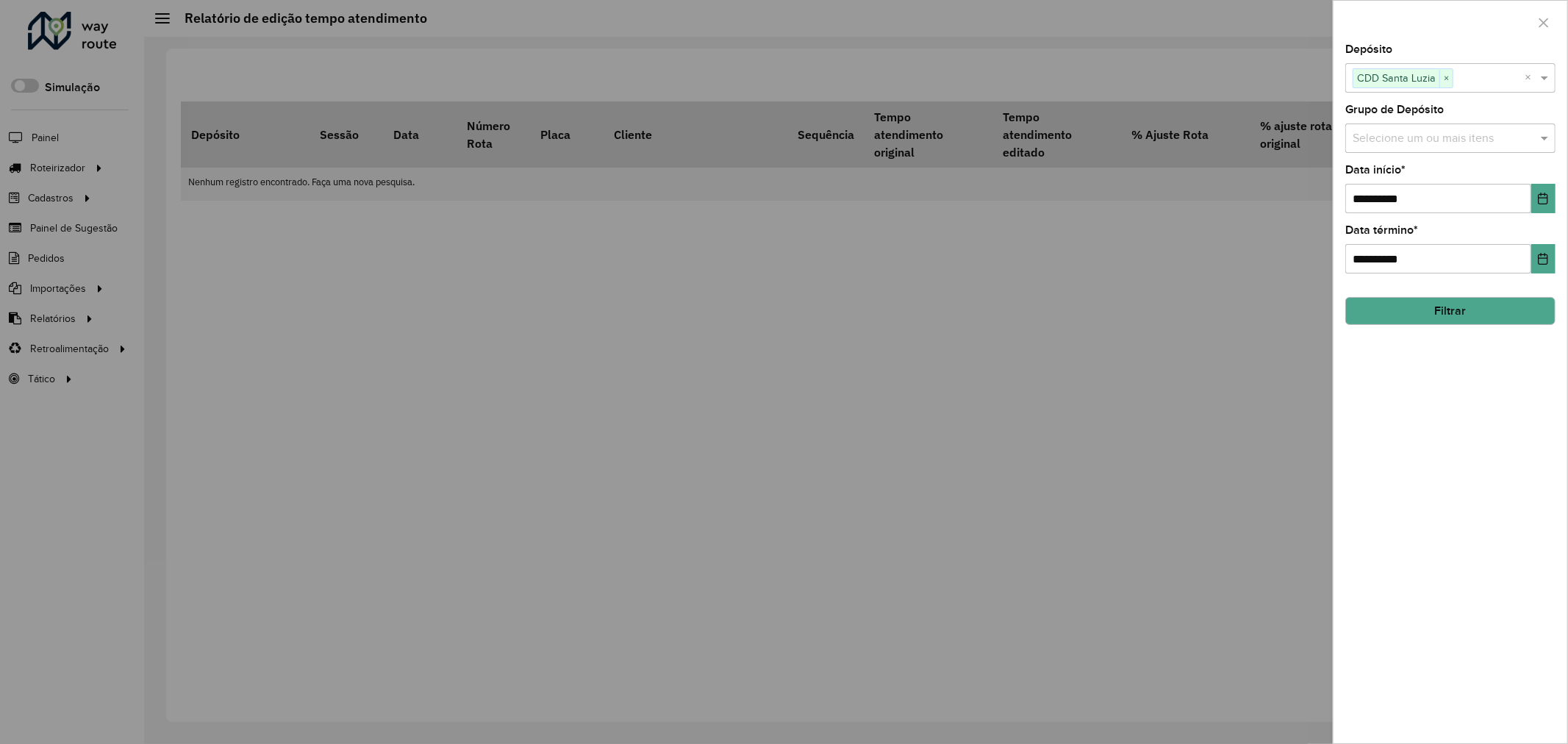
click at [1522, 314] on button "Filtrar" at bounding box center [1450, 311] width 210 height 28
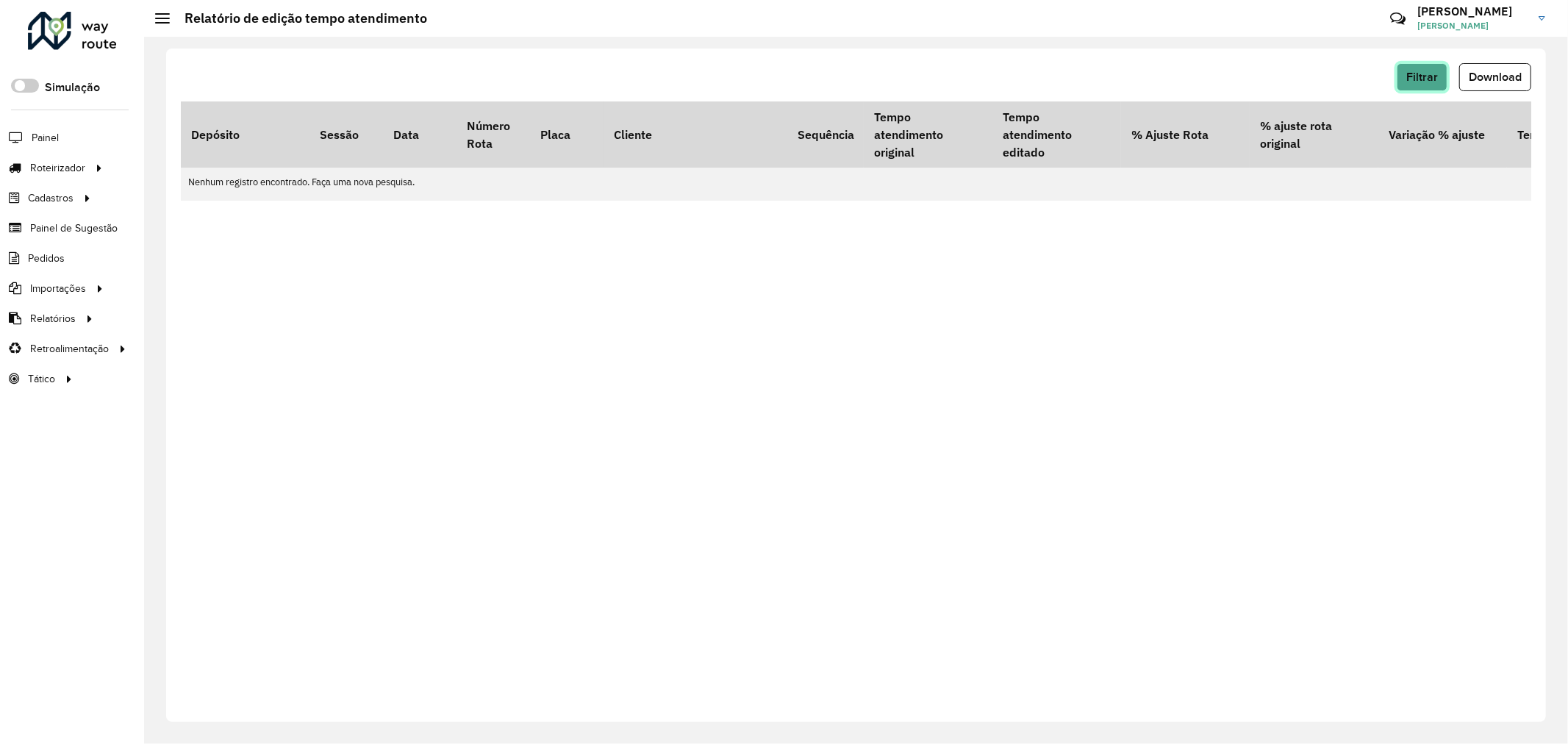
click at [1435, 75] on span "Filtrar" at bounding box center [1421, 77] width 32 height 12
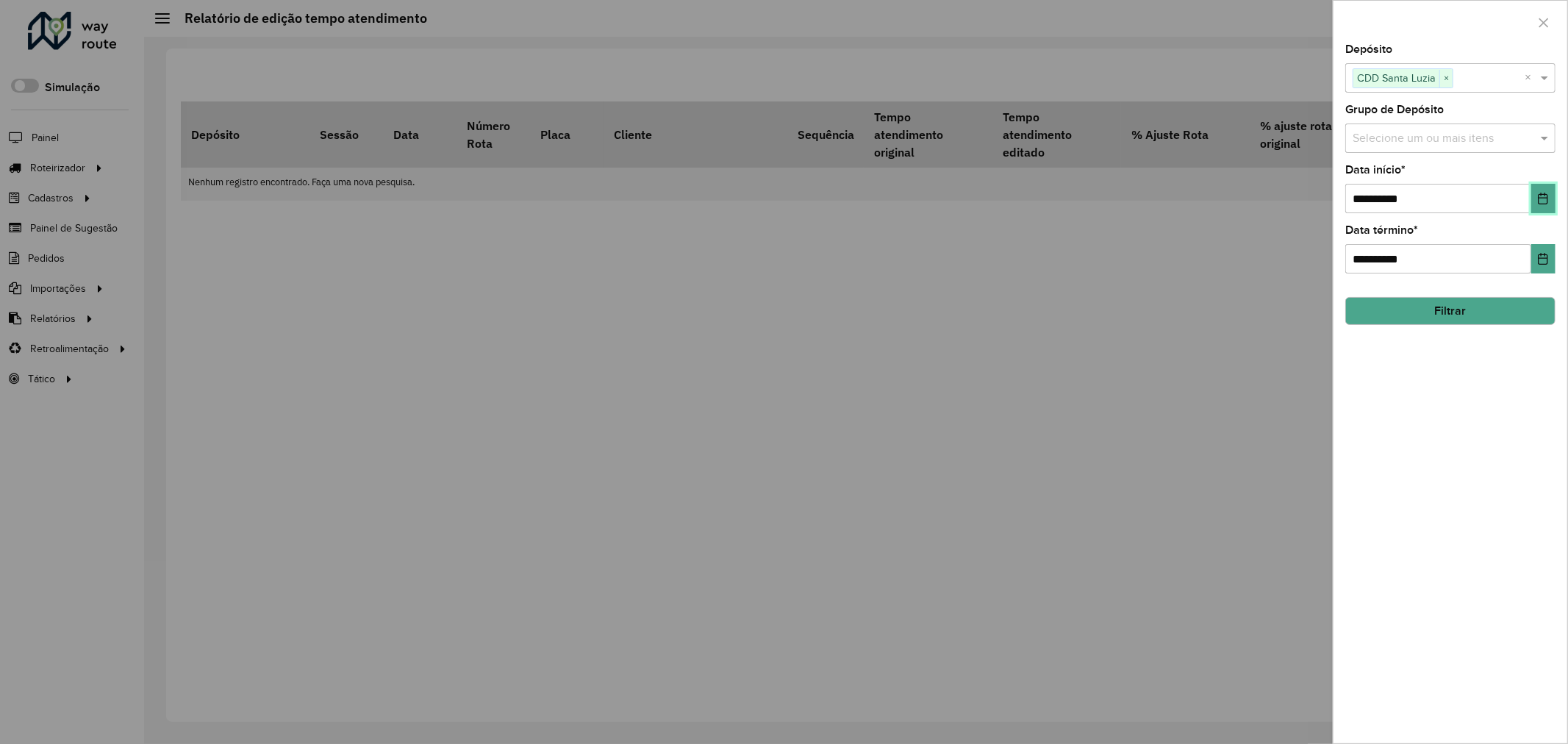
click at [1547, 208] on button "Choose Date" at bounding box center [1543, 198] width 25 height 29
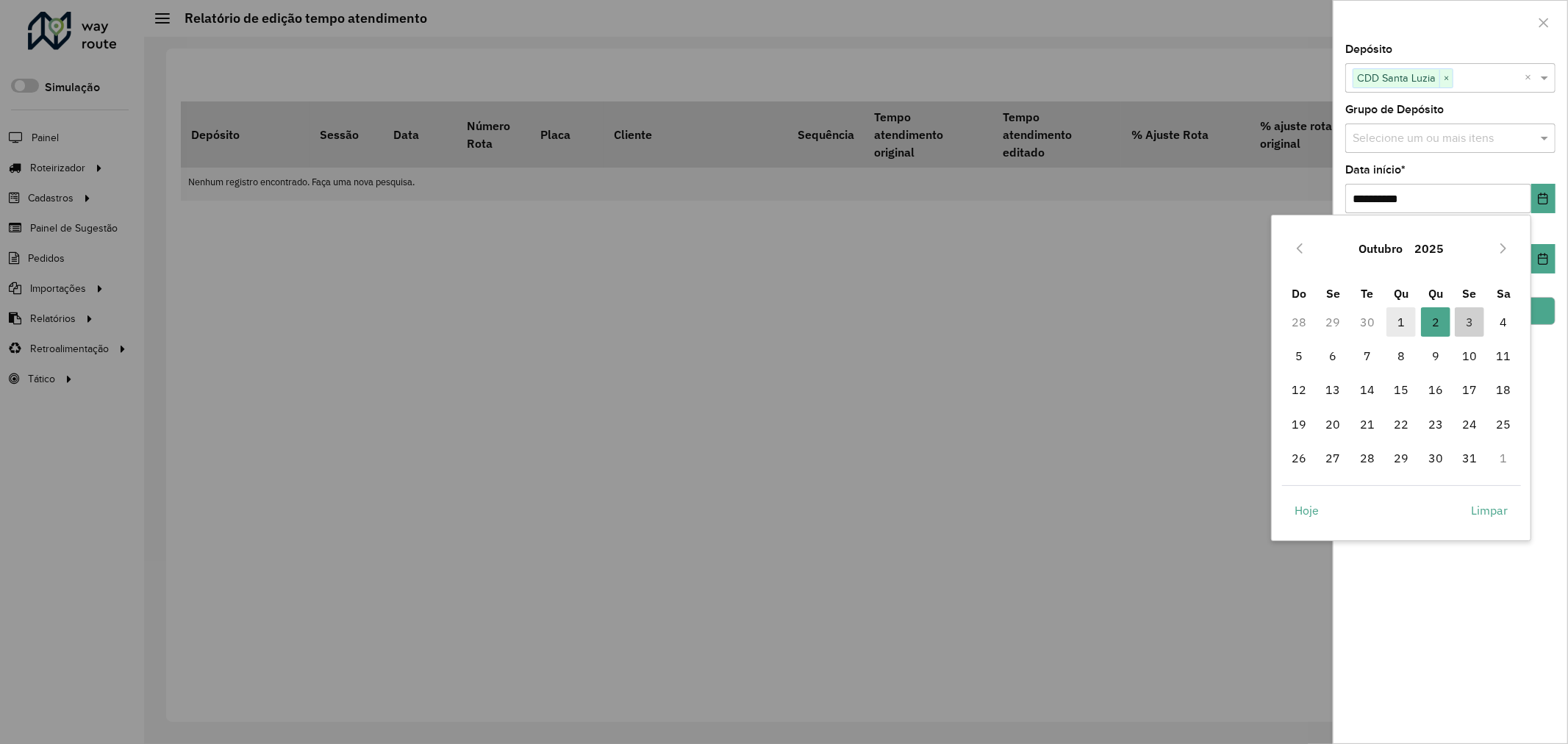
click at [1404, 322] on span "1" at bounding box center [1400, 322] width 29 height 29
type input "**********"
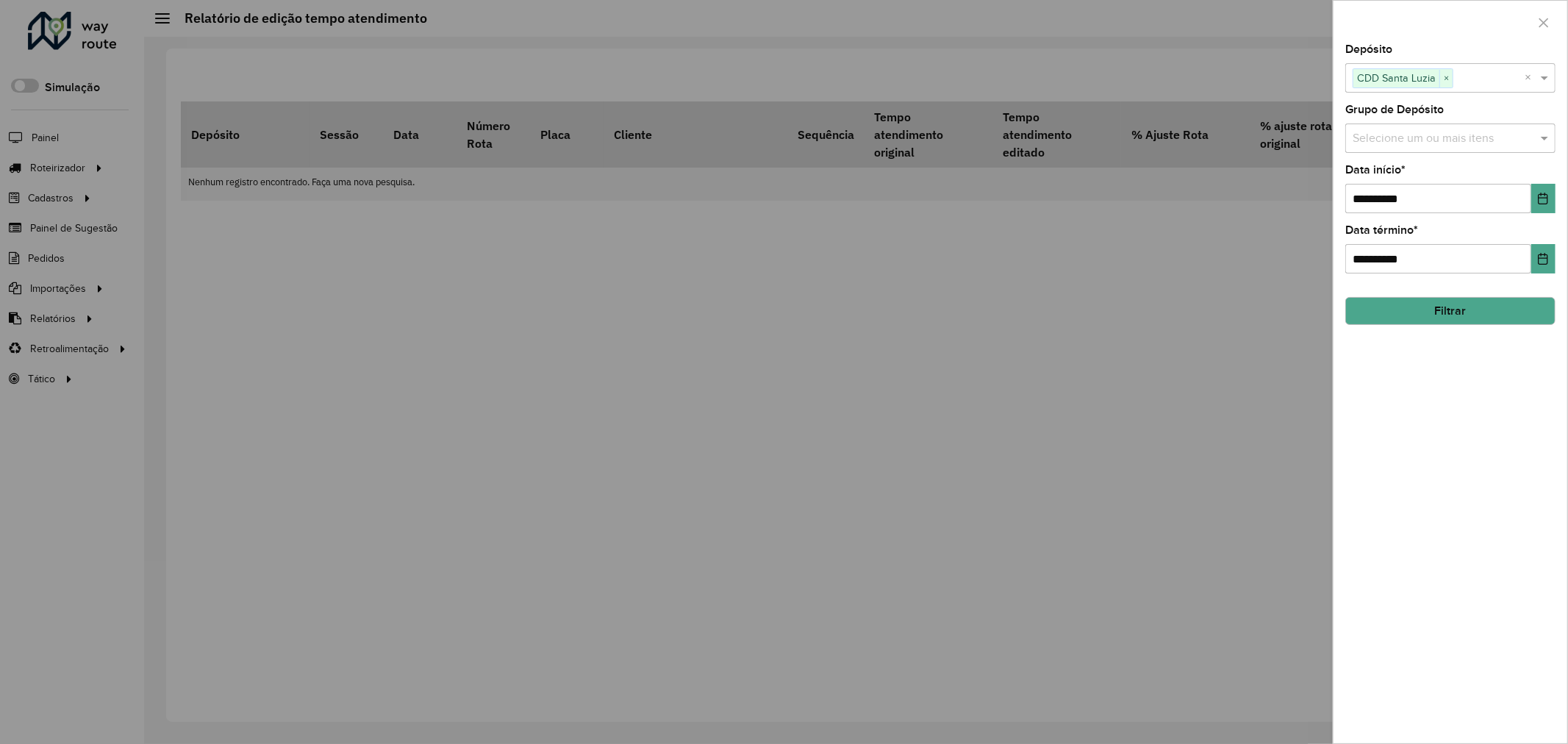
click at [1529, 317] on button "Filtrar" at bounding box center [1450, 311] width 210 height 28
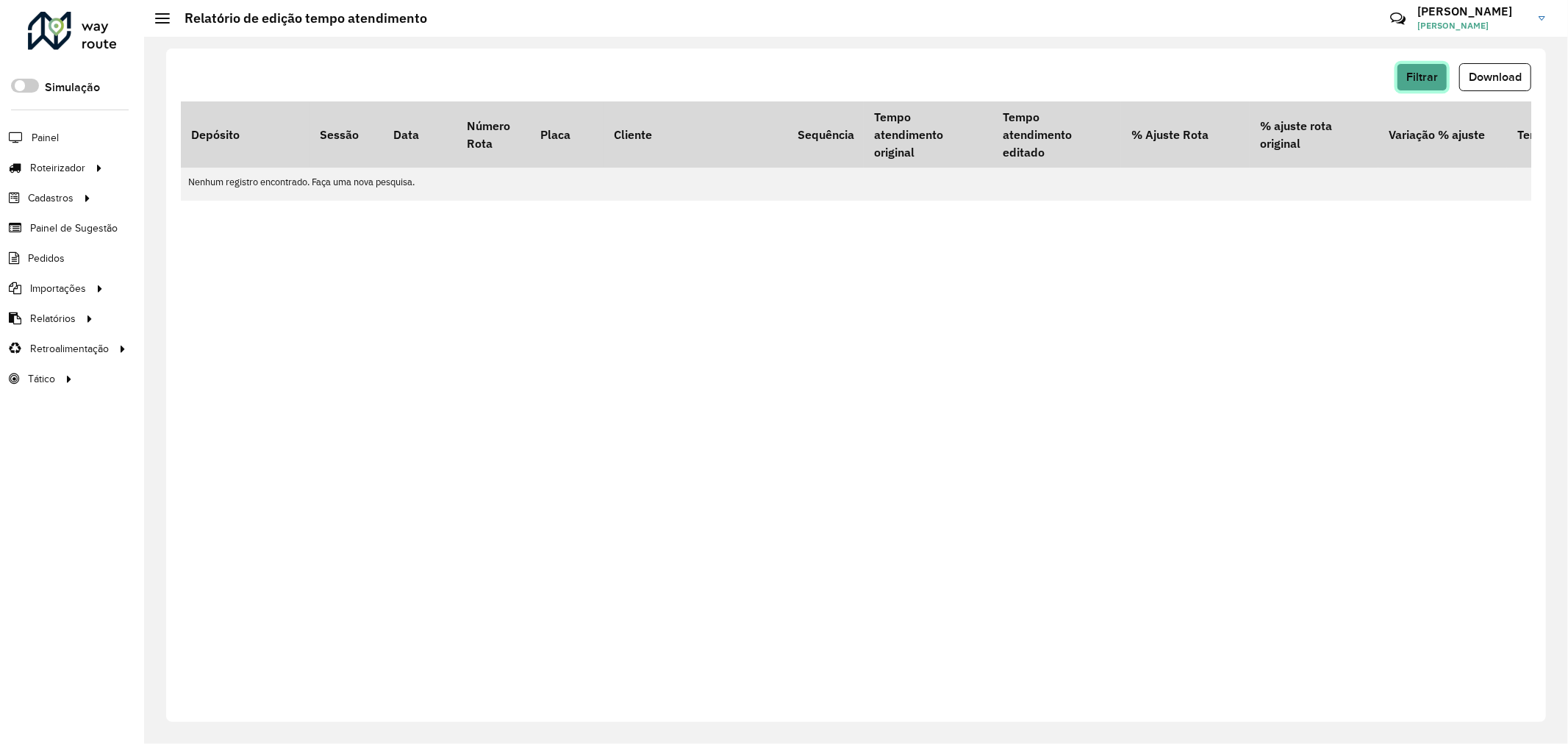
click at [1427, 77] on span "Filtrar" at bounding box center [1421, 77] width 32 height 12
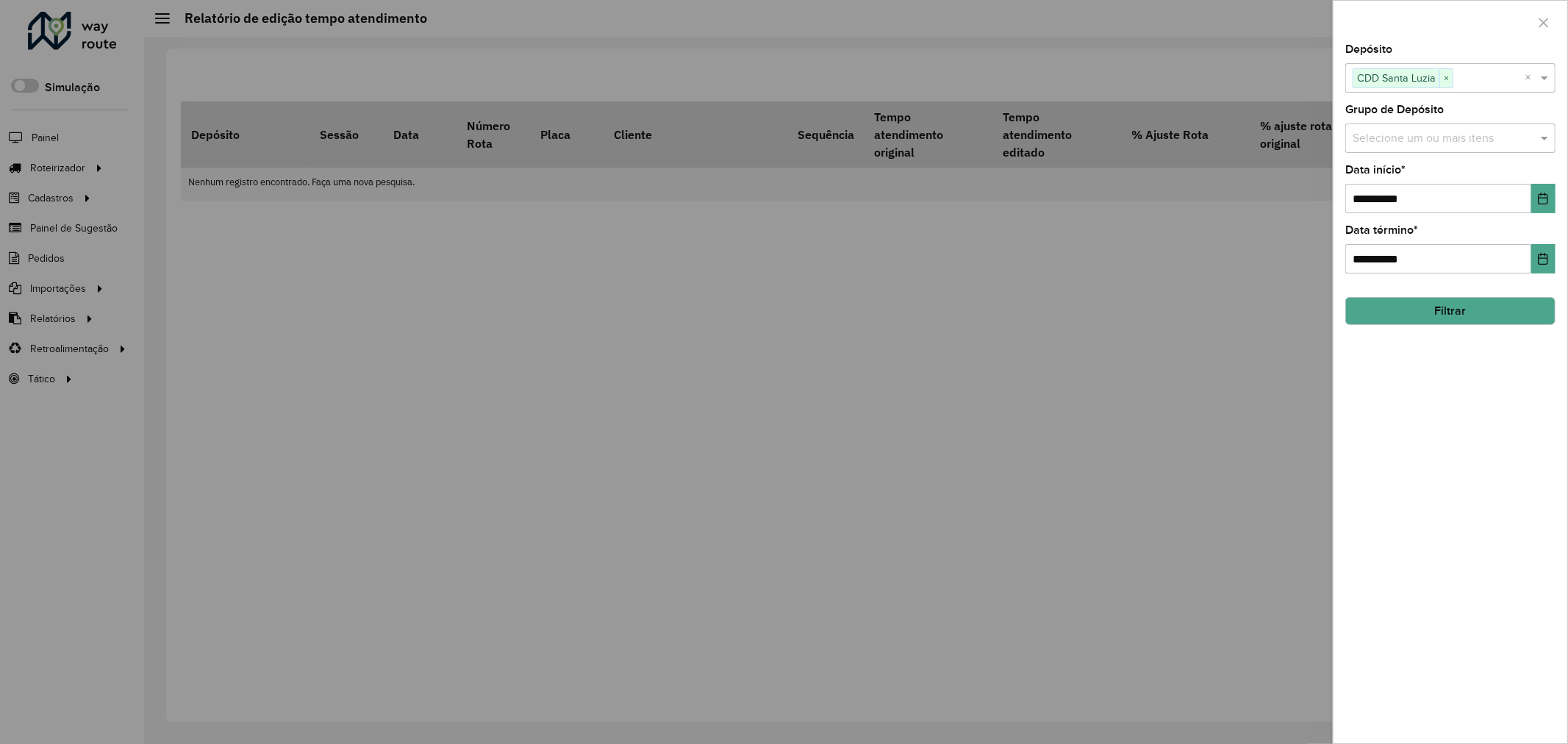
click at [420, 291] on div at bounding box center [784, 372] width 1568 height 744
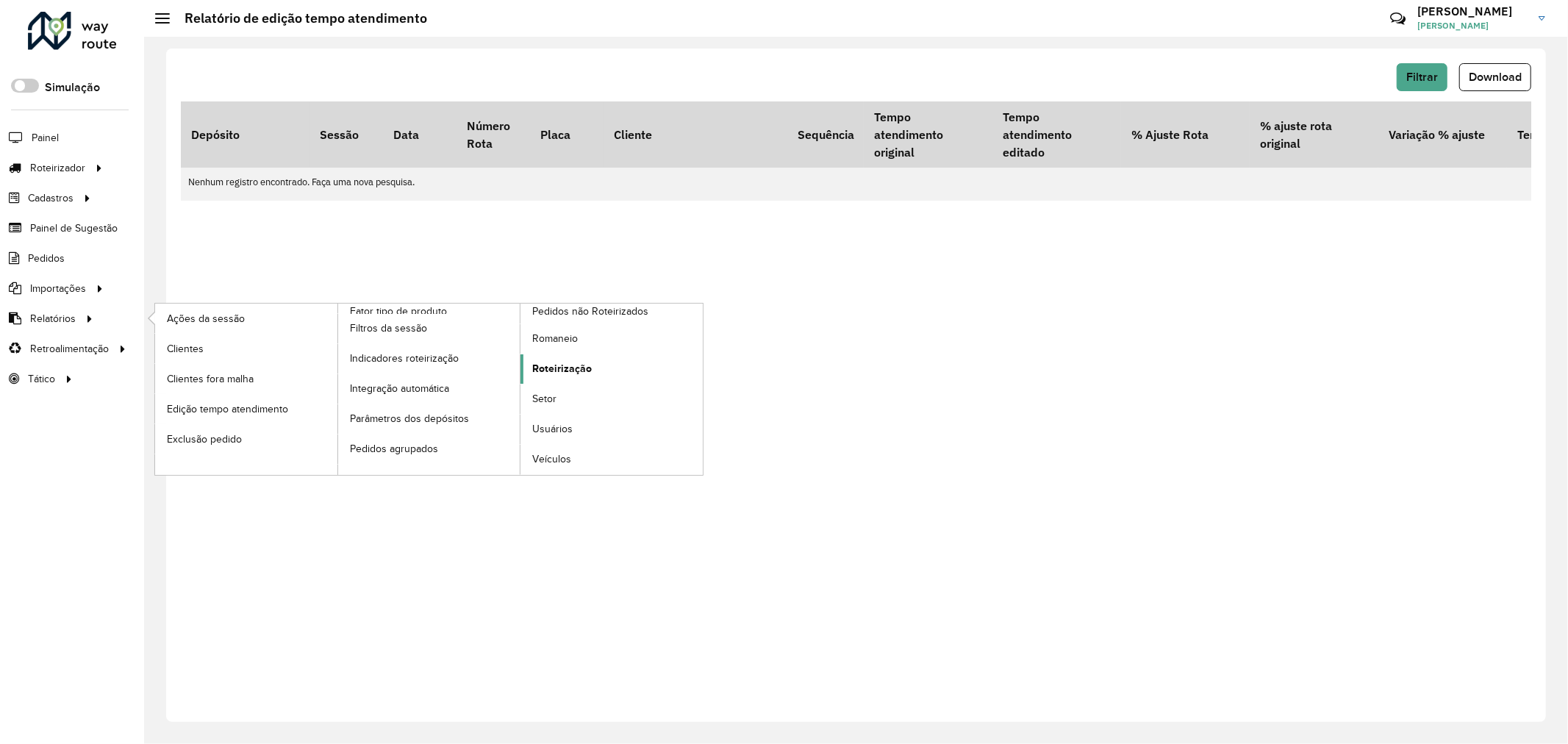
click at [566, 365] on span "Roteirização" at bounding box center [561, 369] width 59 height 15
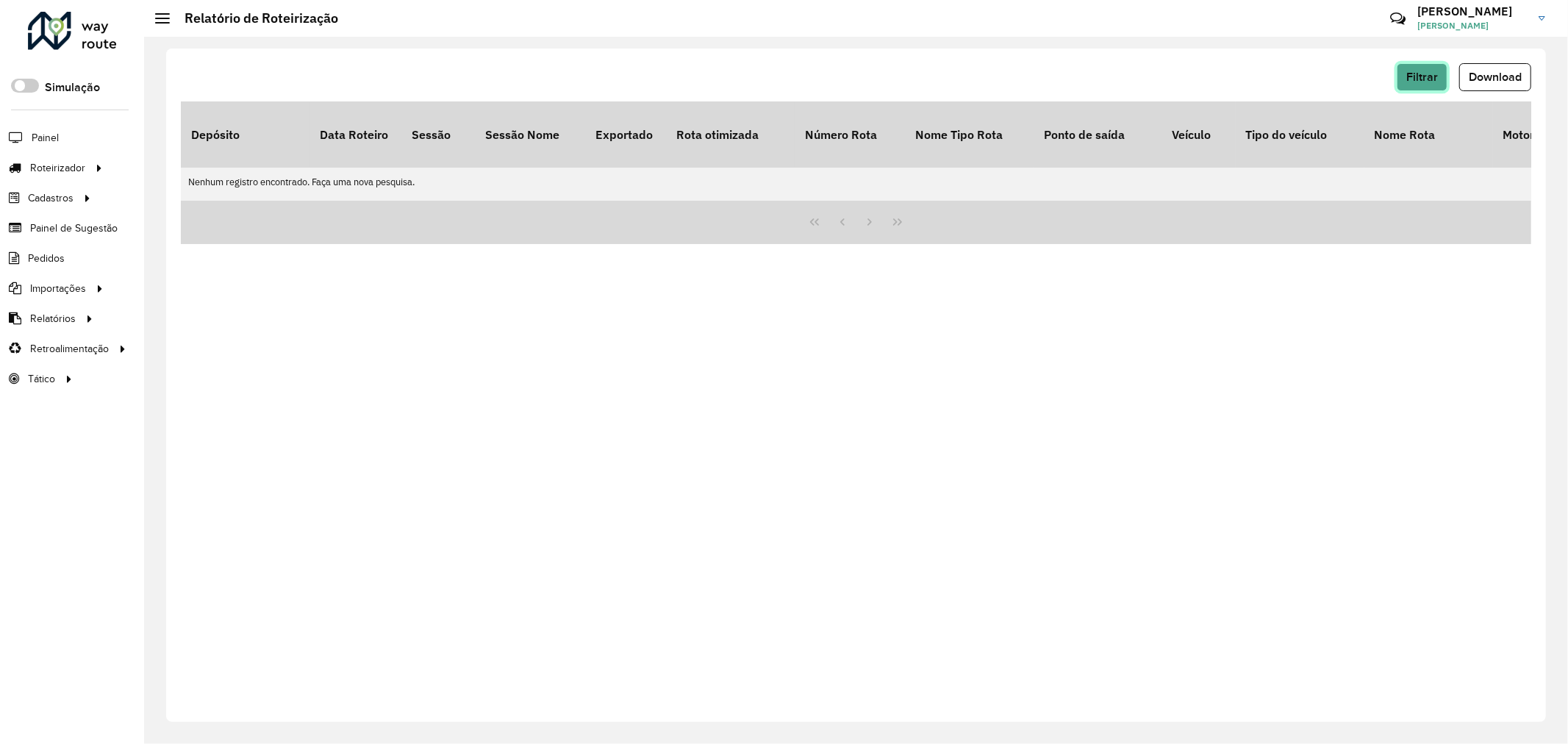
click at [1431, 68] on button "Filtrar" at bounding box center [1422, 77] width 51 height 28
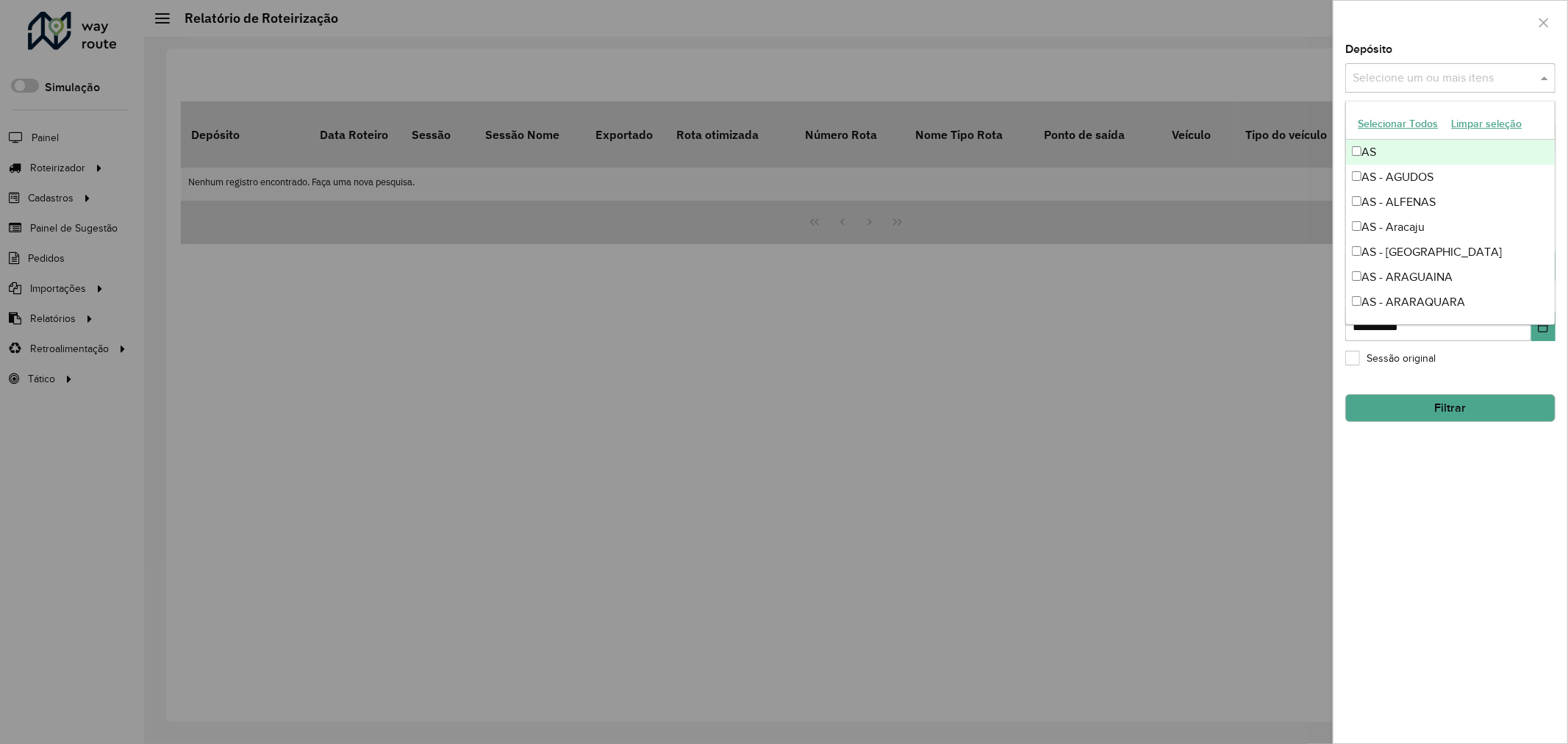
click at [1420, 75] on input "text" at bounding box center [1443, 78] width 188 height 18
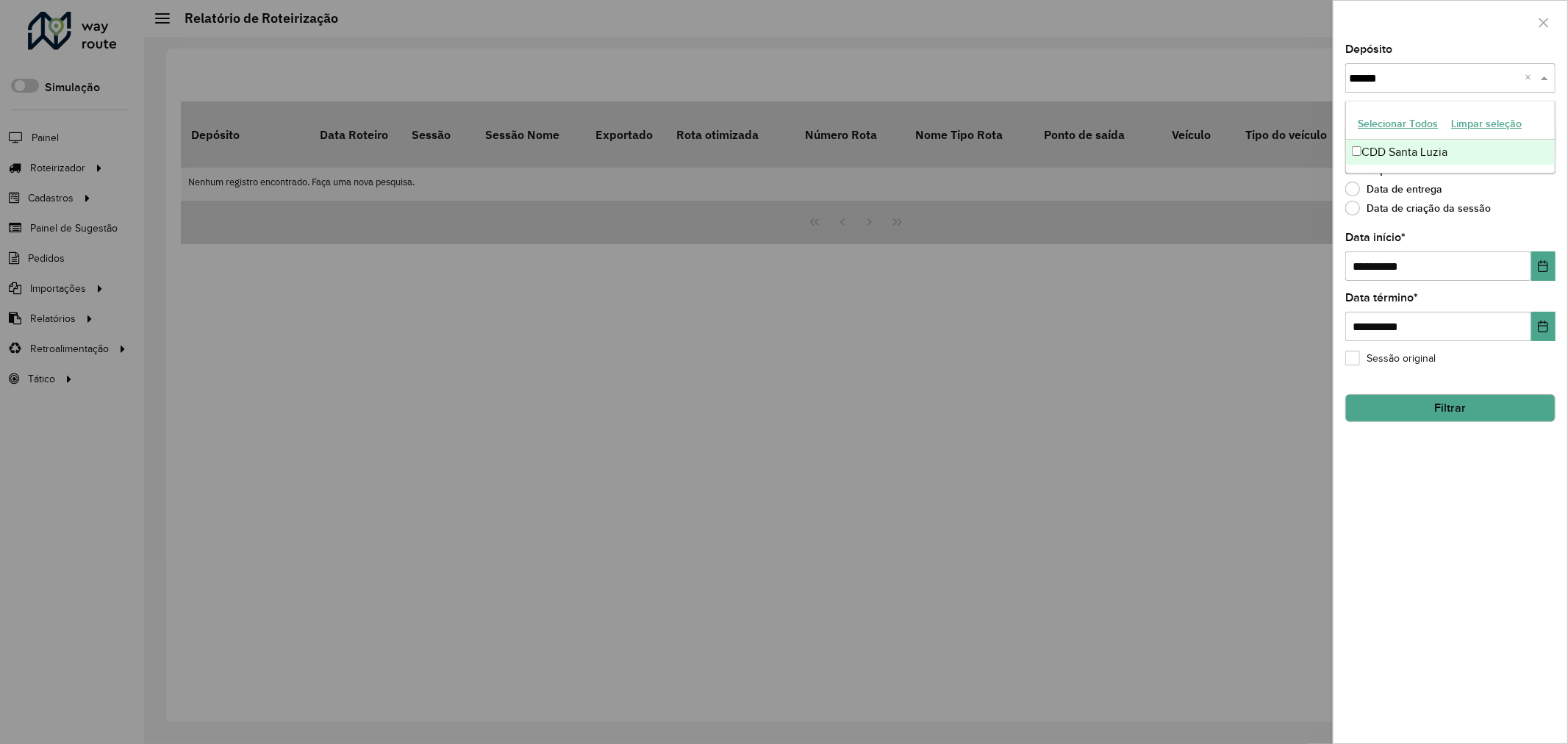
type input "*******"
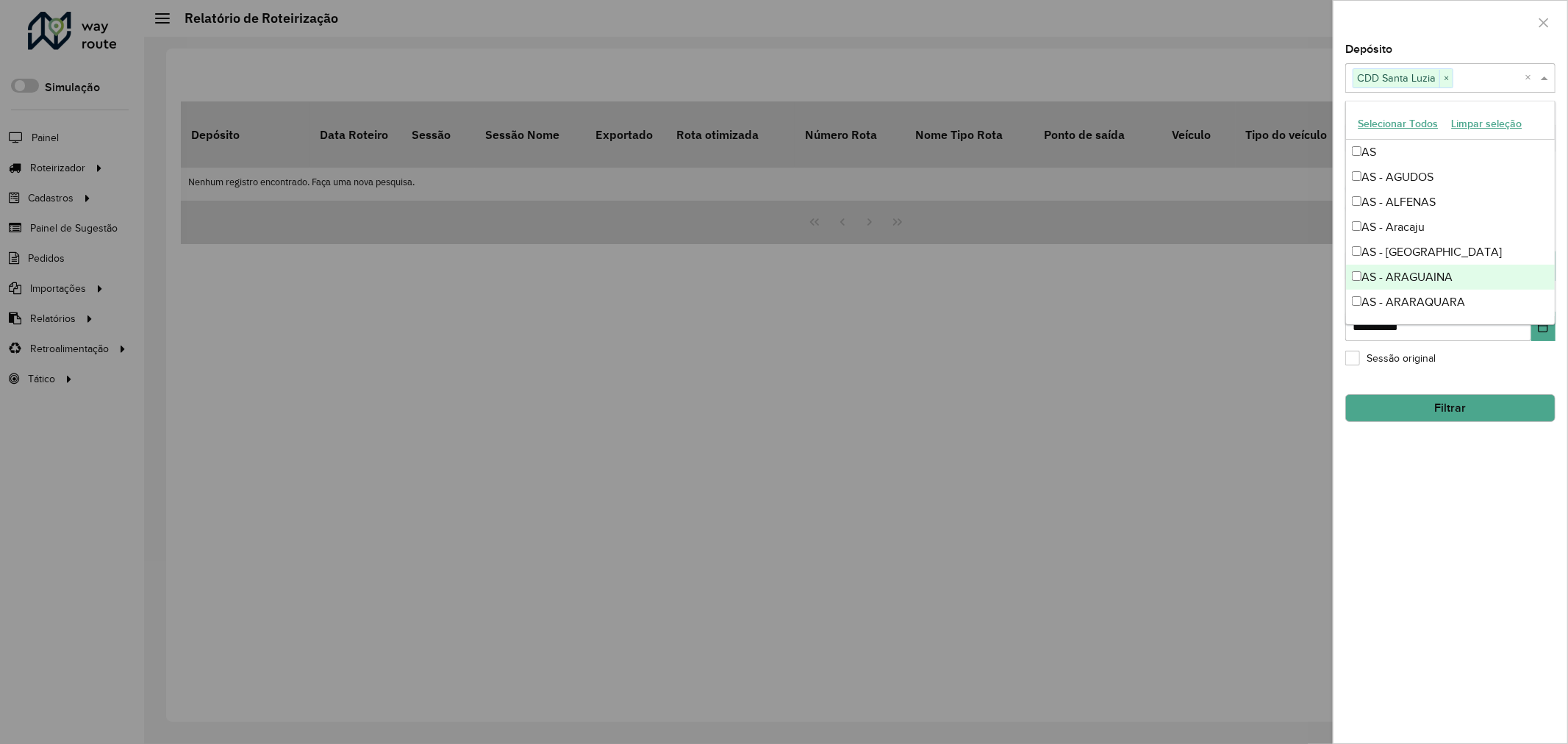
click at [1393, 585] on div "**********" at bounding box center [1450, 393] width 234 height 699
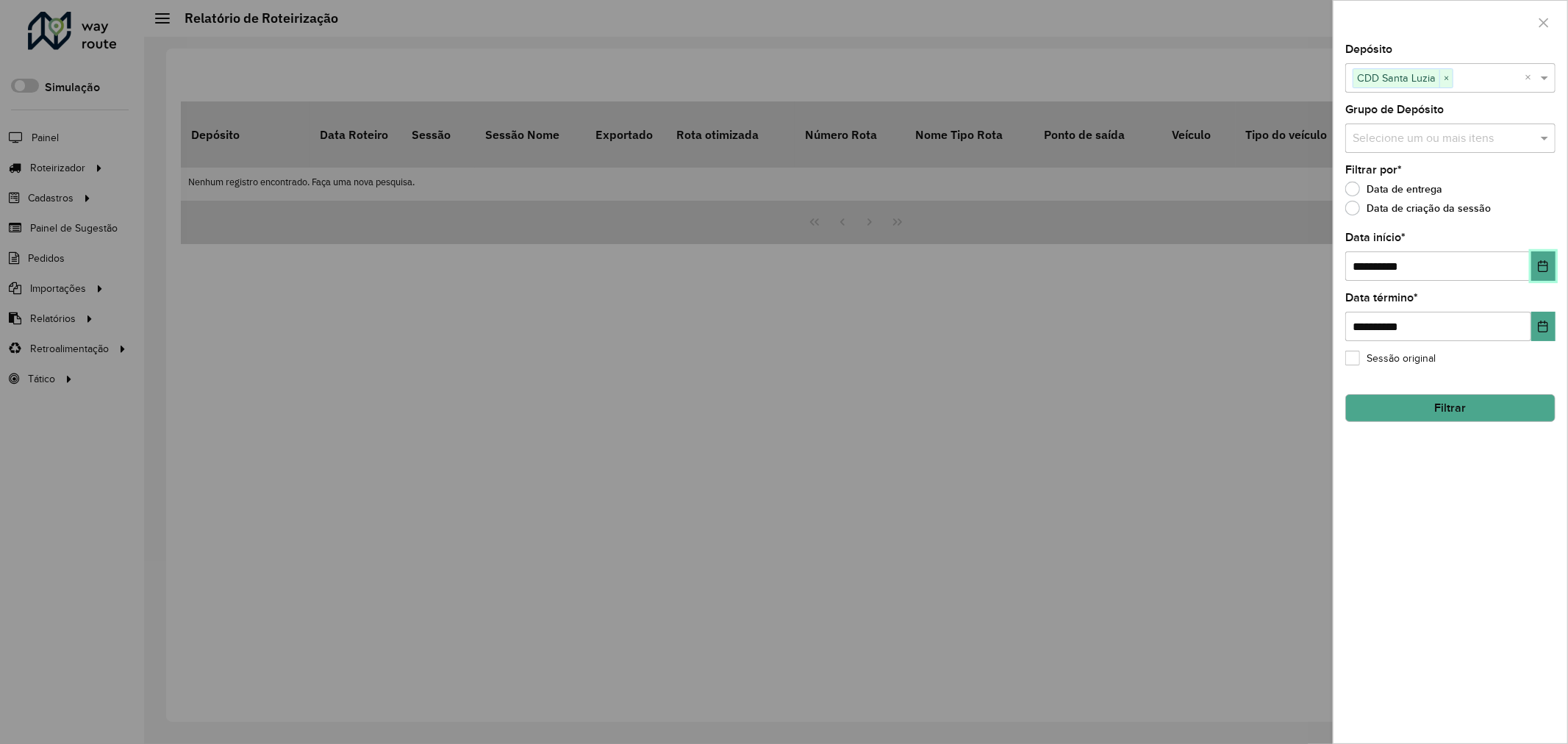
click at [1534, 274] on button "Choose Date" at bounding box center [1543, 266] width 25 height 29
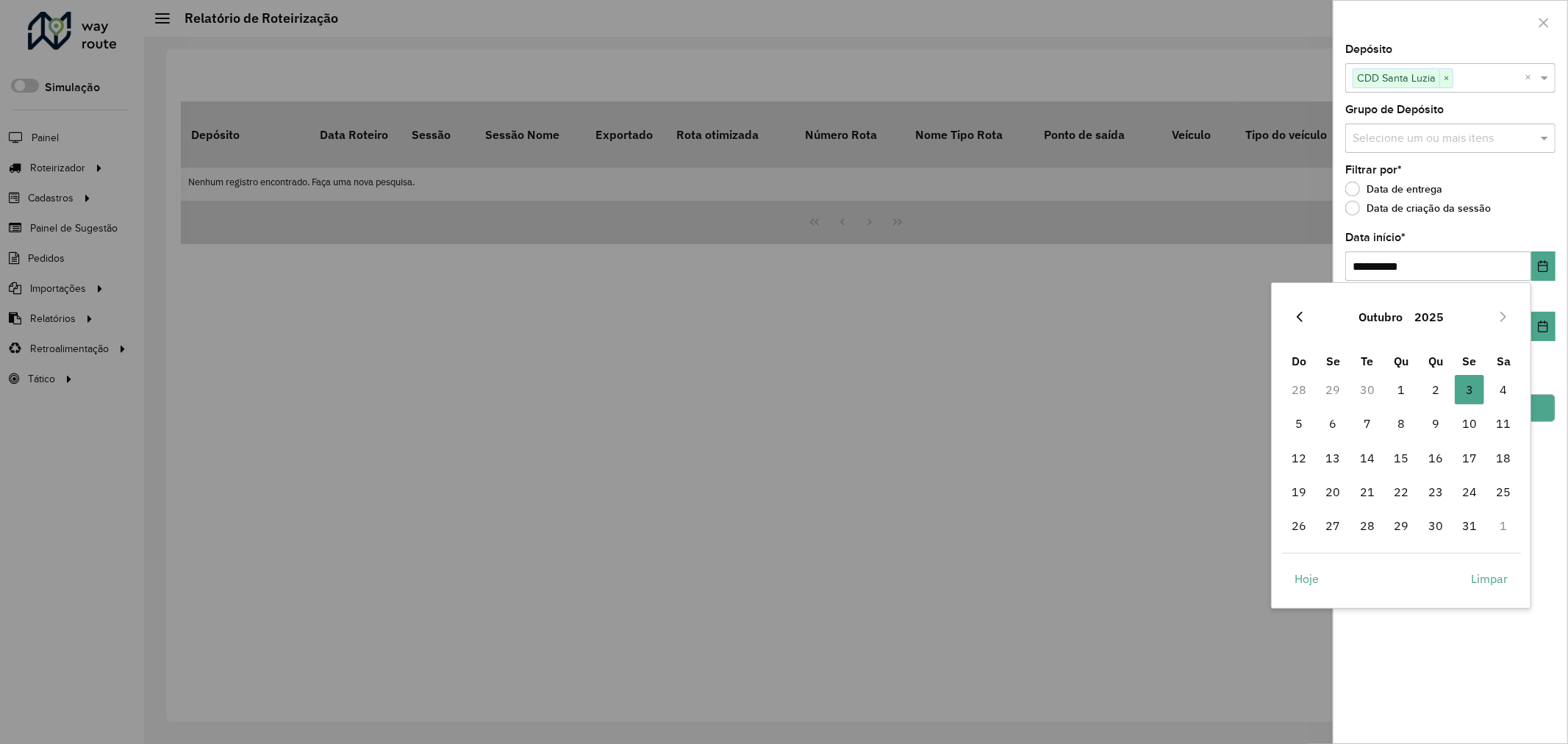
click at [1304, 312] on icon "Previous Month" at bounding box center [1299, 316] width 12 height 12
click at [1327, 395] on span "1" at bounding box center [1334, 390] width 29 height 29
type input "**********"
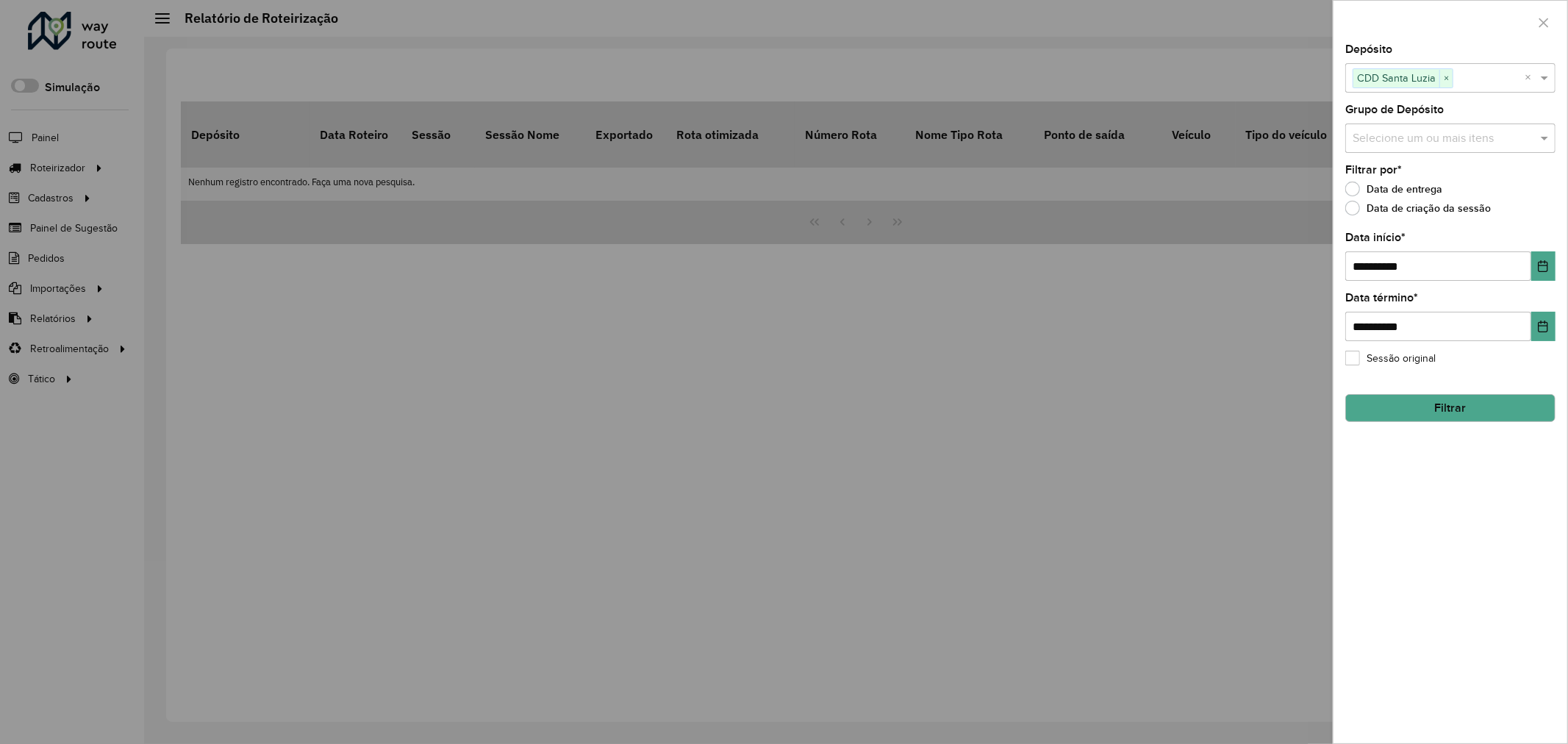
click at [1497, 408] on button "Filtrar" at bounding box center [1450, 408] width 210 height 28
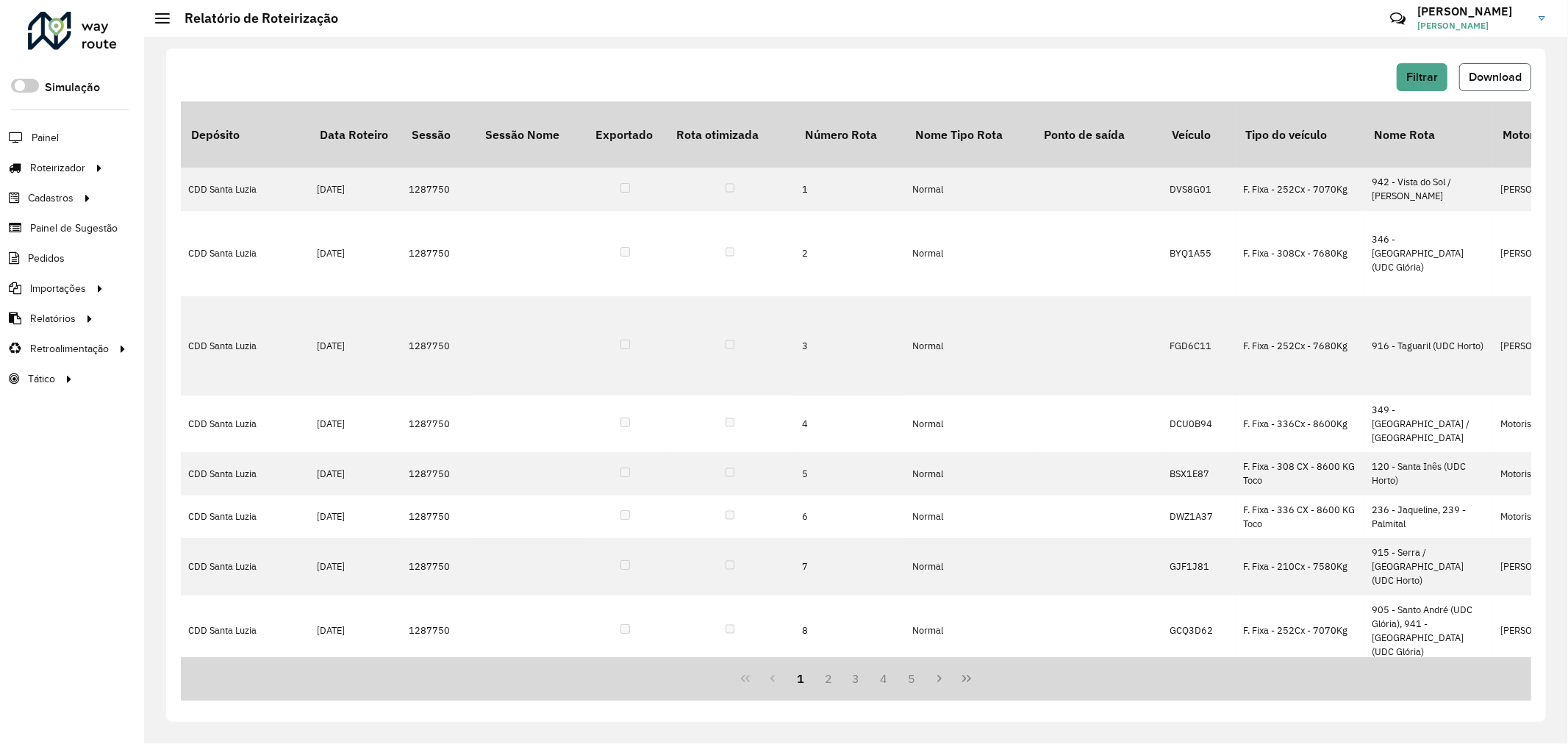
click at [1495, 82] on span "Download" at bounding box center [1495, 77] width 53 height 12
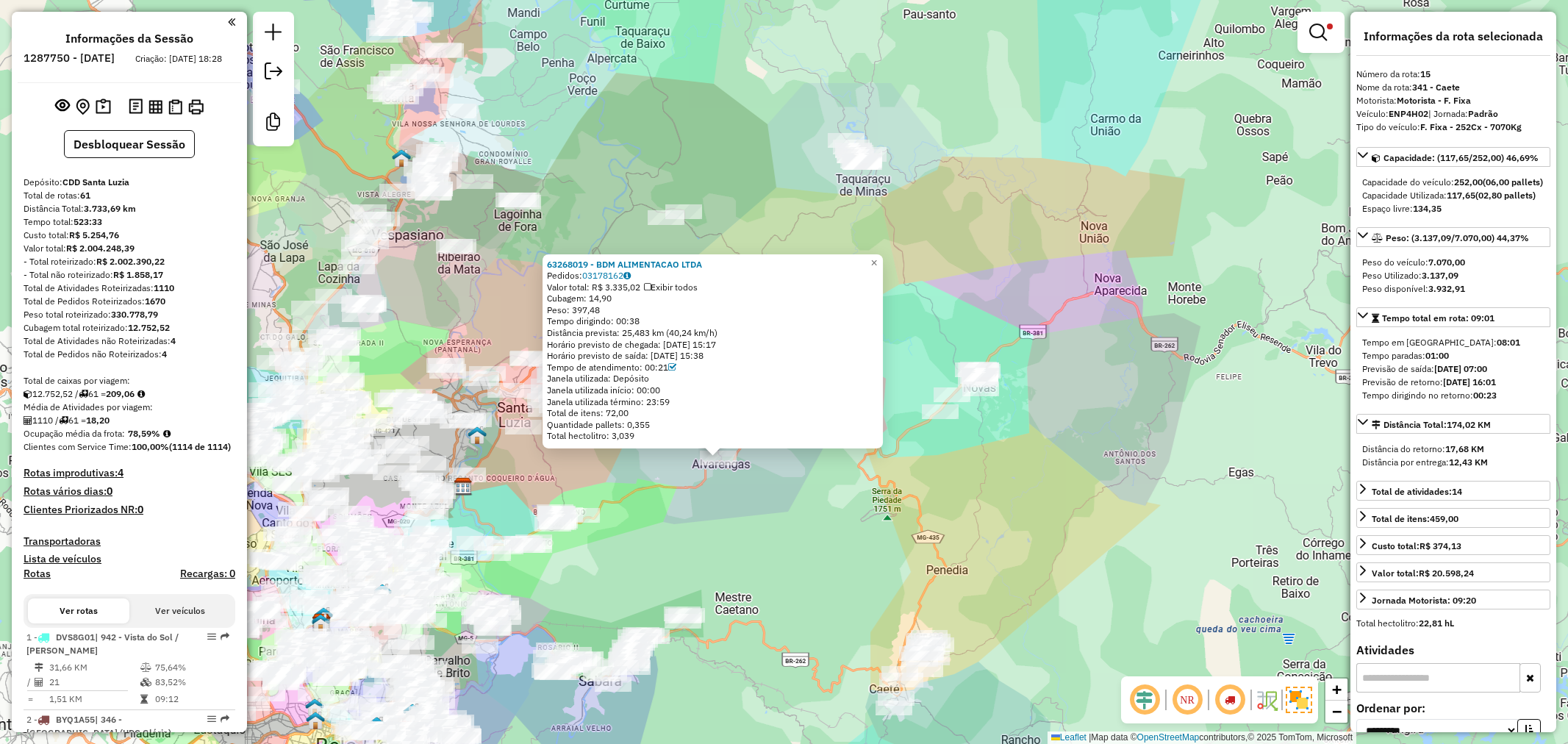
select select "**********"
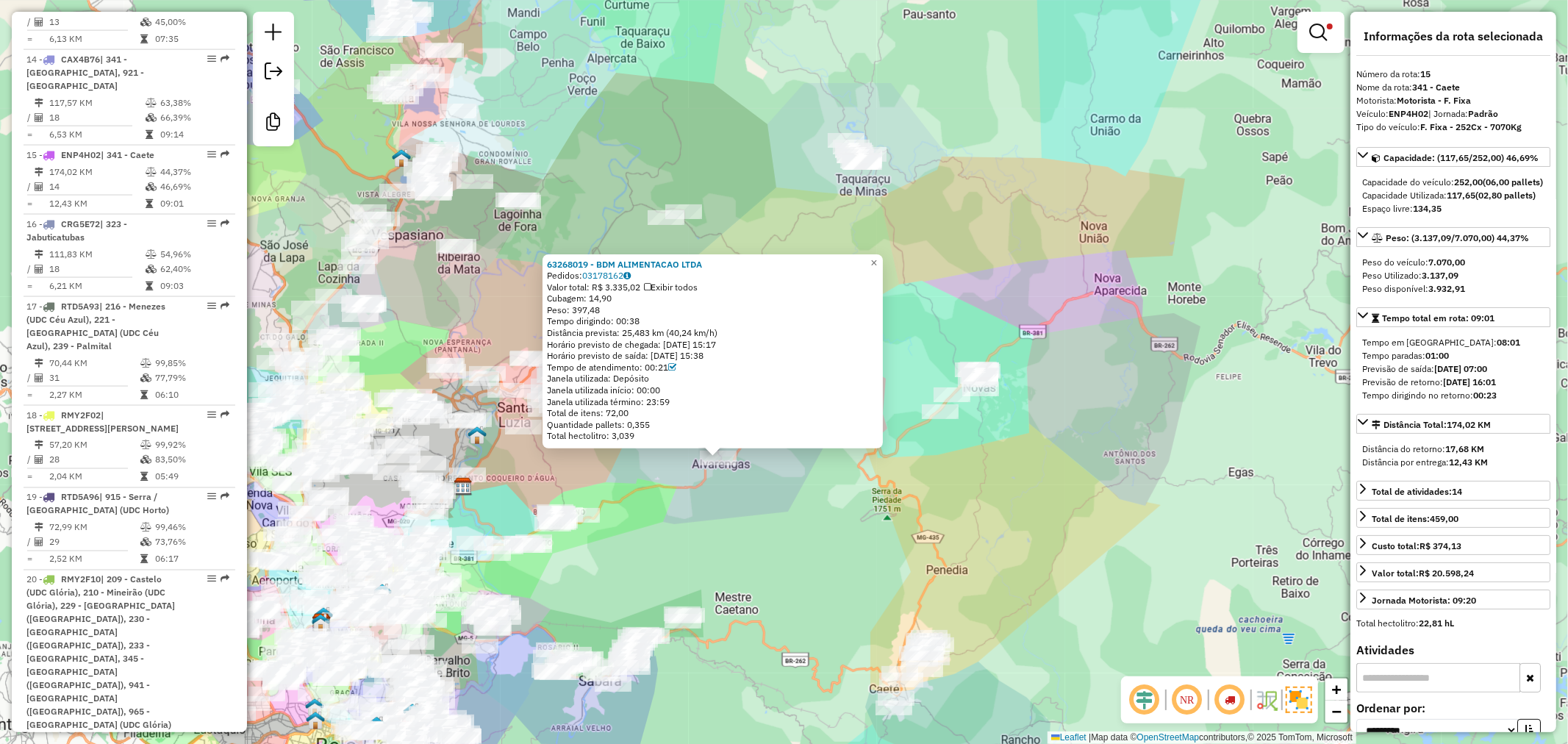
drag, startPoint x: 832, startPoint y: 566, endPoint x: 754, endPoint y: 551, distance: 79.4
click at [831, 566] on div "Rota 15 - Placa ENP4H02 63208111 - NERIA DE ALMEIDA SANTOS 63268019 - BDM ALIME…" at bounding box center [784, 372] width 1568 height 744
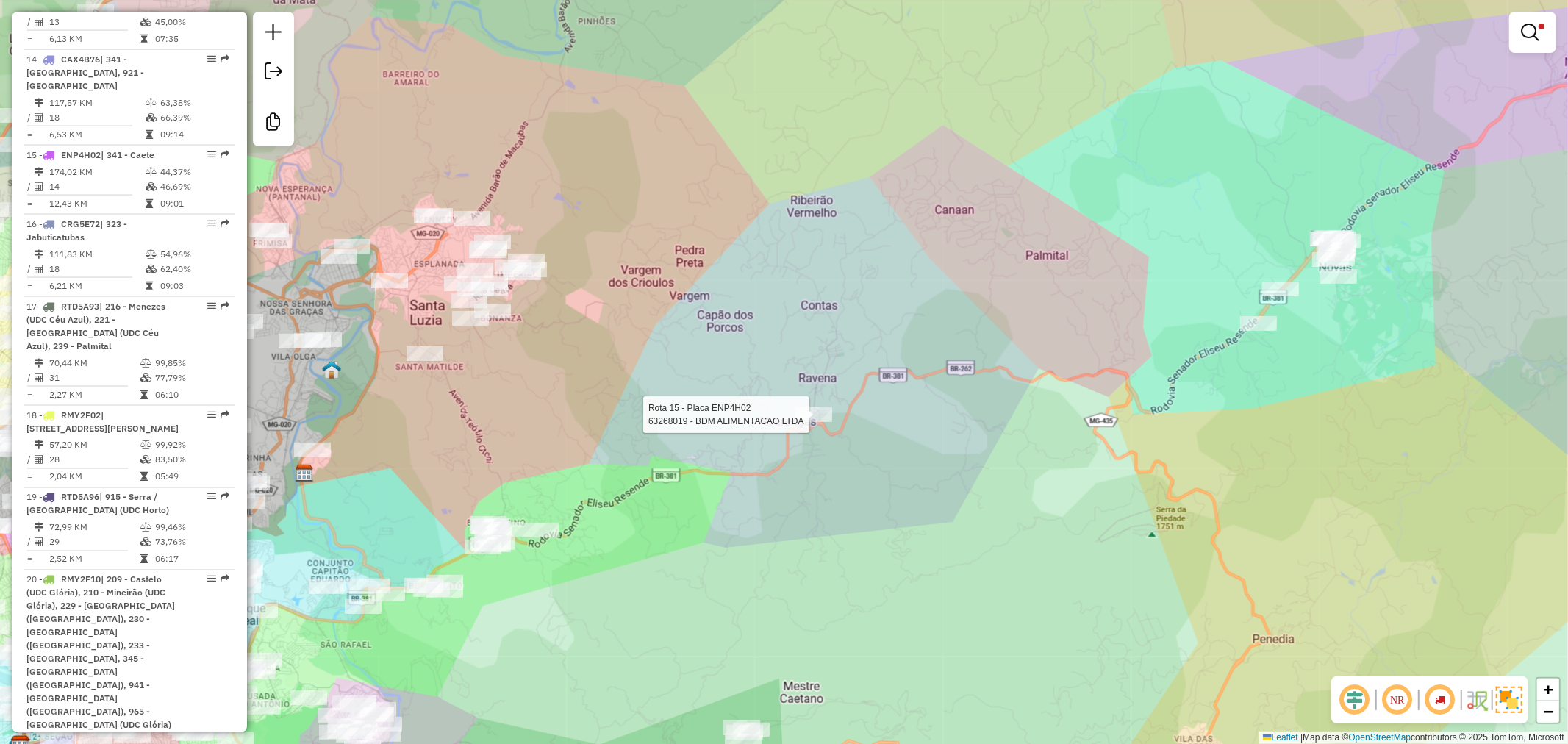
select select "**********"
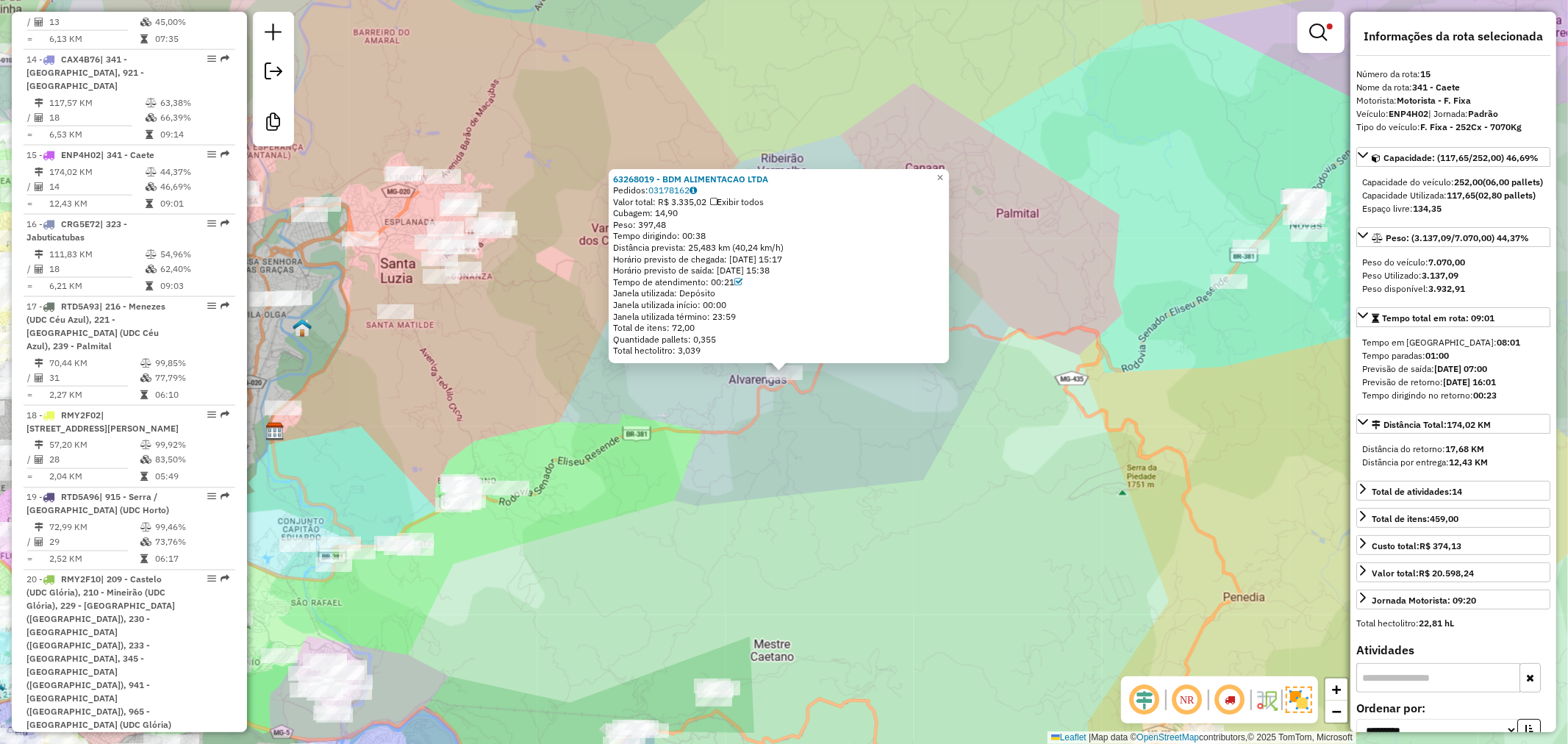
click at [580, 461] on div "63268019 - BDM ALIMENTACAO LTDA Pedidos: 03178162 Valor total: R$ 3.335,02 Exib…" at bounding box center [784, 372] width 1568 height 744
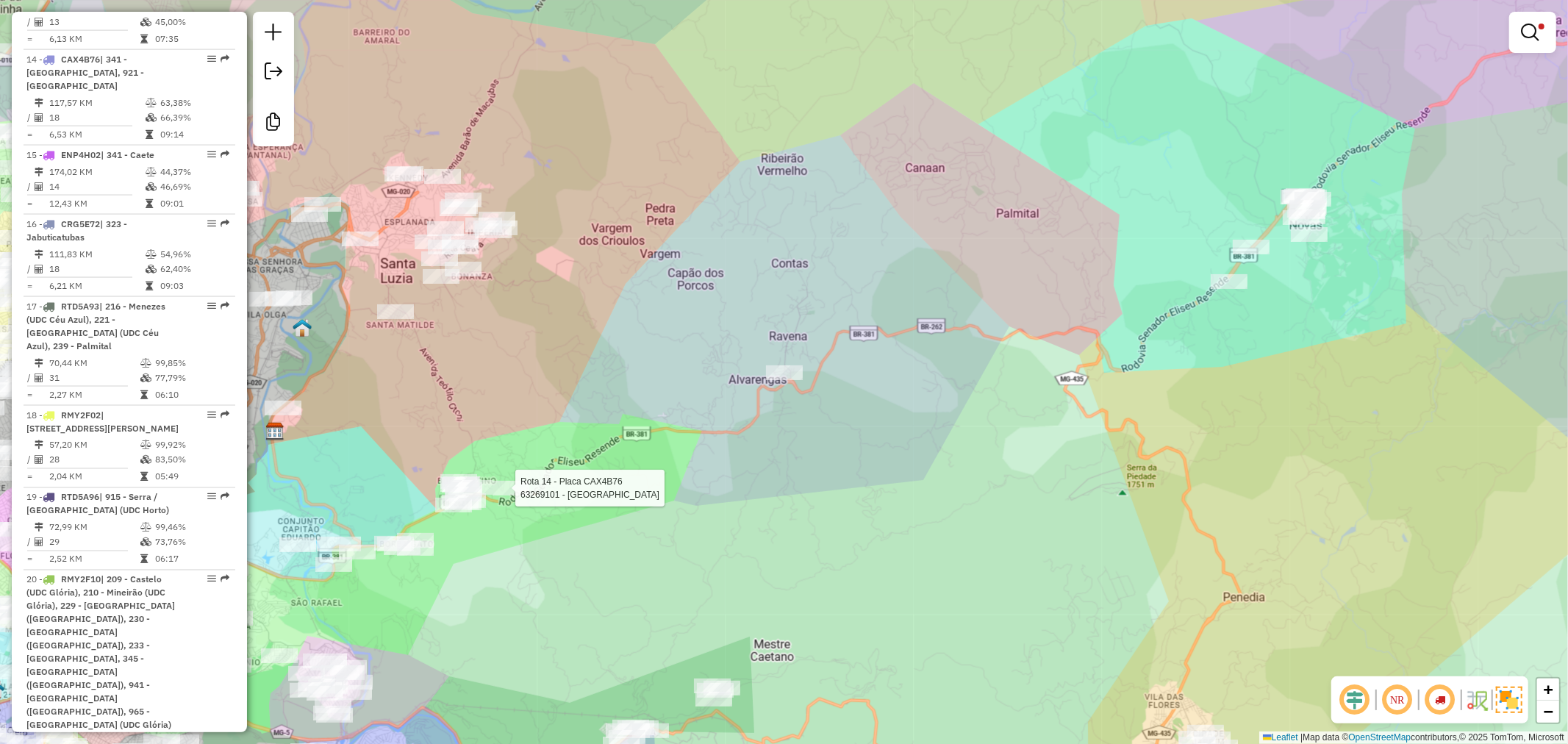
select select "**********"
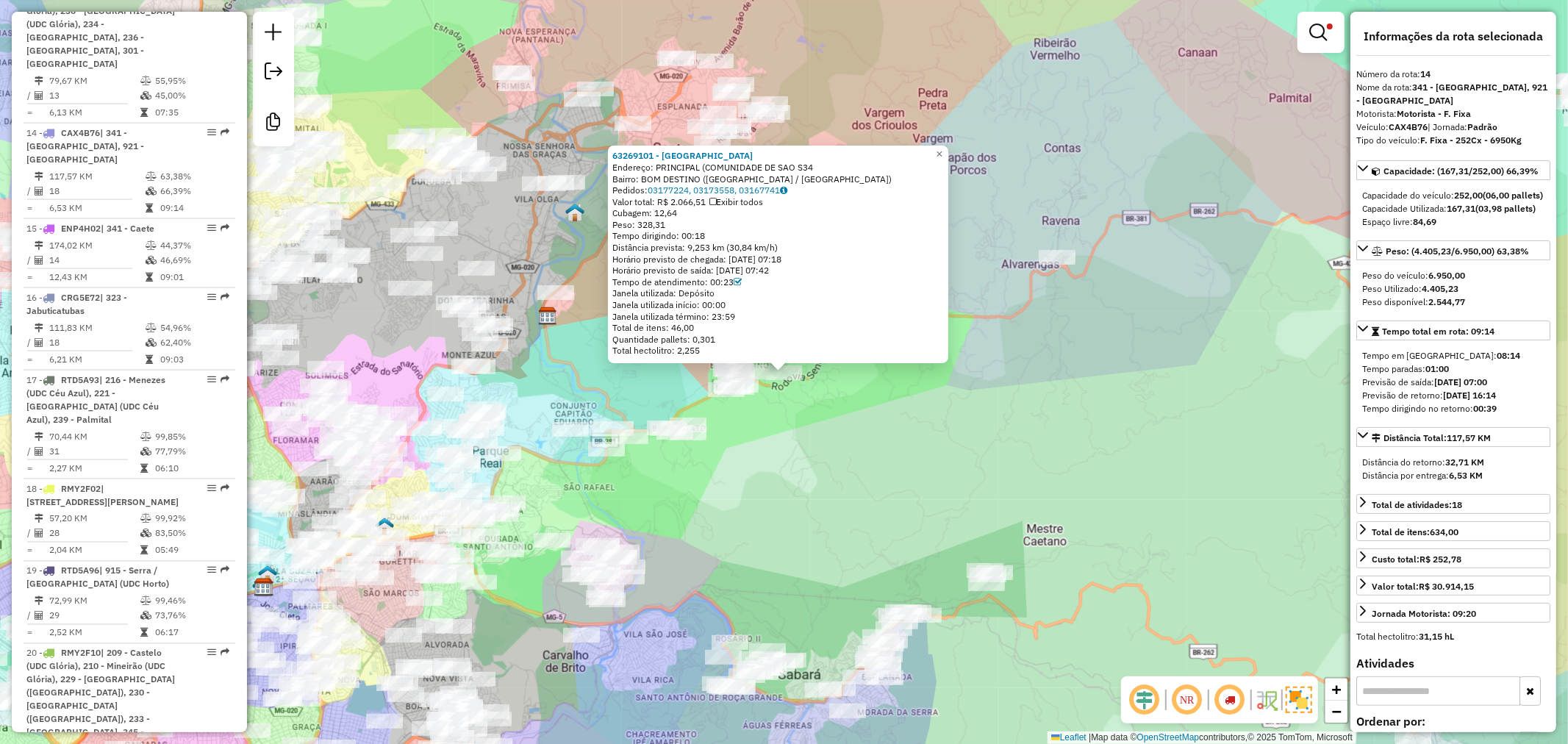
scroll to position [1842, 0]
click at [761, 433] on div "63269101 - WELLINGTON DO CARMO Endereço: PRINCIPAL (COMUNIDADE DE SAO S34 Bairr…" at bounding box center [784, 372] width 1568 height 744
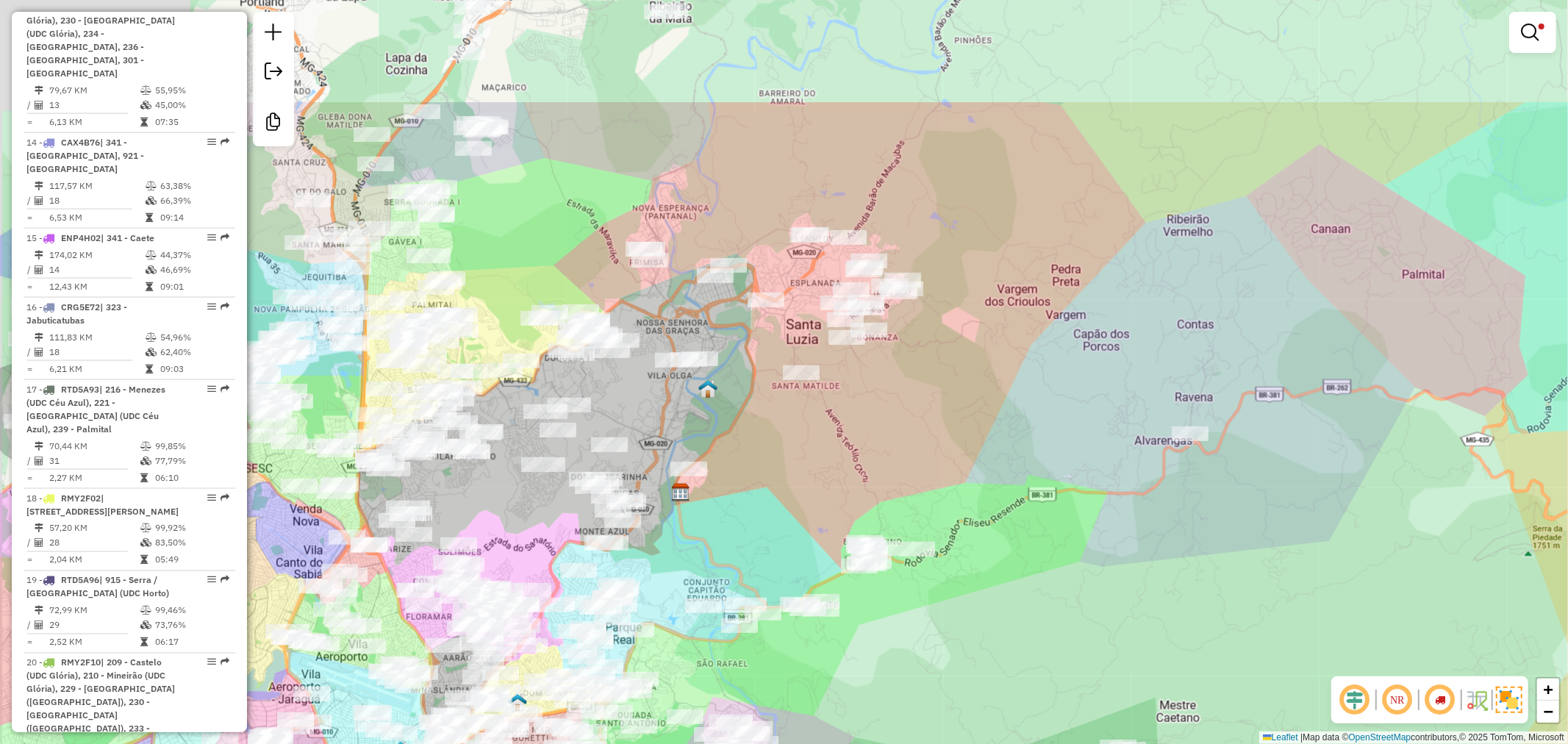
drag, startPoint x: 905, startPoint y: 390, endPoint x: 1039, endPoint y: 548, distance: 207.2
click at [1039, 566] on div "Limpar filtros Janela de atendimento Grade de atendimento Capacidade Transporta…" at bounding box center [784, 372] width 1568 height 744
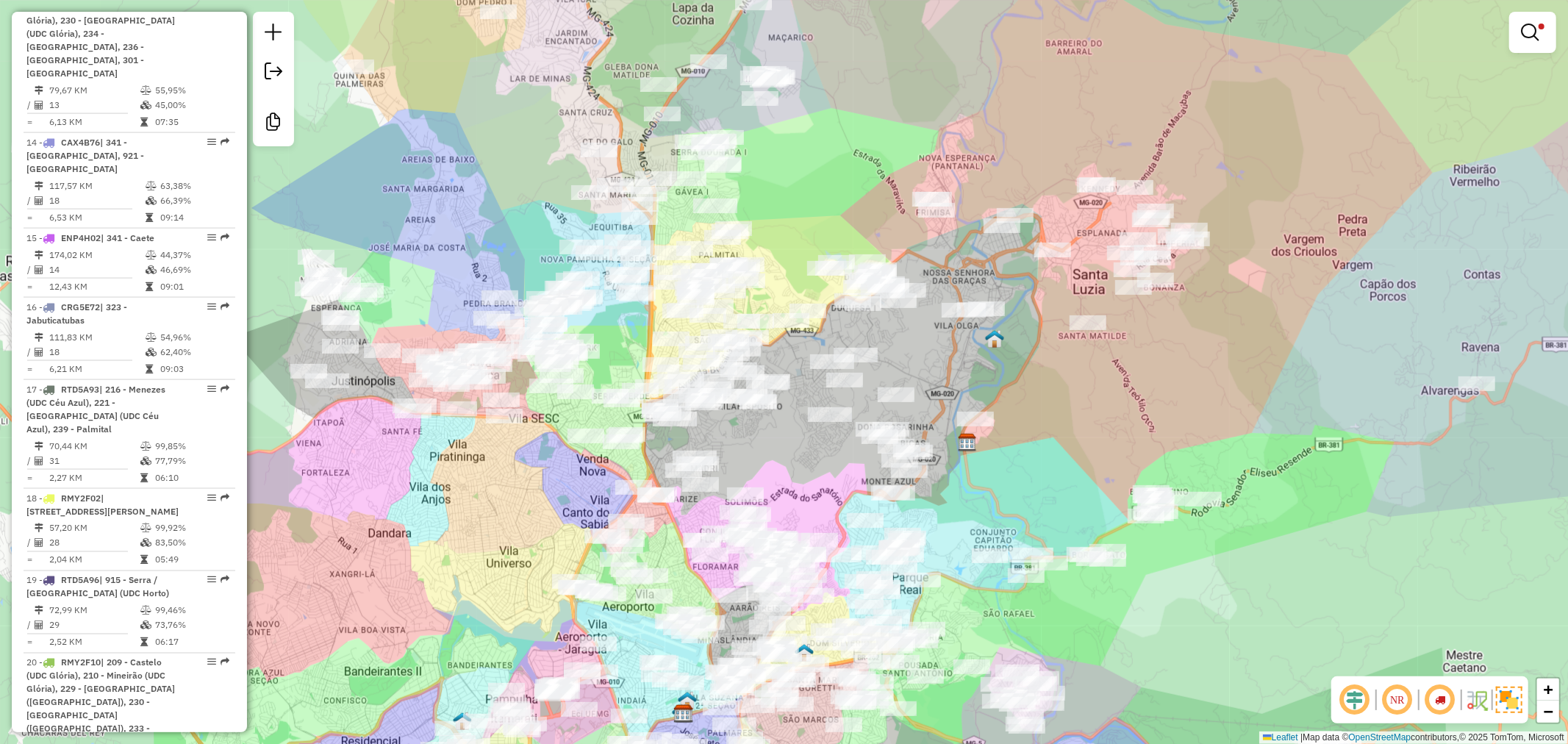
drag, startPoint x: 864, startPoint y: 451, endPoint x: 1149, endPoint y: 401, distance: 289.4
click at [1149, 401] on div "Limpar filtros Janela de atendimento Grade de atendimento Capacidade Transporta…" at bounding box center [784, 372] width 1568 height 744
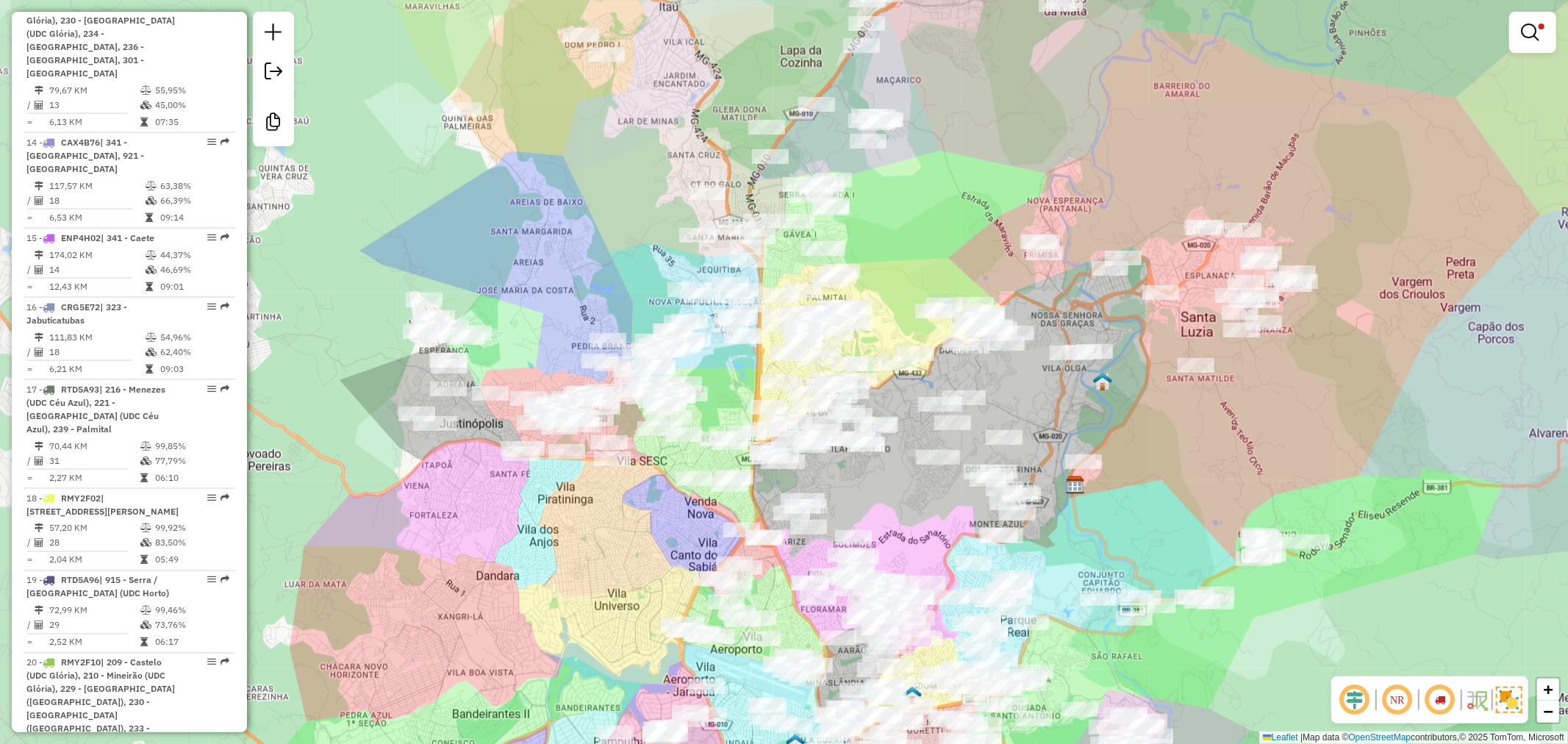
drag, startPoint x: 459, startPoint y: 460, endPoint x: 570, endPoint y: 504, distance: 119.4
click at [568, 503] on div "Limpar filtros Janela de atendimento Grade de atendimento Capacidade Transporta…" at bounding box center [784, 372] width 1568 height 744
click at [593, 489] on div "Limpar filtros Janela de atendimento Grade de atendimento Capacidade Transporta…" at bounding box center [784, 372] width 1568 height 744
select select "**********"
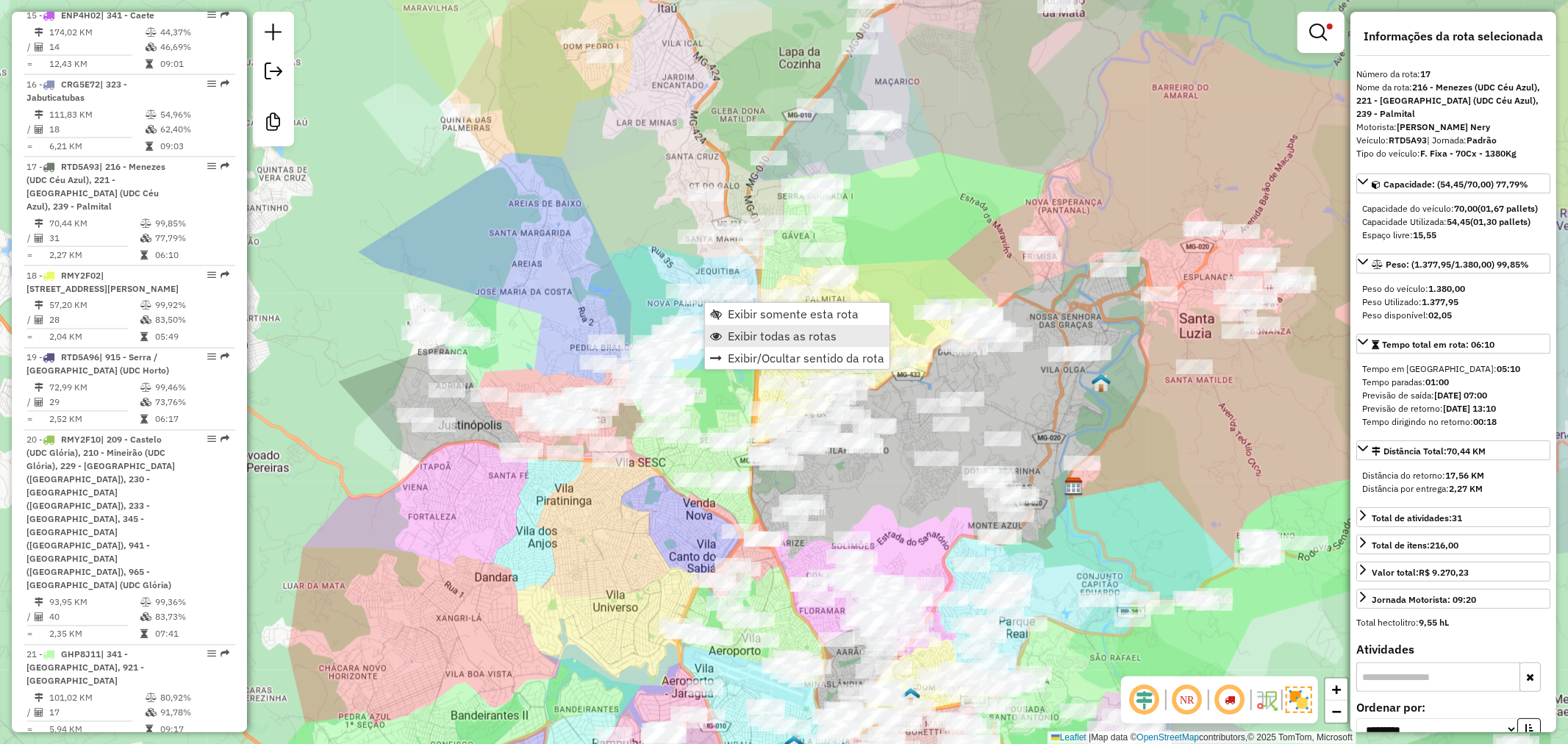
scroll to position [2076, 0]
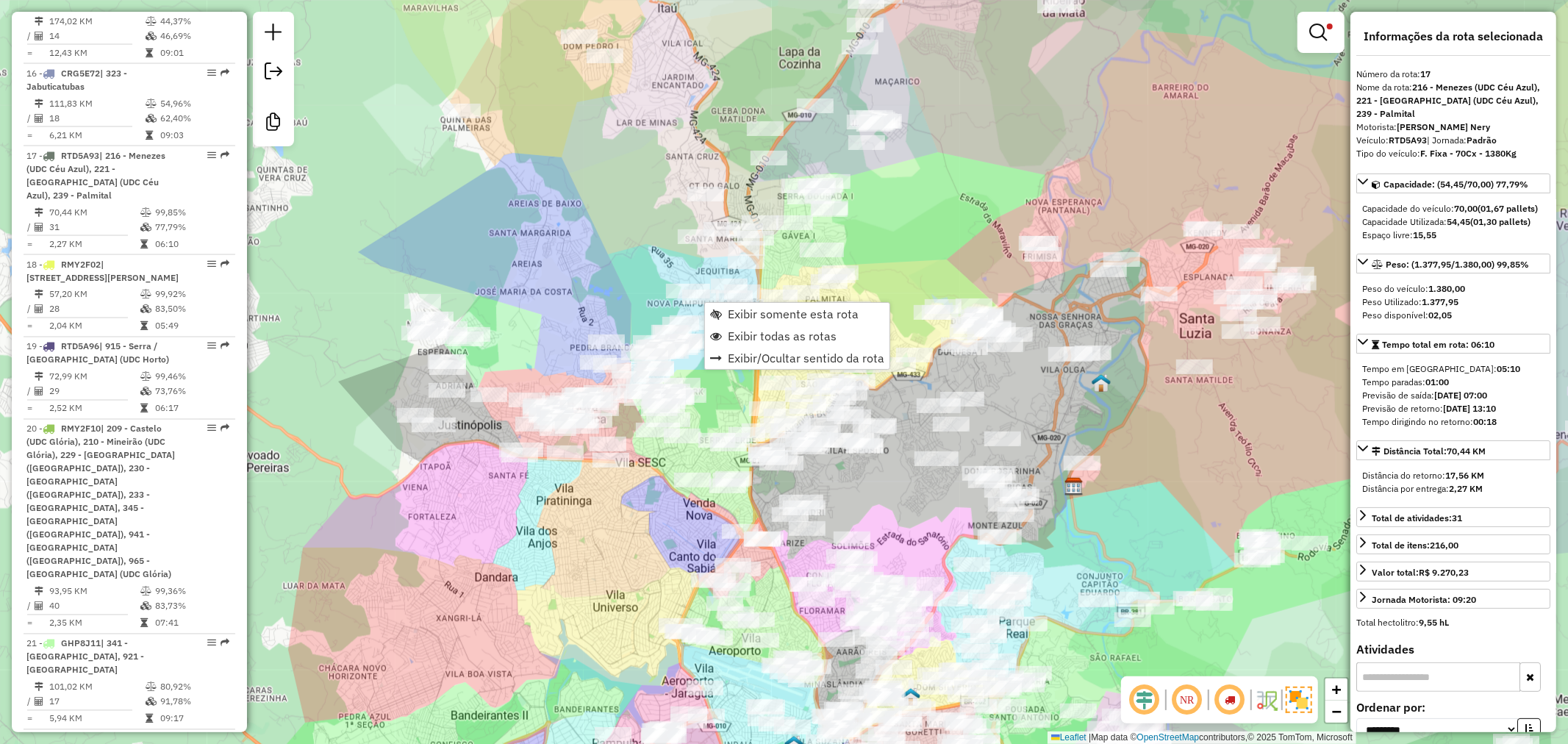
drag, startPoint x: 630, startPoint y: 265, endPoint x: 597, endPoint y: 233, distance: 46.0
click at [628, 262] on div "Limpar filtros Janela de atendimento Grade de atendimento Capacidade Transporta…" at bounding box center [784, 372] width 1568 height 744
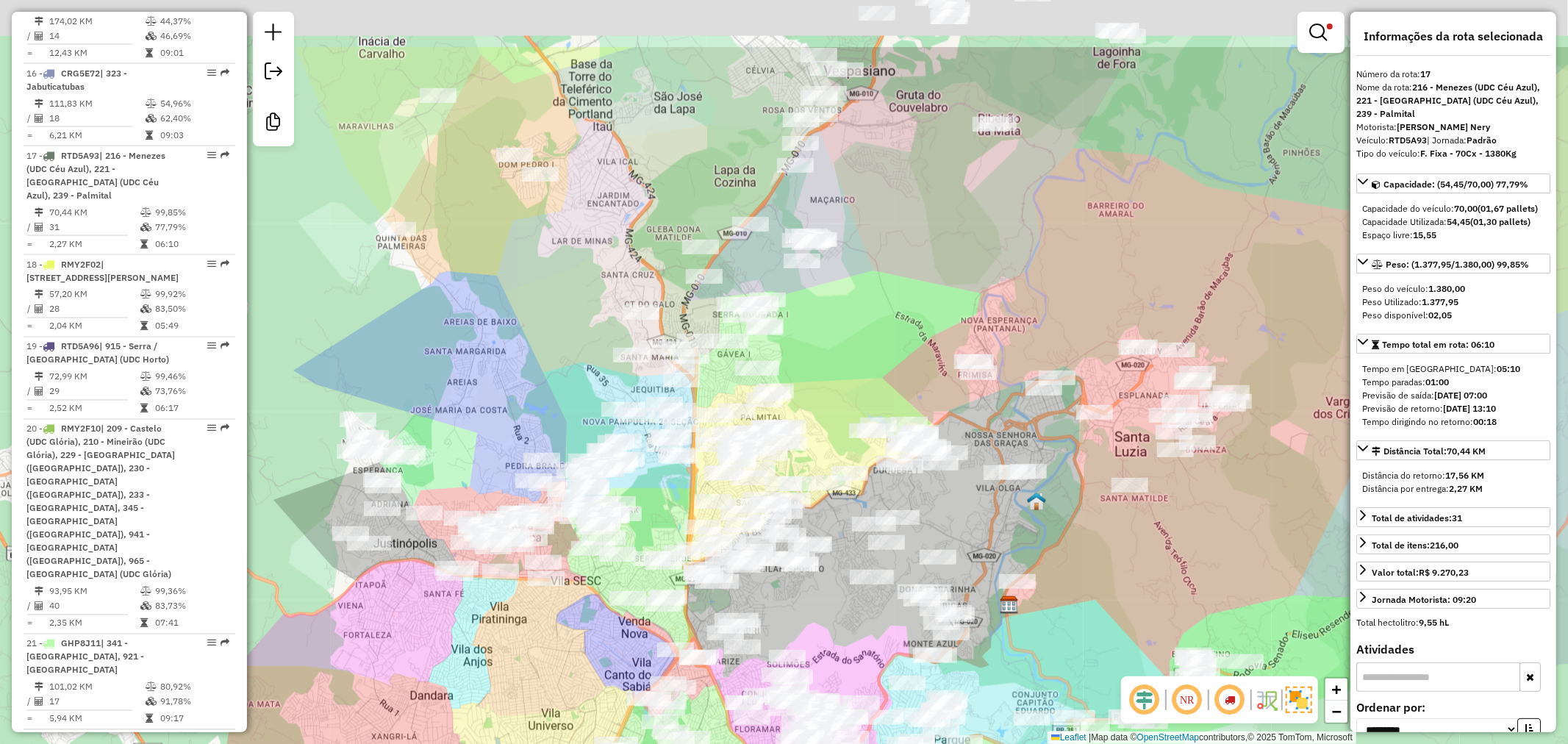
drag, startPoint x: 582, startPoint y: 281, endPoint x: 533, endPoint y: 361, distance: 93.8
click at [533, 361] on div "Limpar filtros Janela de atendimento Grade de atendimento Capacidade Transporta…" at bounding box center [784, 372] width 1568 height 744
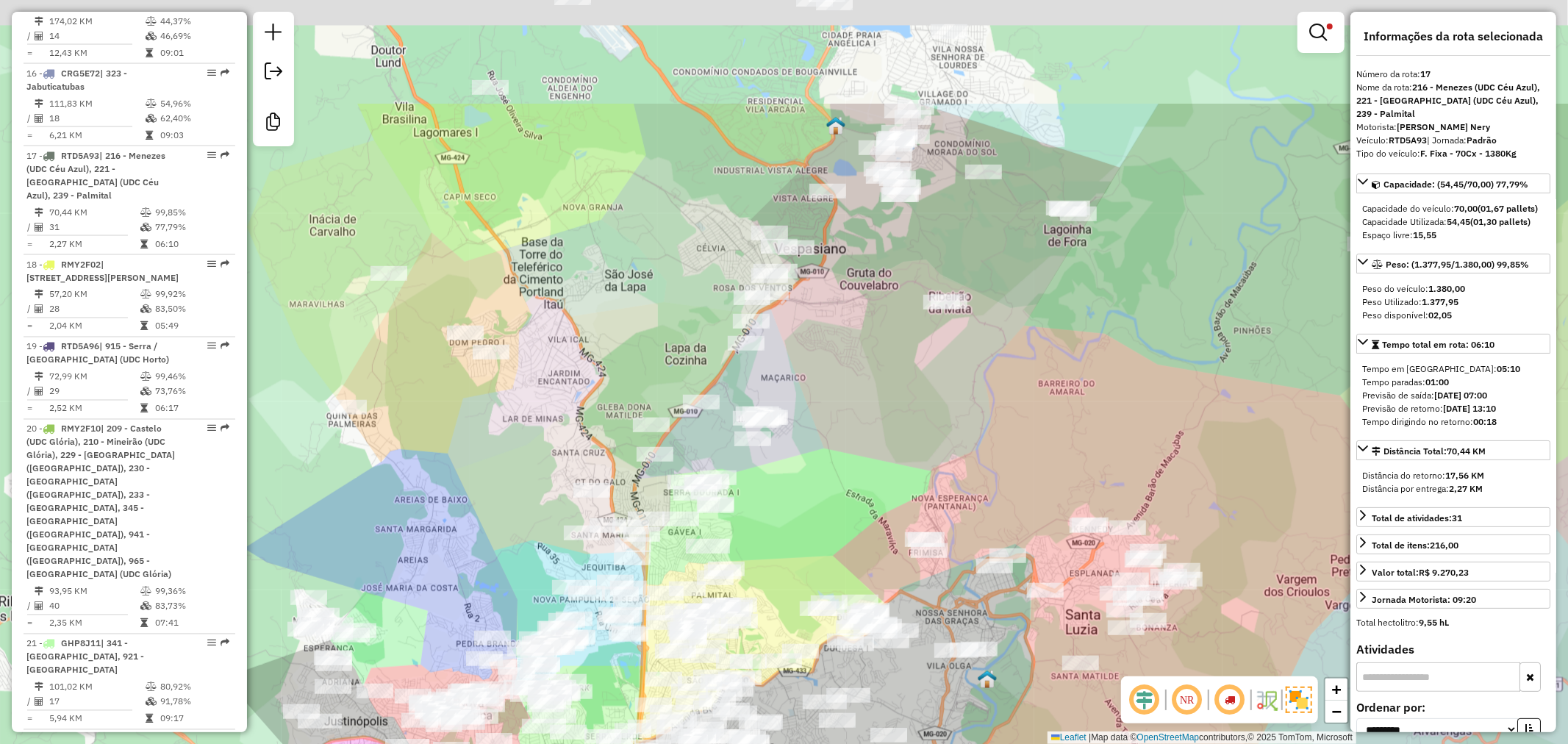
drag, startPoint x: 500, startPoint y: 424, endPoint x: 463, endPoint y: 526, distance: 108.5
click at [463, 526] on div "Limpar filtros Janela de atendimento Grade de atendimento Capacidade Transporta…" at bounding box center [784, 372] width 1568 height 744
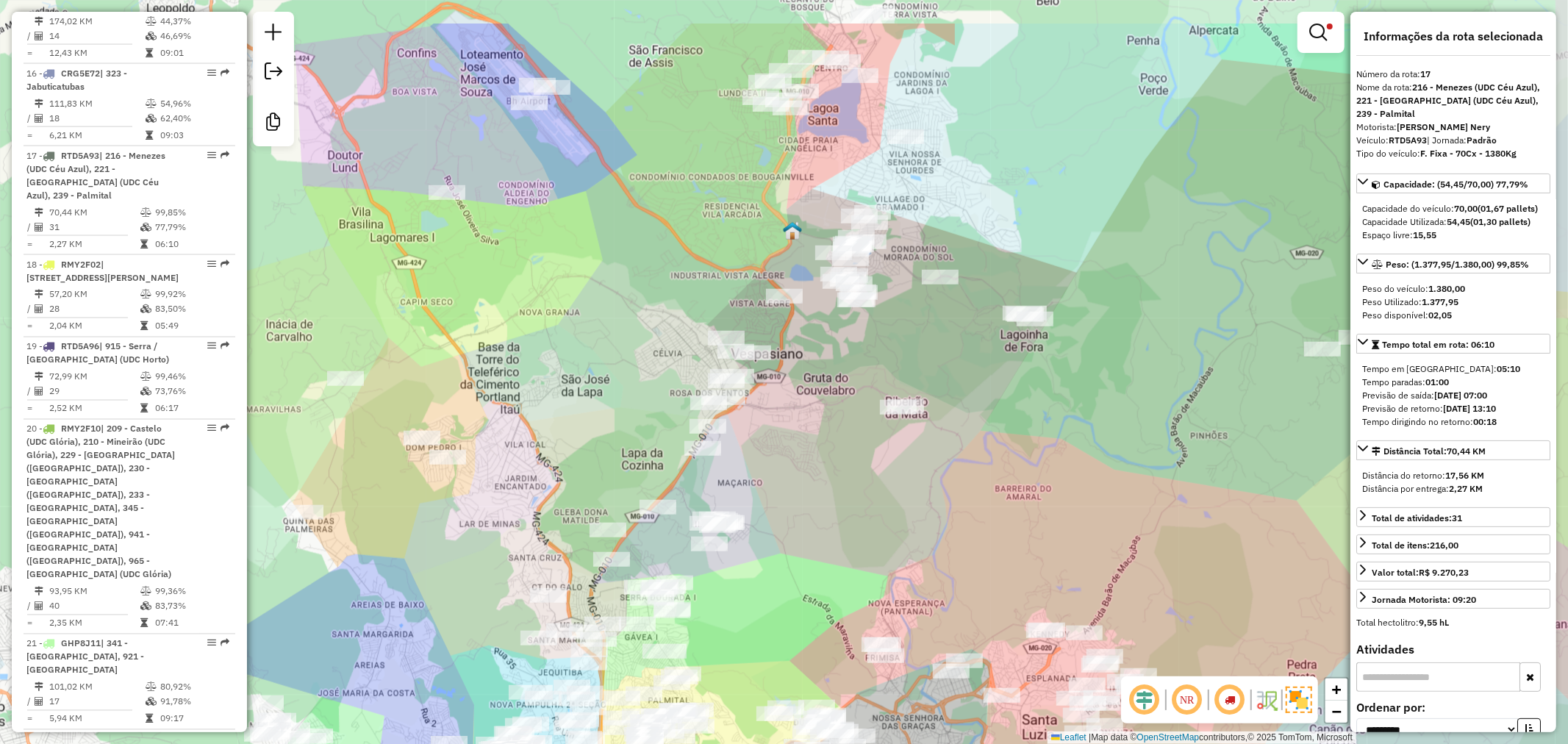
drag, startPoint x: 841, startPoint y: 405, endPoint x: 817, endPoint y: 479, distance: 77.8
click at [817, 479] on div "Limpar filtros Janela de atendimento Grade de atendimento Capacidade Transporta…" at bounding box center [784, 372] width 1568 height 744
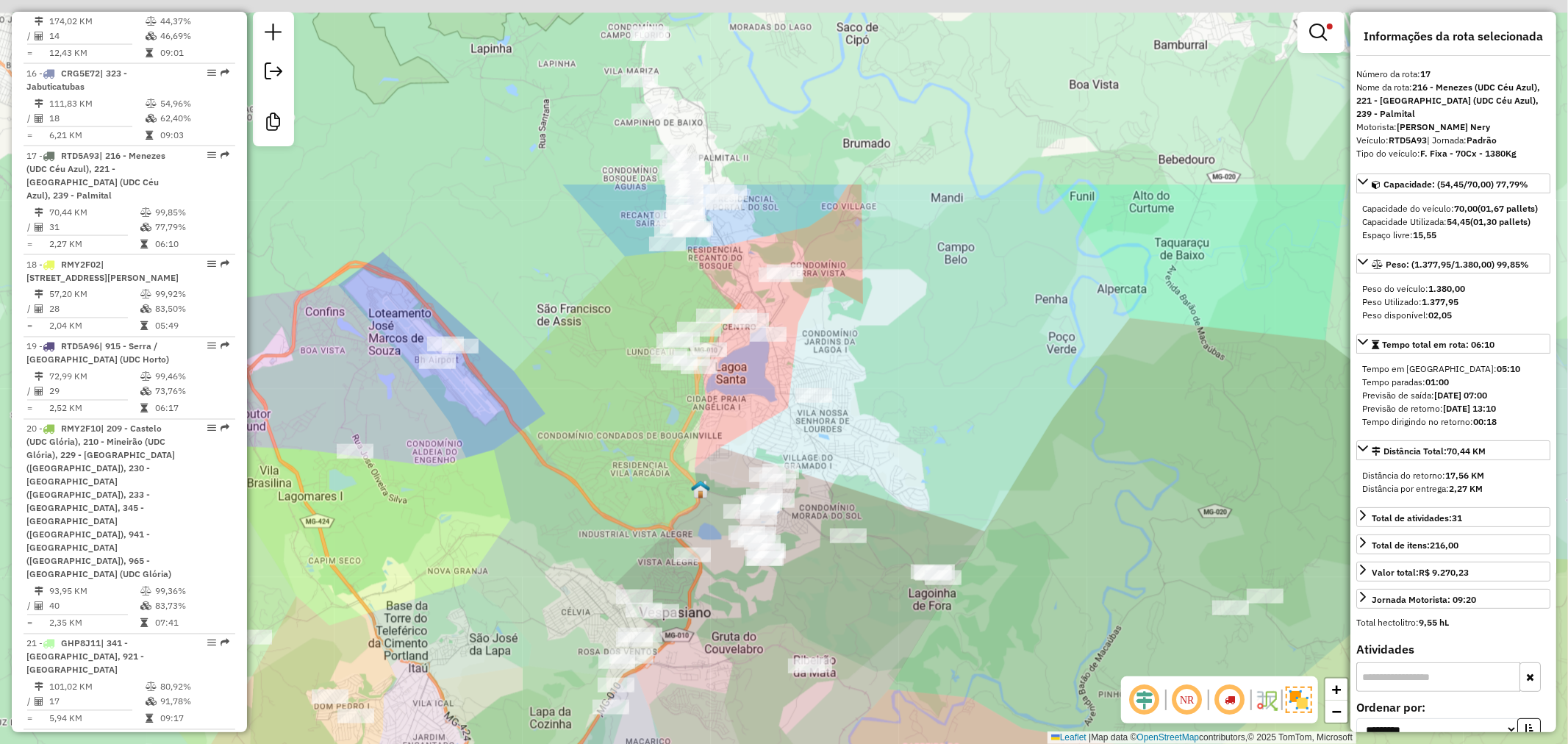
drag, startPoint x: 832, startPoint y: 443, endPoint x: 729, endPoint y: 681, distance: 259.3
click at [741, 706] on div "Limpar filtros Janela de atendimento Grade de atendimento Capacidade Transporta…" at bounding box center [784, 372] width 1568 height 744
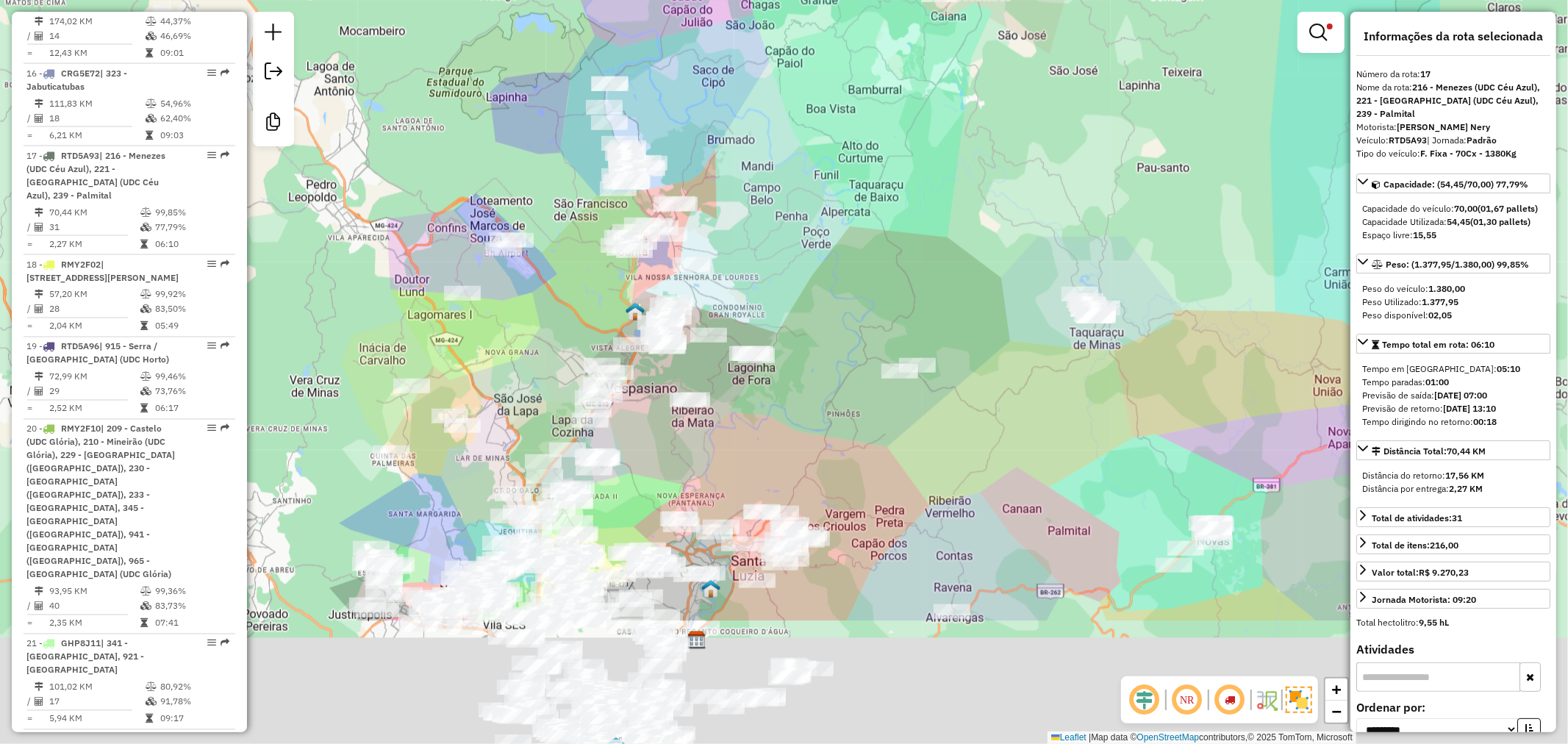
drag, startPoint x: 796, startPoint y: 472, endPoint x: 796, endPoint y: 274, distance: 198.0
click at [796, 274] on div "Limpar filtros Janela de atendimento Grade de atendimento Capacidade Transporta…" at bounding box center [784, 372] width 1568 height 744
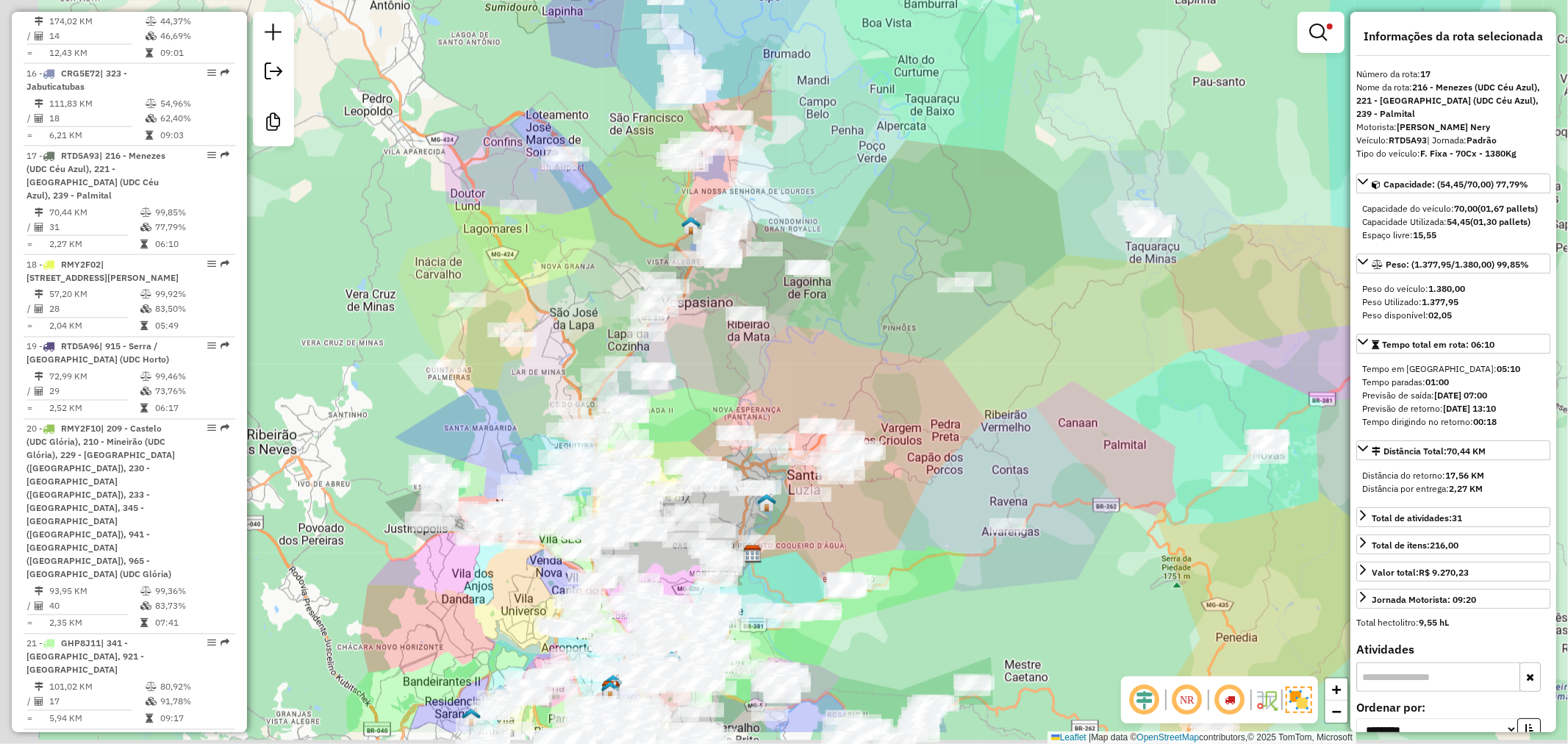
drag, startPoint x: 762, startPoint y: 291, endPoint x: 752, endPoint y: 214, distance: 77.6
click at [831, 121] on div "Limpar filtros Janela de atendimento Grade de atendimento Capacidade Transporta…" at bounding box center [784, 372] width 1568 height 744
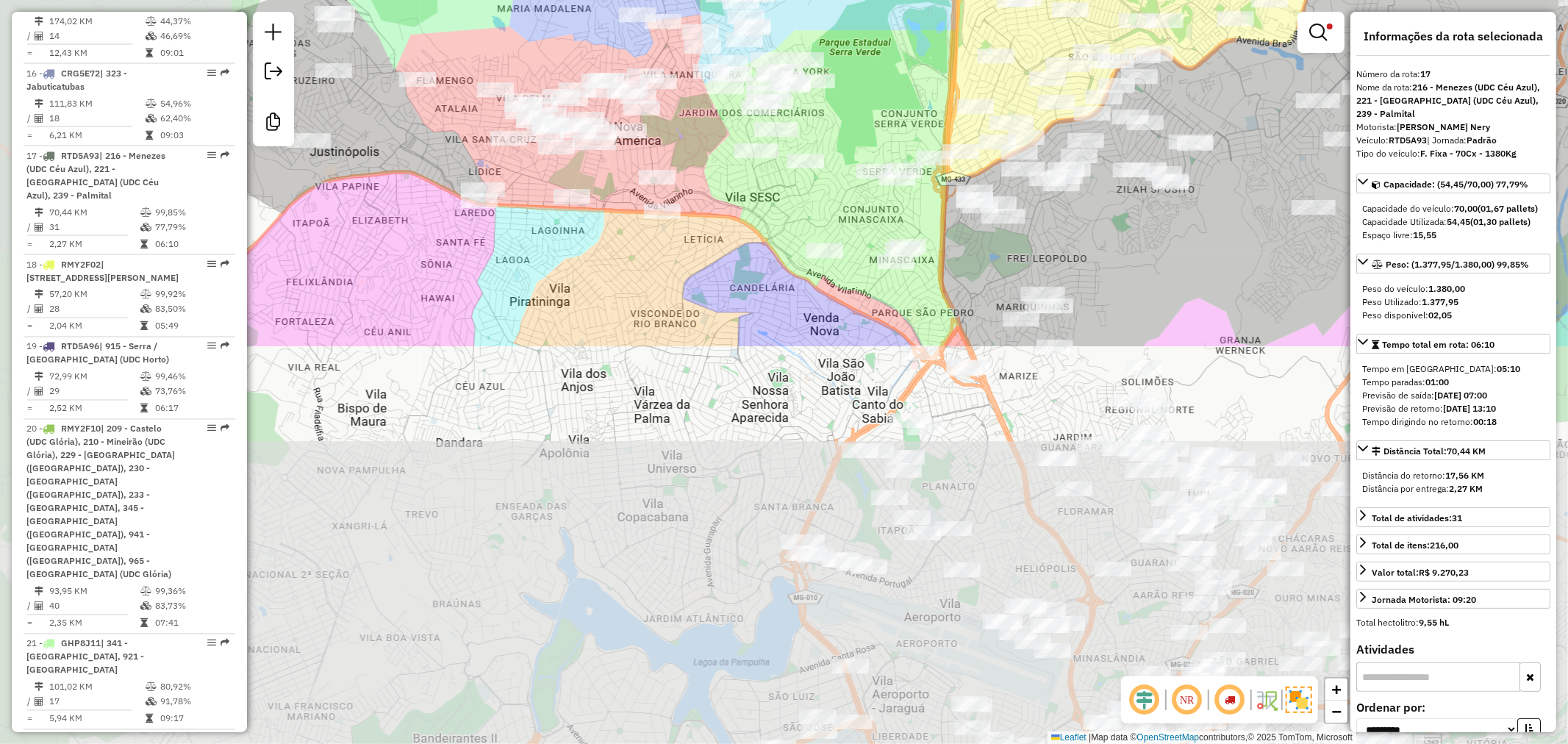
drag, startPoint x: 759, startPoint y: 332, endPoint x: 1002, endPoint y: 15, distance: 399.4
click at [1002, 15] on div "Rota 31 - Placa FUA4B51 63259455 - 59.052.246 RENATA LILIAN PEREIRA DE ASSI Rot…" at bounding box center [784, 372] width 1568 height 744
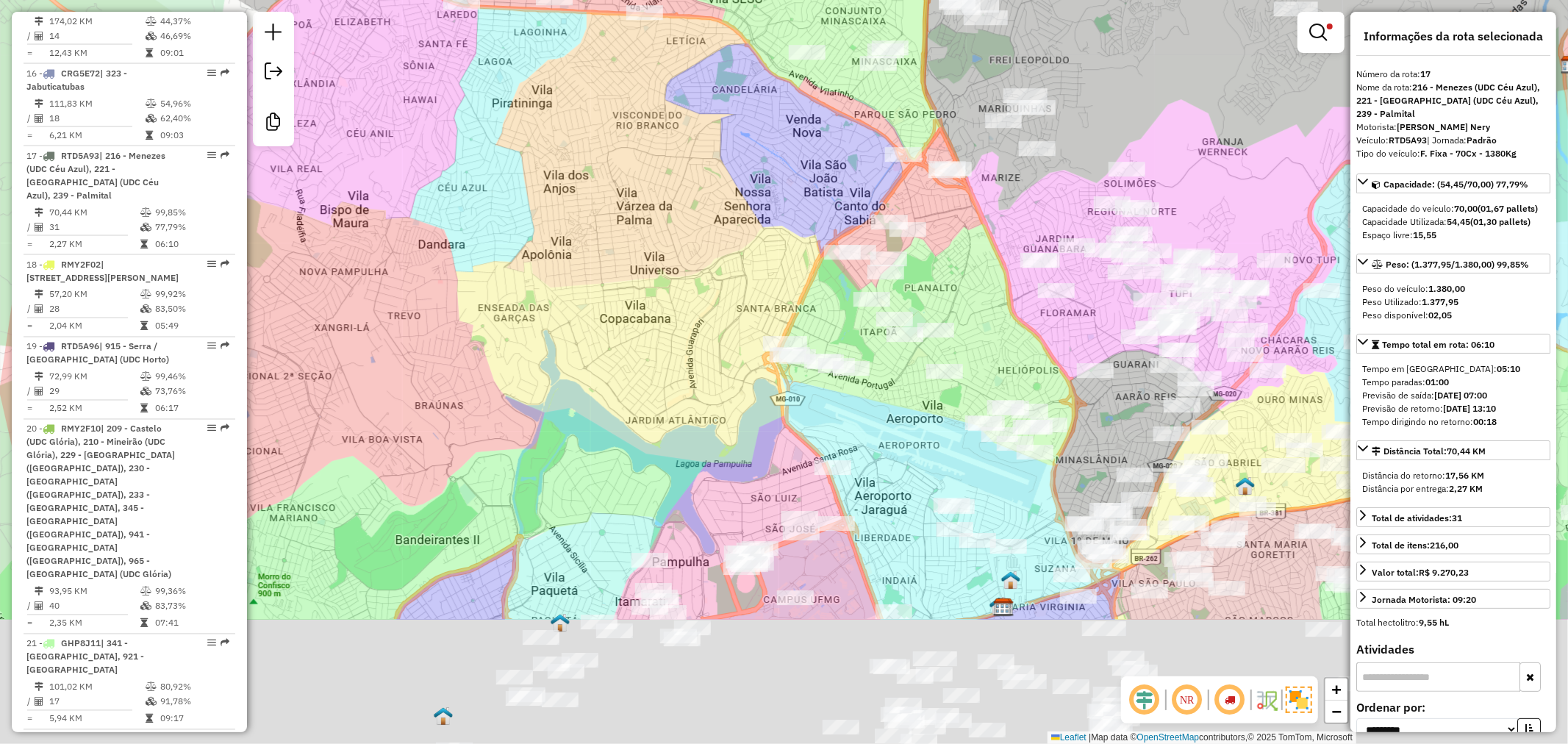
drag, startPoint x: 782, startPoint y: 399, endPoint x: 769, endPoint y: 111, distance: 288.3
click at [769, 111] on div "Rota 31 - Placa FUA4B51 63259455 - 59.052.246 RENATA LILIAN PEREIRA DE ASSI Rot…" at bounding box center [784, 372] width 1568 height 744
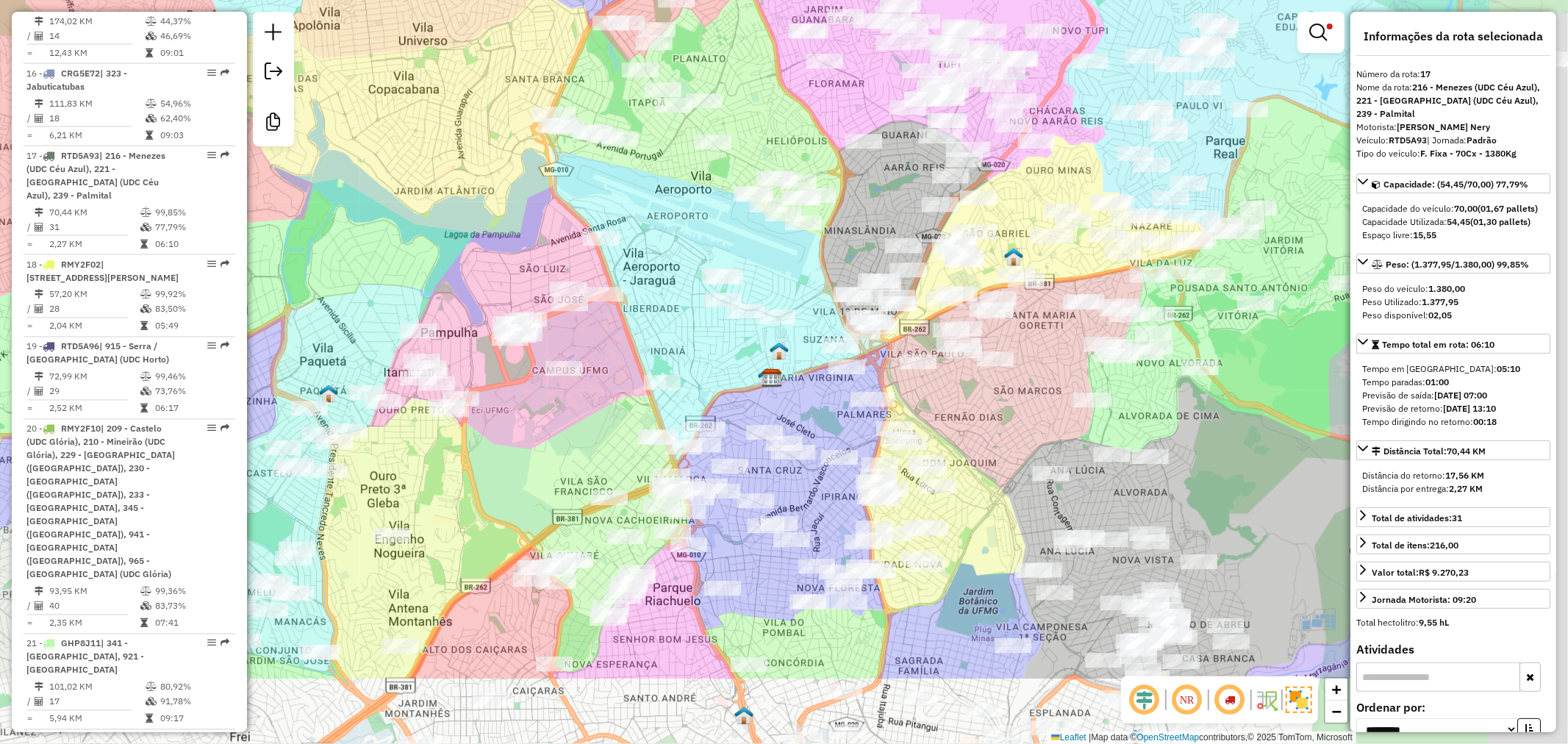
drag, startPoint x: 869, startPoint y: 414, endPoint x: 599, endPoint y: 256, distance: 312.8
click at [599, 256] on div "Rota 31 - Placa FUA4B51 63259455 - 59.052.246 RENATA LILIAN PEREIRA DE ASSI Rot…" at bounding box center [784, 372] width 1568 height 744
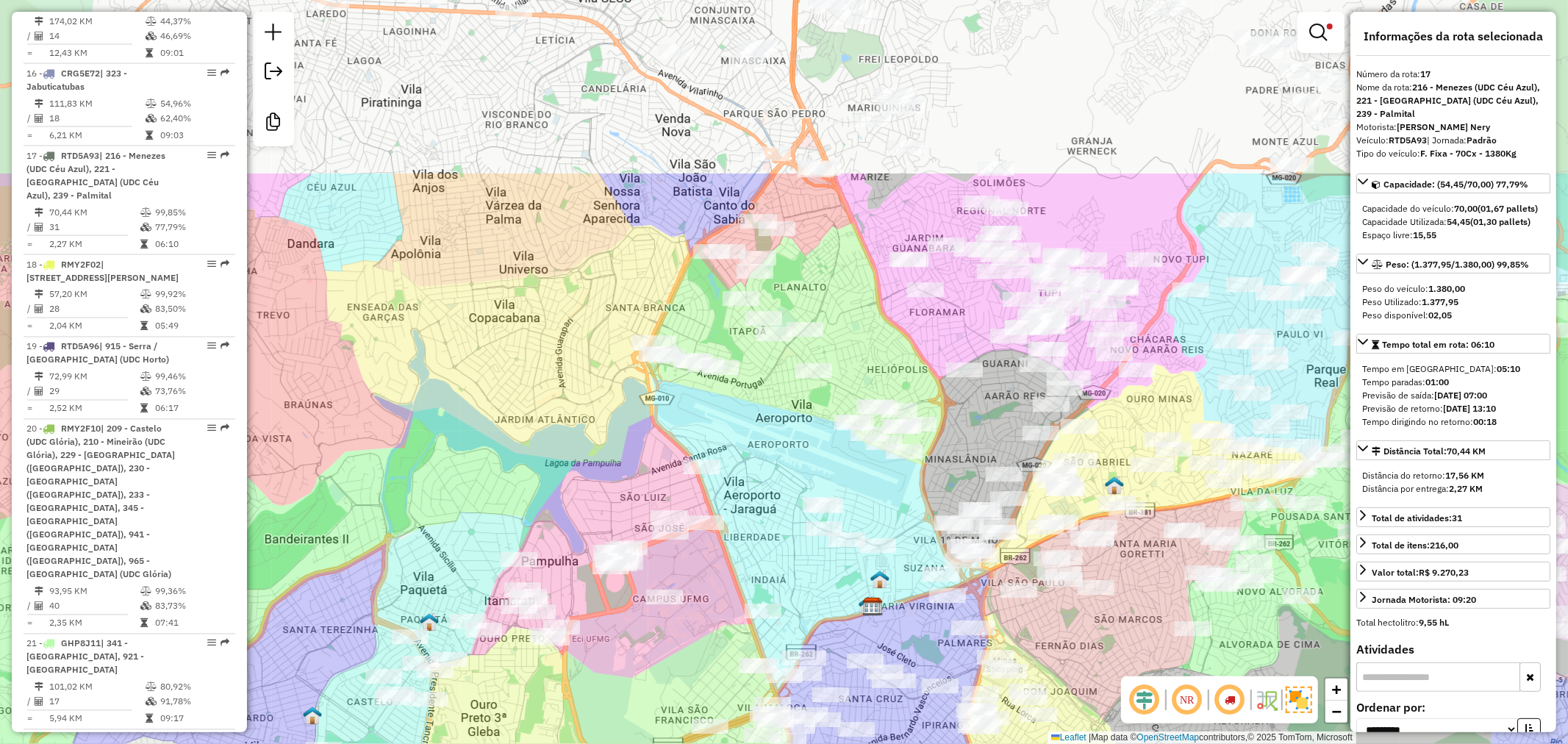
drag, startPoint x: 671, startPoint y: 265, endPoint x: 755, endPoint y: 364, distance: 129.8
click at [740, 422] on div "Rota 31 - Placa FUA4B51 63259455 - 59.052.246 RENATA LILIAN PEREIRA DE ASSI Rot…" at bounding box center [784, 372] width 1568 height 744
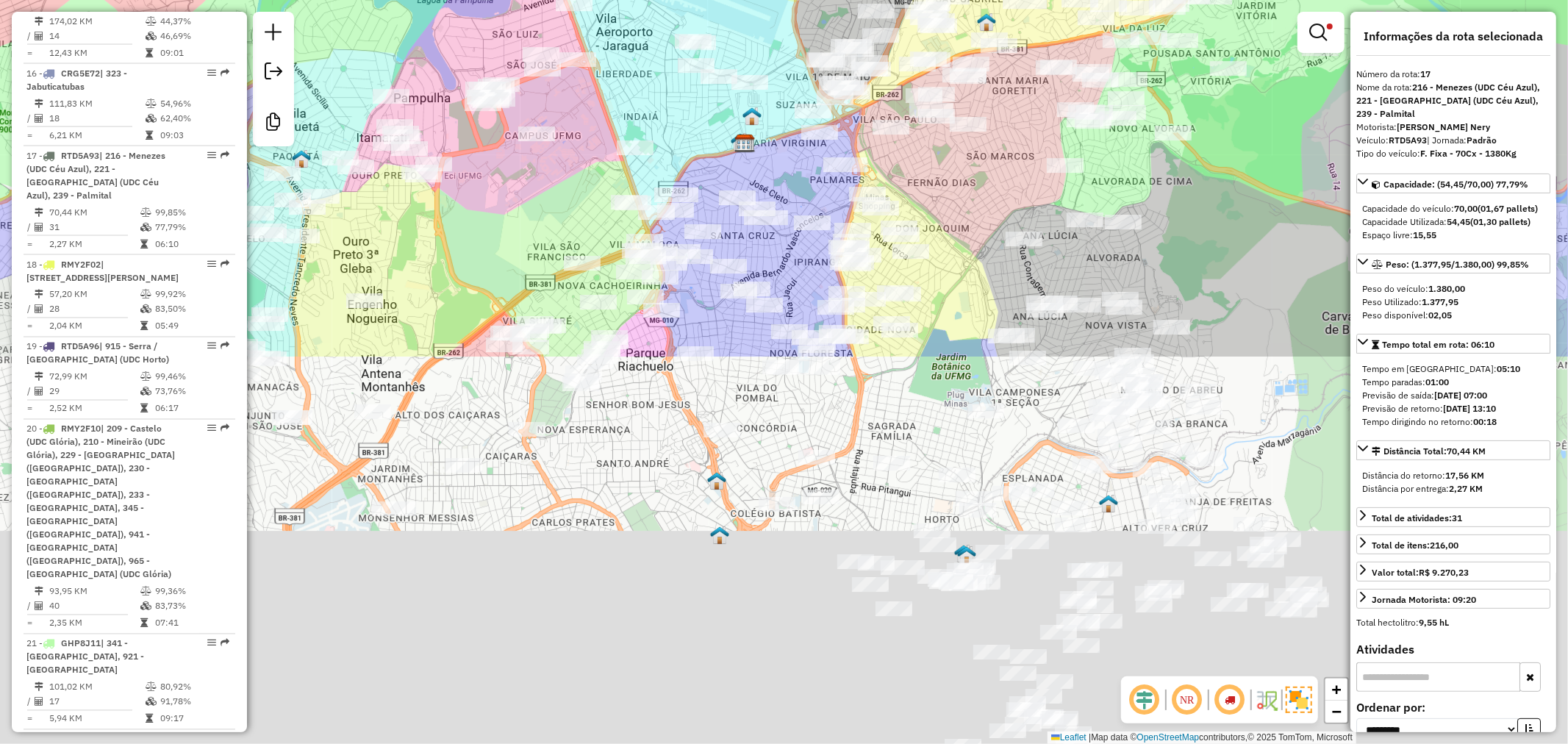
drag, startPoint x: 633, startPoint y: 112, endPoint x: 630, endPoint y: 96, distance: 16.3
click at [628, 92] on div "Rota 31 - Placa FUA4B51 63259455 - 59.052.246 RENATA LILIAN PEREIRA DE ASSI Rot…" at bounding box center [784, 372] width 1568 height 744
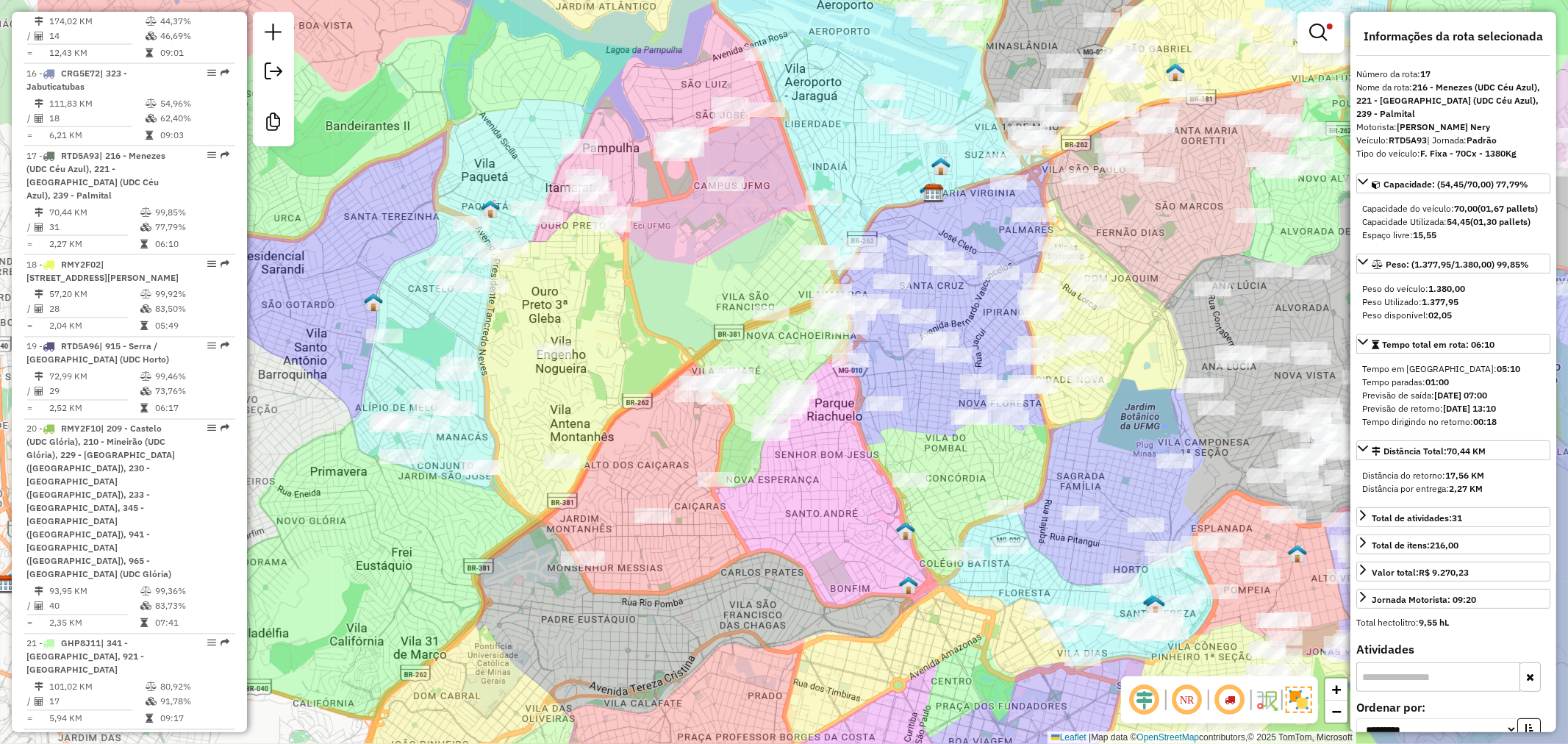
drag, startPoint x: 510, startPoint y: 194, endPoint x: 647, endPoint y: 243, distance: 145.5
click at [647, 243] on div "Rota 31 - Placa FUA4B51 63259455 - 59.052.246 RENATA LILIAN PEREIRA DE ASSI Rot…" at bounding box center [784, 372] width 1568 height 744
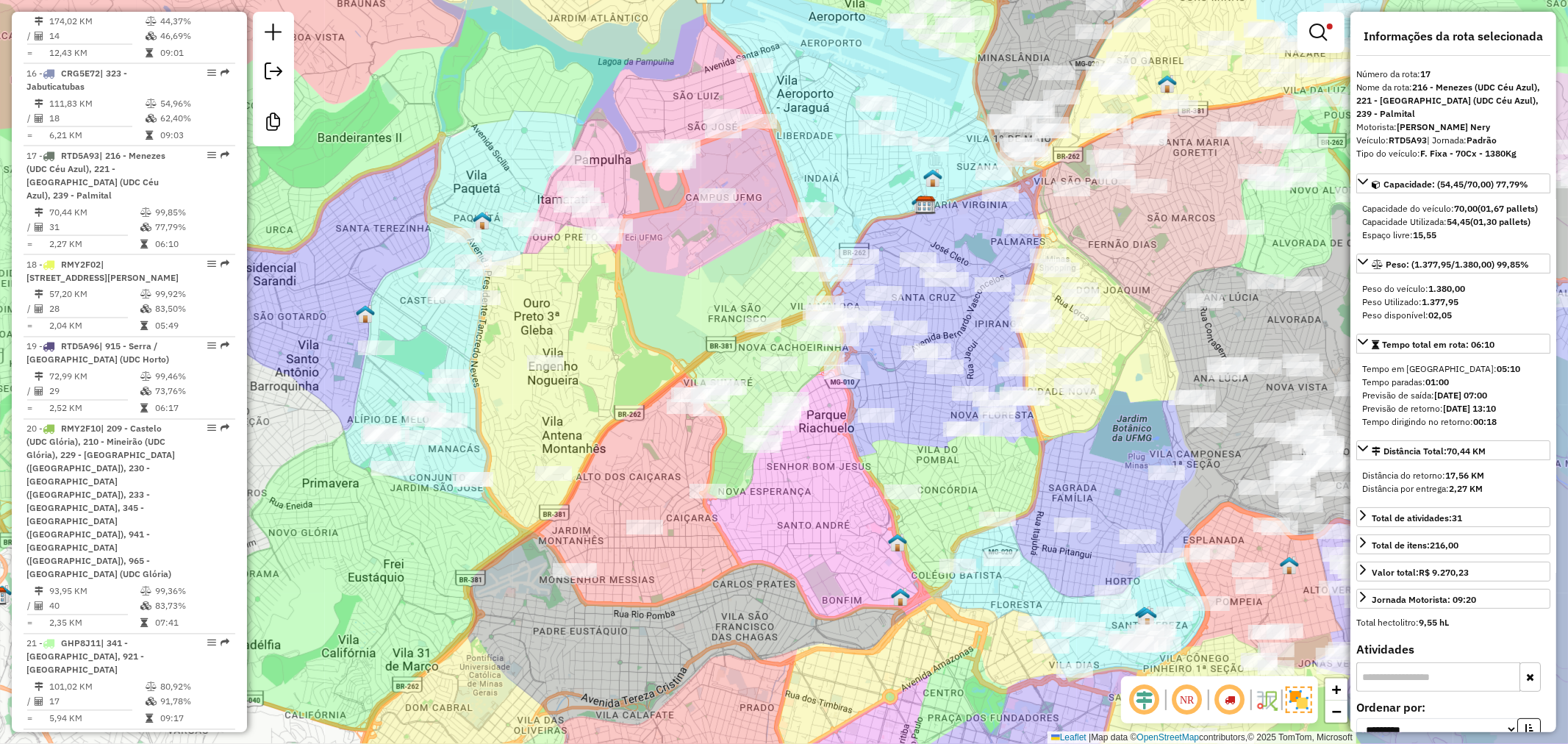
drag, startPoint x: 693, startPoint y: 261, endPoint x: 684, endPoint y: 275, distance: 16.6
click at [684, 275] on div "Rota 31 - Placa FUA4B51 63259455 - 59.052.246 RENATA LILIAN PEREIRA DE ASSI Rot…" at bounding box center [784, 372] width 1568 height 744
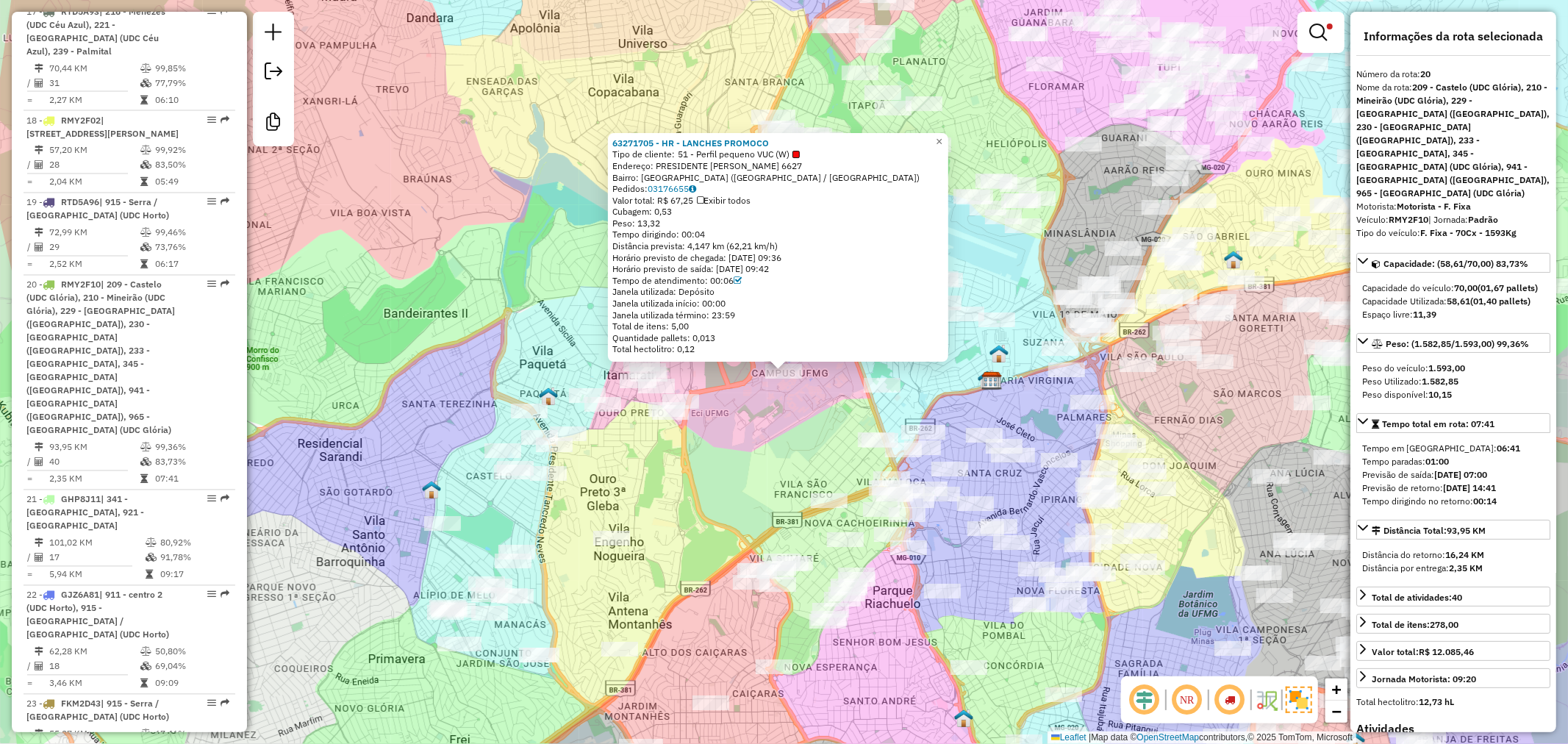
scroll to position [2363, 0]
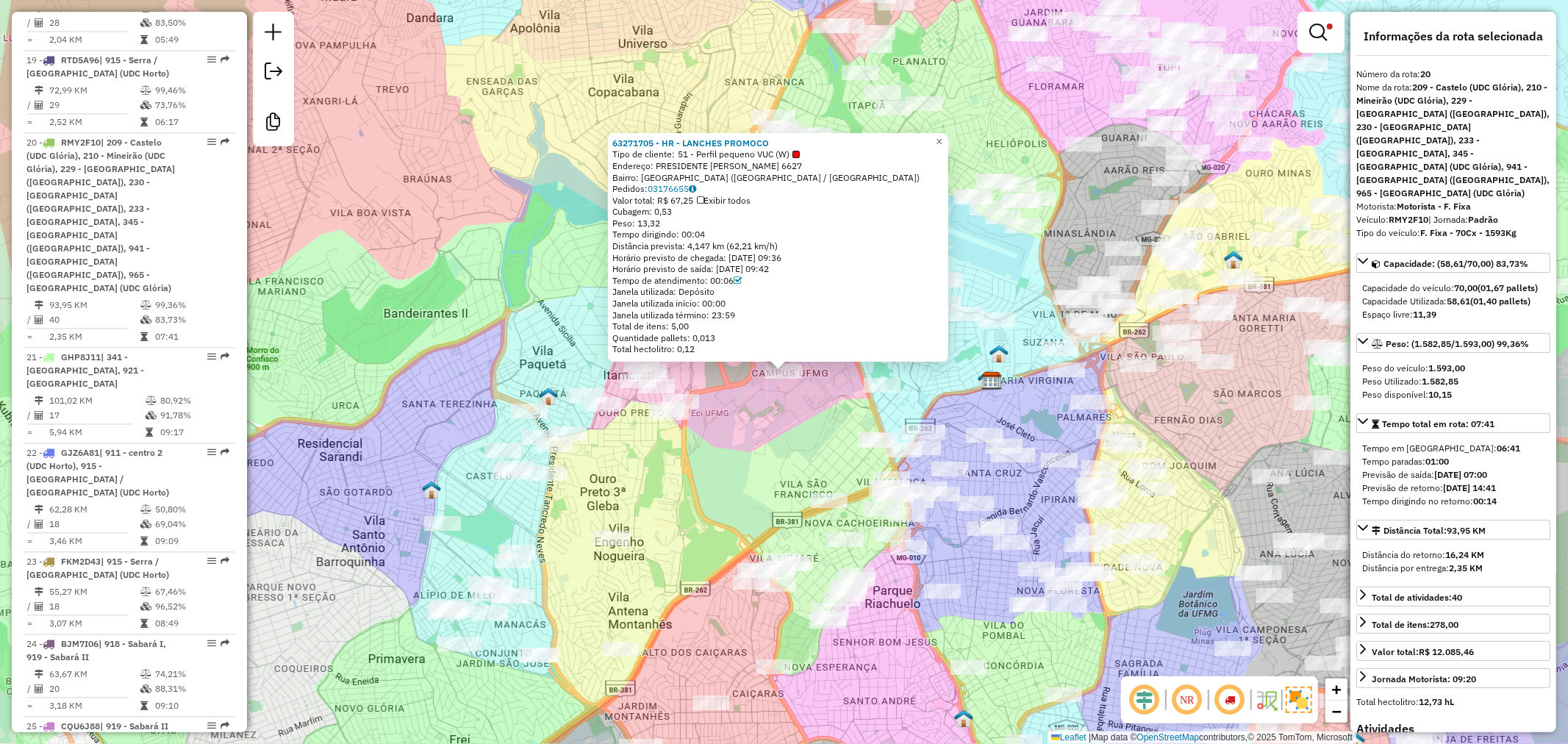
click at [764, 466] on div "63271705 - HR - LANCHES PROMOCO Tipo de cliente: 51 - Perfil pequeno VUC (W) En…" at bounding box center [784, 372] width 1568 height 744
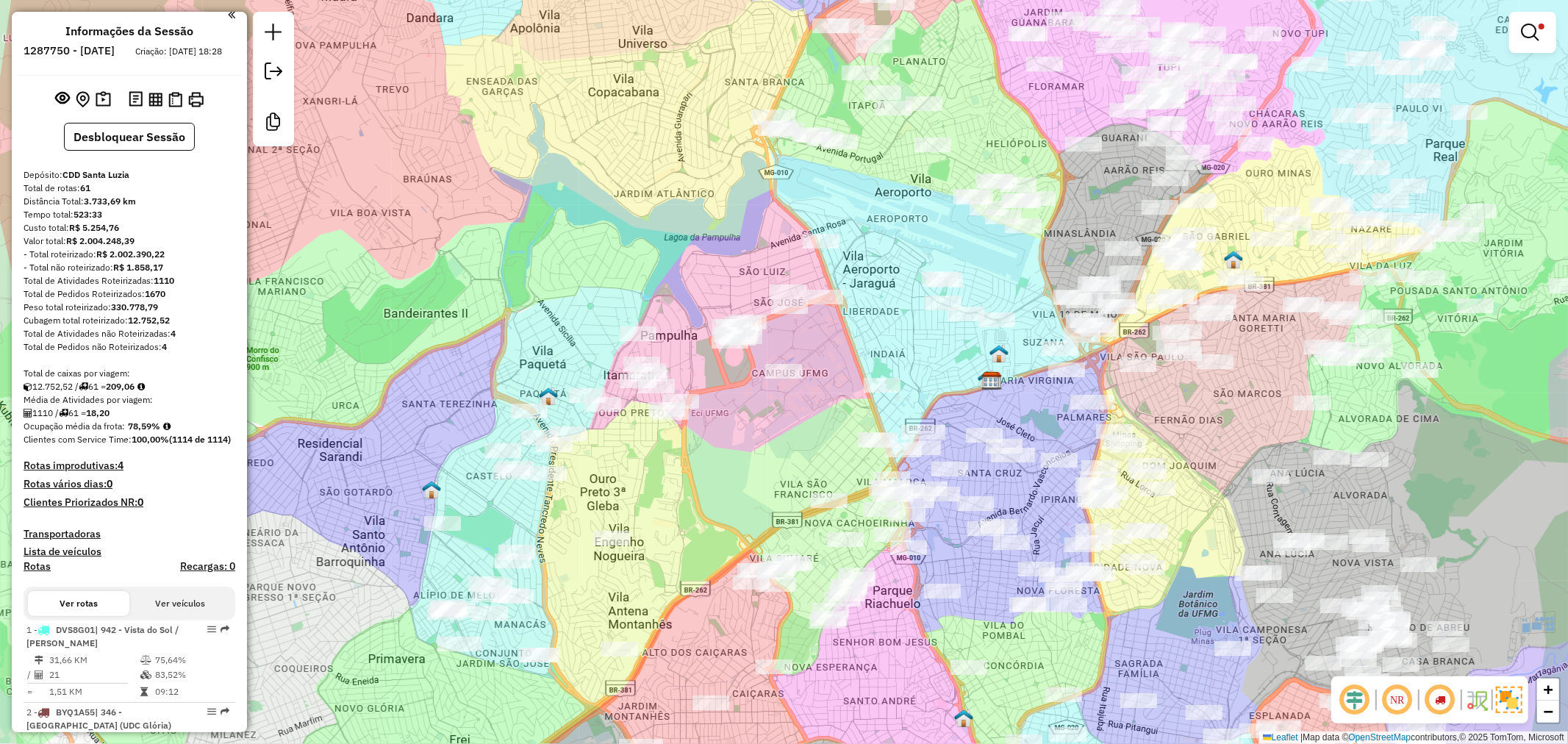
scroll to position [0, 0]
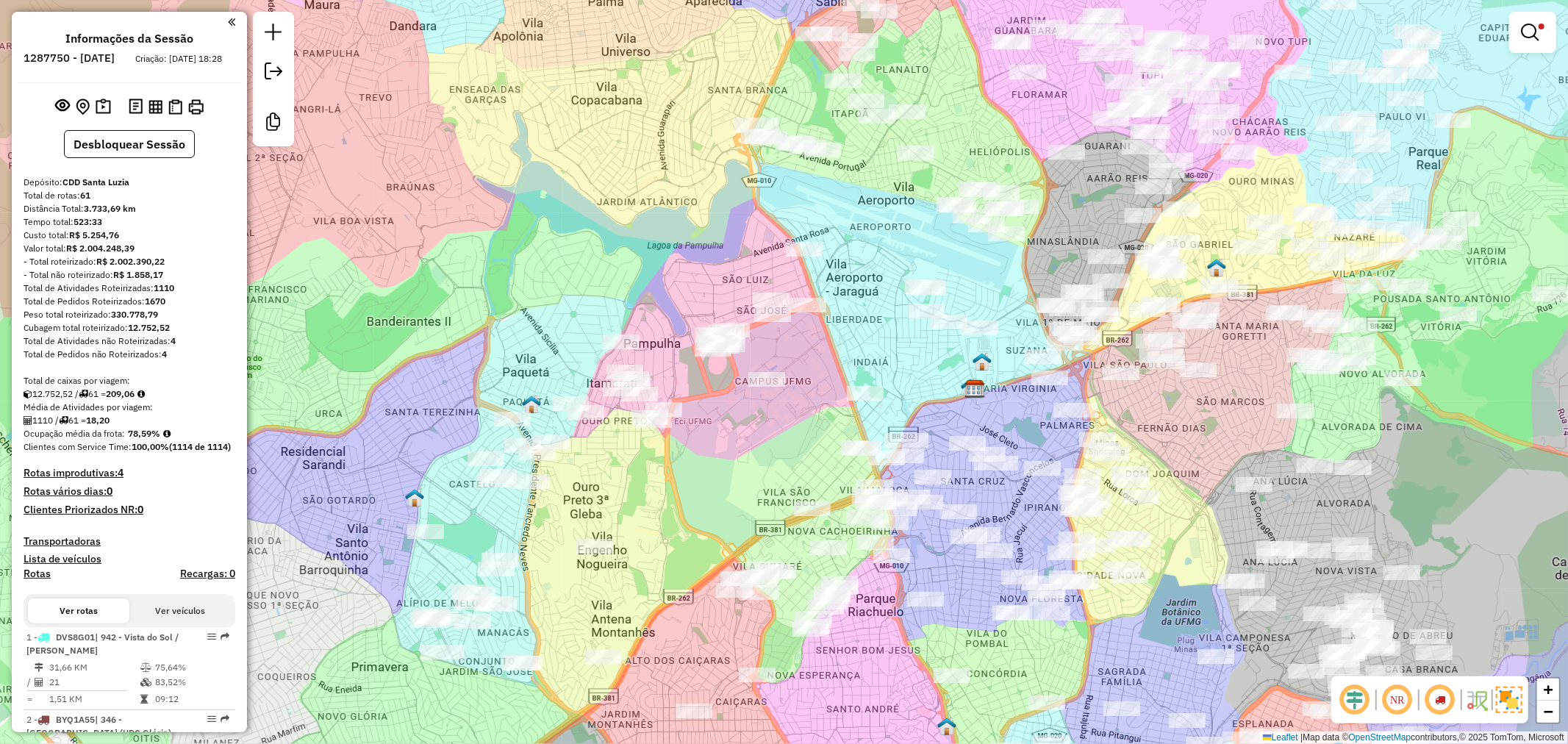
drag, startPoint x: 763, startPoint y: 441, endPoint x: 53, endPoint y: 592, distance: 725.9
click at [710, 429] on div "Limpar filtros Janela de atendimento Grade de atendimento Capacidade Transporta…" at bounding box center [784, 372] width 1568 height 744
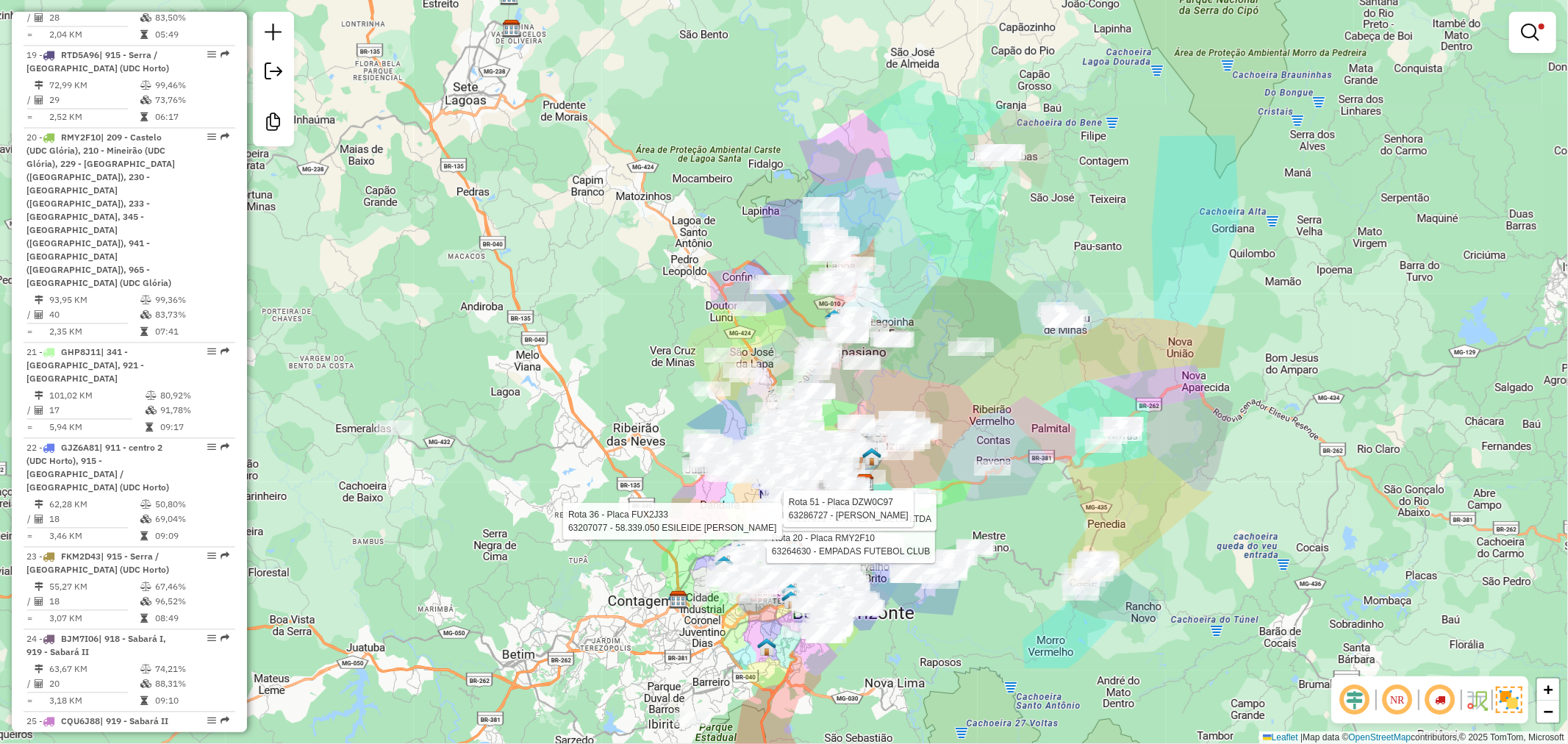
scroll to position [1959, 0]
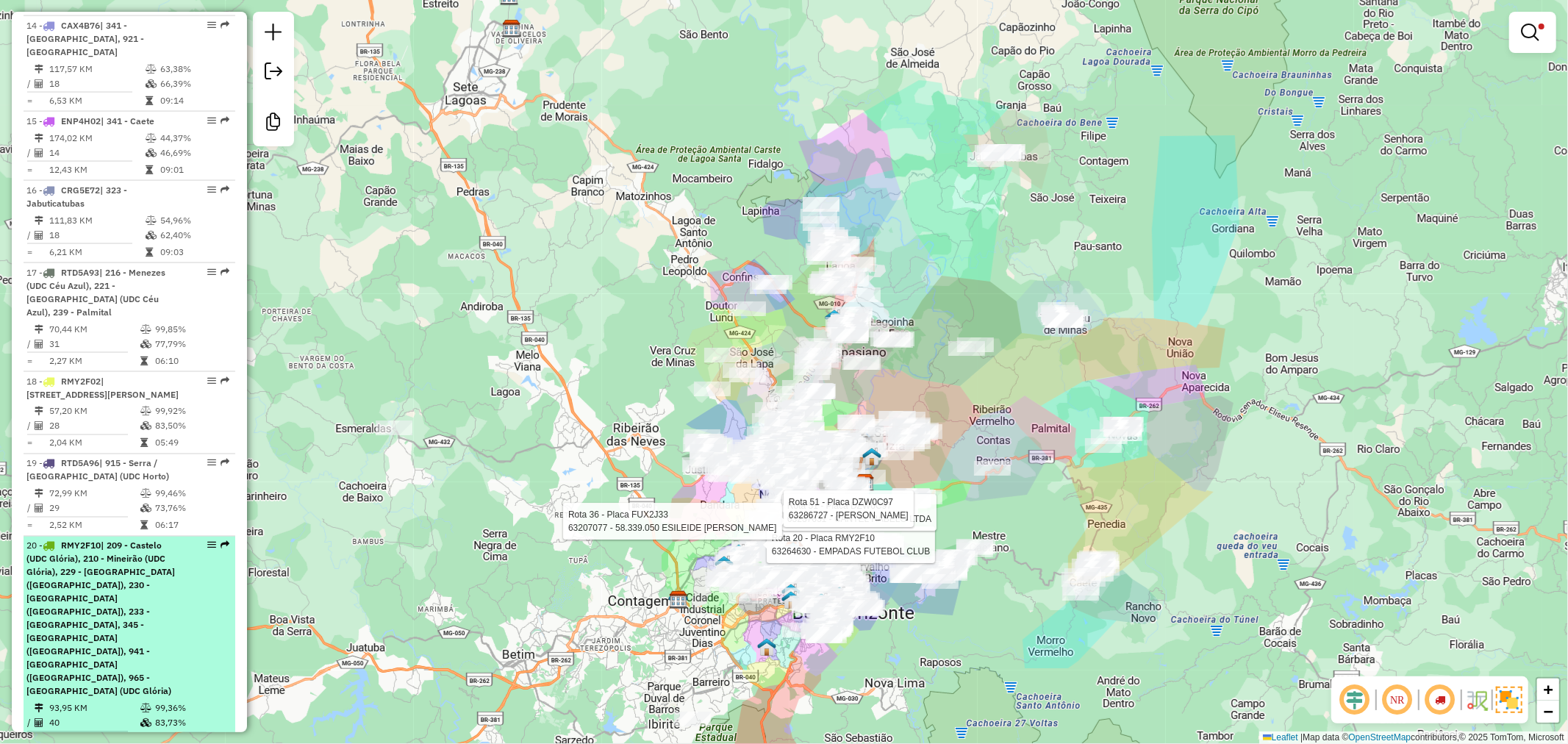
click at [141, 540] on div "20 - RMY2F10 | 209 - Castelo (UDC Glória), 210 - Mineirão (UDC Glória), 229 - S…" at bounding box center [104, 619] width 156 height 159
select select "**********"
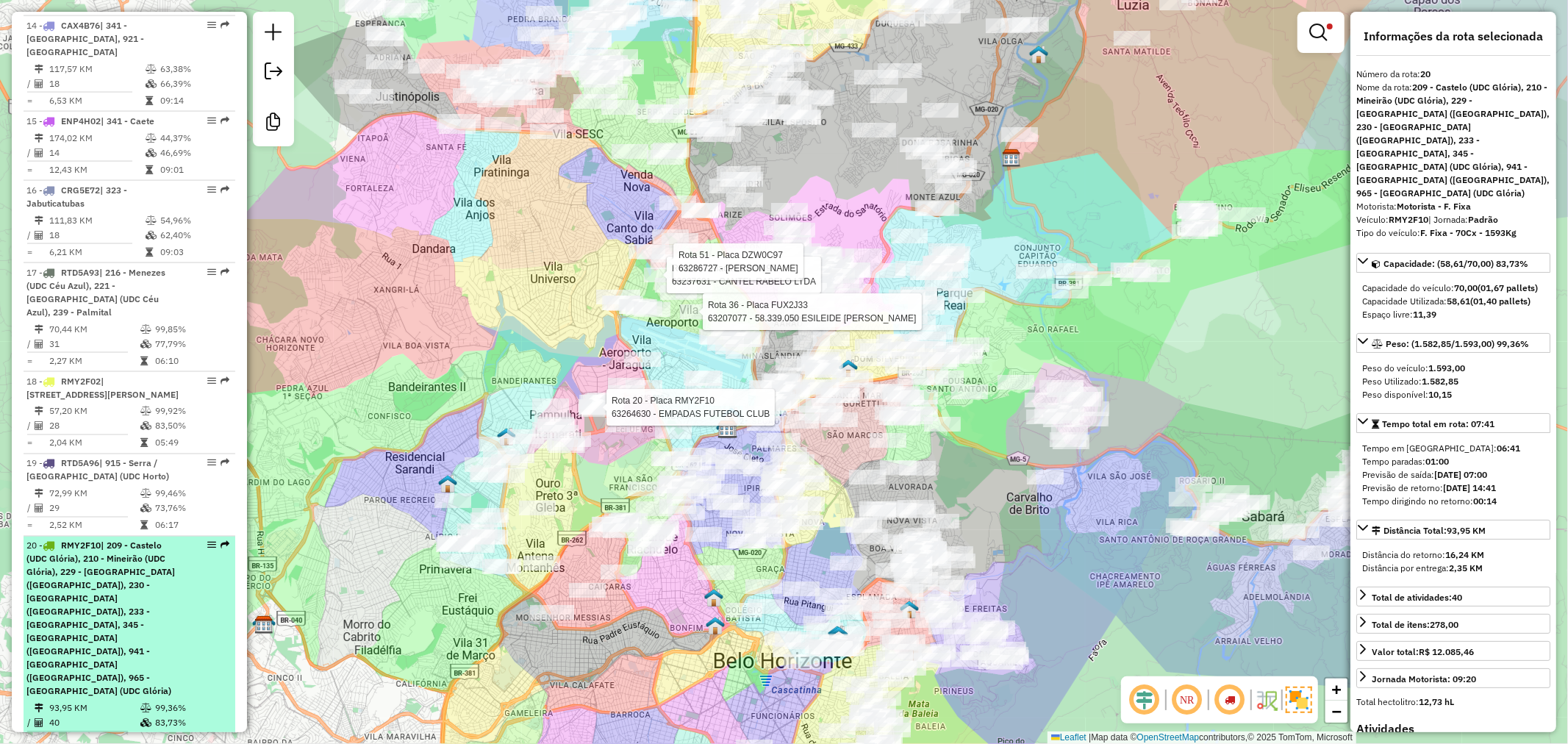
click at [121, 540] on span "| 209 - Castelo (UDC Glória), 210 - Mineirão (UDC Glória), 229 - Santa Rosa (UD…" at bounding box center [100, 619] width 148 height 157
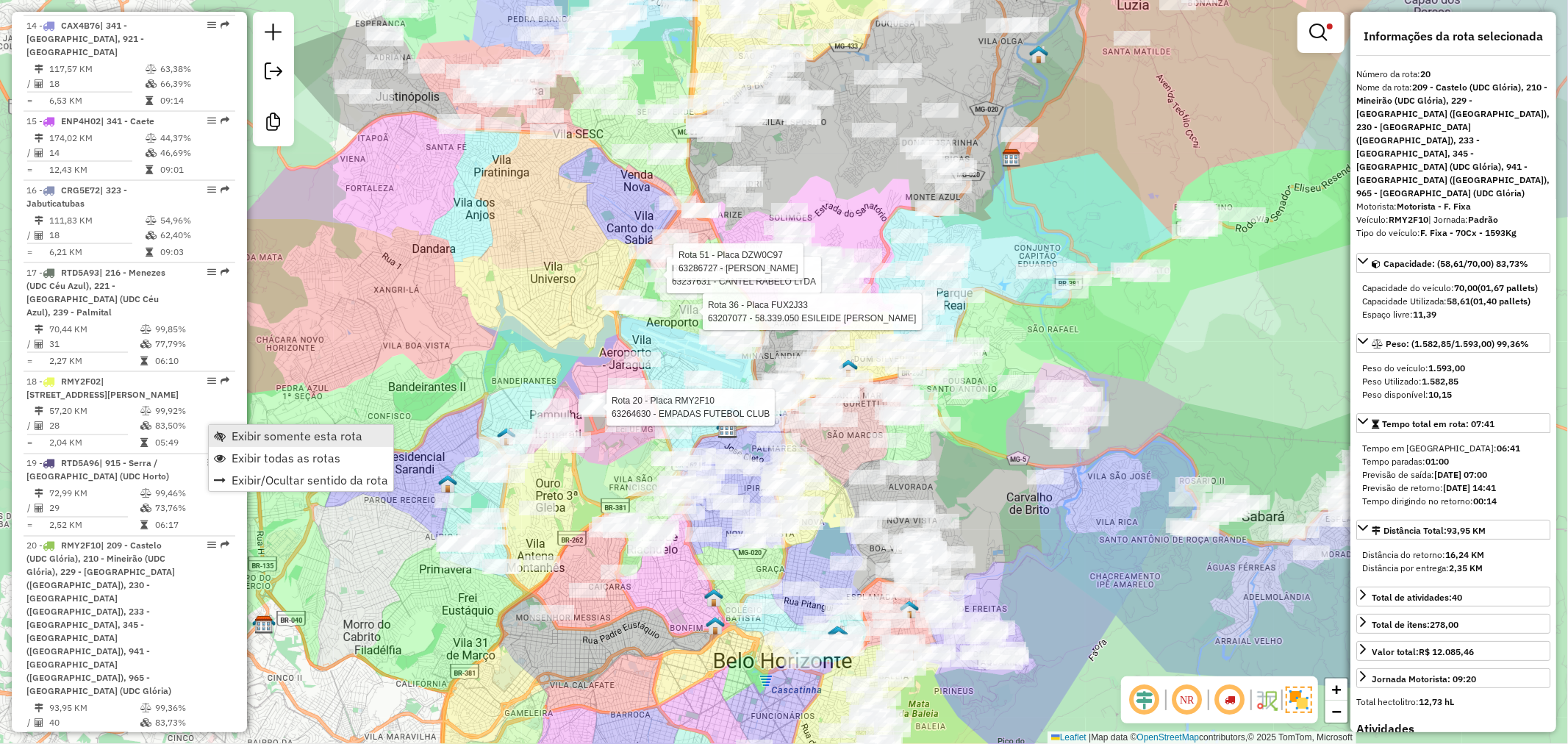
click at [227, 429] on link "Exibir somente esta rota" at bounding box center [301, 436] width 184 height 22
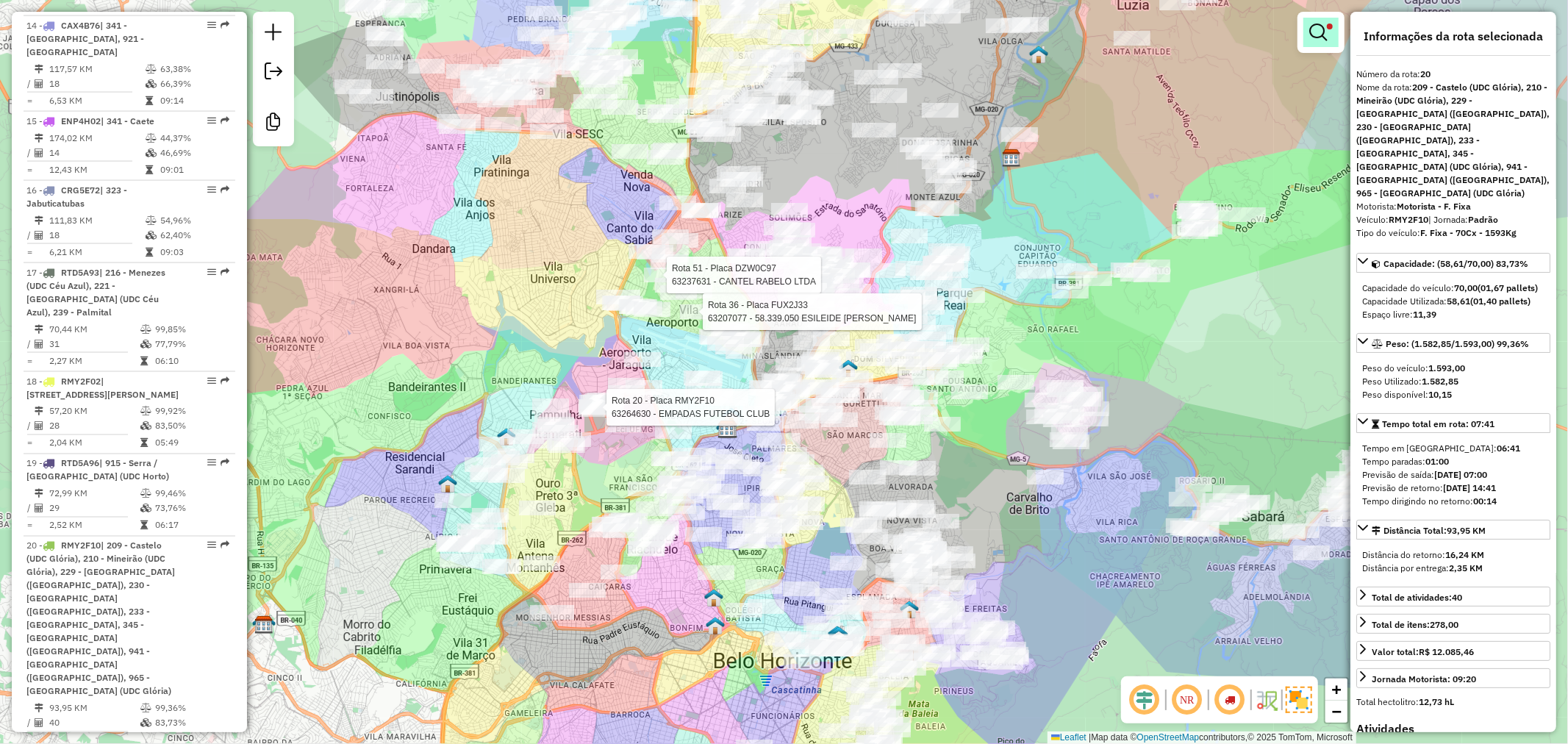
click at [1324, 31] on em at bounding box center [1317, 32] width 18 height 18
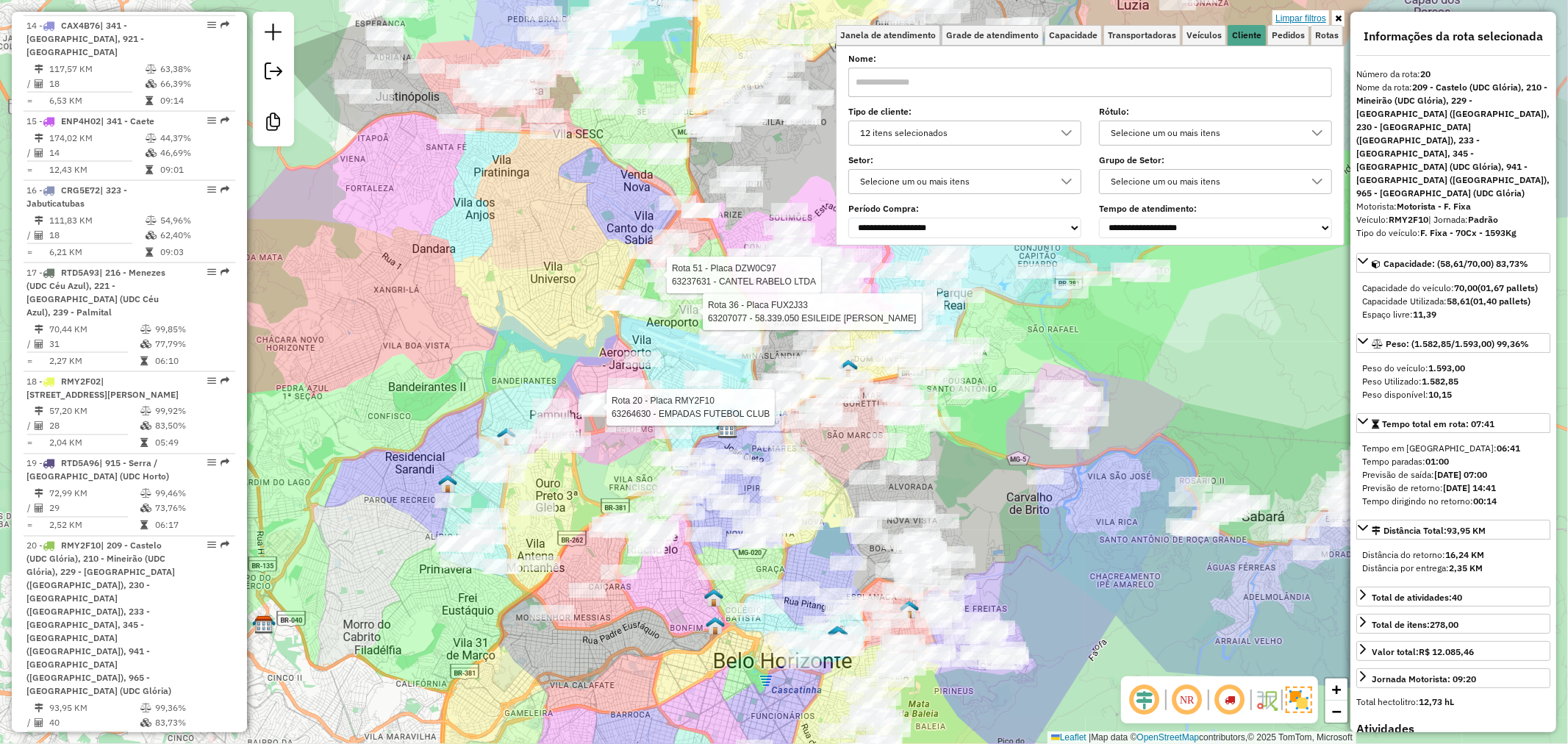
click at [1307, 18] on link "Limpar filtros" at bounding box center [1301, 18] width 57 height 16
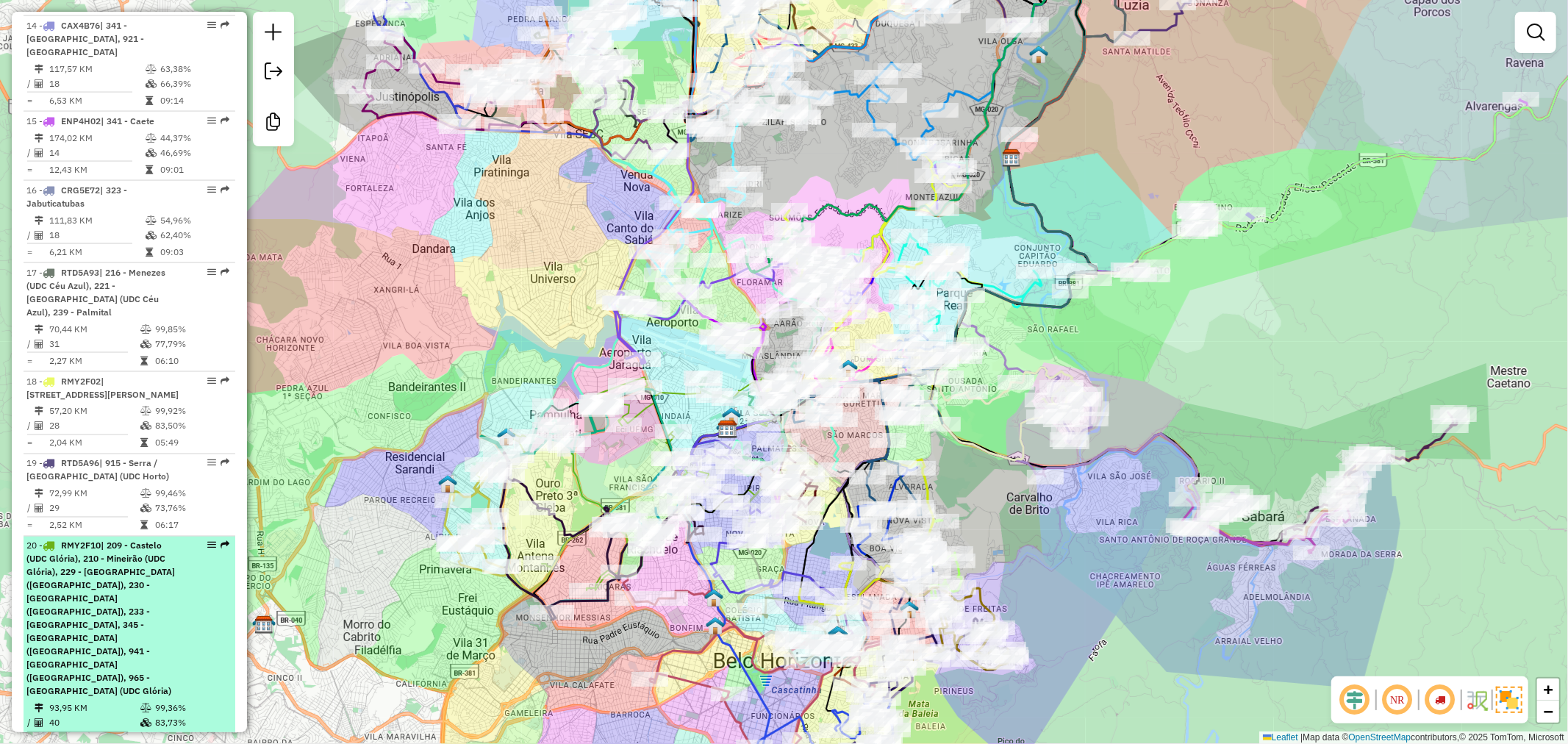
select select "**********"
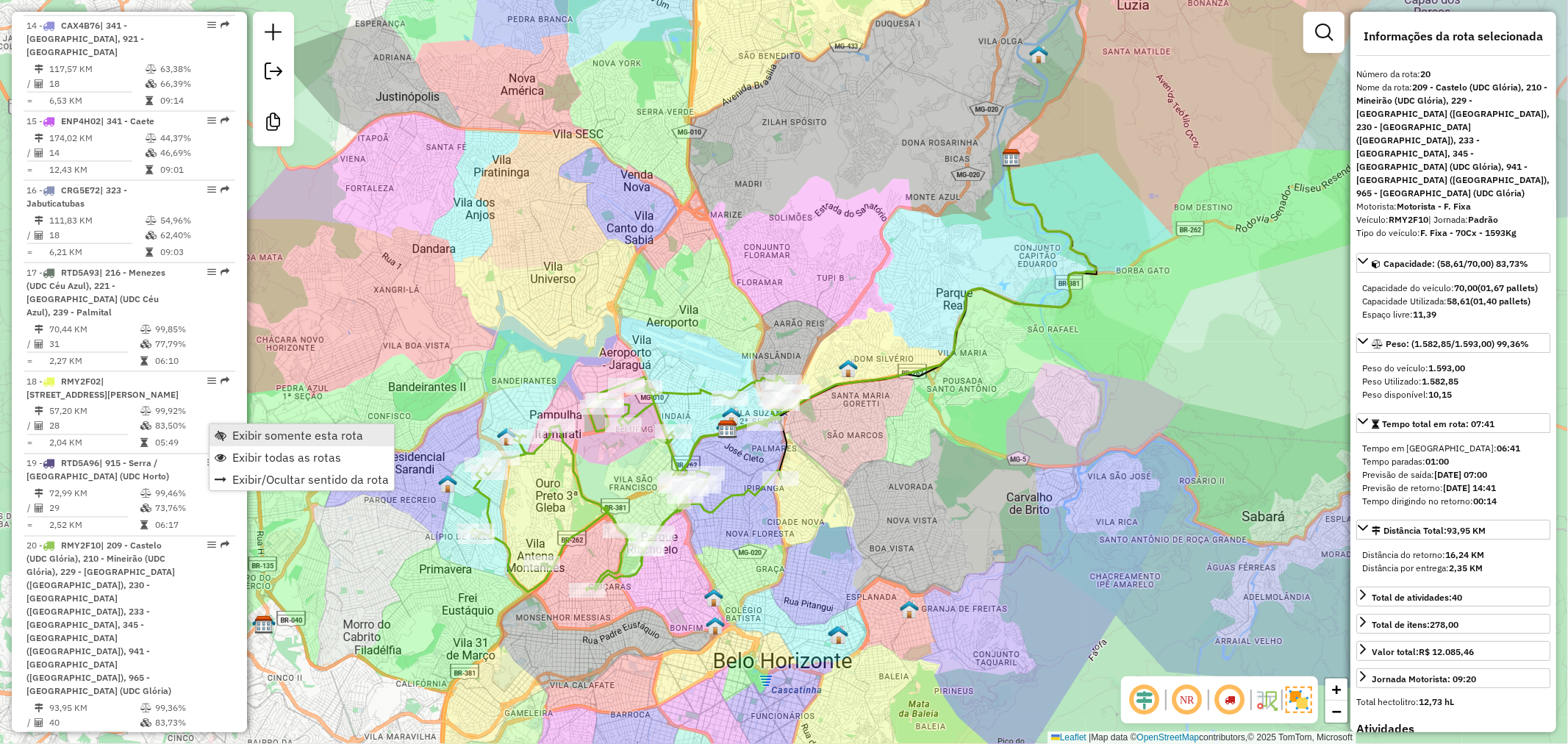
click at [226, 428] on link "Exibir somente esta rota" at bounding box center [302, 435] width 184 height 22
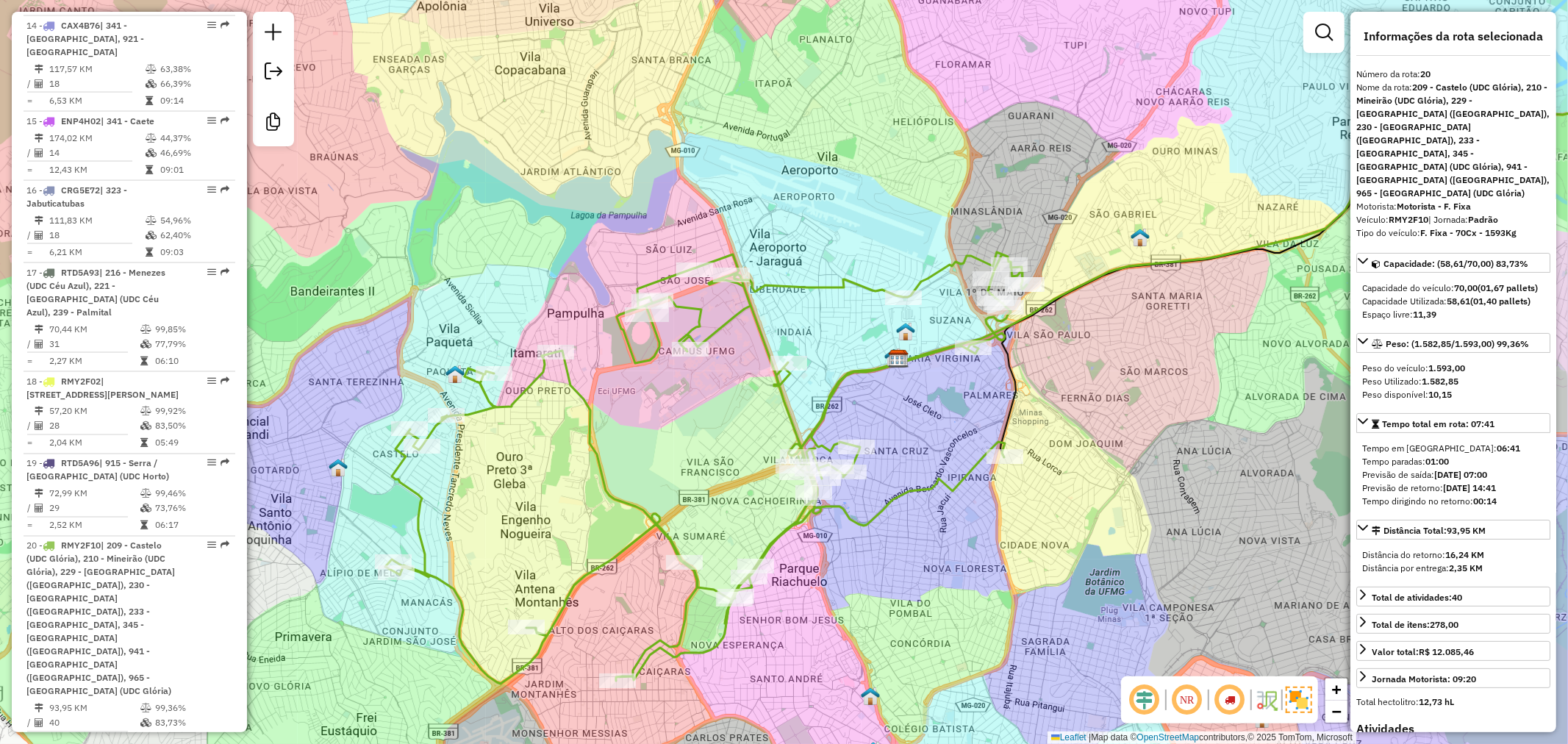
drag, startPoint x: 606, startPoint y: 475, endPoint x: 712, endPoint y: 463, distance: 106.7
click at [712, 463] on div "Janela de atendimento Grade de atendimento Capacidade Transportadoras Veículos …" at bounding box center [784, 372] width 1568 height 744
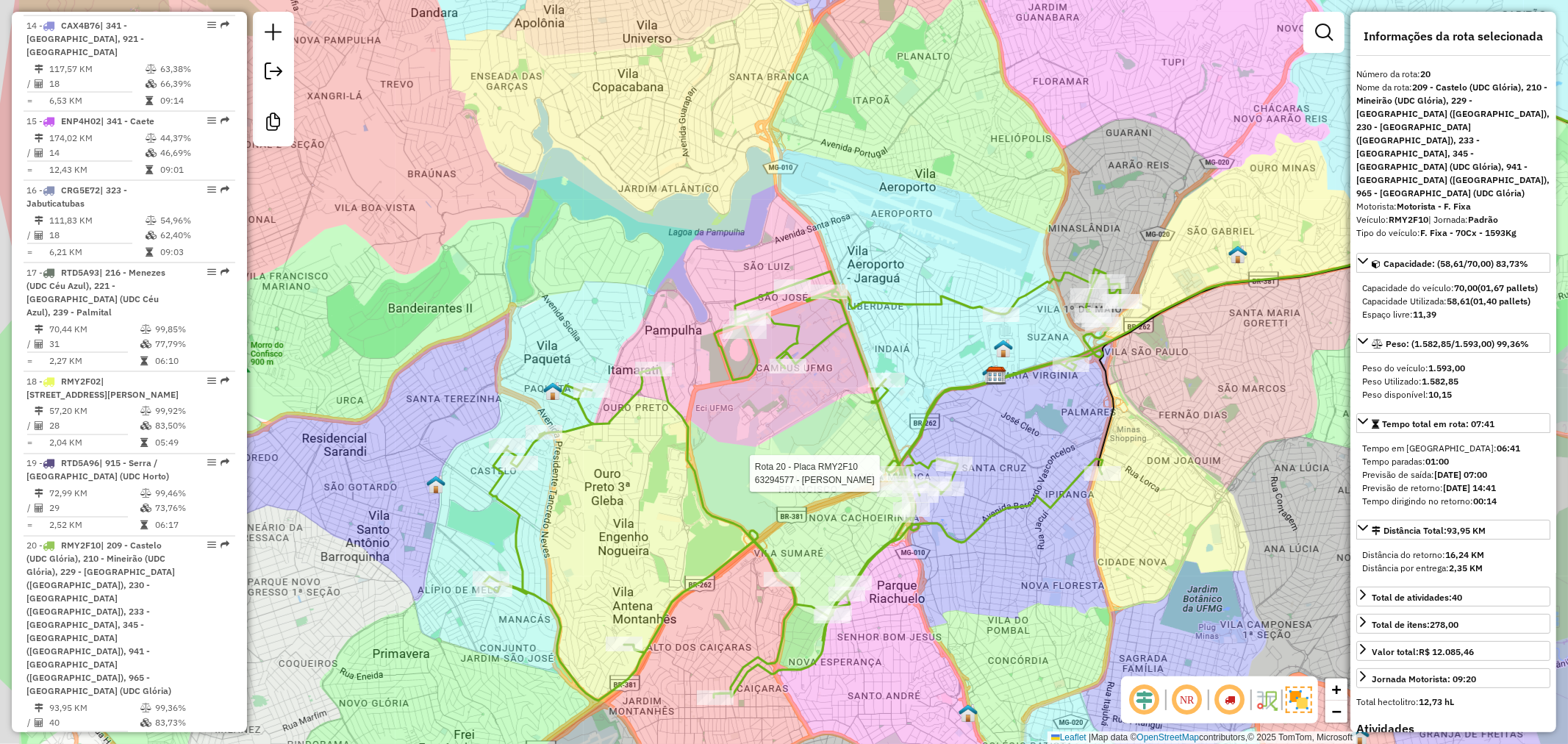
drag, startPoint x: 477, startPoint y: 471, endPoint x: 539, endPoint y: 470, distance: 62.0
click at [539, 470] on div "Rota 20 - Placa RMY2F10 63294577 - Jose Ricardo da Cruz Janela de atendimento G…" at bounding box center [784, 372] width 1568 height 744
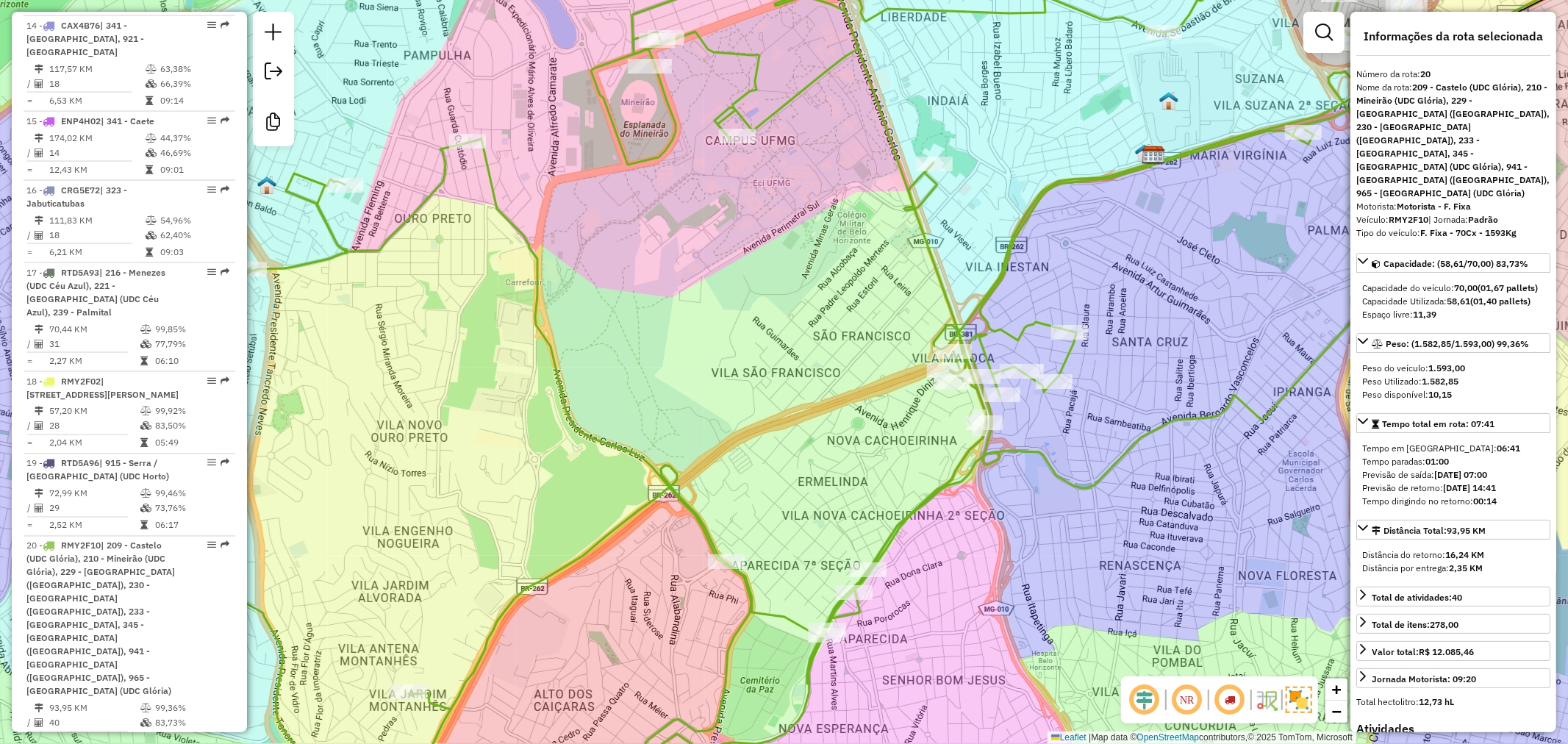
click at [1232, 702] on em at bounding box center [1230, 699] width 35 height 35
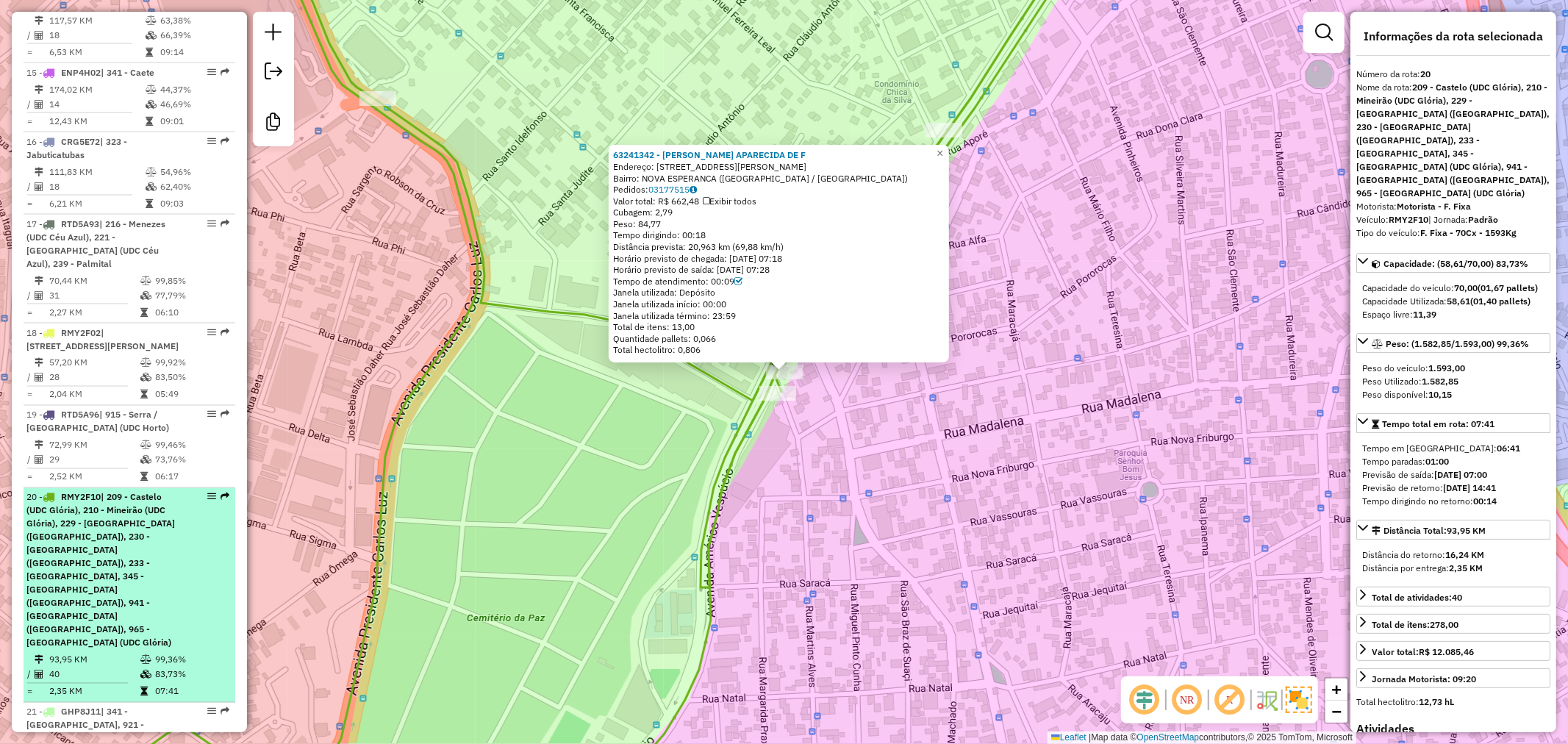
scroll to position [2037, 0]
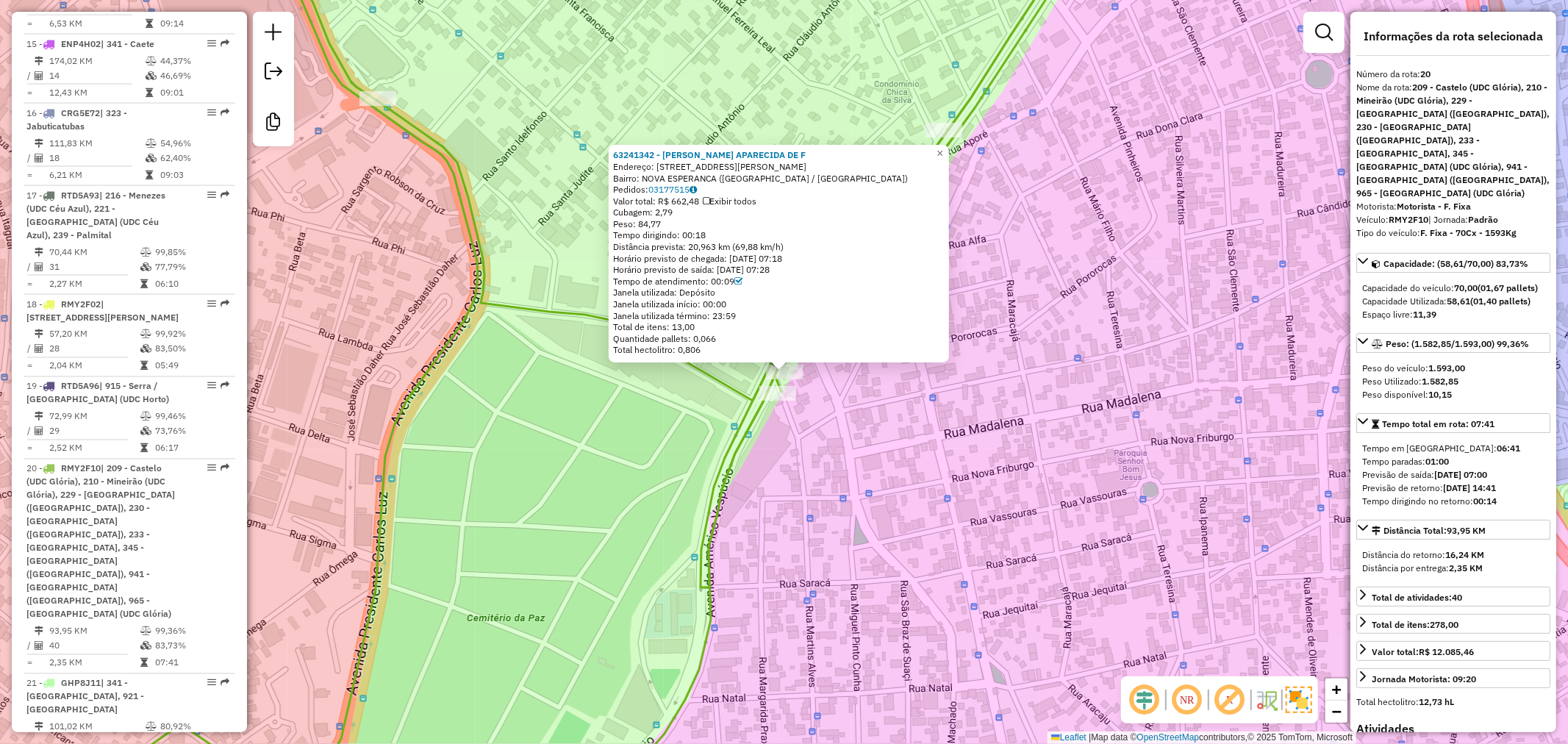
click at [1150, 695] on em at bounding box center [1144, 699] width 35 height 35
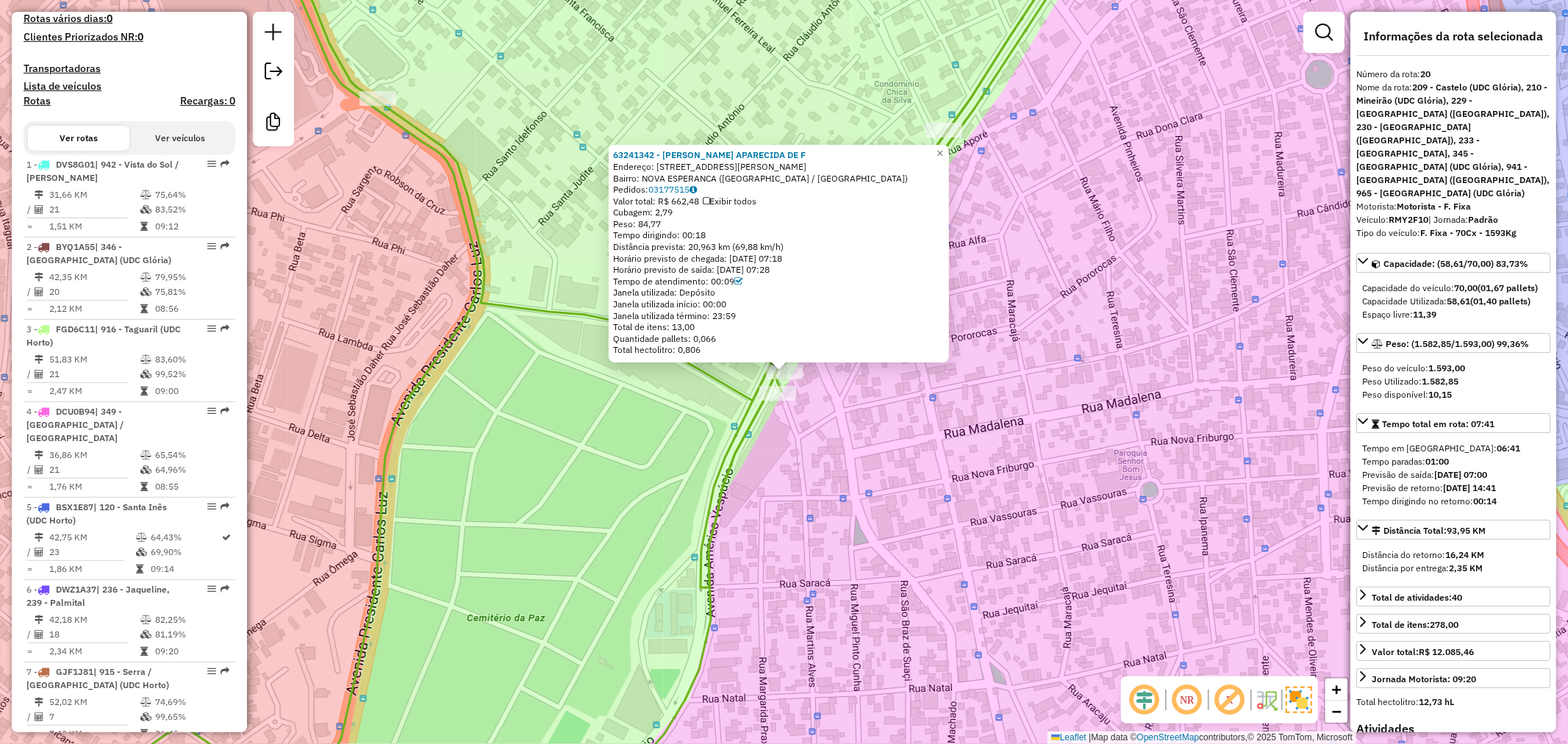
scroll to position [0, 0]
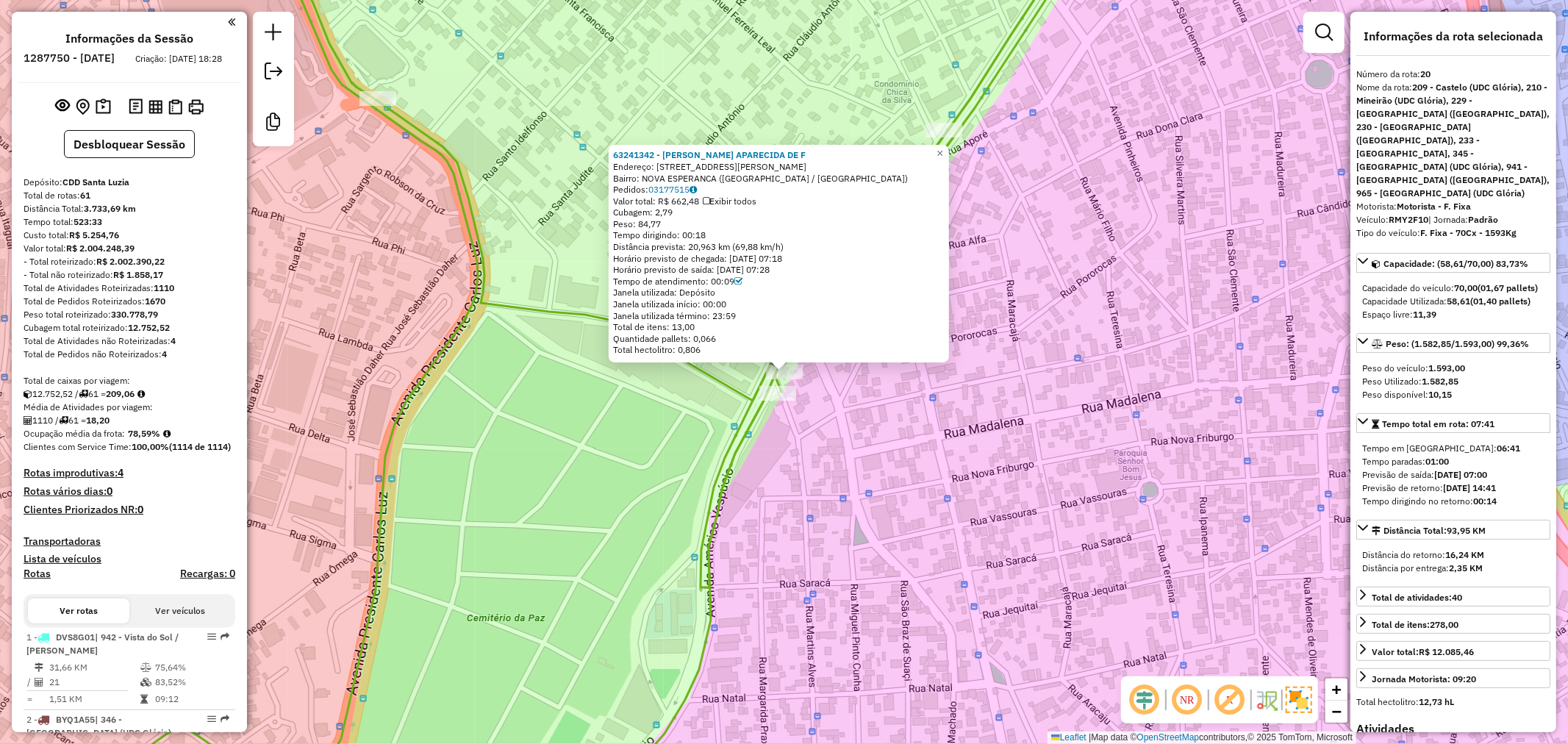
click at [140, 439] on strong "78,59%" at bounding box center [144, 433] width 32 height 11
click at [151, 439] on strong "78,59%" at bounding box center [144, 433] width 32 height 11
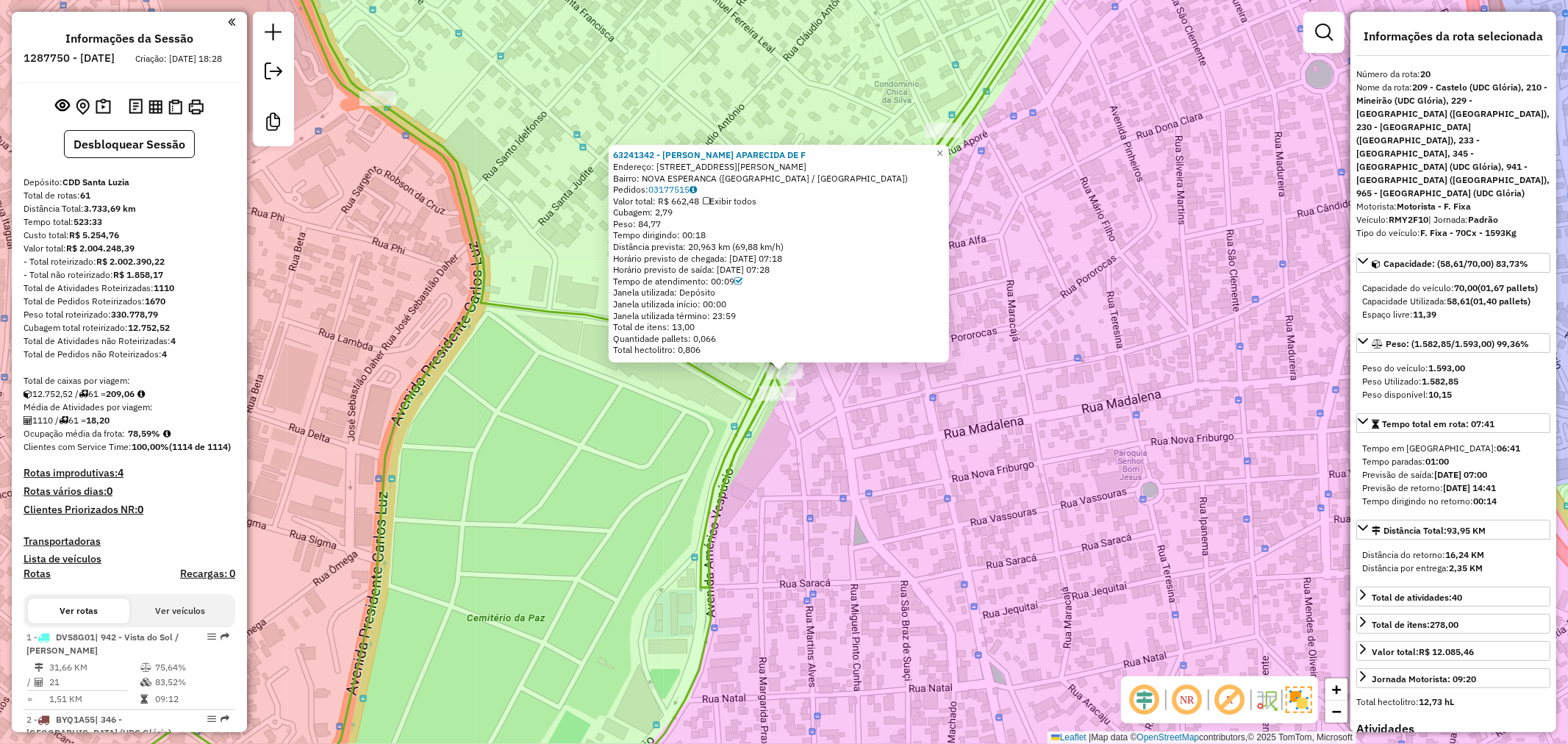
click at [128, 399] on strong "209,06" at bounding box center [120, 394] width 28 height 11
click at [156, 440] on div "Ocupação média da frota: 78,59%" at bounding box center [129, 433] width 211 height 13
click at [147, 439] on strong "78,59%" at bounding box center [144, 433] width 32 height 11
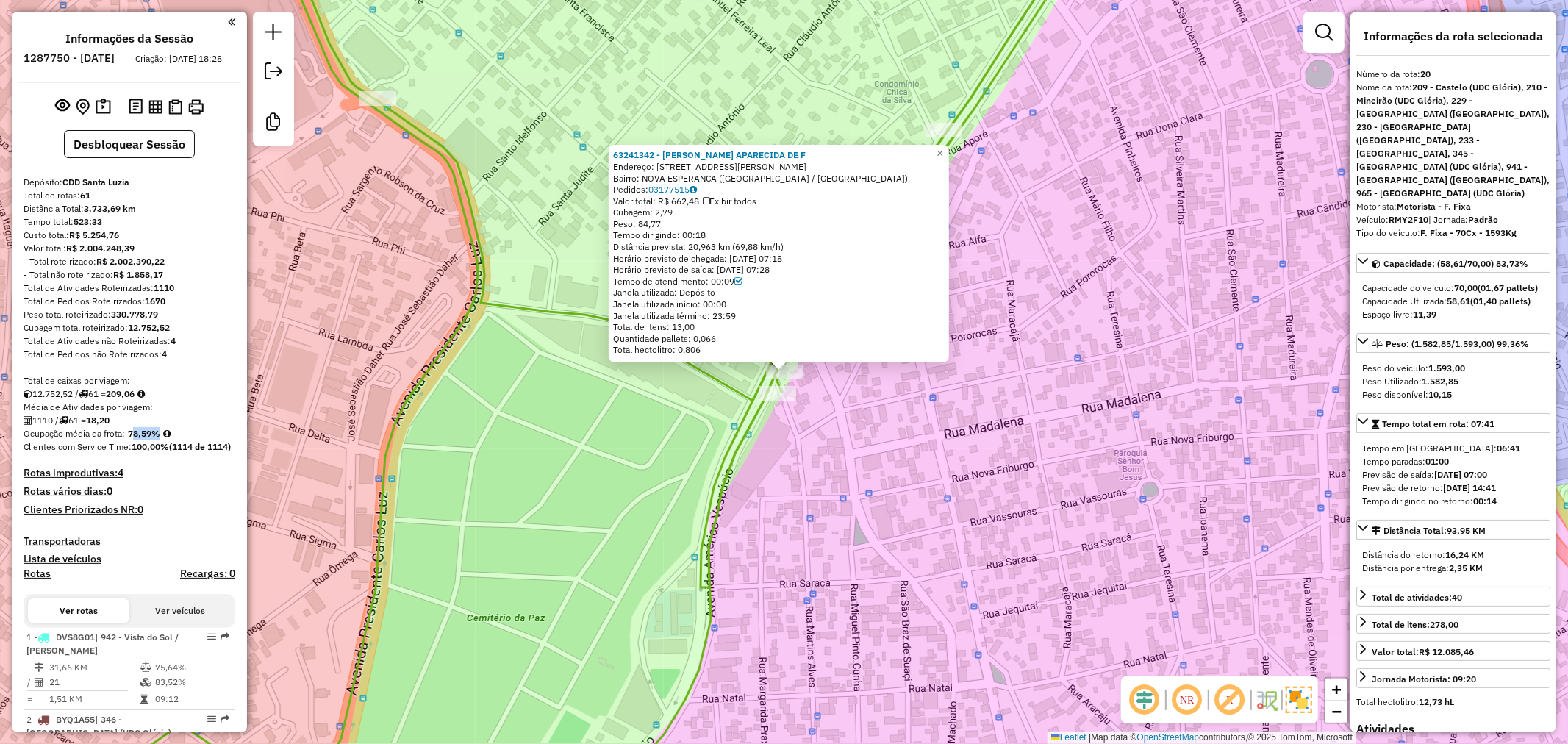
click at [147, 439] on strong "78,59%" at bounding box center [144, 433] width 32 height 11
click at [145, 398] on icon at bounding box center [141, 394] width 8 height 8
click at [170, 438] on em at bounding box center [167, 433] width 8 height 8
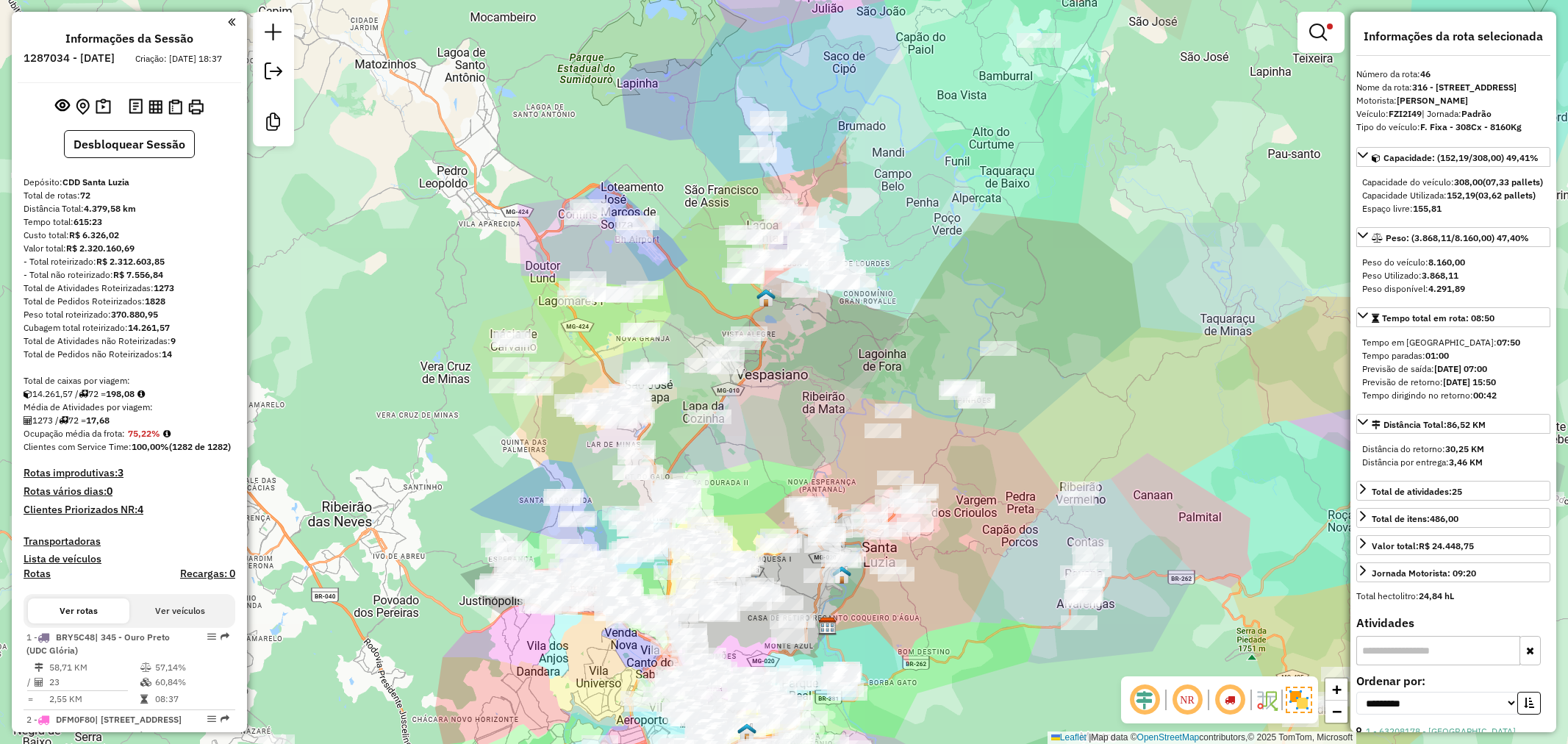
select select "**********"
click at [140, 452] on strong "100,00%" at bounding box center [150, 447] width 38 height 11
click at [140, 439] on strong "75,22%" at bounding box center [144, 433] width 32 height 11
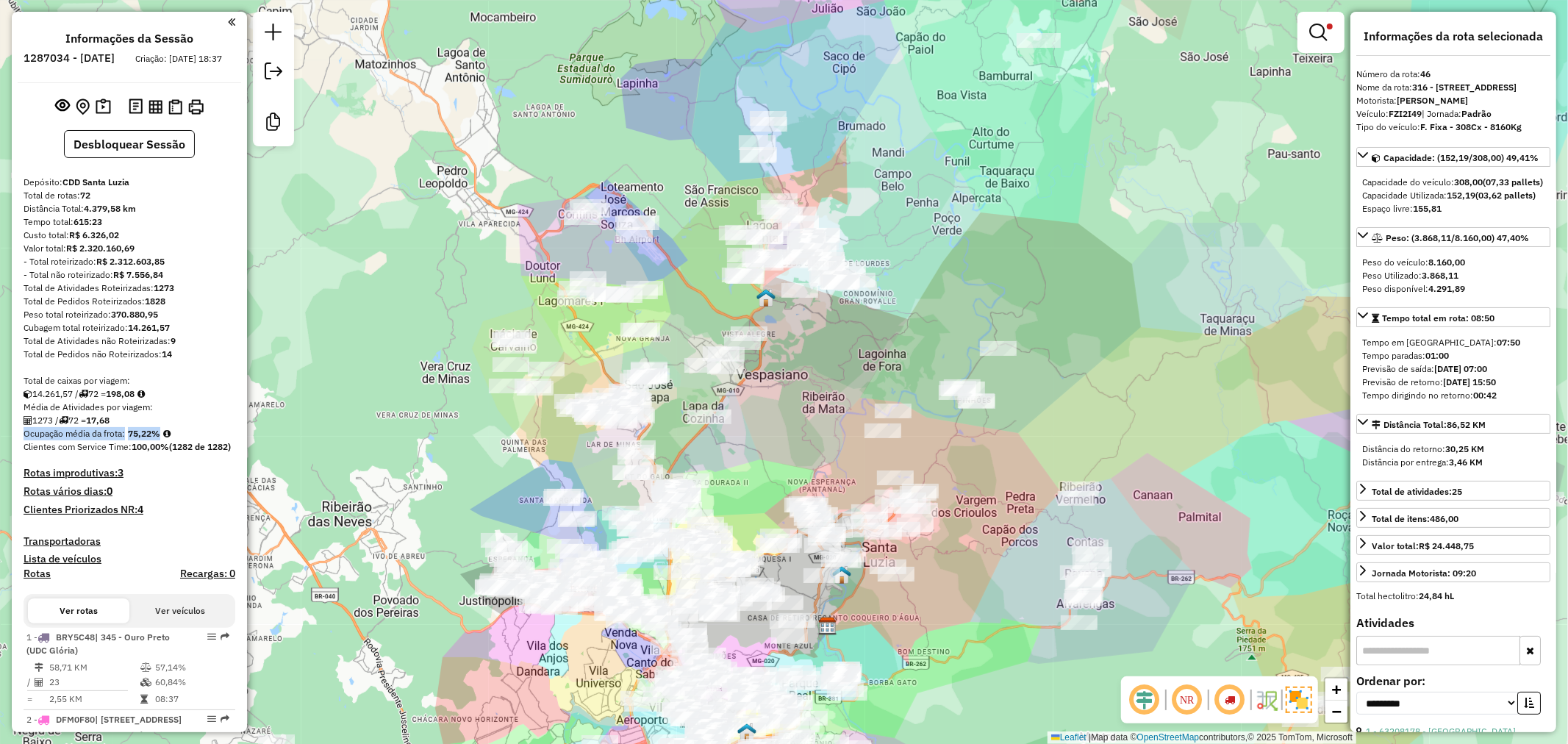
click at [140, 439] on strong "75,22%" at bounding box center [144, 433] width 32 height 11
click at [123, 399] on strong "198,08" at bounding box center [120, 394] width 28 height 11
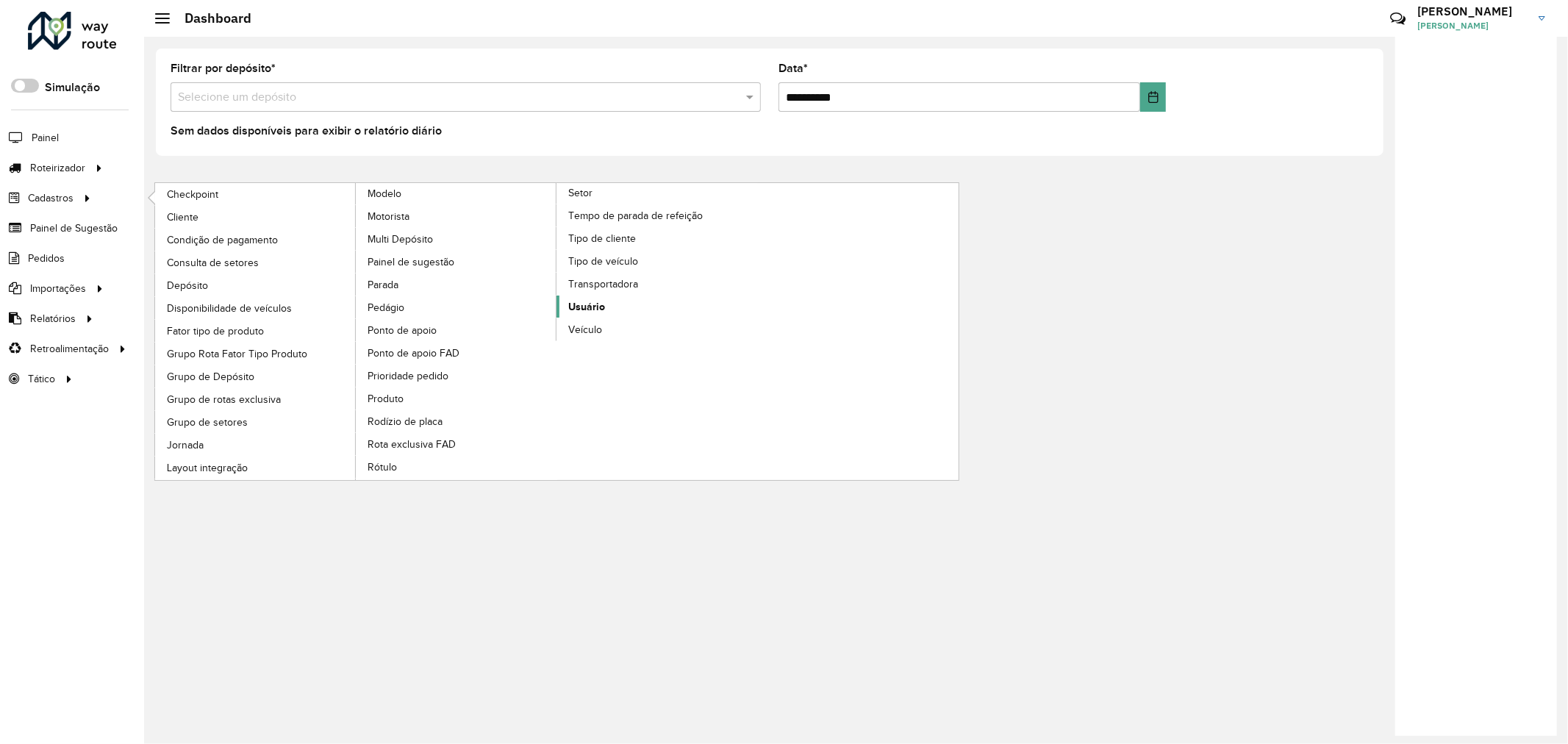
click at [594, 314] on span "Usuário" at bounding box center [586, 307] width 37 height 15
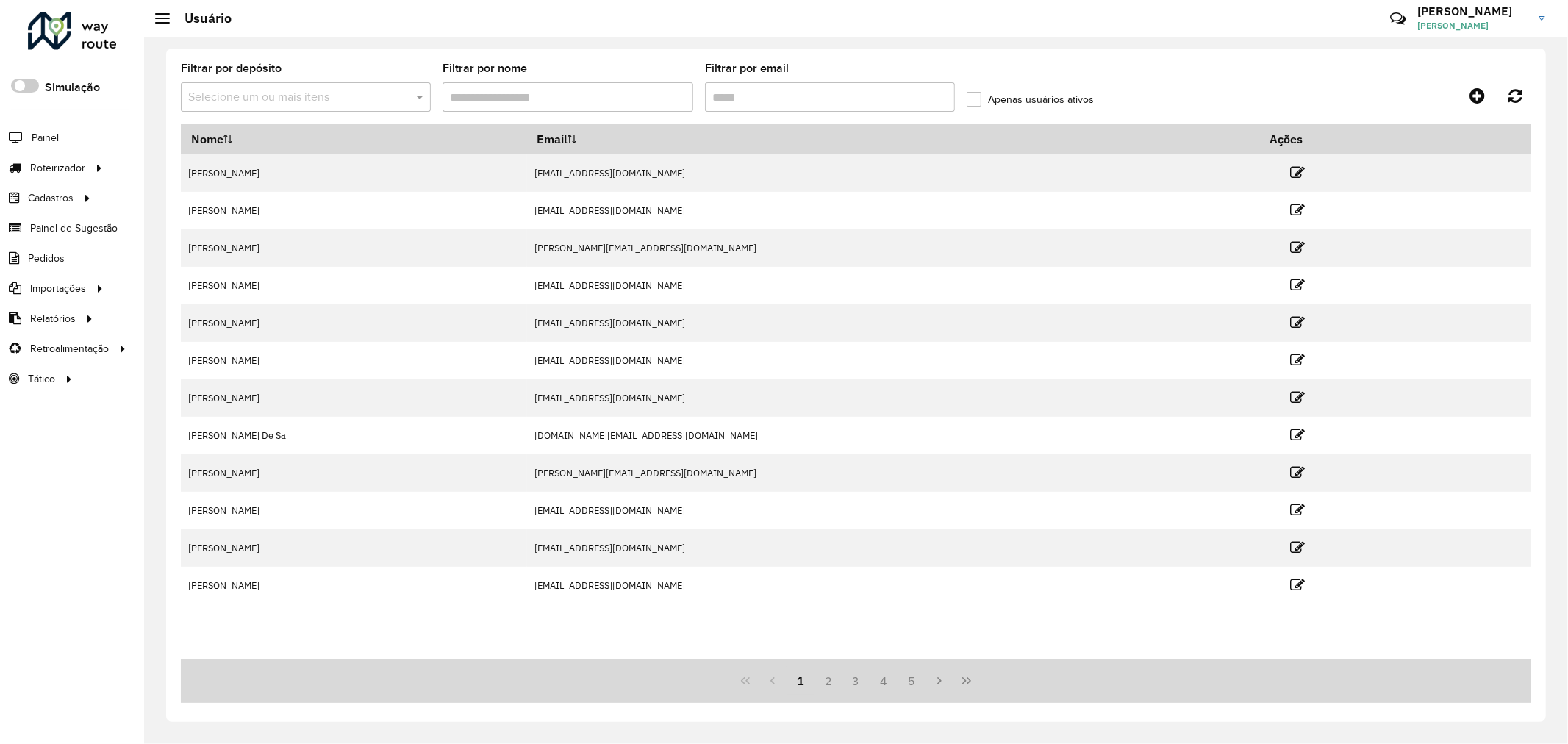
click at [563, 111] on input "Filtrar por nome" at bounding box center [567, 97] width 250 height 29
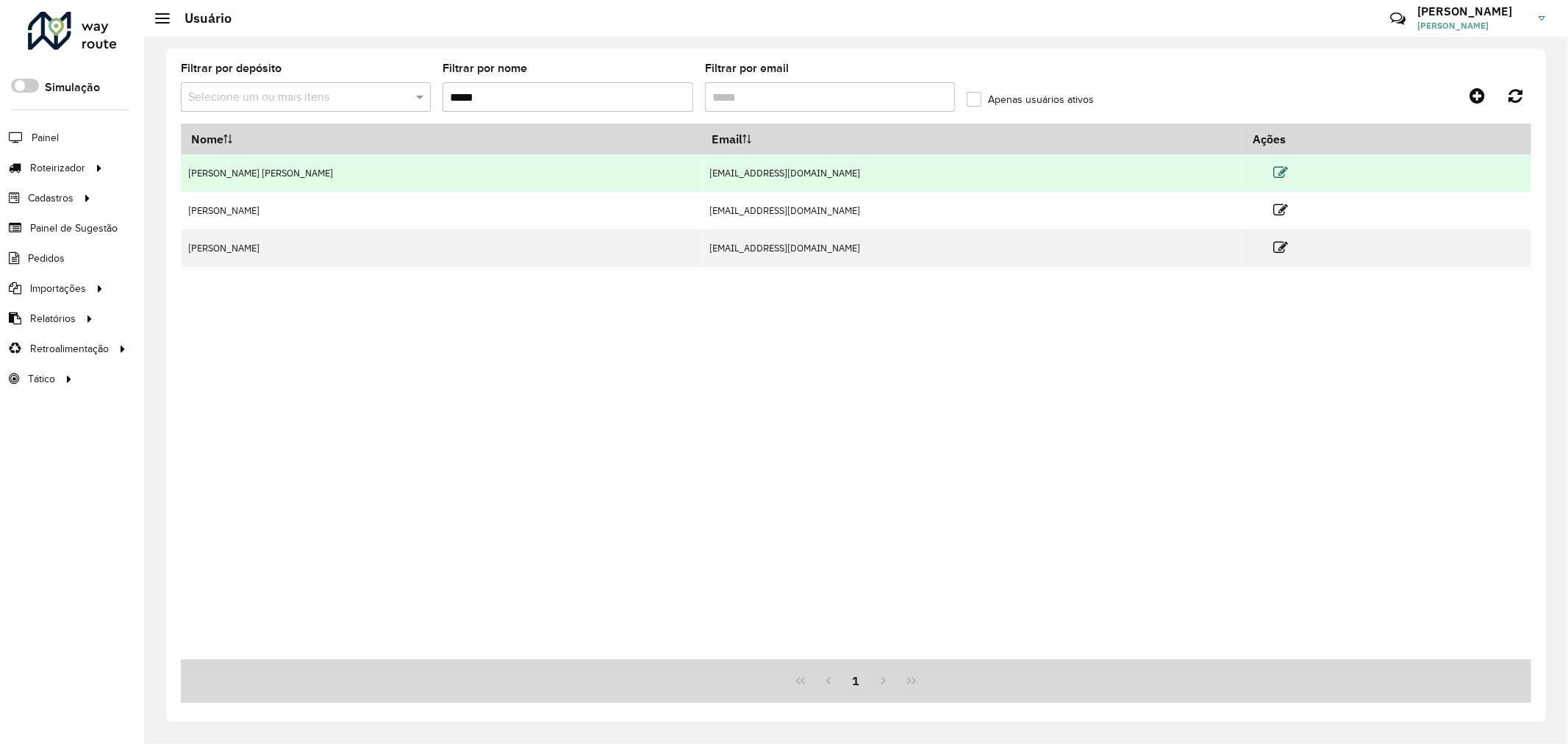
type input "*****"
click at [1274, 171] on icon at bounding box center [1281, 172] width 15 height 15
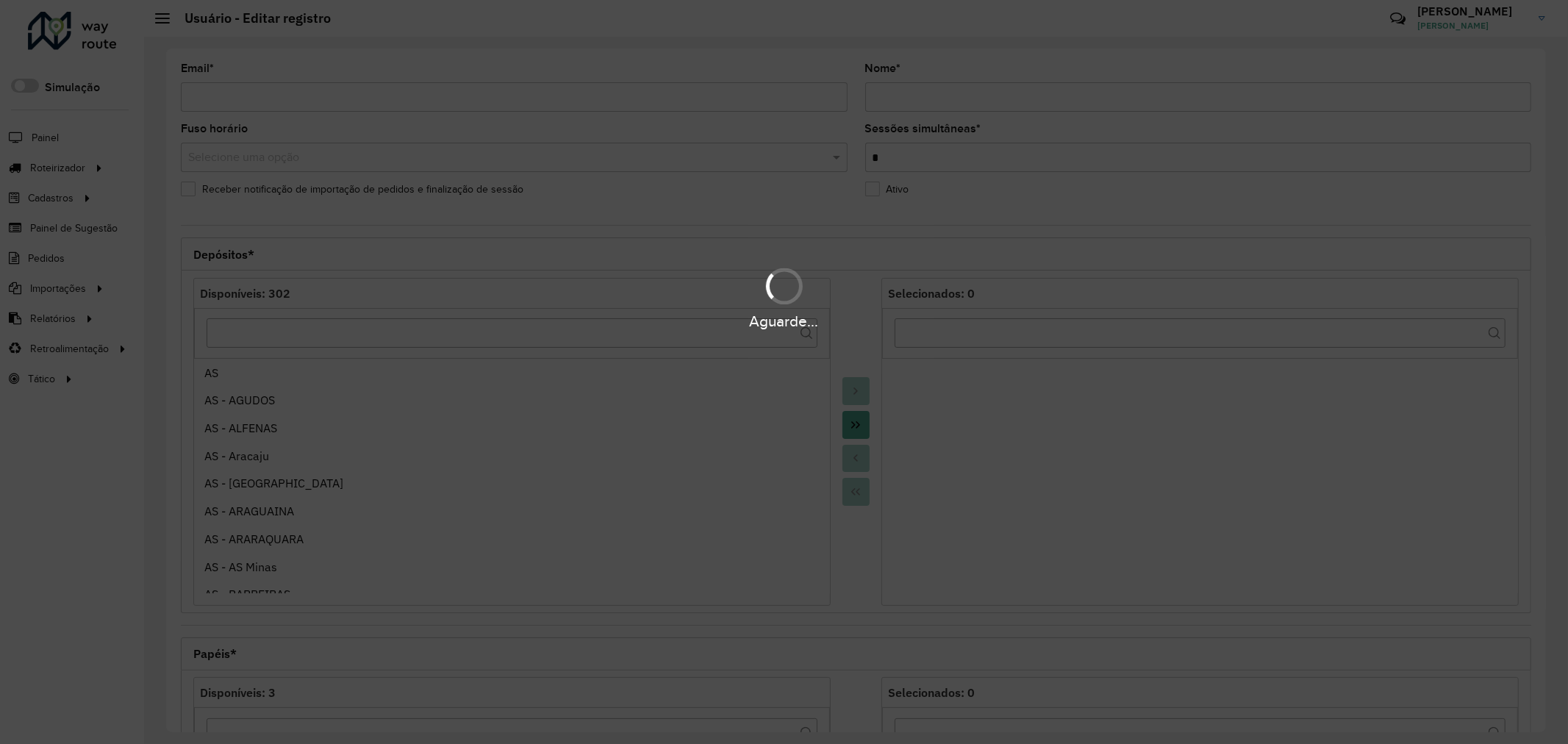
type input "**********"
click at [698, 327] on hb-app "Aguarde... Pop-up bloqueado! Seu navegador bloqueou automáticamente a abertura …" at bounding box center [784, 372] width 1568 height 744
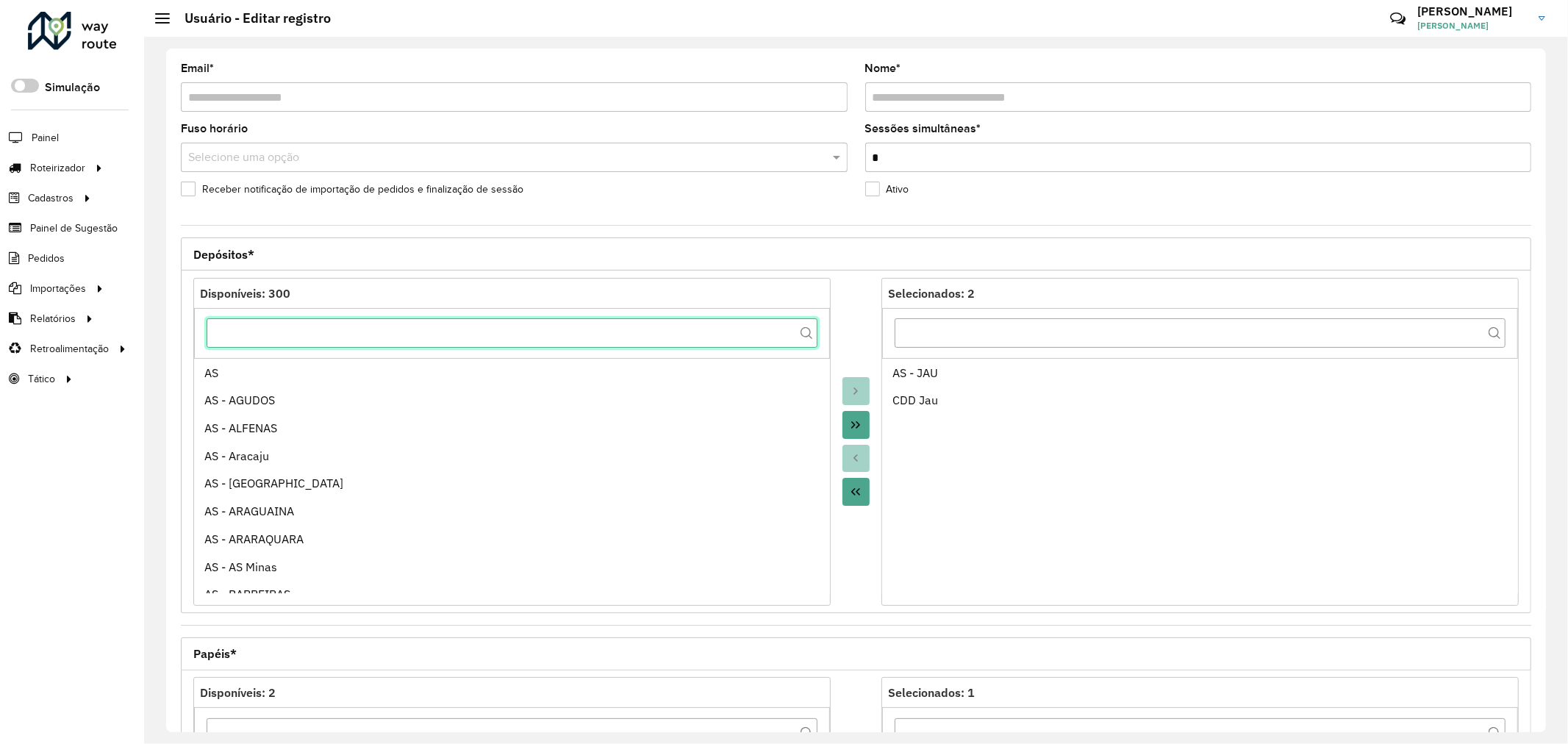
click at [619, 328] on input "text" at bounding box center [512, 333] width 611 height 29
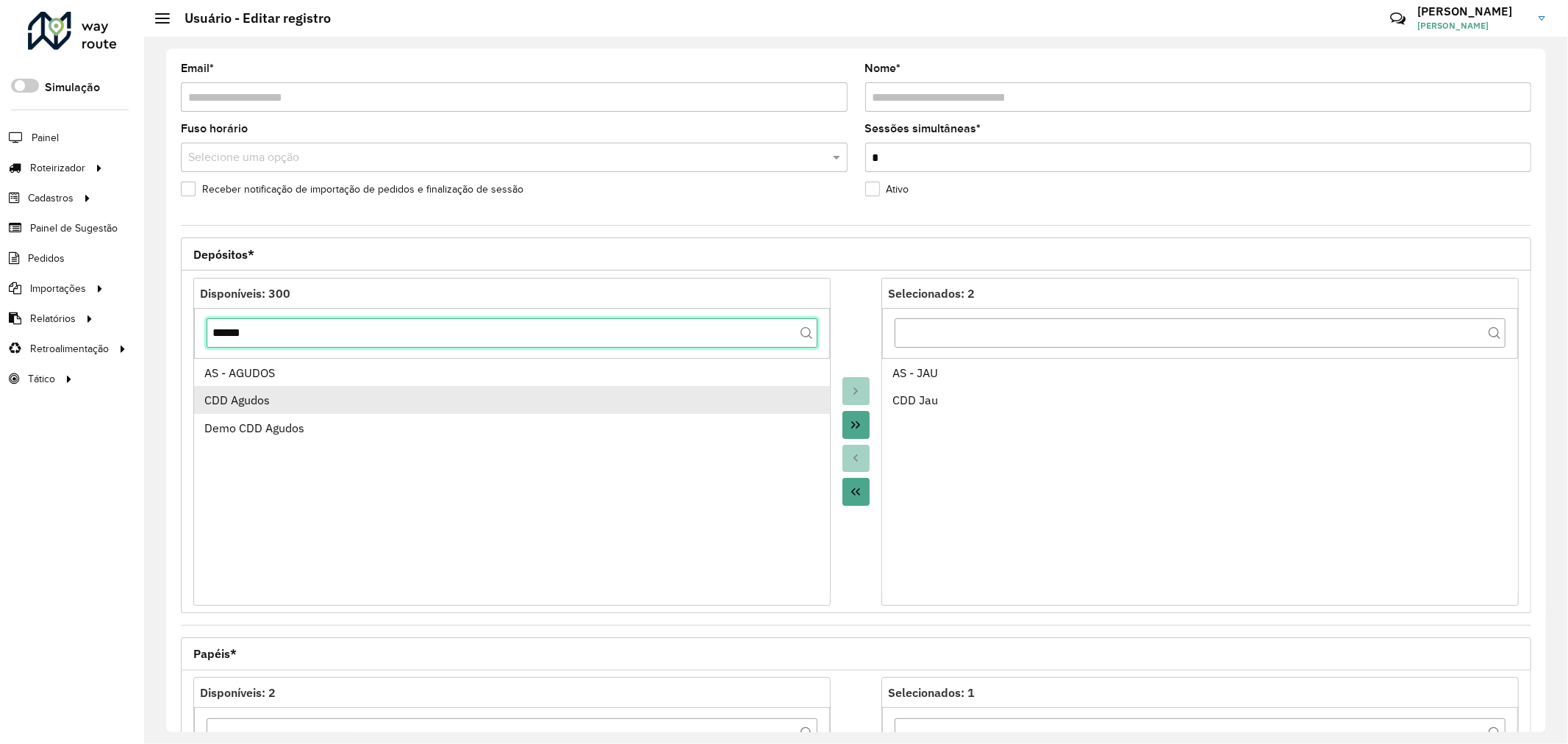
type input "******"
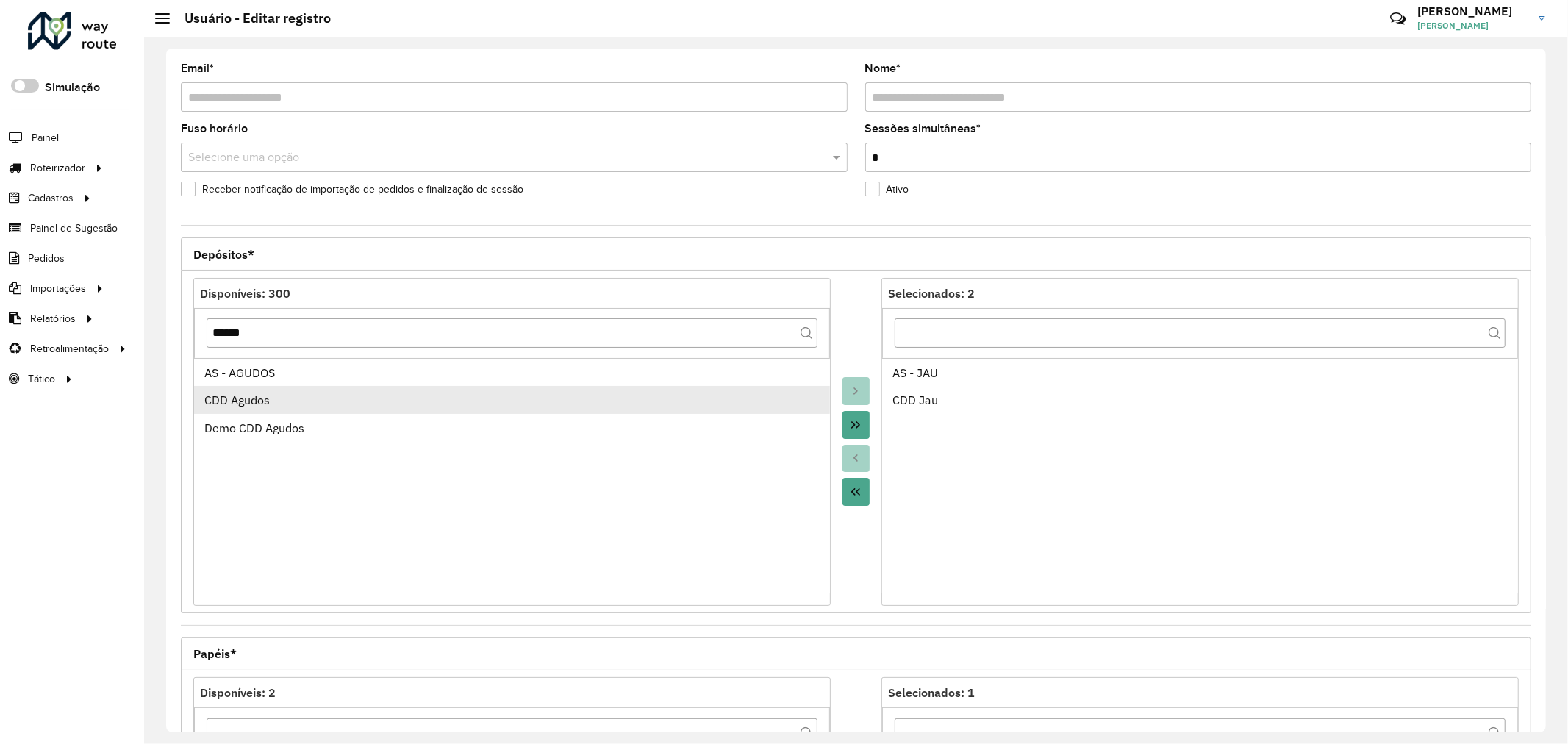
click at [567, 395] on div "CDD Agudos" at bounding box center [512, 400] width 615 height 18
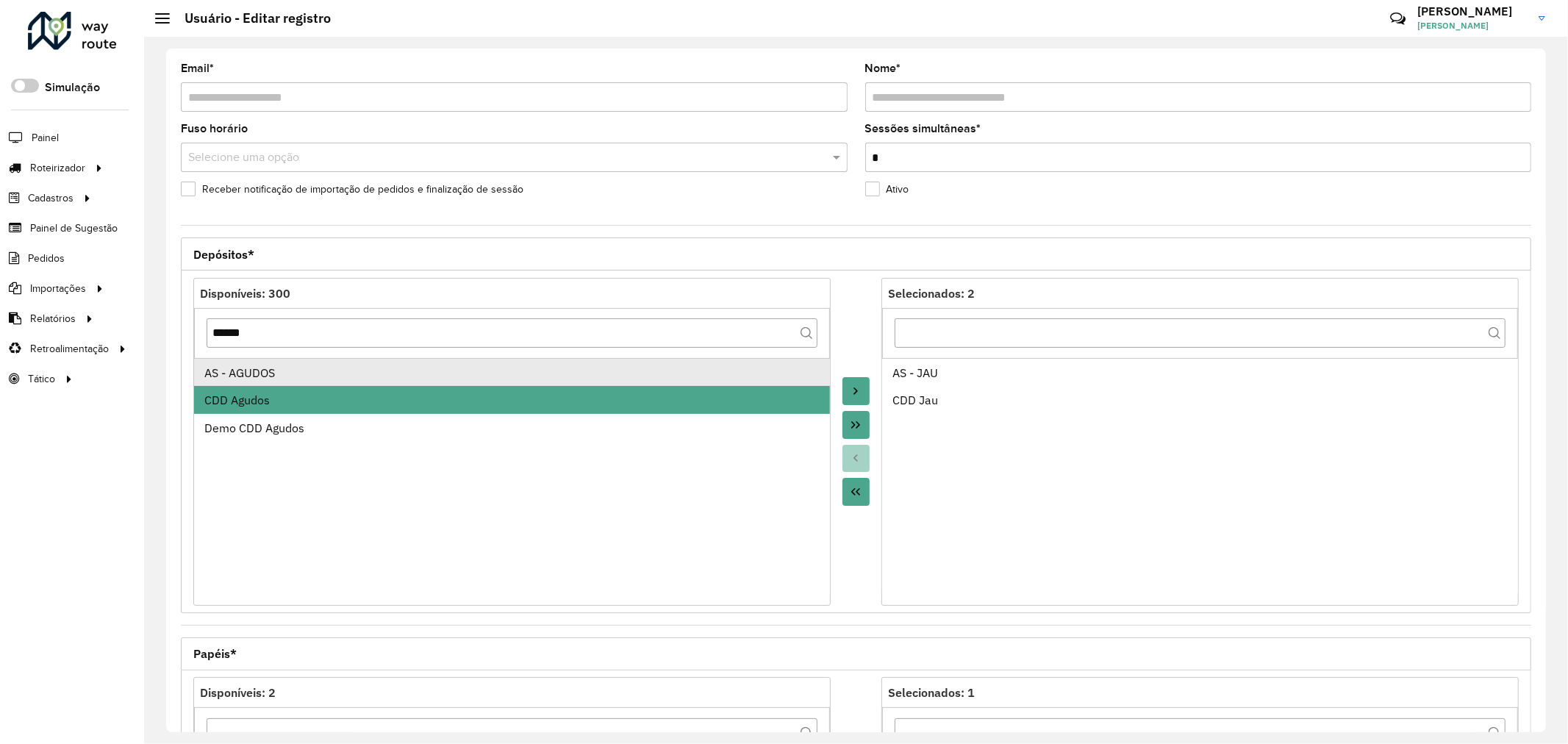
click at [583, 376] on div "AS - AGUDOS" at bounding box center [512, 372] width 615 height 18
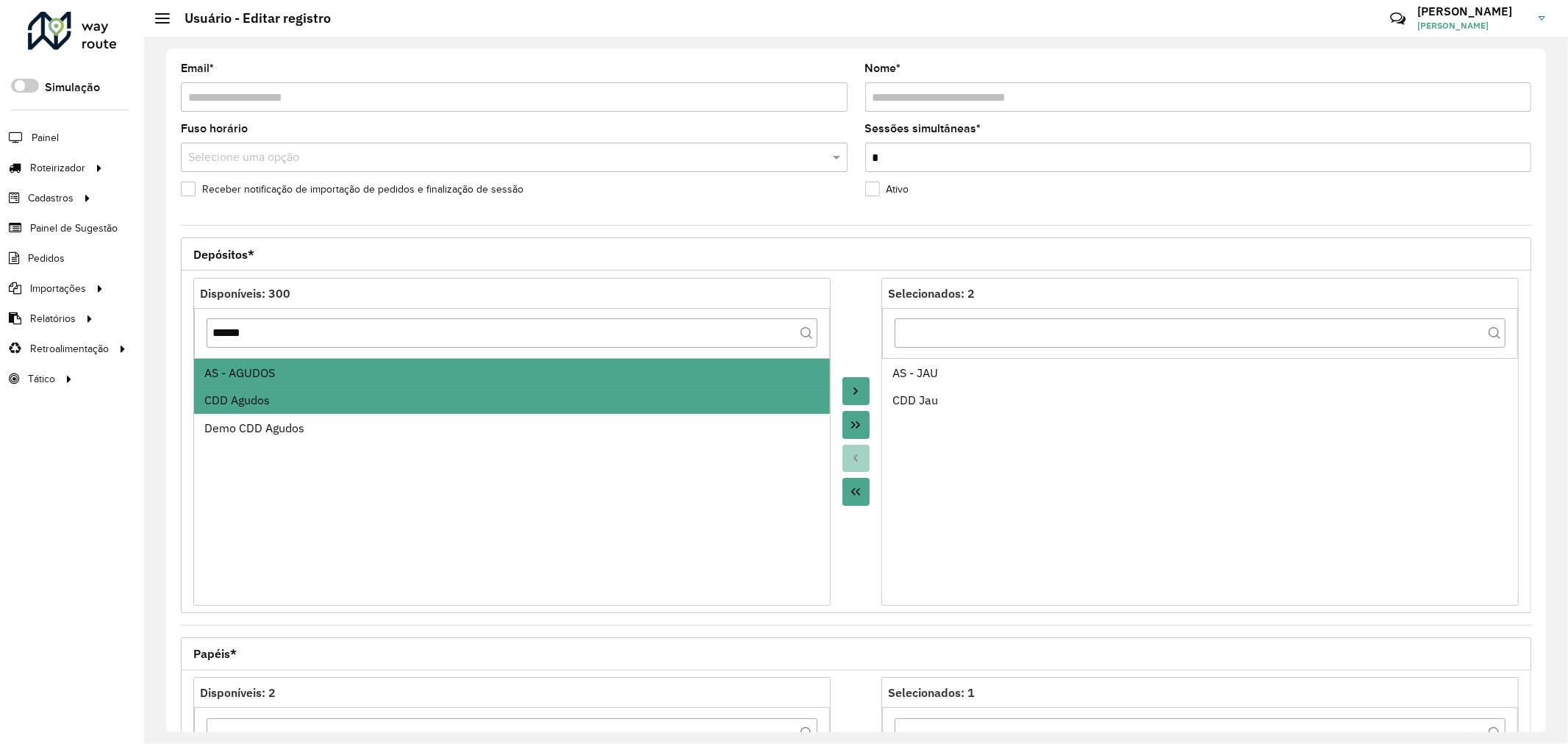
click at [852, 384] on button "Move to Target" at bounding box center [856, 391] width 28 height 28
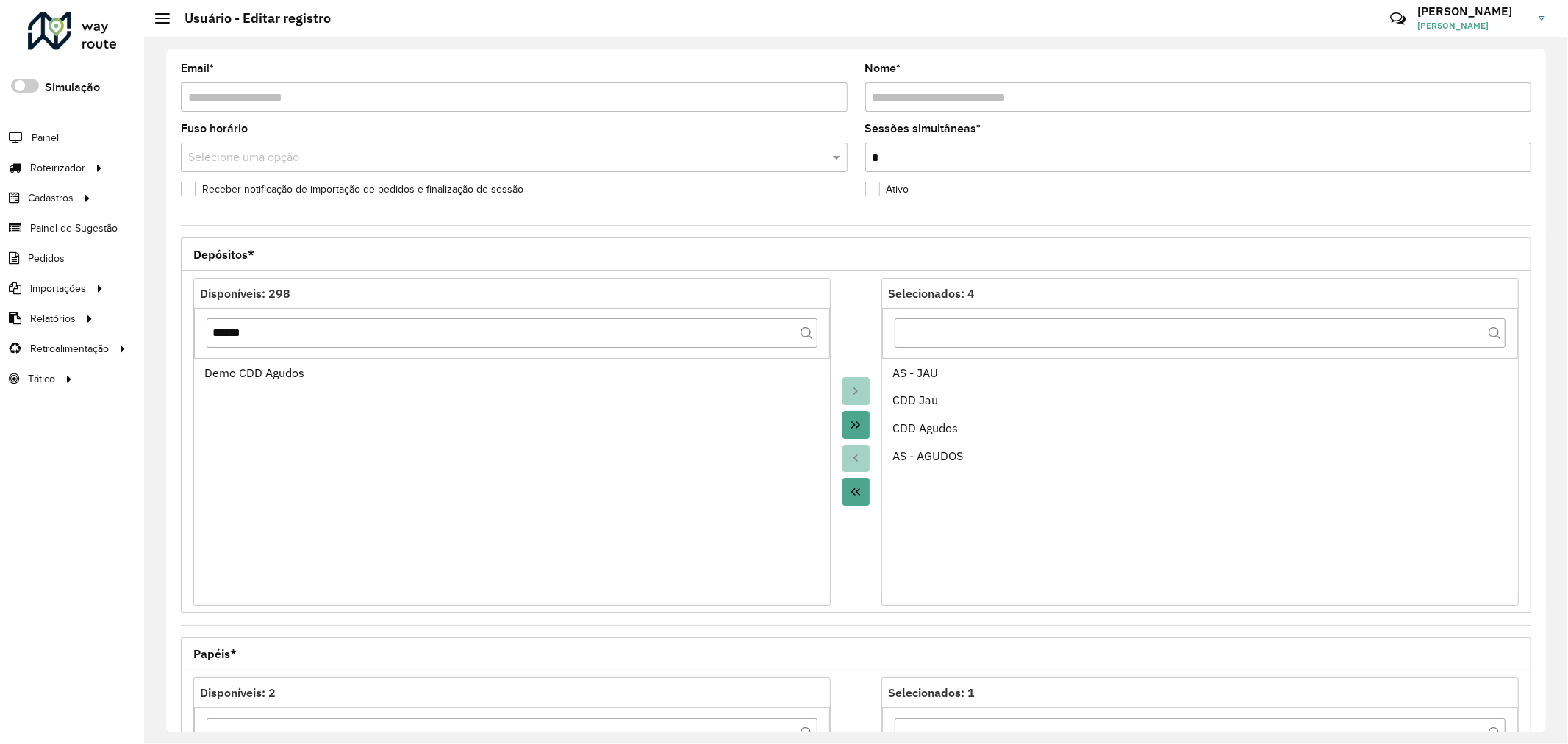
scroll to position [347, 0]
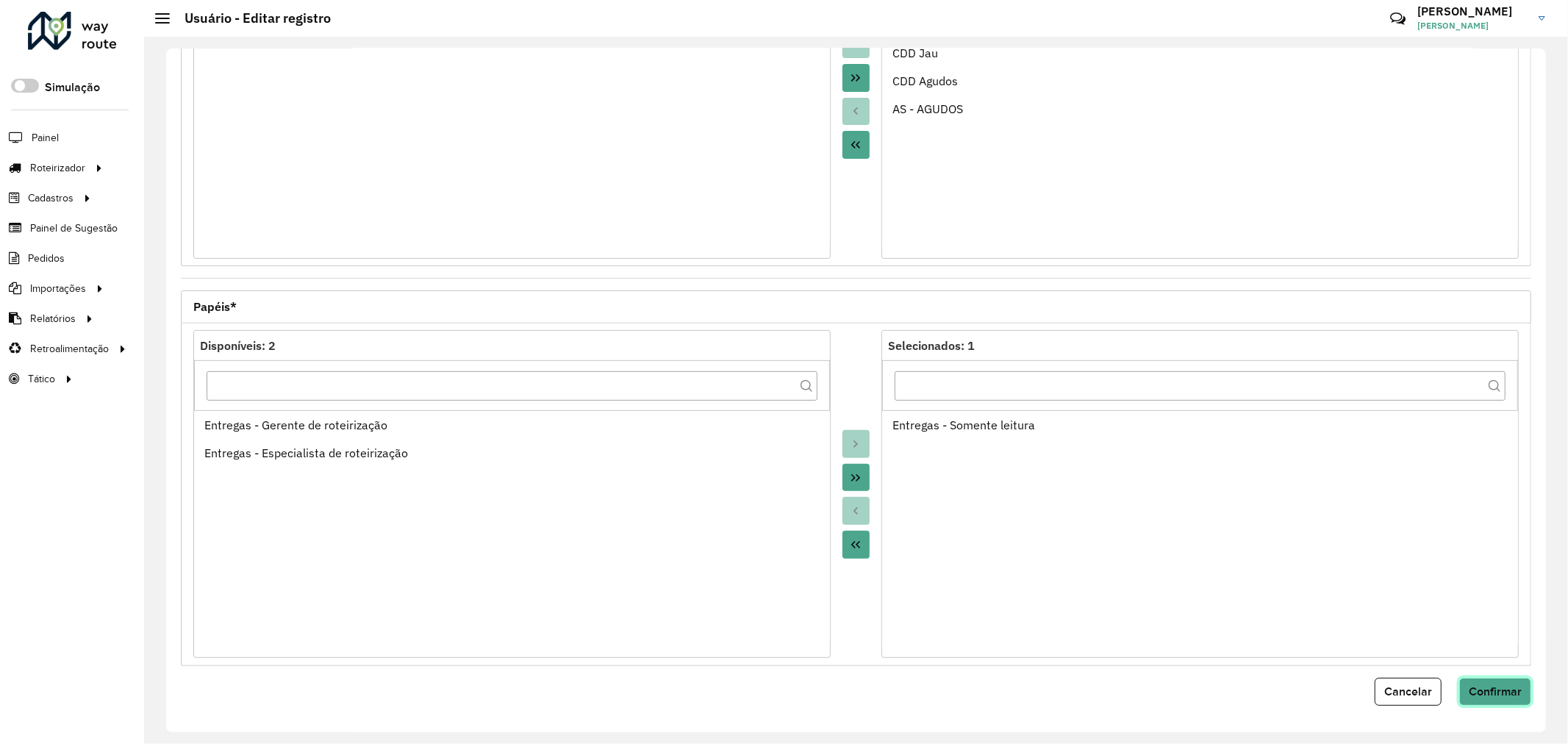
click at [1487, 685] on span "Confirmar" at bounding box center [1495, 691] width 53 height 12
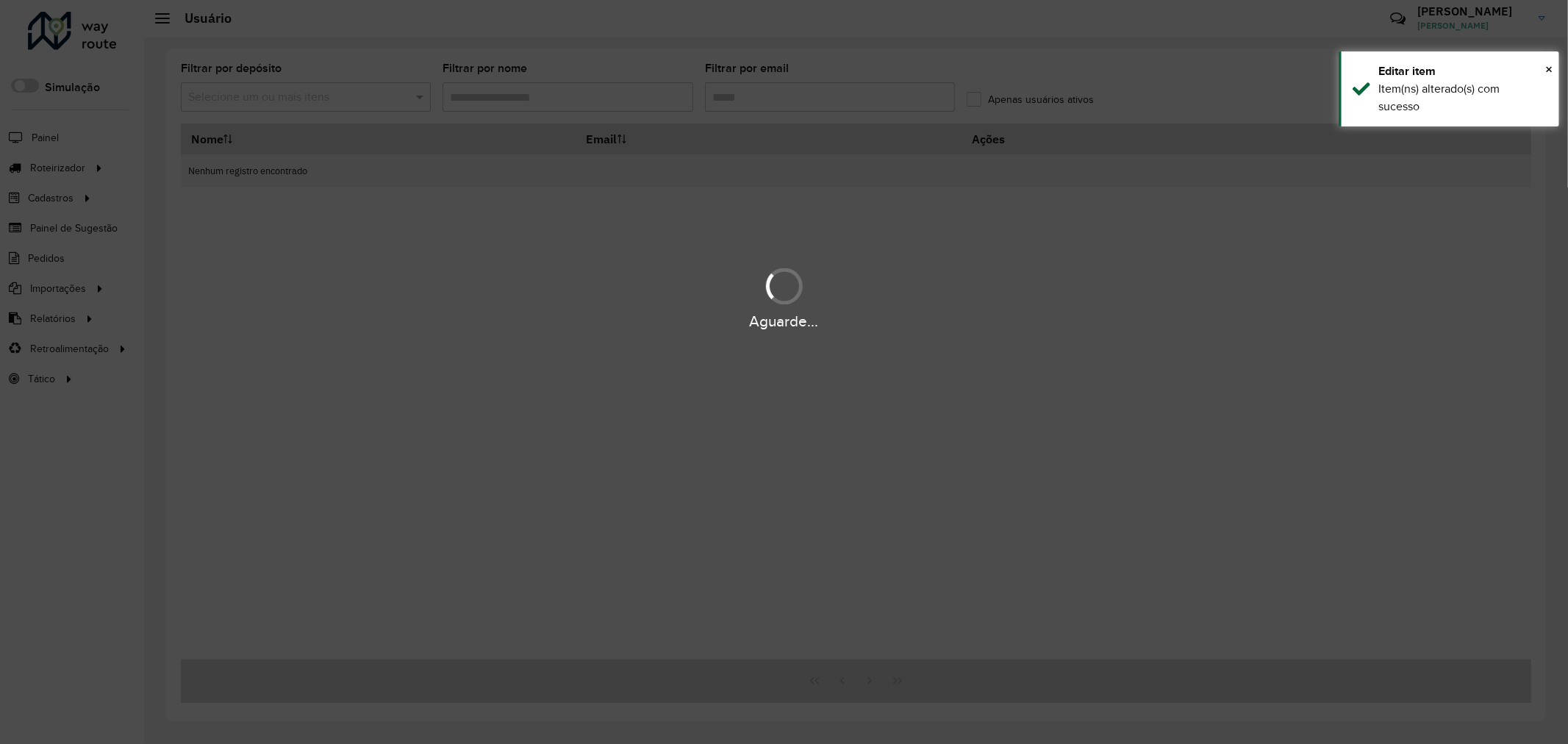
type input "*****"
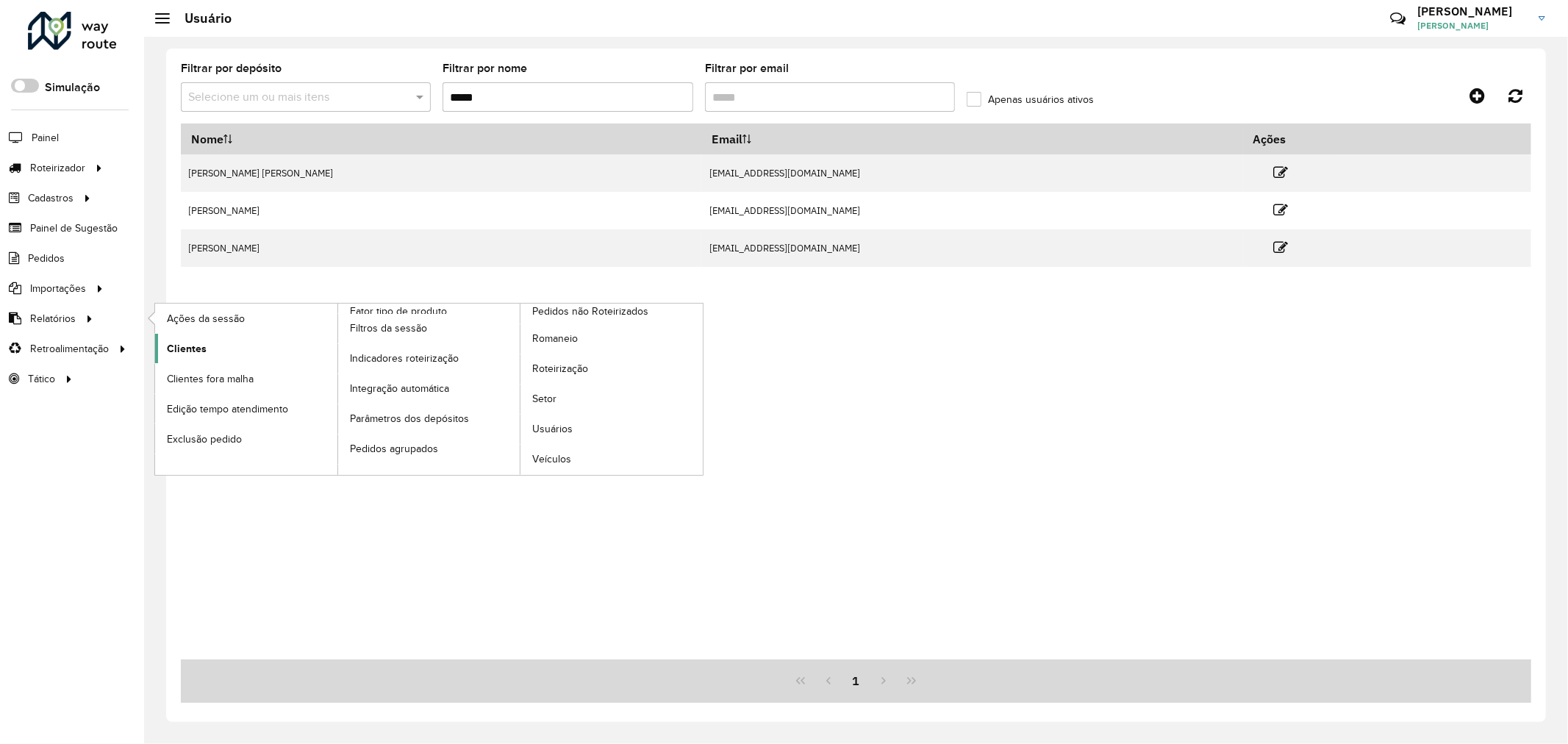
click at [178, 340] on link "Clientes" at bounding box center [246, 348] width 182 height 29
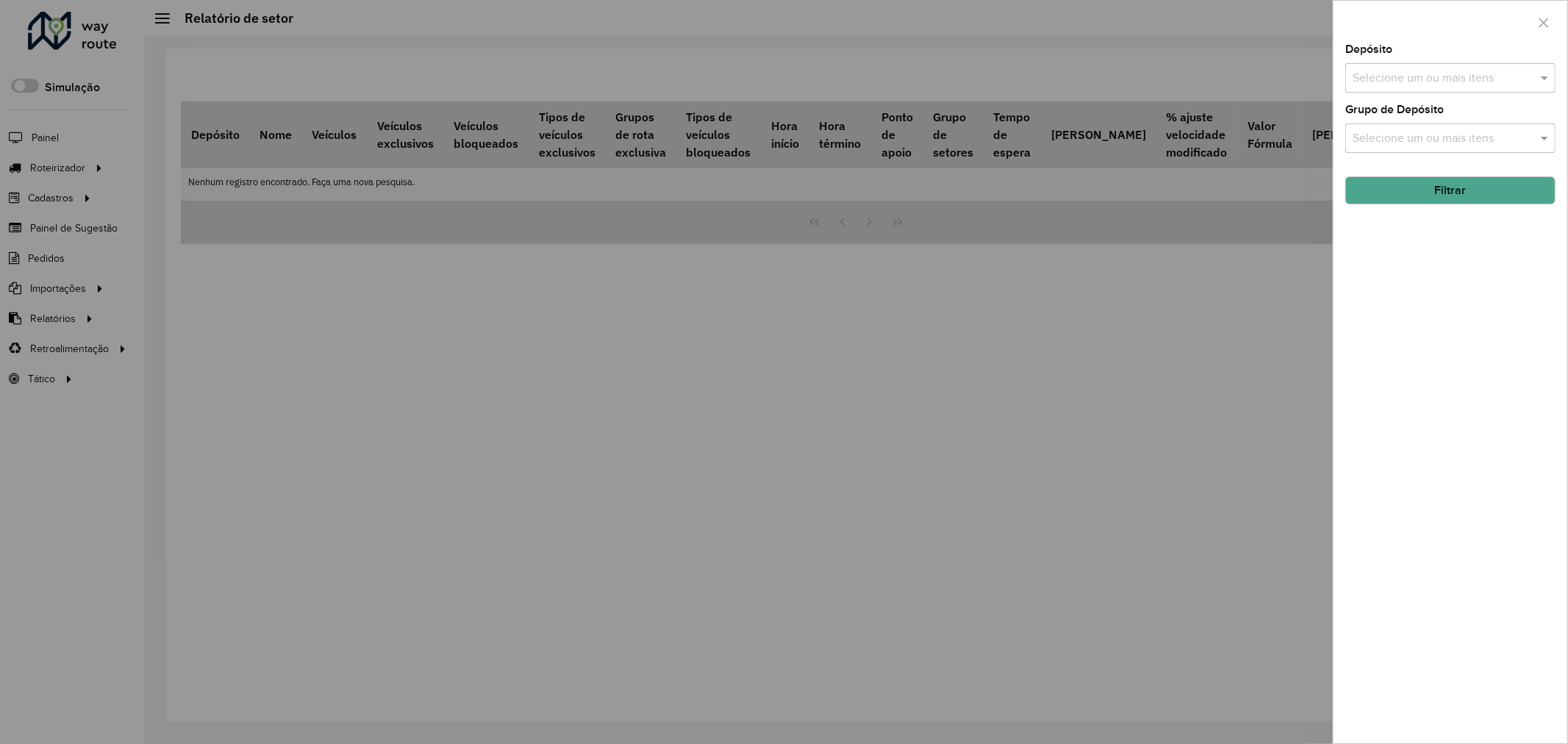
click at [1461, 88] on div "Selecione um ou mais itens" at bounding box center [1450, 78] width 210 height 29
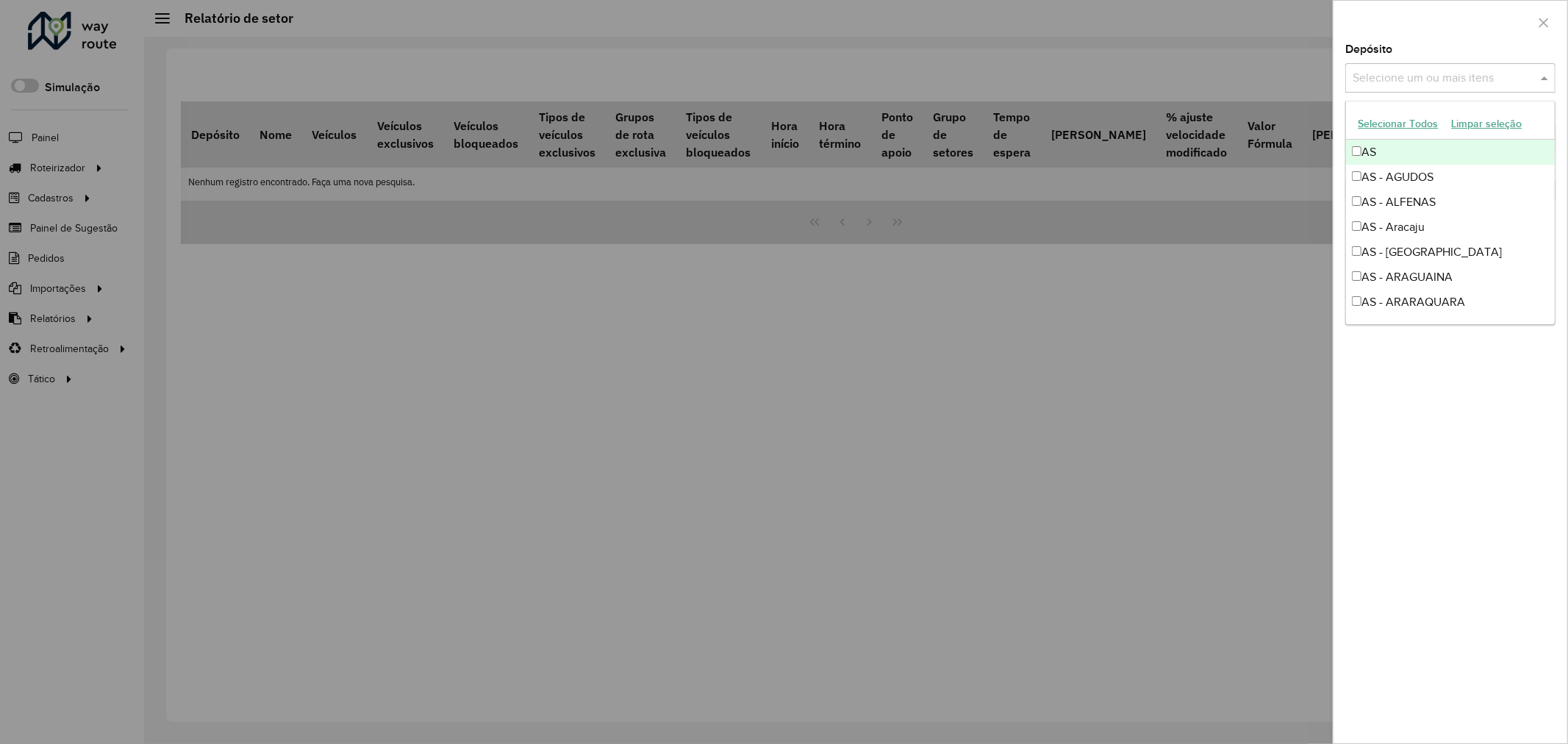
click at [1470, 72] on input "text" at bounding box center [1443, 78] width 188 height 18
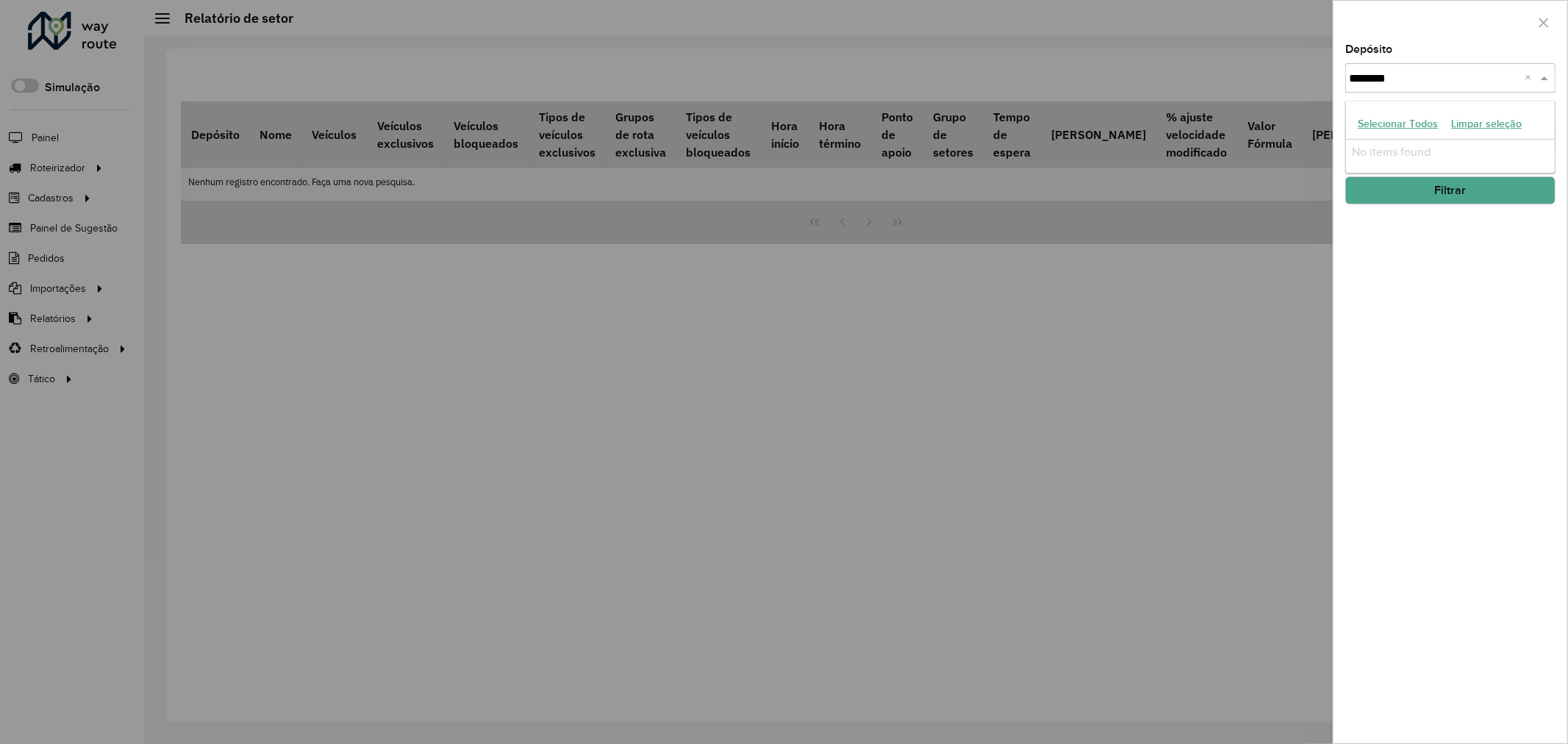
type input "*******"
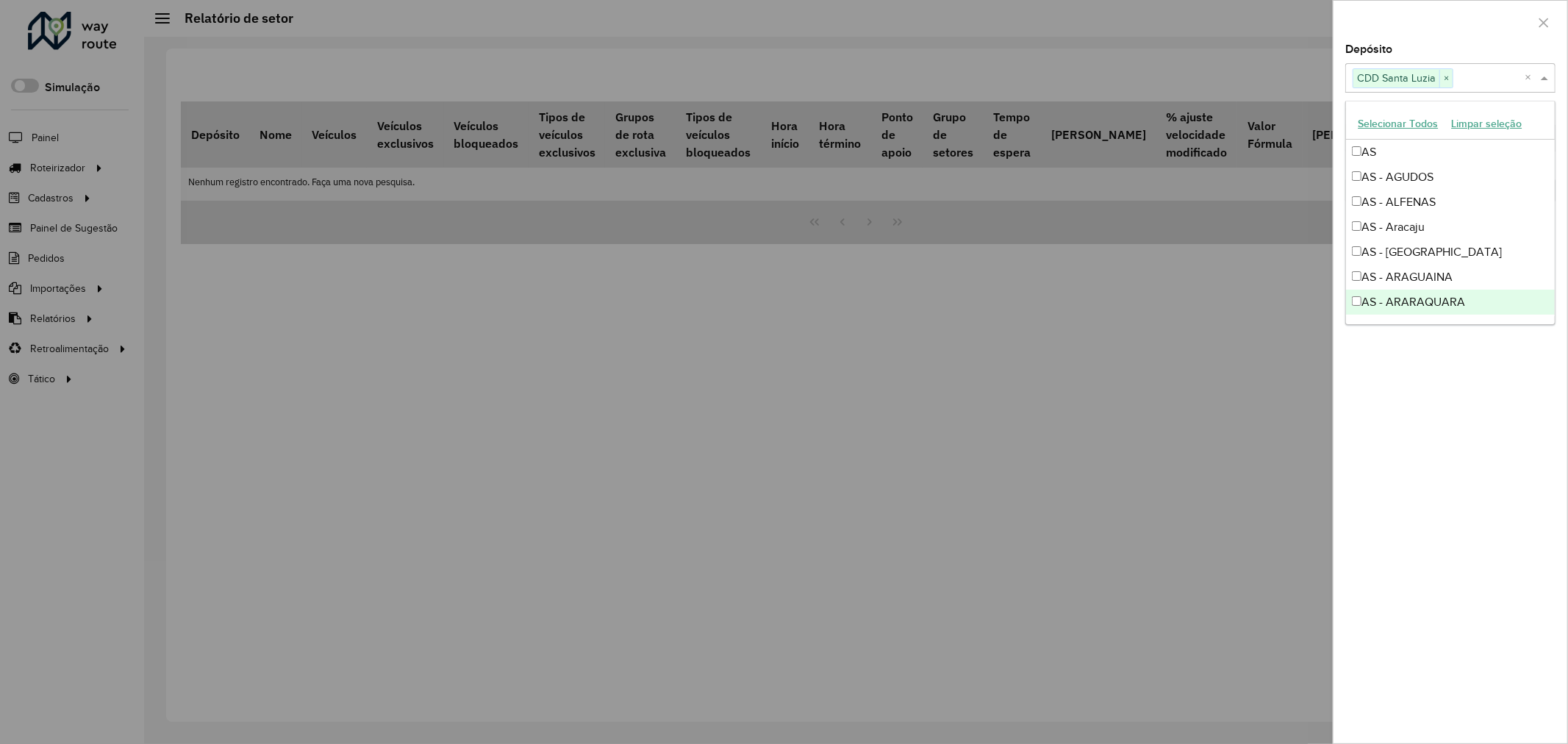
click at [1473, 440] on div "Depósito Selecione um ou mais itens CDD Santa Luzia × × Grupo de Depósito Selec…" at bounding box center [1450, 393] width 234 height 699
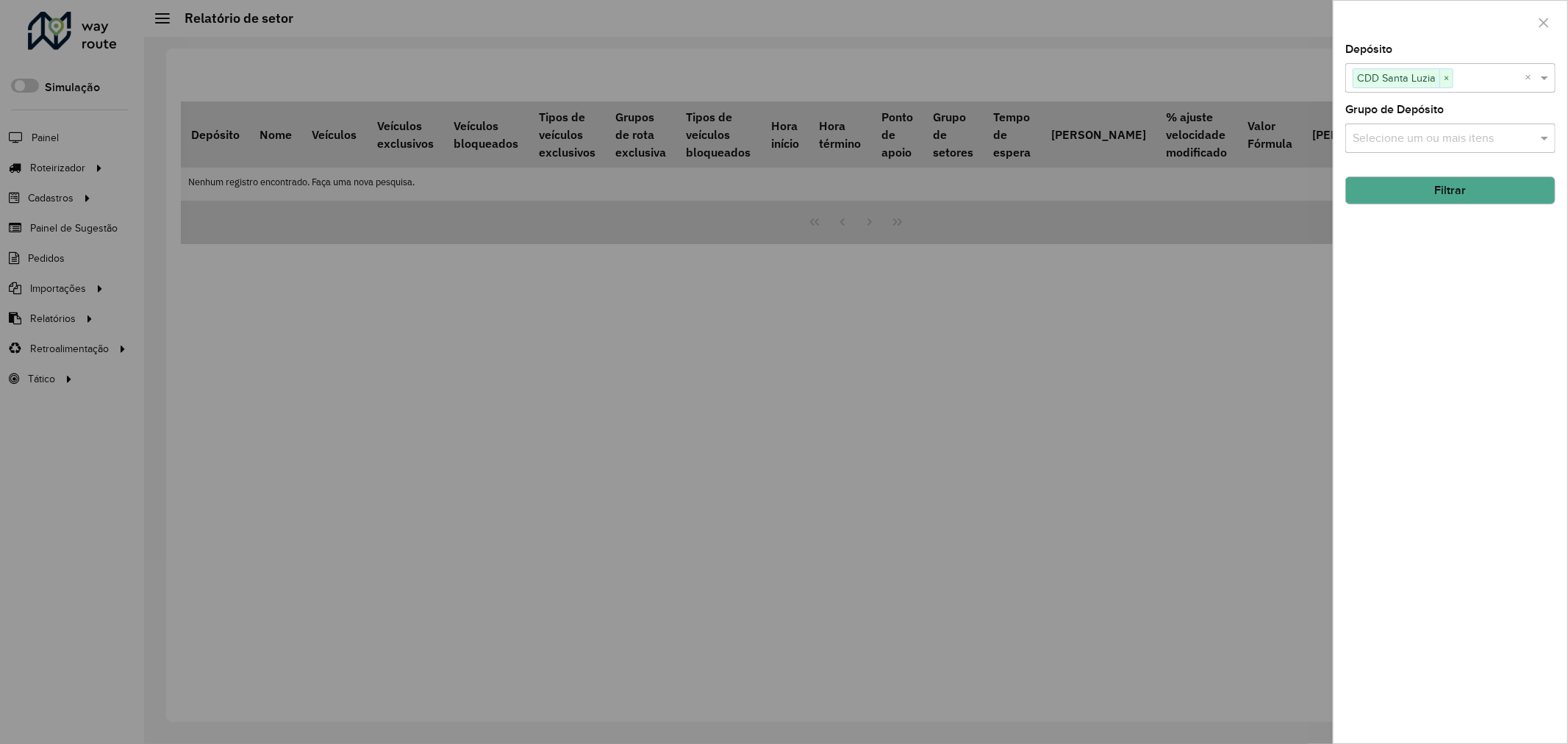
click at [1471, 187] on button "Filtrar" at bounding box center [1450, 190] width 210 height 28
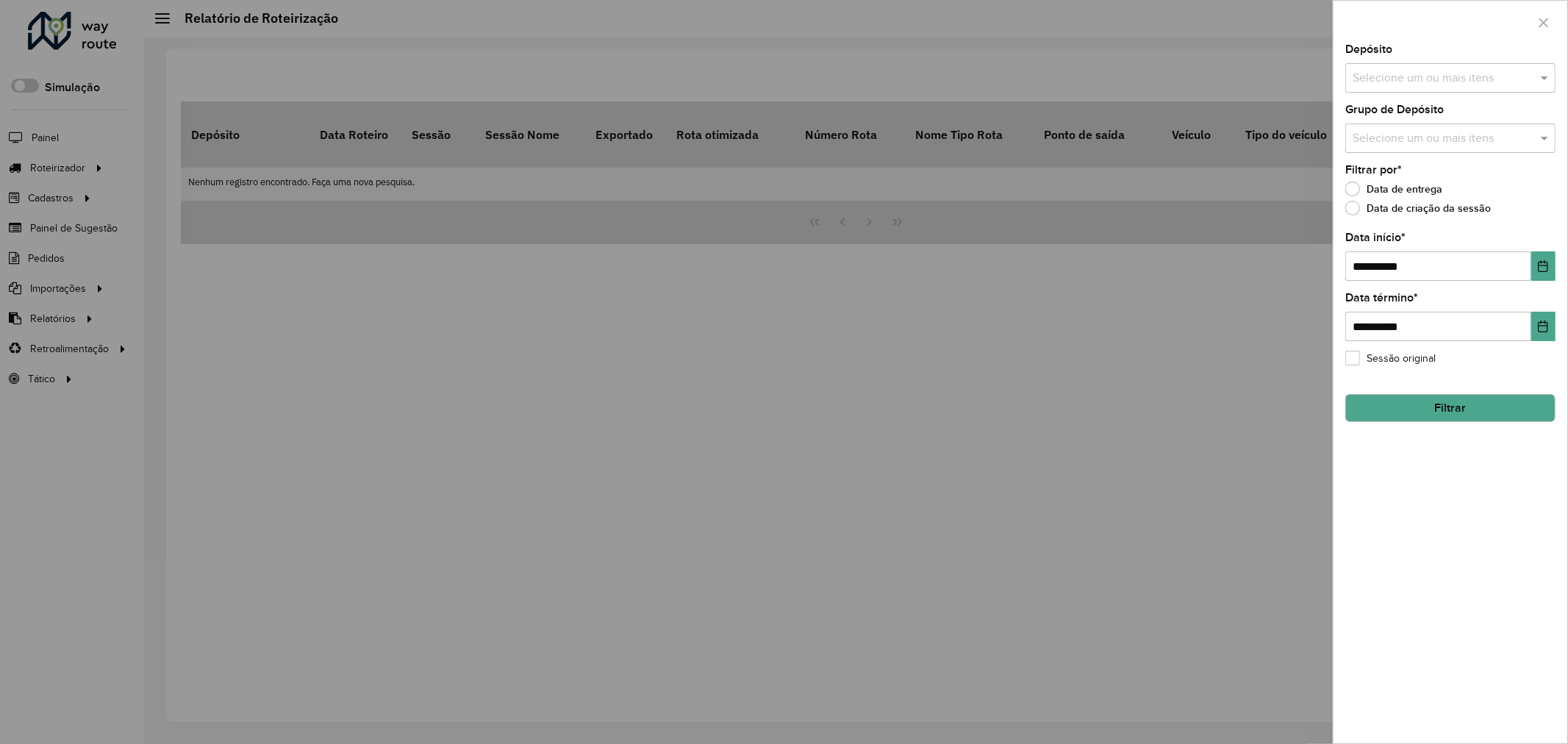
click at [1395, 66] on div "Selecione um ou mais itens" at bounding box center [1450, 78] width 210 height 29
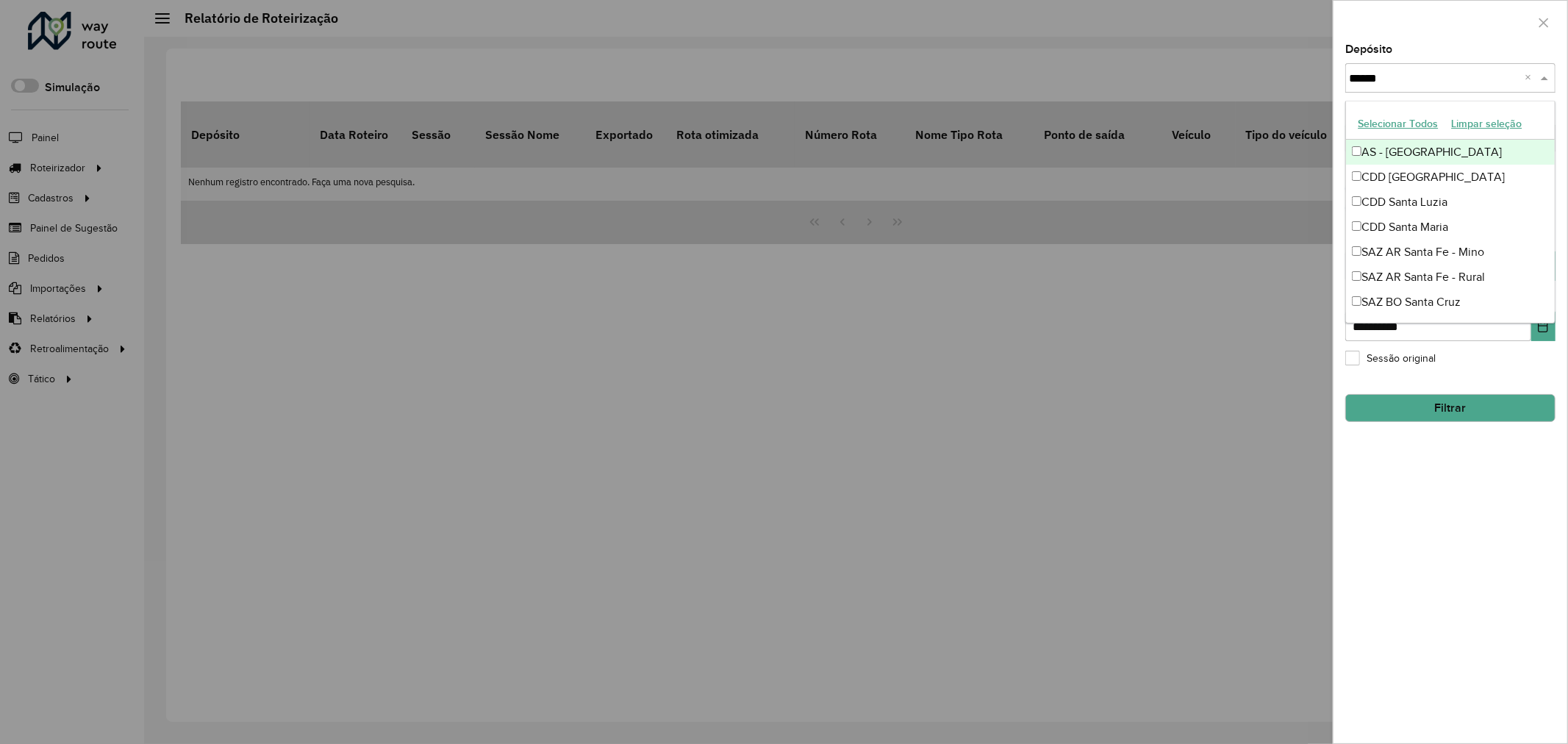
type input "*******"
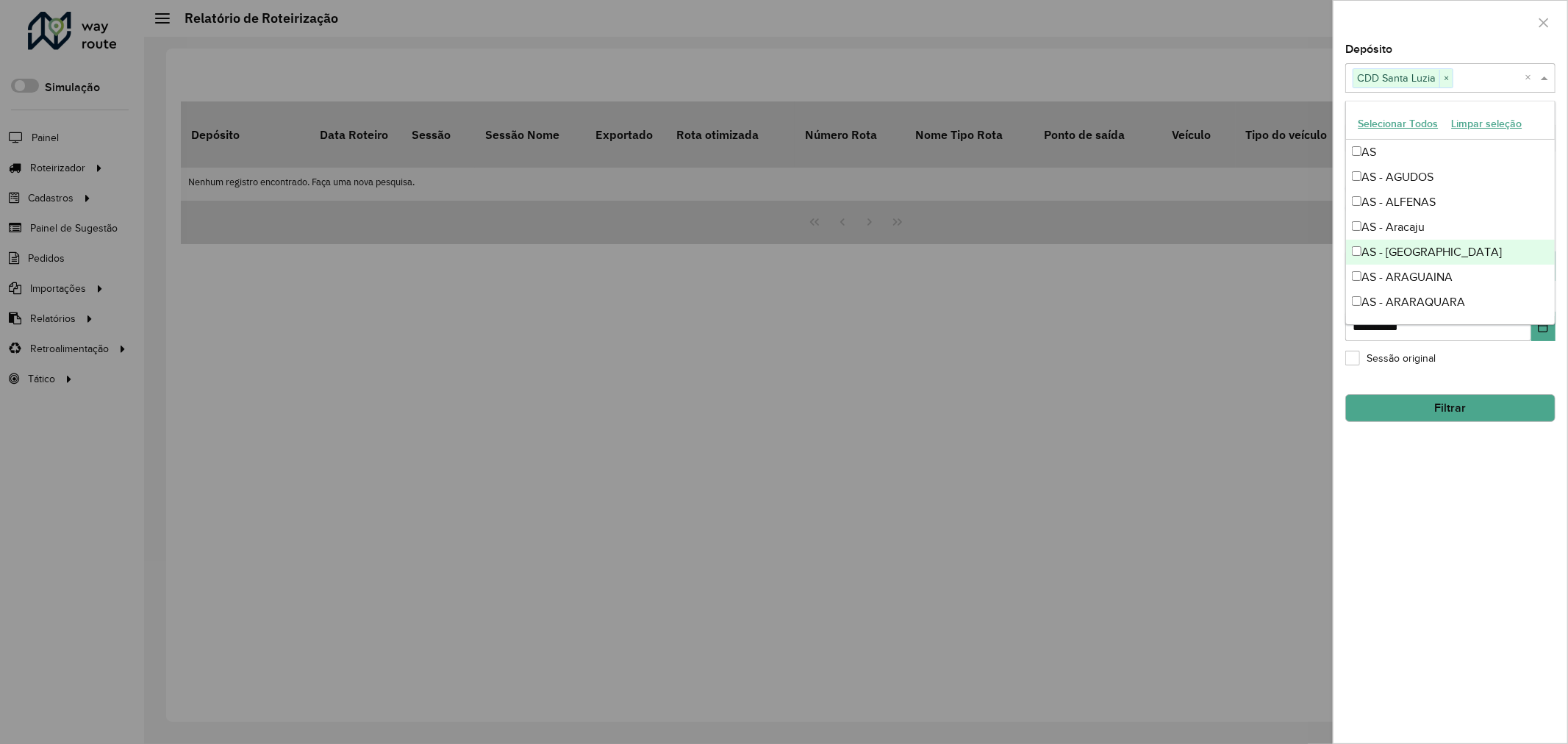
click at [1419, 633] on div "**********" at bounding box center [1450, 393] width 234 height 699
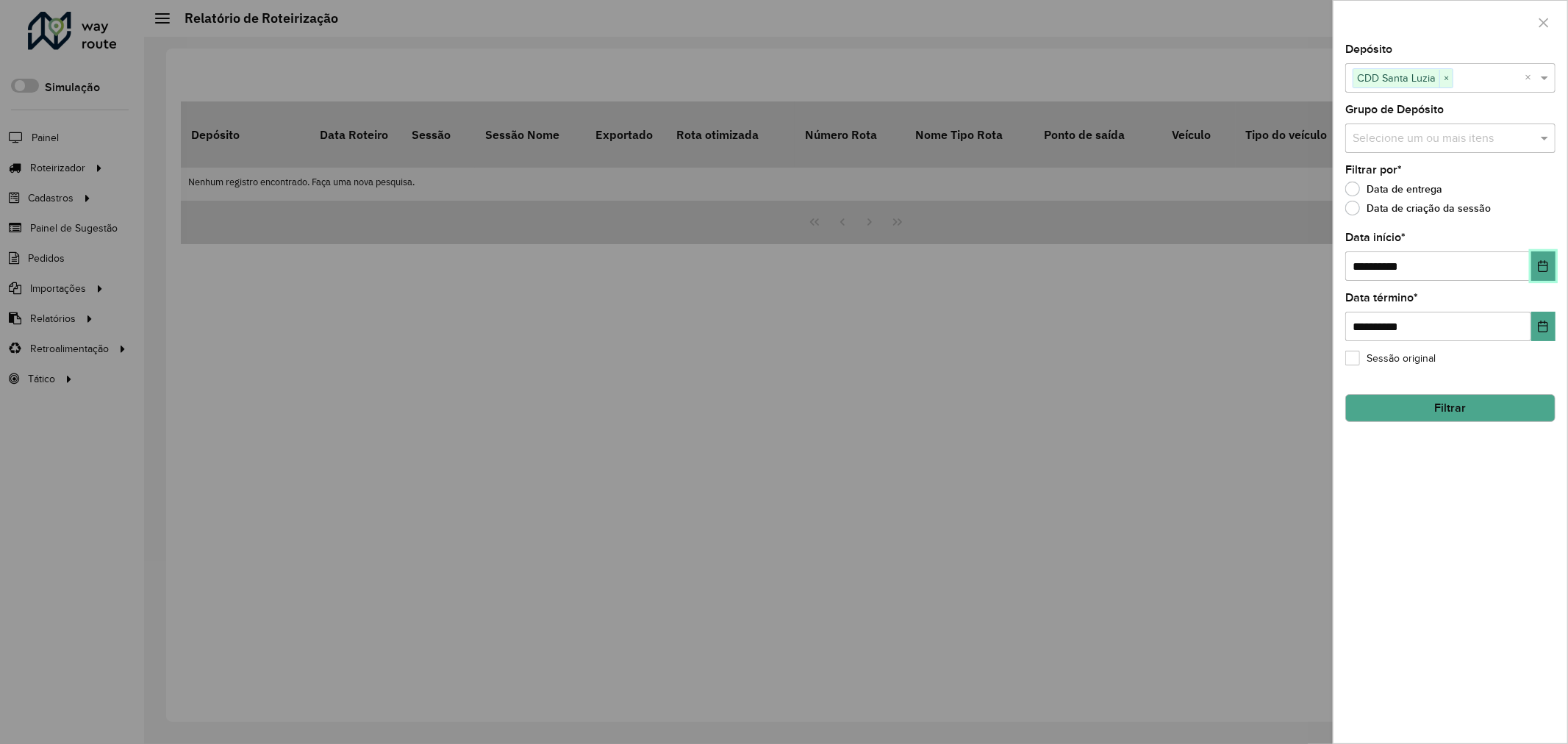
click at [1539, 254] on button "Choose Date" at bounding box center [1543, 266] width 25 height 29
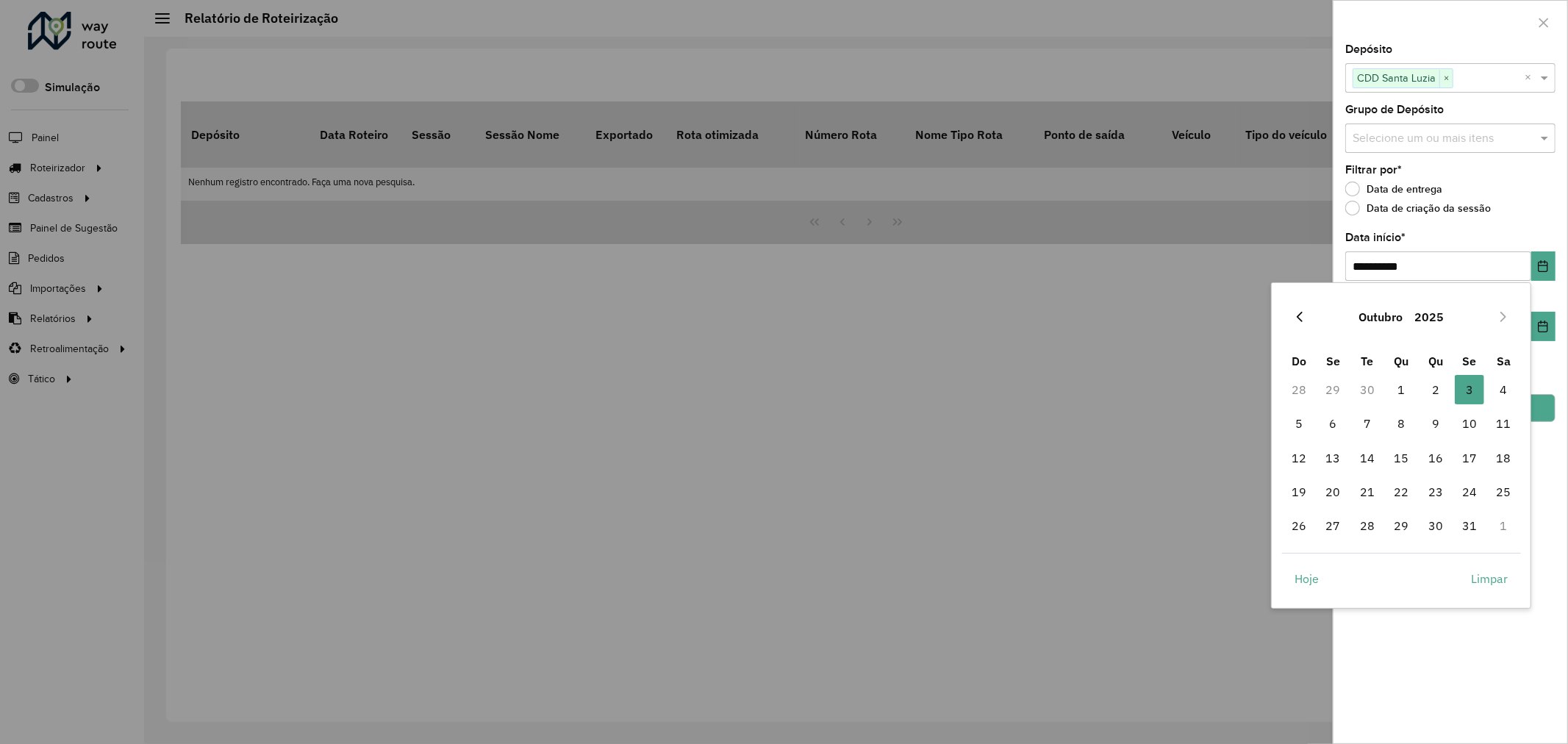
click at [1296, 318] on icon "Previous Month" at bounding box center [1299, 316] width 12 height 12
click at [1500, 312] on icon "Next Month" at bounding box center [1503, 316] width 12 height 12
click at [1329, 397] on span "1" at bounding box center [1334, 390] width 29 height 29
type input "**********"
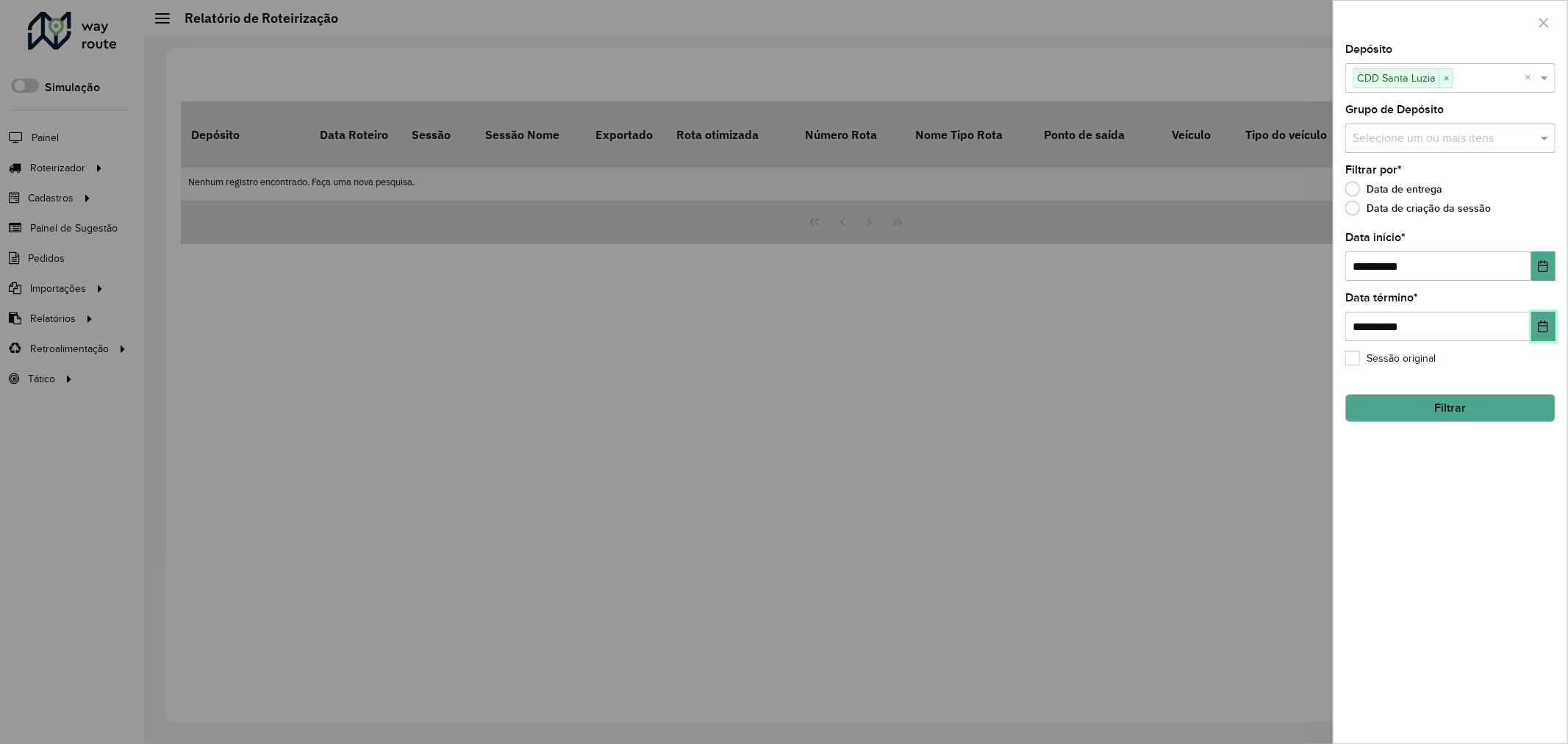
click at [1548, 330] on icon "Choose Date" at bounding box center [1543, 326] width 12 height 12
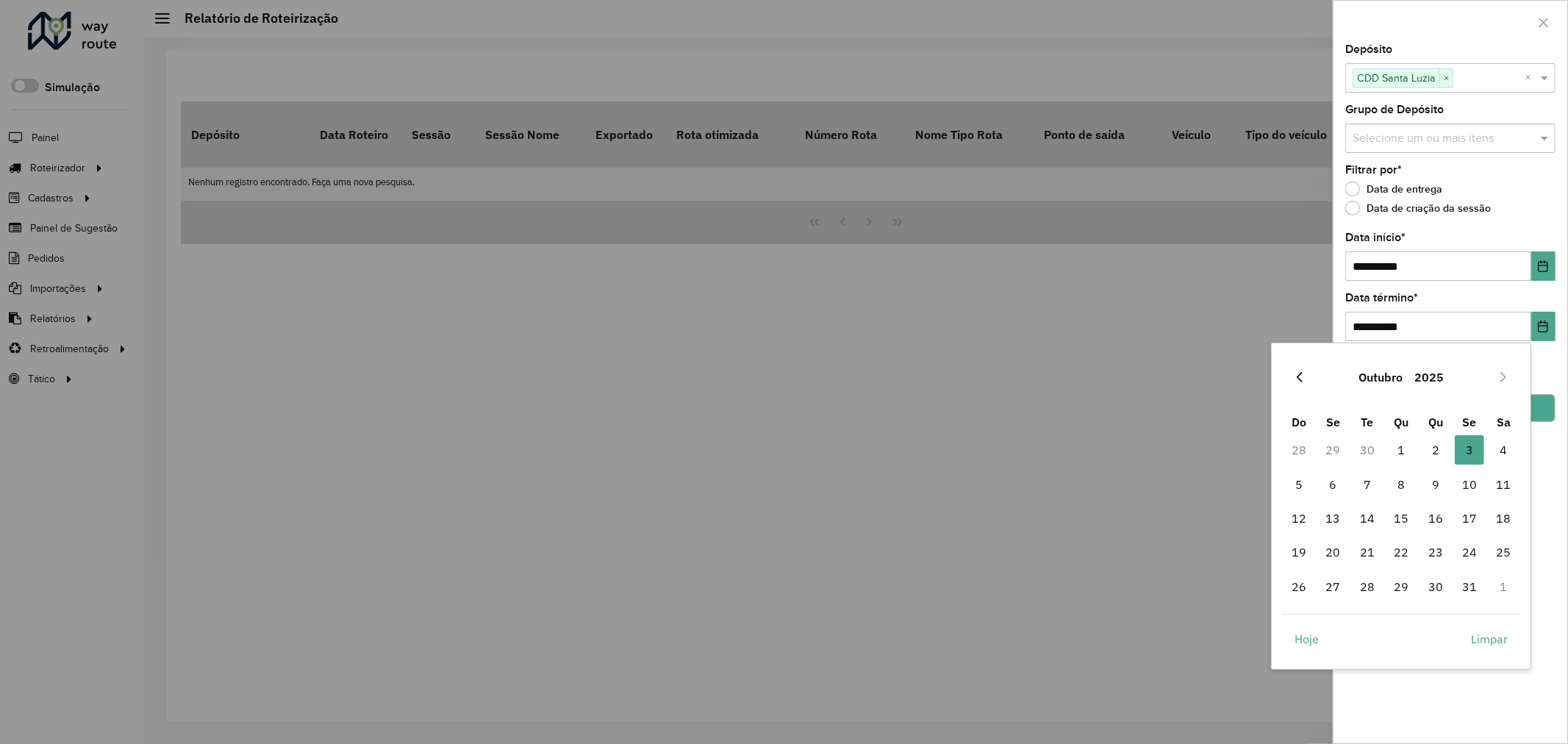
click at [1297, 380] on icon "Previous Month" at bounding box center [1299, 377] width 12 height 12
click at [1368, 586] on span "30" at bounding box center [1367, 586] width 29 height 29
type input "**********"
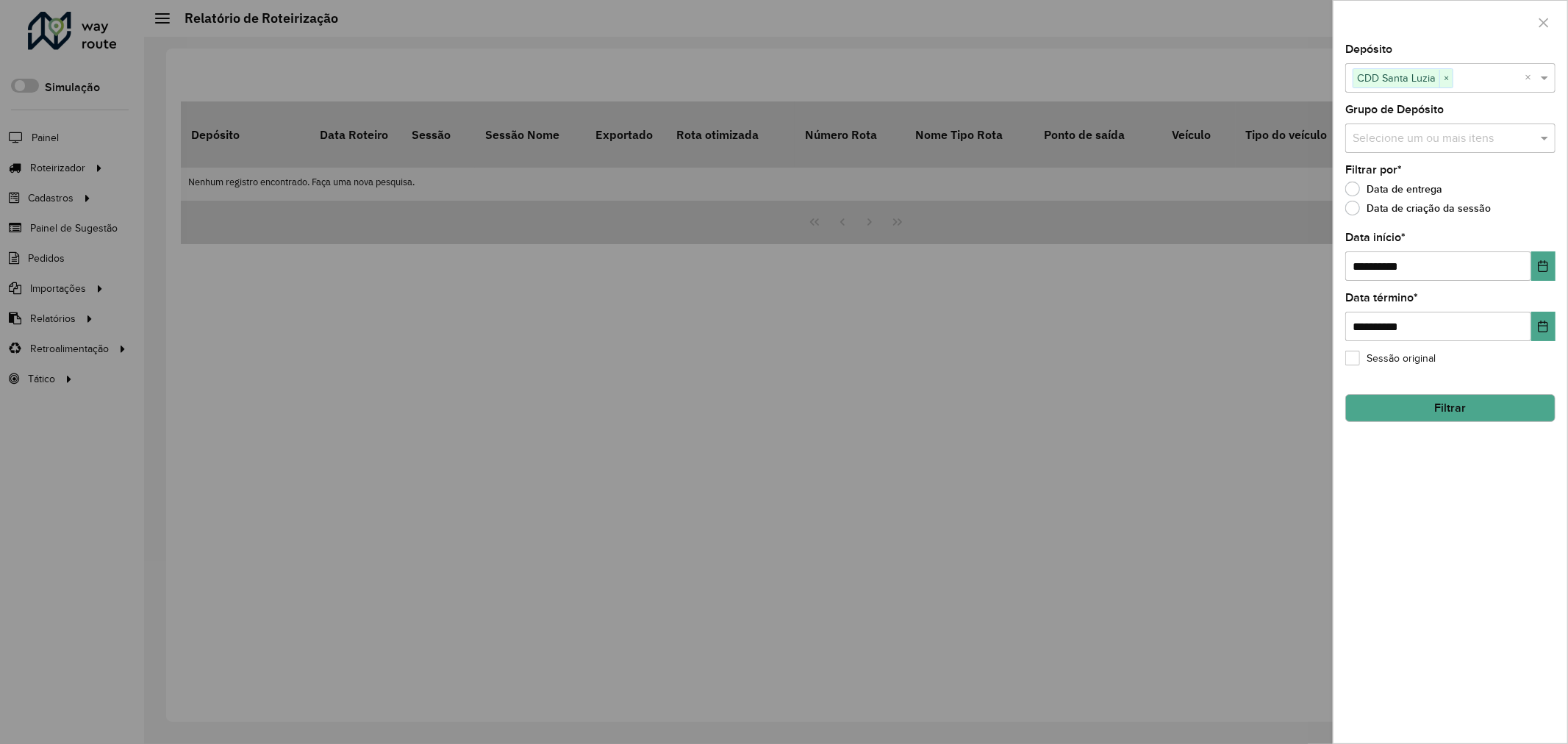
click at [1489, 407] on button "Filtrar" at bounding box center [1450, 408] width 210 height 28
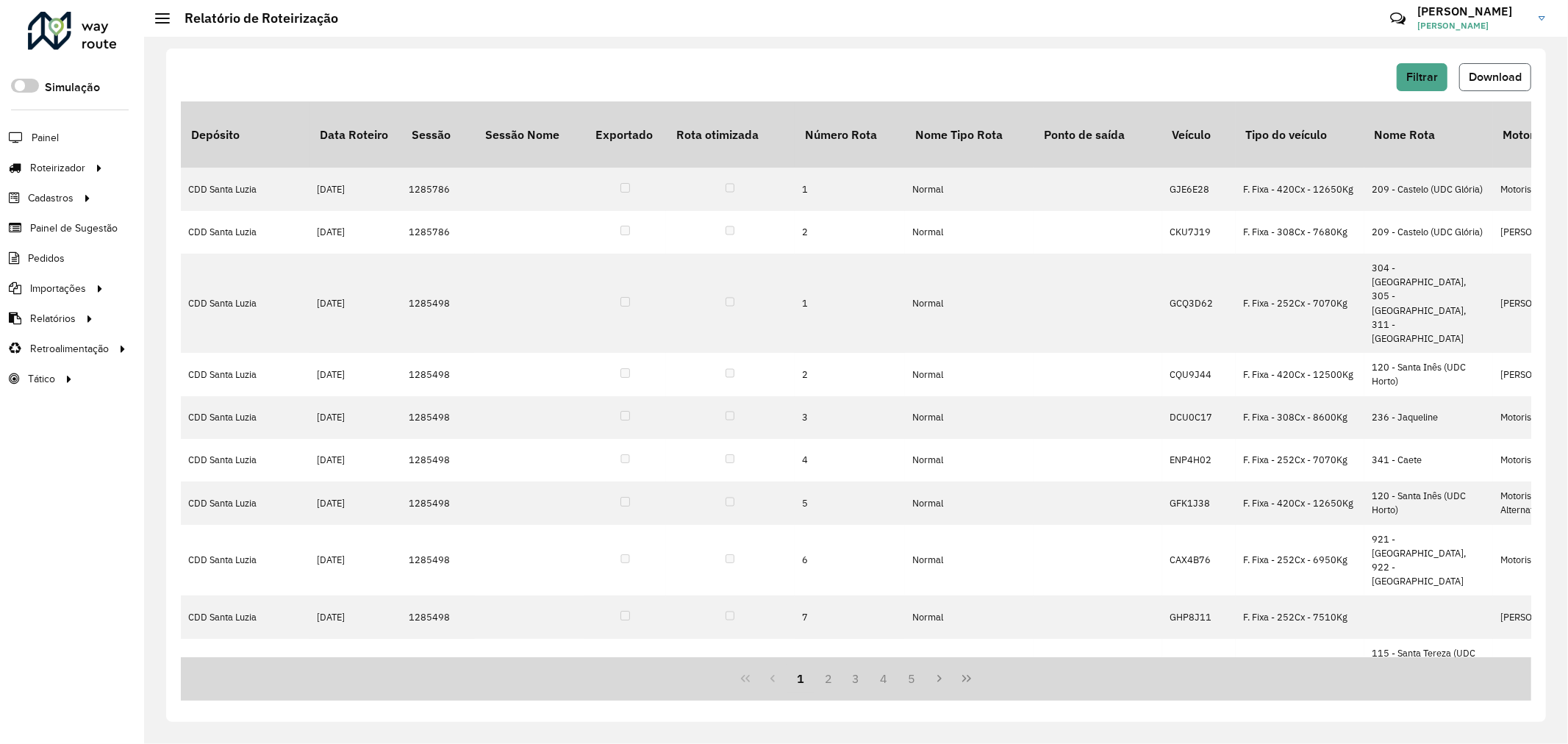
click at [1485, 75] on span "Download" at bounding box center [1495, 77] width 53 height 12
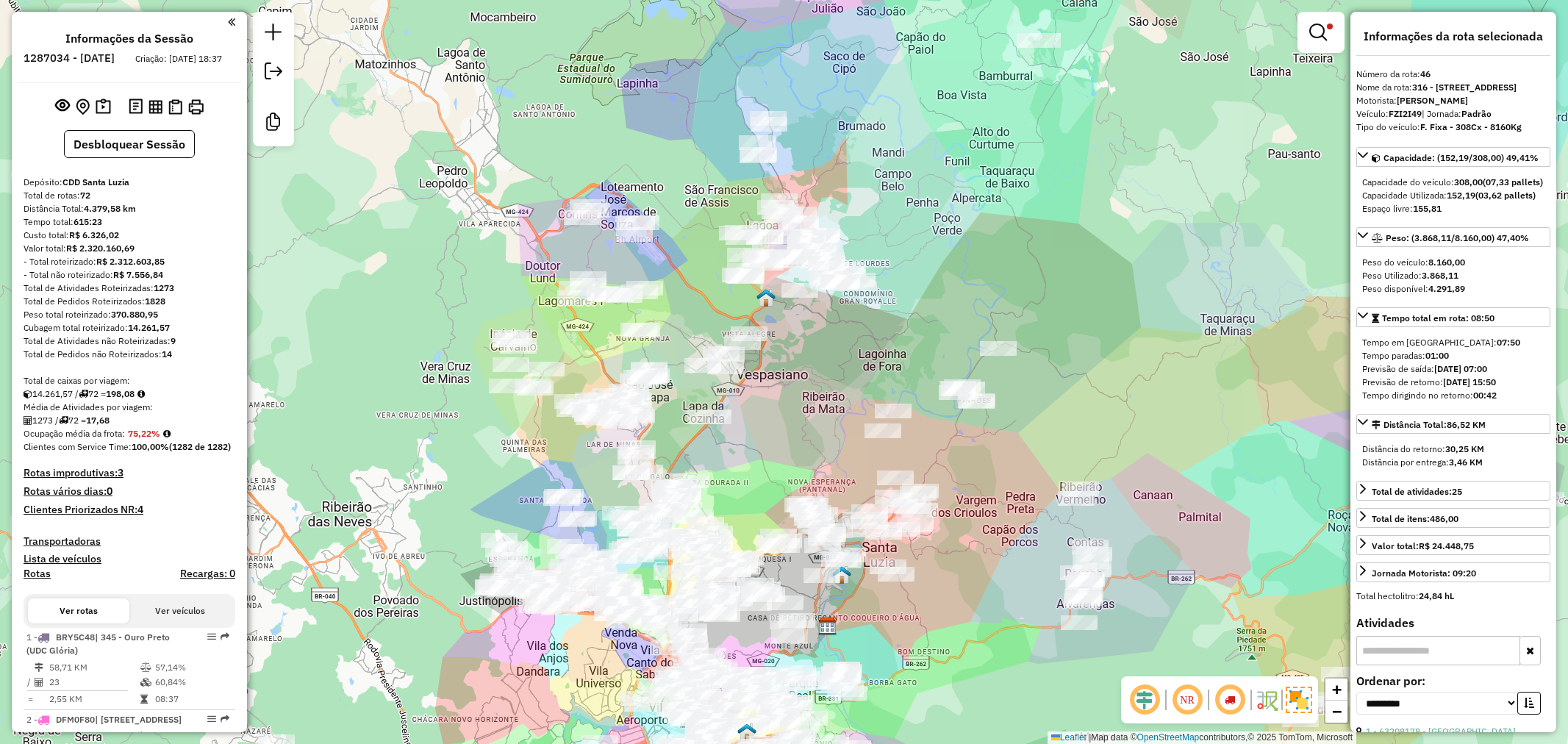
select select "**********"
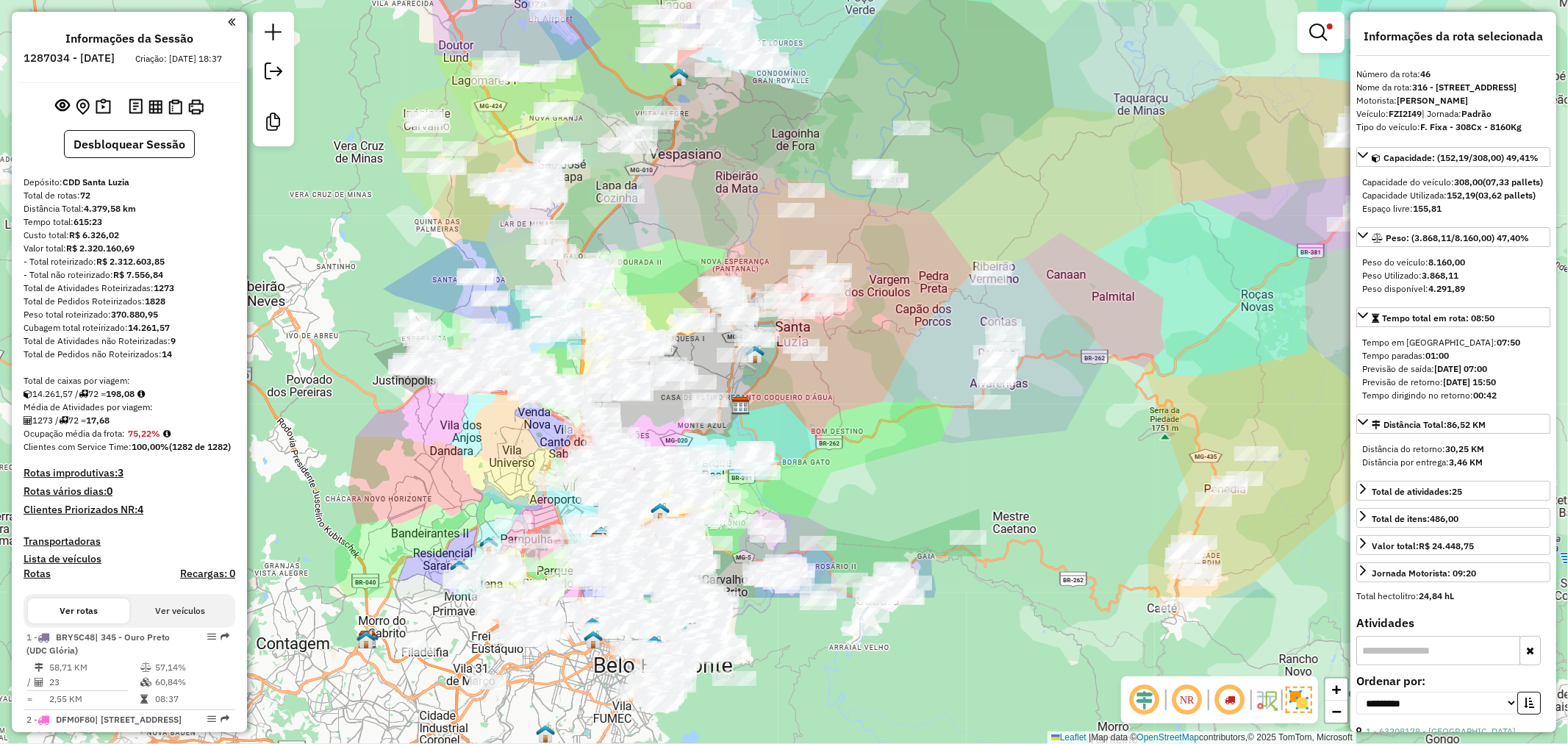
drag, startPoint x: 469, startPoint y: 448, endPoint x: 387, endPoint y: 238, distance: 225.4
click at [387, 238] on div "Limpar filtros Janela de atendimento Grade de atendimento Capacidade Transporta…" at bounding box center [784, 372] width 1568 height 744
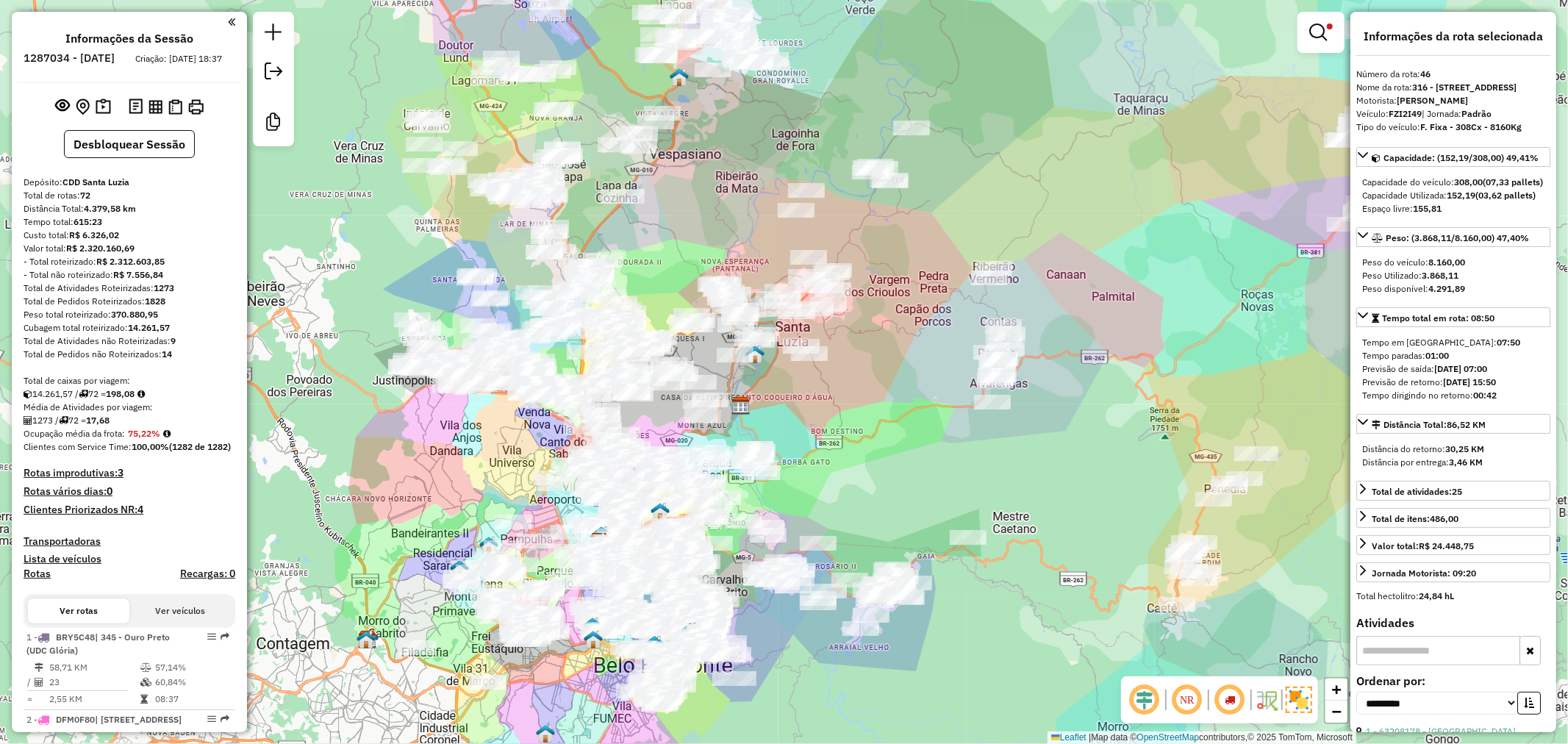
click at [138, 516] on strong "4" at bounding box center [141, 509] width 6 height 13
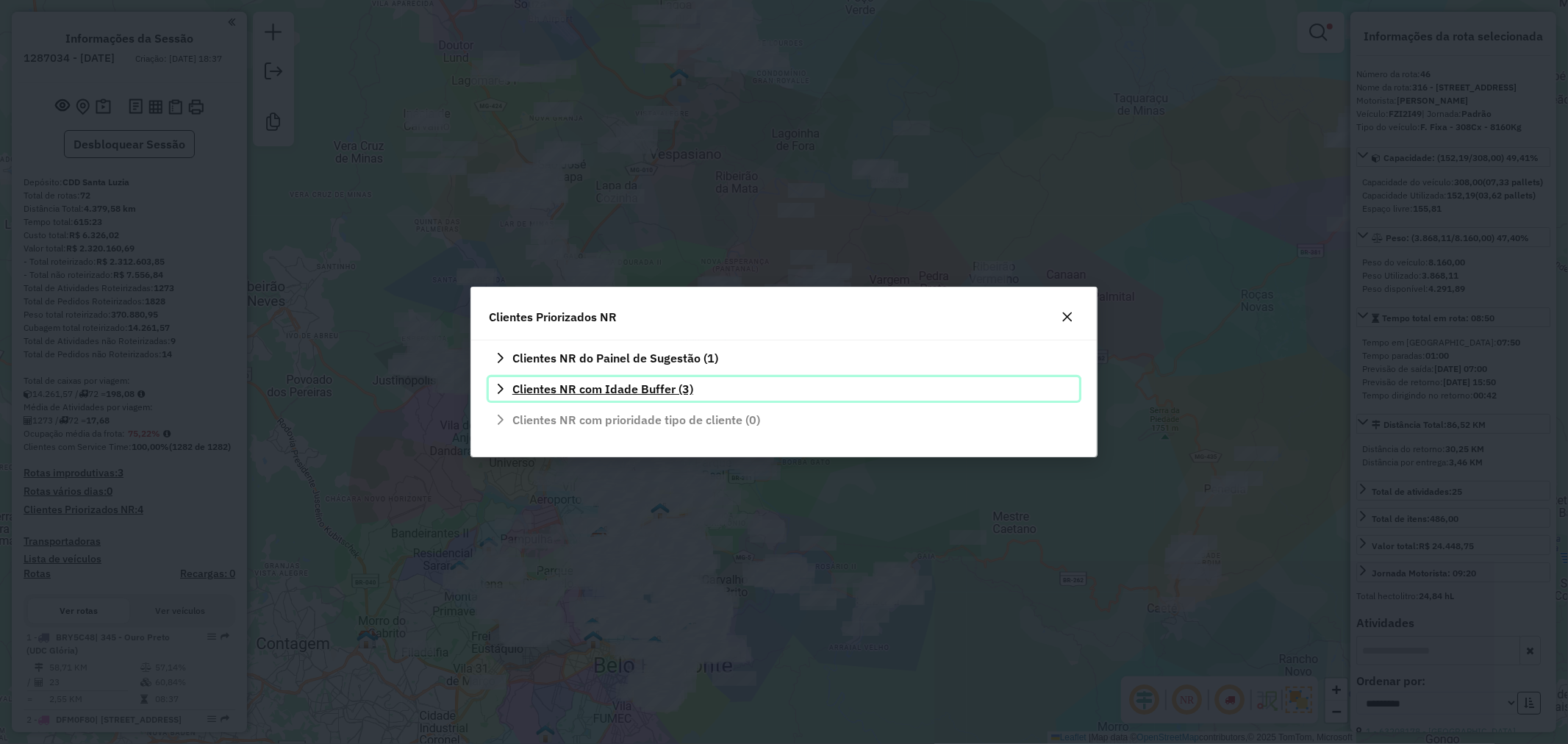
click at [625, 387] on span "Clientes NR com Idade Buffer (3)" at bounding box center [603, 388] width 181 height 12
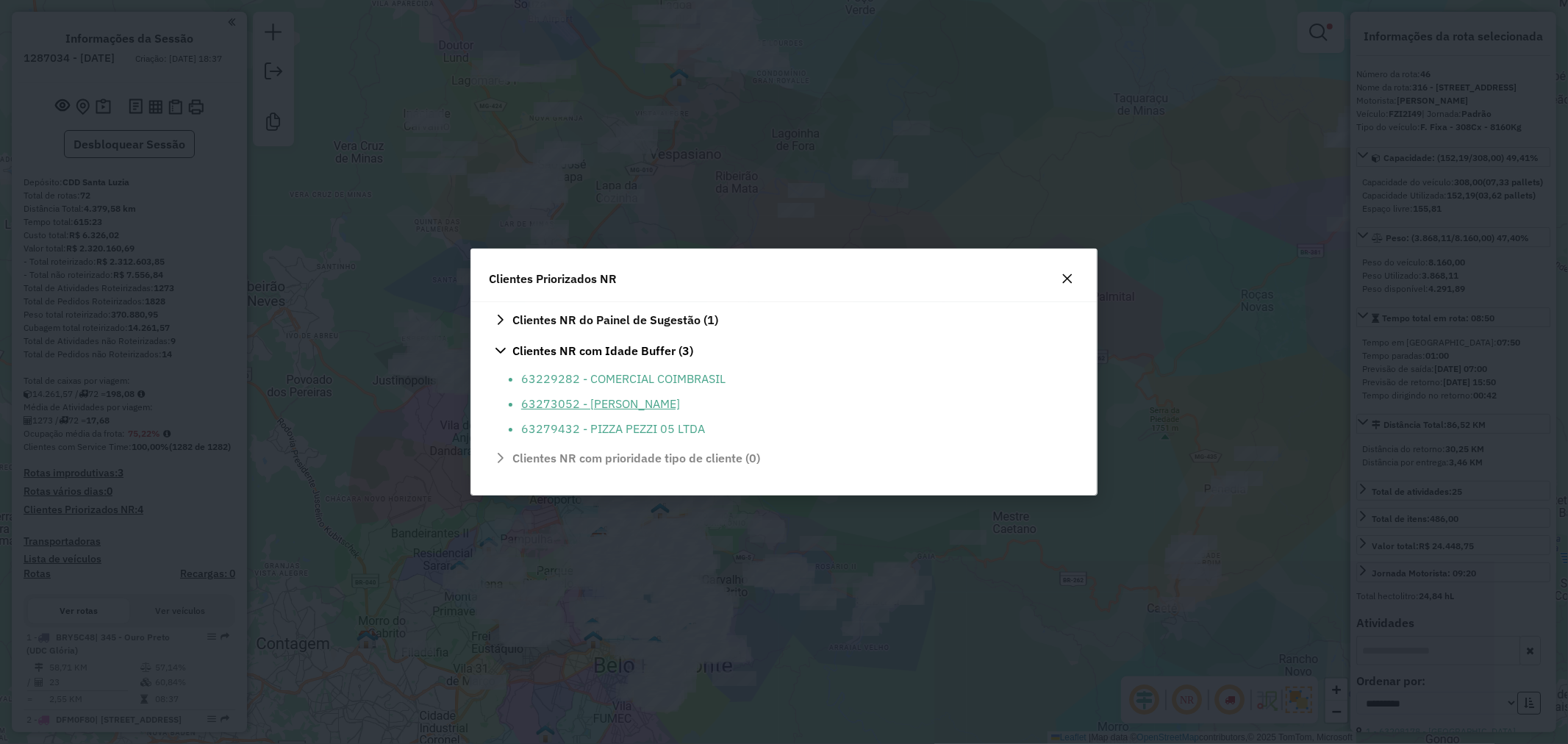
click at [644, 397] on li "63273052 - [PERSON_NAME]" at bounding box center [796, 404] width 549 height 18
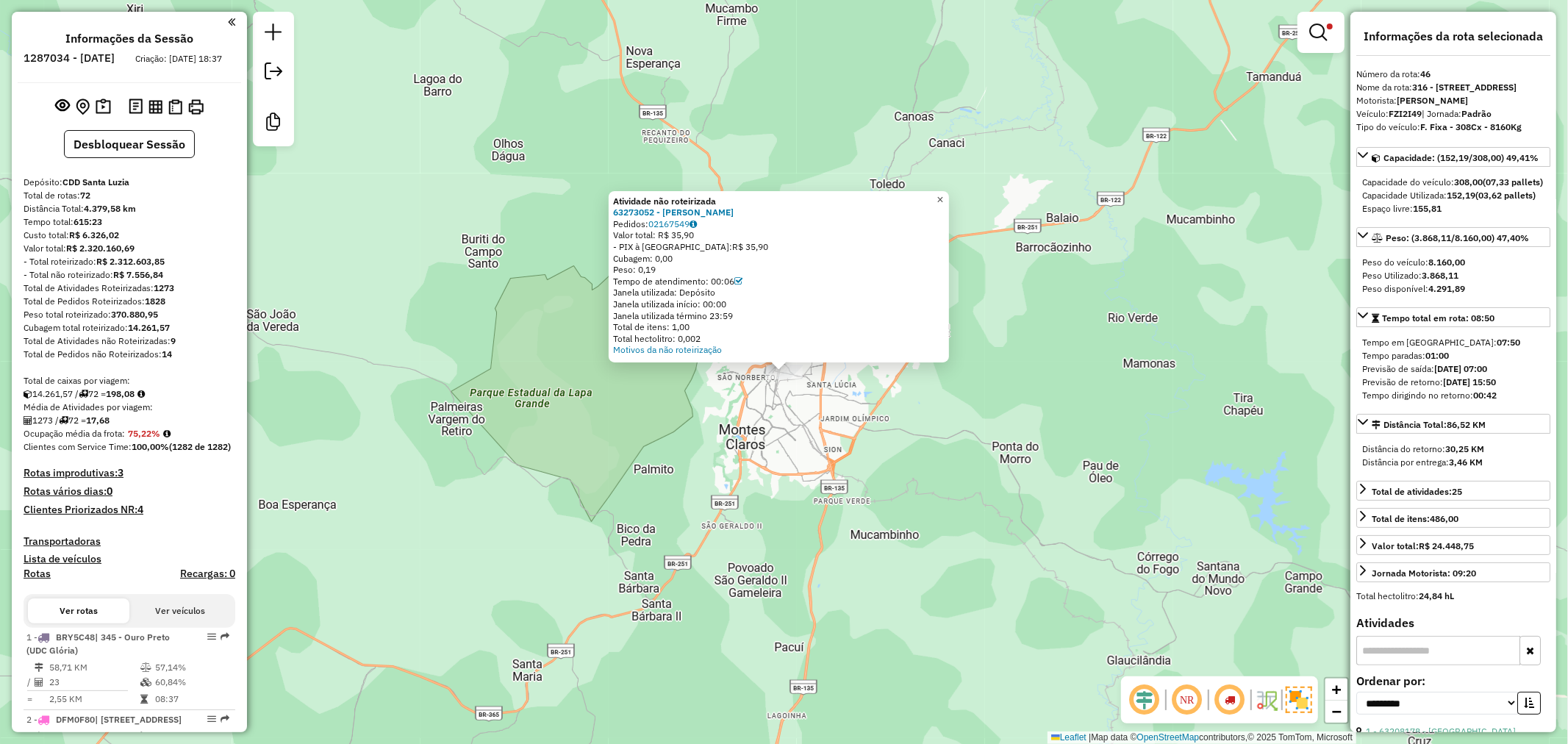
click at [943, 193] on span "×" at bounding box center [939, 199] width 7 height 12
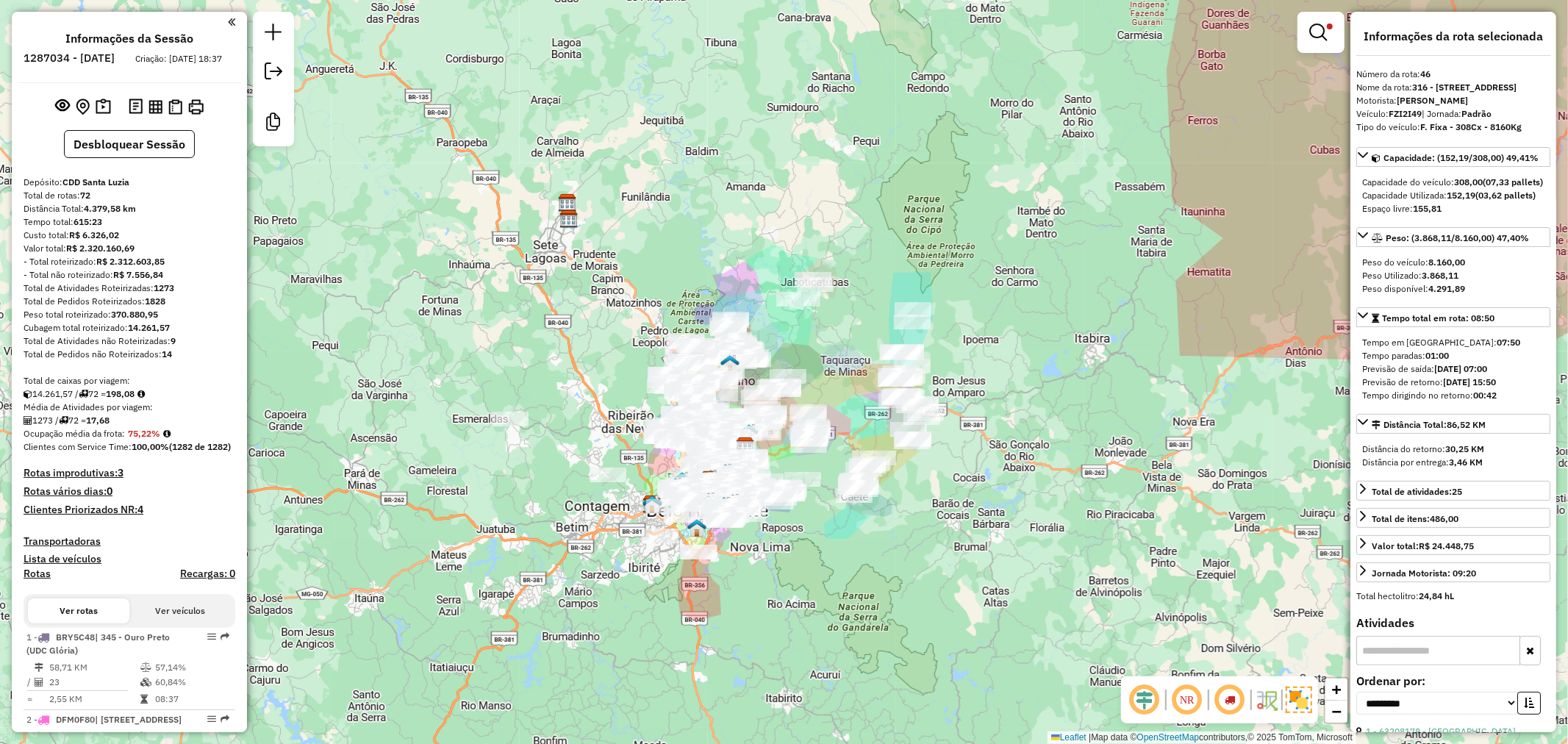
drag, startPoint x: 656, startPoint y: 517, endPoint x: 586, endPoint y: 522, distance: 70.2
click at [586, 522] on div "Limpar filtros Janela de atendimento Grade de atendimento Capacidade Transporta…" at bounding box center [784, 372] width 1568 height 744
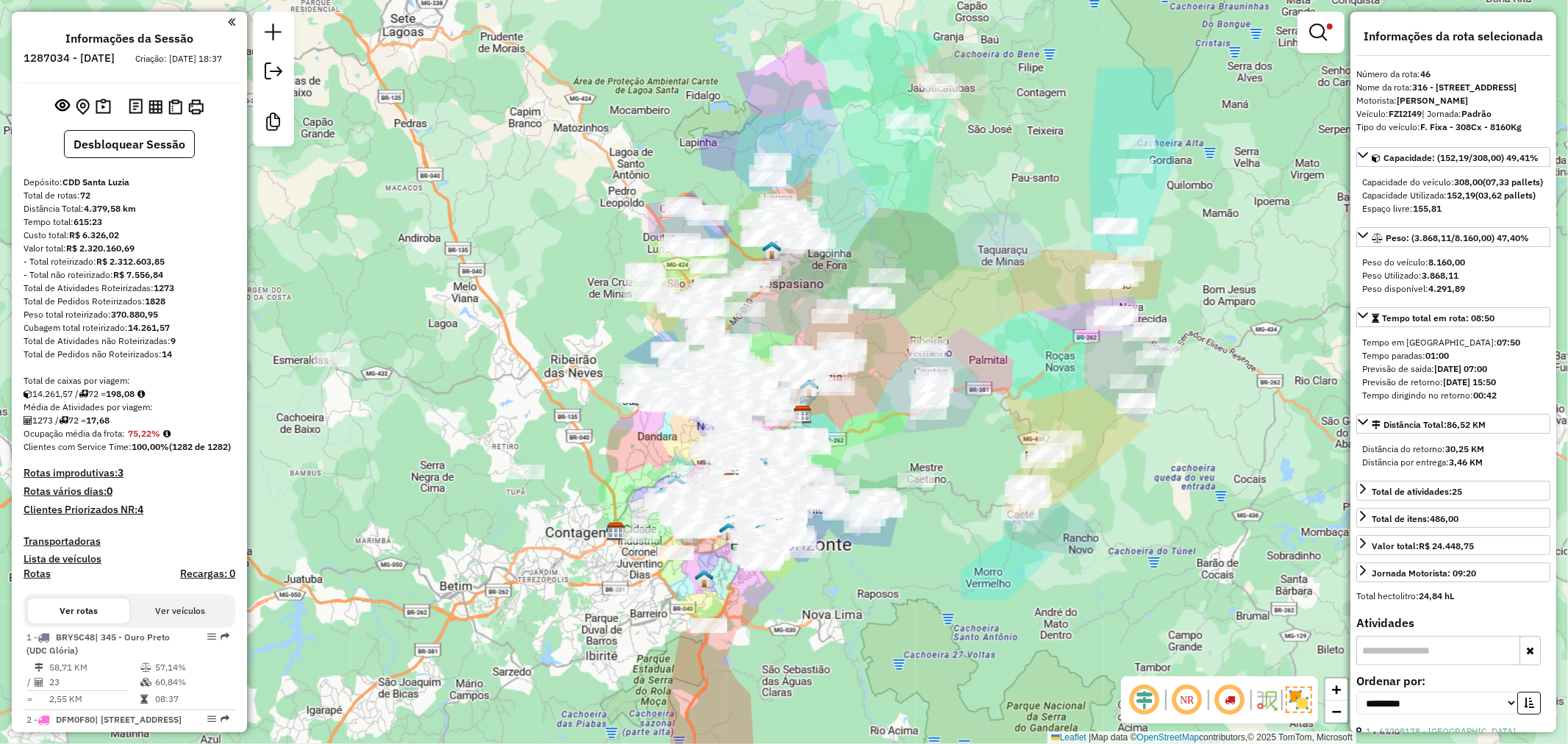
drag, startPoint x: 543, startPoint y: 495, endPoint x: 583, endPoint y: 476, distance: 44.3
click at [580, 473] on div "Limpar filtros Janela de atendimento Grade de atendimento Capacidade Transporta…" at bounding box center [784, 372] width 1568 height 744
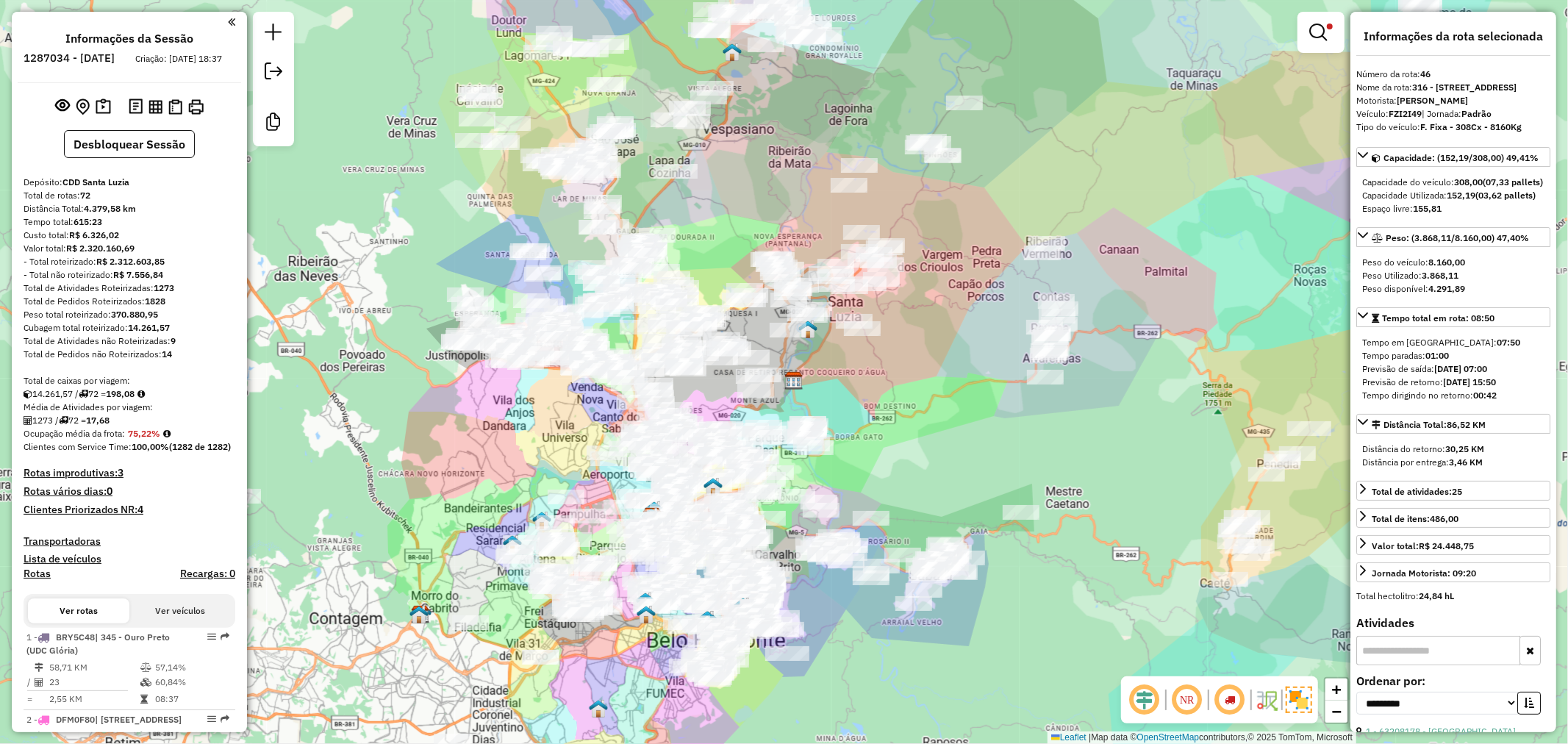
drag, startPoint x: 908, startPoint y: 498, endPoint x: 919, endPoint y: 451, distance: 48.3
click at [919, 451] on div "Limpar filtros Janela de atendimento Grade de atendimento Capacidade Transporta…" at bounding box center [784, 372] width 1568 height 744
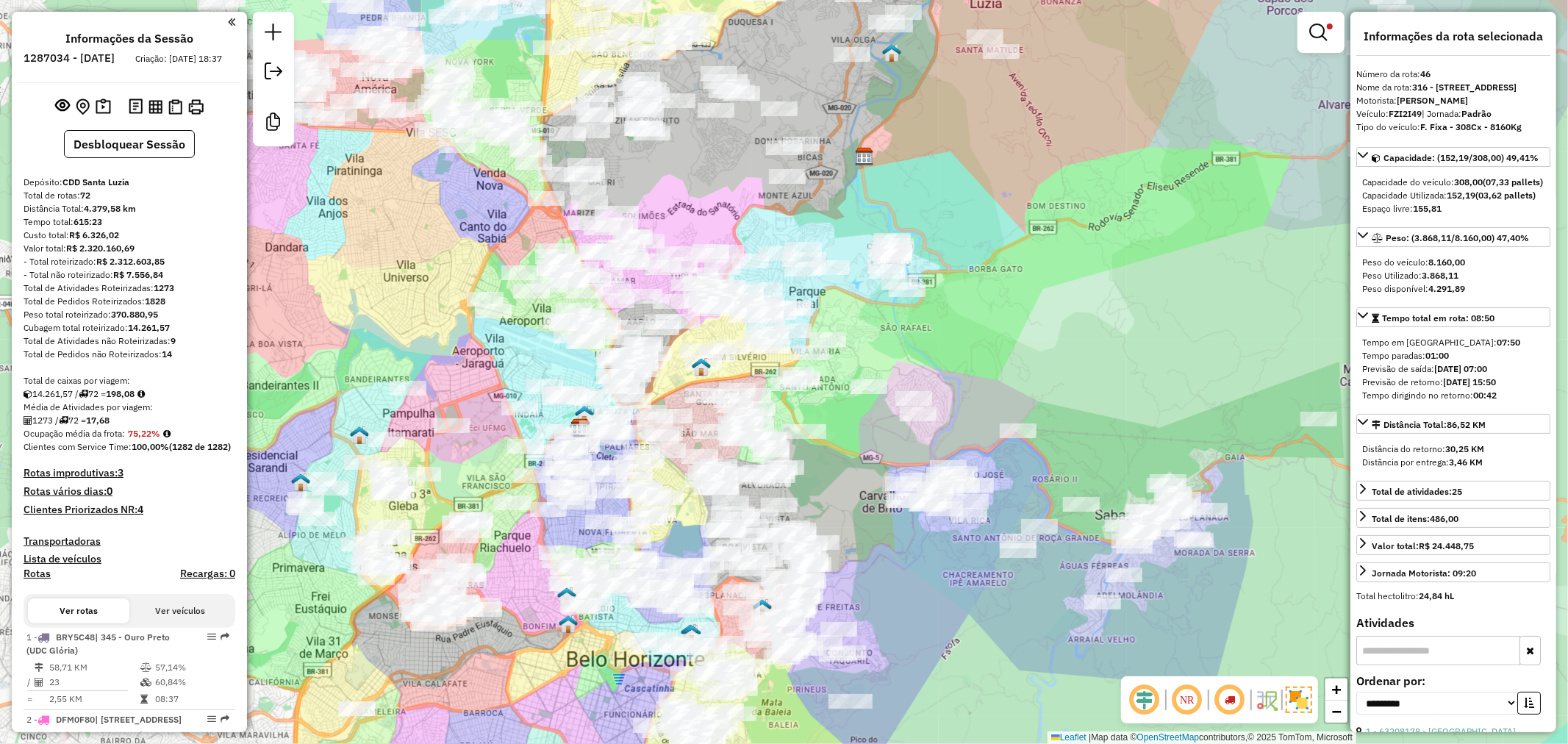
click at [1226, 701] on em at bounding box center [1230, 699] width 35 height 35
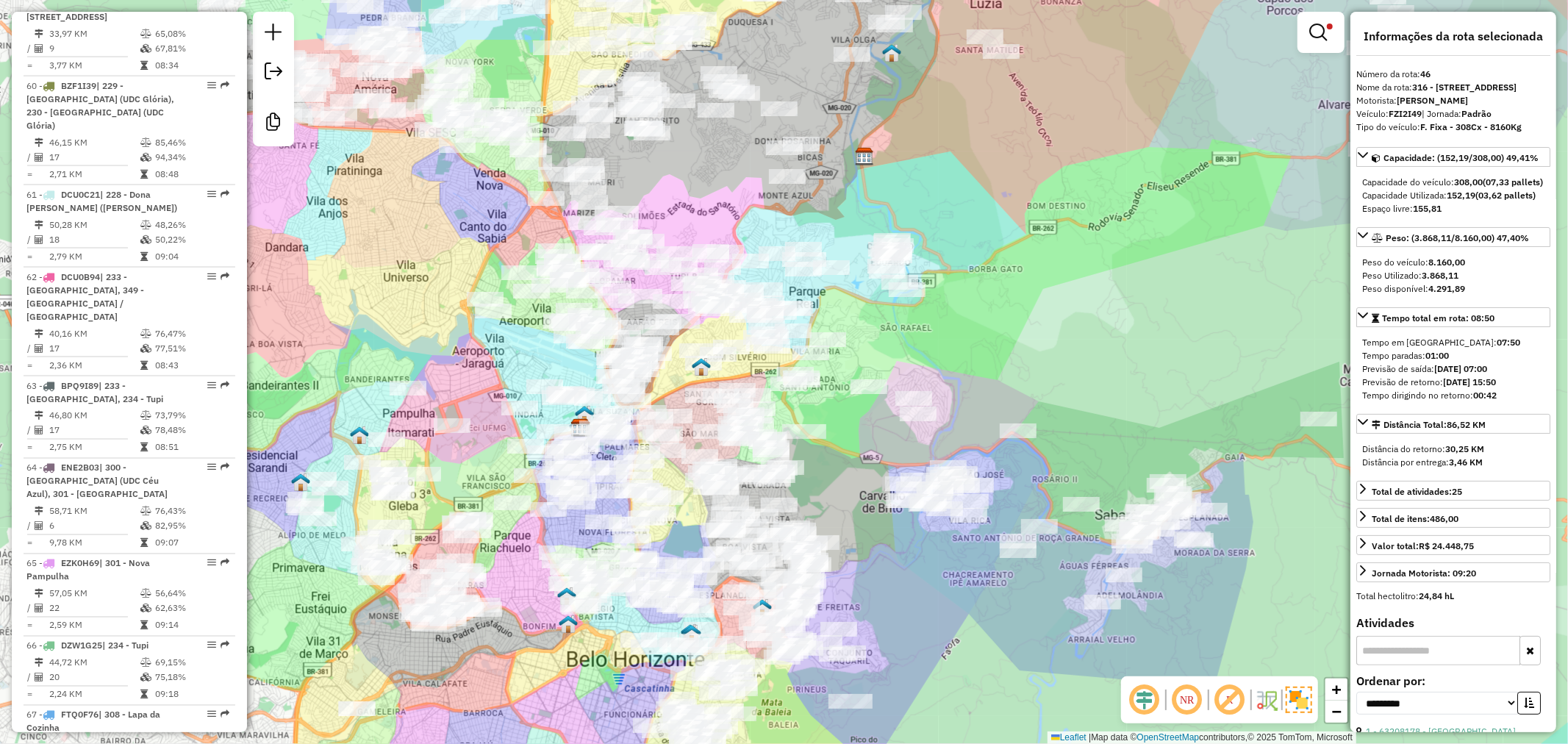
scroll to position [6787, 0]
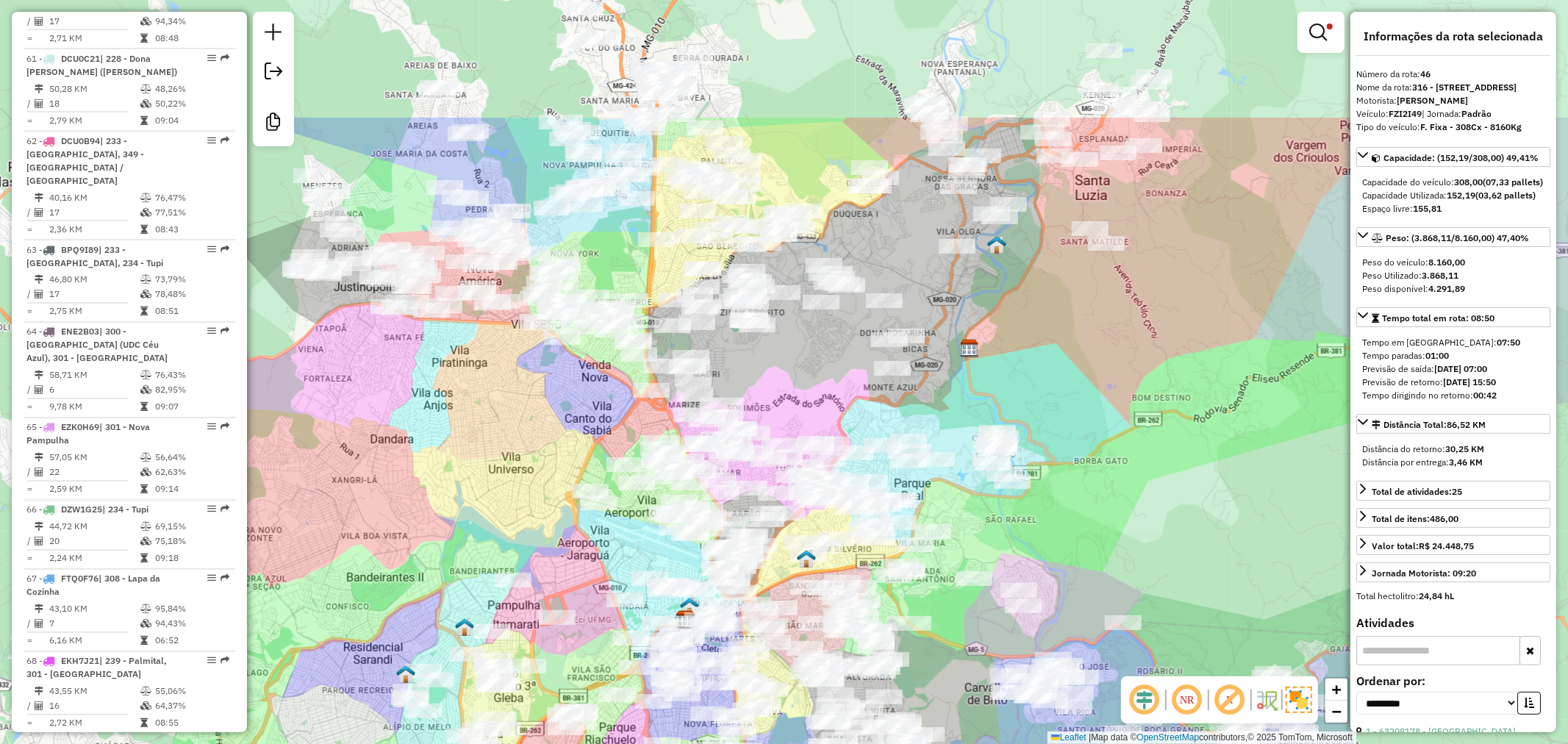
drag, startPoint x: 332, startPoint y: 303, endPoint x: 437, endPoint y: 495, distance: 218.8
click at [437, 495] on div "Limpar filtros Janela de atendimento Grade de atendimento Capacidade Transporta…" at bounding box center [784, 372] width 1568 height 744
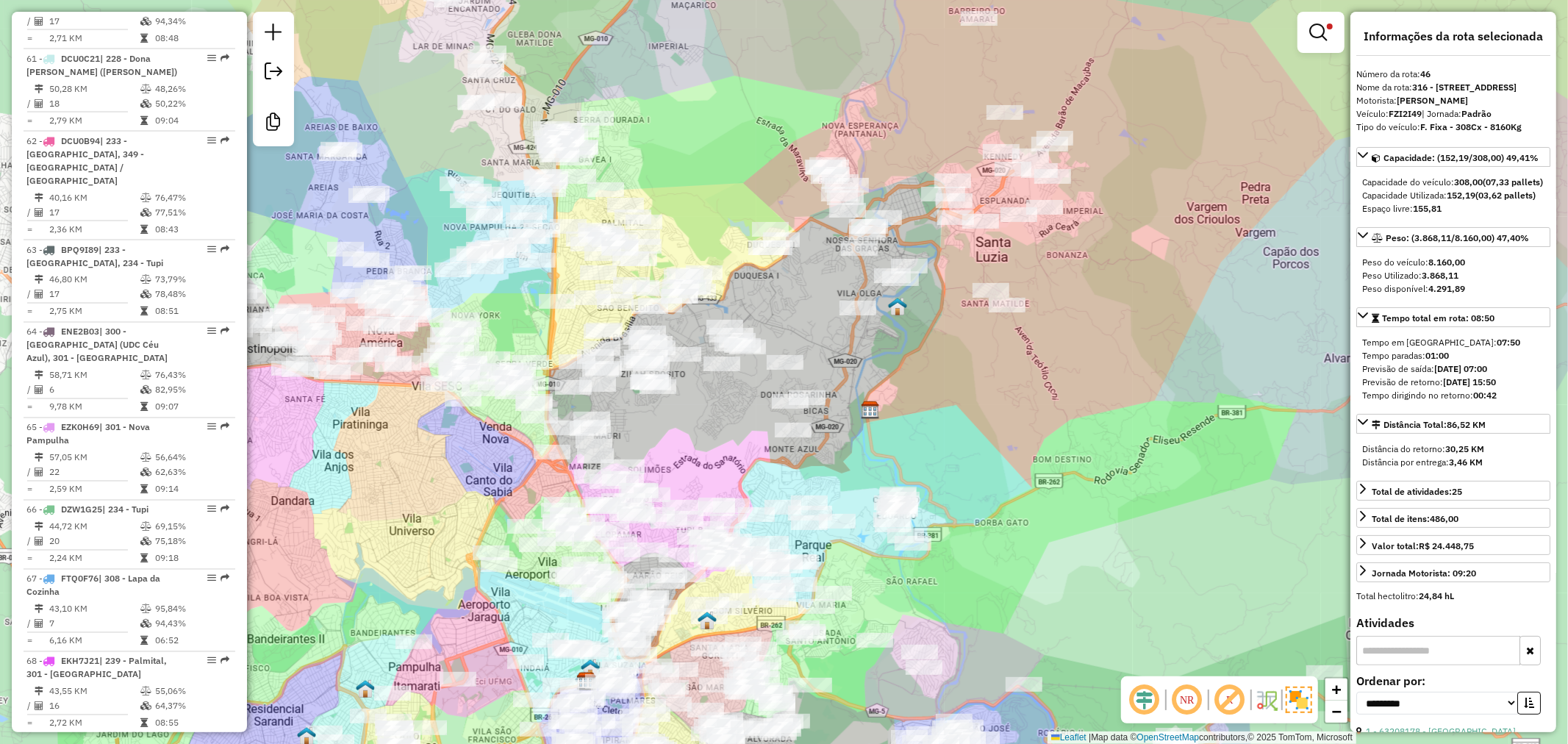
drag, startPoint x: 449, startPoint y: 427, endPoint x: 377, endPoint y: 467, distance: 82.4
click at [377, 467] on div "Limpar filtros Janela de atendimento Grade de atendimento Capacidade Transporta…" at bounding box center [784, 372] width 1568 height 744
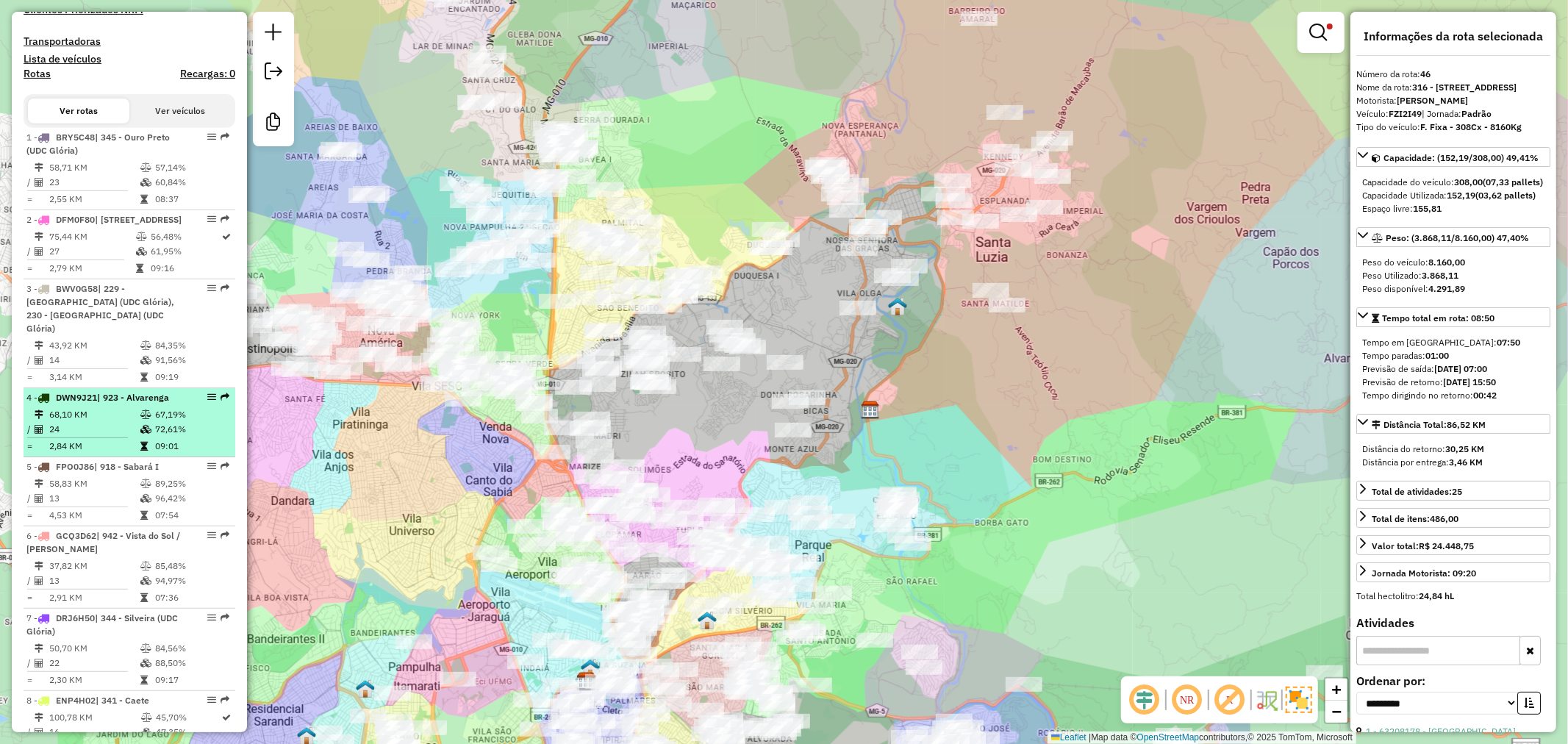
scroll to position [0, 0]
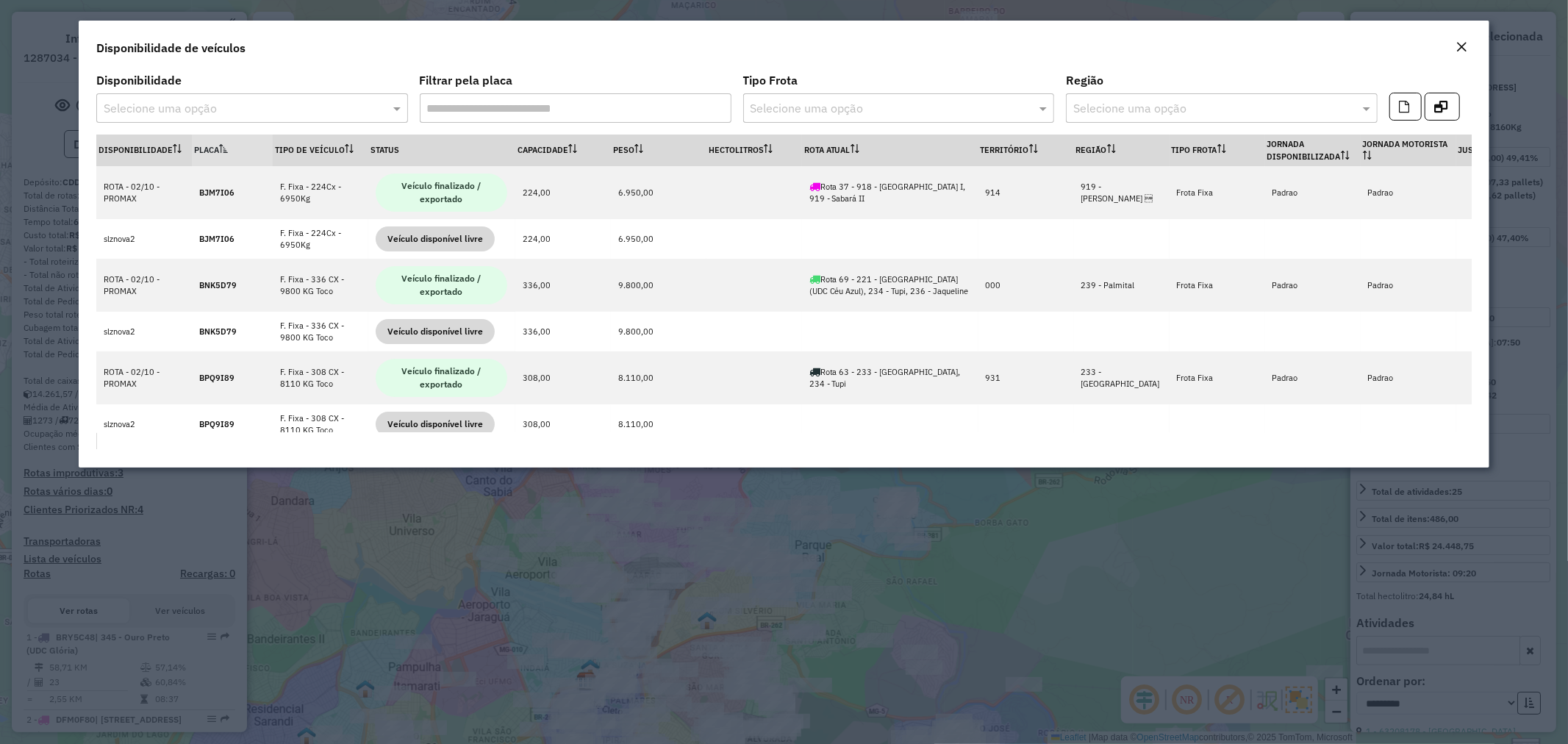
click at [849, 131] on formly-field "Tipo Frota Selecione uma opção" at bounding box center [899, 105] width 311 height 59
click at [849, 144] on th "Rota Atual" at bounding box center [889, 150] width 176 height 32
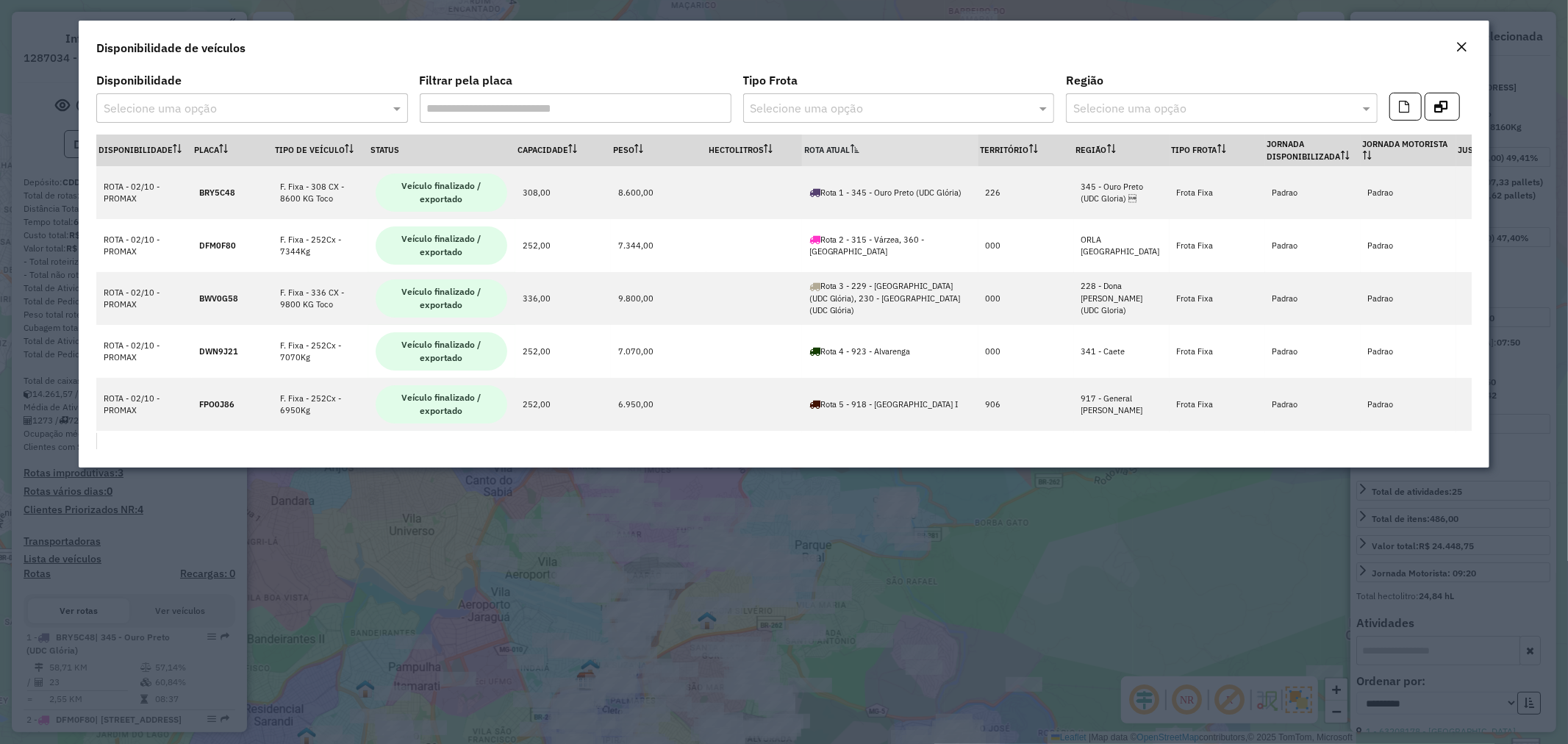
click at [849, 148] on th "Rota Atual" at bounding box center [889, 150] width 176 height 32
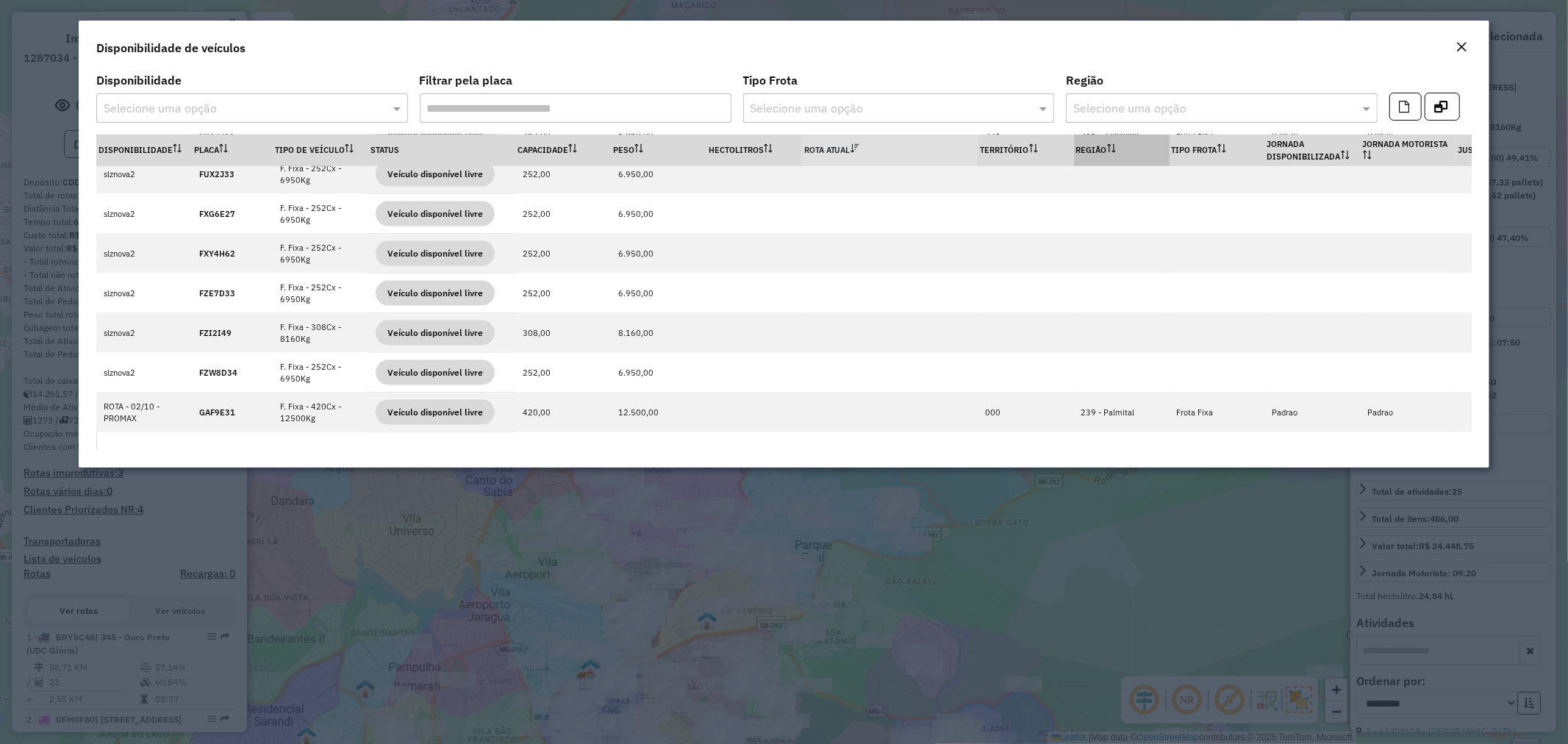
scroll to position [2123, 0]
click at [1468, 42] on button "Close" at bounding box center [1461, 48] width 21 height 19
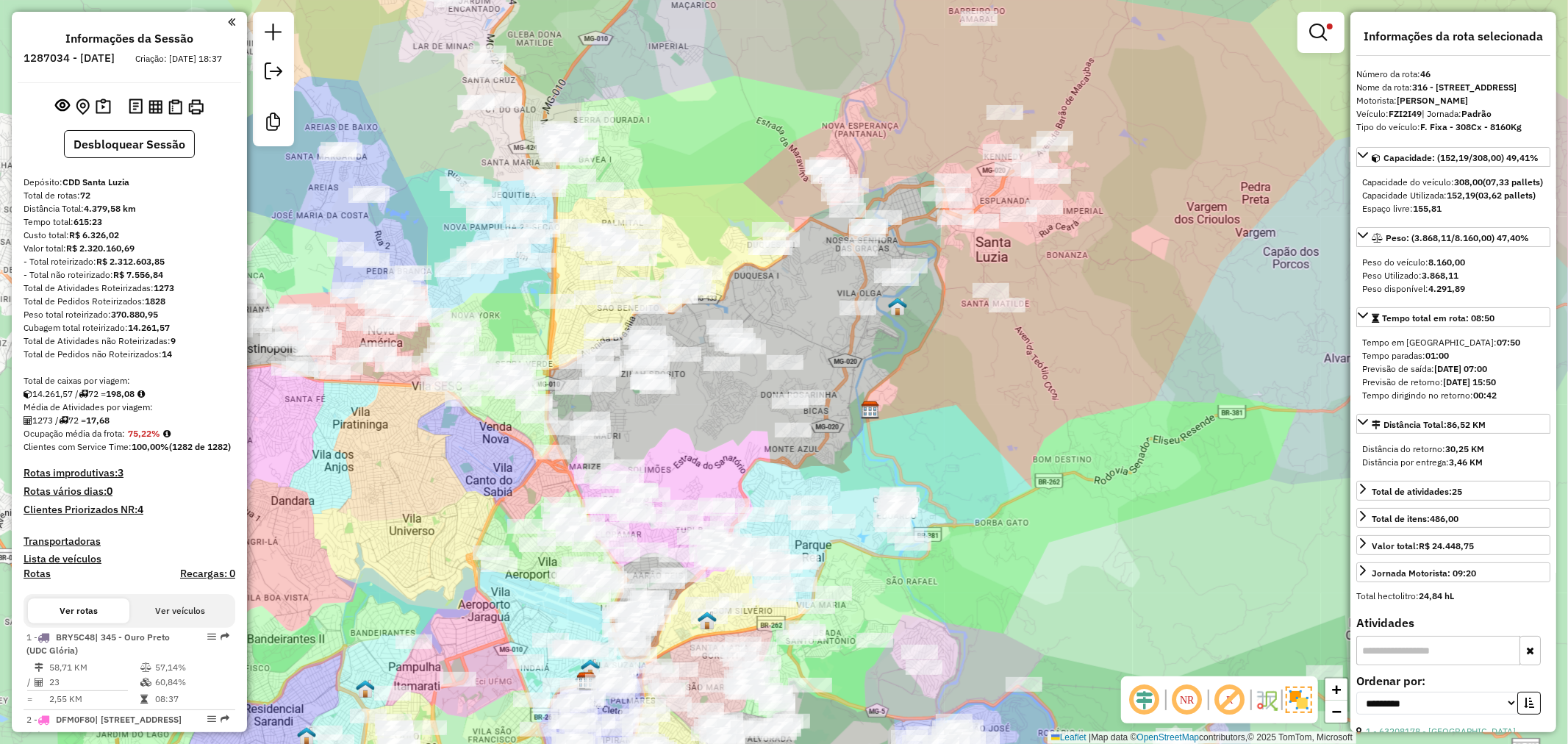
click at [1465, 48] on div "Informações da rota selecionada" at bounding box center [1453, 42] width 194 height 26
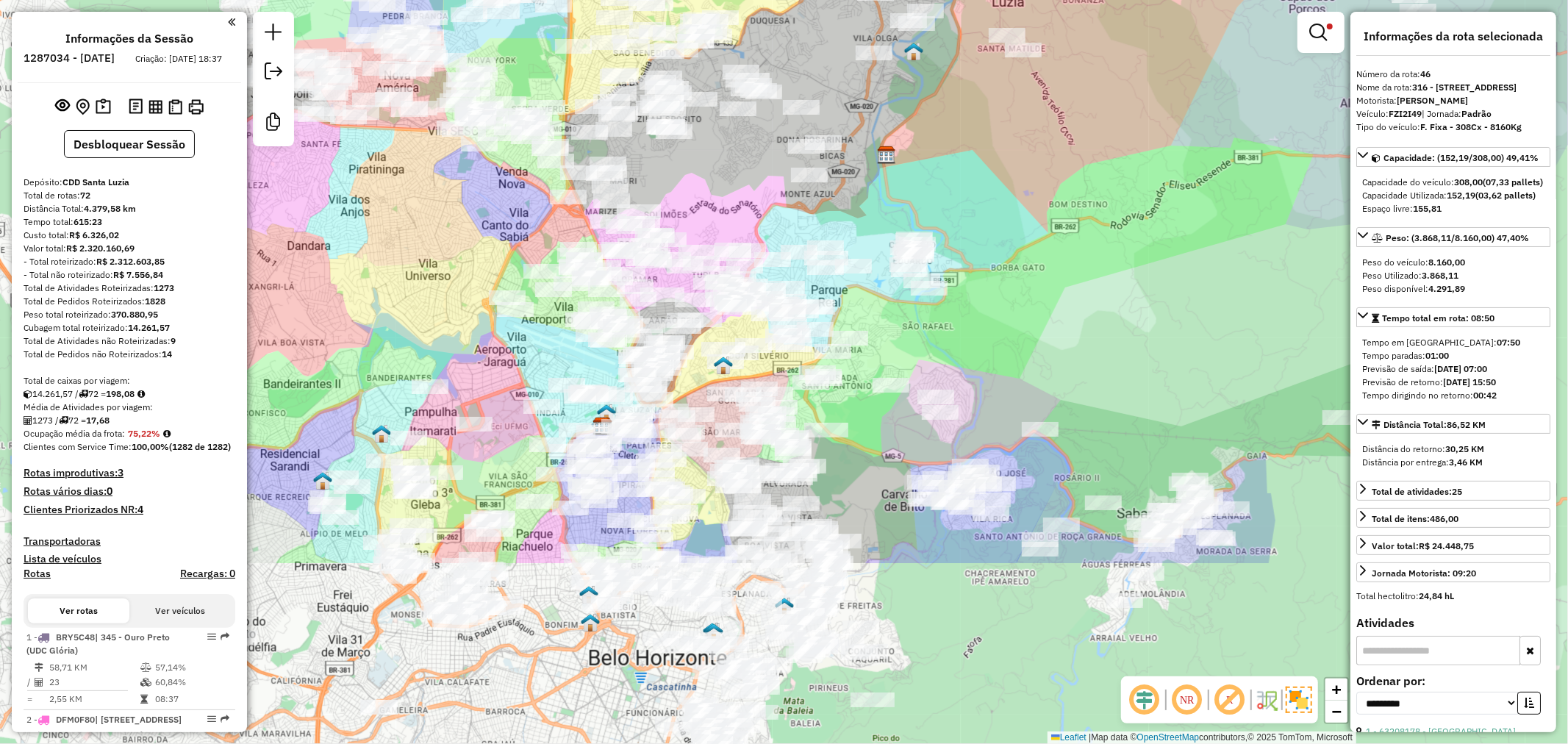
drag, startPoint x: 448, startPoint y: 613, endPoint x: 466, endPoint y: 365, distance: 248.7
click at [466, 365] on div "Limpar filtros Janela de atendimento Grade de atendimento Capacidade Transporta…" at bounding box center [784, 372] width 1568 height 744
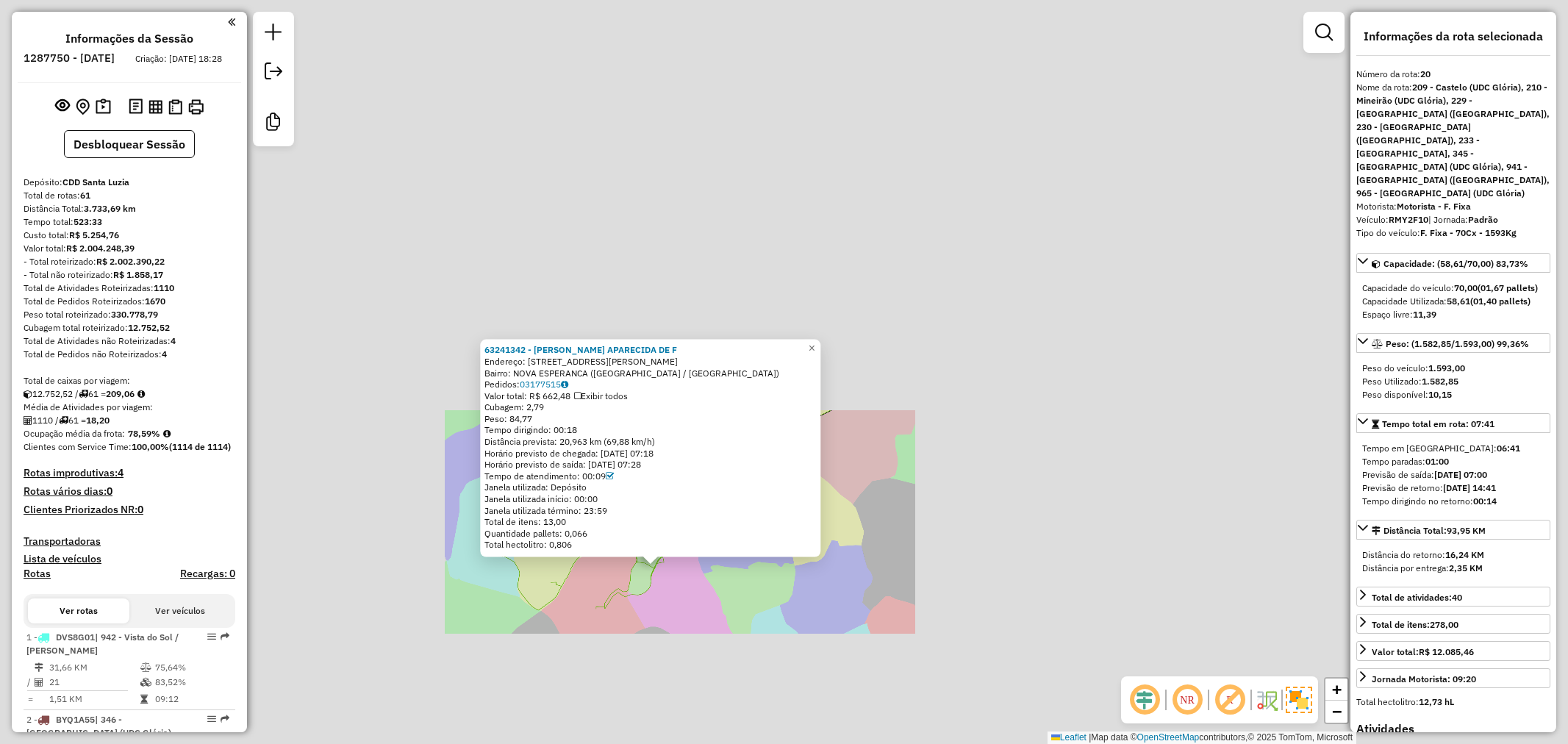
select select "**********"
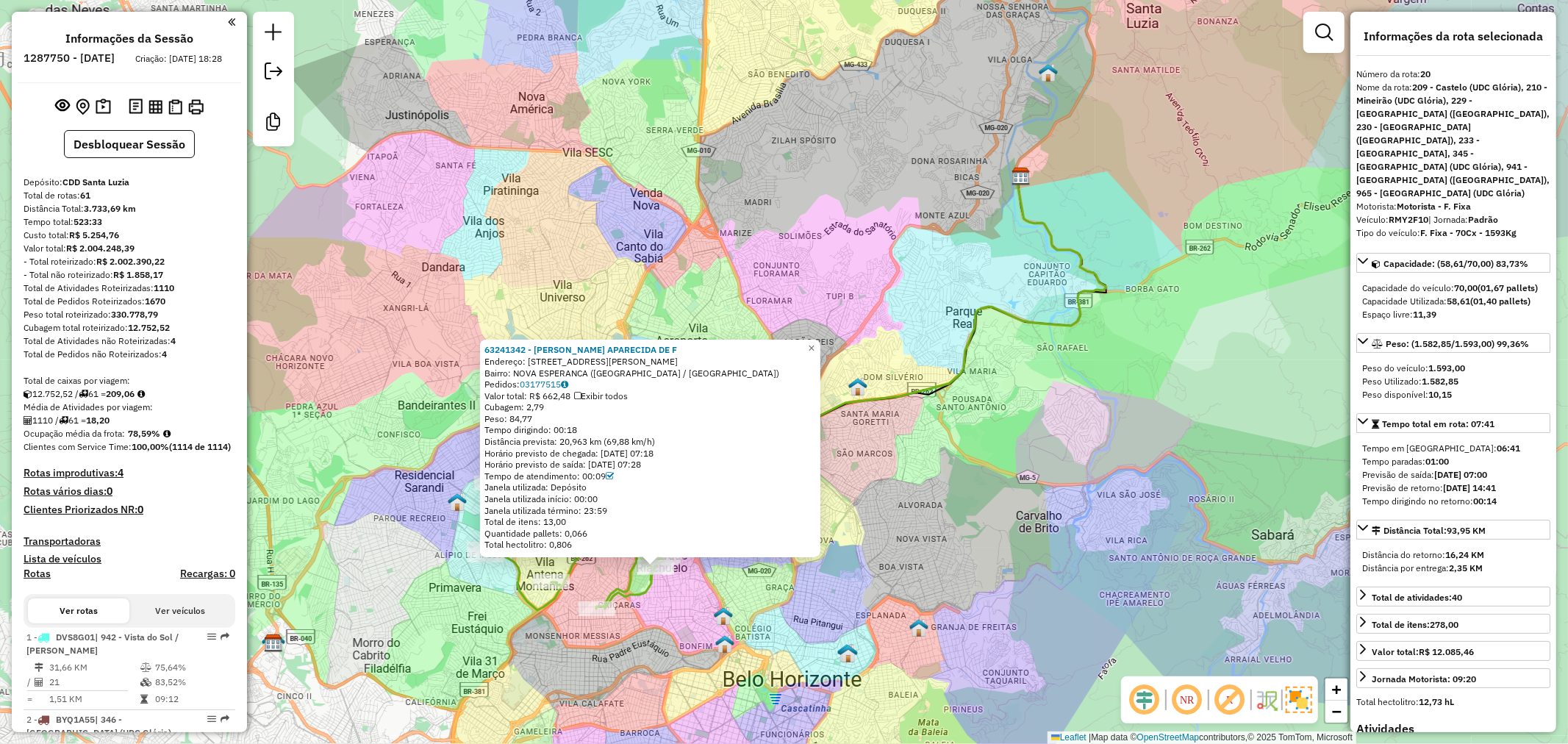
click at [682, 621] on div "63241342 - [PERSON_NAME] APARECIDA DE F Endereço: R SOLDADO JOAO DOS REIS 1290 …" at bounding box center [784, 372] width 1568 height 744
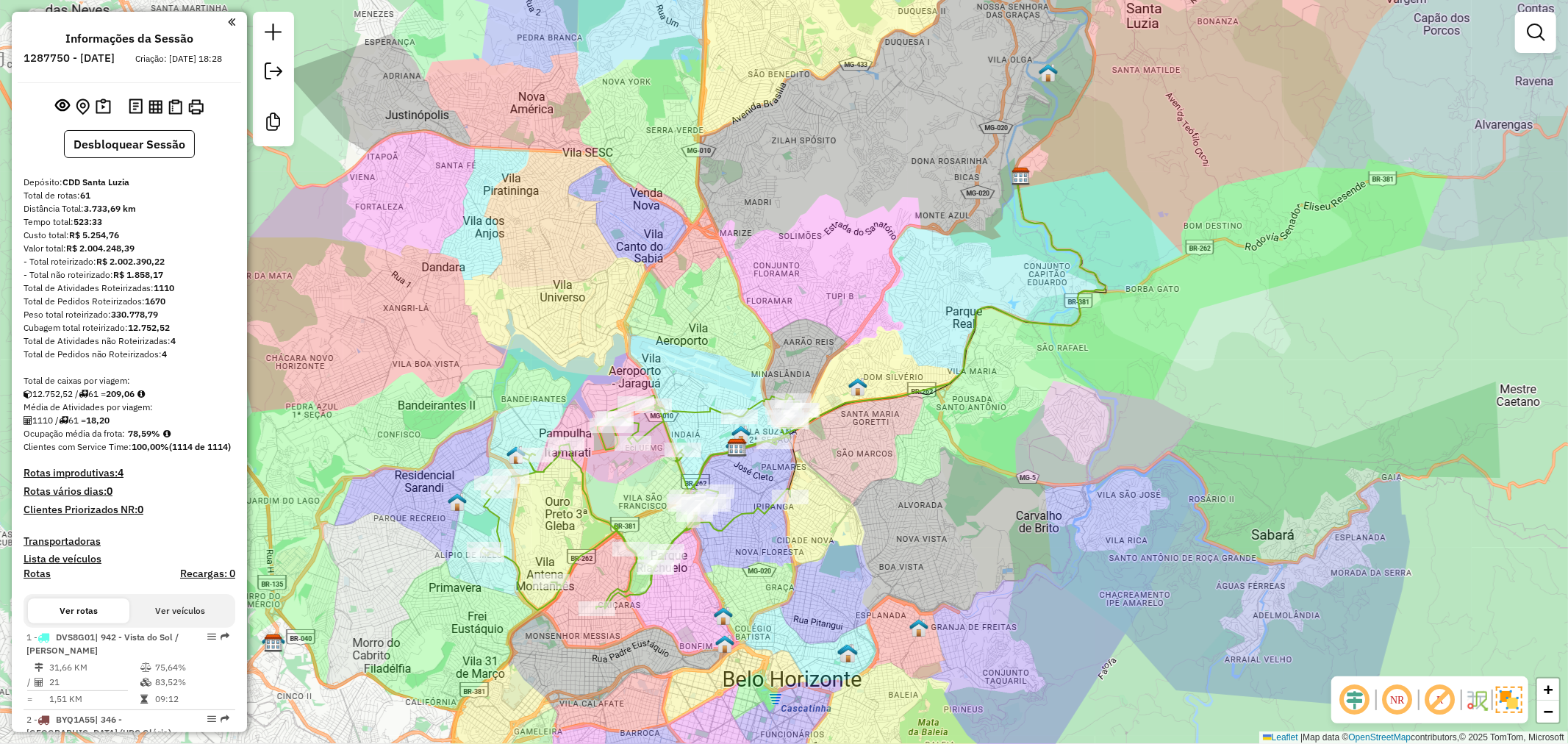
select select "**********"
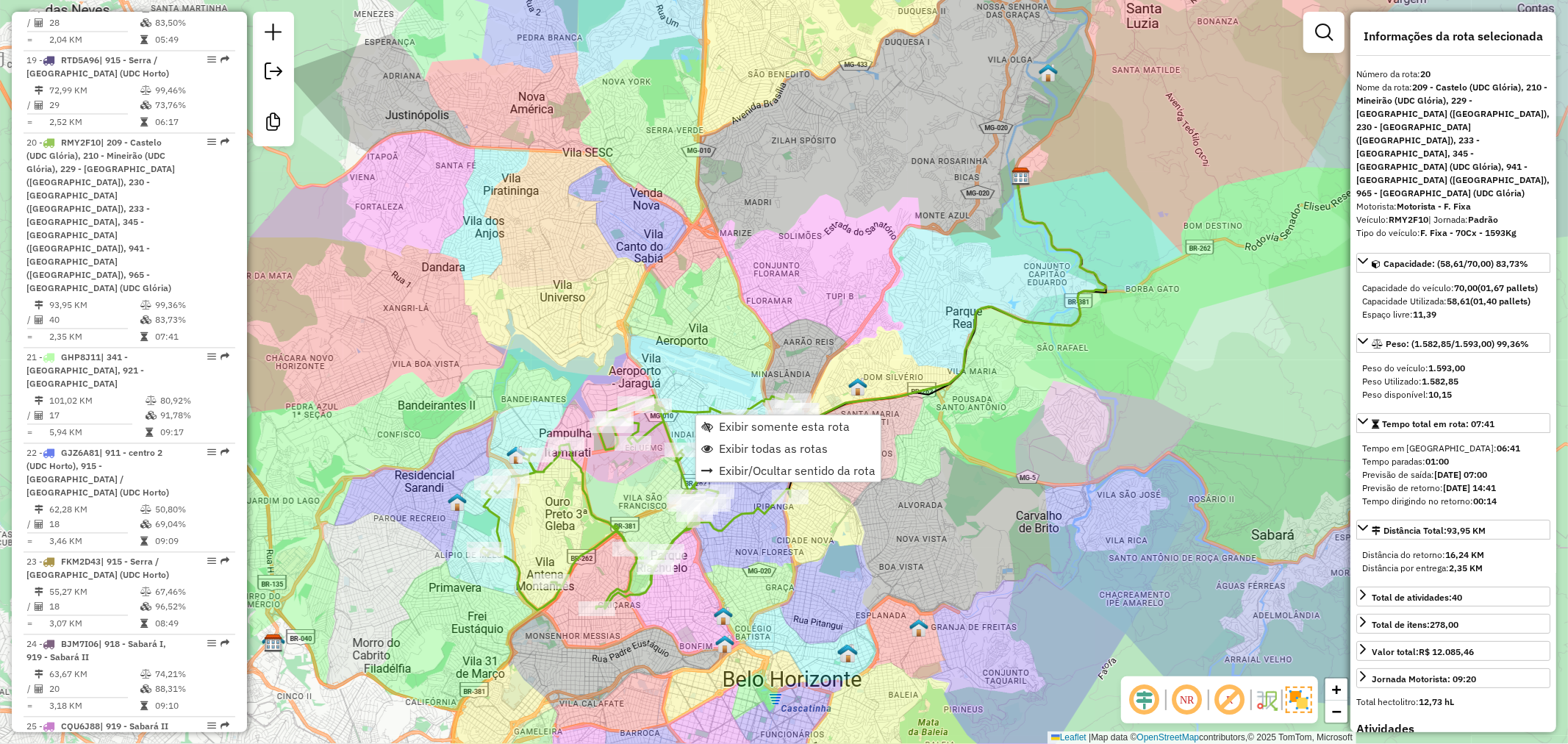
scroll to position [2363, 0]
click at [773, 449] on span "Exibir todas as rotas" at bounding box center [773, 448] width 109 height 12
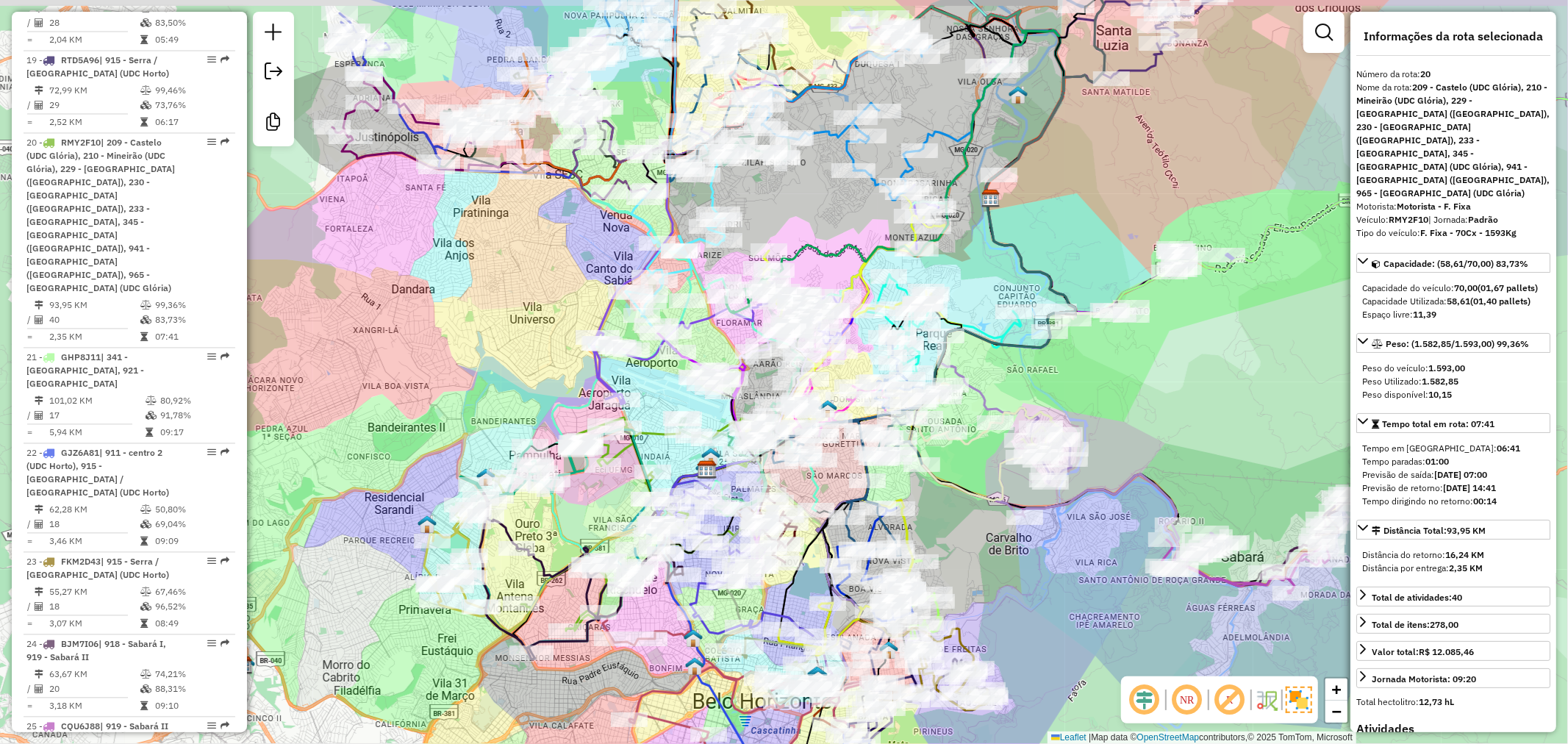
drag, startPoint x: 479, startPoint y: 327, endPoint x: 447, endPoint y: 350, distance: 39.4
click at [447, 350] on div "Janela de atendimento Grade de atendimento Capacidade Transportadoras Veículos …" at bounding box center [784, 372] width 1568 height 744
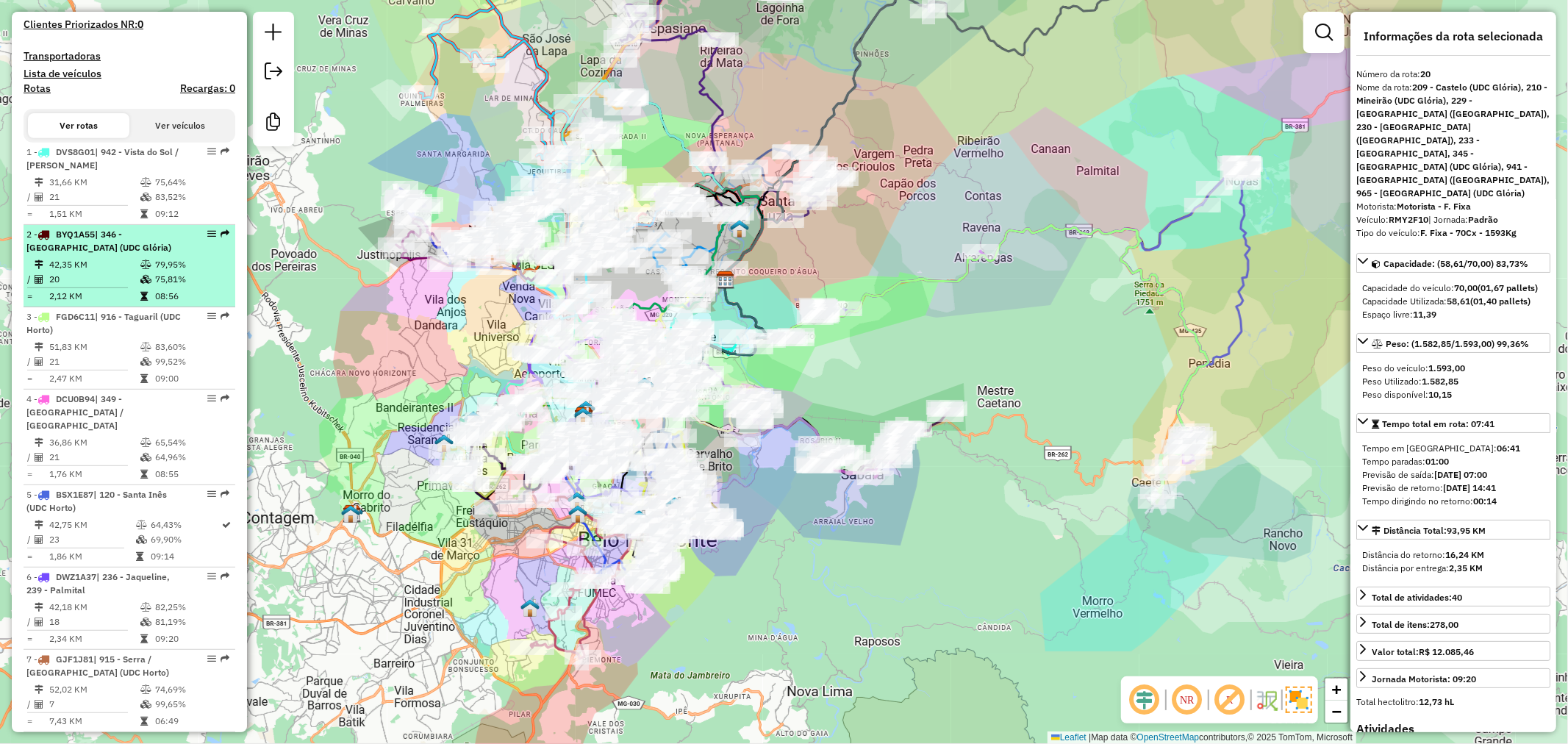
scroll to position [0, 0]
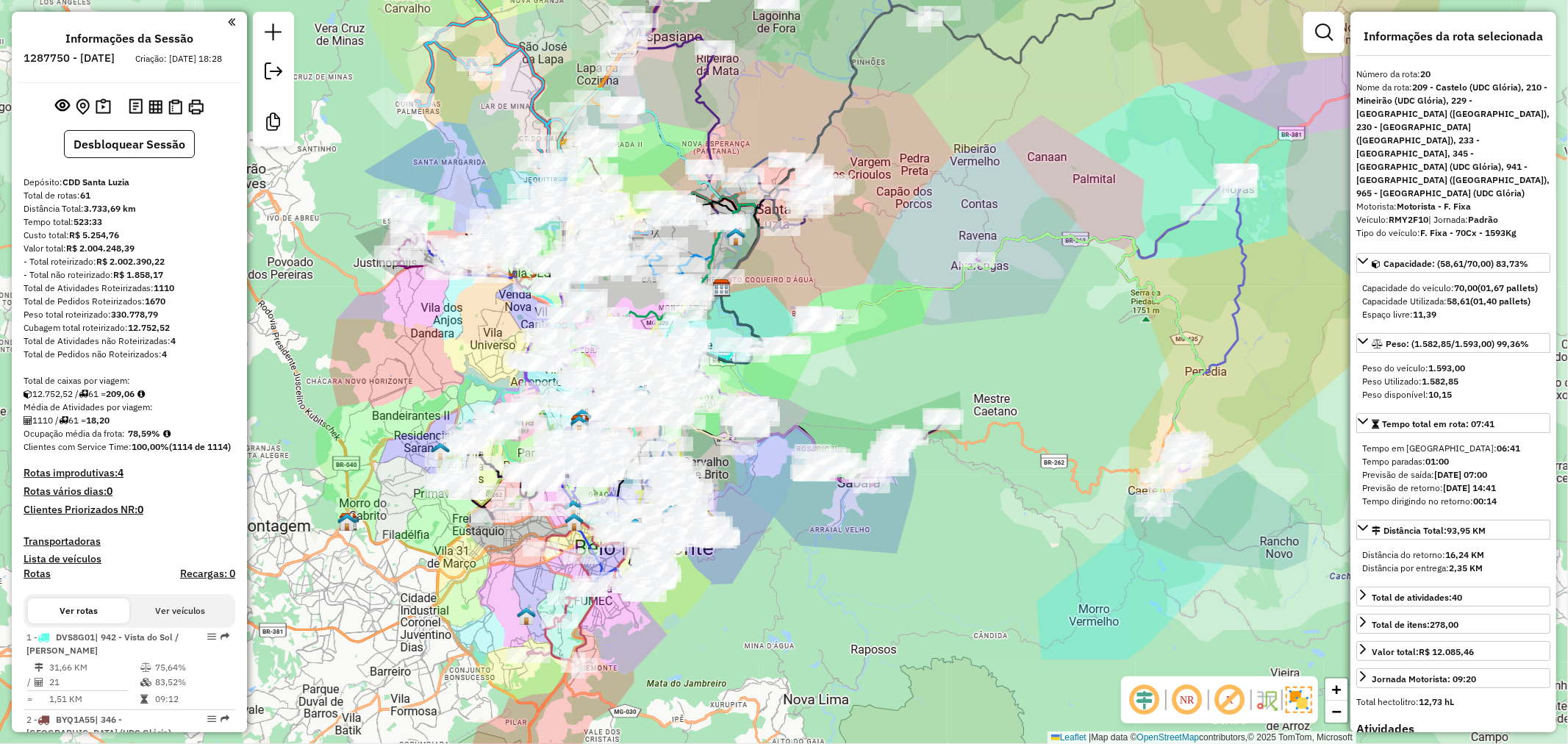
drag, startPoint x: 453, startPoint y: 348, endPoint x: 450, endPoint y: 357, distance: 9.5
click at [450, 357] on div "Janela de atendimento Grade de atendimento Capacidade Transportadoras Veículos …" at bounding box center [784, 372] width 1568 height 744
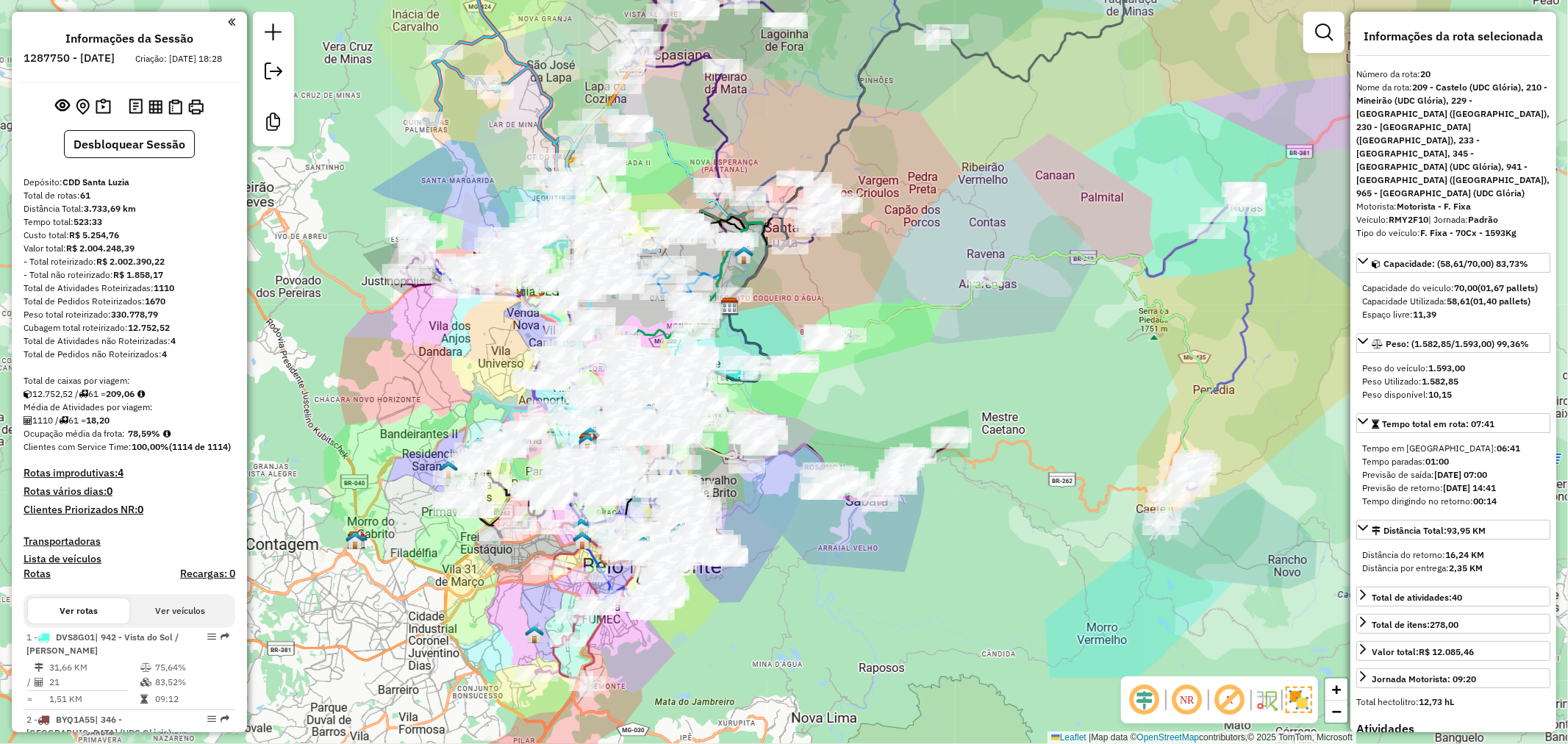
drag, startPoint x: 412, startPoint y: 383, endPoint x: 420, endPoint y: 393, distance: 12.8
click at [421, 401] on div "Janela de atendimento Grade de atendimento Capacidade Transportadoras Veículos …" at bounding box center [784, 372] width 1568 height 744
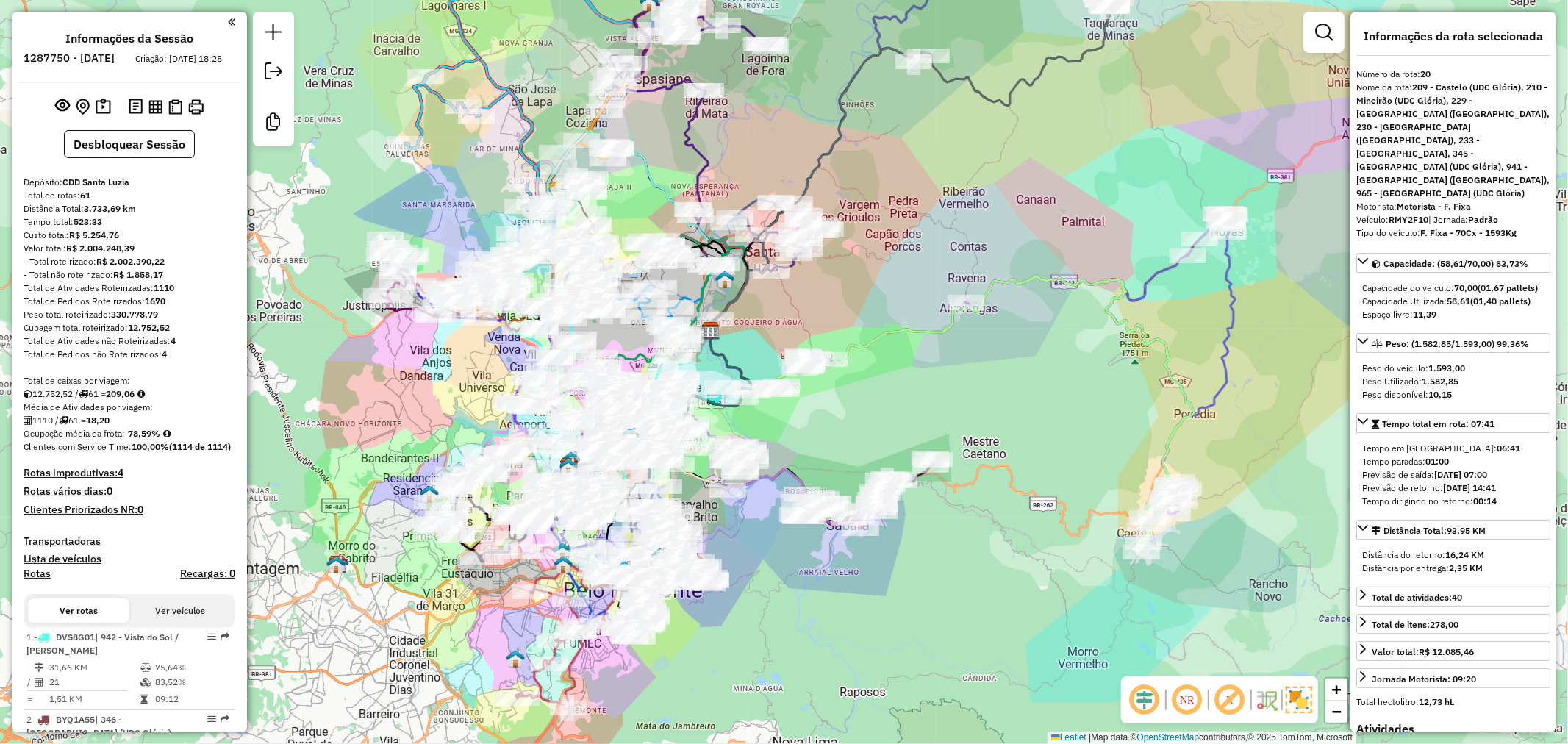
drag, startPoint x: 427, startPoint y: 408, endPoint x: 420, endPoint y: 420, distance: 13.9
click at [420, 420] on div "Janela de atendimento Grade de atendimento Capacidade Transportadoras Veículos …" at bounding box center [784, 372] width 1568 height 744
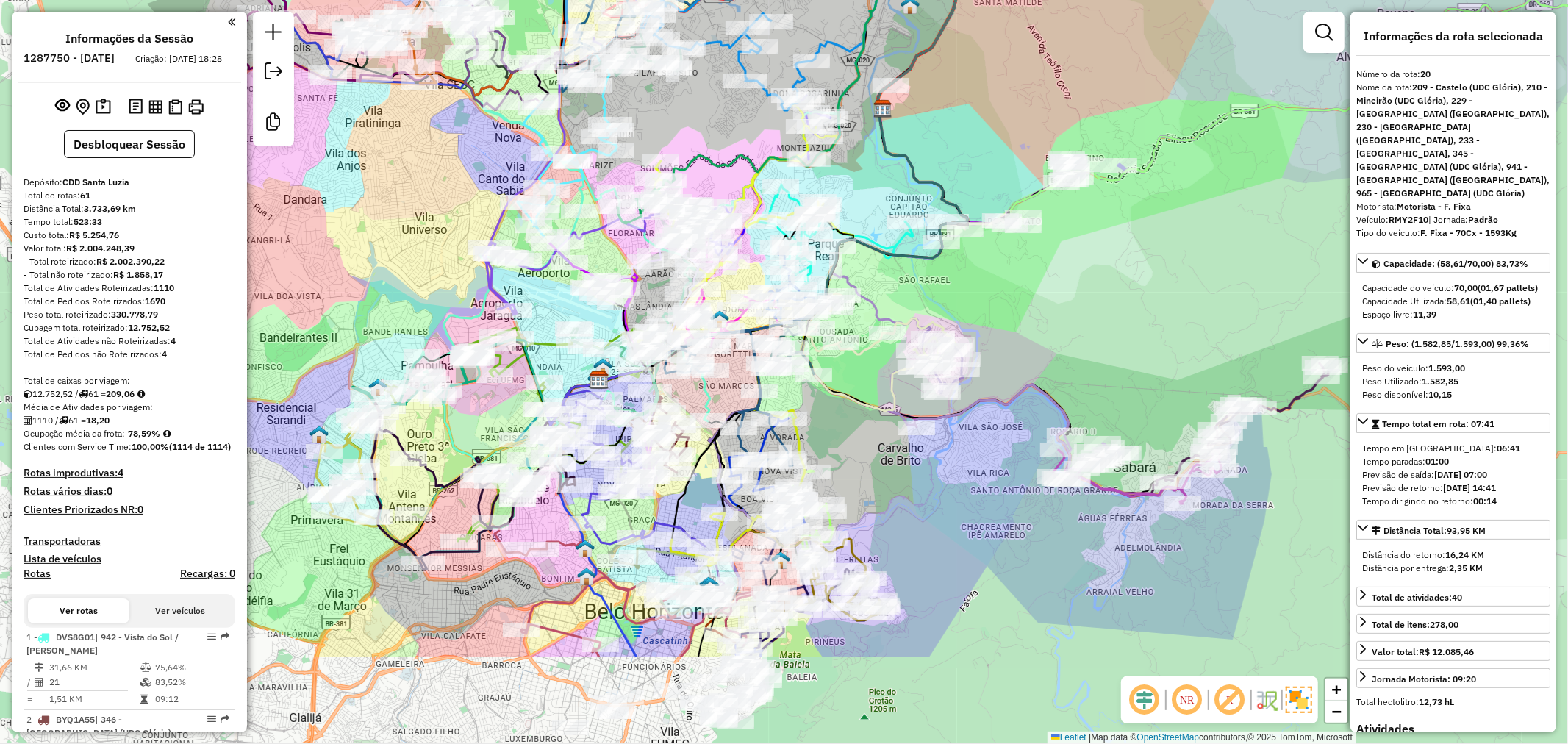
drag, startPoint x: 478, startPoint y: 420, endPoint x: 424, endPoint y: 260, distance: 168.9
click at [424, 260] on div "Janela de atendimento Grade de atendimento Capacidade Transportadoras Veículos …" at bounding box center [784, 372] width 1568 height 744
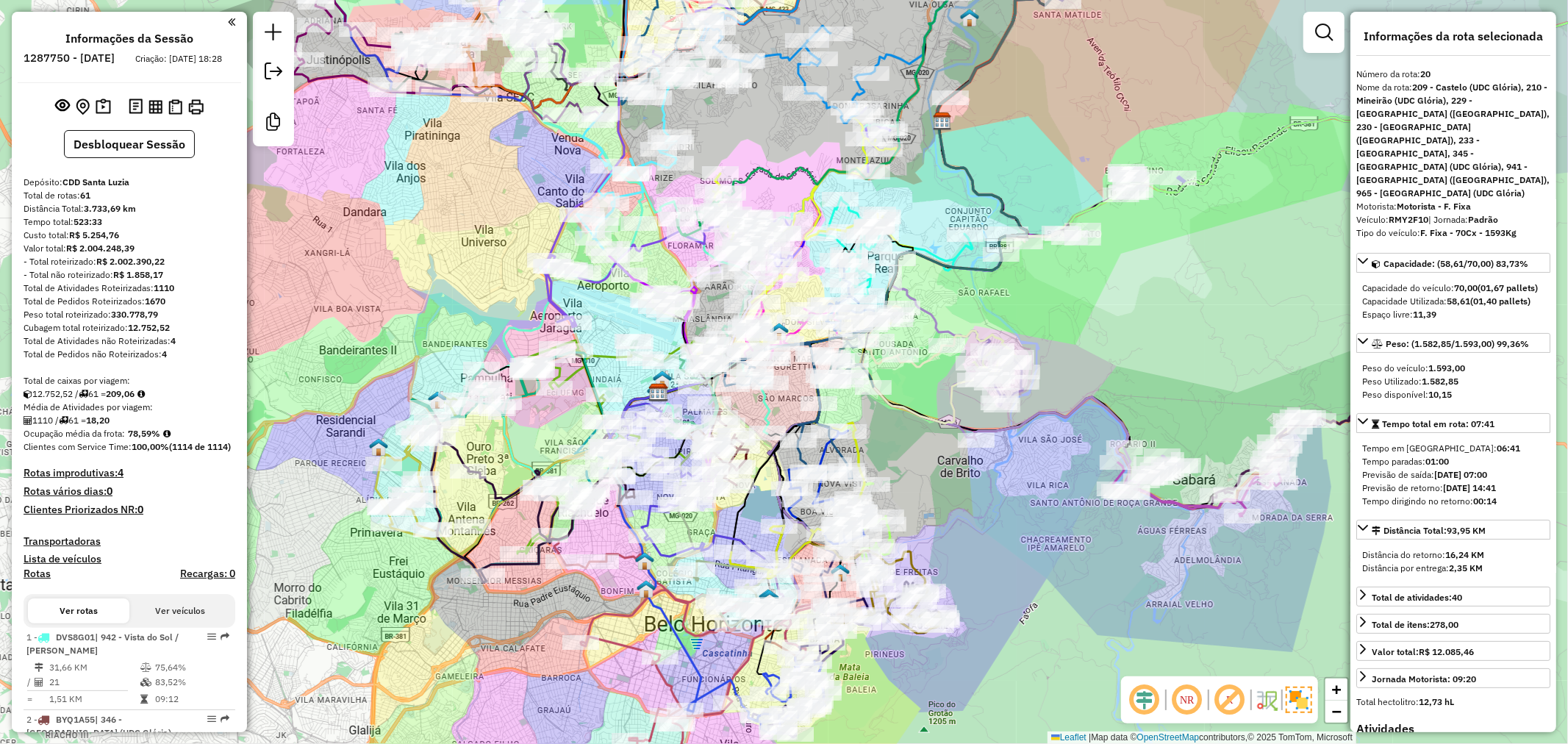
drag, startPoint x: 415, startPoint y: 238, endPoint x: 474, endPoint y: 231, distance: 59.4
click at [475, 244] on div "Janela de atendimento Grade de atendimento Capacidade Transportadoras Veículos …" at bounding box center [784, 372] width 1568 height 744
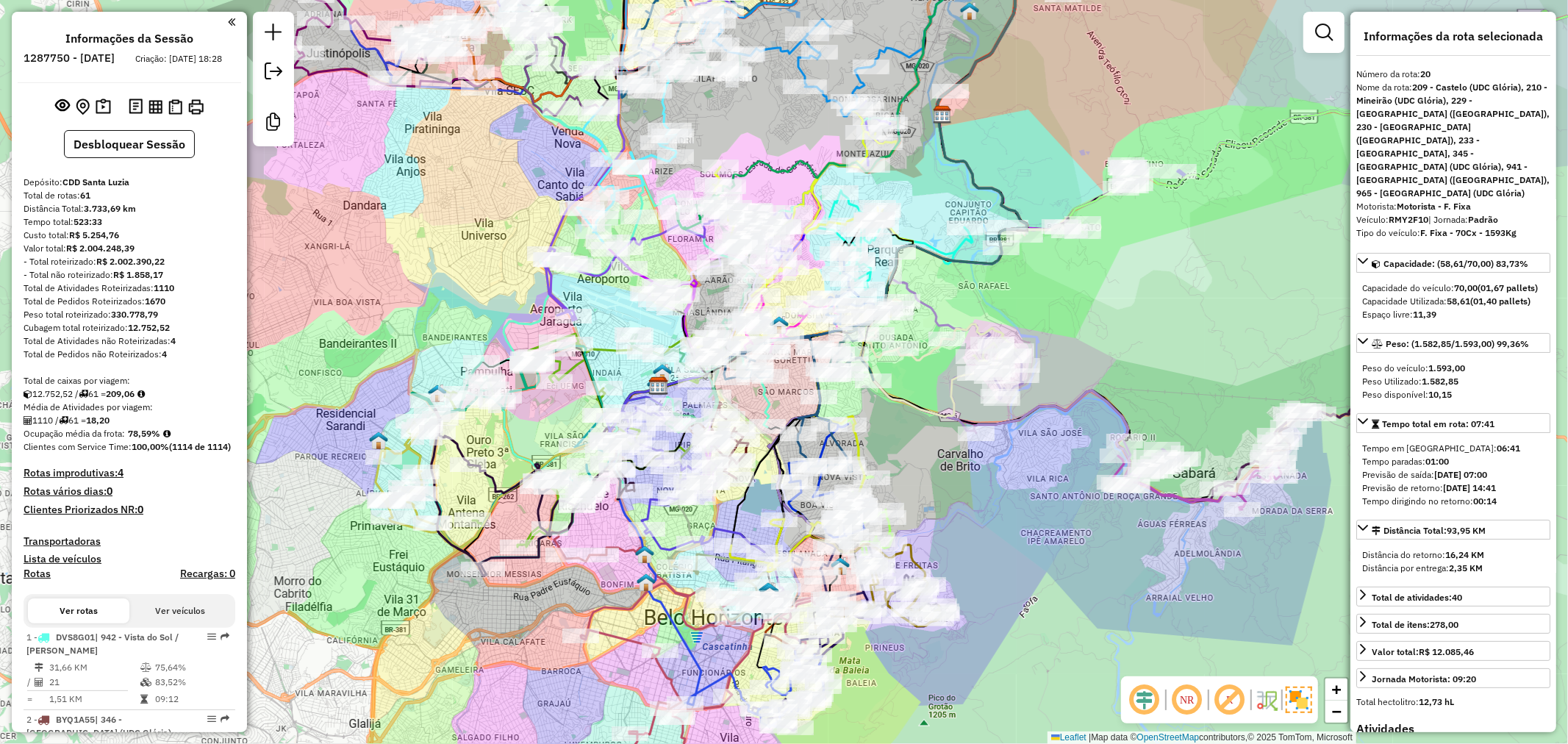
drag, startPoint x: 474, startPoint y: 231, endPoint x: 479, endPoint y: 215, distance: 16.8
click at [476, 224] on div "Janela de atendimento Grade de atendimento Capacidade Transportadoras Veículos …" at bounding box center [784, 372] width 1568 height 744
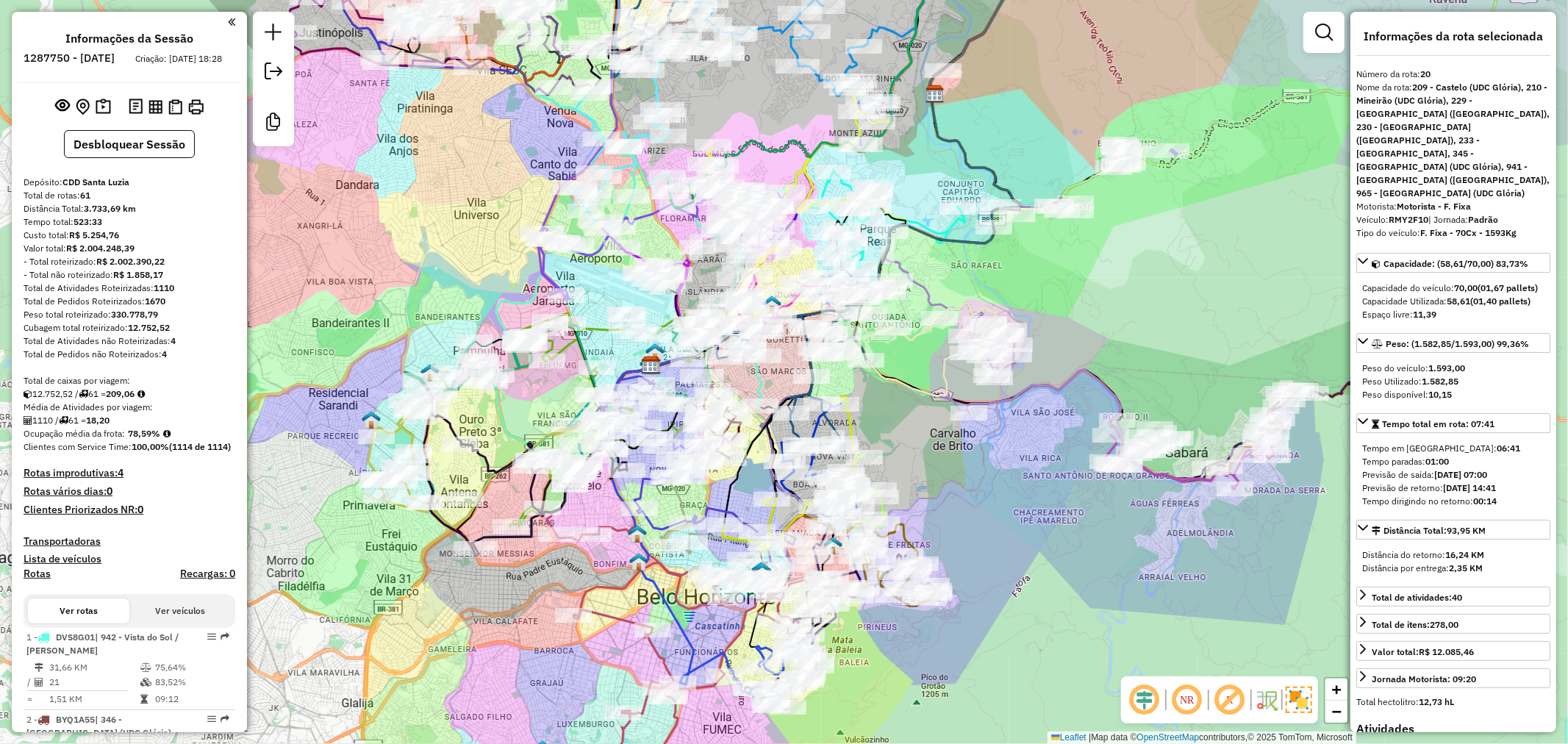
drag, startPoint x: 482, startPoint y: 202, endPoint x: 473, endPoint y: 189, distance: 15.8
click at [473, 189] on div "Janela de atendimento Grade de atendimento Capacidade Transportadoras Veículos …" at bounding box center [784, 372] width 1568 height 744
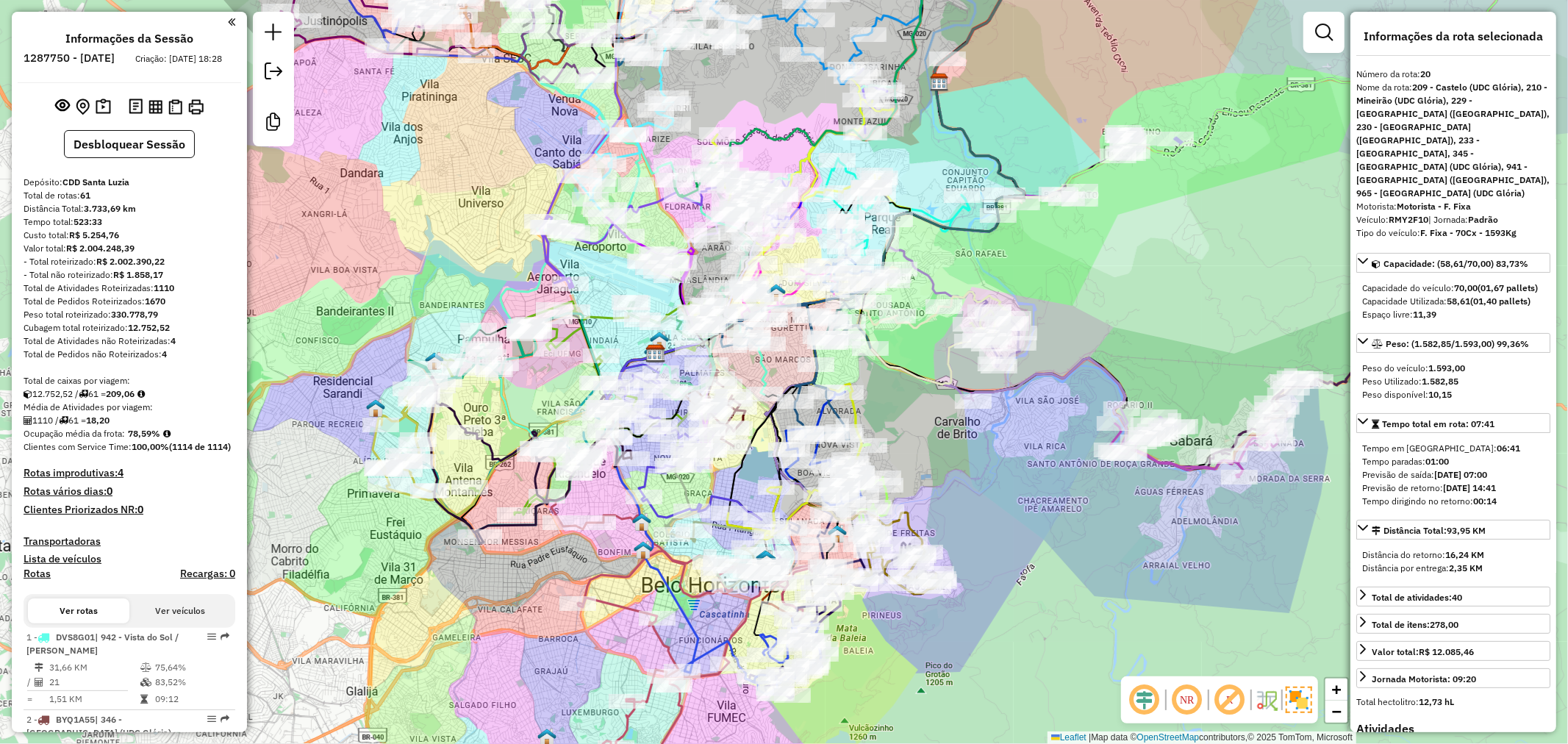
drag, startPoint x: 603, startPoint y: 662, endPoint x: 608, endPoint y: 649, distance: 13.9
click at [608, 649] on div "Janela de atendimento Grade de atendimento Capacidade Transportadoras Veículos …" at bounding box center [784, 372] width 1568 height 744
click at [623, 610] on icon at bounding box center [680, 666] width 262 height 303
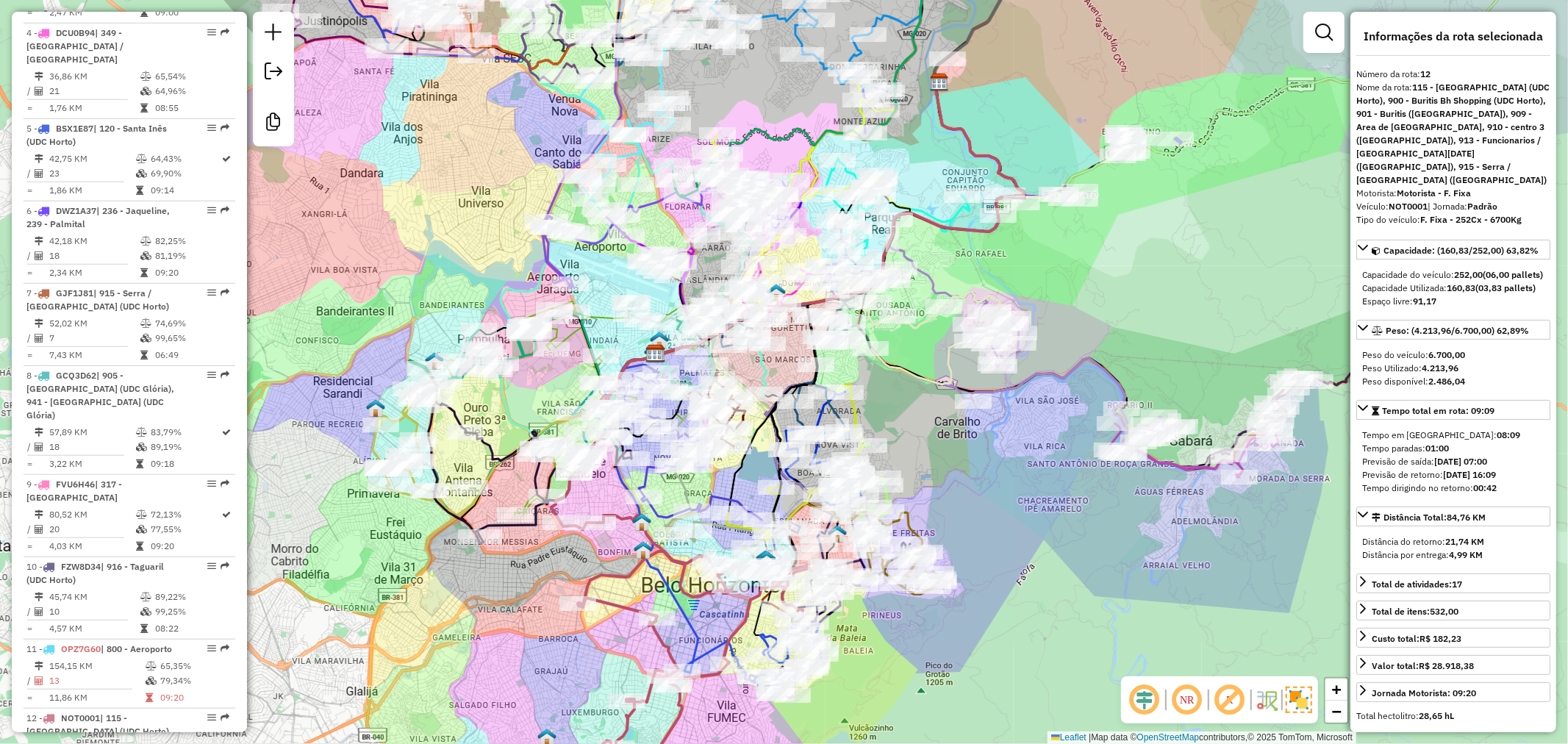
scroll to position [1546, 0]
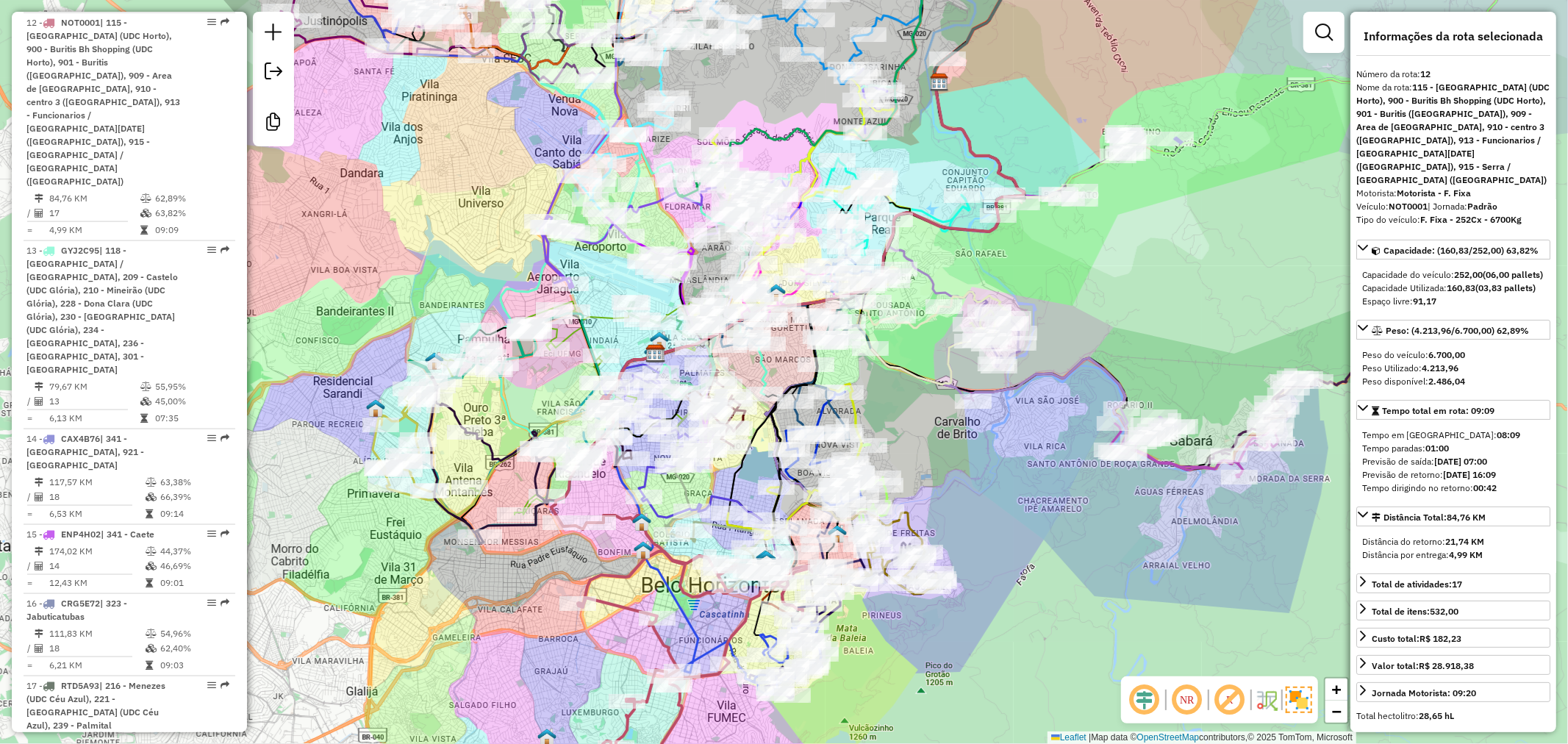
click at [546, 642] on div "Janela de atendimento Grade de atendimento Capacidade Transportadoras Veículos …" at bounding box center [784, 372] width 1568 height 744
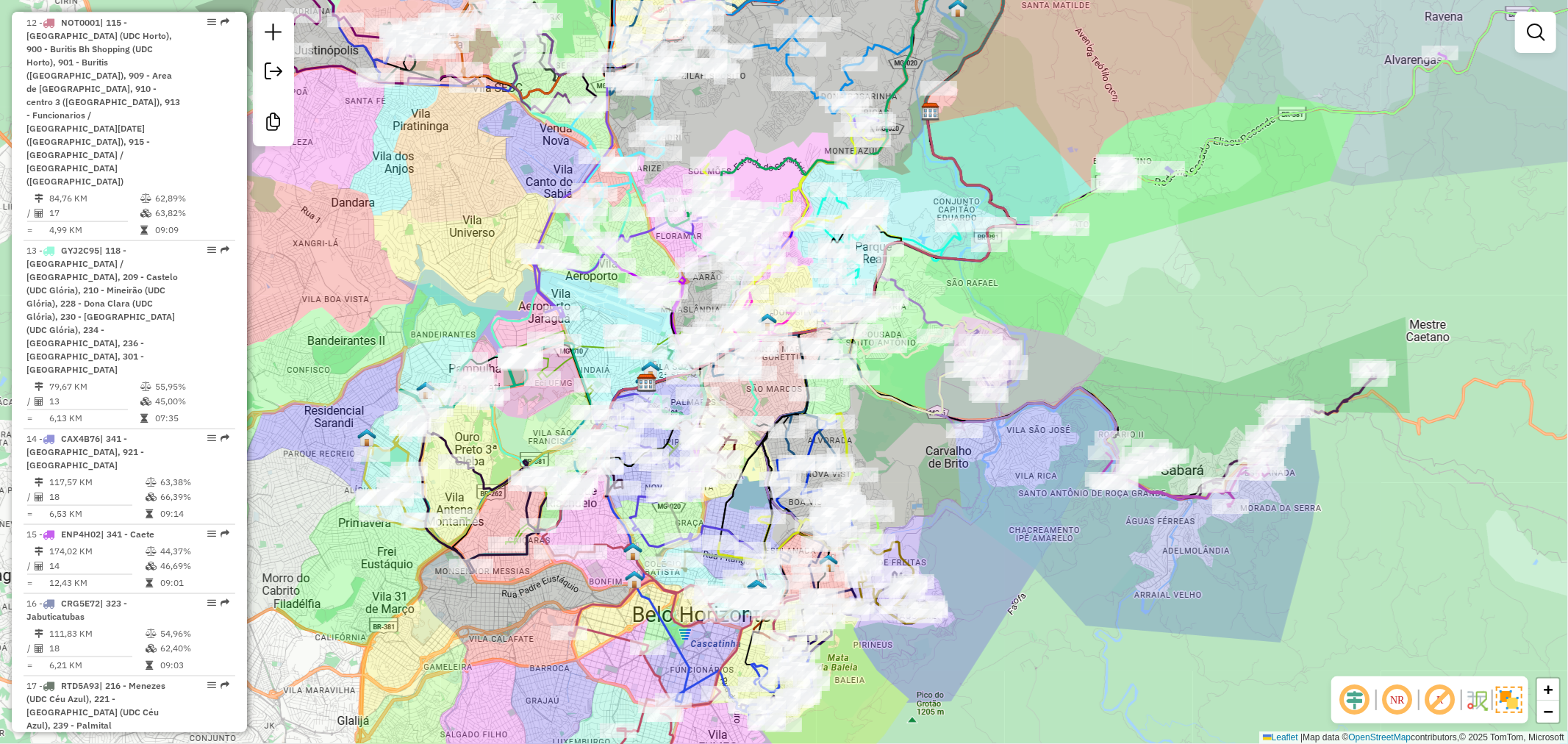
drag, startPoint x: 469, startPoint y: 619, endPoint x: 460, endPoint y: 649, distance: 31.3
click at [460, 649] on div "Janela de atendimento Grade de atendimento Capacidade Transportadoras Veículos …" at bounding box center [784, 372] width 1568 height 744
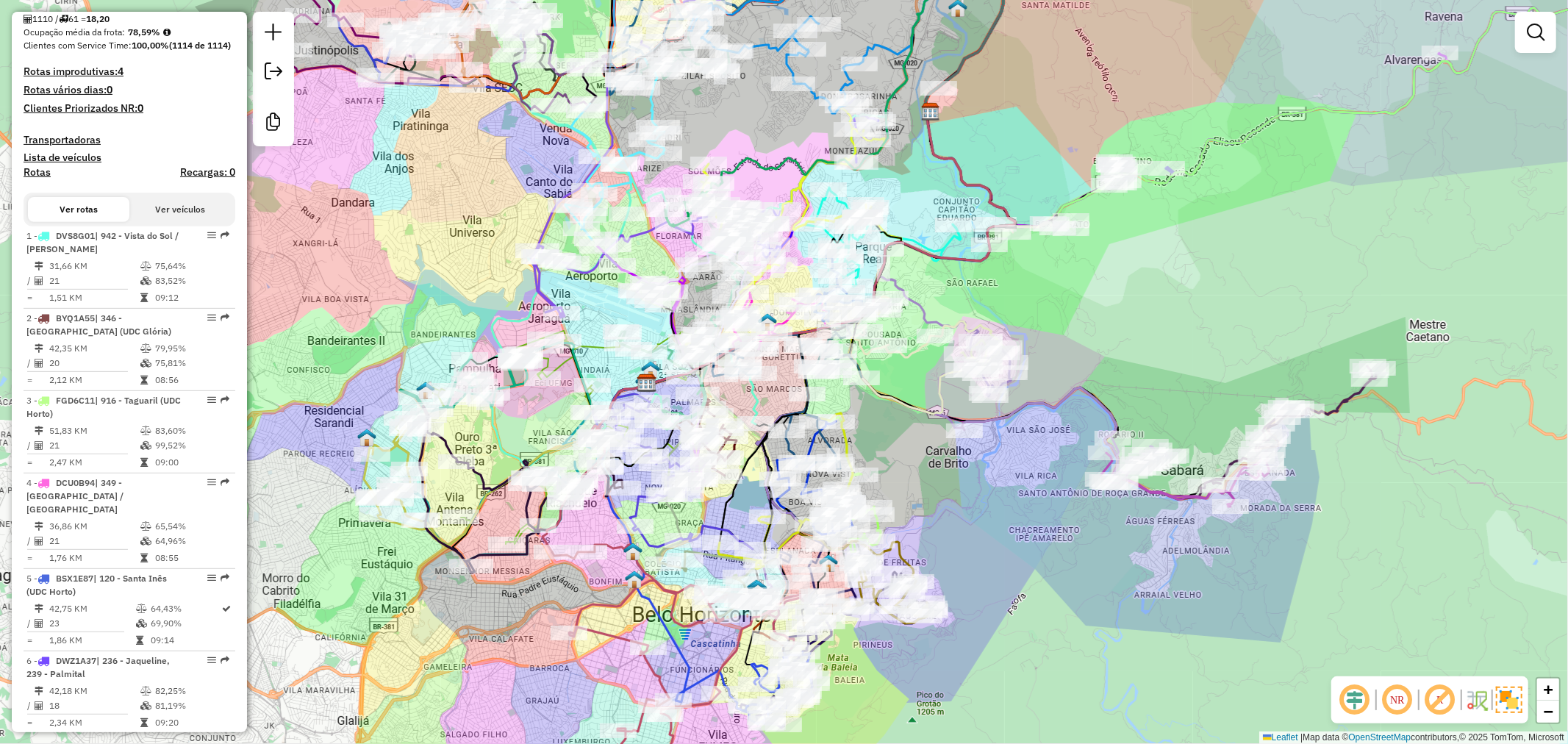
scroll to position [0, 0]
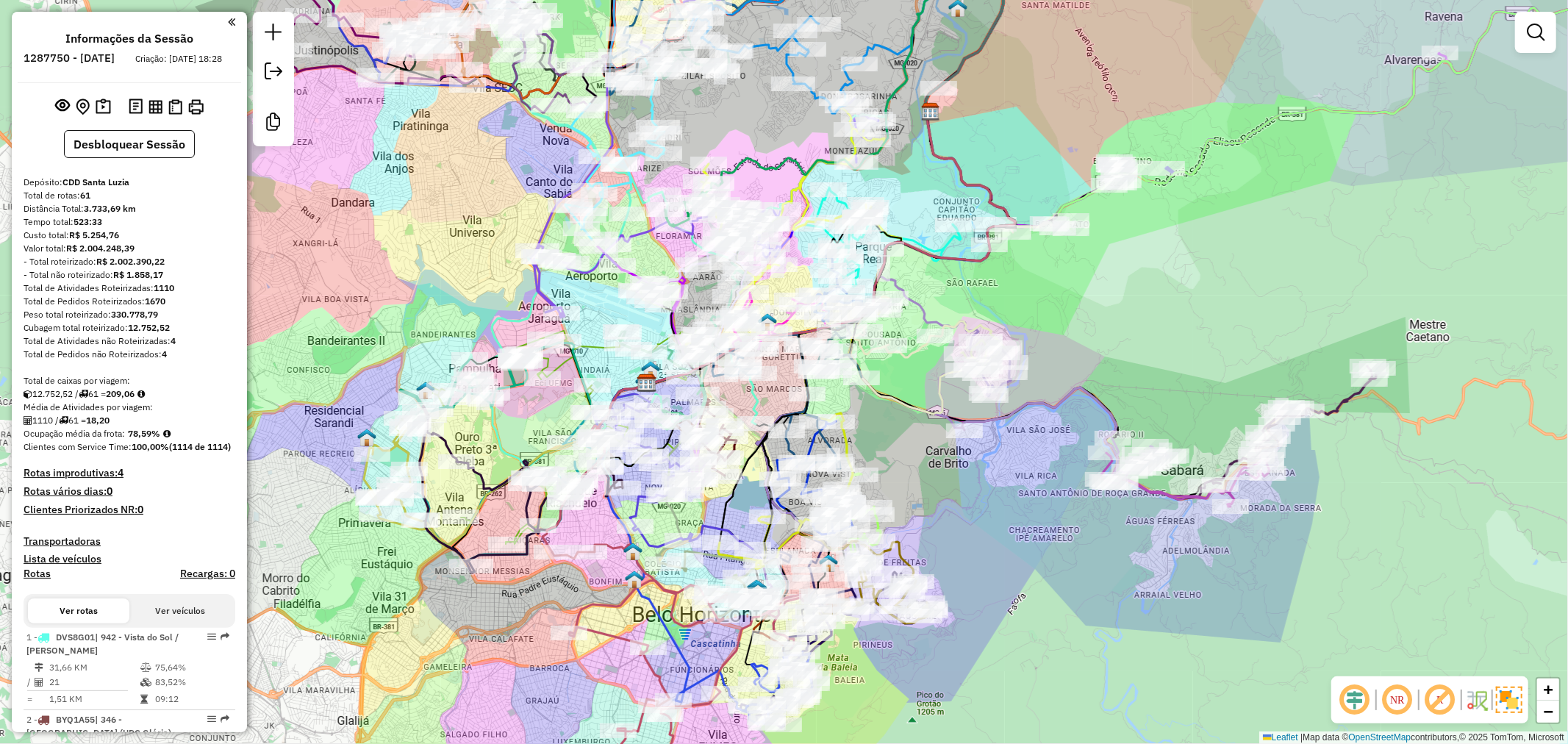
click at [195, 414] on div "Média de Atividades por viagem:" at bounding box center [129, 407] width 211 height 13
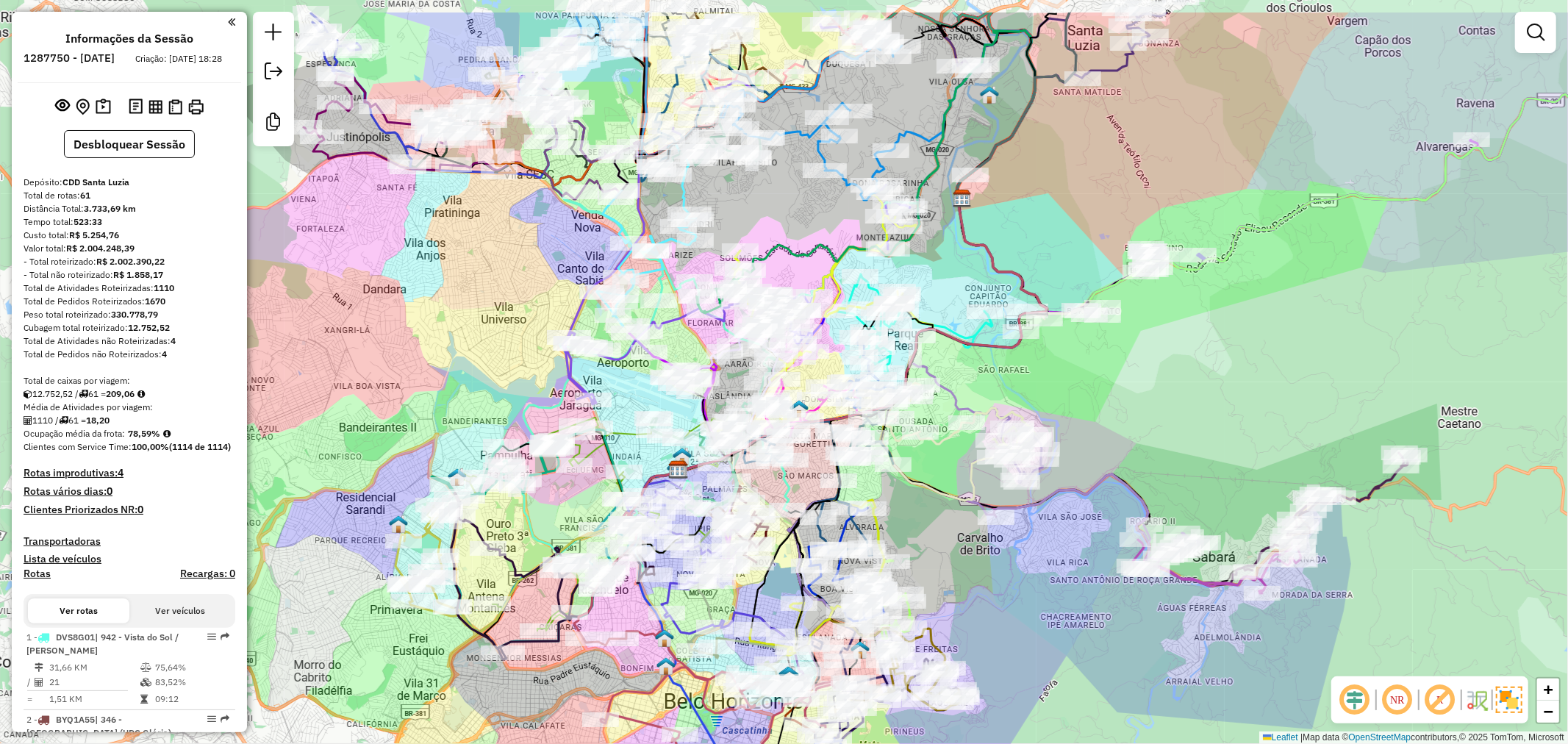
drag, startPoint x: 408, startPoint y: 245, endPoint x: 416, endPoint y: 267, distance: 23.4
click at [432, 306] on div "Janela de atendimento Grade de atendimento Capacidade Transportadoras Veículos …" at bounding box center [784, 372] width 1568 height 744
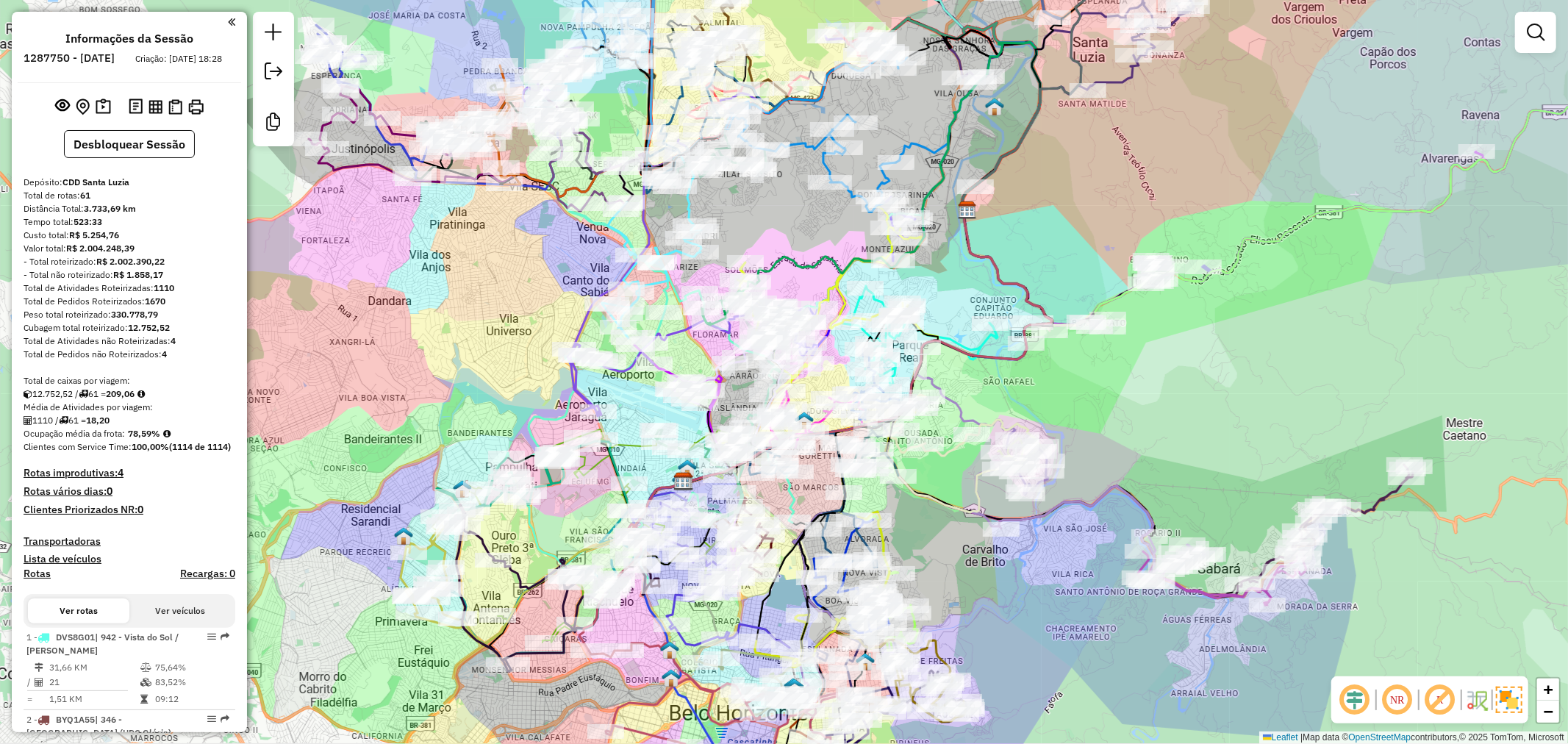
click at [386, 138] on icon at bounding box center [384, 134] width 150 height 97
select select "**********"
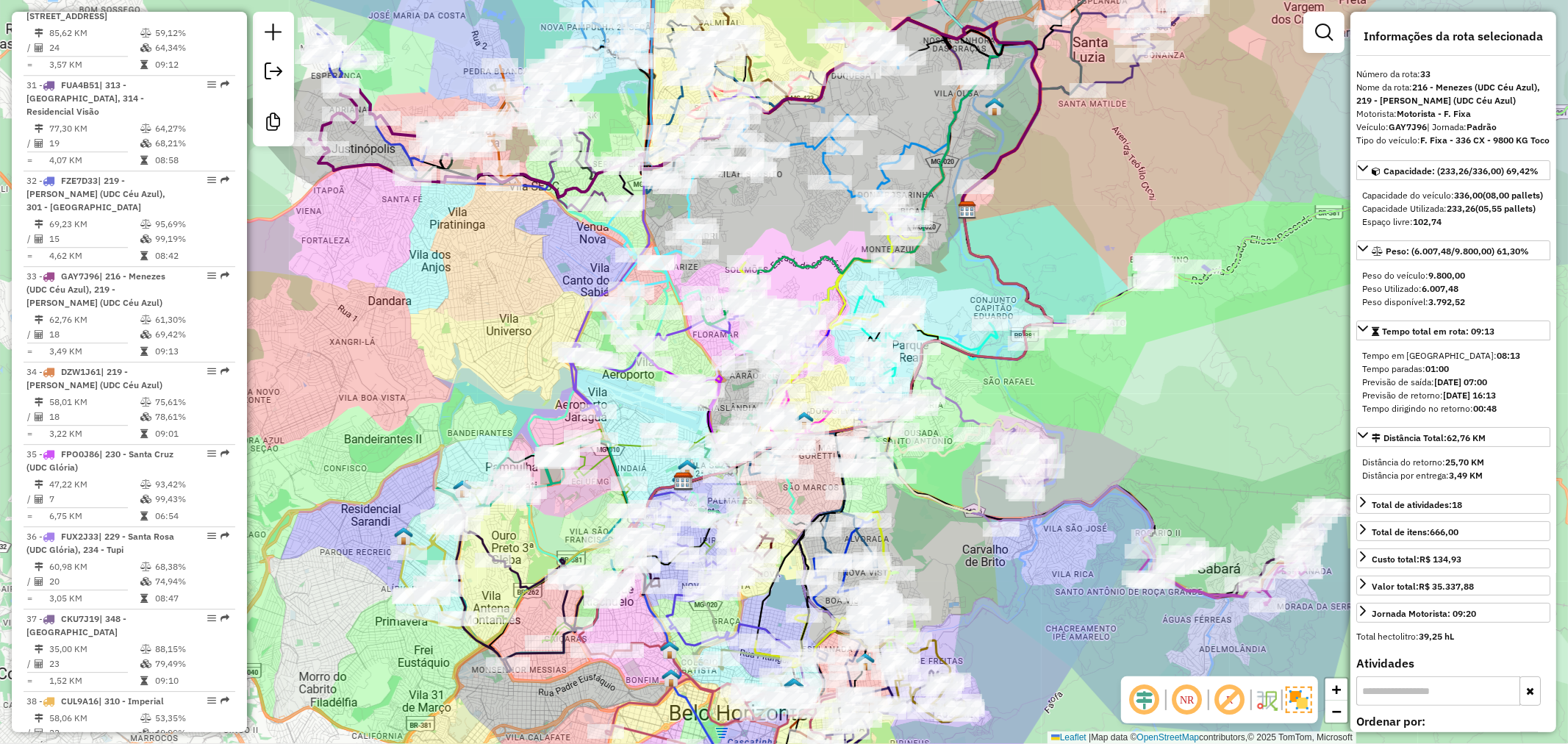
click at [378, 143] on icon at bounding box center [437, 108] width 249 height 164
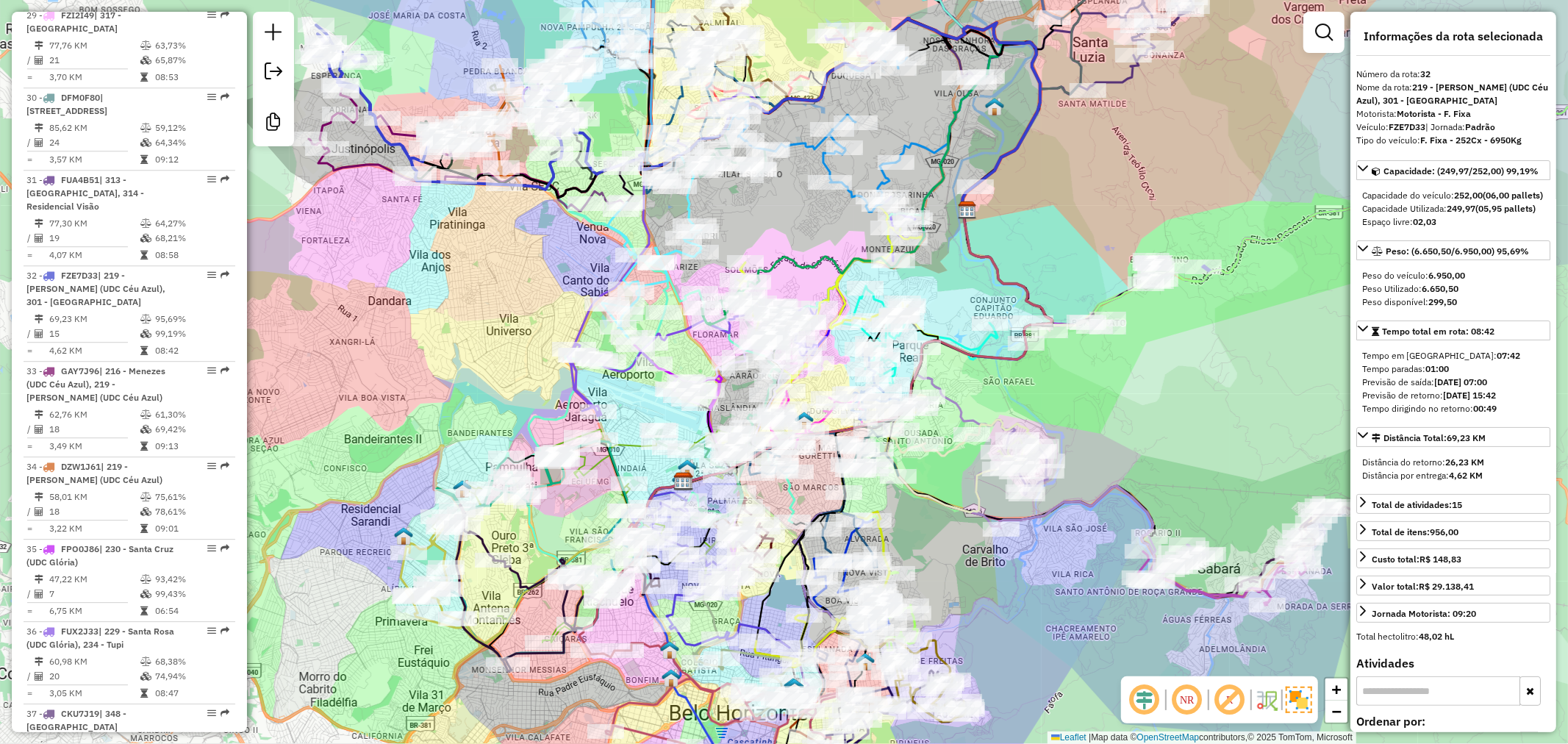
click at [363, 160] on icon at bounding box center [384, 134] width 150 height 97
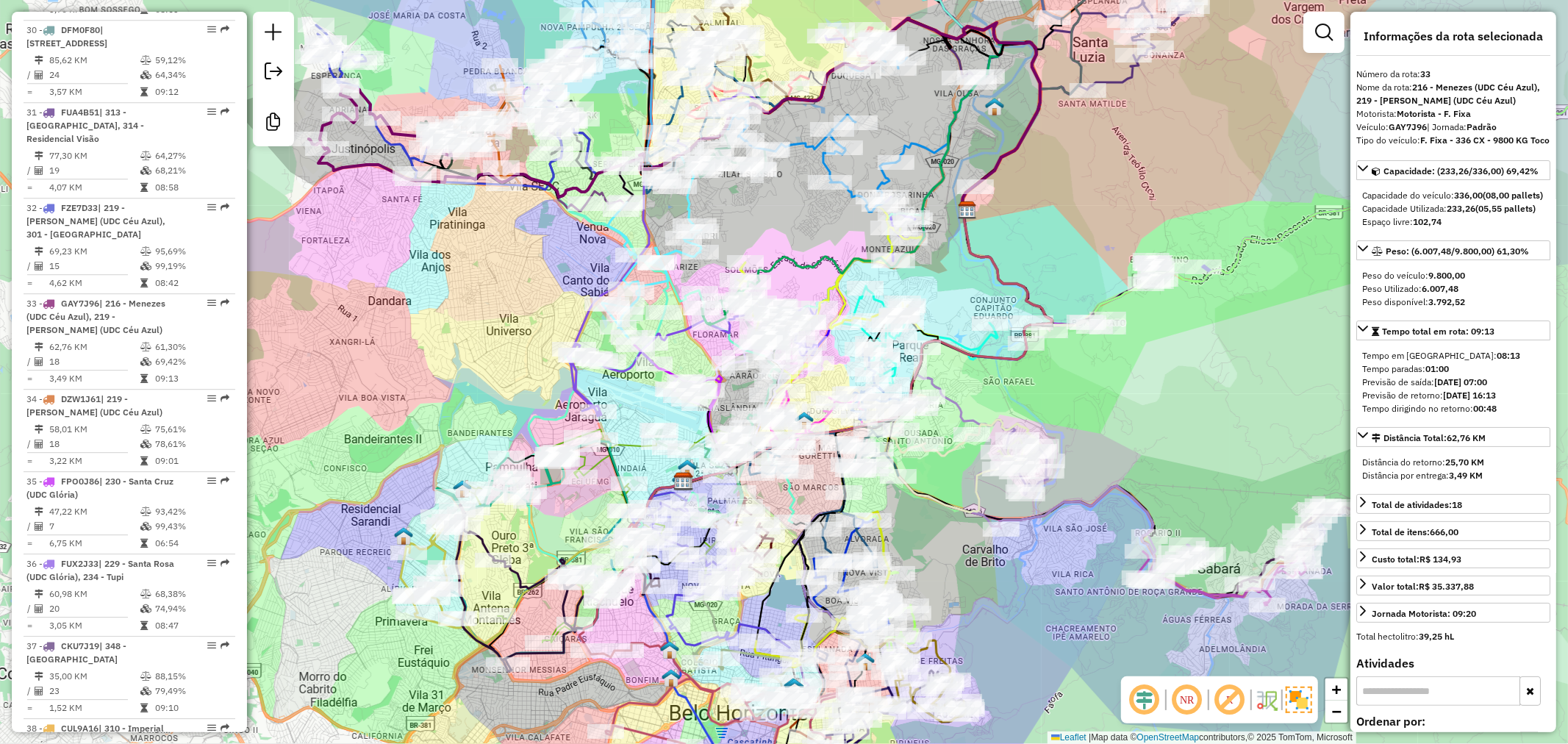
scroll to position [3524, 0]
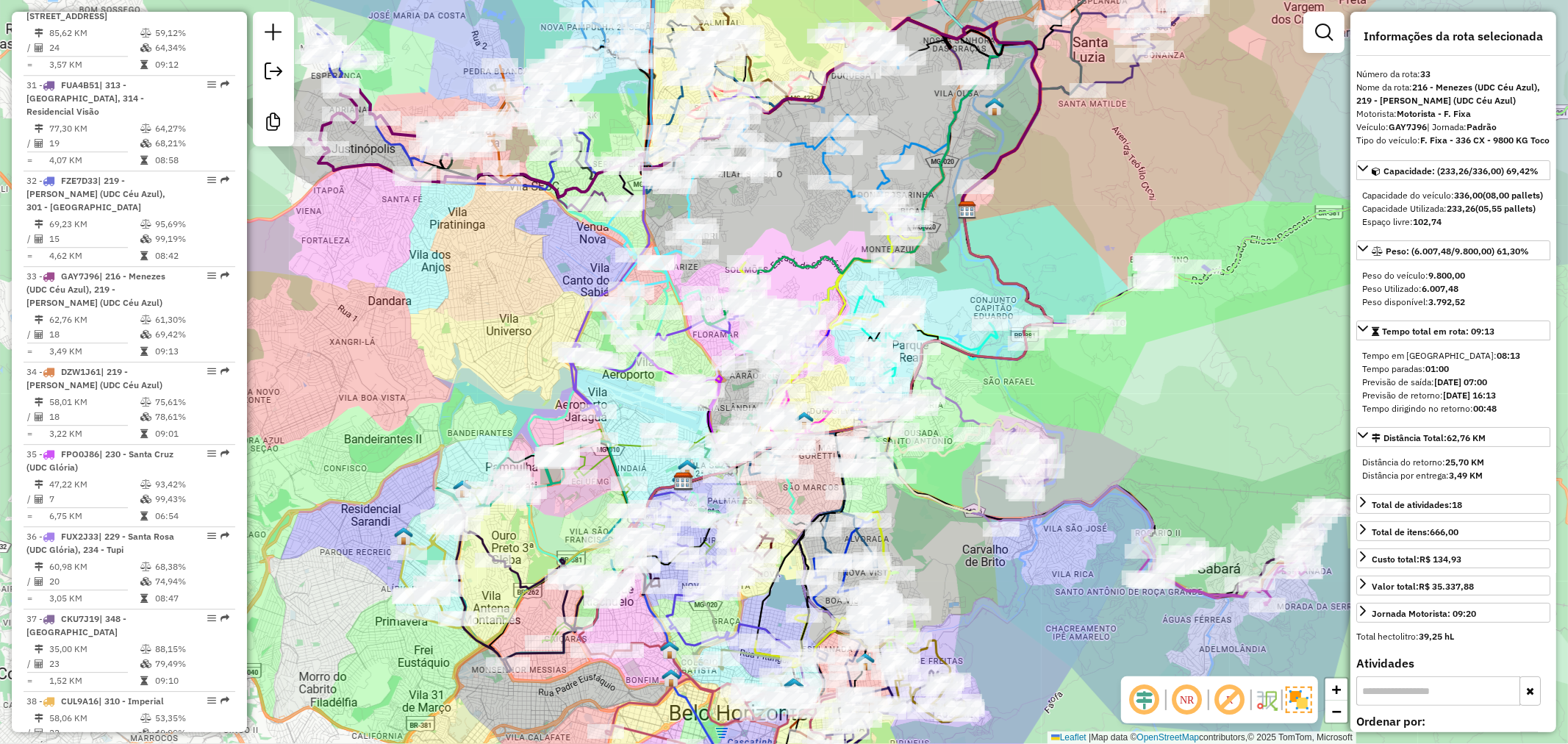
click at [342, 215] on div "Janela de atendimento Grade de atendimento Capacidade Transportadoras Veículos …" at bounding box center [784, 372] width 1568 height 744
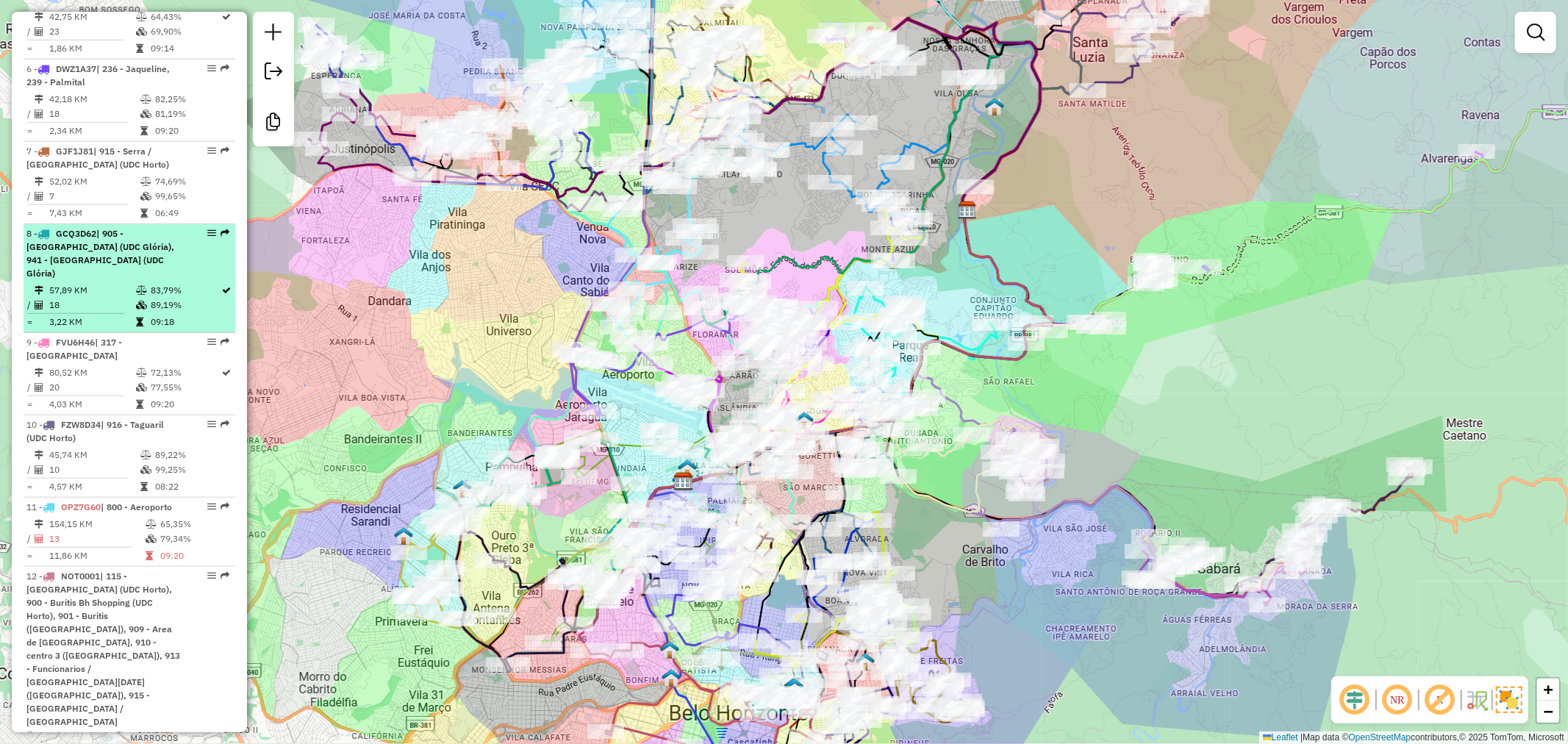
scroll to position [912, 0]
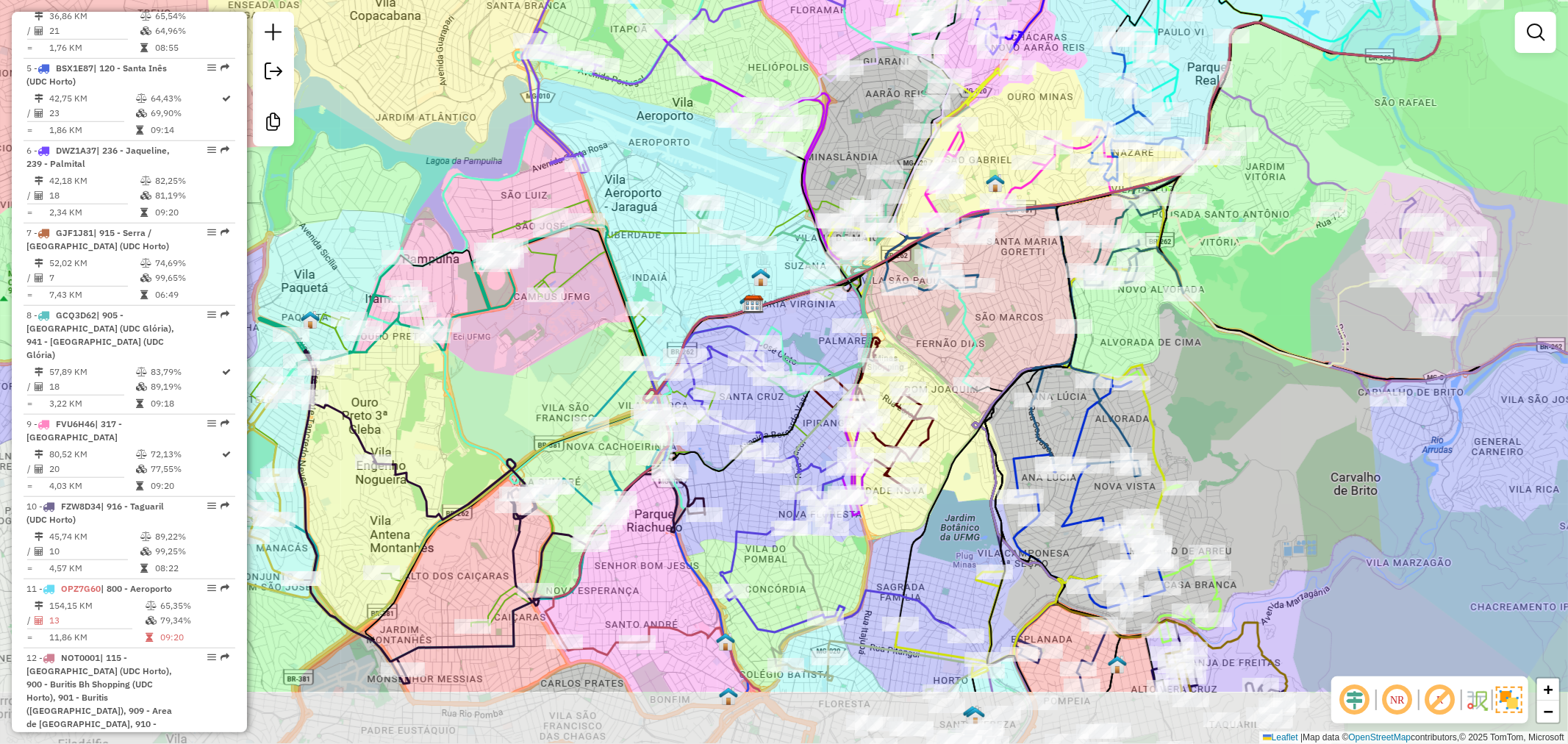
drag, startPoint x: 541, startPoint y: 411, endPoint x: 564, endPoint y: 350, distance: 65.2
click at [564, 350] on div "Janela de atendimento Grade de atendimento Capacidade Transportadoras Veículos …" at bounding box center [784, 372] width 1568 height 744
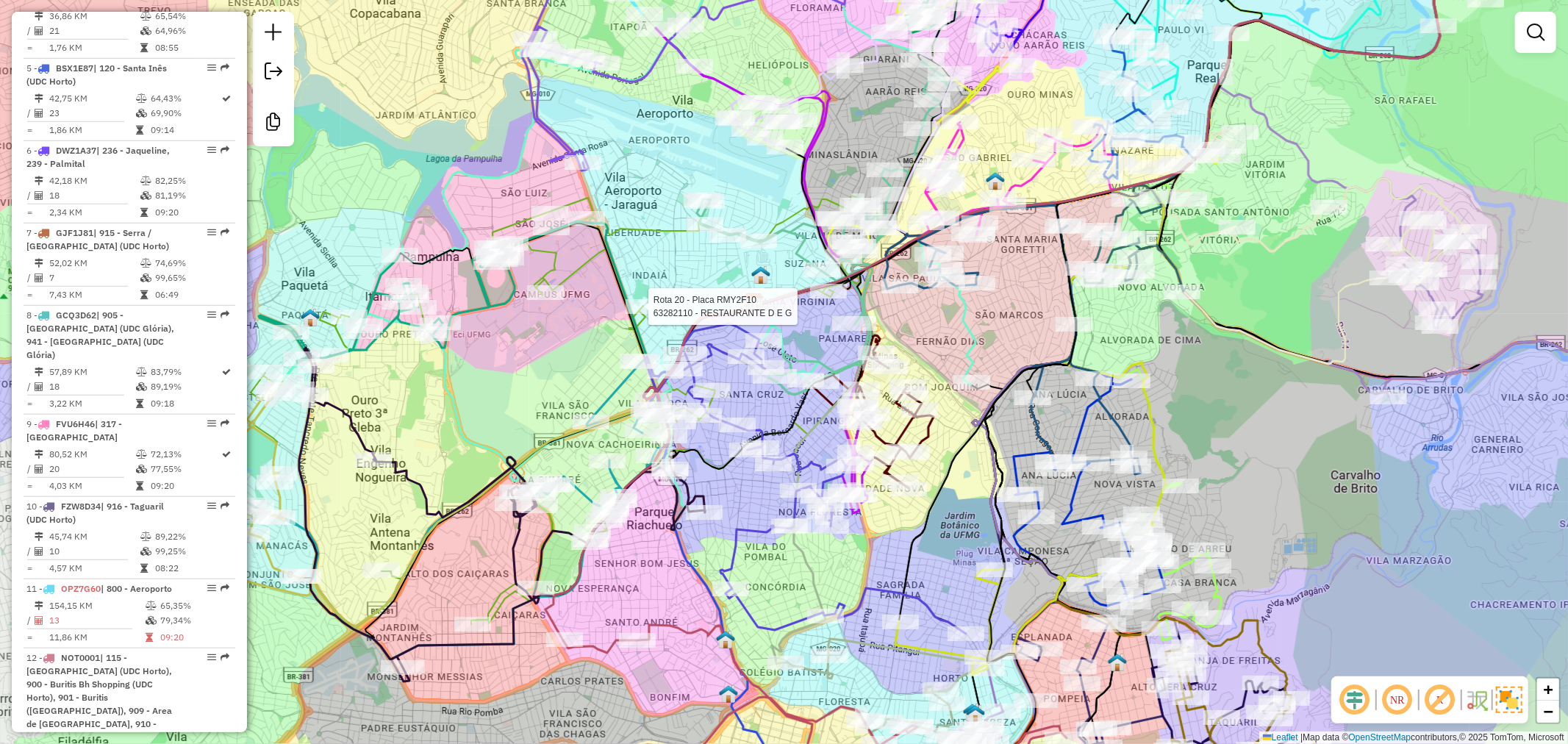
select select "**********"
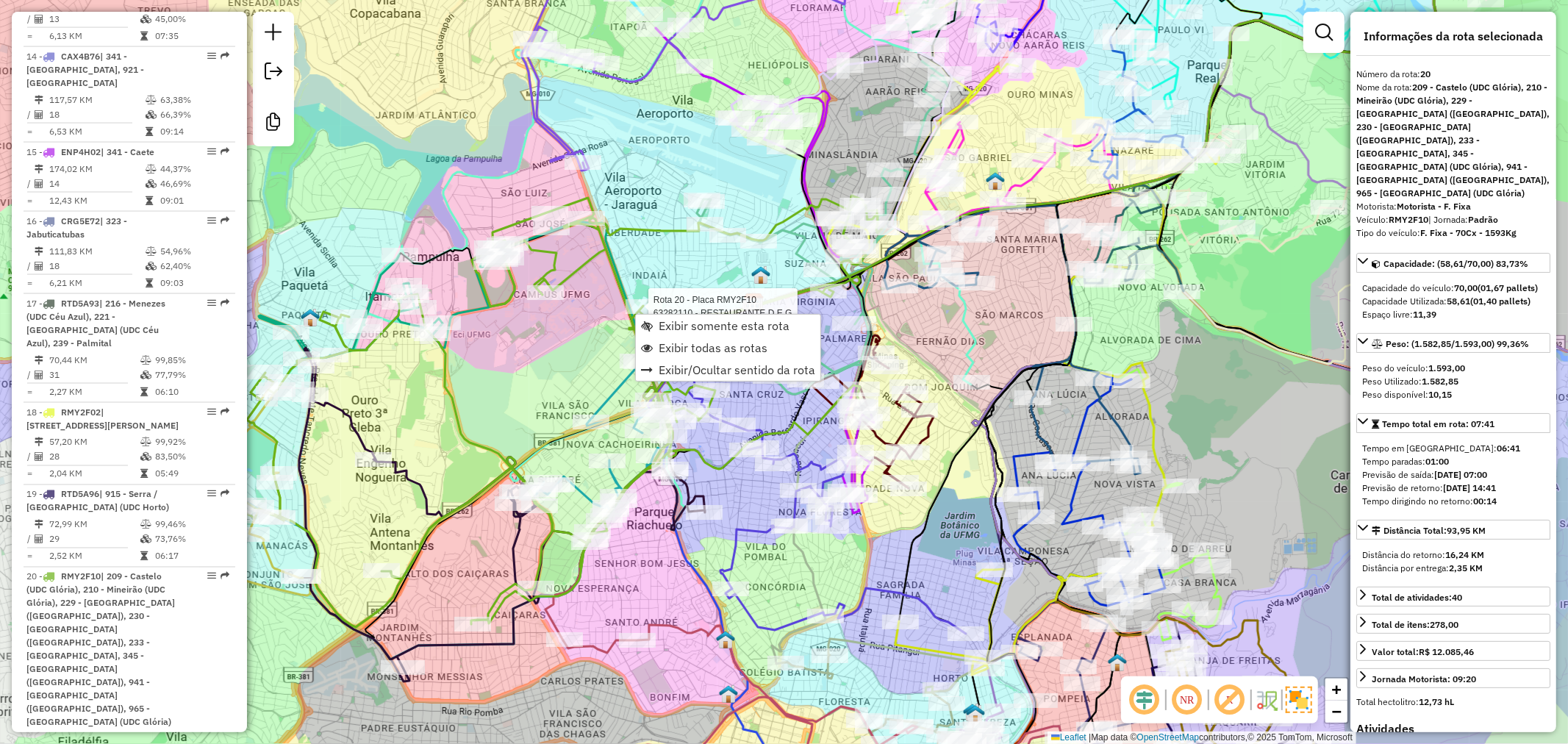
scroll to position [2363, 0]
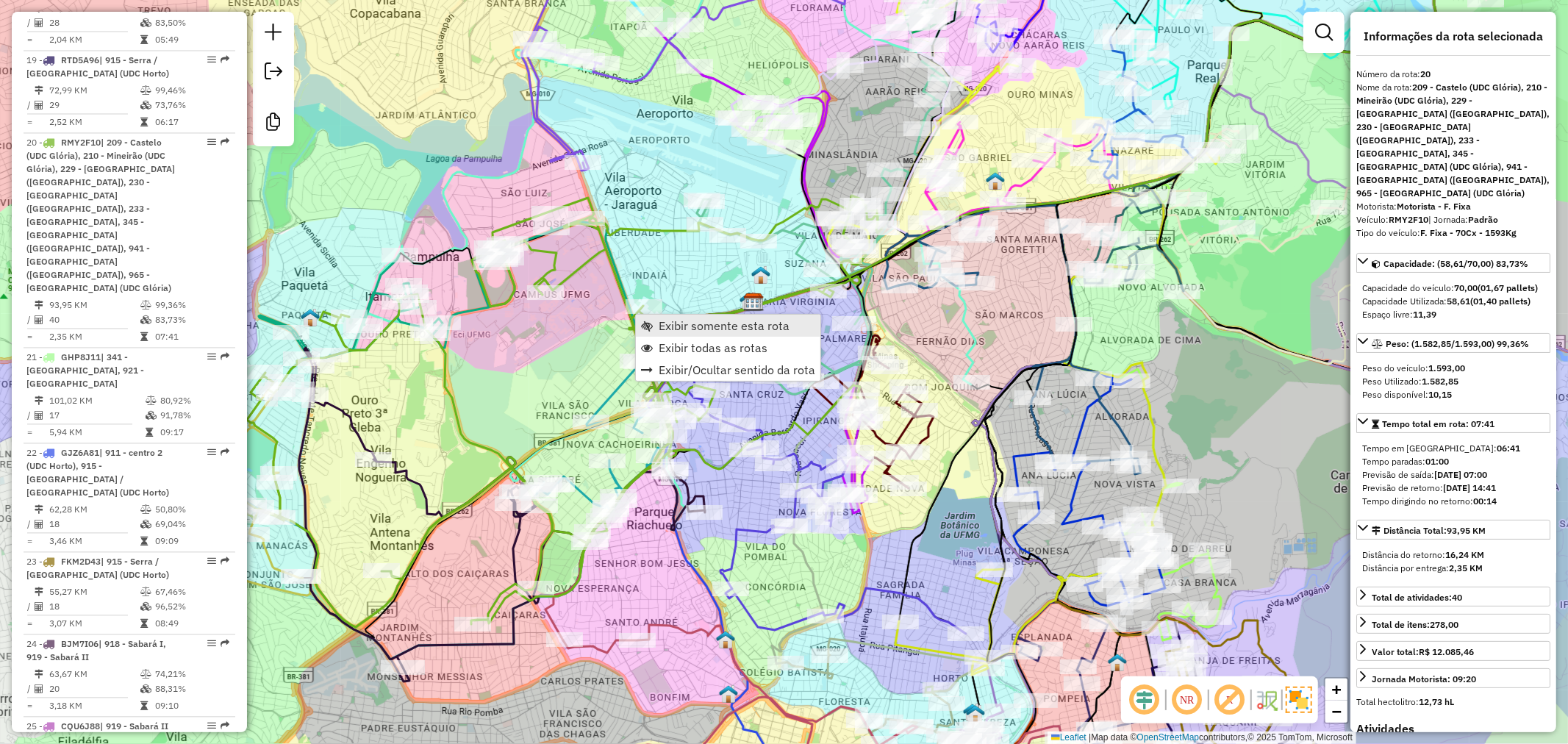
click at [682, 329] on span "Exibir somente esta rota" at bounding box center [724, 325] width 131 height 12
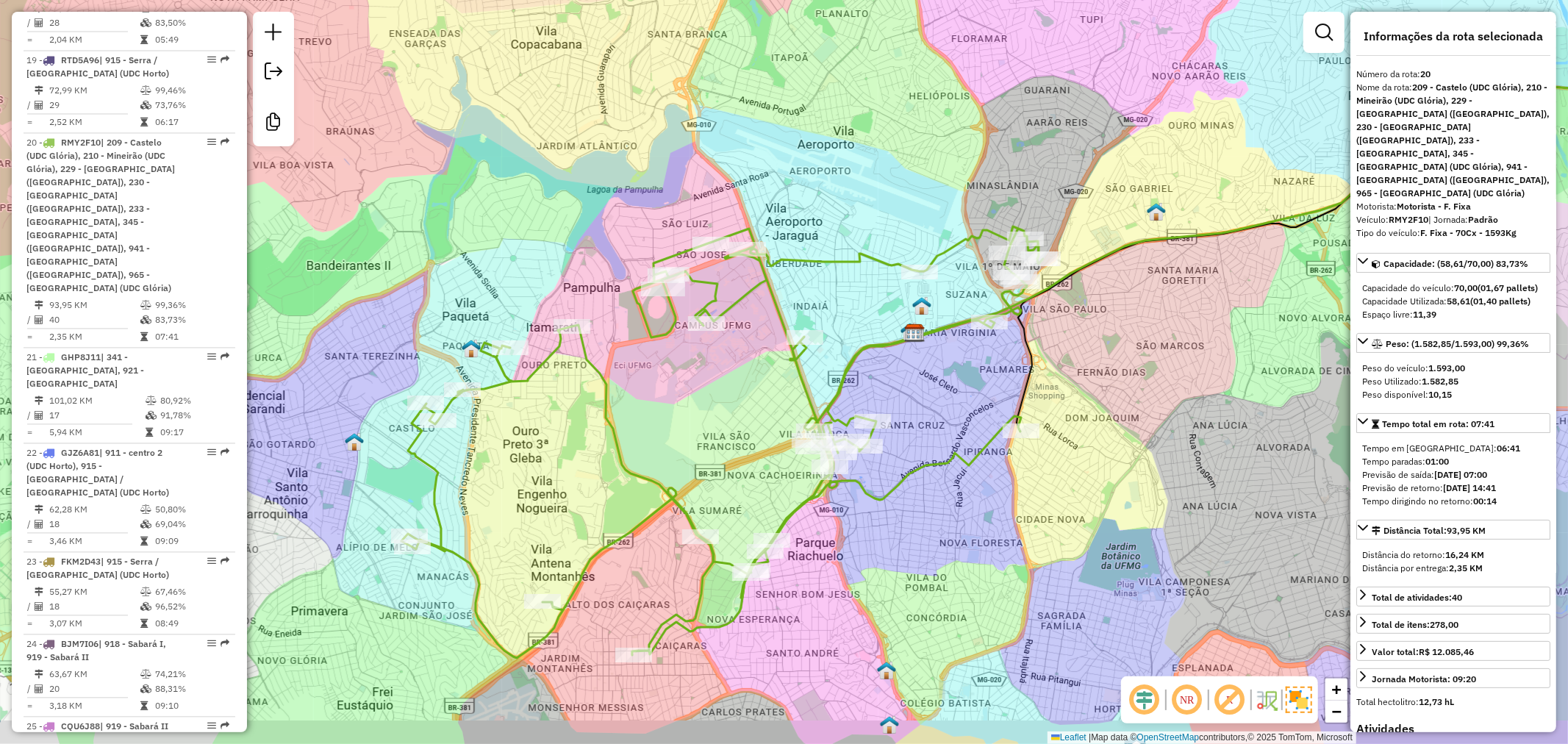
drag, startPoint x: 592, startPoint y: 503, endPoint x: 623, endPoint y: 440, distance: 70.2
click at [623, 440] on icon at bounding box center [722, 442] width 642 height 431
